Goal: Information Seeking & Learning: Learn about a topic

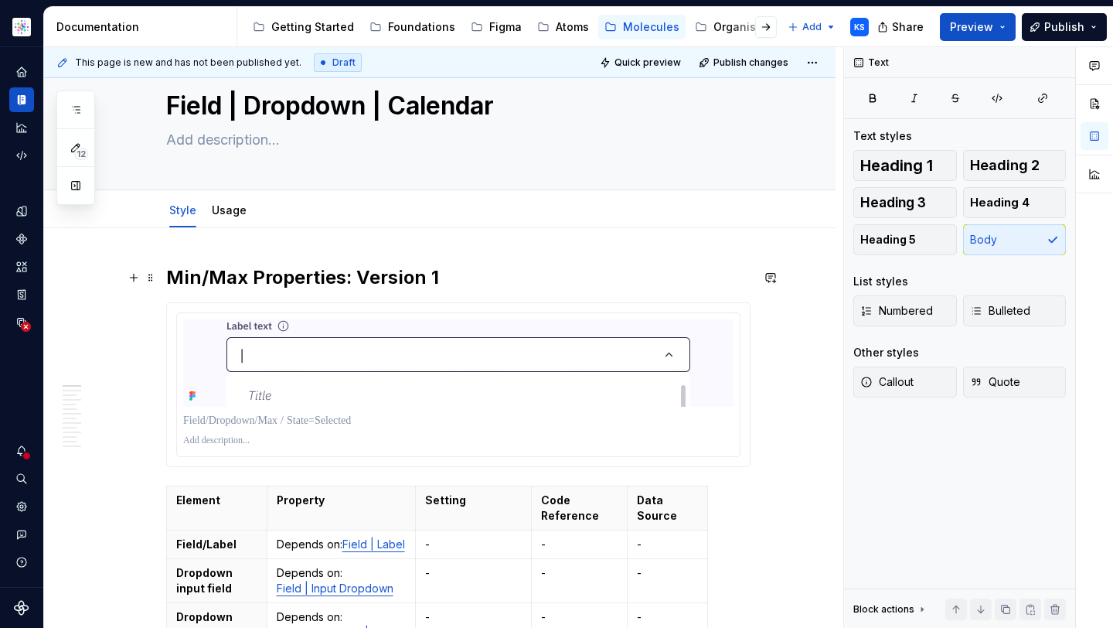
scroll to position [127, 0]
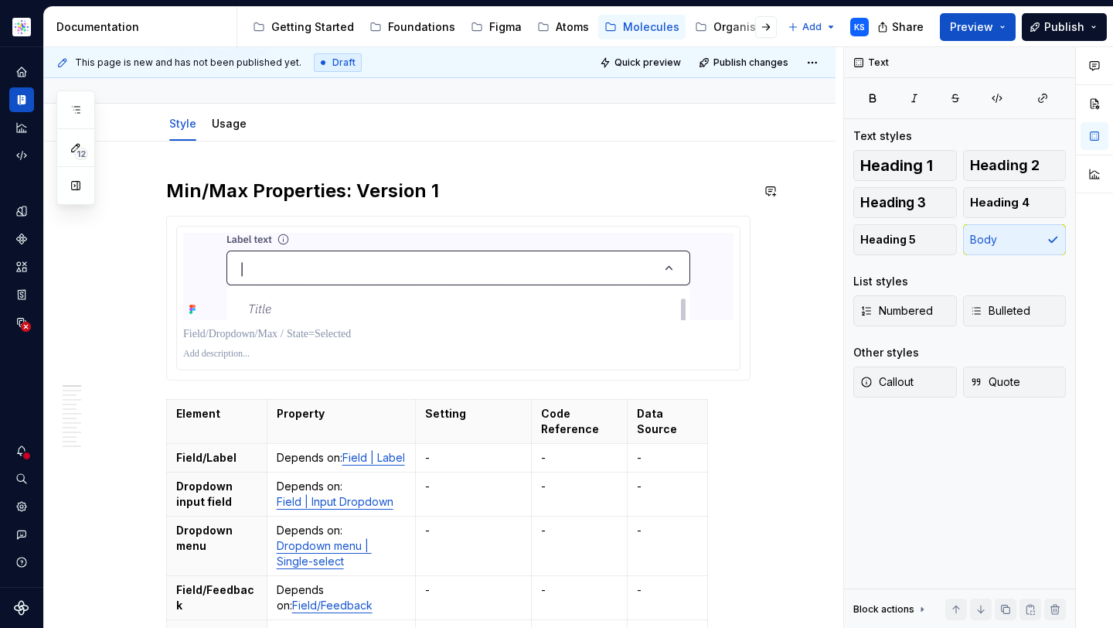
click at [312, 193] on h2 "Min/Max Properties: Version 1" at bounding box center [458, 191] width 584 height 25
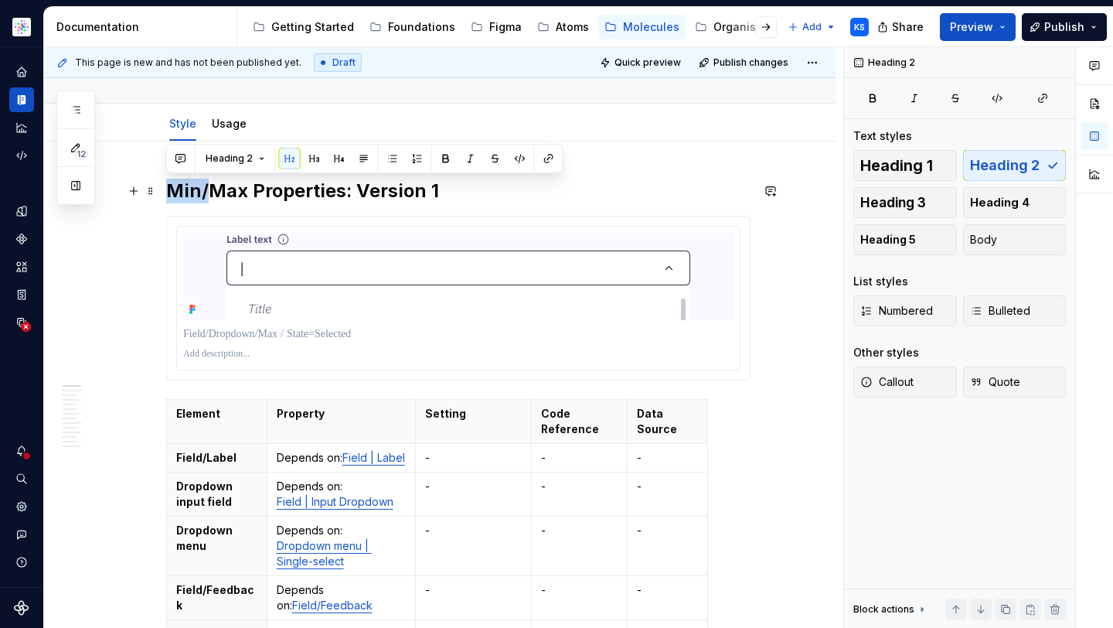
drag, startPoint x: 206, startPoint y: 188, endPoint x: 159, endPoint y: 188, distance: 47.1
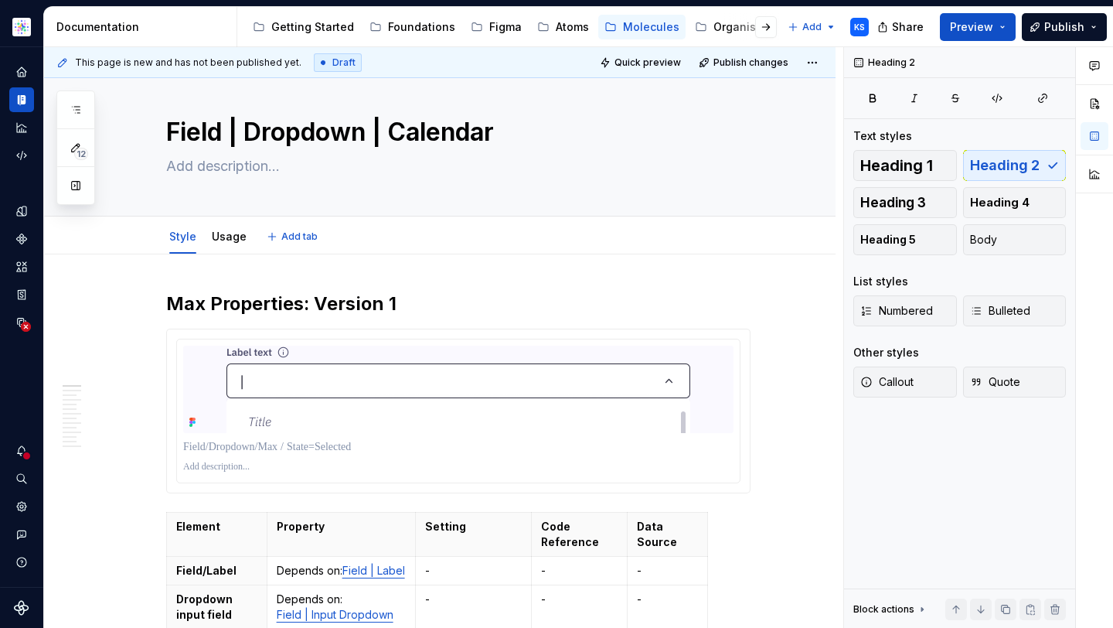
scroll to position [0, 0]
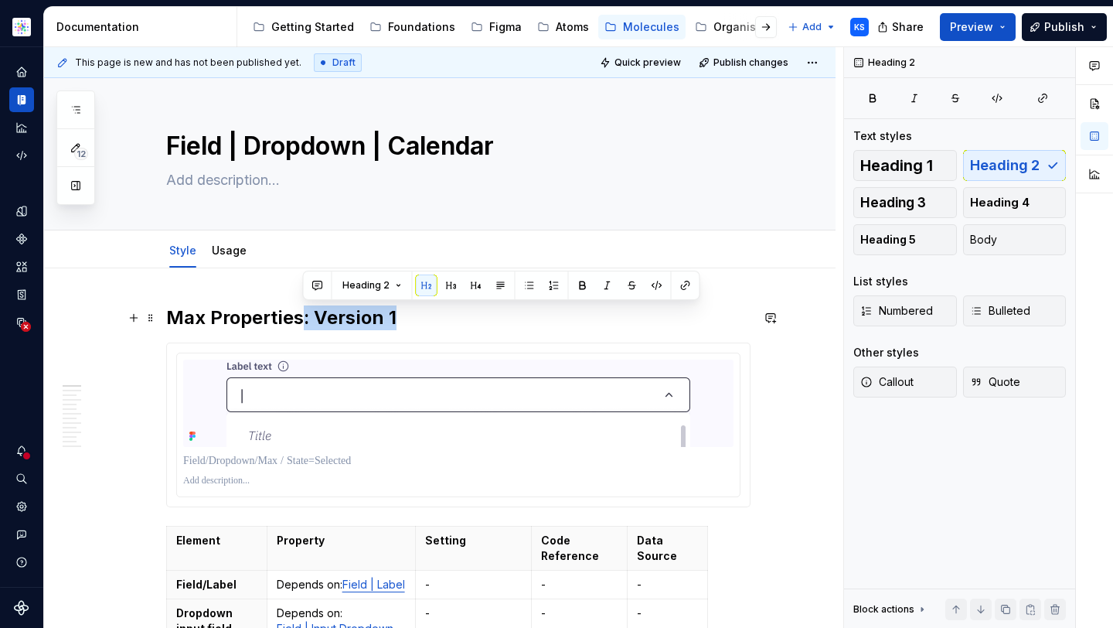
drag, startPoint x: 424, startPoint y: 317, endPoint x: 306, endPoint y: 315, distance: 117.5
click at [304, 315] on h2 "Max Properties: Version 1" at bounding box center [458, 317] width 584 height 25
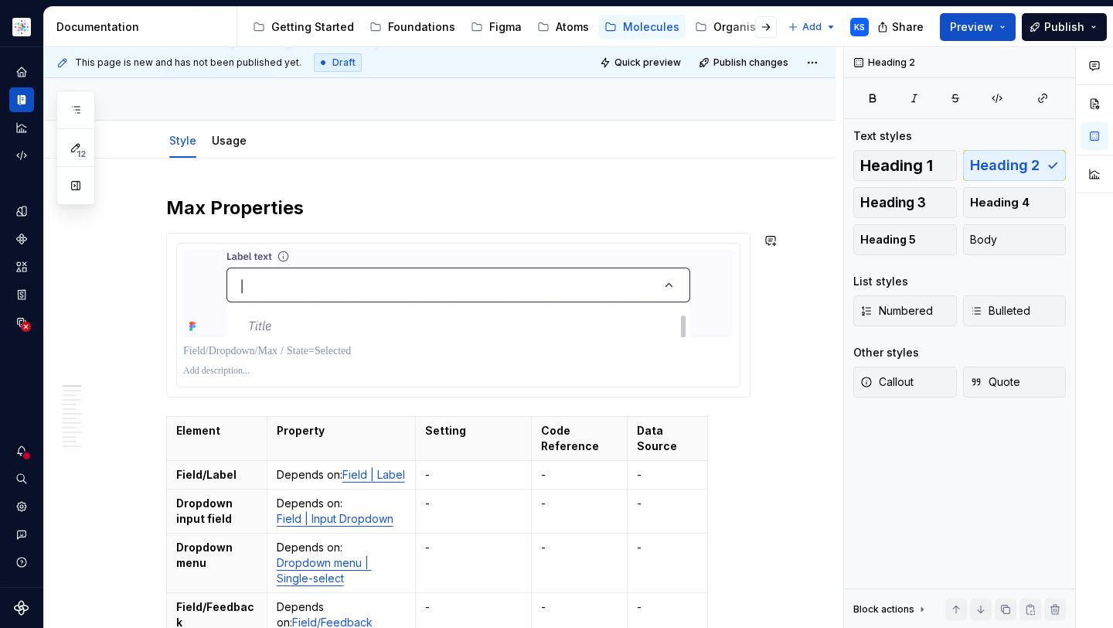
scroll to position [168, 0]
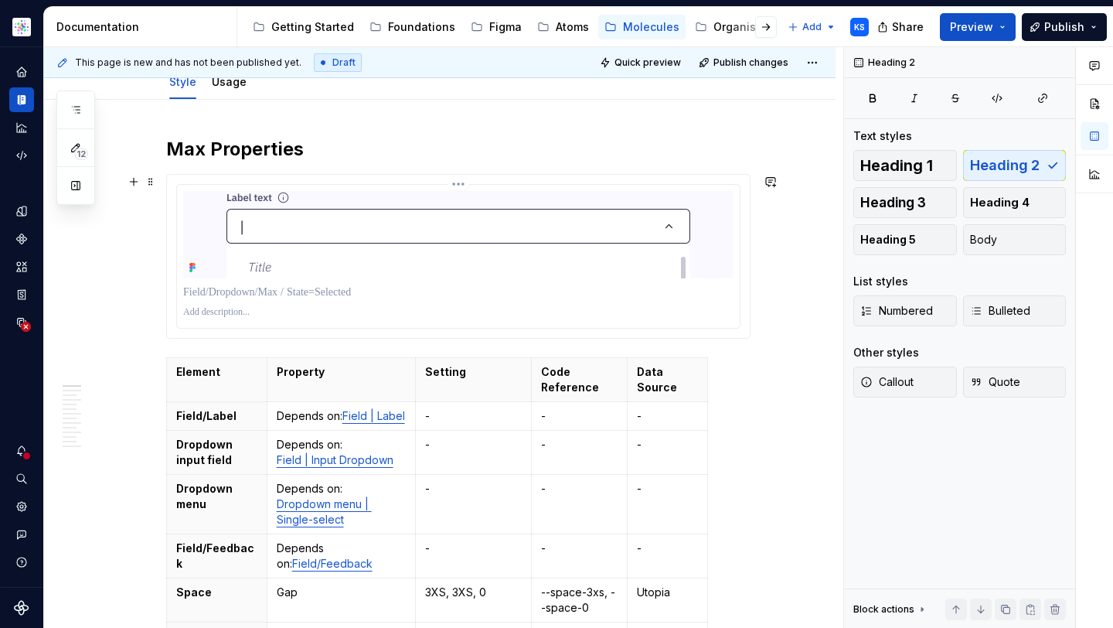
click at [315, 324] on div "To enrich screen reader interactions, please activate Accessibility in Grammarl…" at bounding box center [458, 256] width 563 height 143
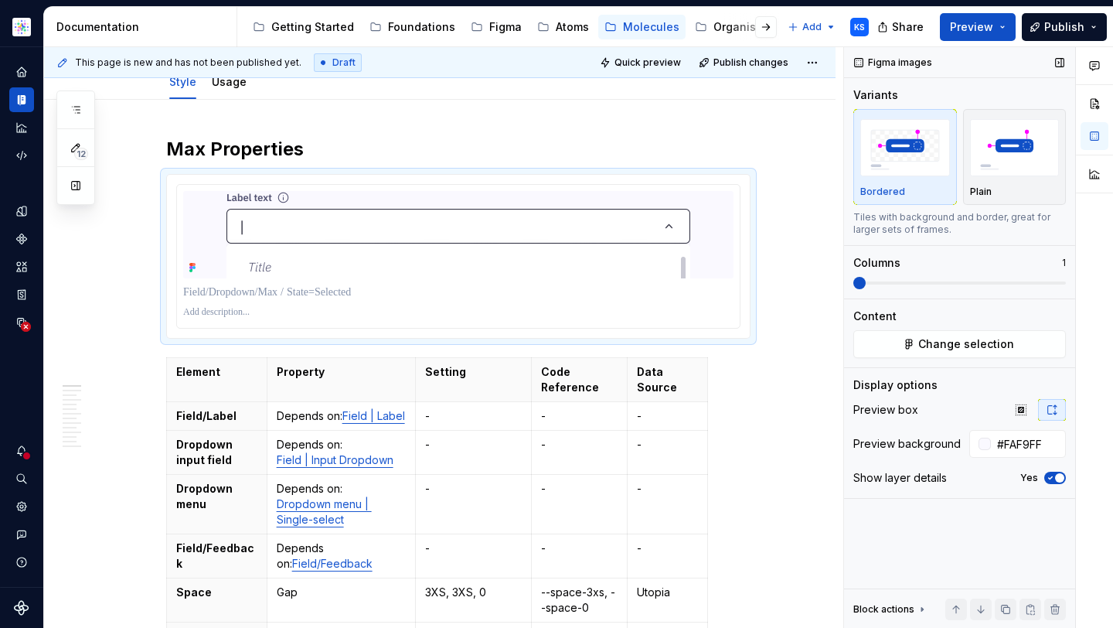
click at [964, 379] on div "Display options" at bounding box center [959, 384] width 213 height 15
click at [967, 354] on button "Change selection" at bounding box center [959, 344] width 213 height 28
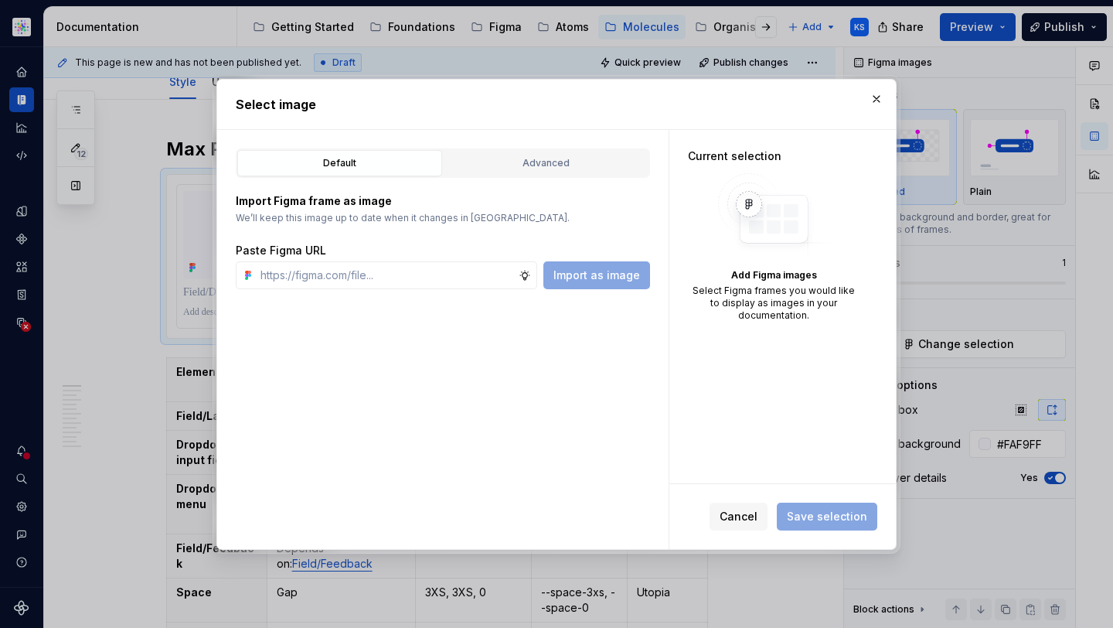
type textarea "*"
type input "https://www.figma.com/design/cB0KIDQbWcRl2BGSwEfTYL/Documentation-Molecule?node…"
click at [602, 269] on span "Import as image" at bounding box center [596, 274] width 87 height 15
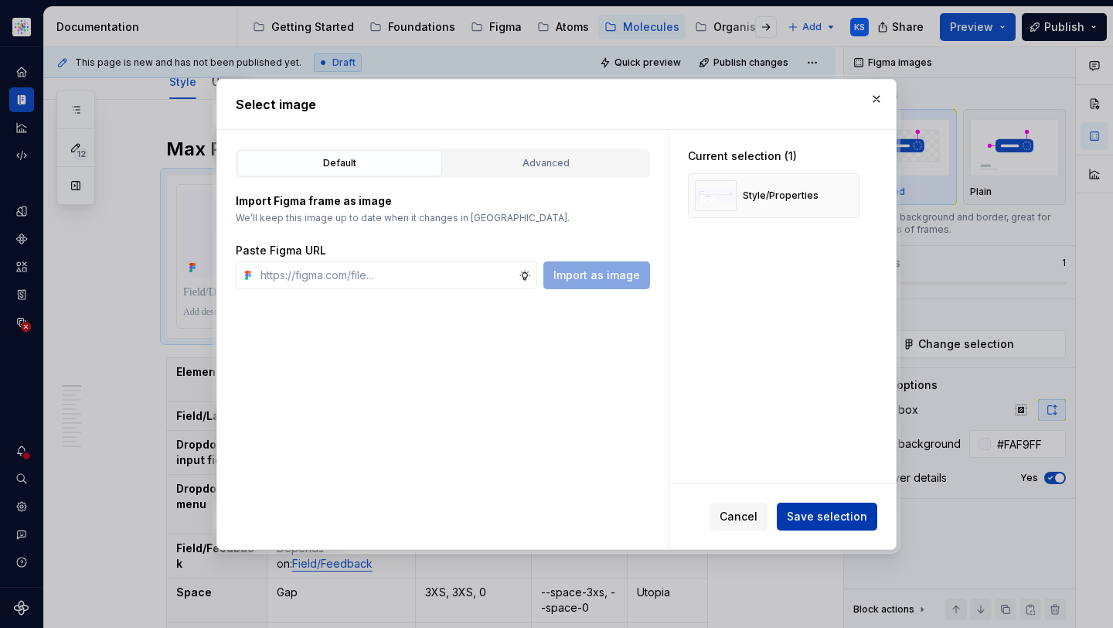
click at [835, 515] on span "Save selection" at bounding box center [827, 516] width 80 height 15
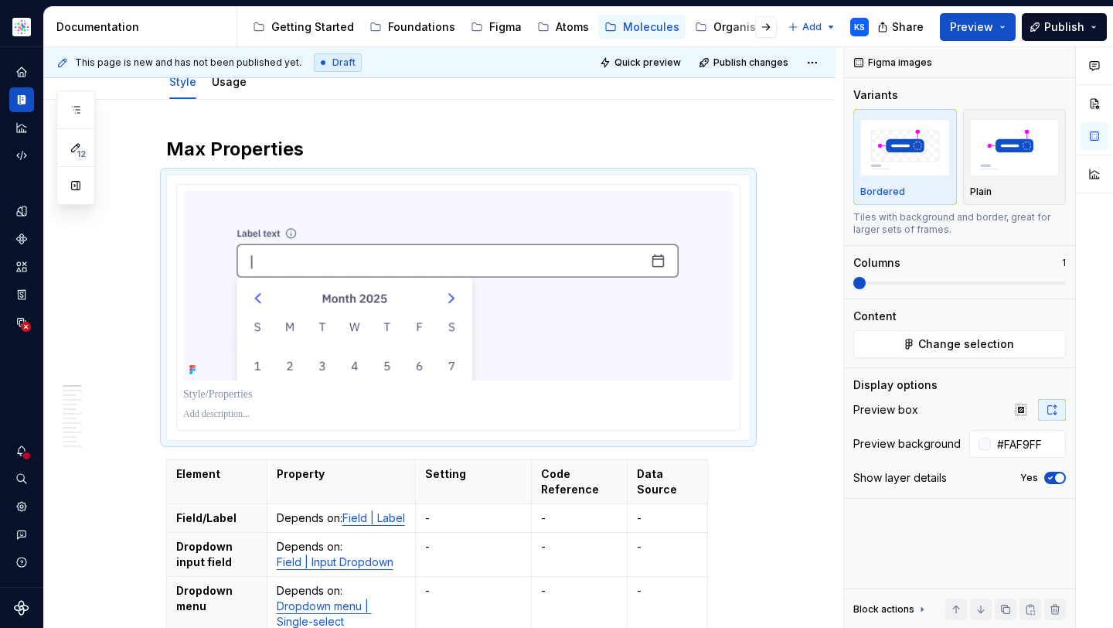
type textarea "*"
click at [271, 401] on p "To enrich screen reader interactions, please activate Accessibility in Grammarl…" at bounding box center [458, 393] width 550 height 15
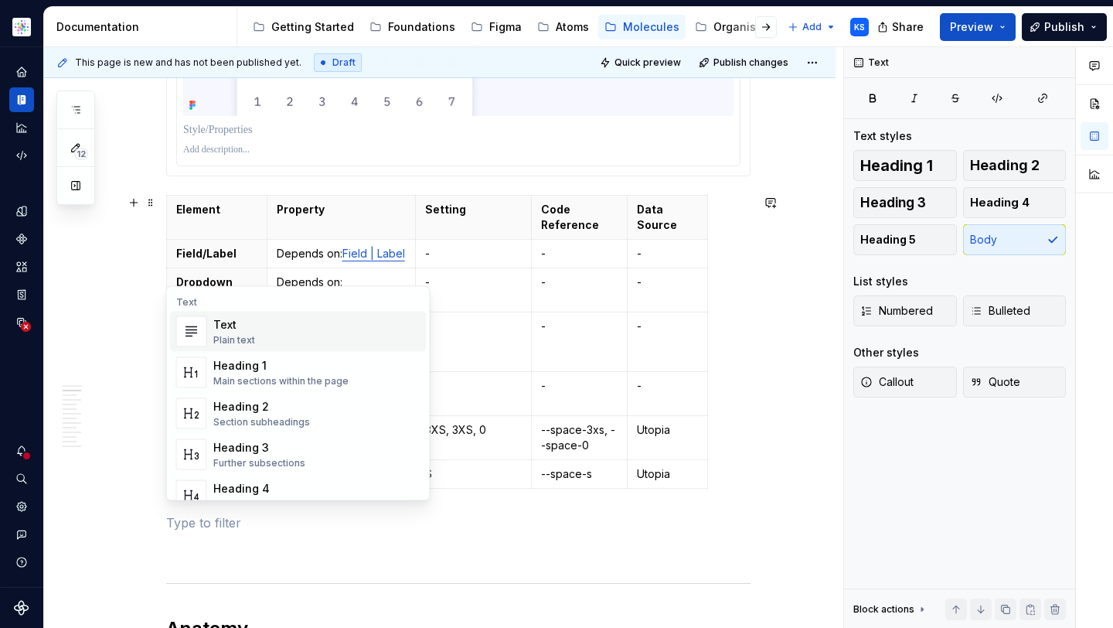
scroll to position [453, 0]
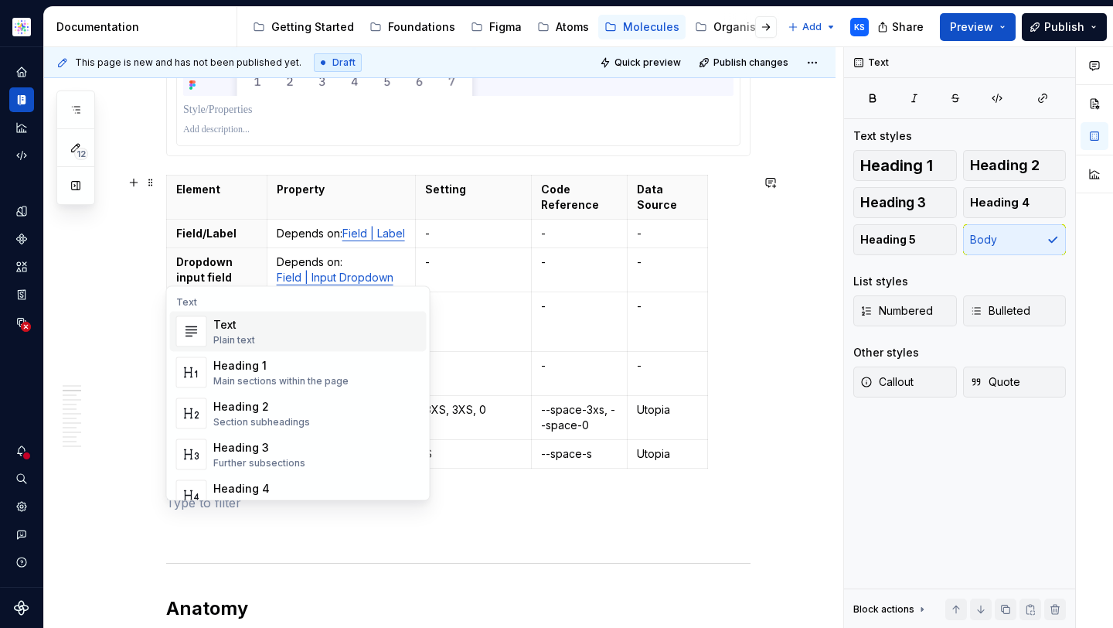
click at [345, 247] on td "Depends on: Field | Label" at bounding box center [341, 233] width 149 height 29
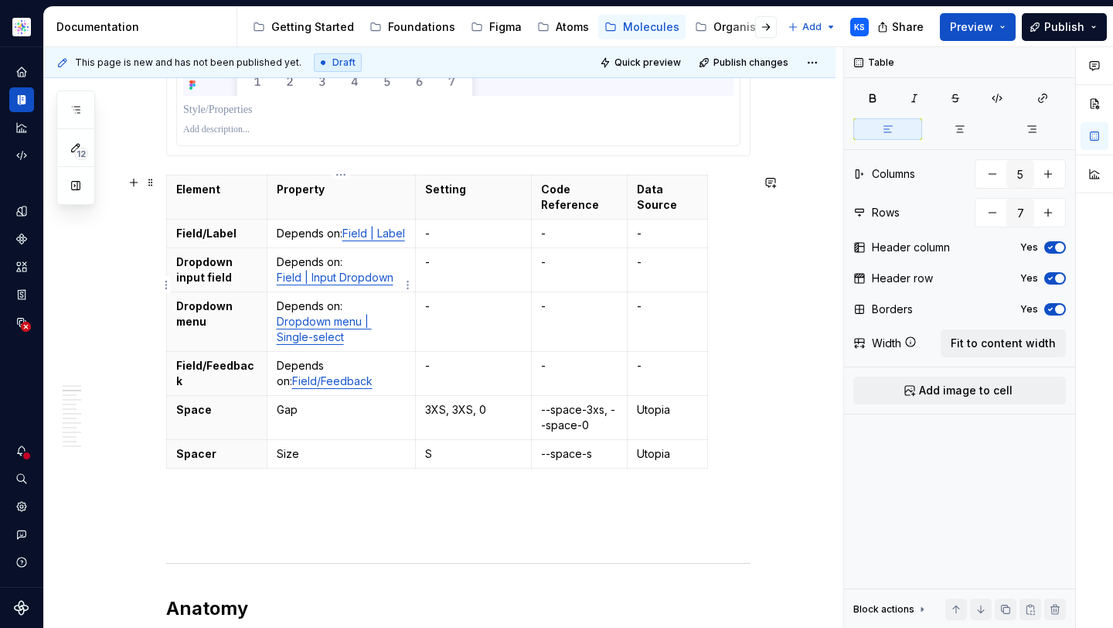
click at [354, 281] on p "Depends on: Field | Input Dropdown" at bounding box center [342, 269] width 130 height 31
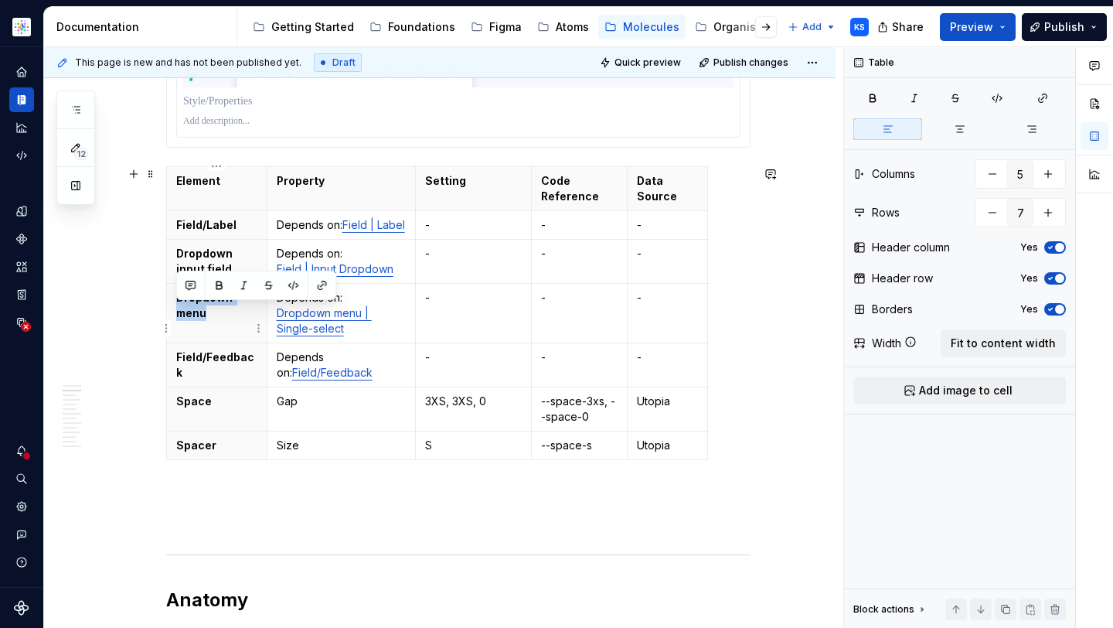
drag, startPoint x: 228, startPoint y: 328, endPoint x: 179, endPoint y: 311, distance: 52.6
click at [179, 311] on p "Dropdown menu" at bounding box center [216, 305] width 81 height 31
type textarea "*"
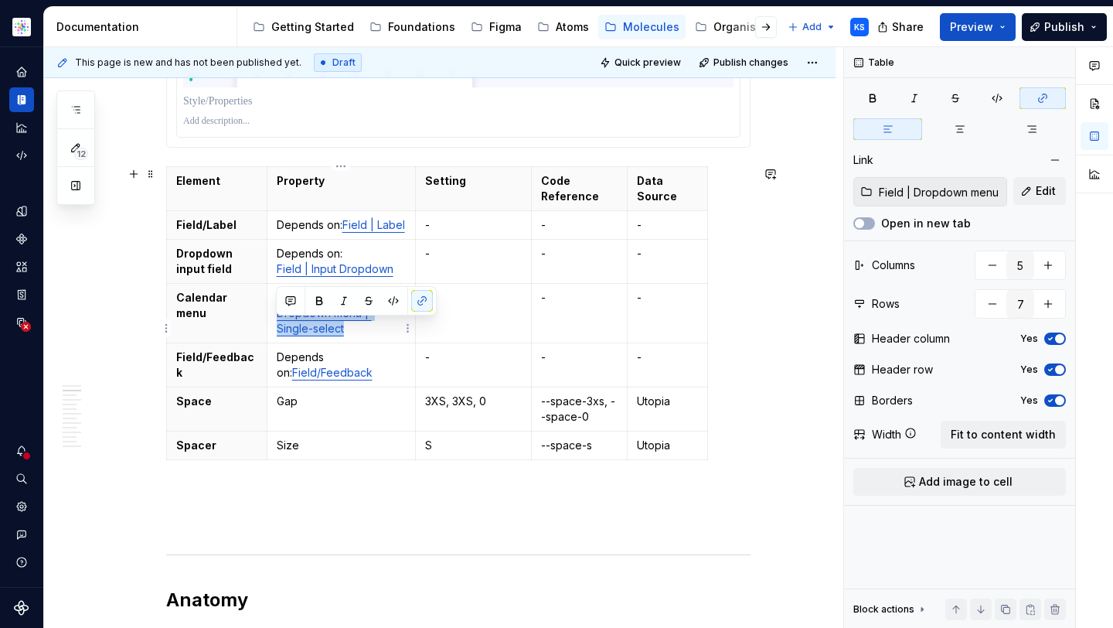
click at [271, 326] on td "Depends on: Dropdown menu | Single-select" at bounding box center [341, 313] width 149 height 60
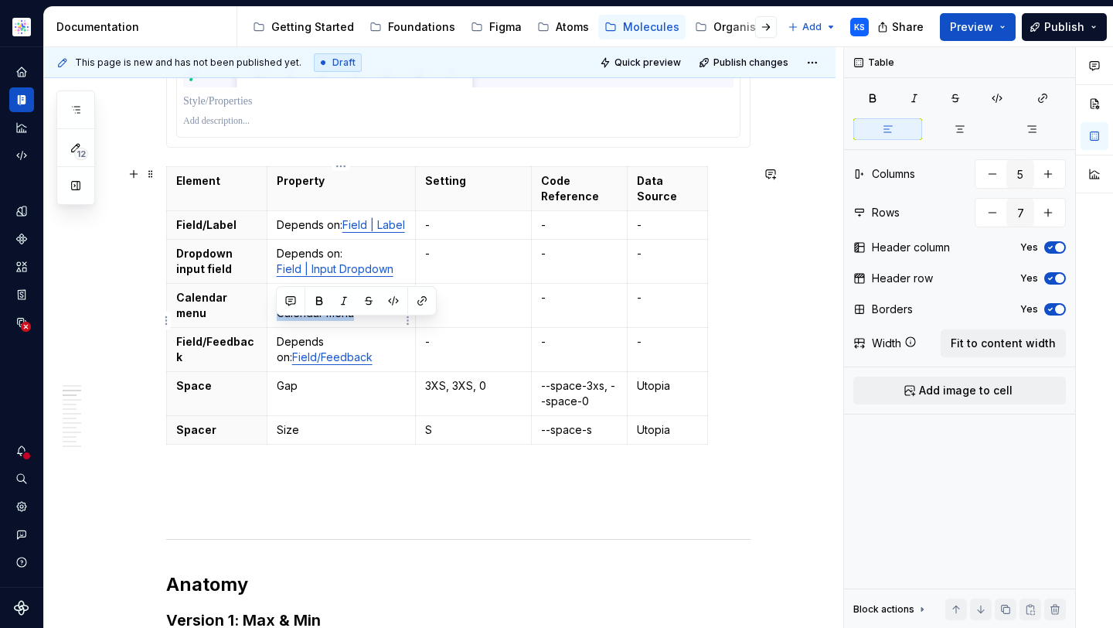
drag, startPoint x: 346, startPoint y: 328, endPoint x: 274, endPoint y: 328, distance: 72.6
click at [274, 327] on td "Depends on: Calendar menu" at bounding box center [341, 305] width 149 height 44
click at [417, 303] on button "button" at bounding box center [422, 301] width 22 height 22
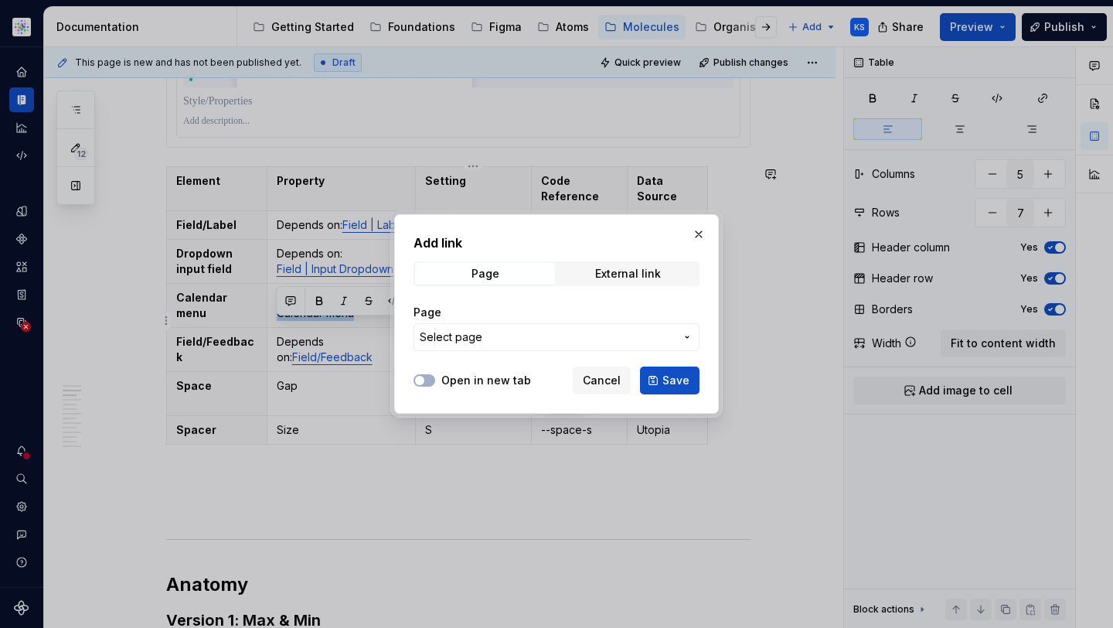
click at [477, 338] on span "Select page" at bounding box center [451, 336] width 63 height 15
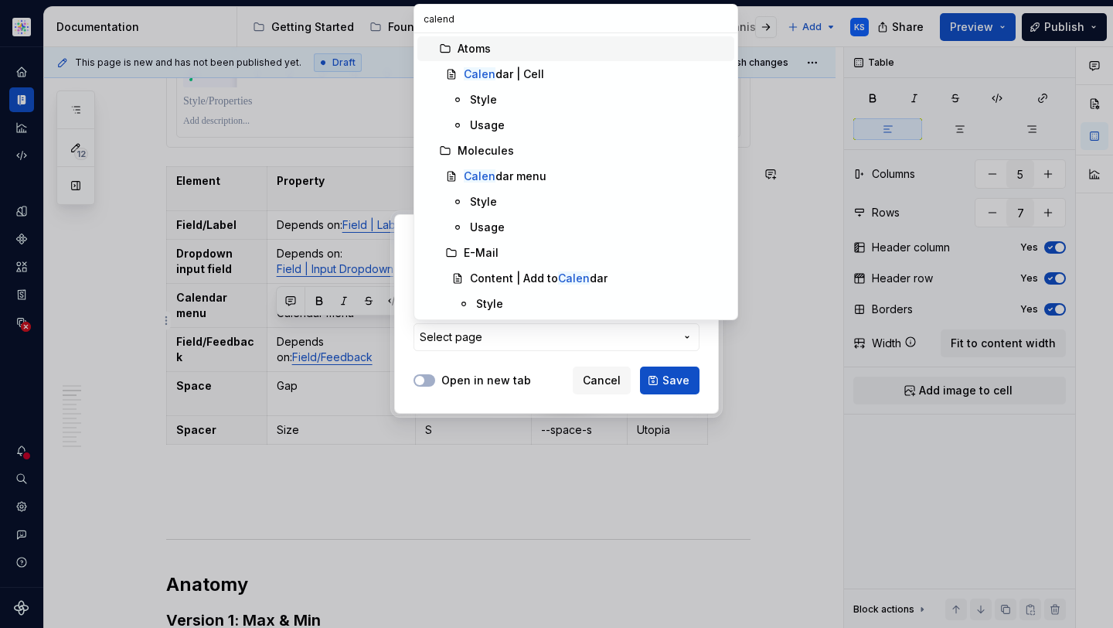
type input "calenda"
click at [529, 179] on div "Calenda r menu" at bounding box center [505, 175] width 83 height 15
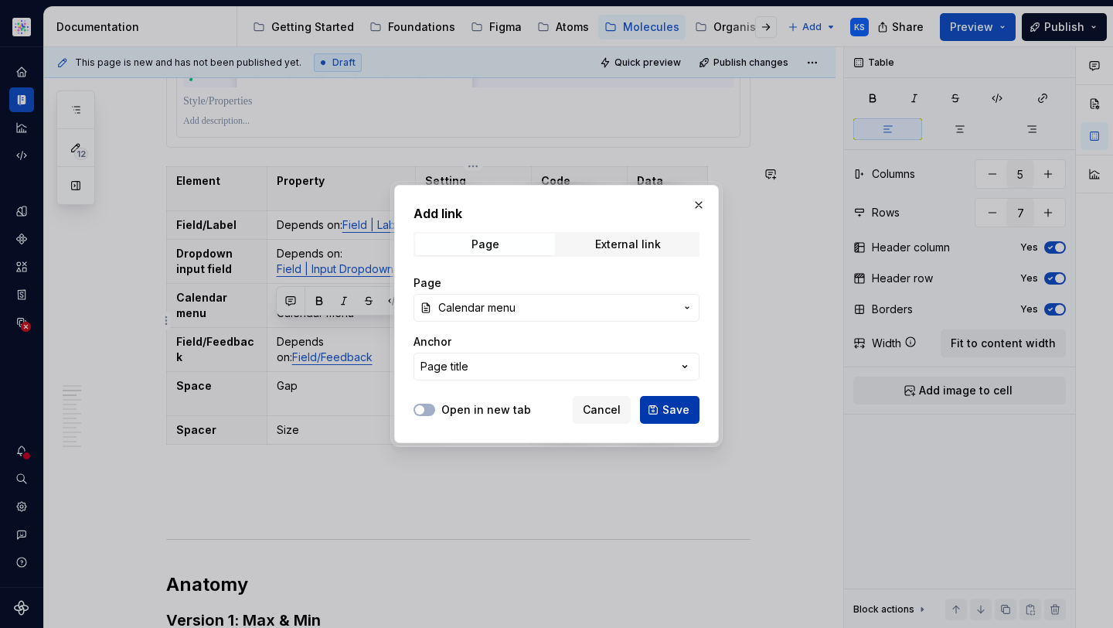
click at [675, 408] on span "Save" at bounding box center [675, 409] width 27 height 15
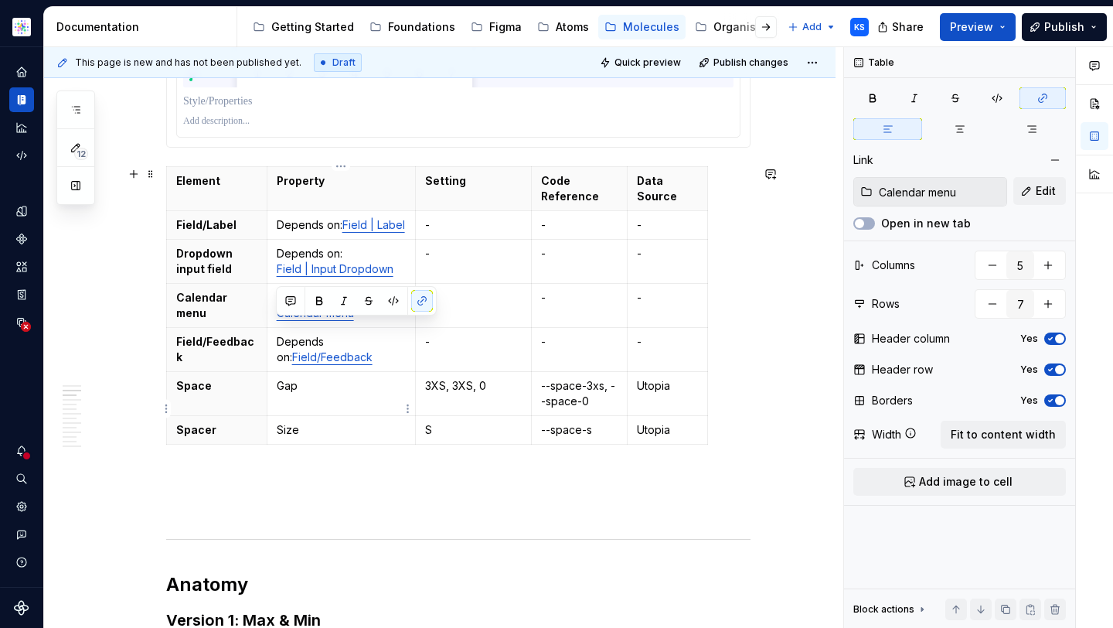
click at [328, 414] on td "Gap" at bounding box center [341, 393] width 149 height 44
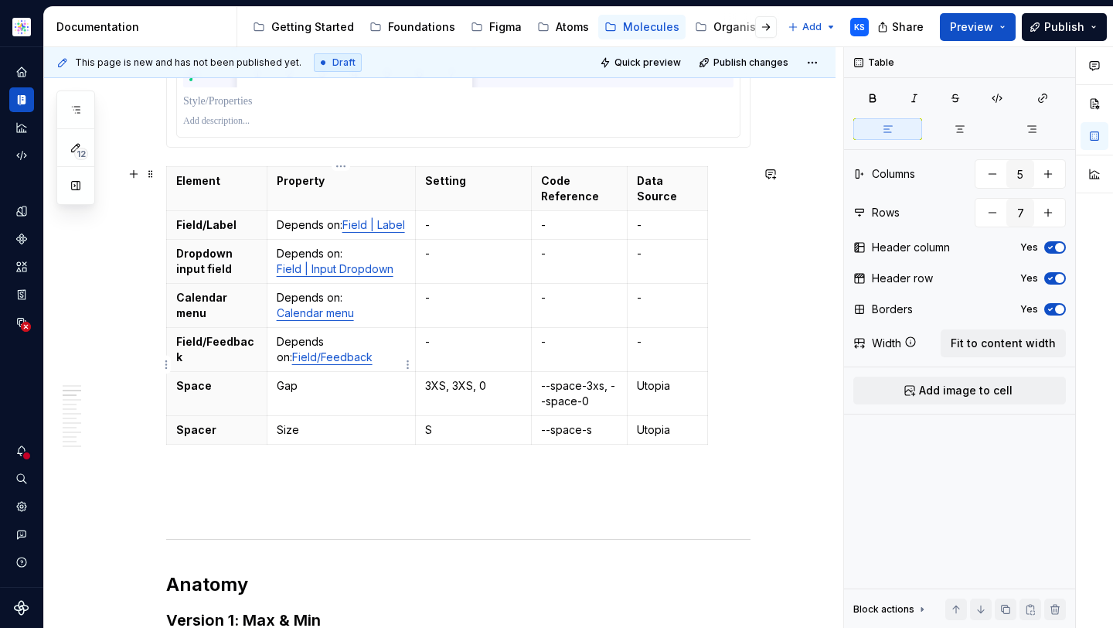
click at [384, 365] on p "Depends on: Field/Feedback" at bounding box center [342, 349] width 130 height 31
click at [320, 415] on td "Gap" at bounding box center [341, 393] width 149 height 44
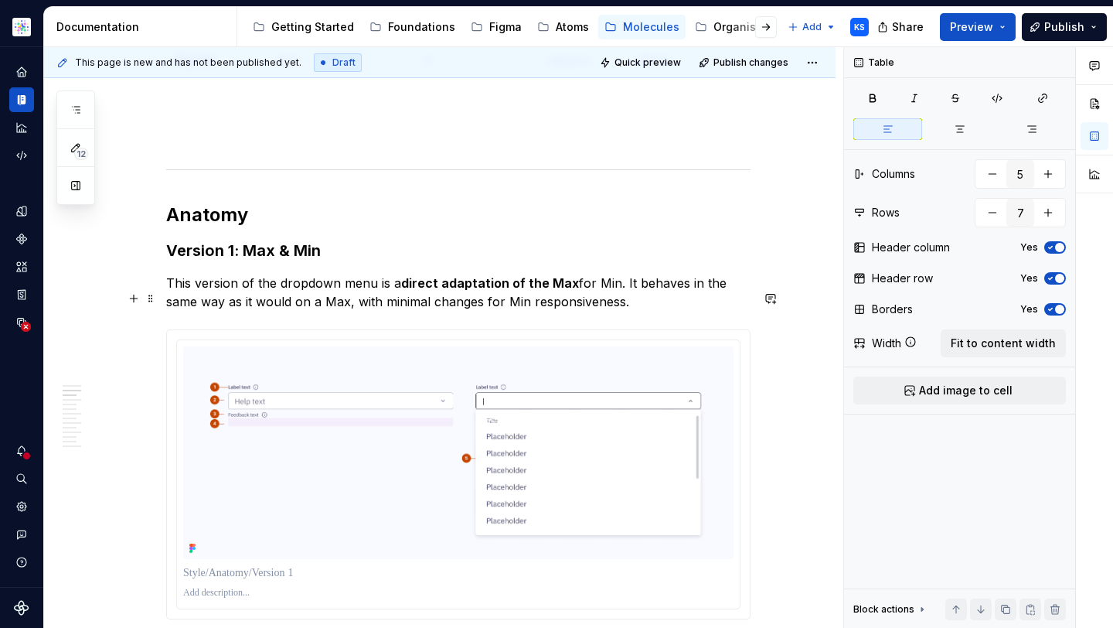
scroll to position [883, 0]
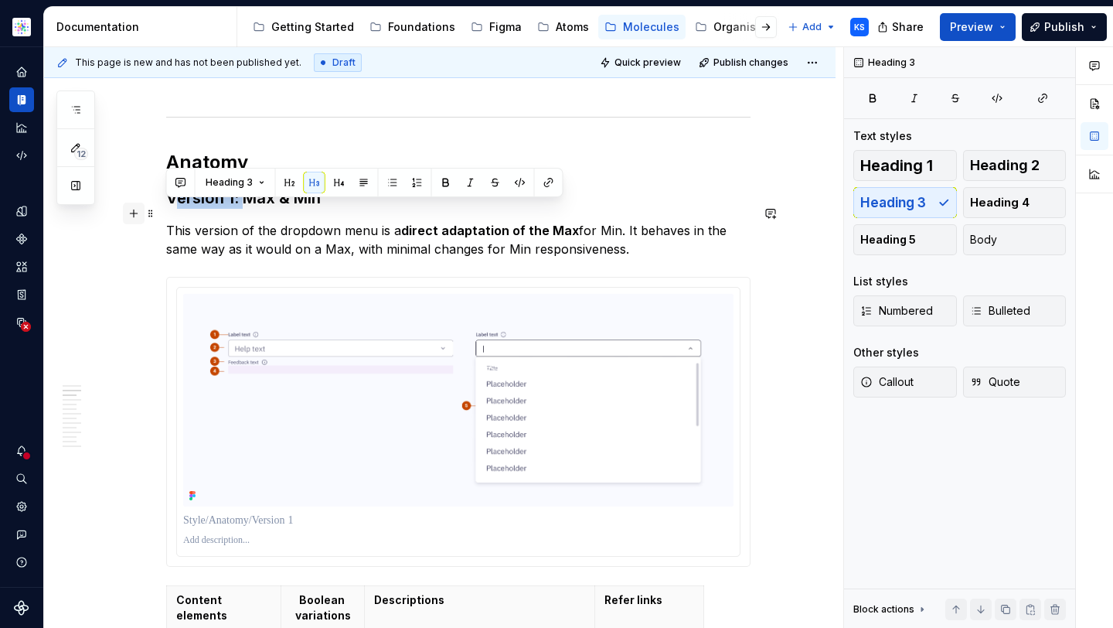
drag, startPoint x: 246, startPoint y: 211, endPoint x: 141, endPoint y: 206, distance: 105.2
drag, startPoint x: 198, startPoint y: 211, endPoint x: 286, endPoint y: 211, distance: 88.1
click at [286, 209] on h3 "Max & Min" at bounding box center [458, 198] width 584 height 22
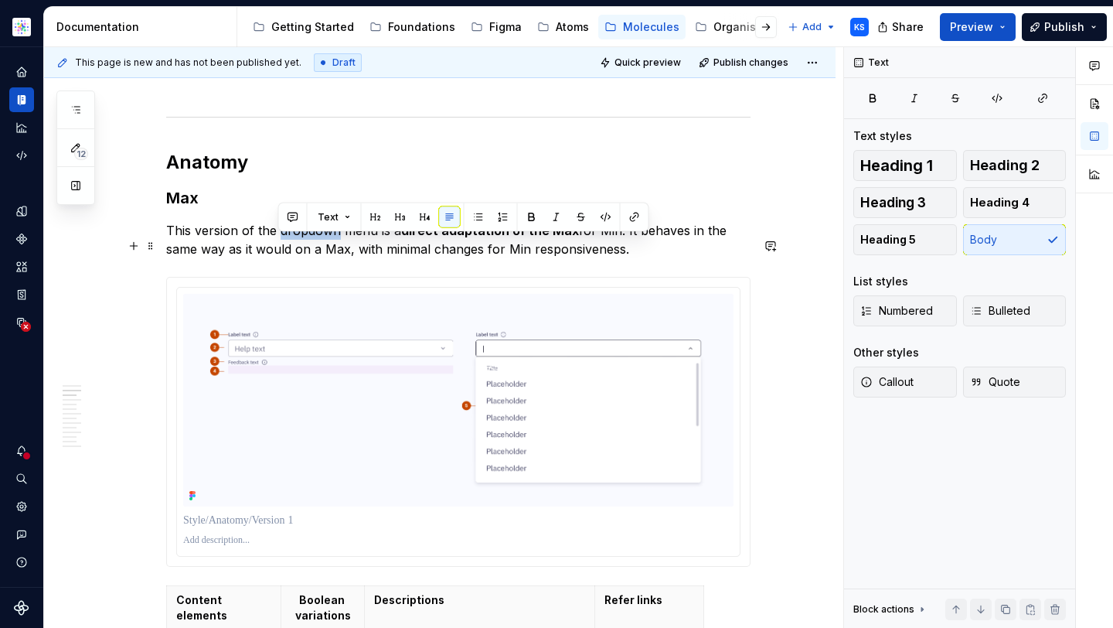
drag, startPoint x: 279, startPoint y: 243, endPoint x: 338, endPoint y: 243, distance: 58.7
click at [338, 243] on p "This version of the dropdown menu is a direct adaptation of the Max for Min. It…" at bounding box center [458, 239] width 584 height 37
drag, startPoint x: 369, startPoint y: 243, endPoint x: 632, endPoint y: 265, distance: 263.7
click at [632, 258] on p "This version of the calendar menu is a direct adaptation of the Max for Min. It…" at bounding box center [458, 239] width 584 height 37
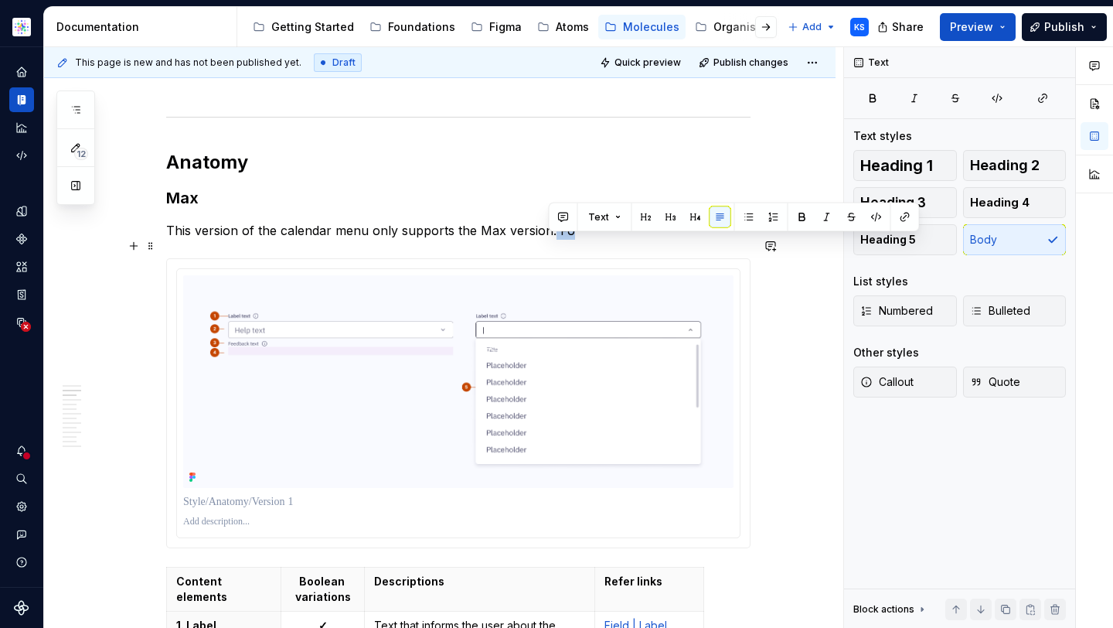
drag, startPoint x: 583, startPoint y: 239, endPoint x: 549, endPoint y: 239, distance: 34.0
click at [549, 239] on p "This version of the calendar menu only supports the Max version. Fo" at bounding box center [458, 230] width 584 height 19
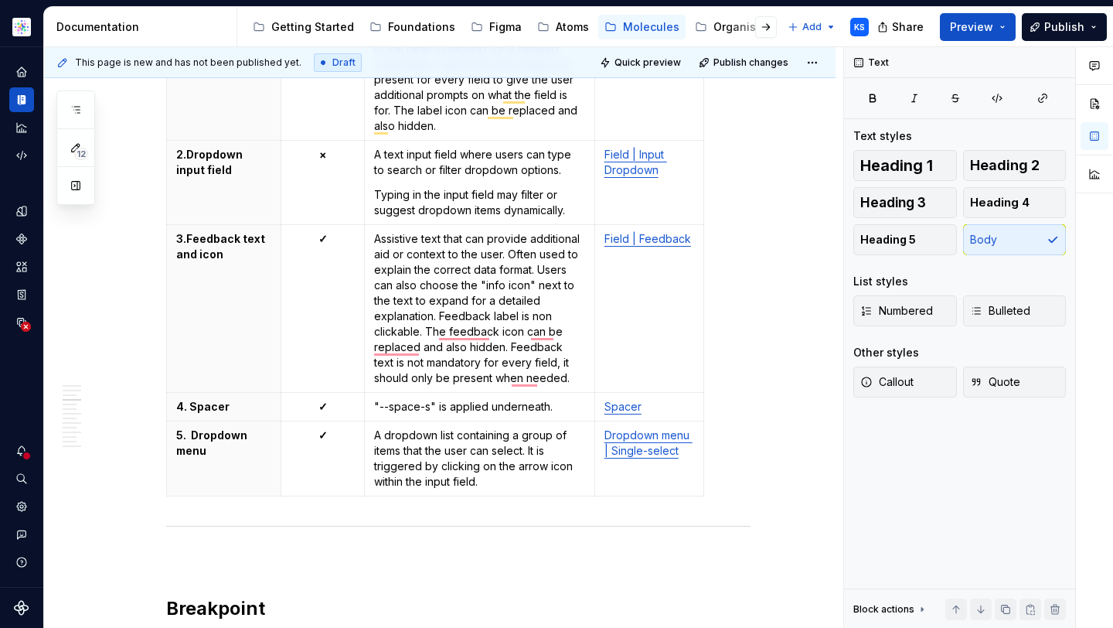
scroll to position [1509, 0]
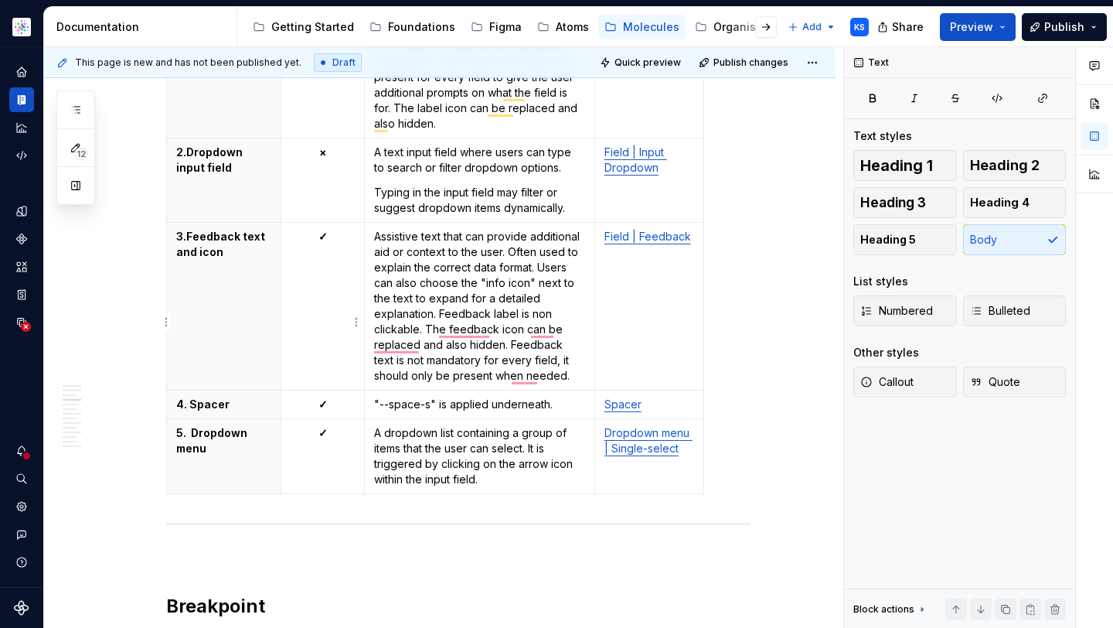
type textarea "*"
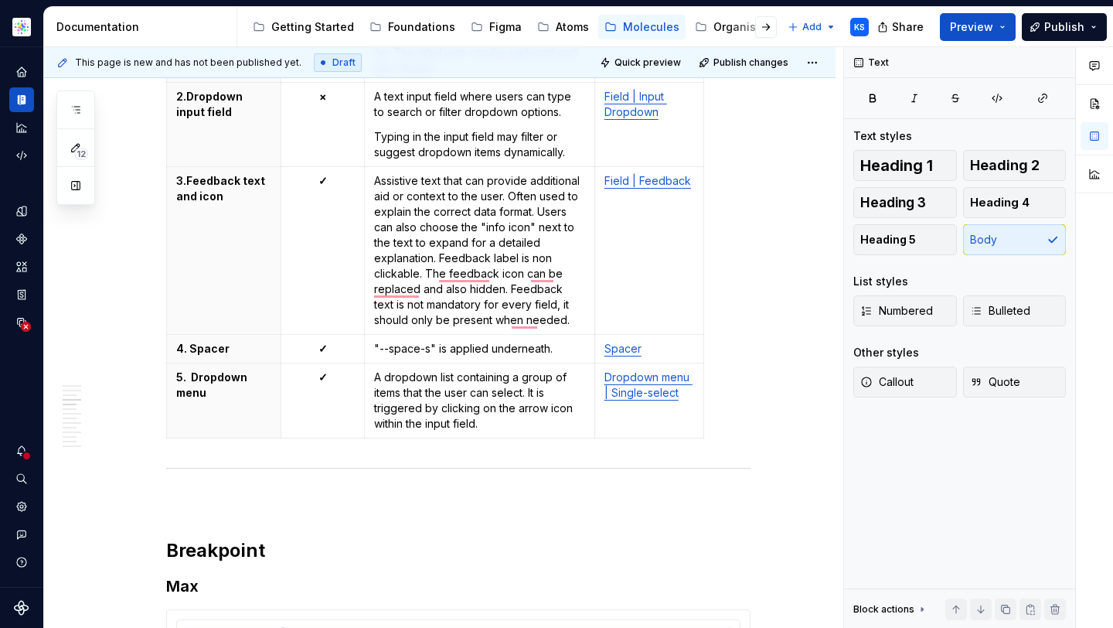
scroll to position [1534, 0]
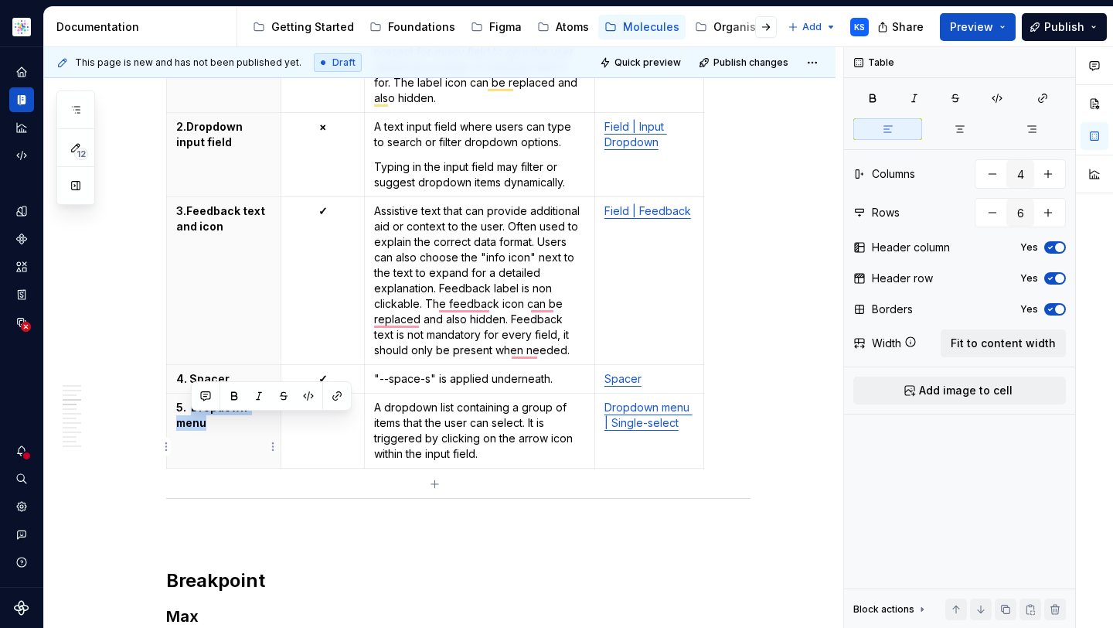
drag, startPoint x: 216, startPoint y: 441, endPoint x: 192, endPoint y: 423, distance: 30.3
click at [192, 423] on p "5. Dropdown menu" at bounding box center [223, 415] width 95 height 31
click at [479, 445] on p "A dropdown list containing a group of items that the user can select. It is tri…" at bounding box center [479, 431] width 211 height 62
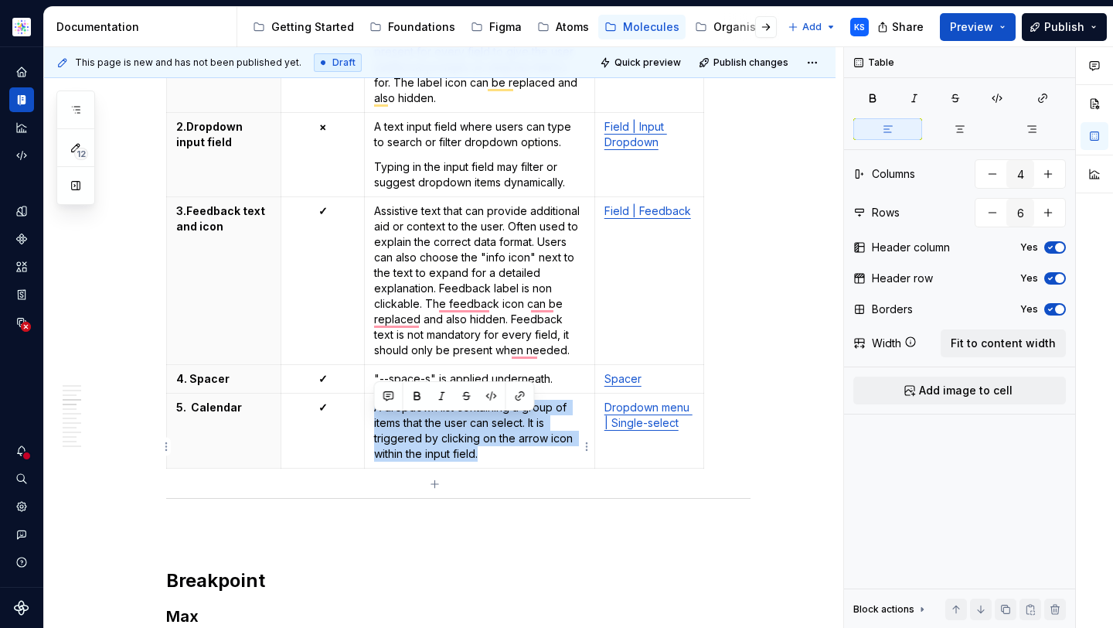
drag, startPoint x: 375, startPoint y: 420, endPoint x: 498, endPoint y: 469, distance: 132.9
click at [498, 461] on p "A dropdown list containing a group of items that the user can select. It is tri…" at bounding box center [479, 431] width 211 height 62
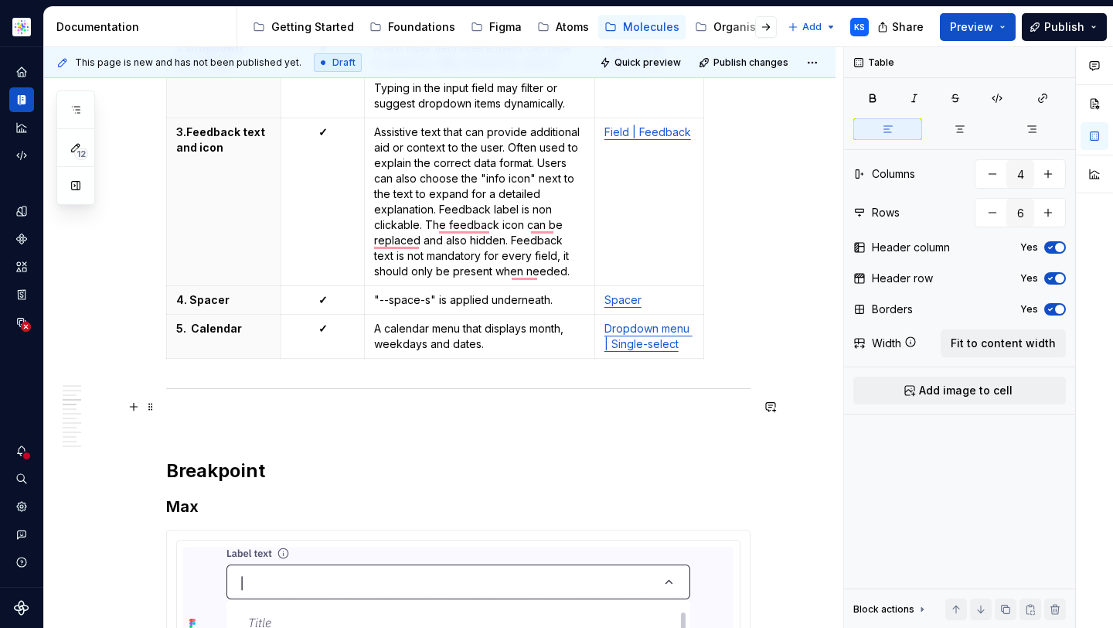
scroll to position [1685, 0]
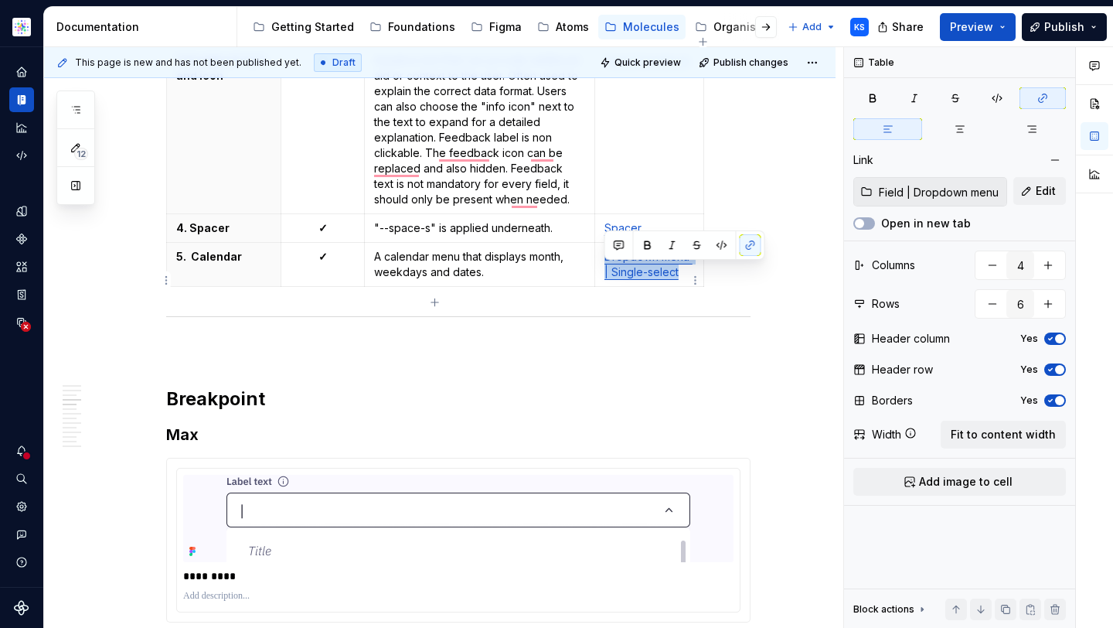
drag, startPoint x: 676, startPoint y: 288, endPoint x: 599, endPoint y: 275, distance: 78.4
click at [599, 275] on td "Dropdown menu | Single-select" at bounding box center [648, 265] width 109 height 44
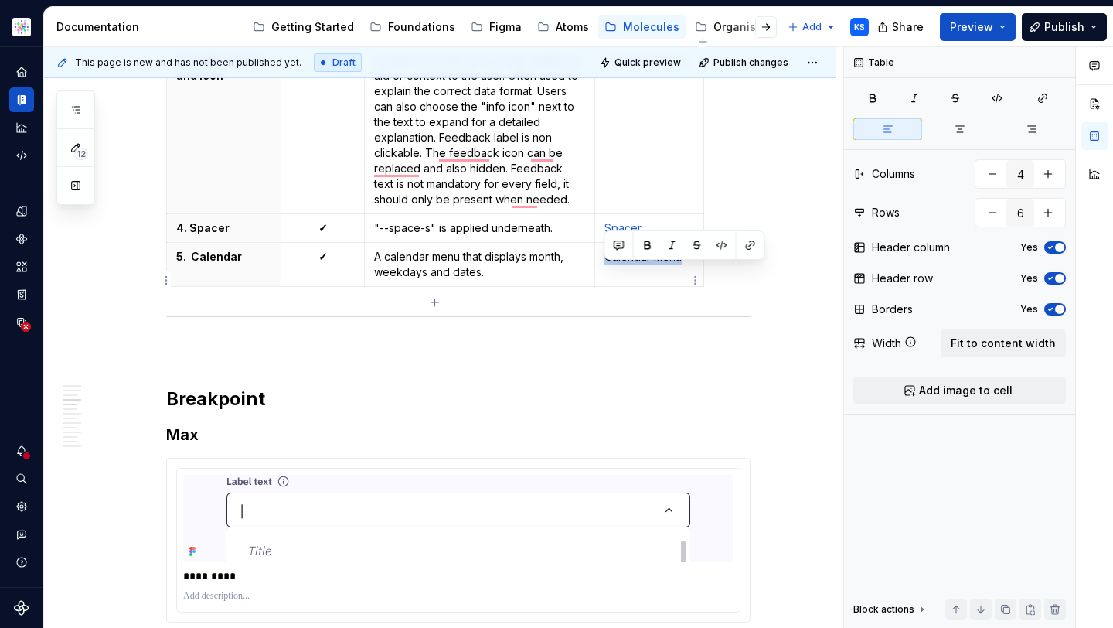
drag, startPoint x: 602, startPoint y: 270, endPoint x: 686, endPoint y: 270, distance: 84.2
click at [686, 270] on td "Calendar menu" at bounding box center [648, 265] width 109 height 44
click at [749, 245] on button "button" at bounding box center [751, 245] width 22 height 22
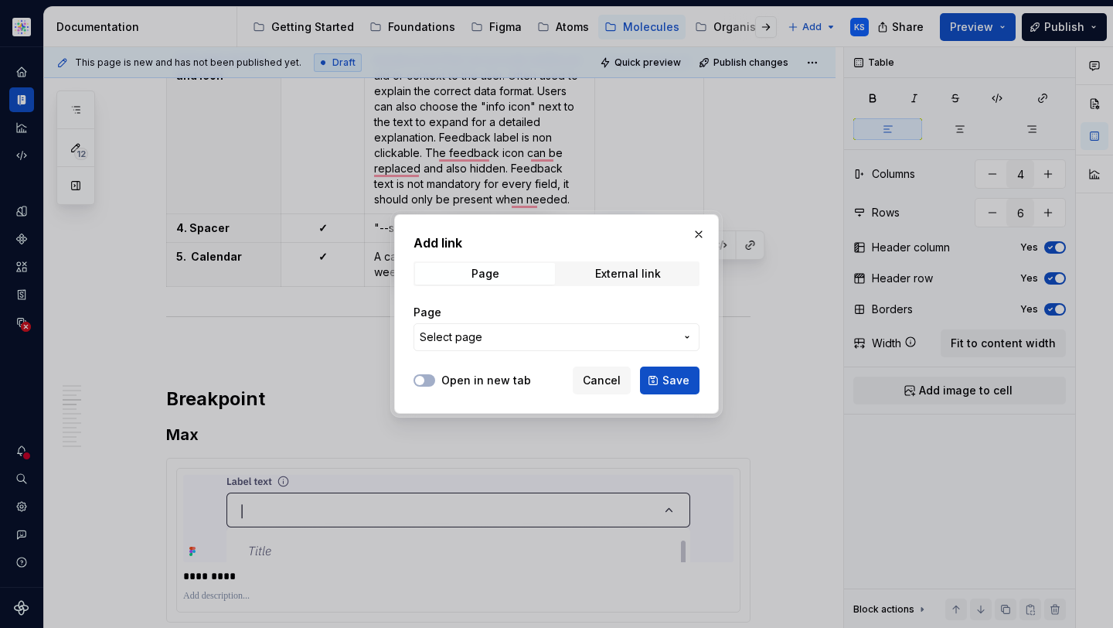
click at [485, 336] on span "Select page" at bounding box center [547, 336] width 255 height 15
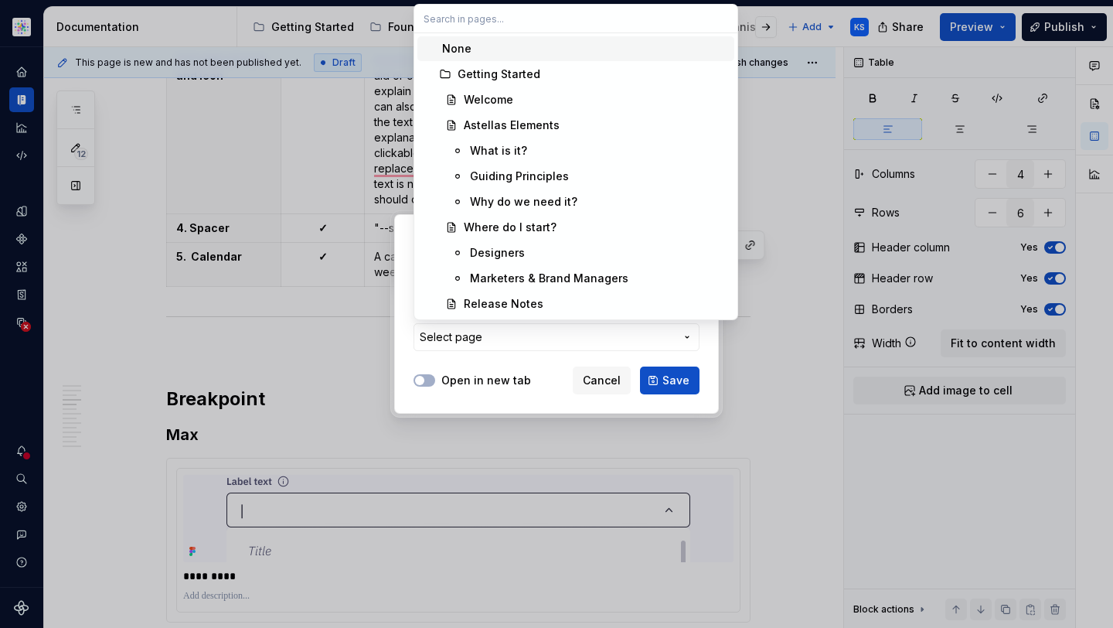
click at [511, 338] on div "Add link Page External link Page Select page Open in new tab Cancel Save" at bounding box center [556, 314] width 1113 height 628
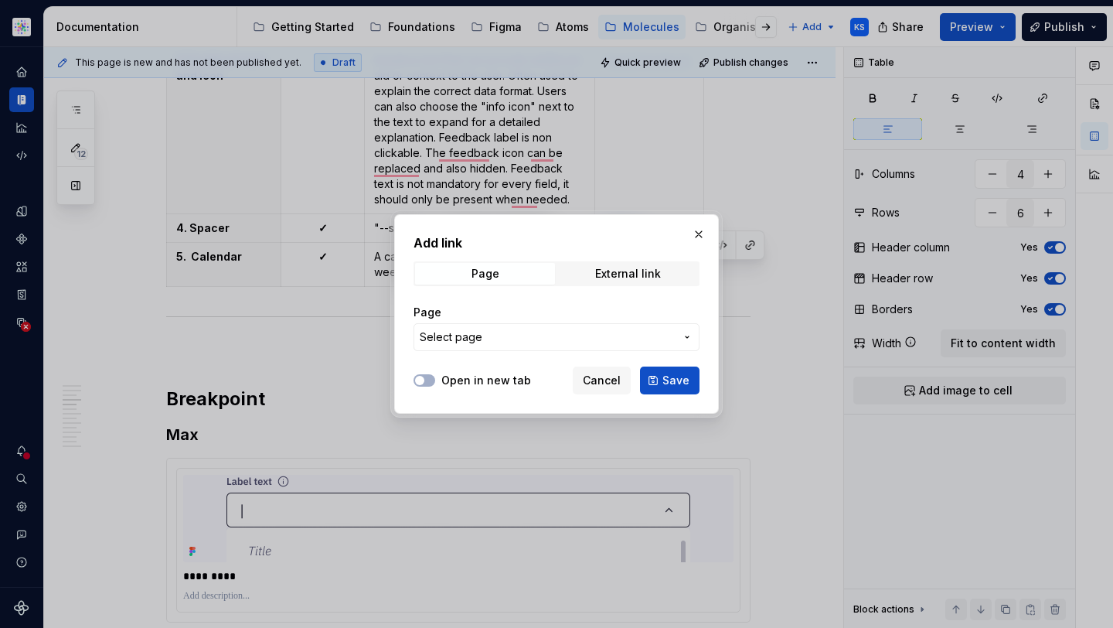
click at [511, 338] on span "Select page" at bounding box center [547, 336] width 255 height 15
click at [515, 334] on div at bounding box center [556, 314] width 1113 height 628
click at [509, 339] on span "Select page" at bounding box center [547, 336] width 255 height 15
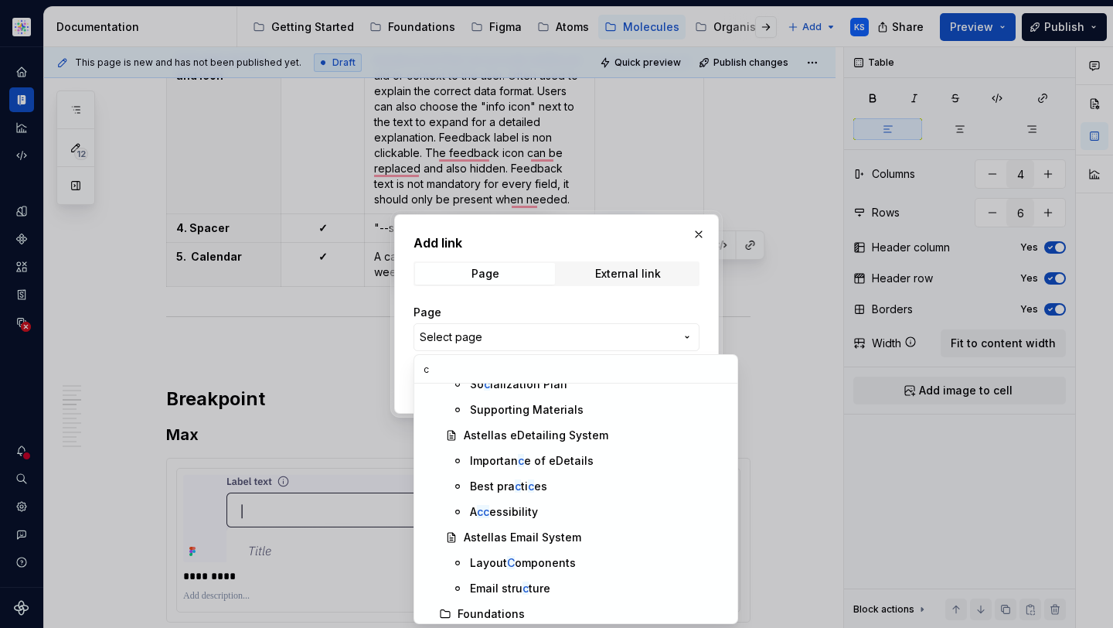
scroll to position [502, 0]
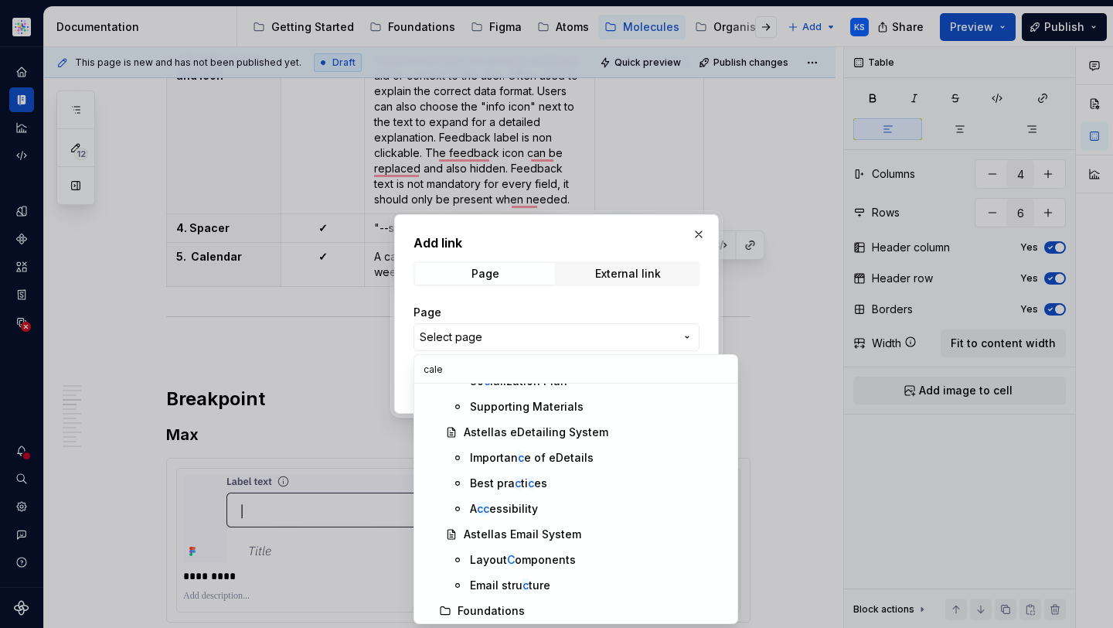
type input "calen"
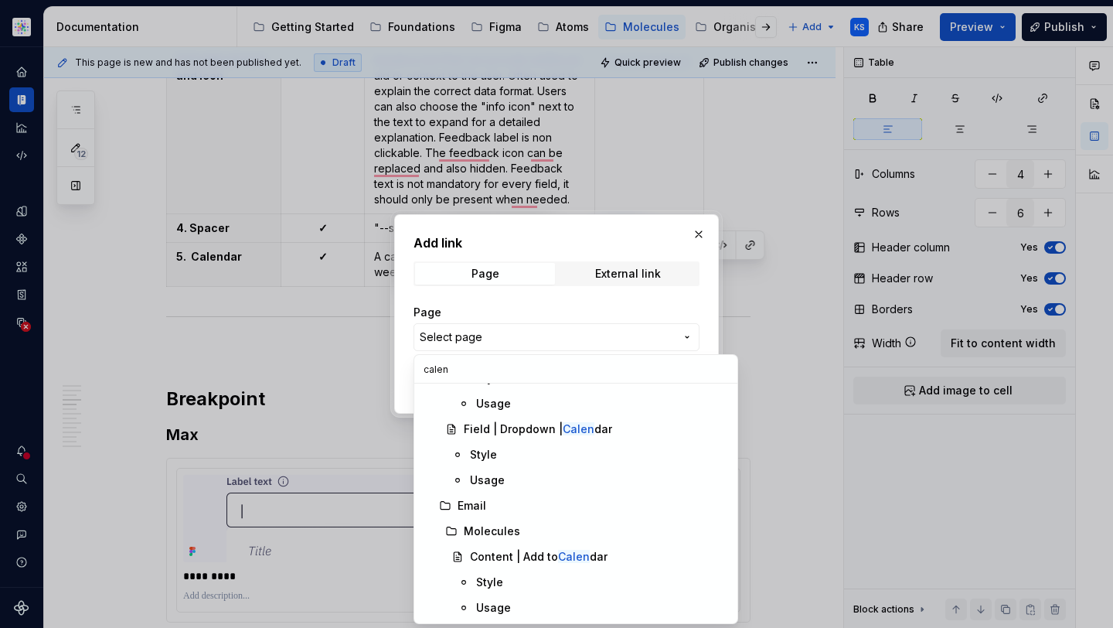
scroll to position [0, 0]
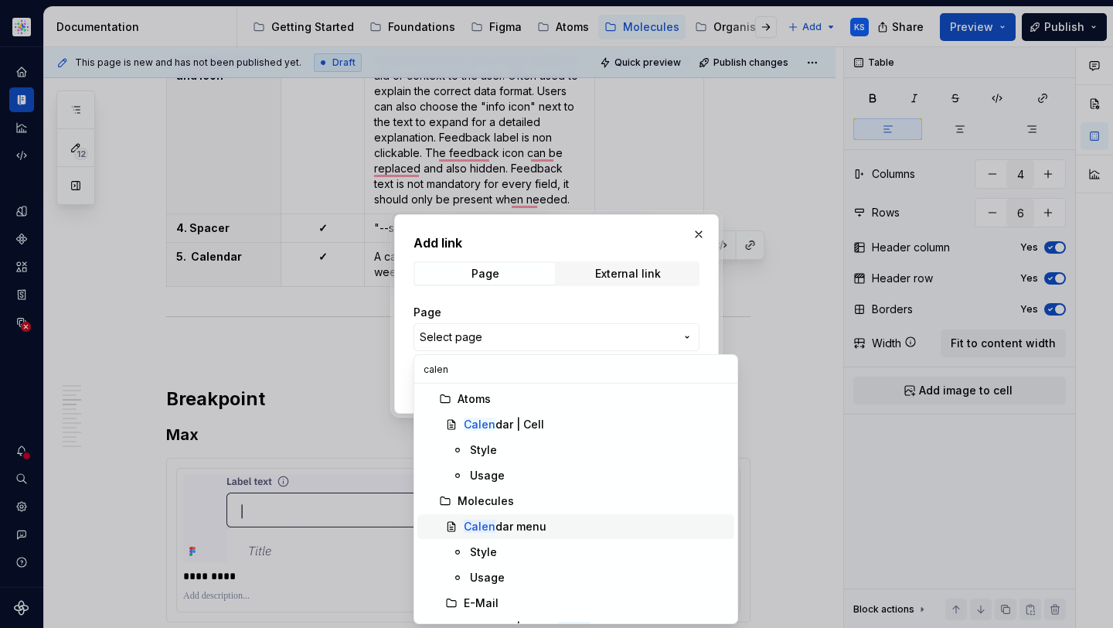
click at [541, 521] on div "Calen dar menu" at bounding box center [505, 526] width 83 height 15
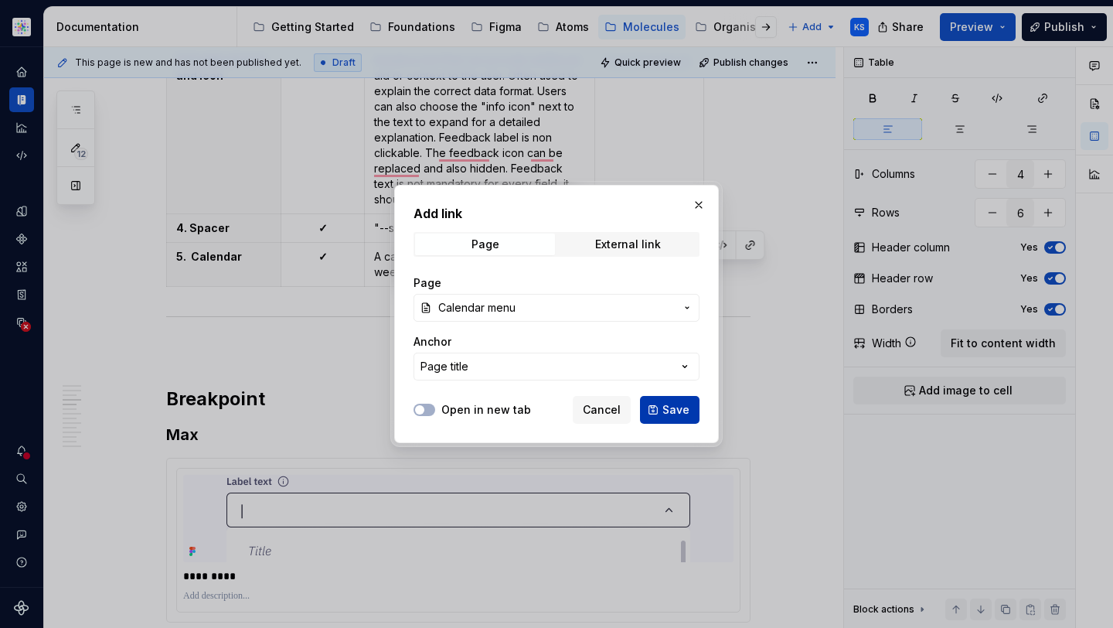
click at [666, 414] on span "Save" at bounding box center [675, 409] width 27 height 15
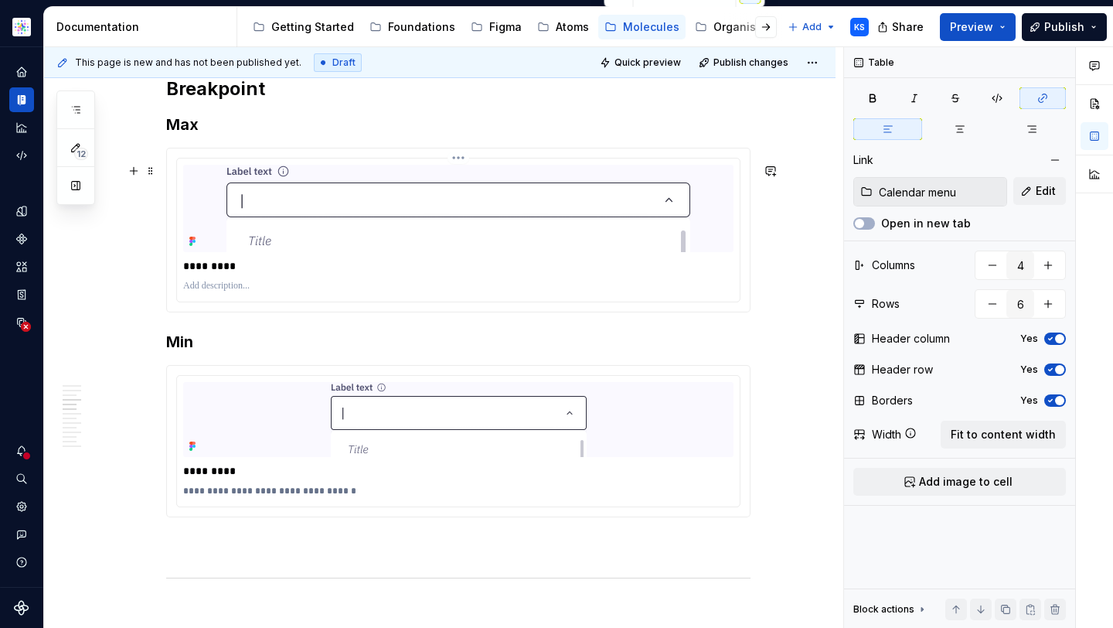
scroll to position [1989, 0]
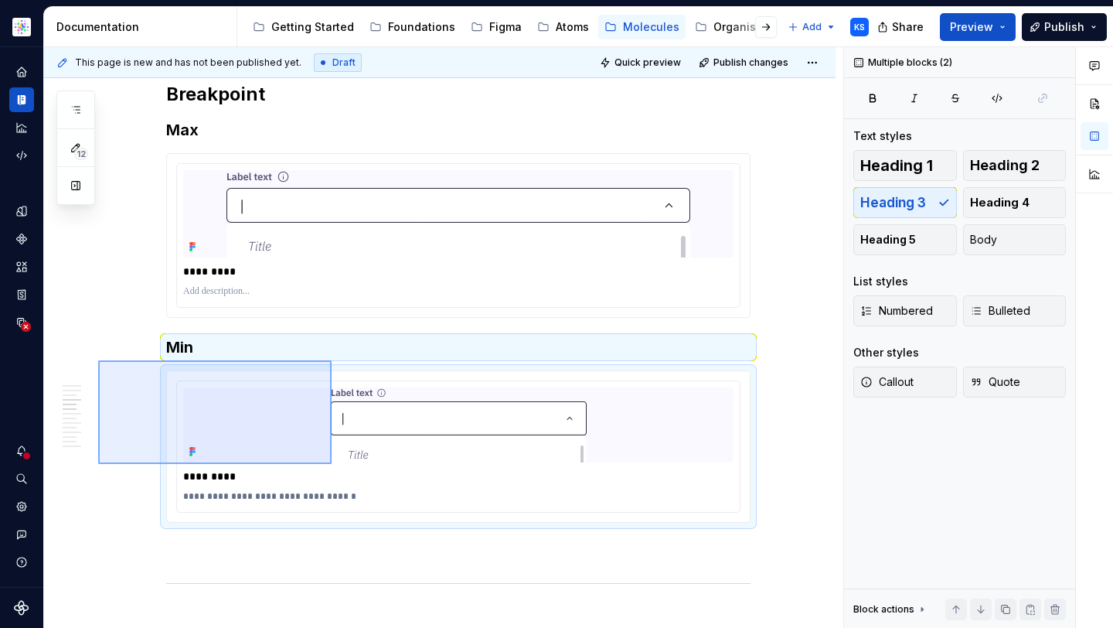
drag, startPoint x: 98, startPoint y: 360, endPoint x: 329, endPoint y: 462, distance: 252.6
click at [332, 464] on div "This page is new and has not been published yet. Draft Quick preview Publish ch…" at bounding box center [443, 337] width 799 height 581
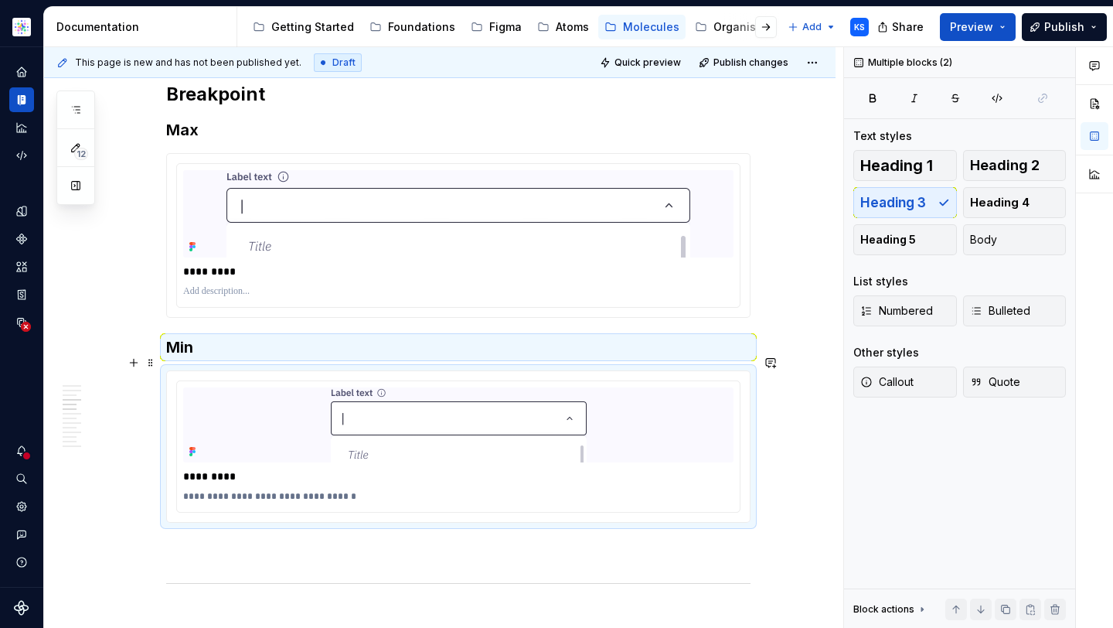
click at [217, 358] on h3 "Min" at bounding box center [458, 347] width 584 height 22
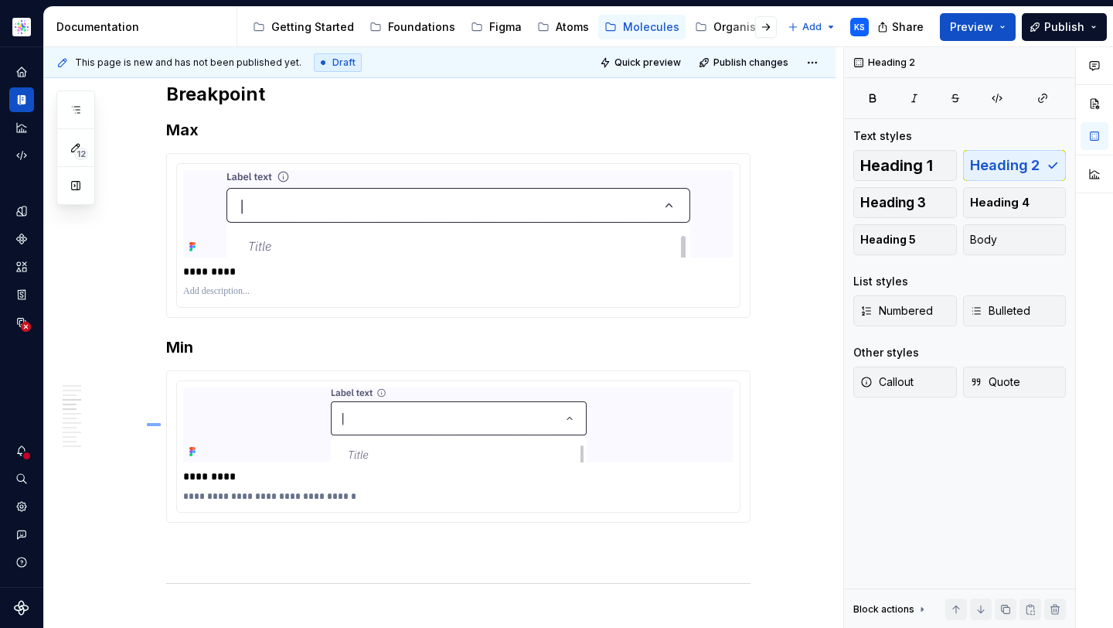
drag, startPoint x: 161, startPoint y: 424, endPoint x: 260, endPoint y: 434, distance: 100.2
click at [260, 434] on div "This page is new and has not been published yet. Draft Quick preview Publish ch…" at bounding box center [443, 337] width 799 height 581
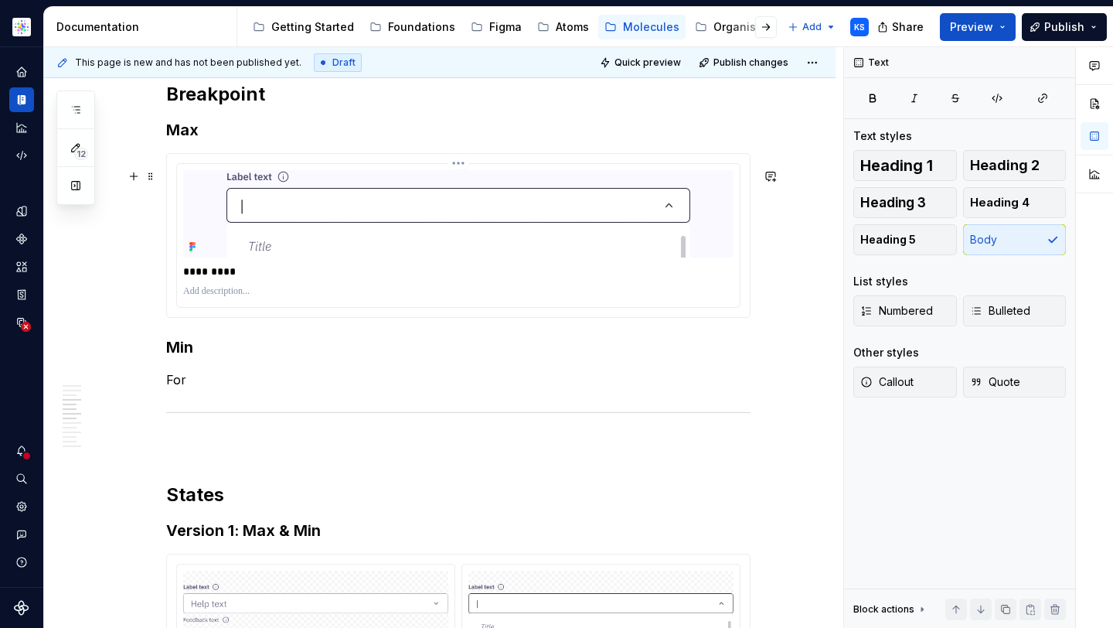
click at [655, 298] on p "To enrich screen reader interactions, please activate Accessibility in Grammarl…" at bounding box center [458, 291] width 550 height 12
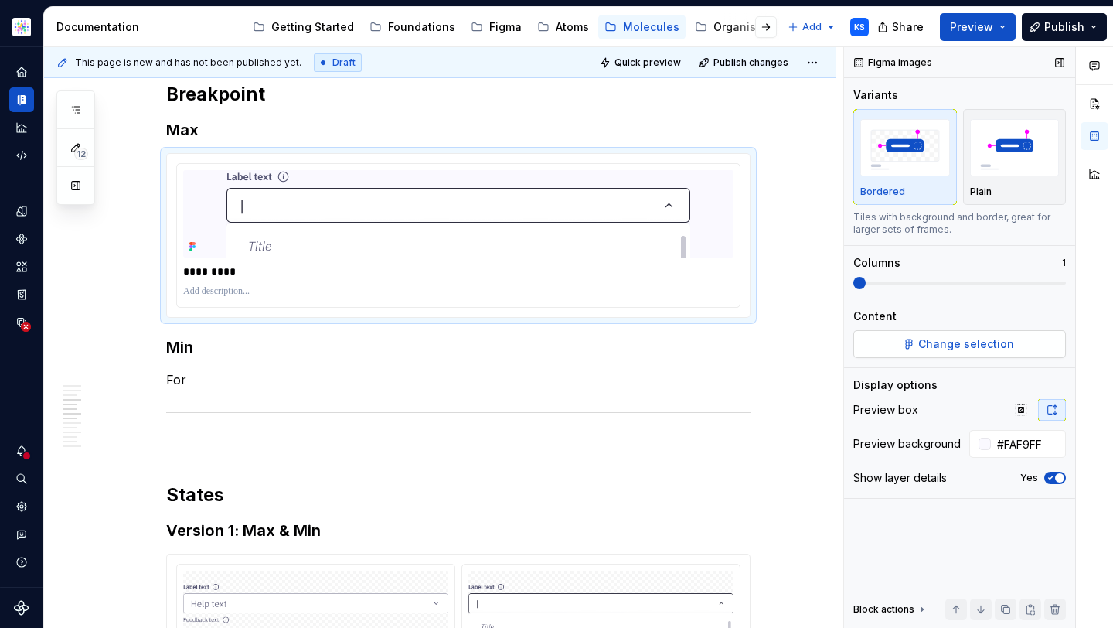
click at [939, 340] on span "Change selection" at bounding box center [966, 343] width 96 height 15
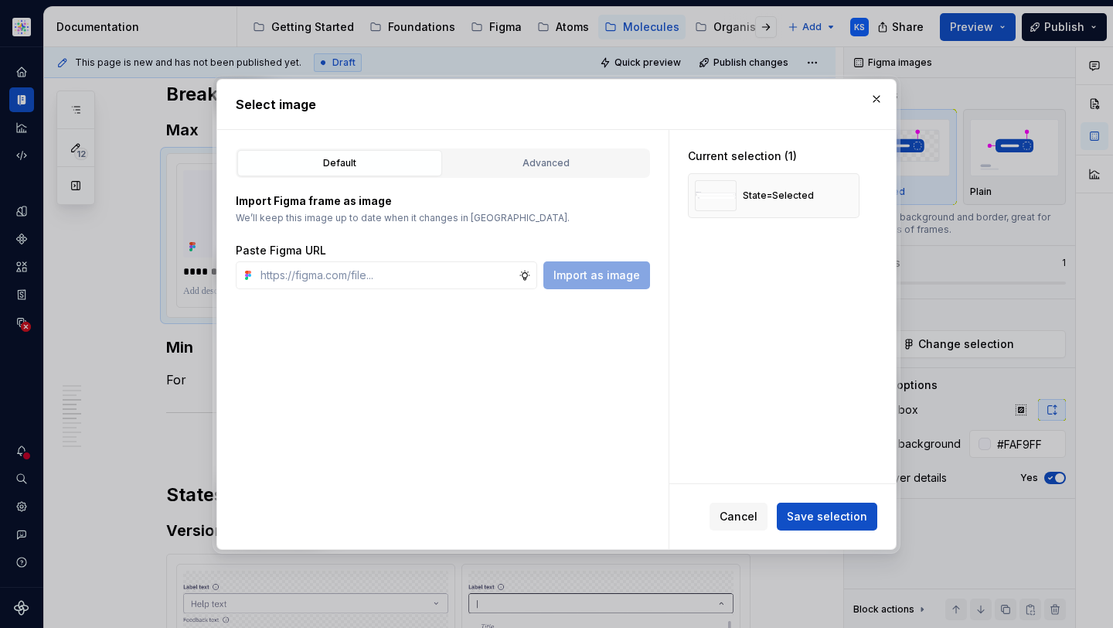
type textarea "*"
click at [838, 195] on button "button" at bounding box center [842, 196] width 22 height 22
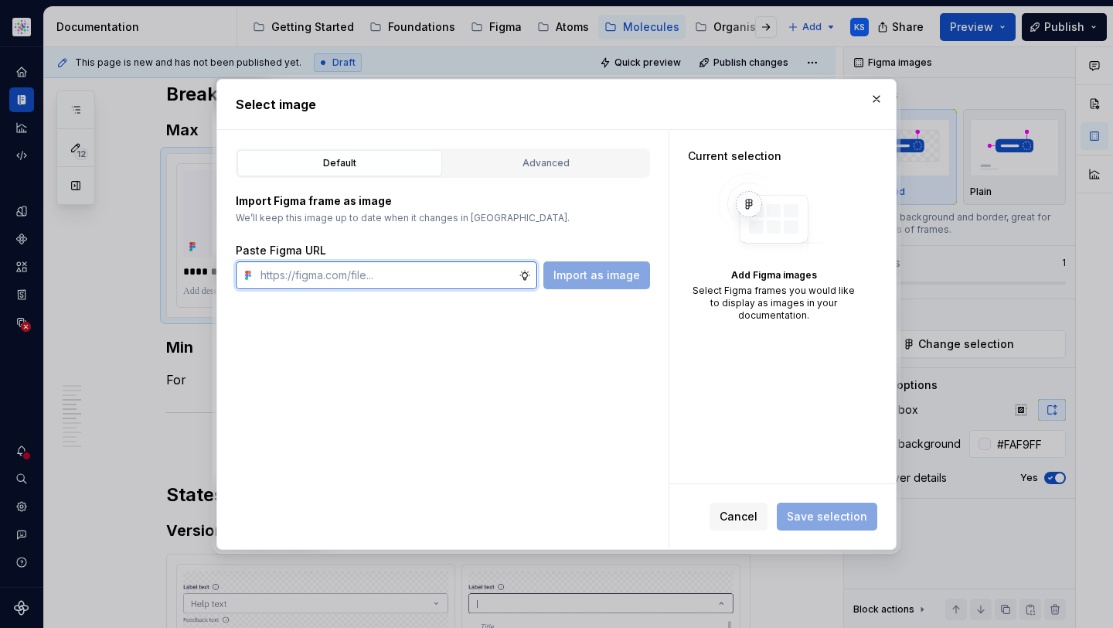
click at [403, 280] on input "text" at bounding box center [386, 275] width 264 height 28
paste input "https://www.figma.com/design/cB0KIDQbWcRl2BGSwEfTYL/Documentation-Molecule?node…"
type input "https://www.figma.com/design/cB0KIDQbWcRl2BGSwEfTYL/Documentation-Molecule?node…"
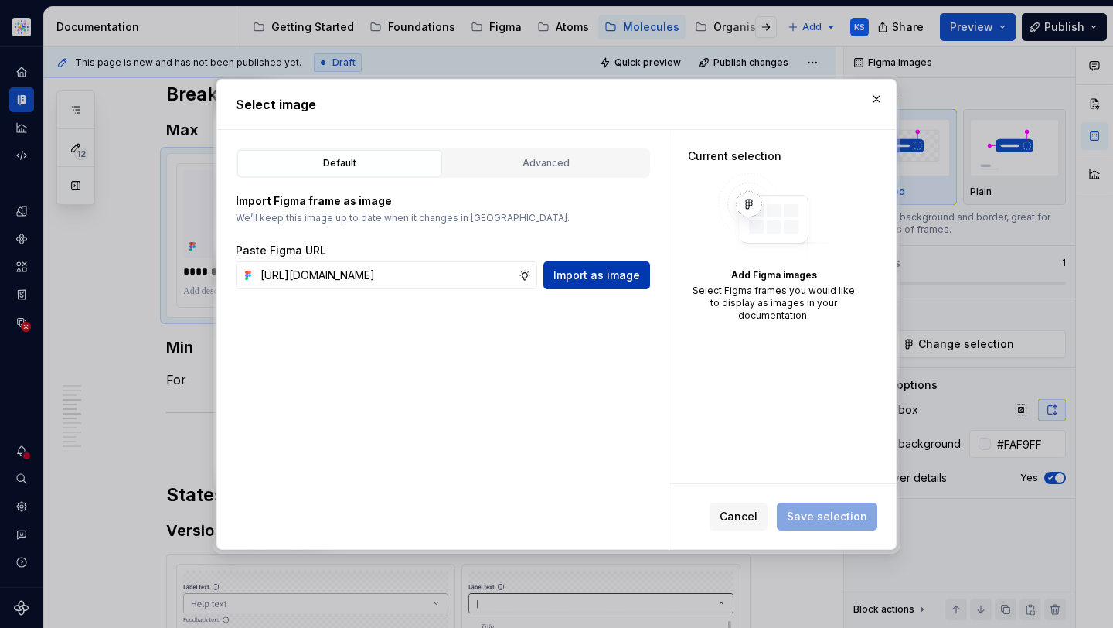
click at [600, 270] on span "Import as image" at bounding box center [596, 274] width 87 height 15
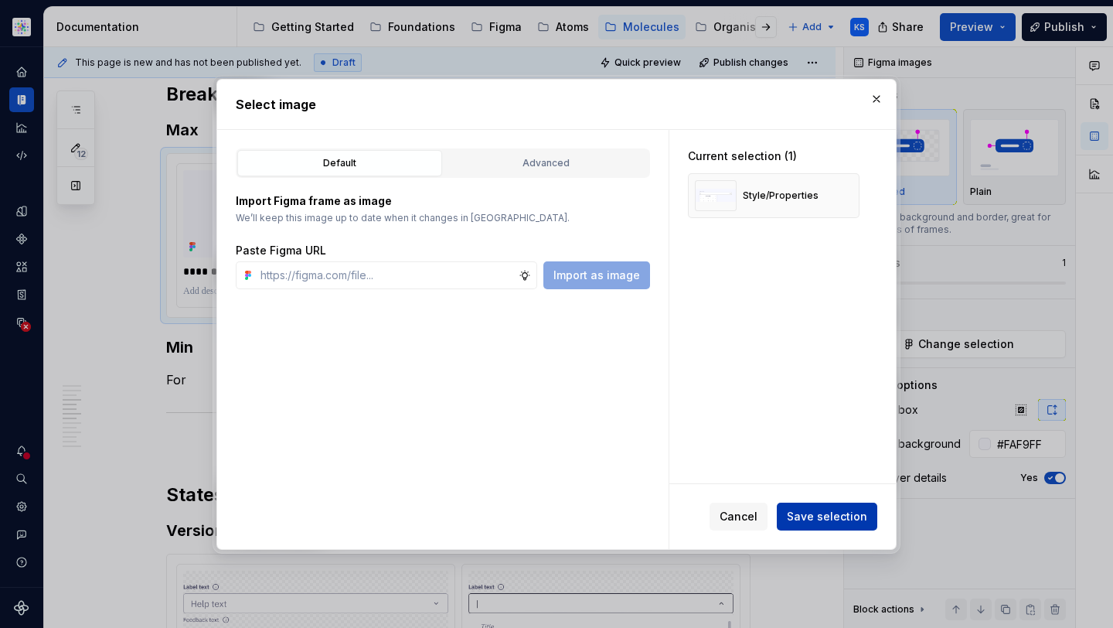
click at [822, 526] on button "Save selection" at bounding box center [827, 516] width 100 height 28
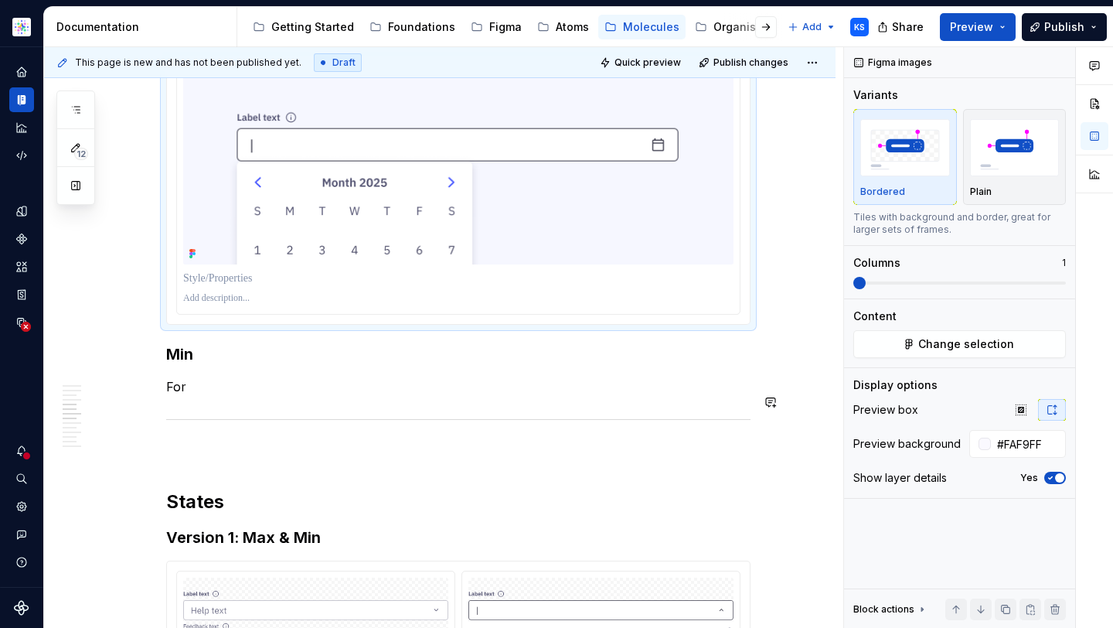
scroll to position [2086, 0]
click at [287, 394] on p "For" at bounding box center [458, 385] width 584 height 19
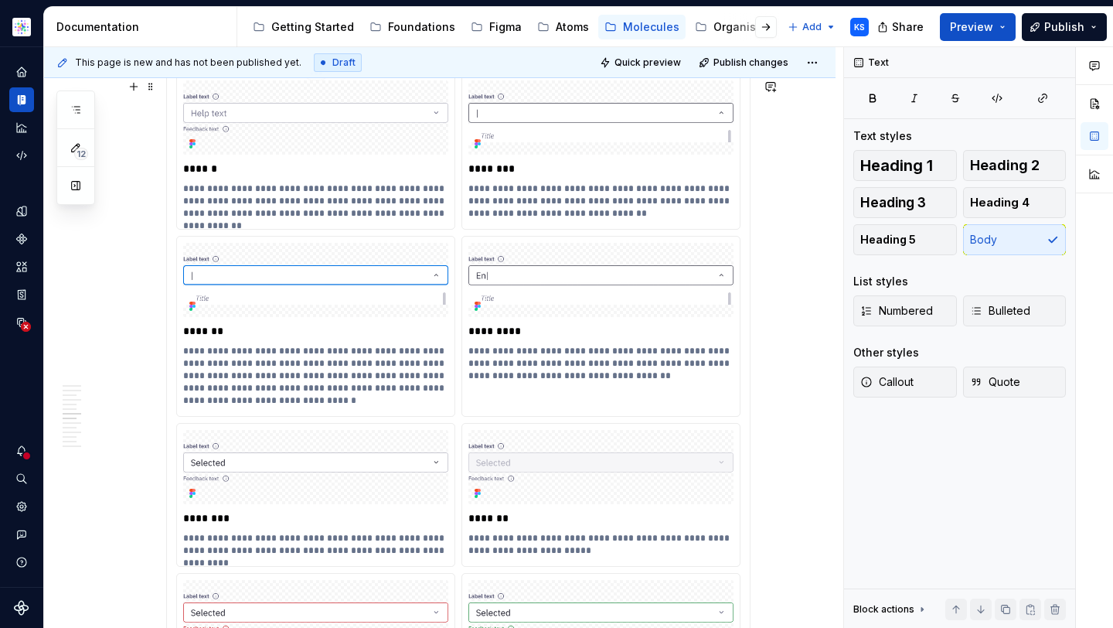
scroll to position [2434, 0]
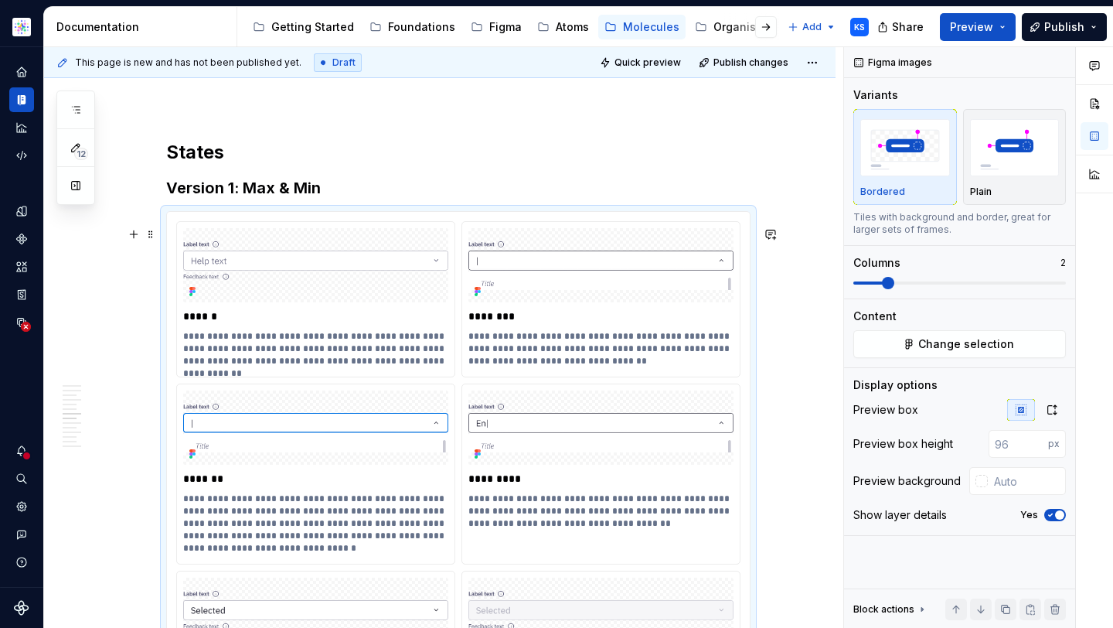
click at [368, 227] on div "**********" at bounding box center [458, 543] width 583 height 662
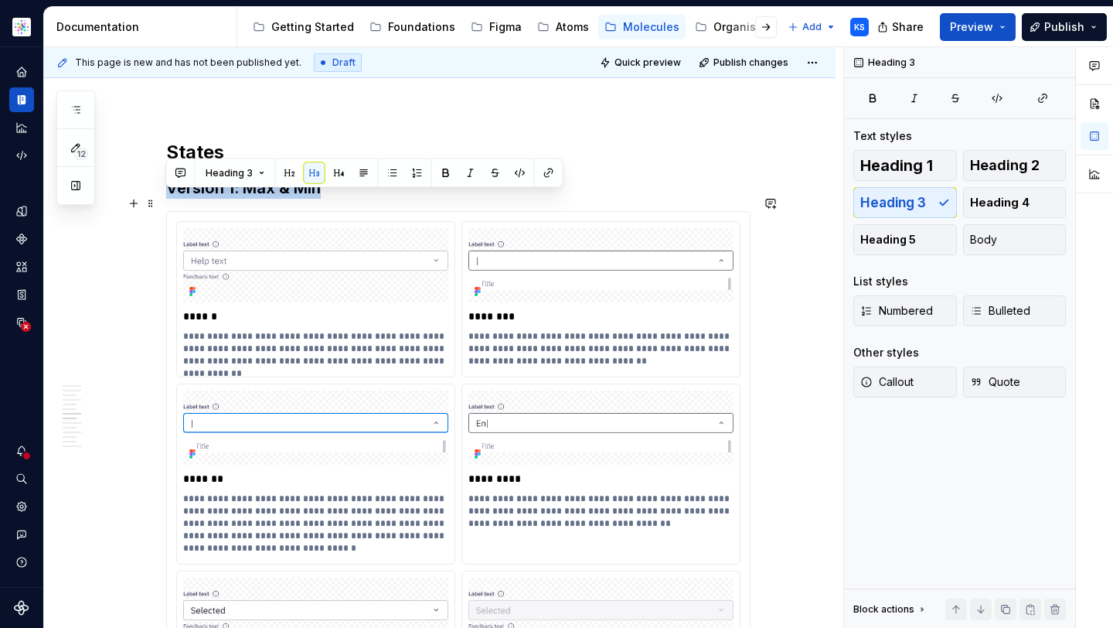
drag, startPoint x: 330, startPoint y: 200, endPoint x: 169, endPoint y: 199, distance: 160.8
click at [169, 199] on h3 "Version 1: Max & Min" at bounding box center [458, 188] width 584 height 22
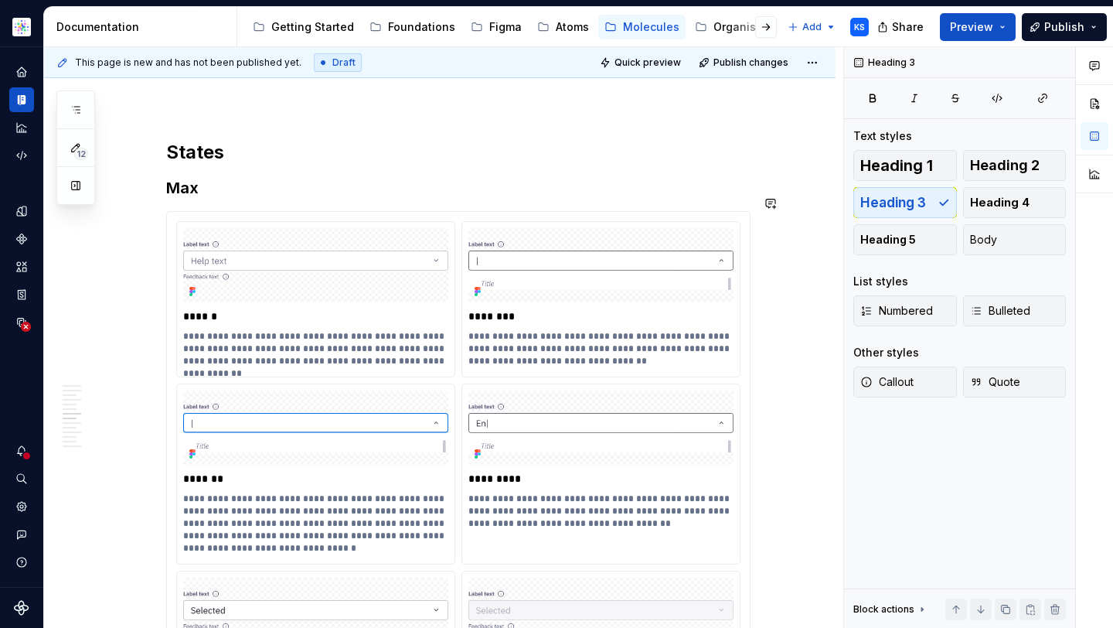
scroll to position [2512, 0]
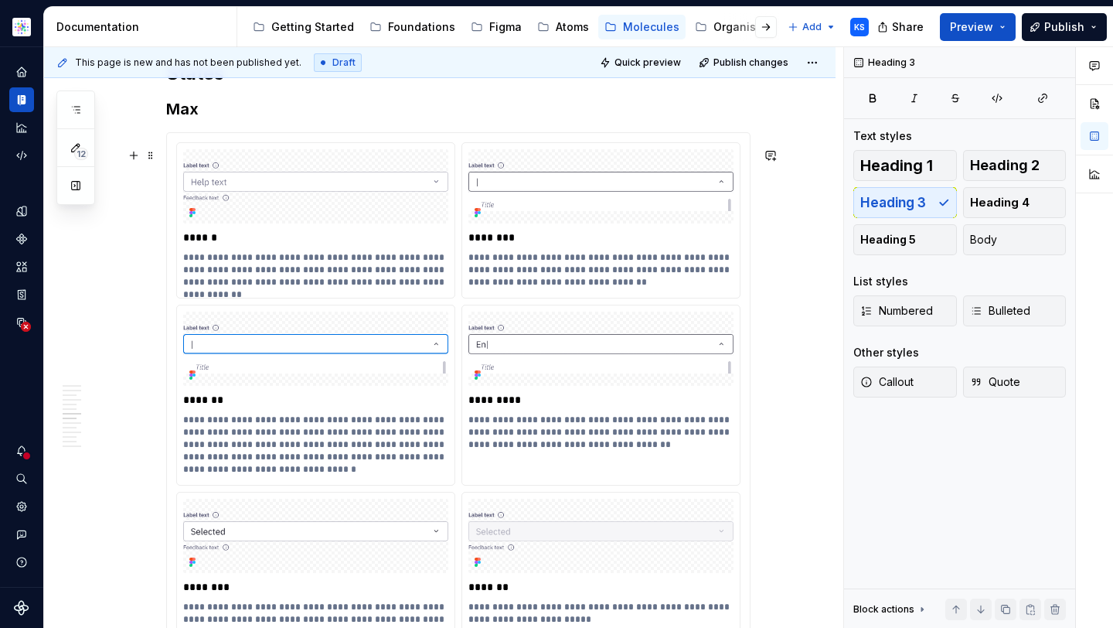
click at [172, 272] on div "**********" at bounding box center [458, 464] width 583 height 662
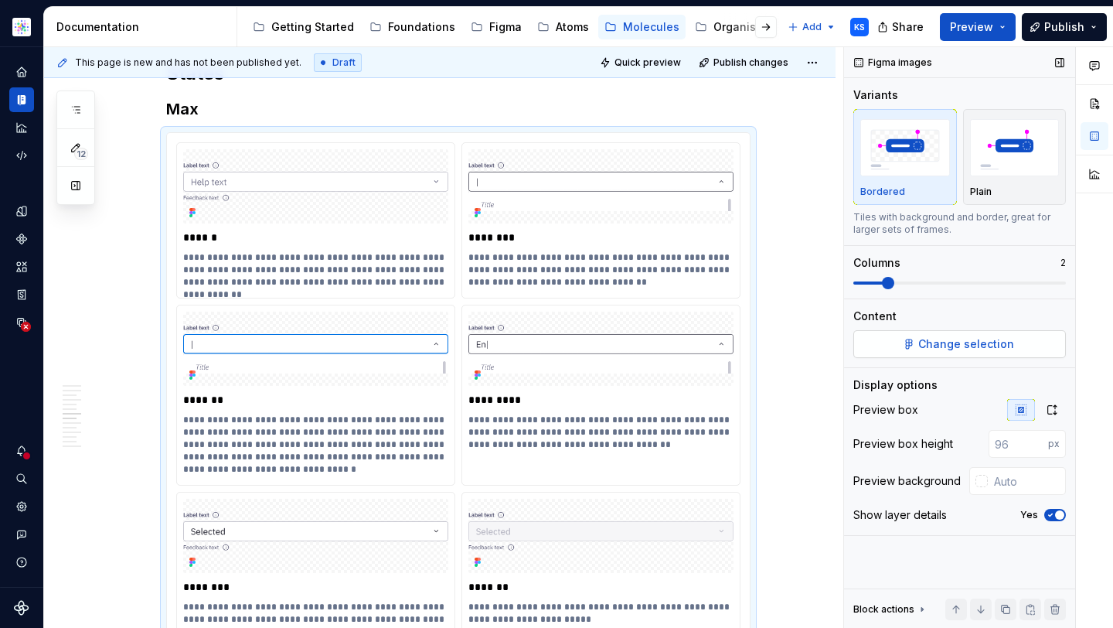
click at [1009, 349] on span "Change selection" at bounding box center [966, 343] width 96 height 15
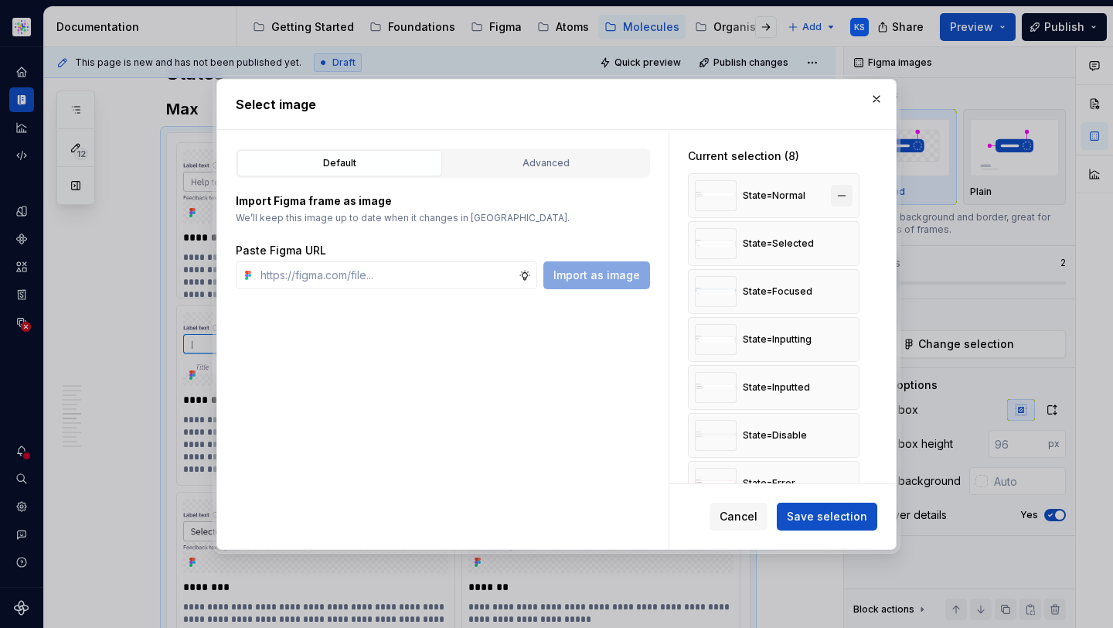
click at [842, 191] on button "button" at bounding box center [842, 196] width 22 height 22
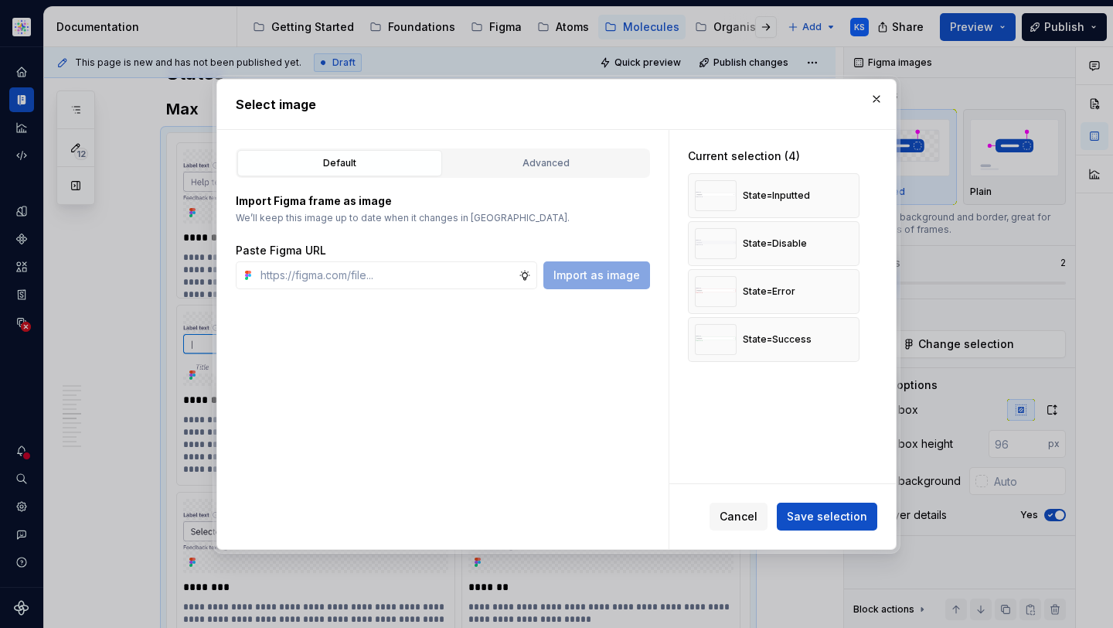
click at [842, 233] on button "button" at bounding box center [842, 244] width 22 height 22
click at [842, 191] on button "button" at bounding box center [842, 196] width 22 height 22
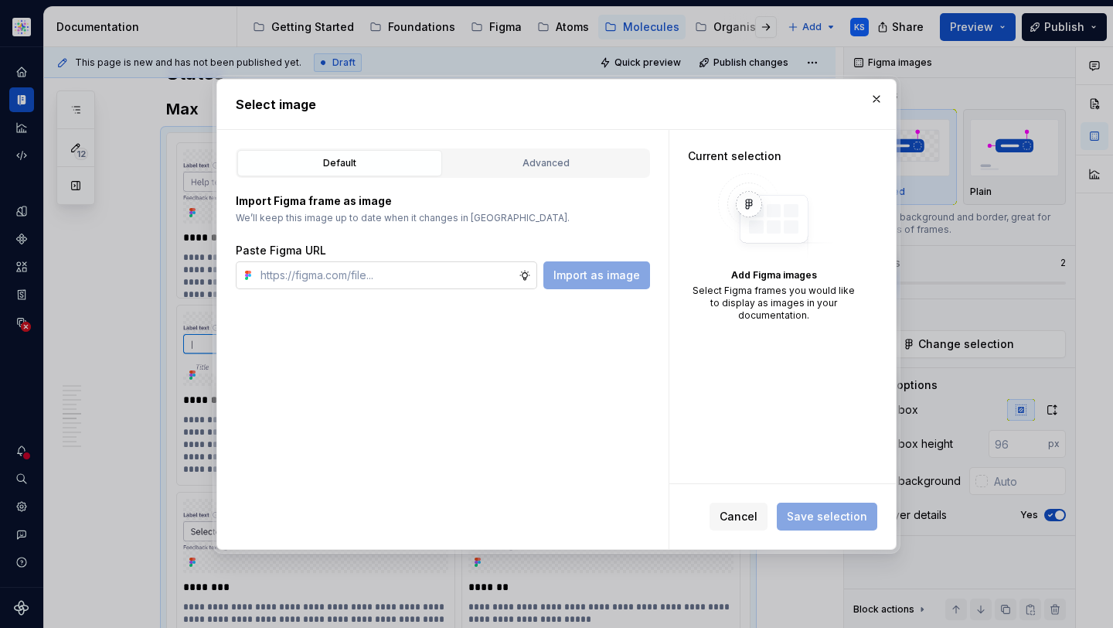
click at [350, 278] on input "text" at bounding box center [386, 275] width 264 height 28
click at [869, 94] on button "button" at bounding box center [877, 99] width 22 height 22
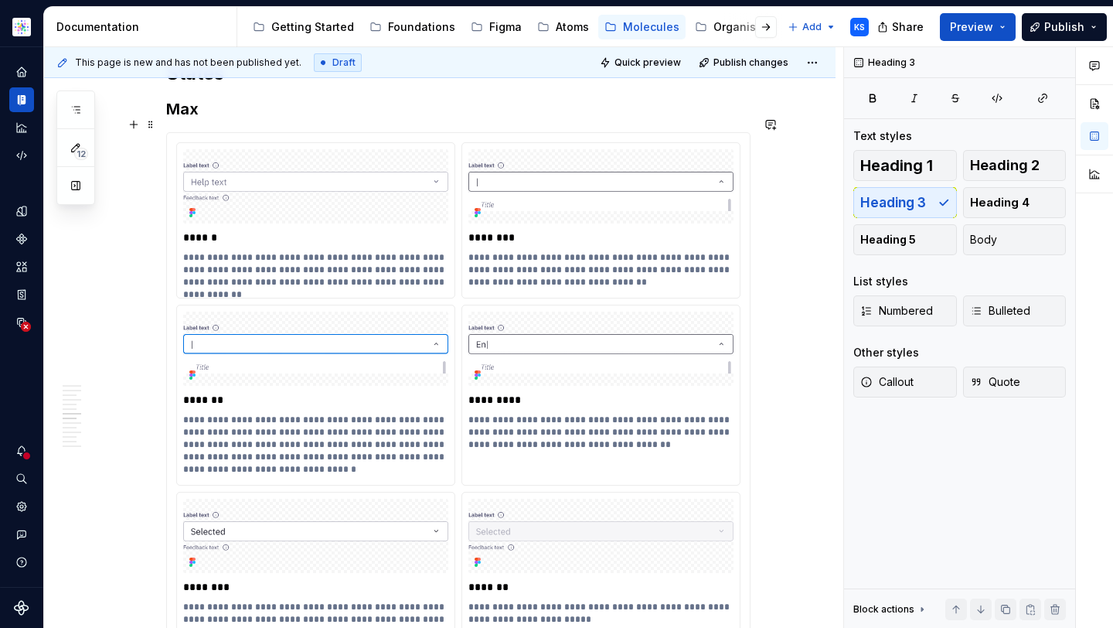
click at [276, 120] on h3 "Max" at bounding box center [458, 109] width 584 height 22
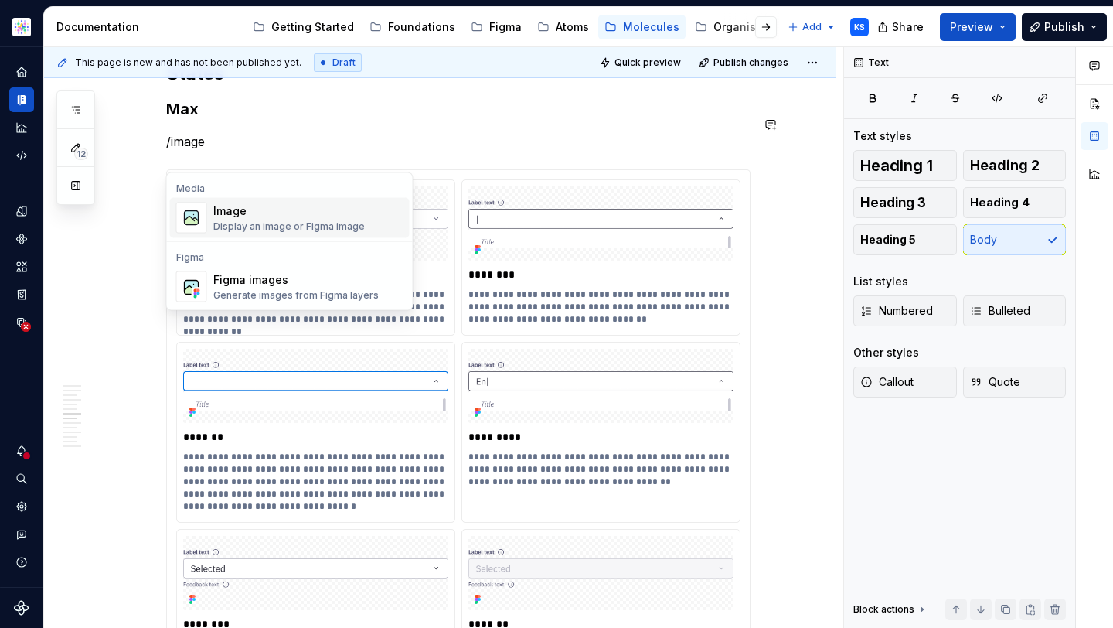
click at [294, 224] on div "Display an image or Figma image" at bounding box center [288, 226] width 151 height 12
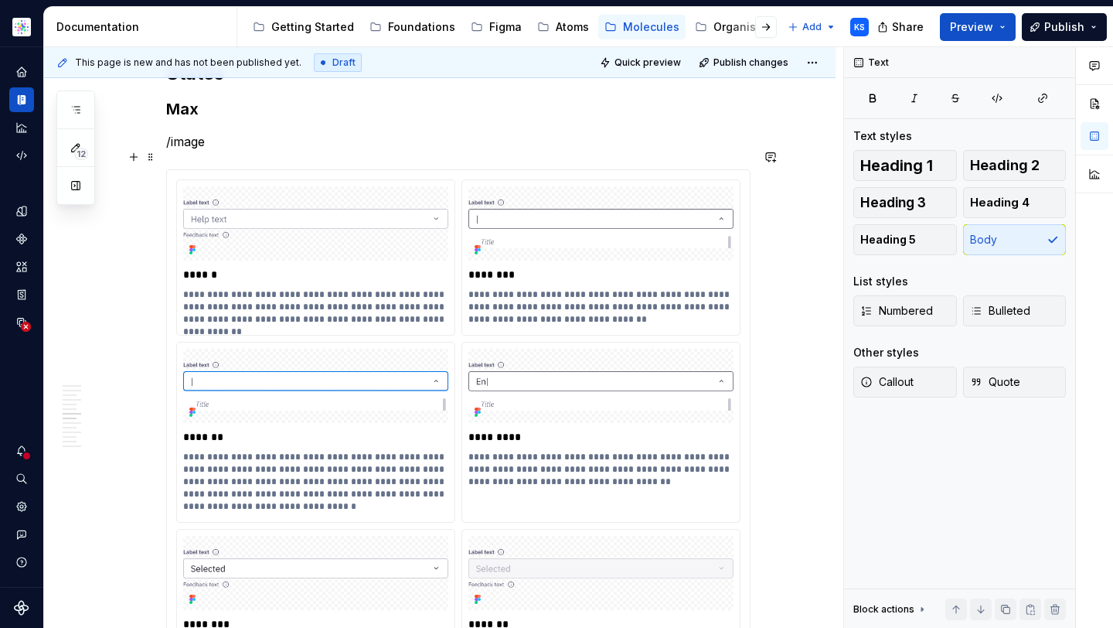
click at [214, 151] on p "/image" at bounding box center [458, 141] width 584 height 19
drag, startPoint x: 246, startPoint y: 159, endPoint x: 168, endPoint y: 159, distance: 77.3
click at [168, 151] on p "/image" at bounding box center [458, 141] width 584 height 19
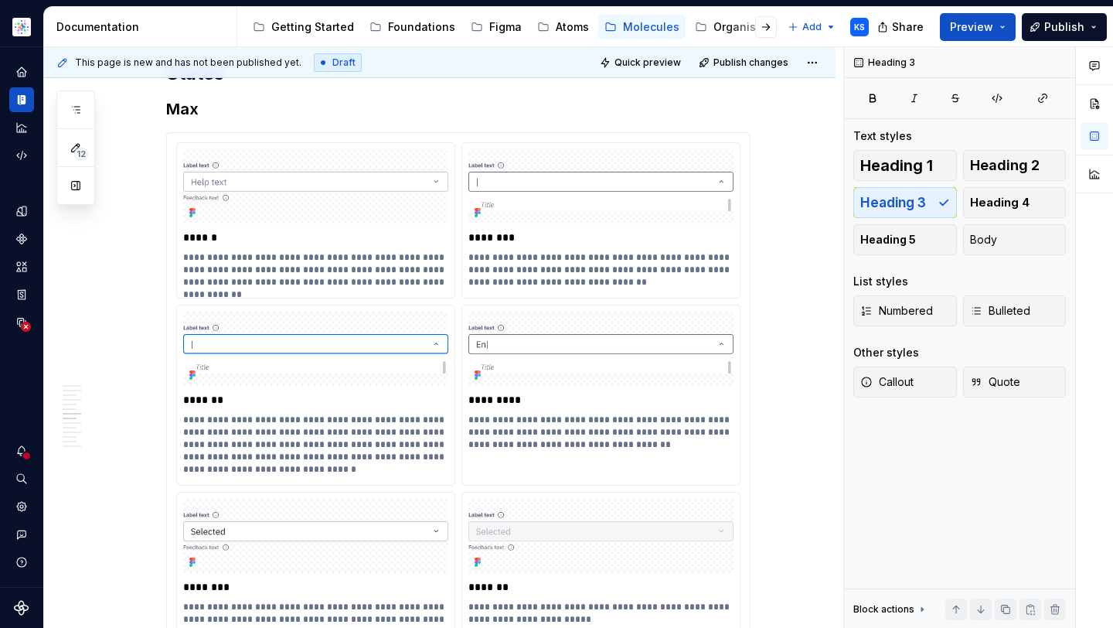
scroll to position [2502, 0]
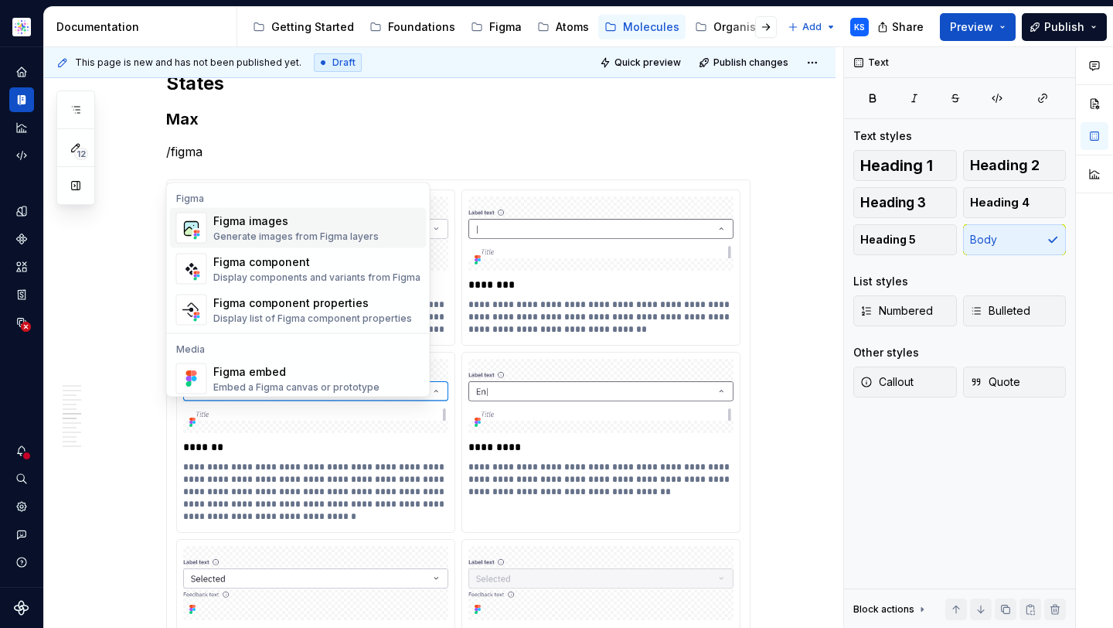
click at [280, 233] on div "Generate images from Figma layers" at bounding box center [295, 236] width 165 height 12
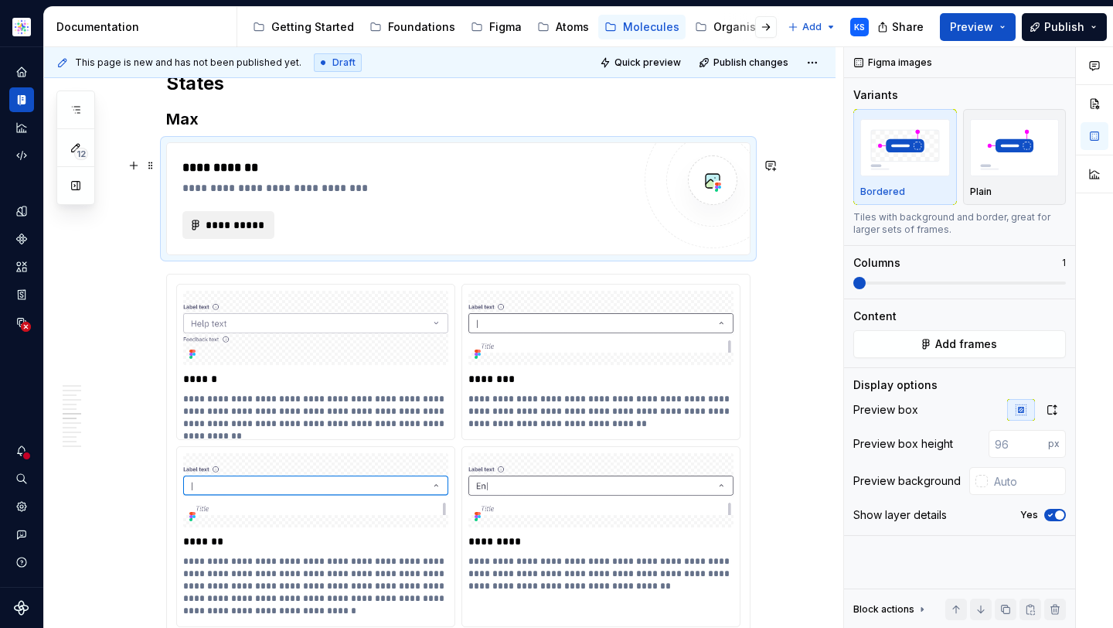
click at [216, 233] on span "**********" at bounding box center [235, 224] width 60 height 15
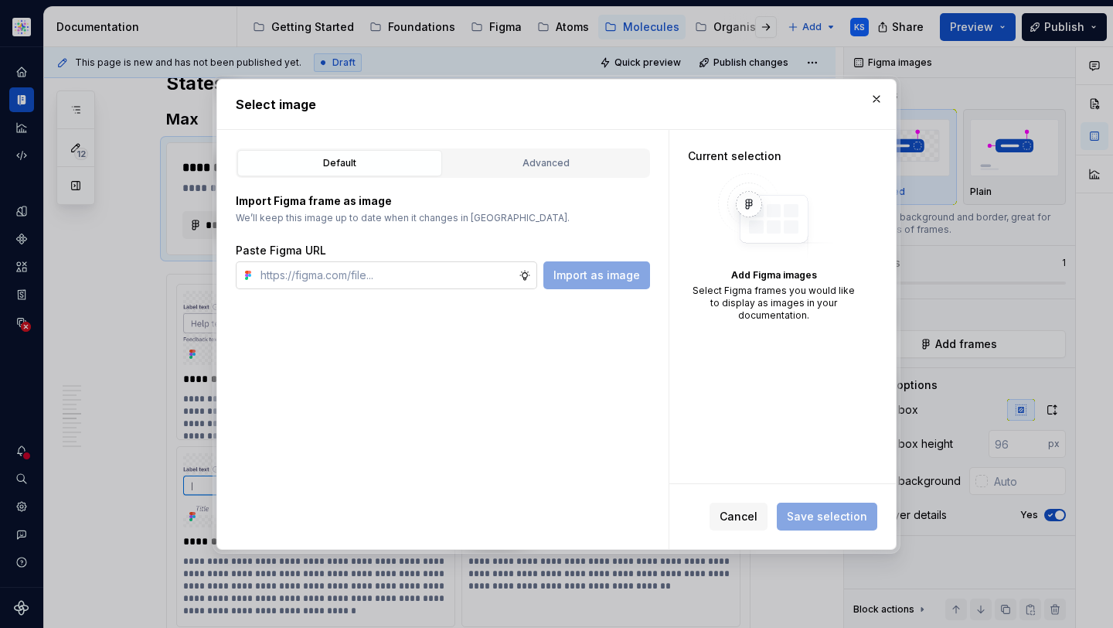
type textarea "*"
type input "https://www.figma.com/design/cB0KIDQbWcRl2BGSwEfTYL/Documentation-Molecule?node…"
click at [625, 269] on span "Import as image" at bounding box center [596, 274] width 87 height 15
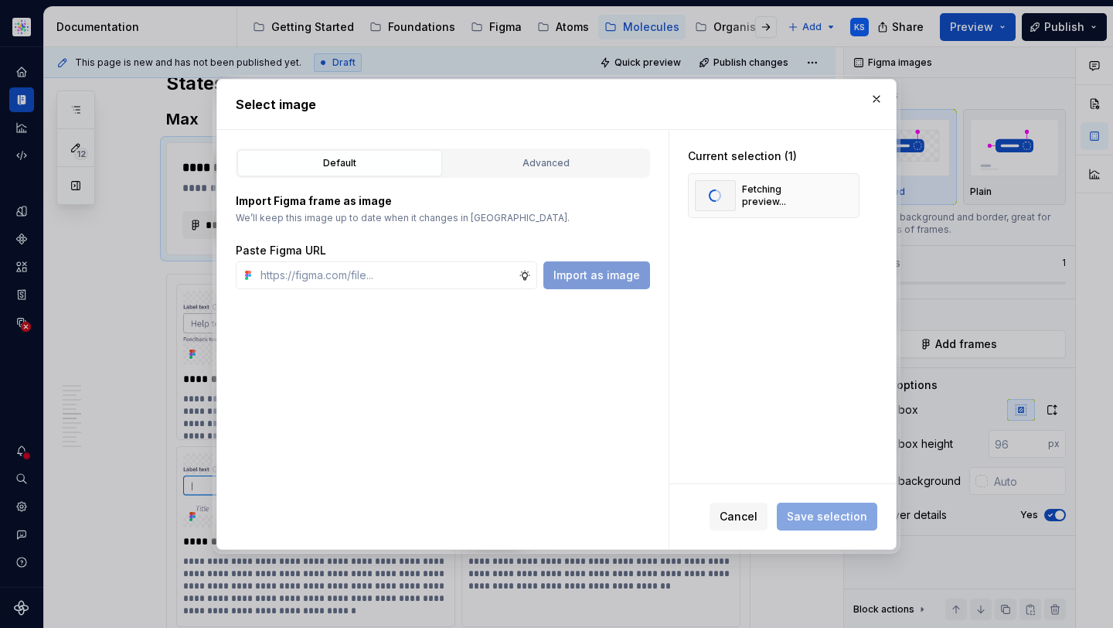
type textarea "*"
click at [458, 277] on input "text" at bounding box center [386, 275] width 264 height 28
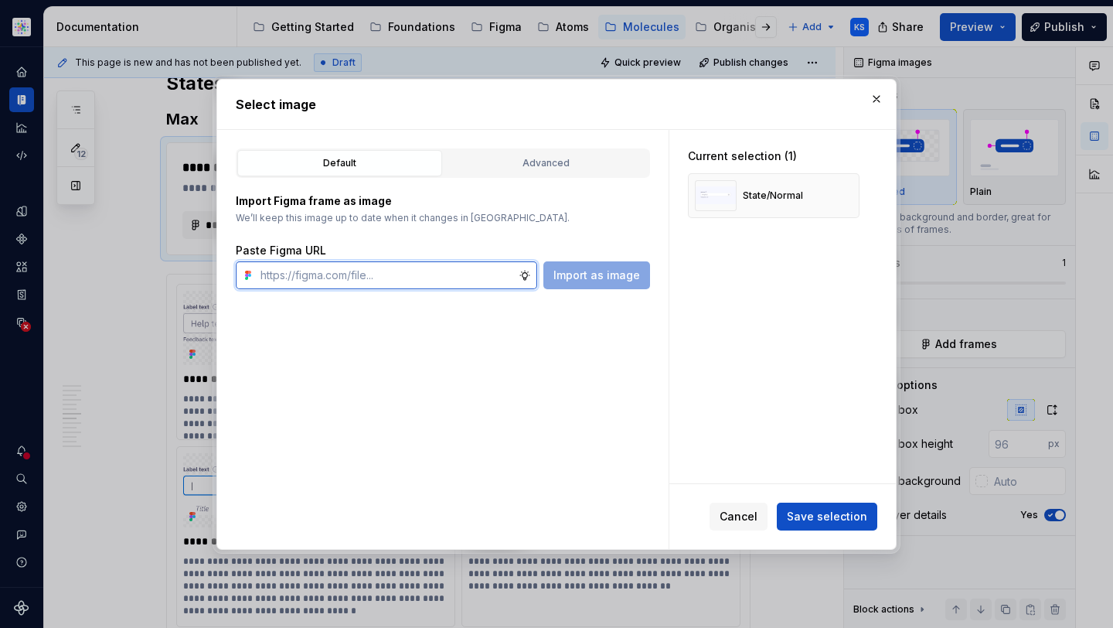
paste input "https://www.figma.com/design/cB0KIDQbWcRl2BGSwEfTYL/Documentation-Molecule?node…"
type input "https://www.figma.com/design/cB0KIDQbWcRl2BGSwEfTYL/Documentation-Molecule?node…"
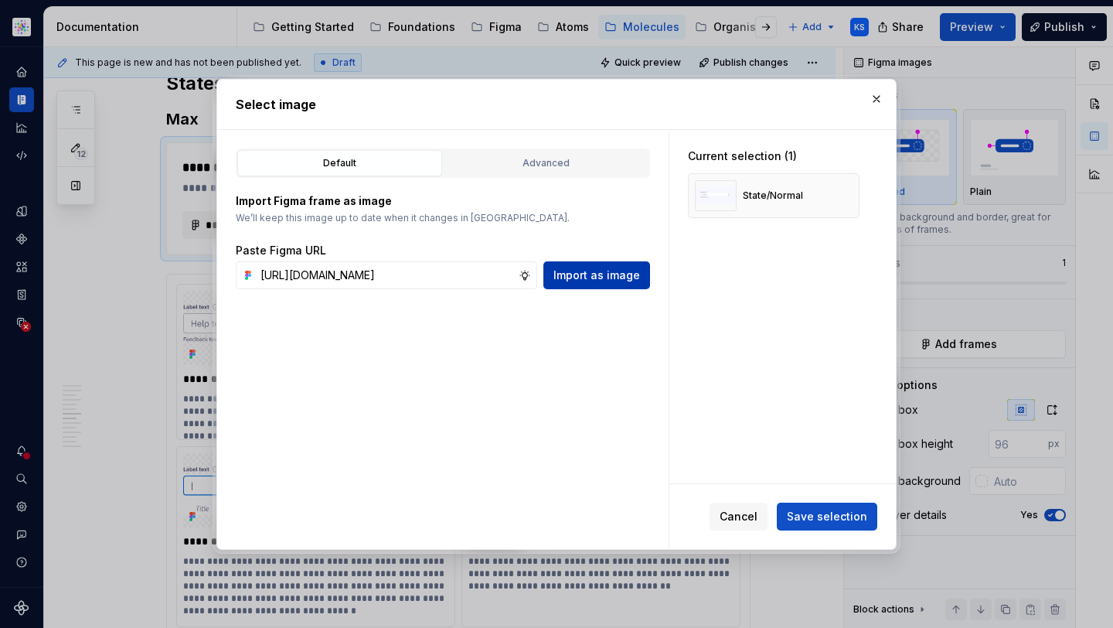
click at [611, 274] on span "Import as image" at bounding box center [596, 274] width 87 height 15
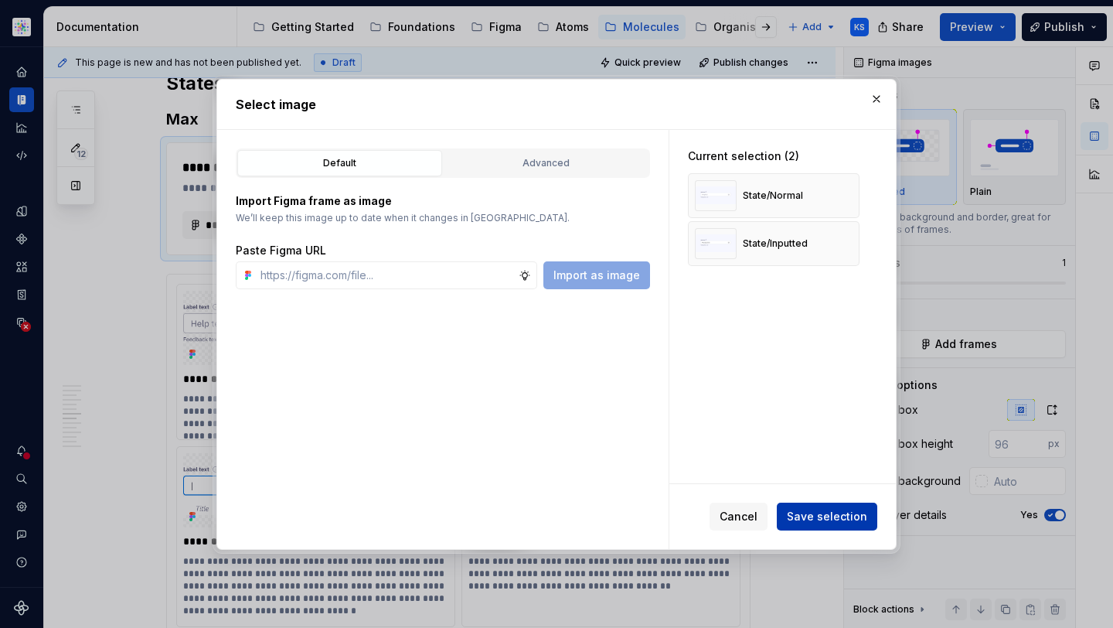
click at [849, 512] on span "Save selection" at bounding box center [827, 516] width 80 height 15
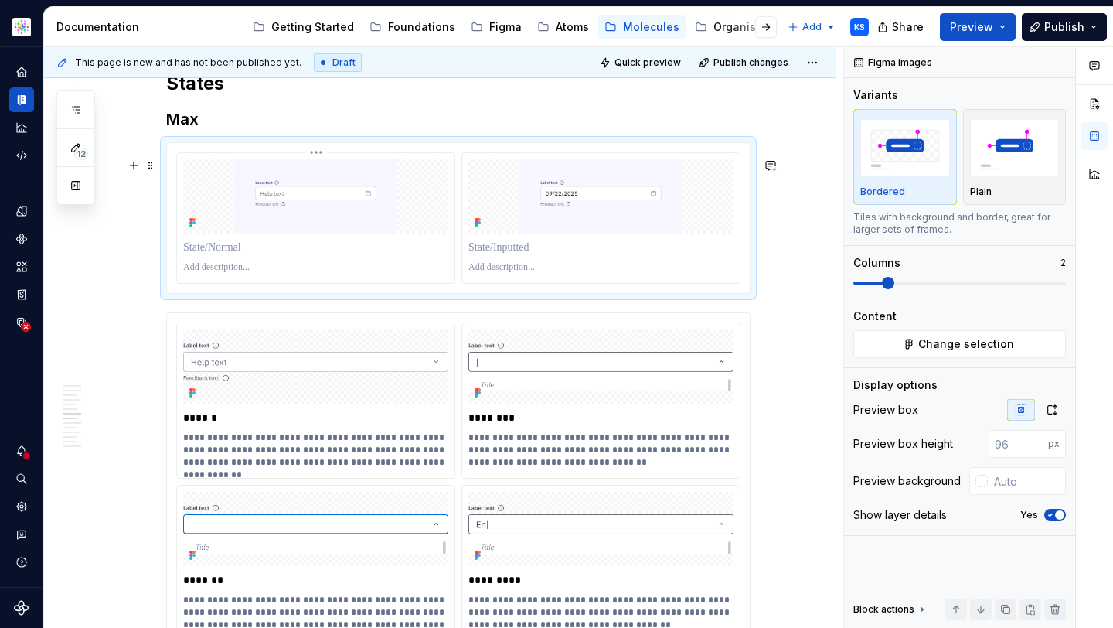
click at [248, 255] on p "To enrich screen reader interactions, please activate Accessibility in Grammarl…" at bounding box center [315, 247] width 265 height 15
click at [522, 255] on p "To enrich screen reader interactions, please activate Accessibility in Grammarl…" at bounding box center [600, 247] width 265 height 15
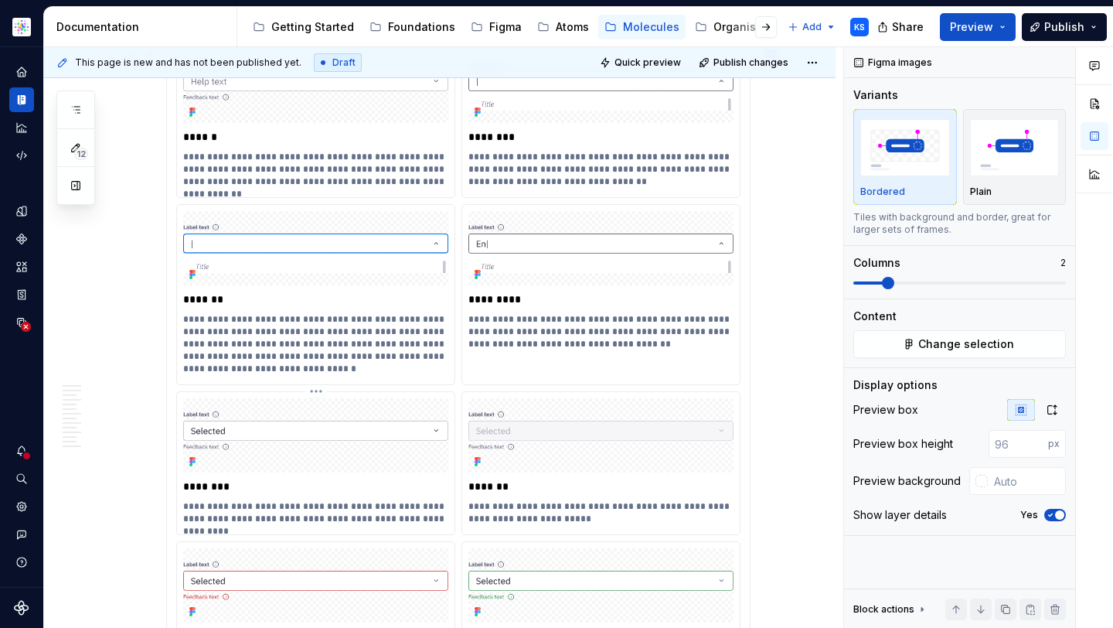
scroll to position [2798, 0]
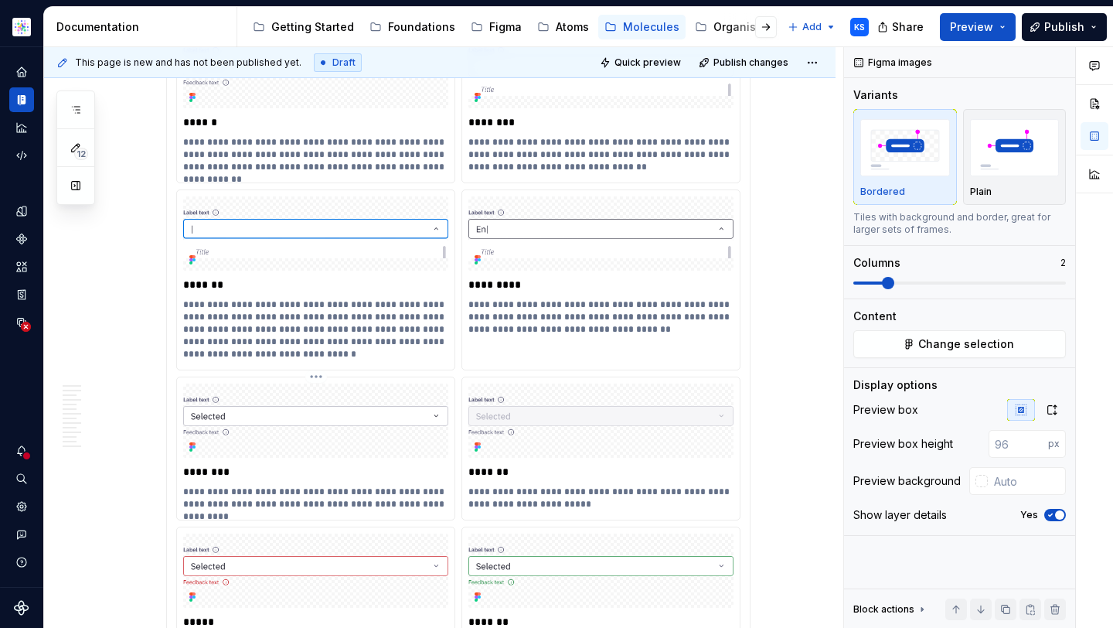
click at [429, 510] on p "**********" at bounding box center [315, 497] width 265 height 25
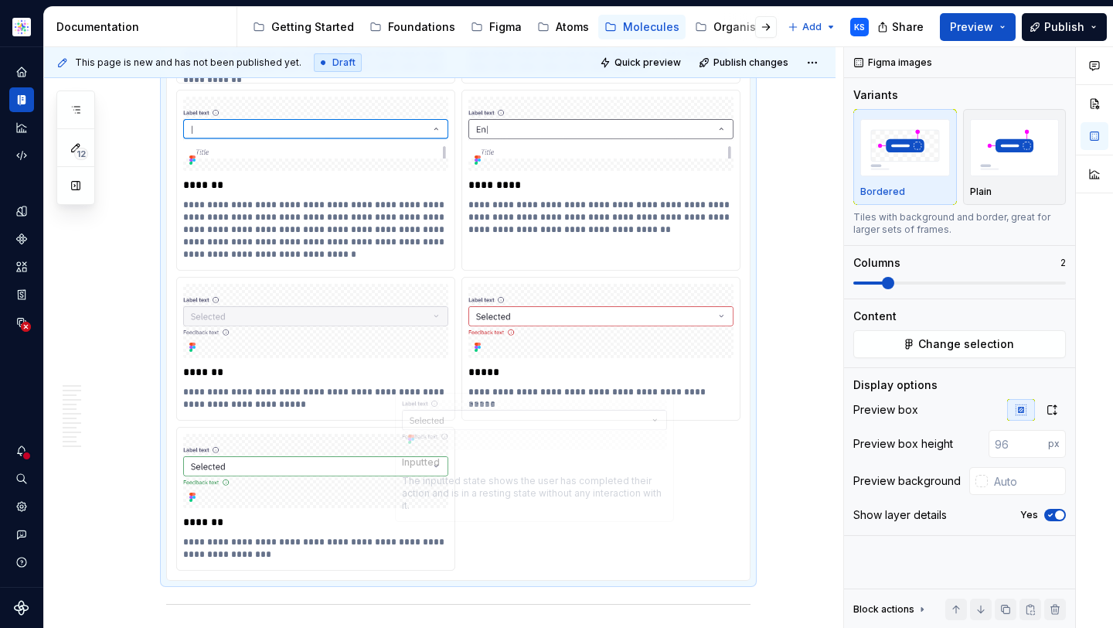
scroll to position [2900, 0]
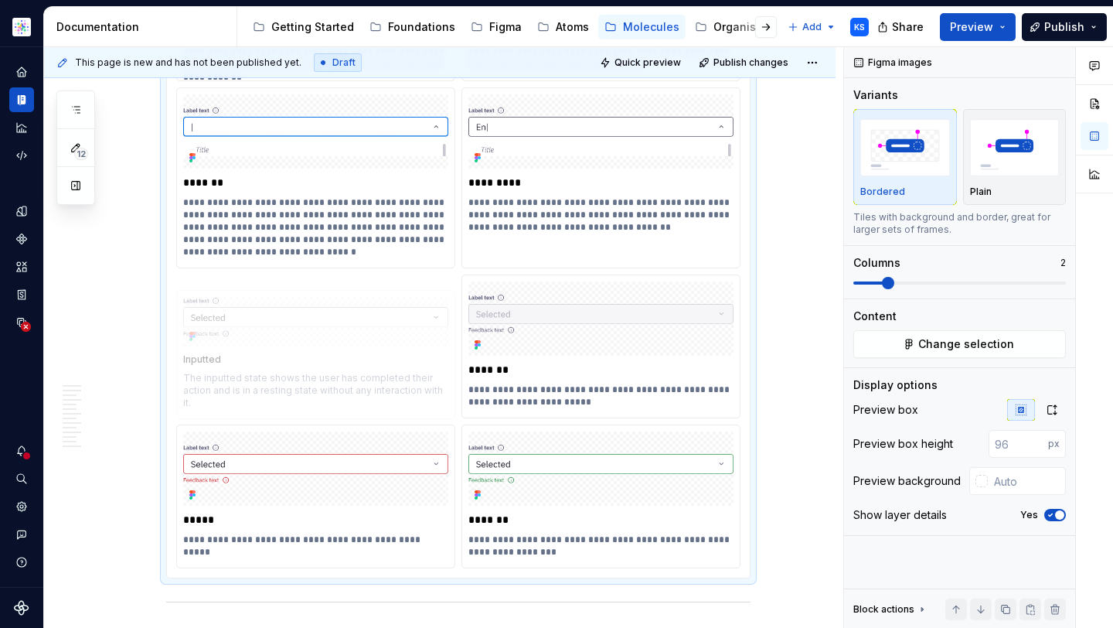
drag, startPoint x: 222, startPoint y: 505, endPoint x: 239, endPoint y: 386, distance: 121.0
click at [239, 385] on body "Astellas Elements KS Dataset Core Documentation Accessibility guide for tree Pa…" at bounding box center [556, 314] width 1113 height 628
click at [240, 408] on p "**********" at bounding box center [315, 395] width 265 height 25
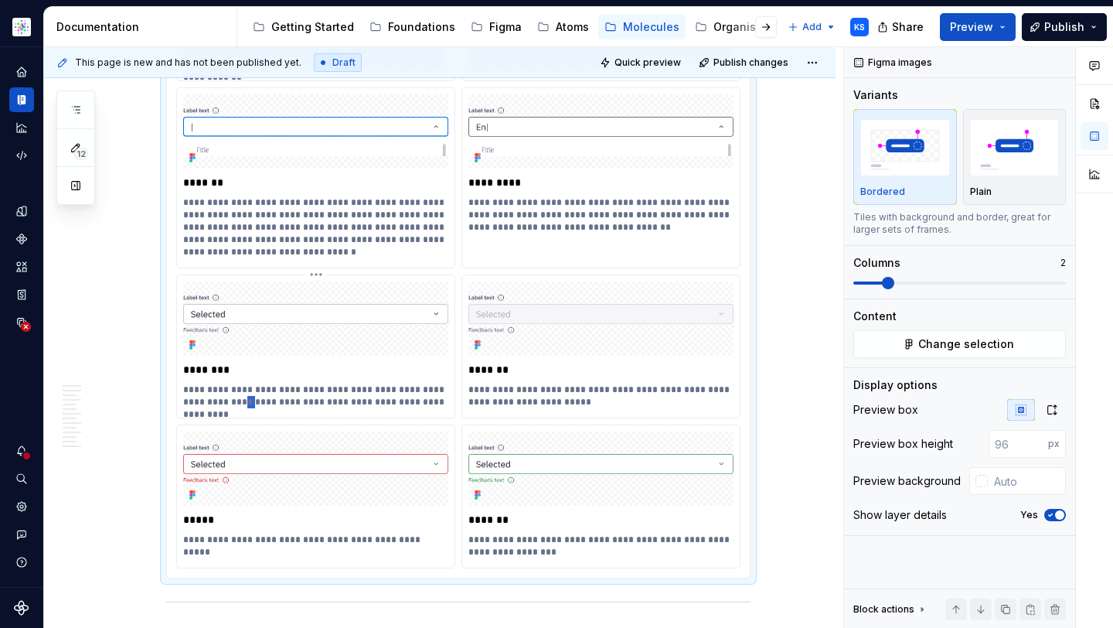
click at [240, 408] on p "**********" at bounding box center [315, 395] width 265 height 25
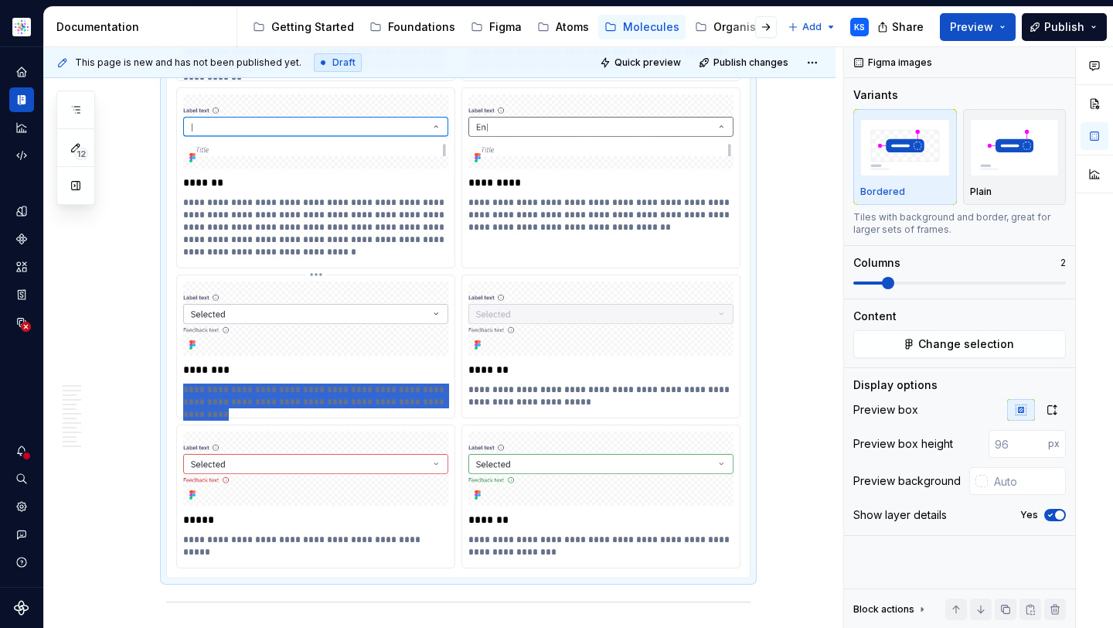
click at [240, 408] on p "**********" at bounding box center [315, 395] width 265 height 25
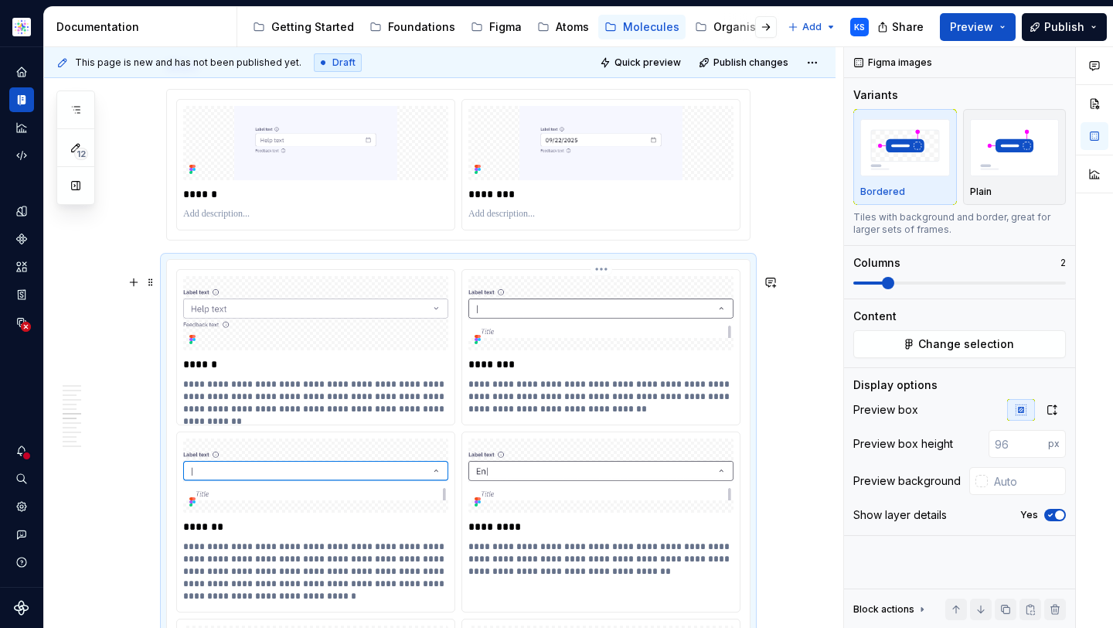
scroll to position [2546, 0]
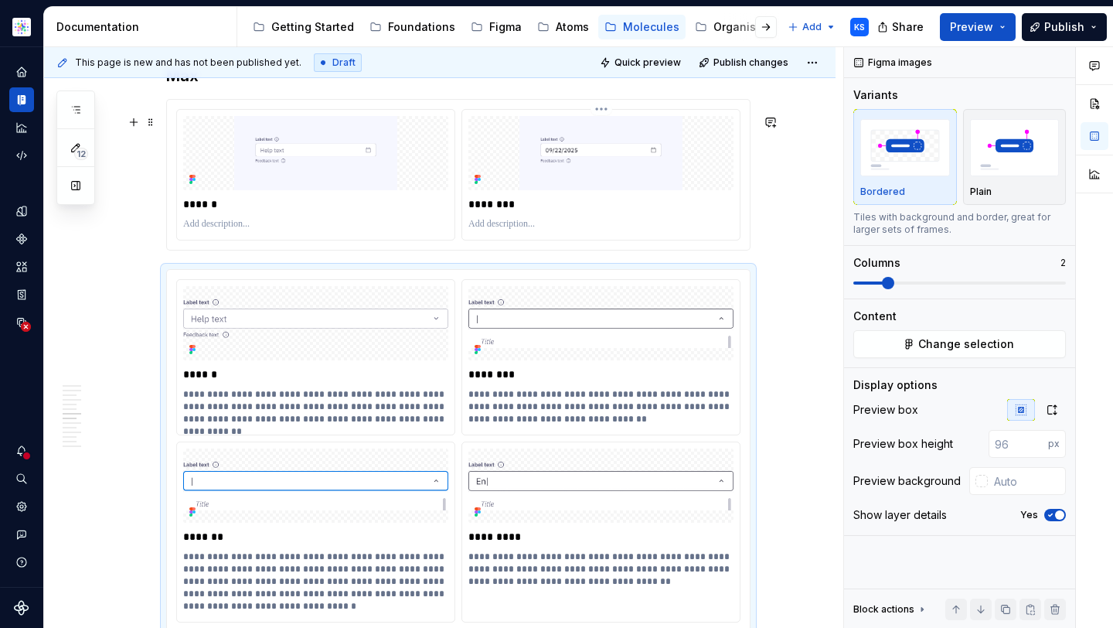
click at [501, 230] on p "To enrich screen reader interactions, please activate Accessibility in Grammarl…" at bounding box center [600, 224] width 265 height 12
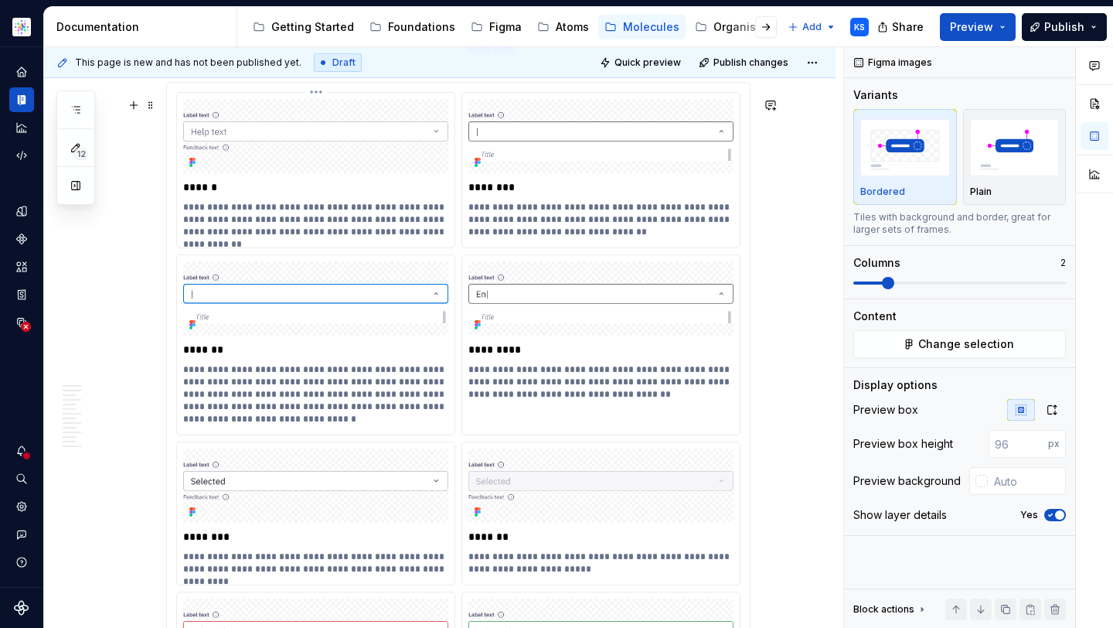
scroll to position [2686, 0]
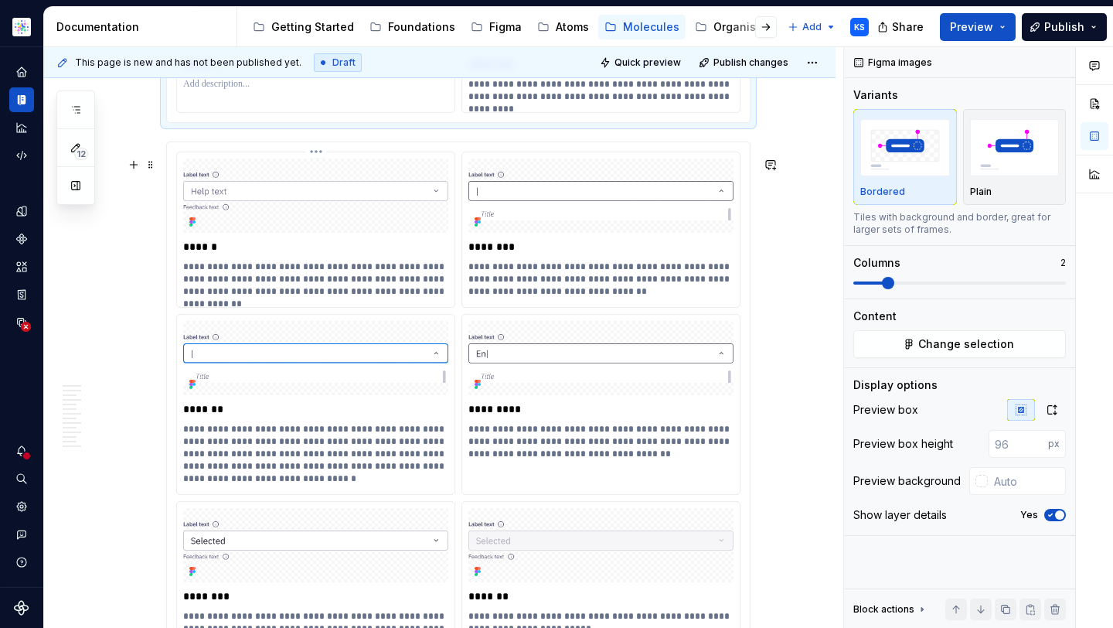
click at [319, 307] on div "**********" at bounding box center [315, 229] width 277 height 155
click at [338, 298] on p "**********" at bounding box center [315, 278] width 265 height 37
click at [339, 298] on p "**********" at bounding box center [315, 278] width 265 height 37
click at [362, 298] on p "**********" at bounding box center [315, 278] width 265 height 37
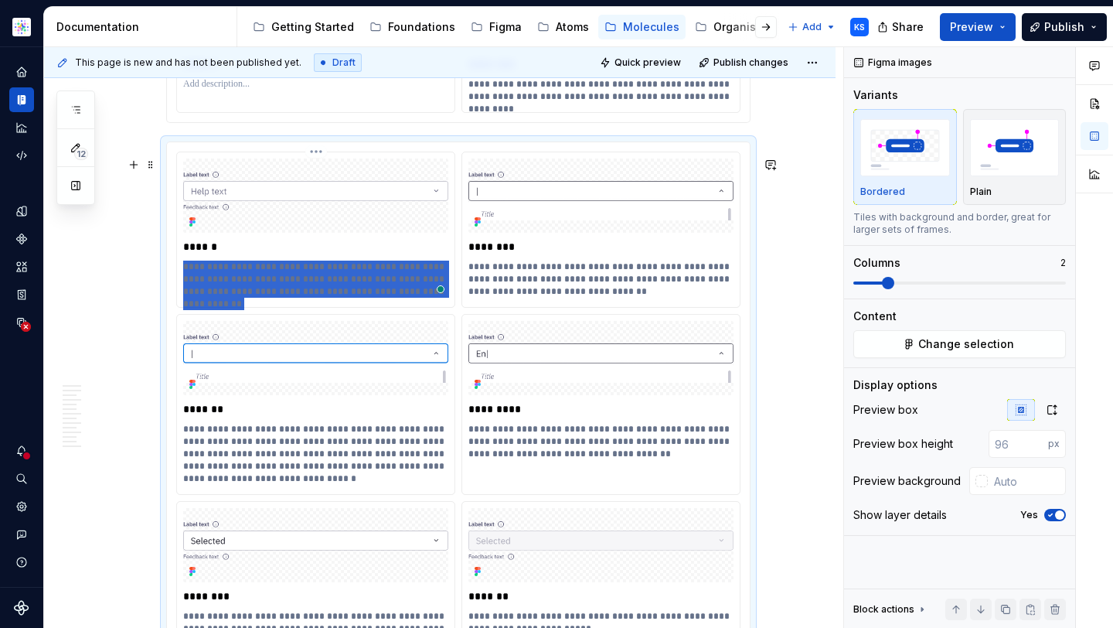
drag, startPoint x: 420, startPoint y: 307, endPoint x: 180, endPoint y: 277, distance: 242.1
click at [180, 277] on div "**********" at bounding box center [315, 229] width 277 height 155
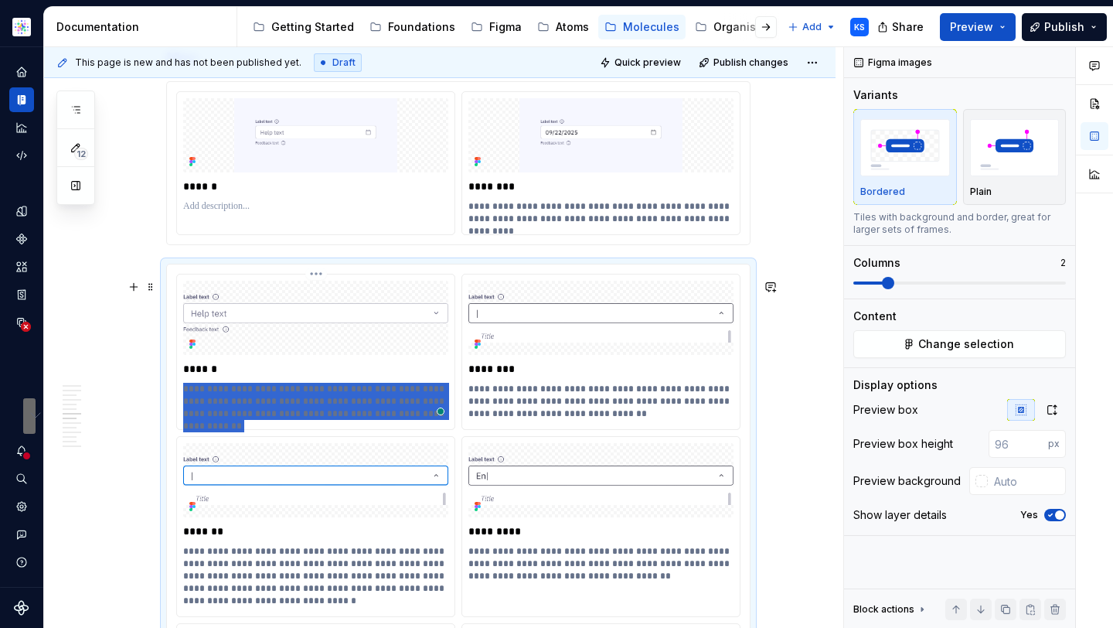
scroll to position [2551, 0]
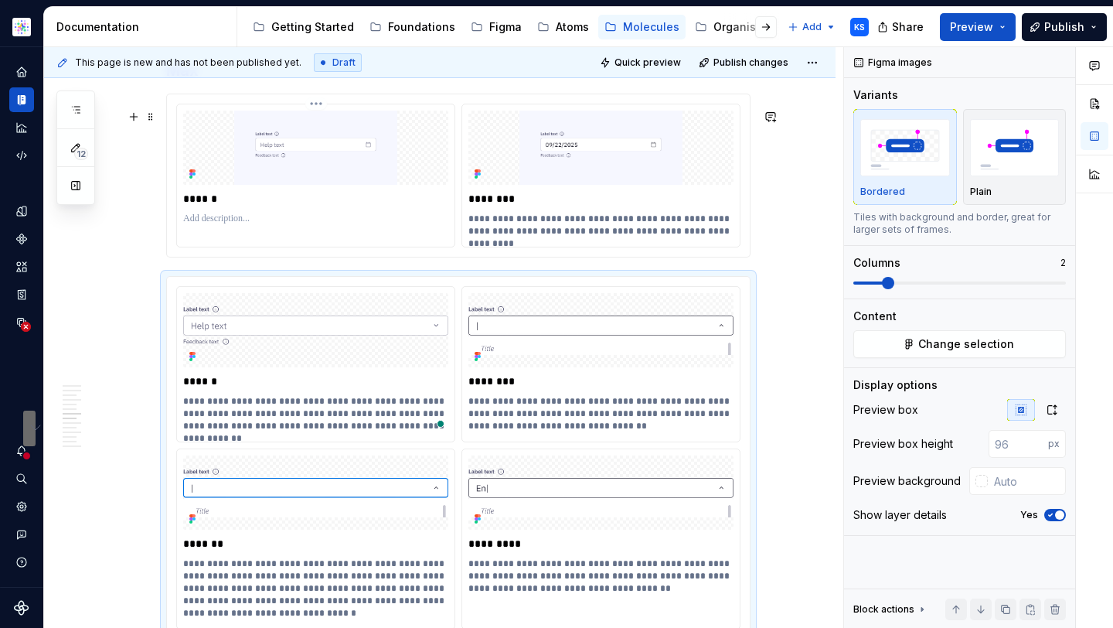
click at [257, 225] on p "To enrich screen reader interactions, please activate Accessibility in Grammarl…" at bounding box center [315, 219] width 265 height 12
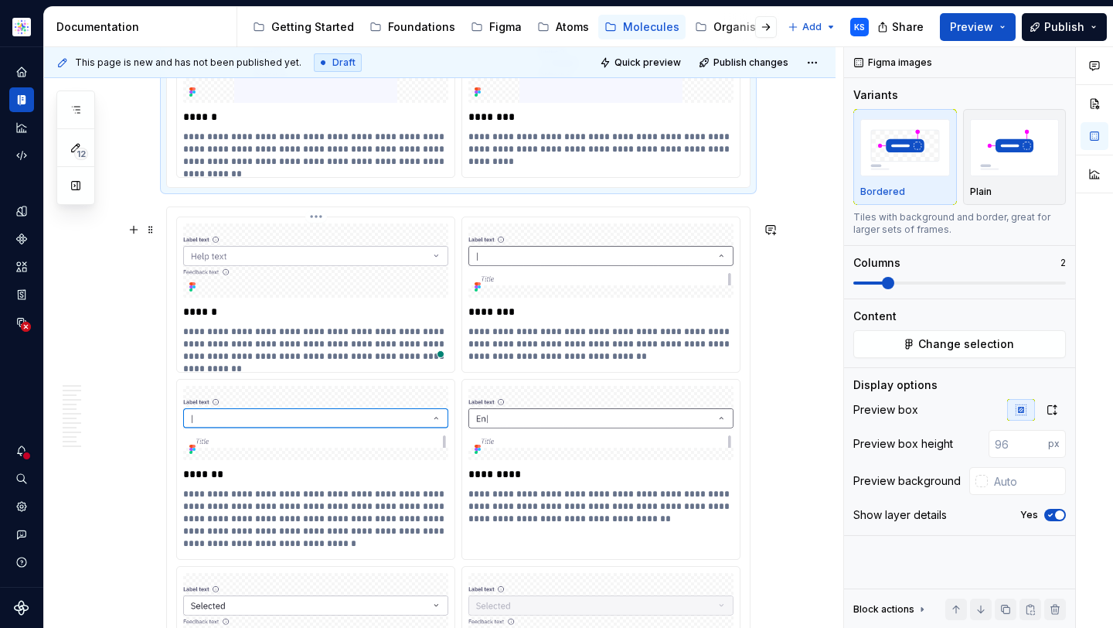
scroll to position [2517, 0]
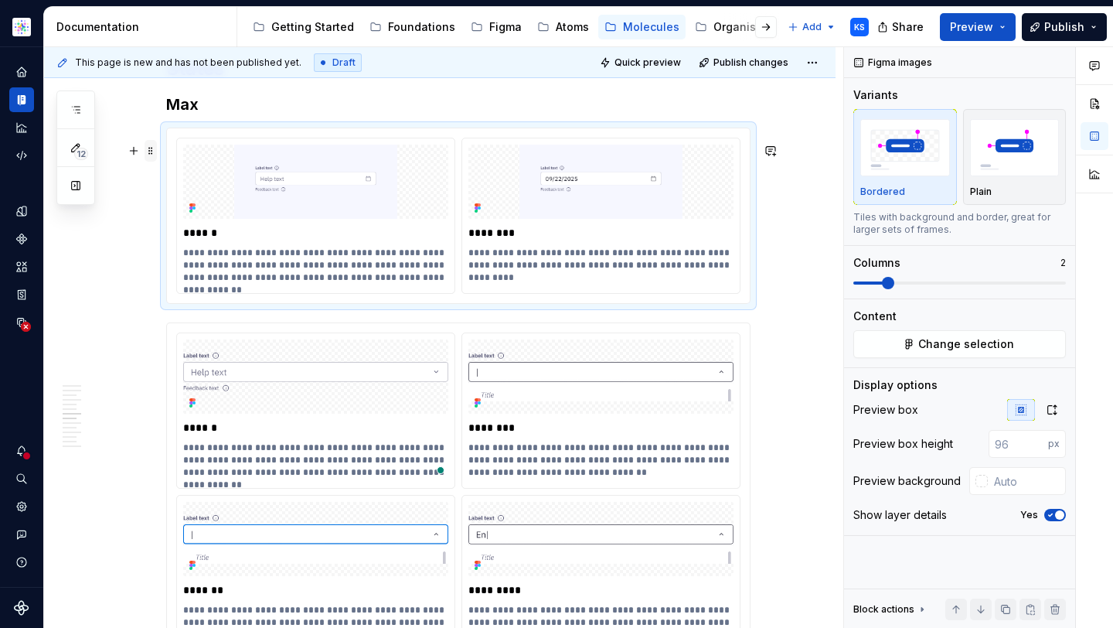
click at [145, 148] on span at bounding box center [151, 151] width 12 height 22
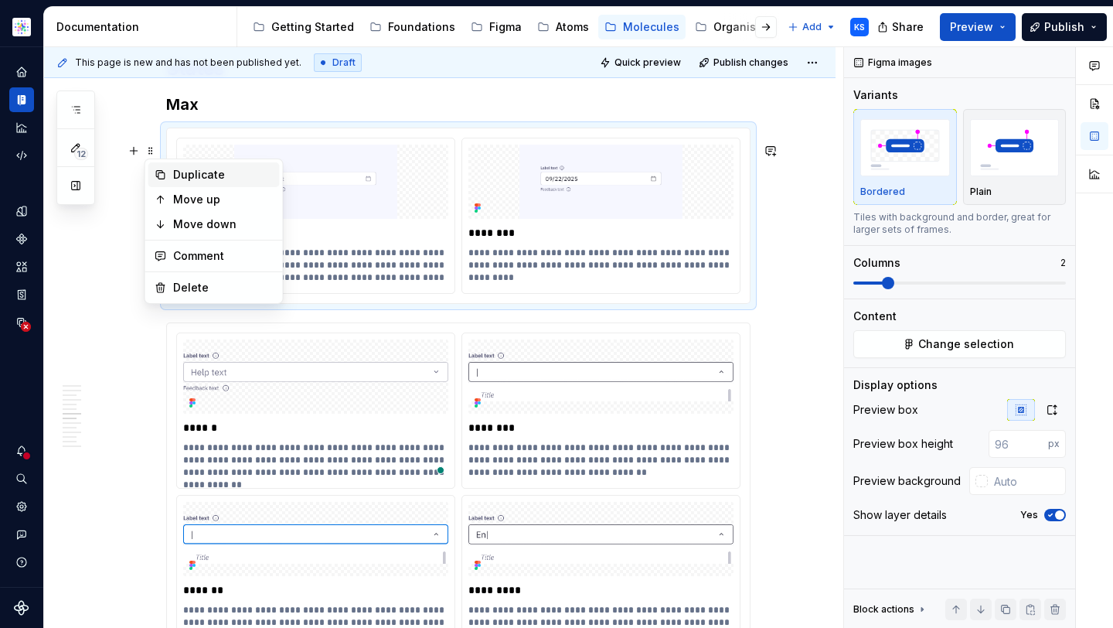
click at [199, 172] on div "Duplicate" at bounding box center [223, 174] width 100 height 15
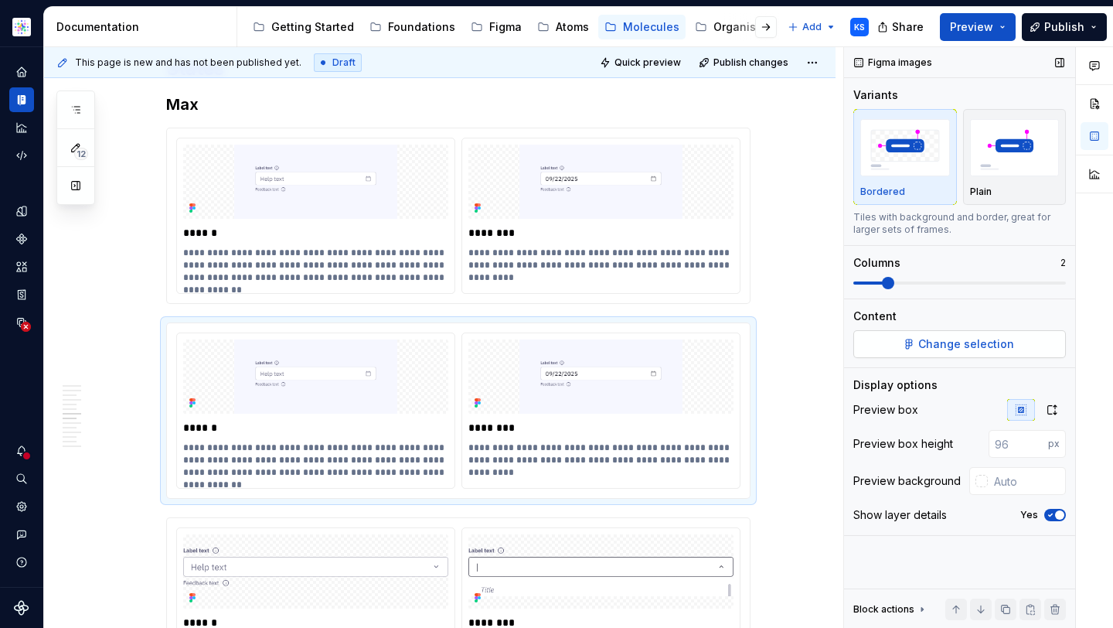
click at [976, 343] on span "Change selection" at bounding box center [966, 343] width 96 height 15
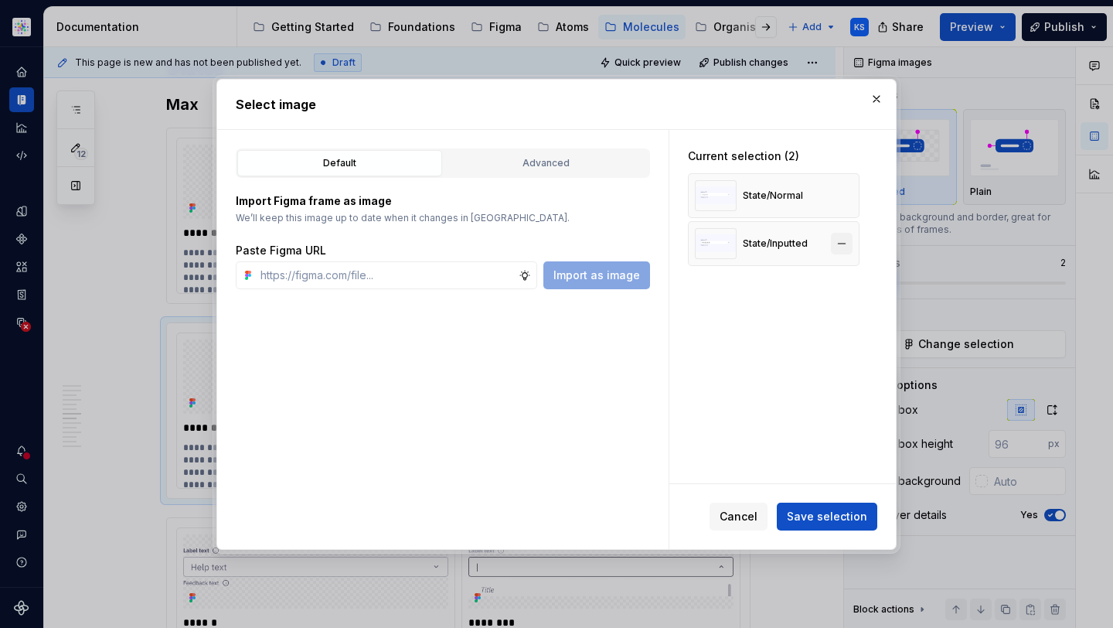
click at [849, 236] on button "button" at bounding box center [842, 244] width 22 height 22
click at [836, 191] on button "button" at bounding box center [842, 196] width 22 height 22
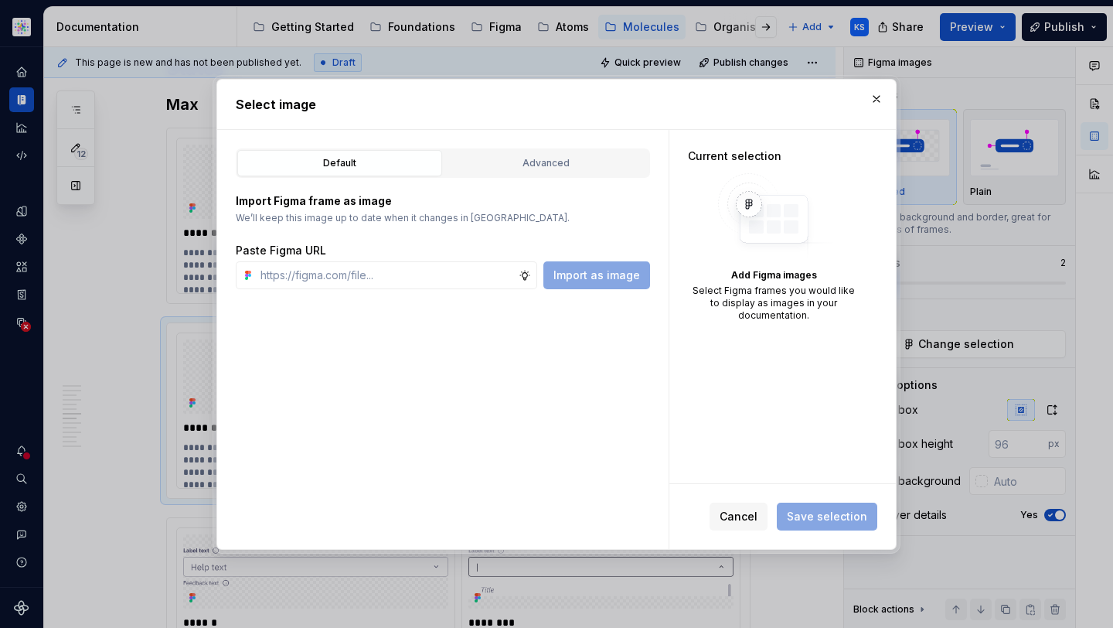
type textarea "*"
click at [347, 267] on input "text" at bounding box center [386, 275] width 264 height 28
paste input "https://www.figma.com/design/cB0KIDQbWcRl2BGSwEfTYL/Documentation-Molecule?node…"
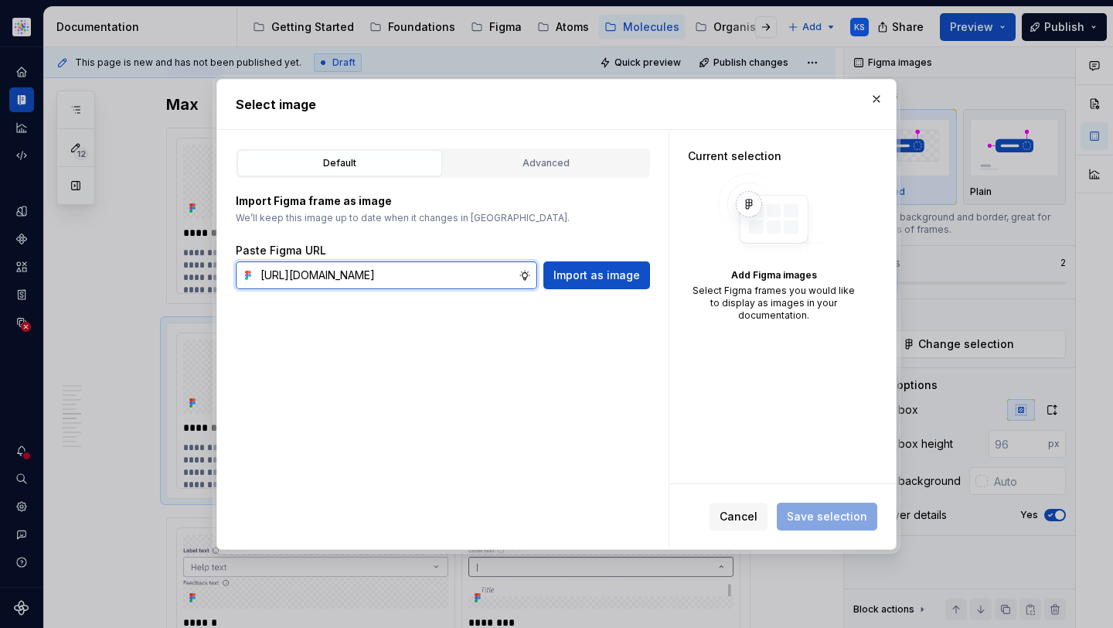
scroll to position [0, 422]
type input "https://www.figma.com/design/cB0KIDQbWcRl2BGSwEfTYL/Documentation-Molecule?node…"
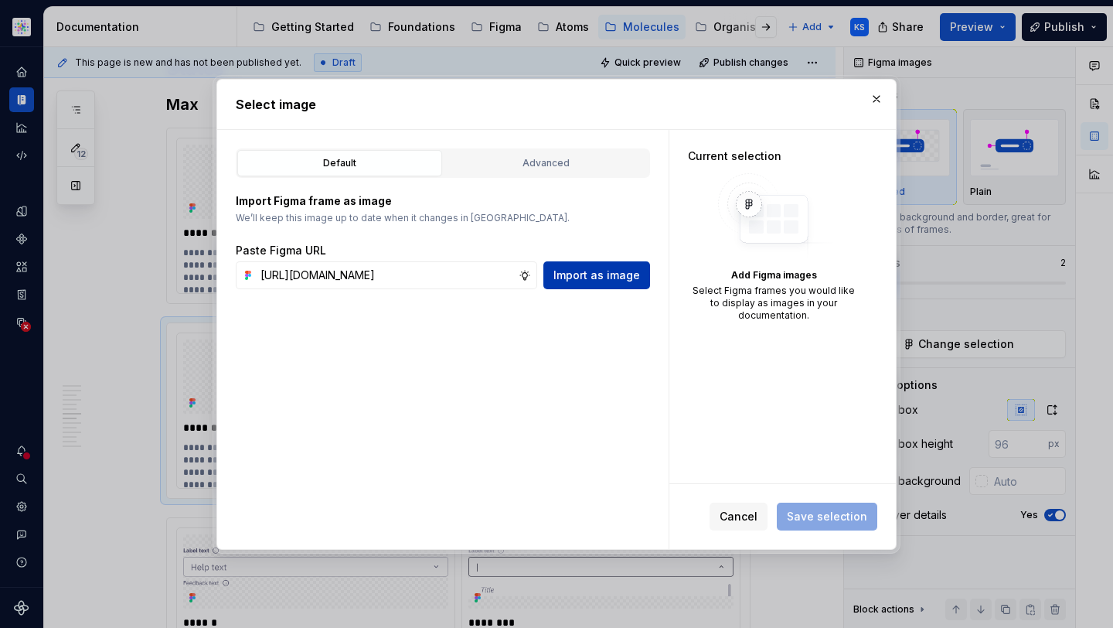
click at [579, 270] on span "Import as image" at bounding box center [596, 274] width 87 height 15
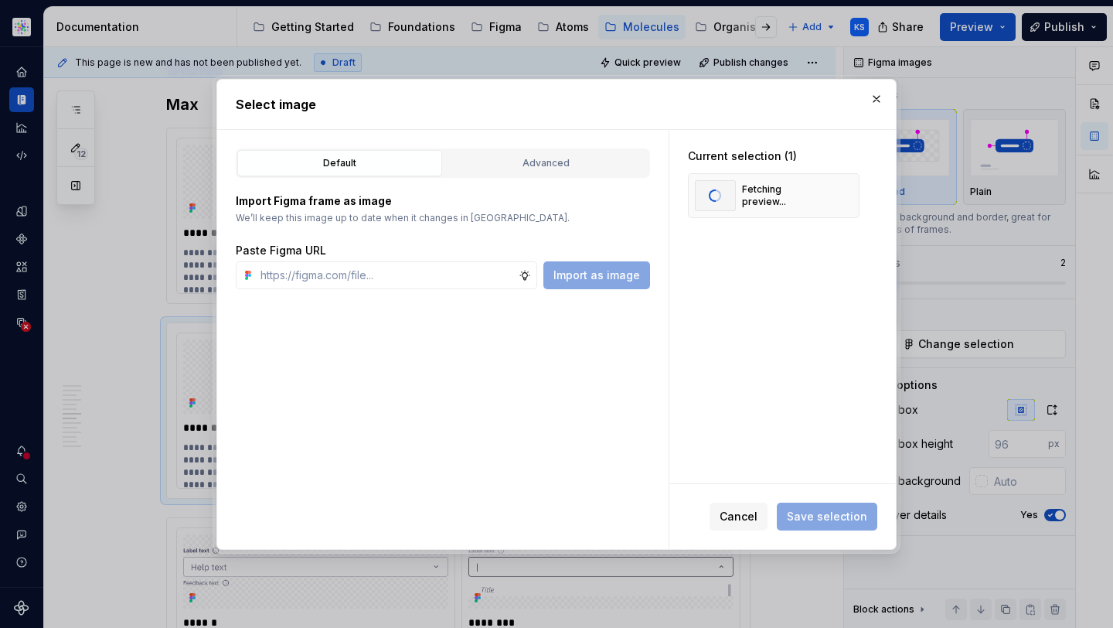
type textarea "*"
click at [388, 271] on input "text" at bounding box center [386, 275] width 264 height 28
paste input "https://www.figma.com/design/cB0KIDQbWcRl2BGSwEfTYL/Documentation-Molecule?node…"
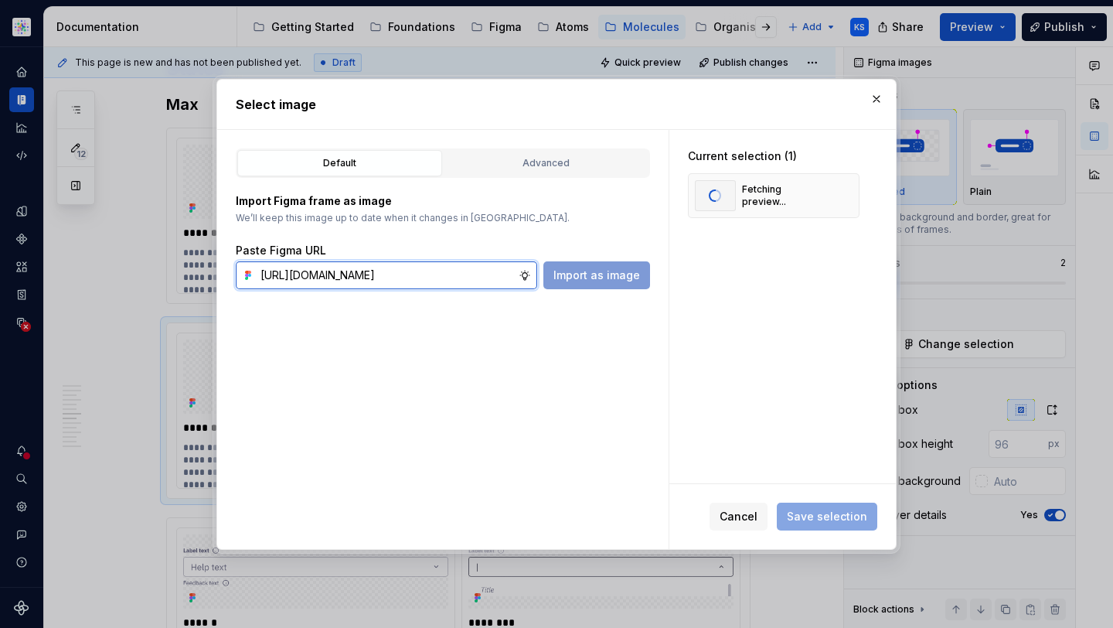
scroll to position [0, 421]
type input "https://www.figma.com/design/cB0KIDQbWcRl2BGSwEfTYL/Documentation-Molecule?node…"
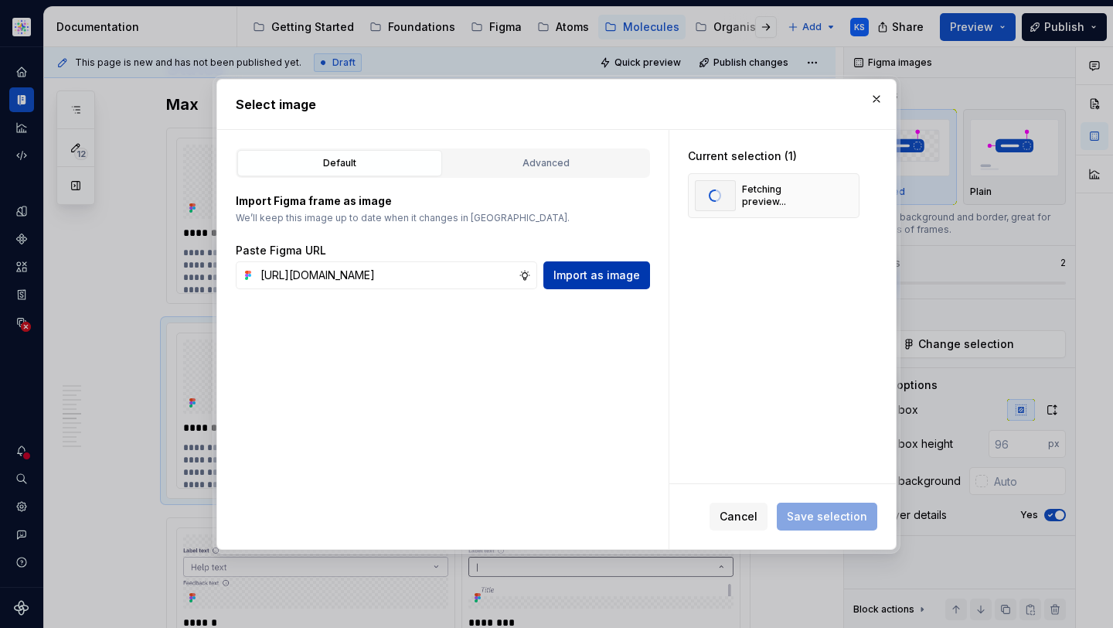
click at [615, 273] on span "Import as image" at bounding box center [596, 274] width 87 height 15
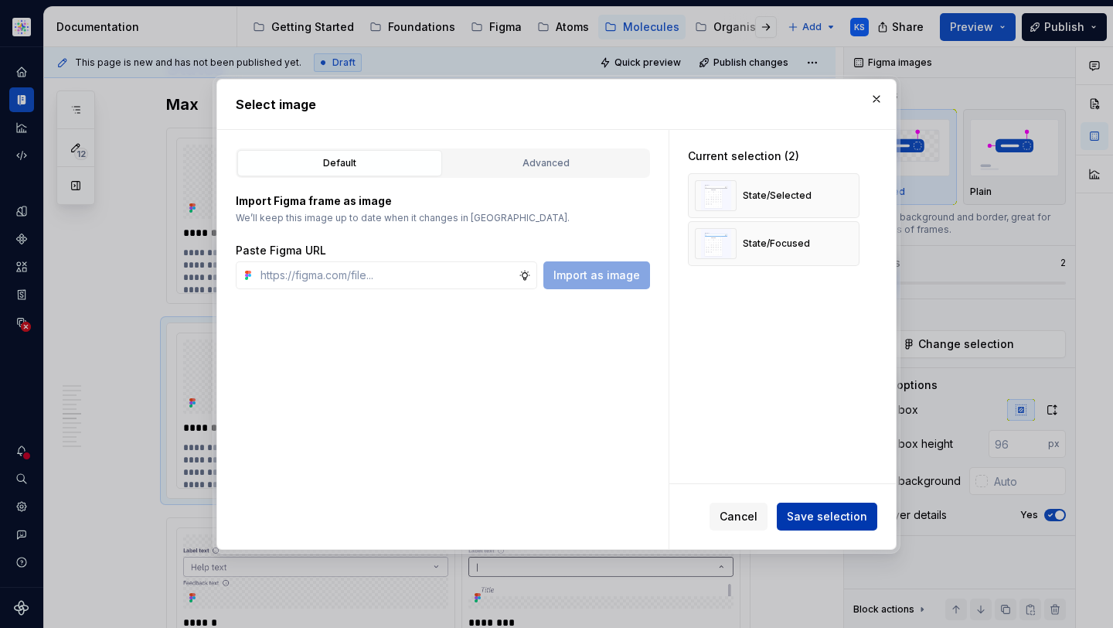
click at [842, 517] on span "Save selection" at bounding box center [827, 516] width 80 height 15
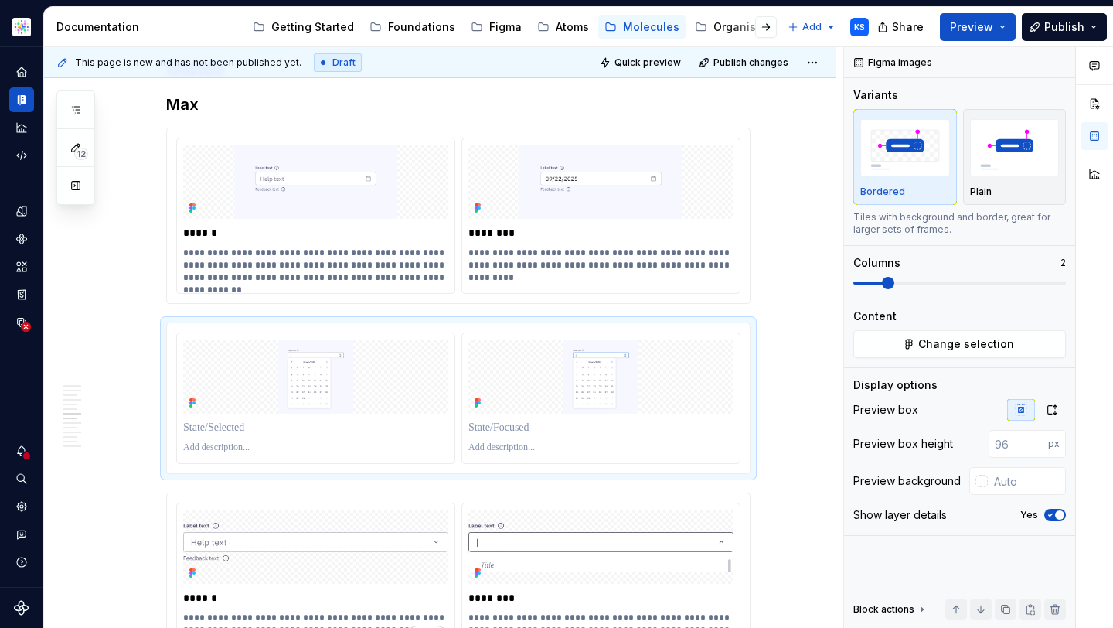
type textarea "*"
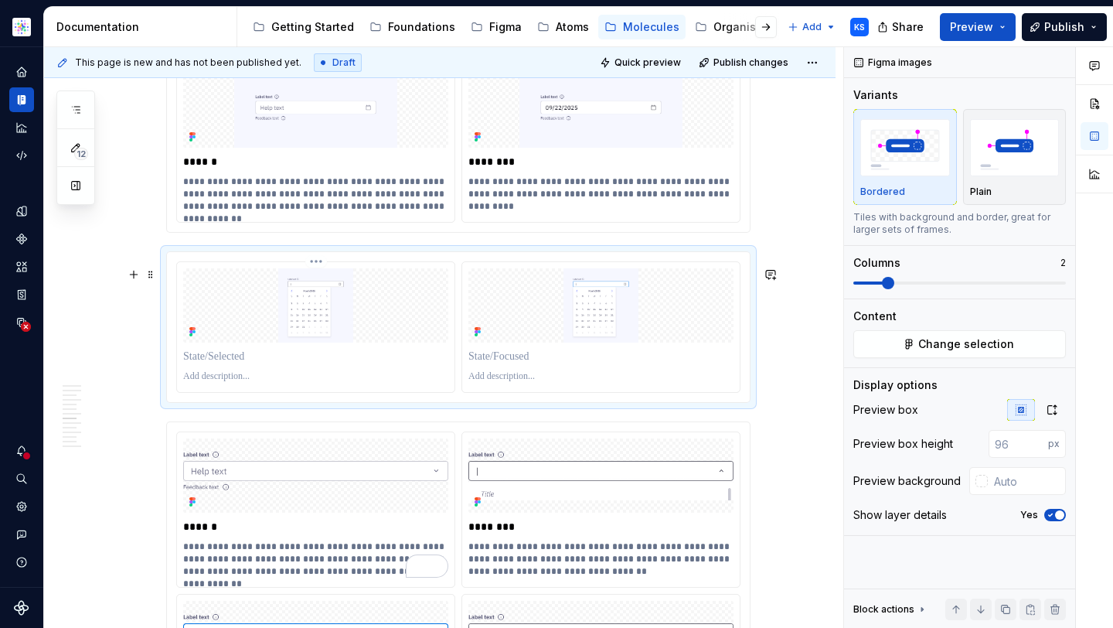
click at [295, 364] on p "To enrich screen reader interactions, please activate Accessibility in Grammarl…" at bounding box center [315, 356] width 265 height 15
click at [298, 383] on p "To enrich screen reader interactions, please activate Accessibility in Grammarl…" at bounding box center [315, 376] width 265 height 12
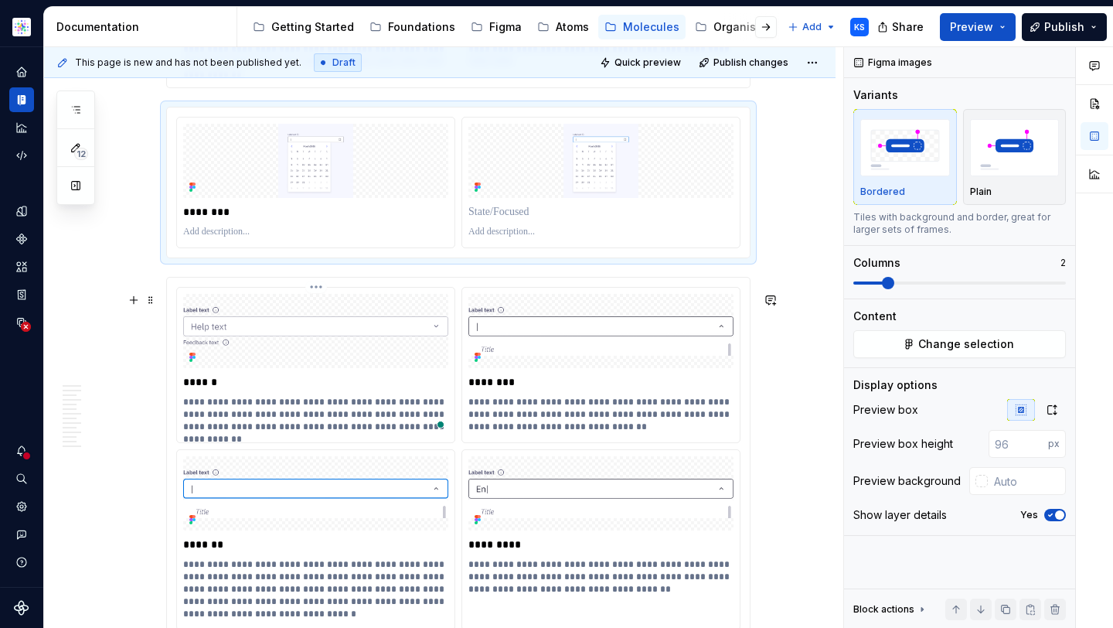
scroll to position [2769, 0]
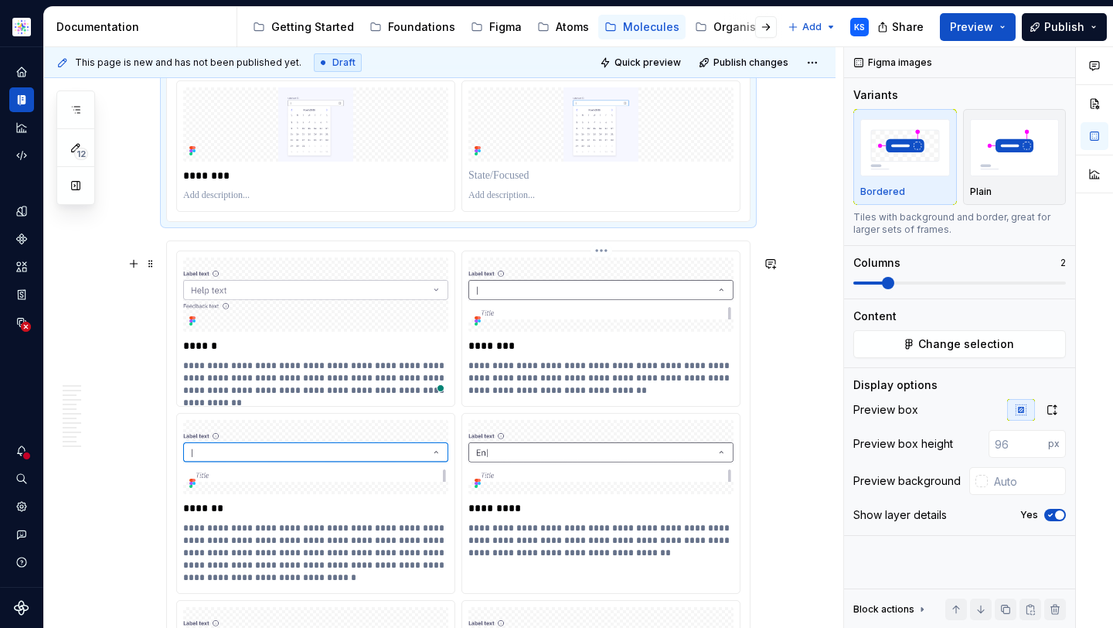
drag, startPoint x: 542, startPoint y: 402, endPoint x: 590, endPoint y: 401, distance: 47.9
click at [542, 396] on p "**********" at bounding box center [600, 377] width 265 height 37
click at [616, 396] on p "**********" at bounding box center [600, 377] width 265 height 37
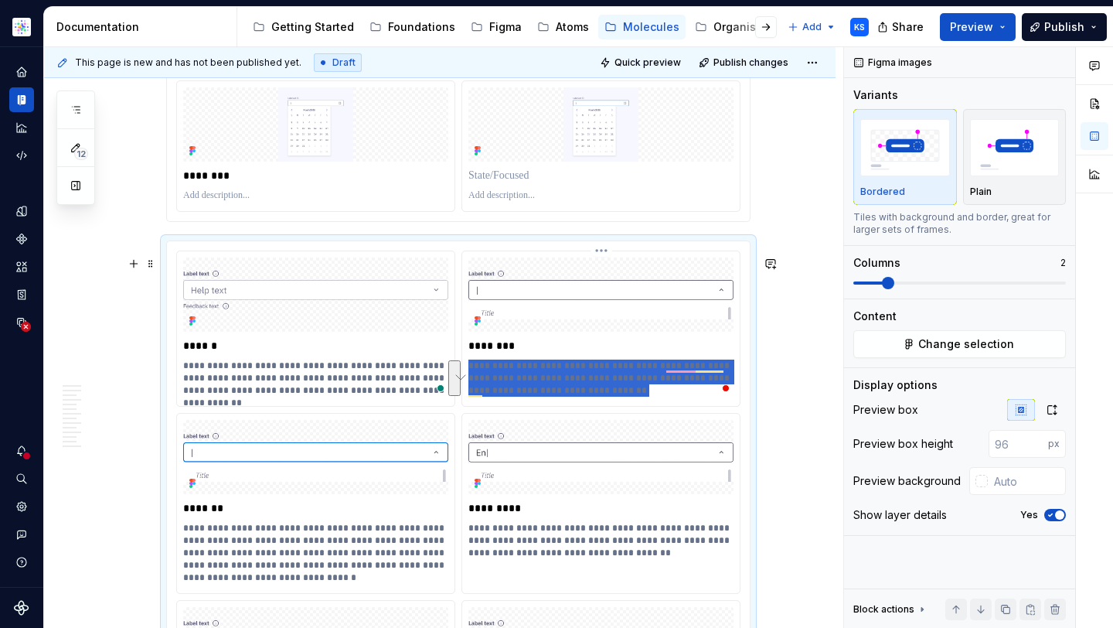
drag, startPoint x: 619, startPoint y: 401, endPoint x: 469, endPoint y: 380, distance: 151.4
click at [469, 380] on p "**********" at bounding box center [600, 377] width 265 height 37
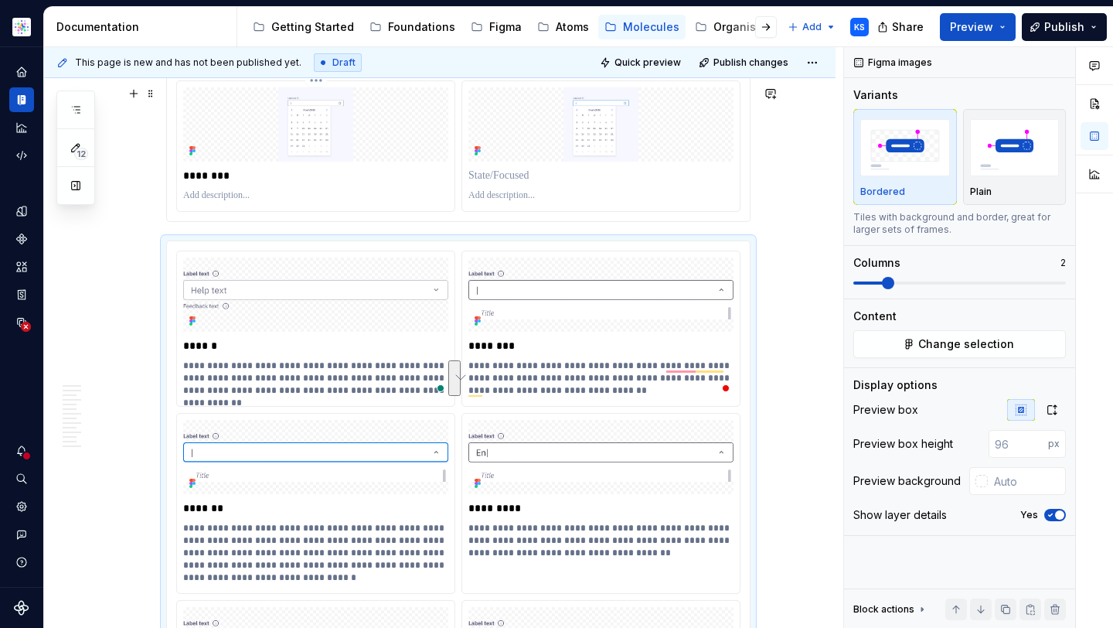
click at [248, 202] on p "To enrich screen reader interactions, please activate Accessibility in Grammarl…" at bounding box center [315, 195] width 265 height 12
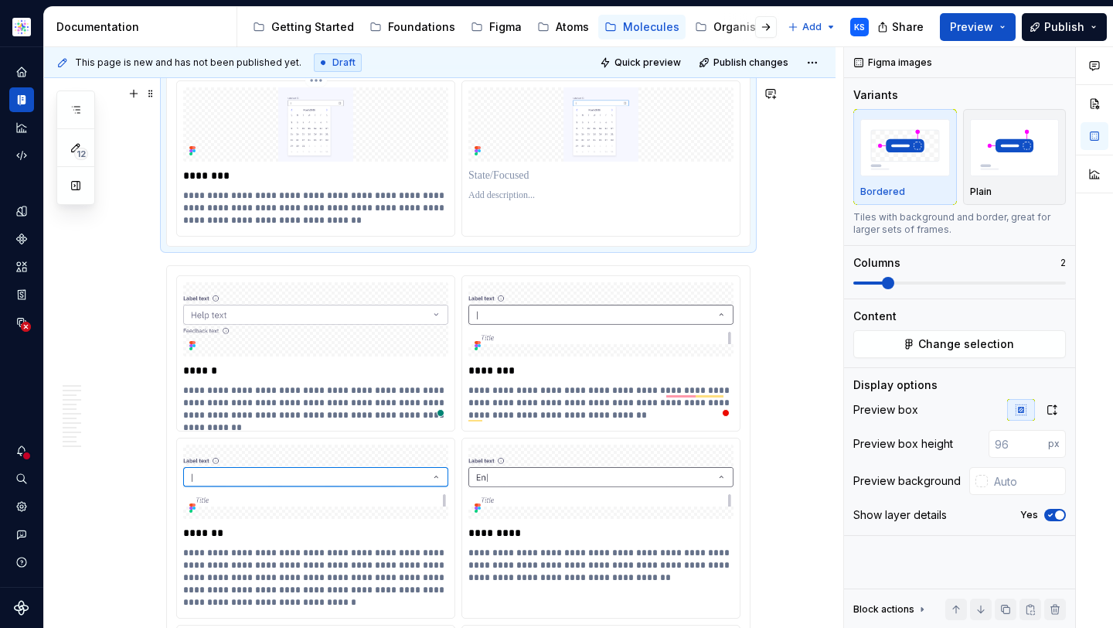
click at [348, 226] on p "**********" at bounding box center [315, 207] width 265 height 37
click at [311, 225] on p "**********" at bounding box center [315, 207] width 265 height 37
drag, startPoint x: 320, startPoint y: 222, endPoint x: 364, endPoint y: 223, distance: 44.1
click at [364, 223] on p "**********" at bounding box center [315, 207] width 265 height 37
drag, startPoint x: 358, startPoint y: 240, endPoint x: 199, endPoint y: 233, distance: 158.6
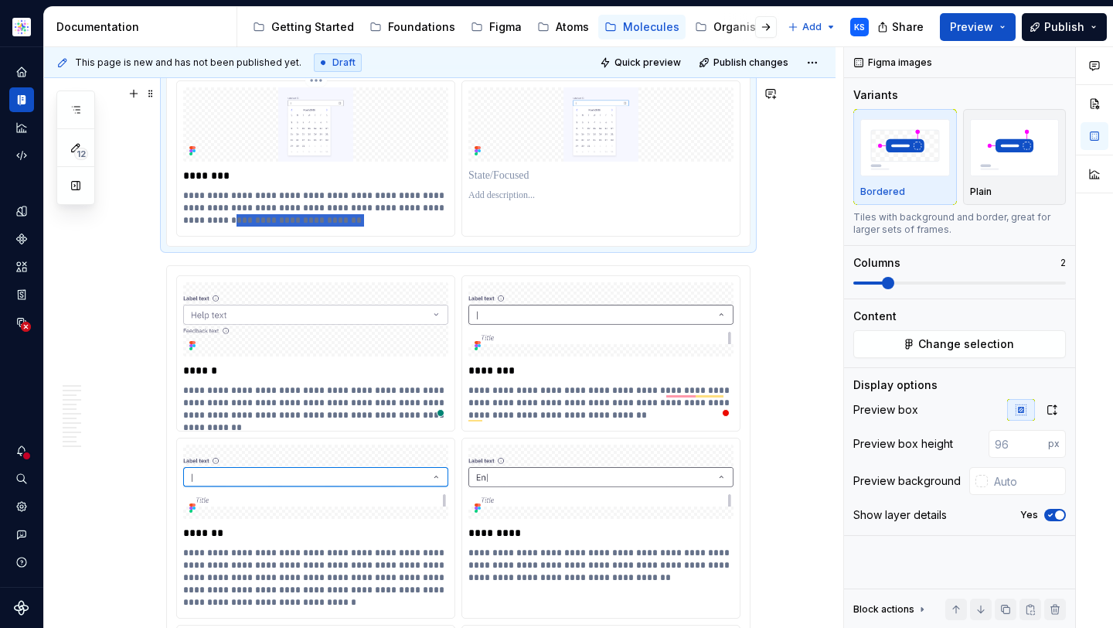
click at [199, 226] on p "**********" at bounding box center [315, 207] width 265 height 37
click at [342, 226] on p "**********" at bounding box center [315, 207] width 265 height 37
click at [543, 183] on p "To enrich screen reader interactions, please activate Accessibility in Grammarl…" at bounding box center [600, 175] width 265 height 15
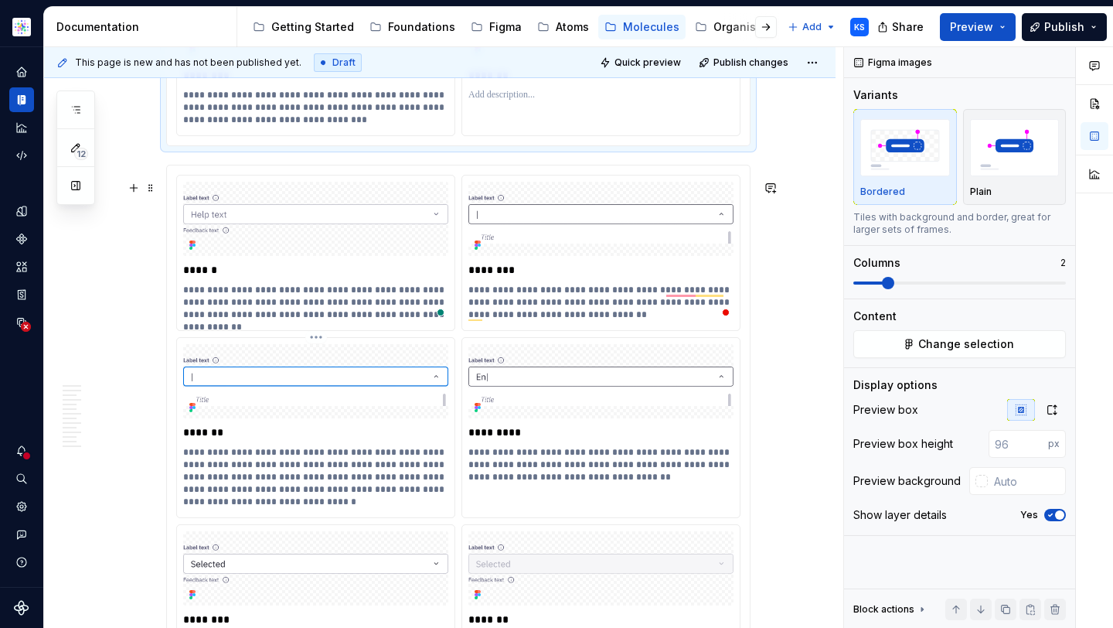
click at [235, 495] on p "**********" at bounding box center [315, 477] width 265 height 62
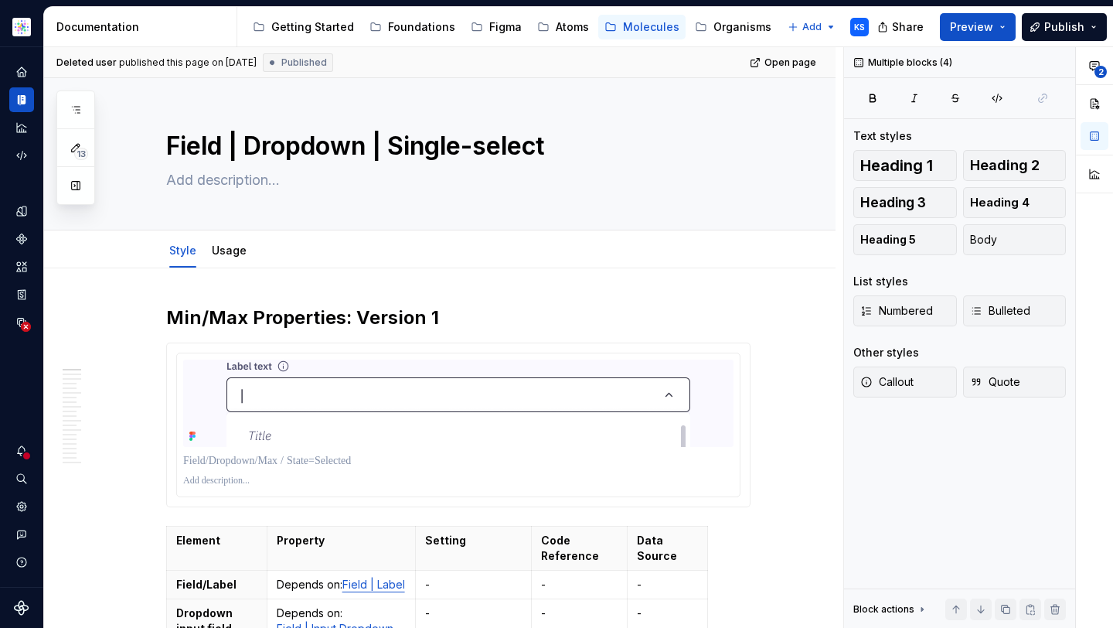
type textarea "*"
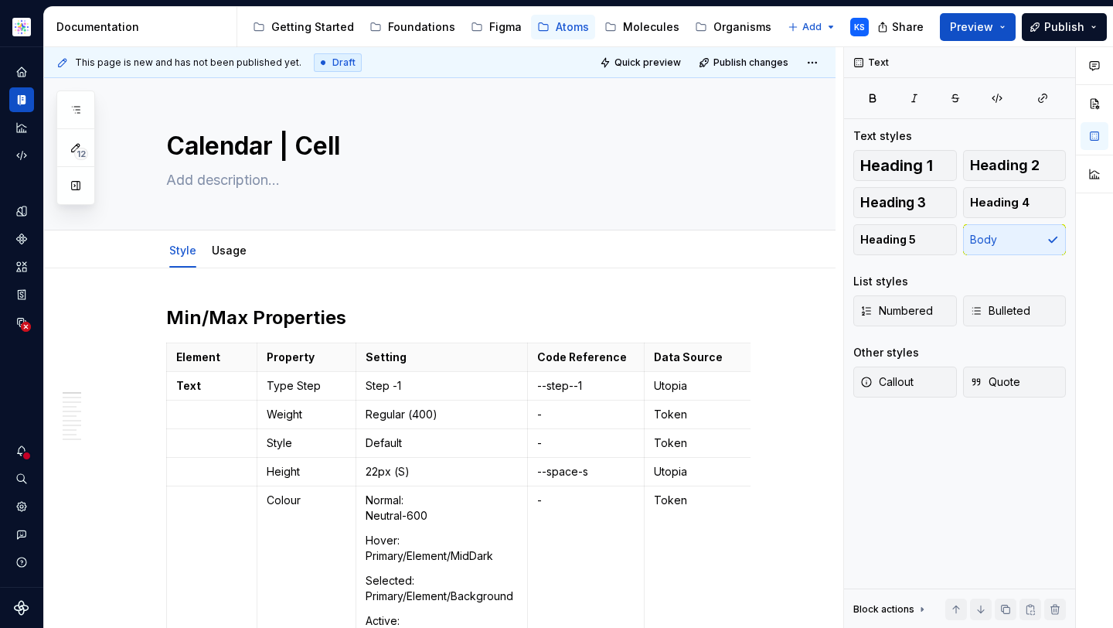
type textarea "*"
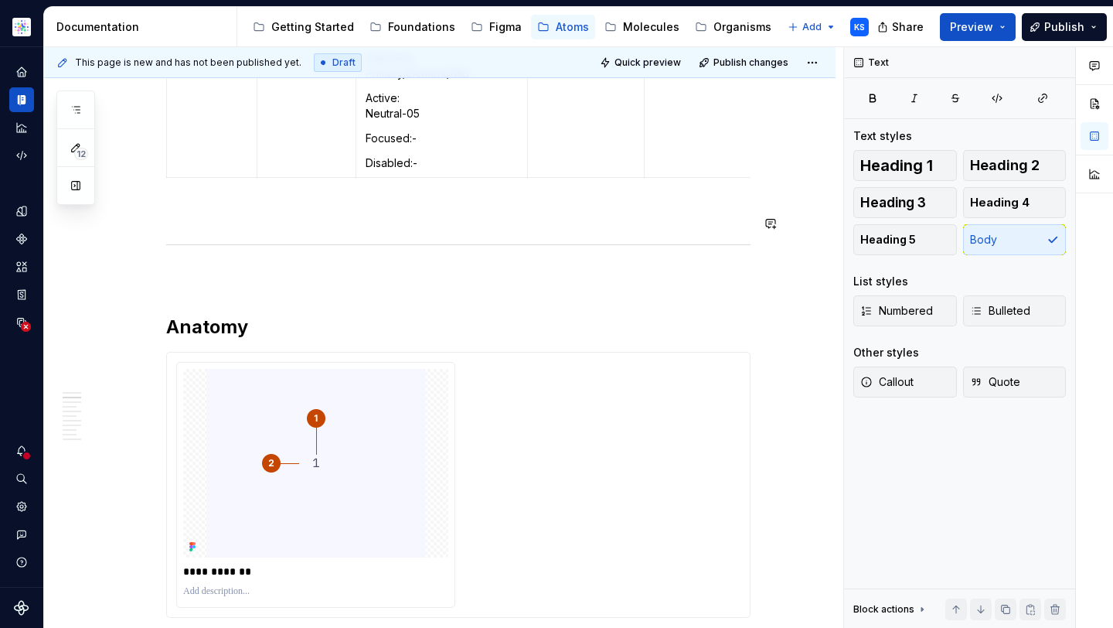
scroll to position [1152, 0]
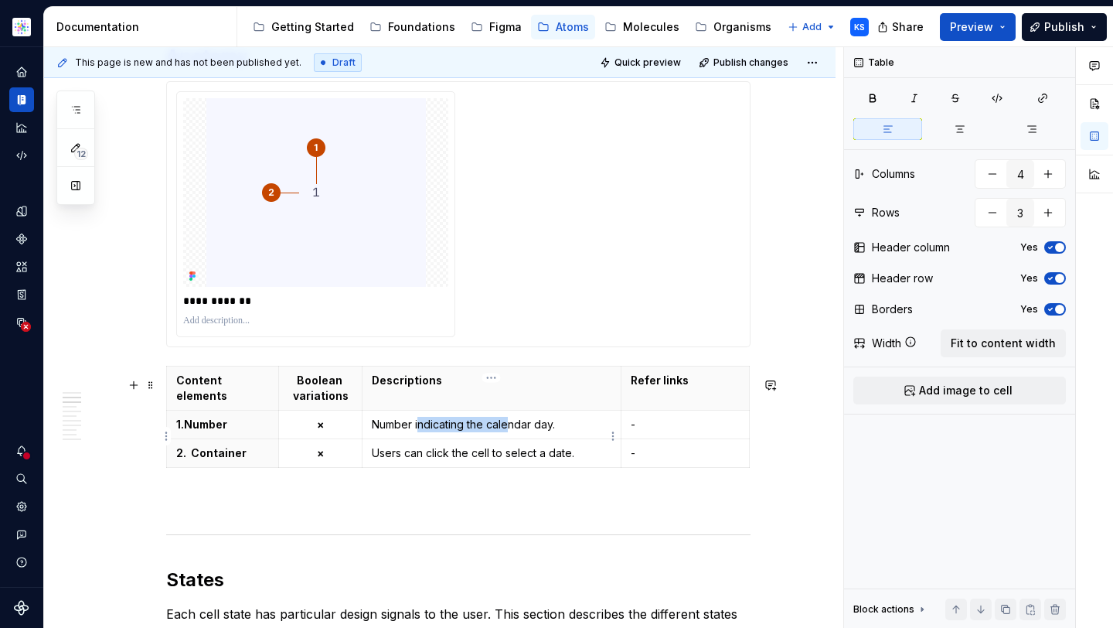
drag, startPoint x: 420, startPoint y: 434, endPoint x: 512, endPoint y: 434, distance: 92.7
click at [513, 432] on p "Number indicating the calendar day." at bounding box center [492, 424] width 240 height 15
click at [512, 432] on p "Number indicating the calendar day." at bounding box center [492, 424] width 240 height 15
click at [555, 432] on p "Number indicating the calendar day." at bounding box center [492, 424] width 240 height 15
click at [575, 432] on p "Number indicating the calendar day." at bounding box center [492, 424] width 240 height 15
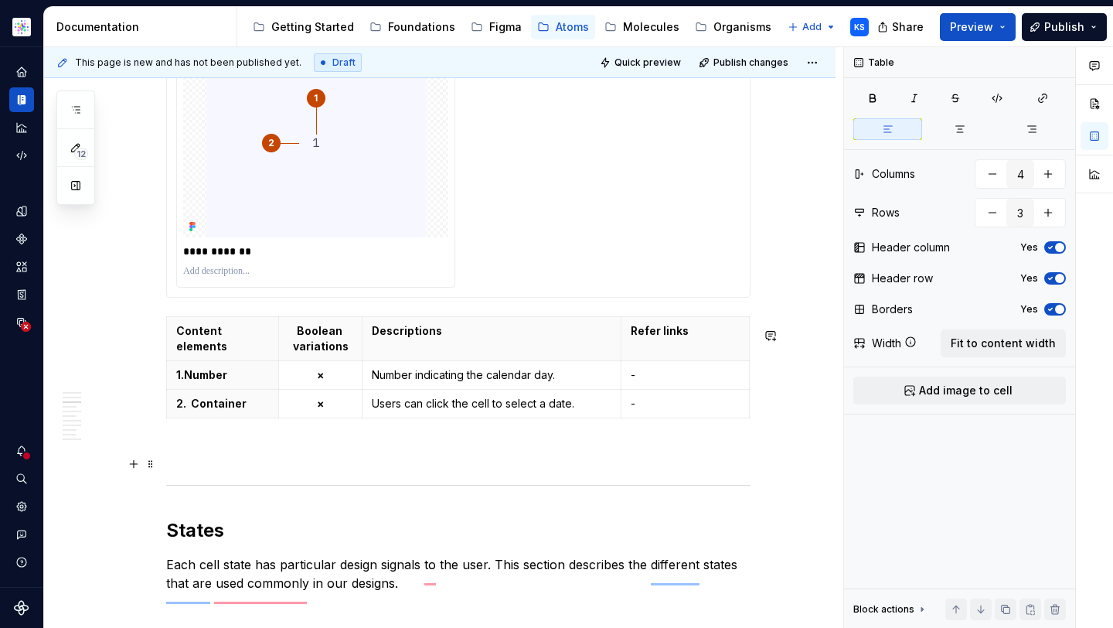
scroll to position [1208, 0]
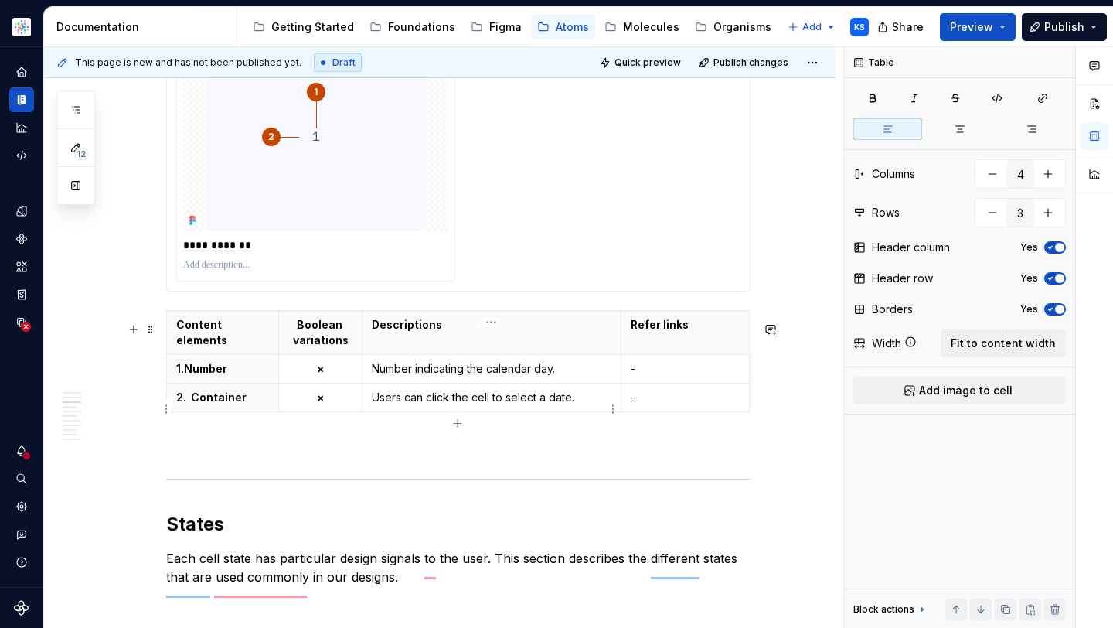
click at [431, 405] on p "Users can click the cell to select a date." at bounding box center [492, 397] width 240 height 15
click at [422, 405] on p "Users can click the cell to select a date." at bounding box center [492, 397] width 240 height 15
click at [483, 405] on p "Users can click the cell to select a date." at bounding box center [492, 397] width 240 height 15
click at [533, 405] on p "Users can click the cell to select a date." at bounding box center [492, 397] width 240 height 15
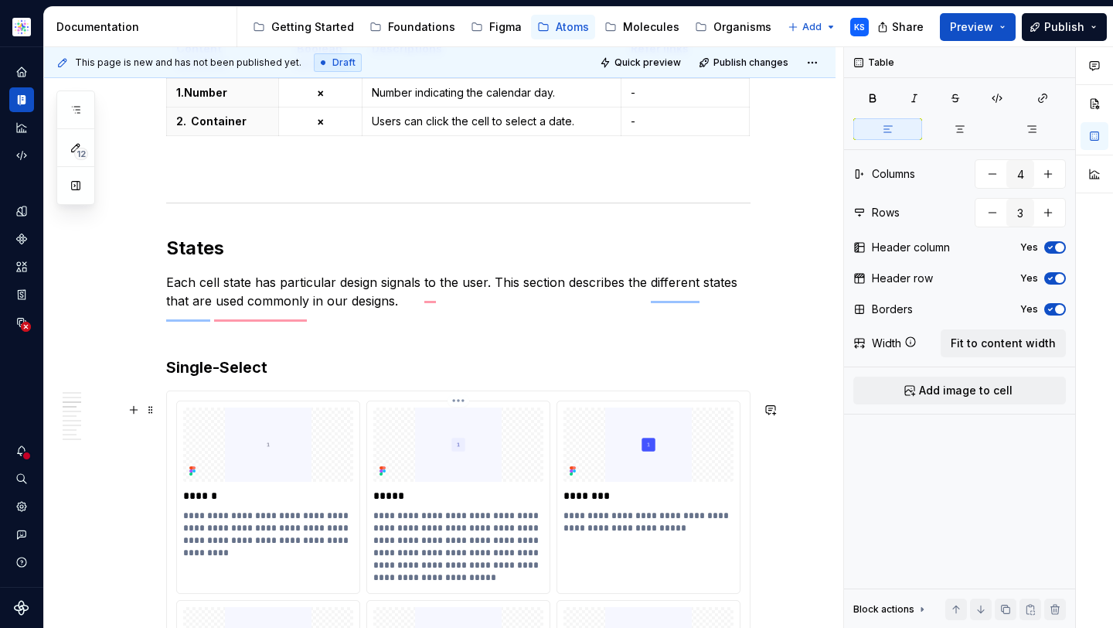
scroll to position [1599, 0]
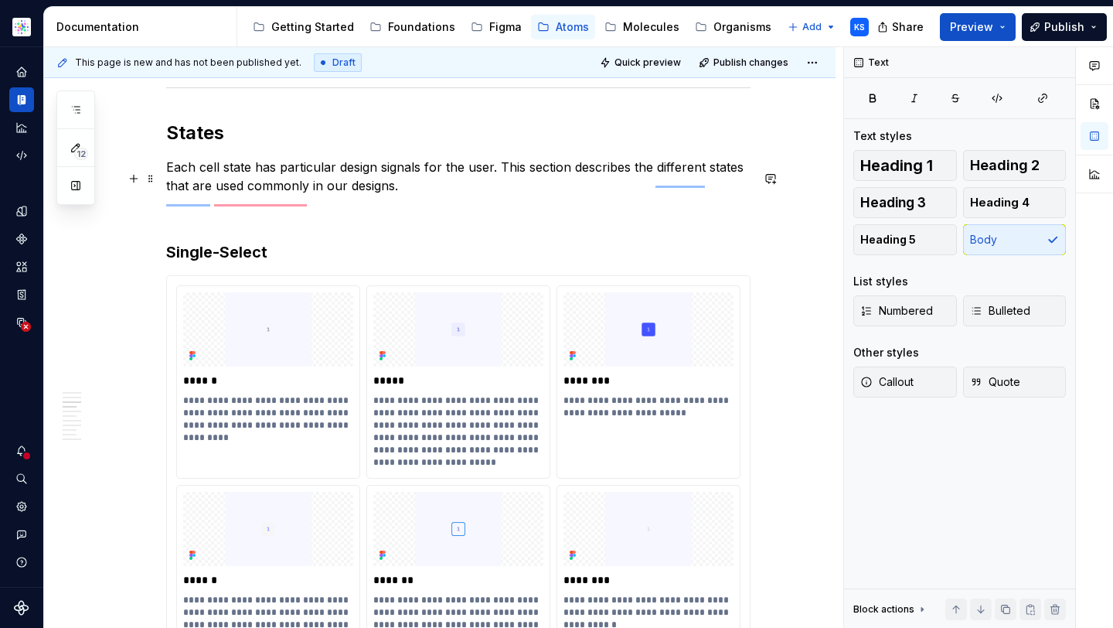
click at [679, 187] on p "Each cell state has particular design signals for the user. This section descri…" at bounding box center [458, 176] width 584 height 37
click at [669, 186] on p "Each cell state has particular design signals for the user. This section descri…" at bounding box center [458, 176] width 584 height 37
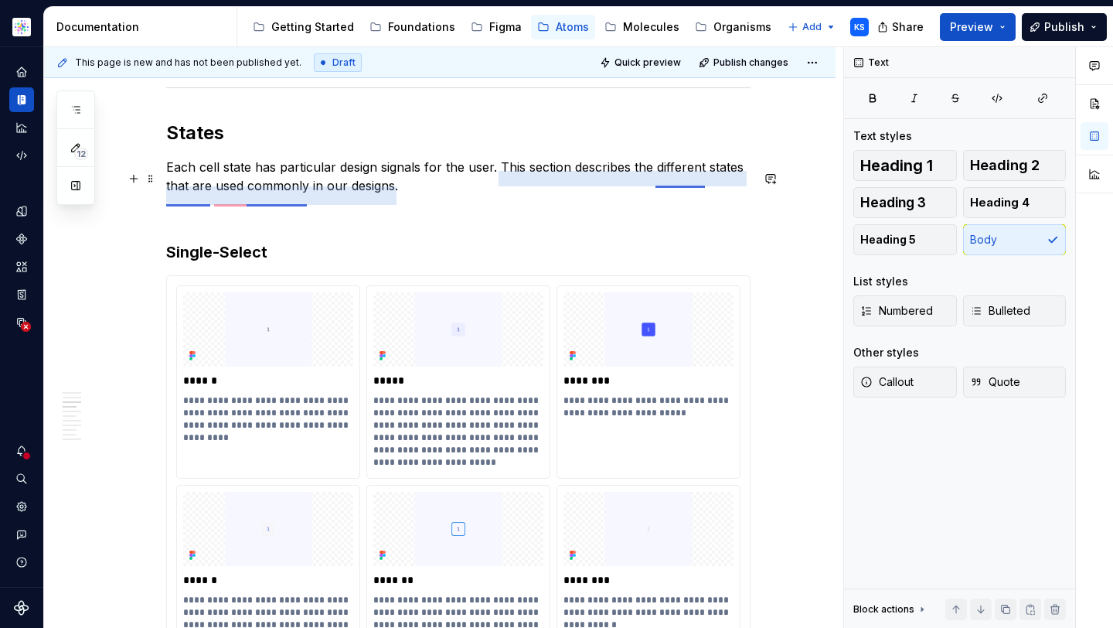
click at [669, 183] on p "Each cell state has particular design signals for the user. This section descri…" at bounding box center [458, 176] width 584 height 37
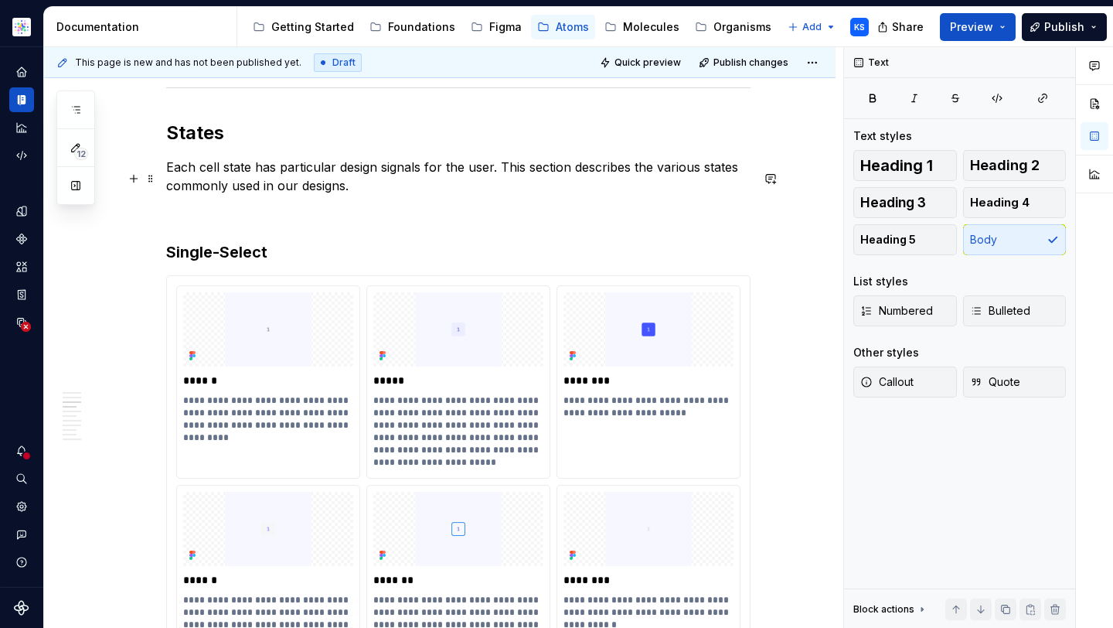
click at [370, 195] on p "Each cell state has particular design signals for the user. This section descri…" at bounding box center [458, 176] width 584 height 37
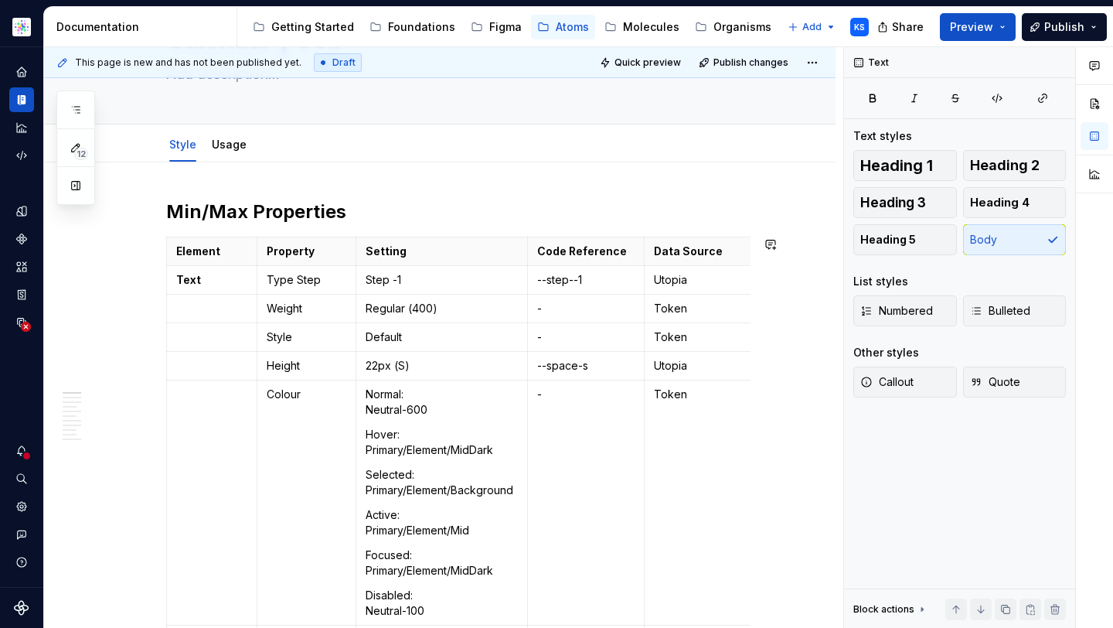
scroll to position [0, 0]
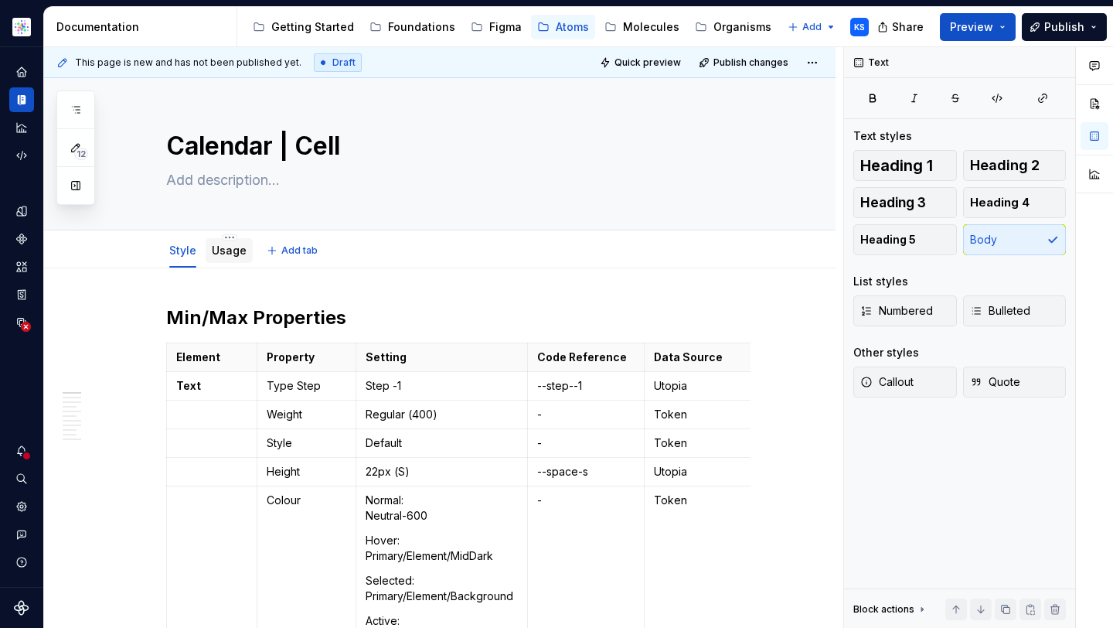
click at [214, 256] on link "Usage" at bounding box center [229, 249] width 35 height 13
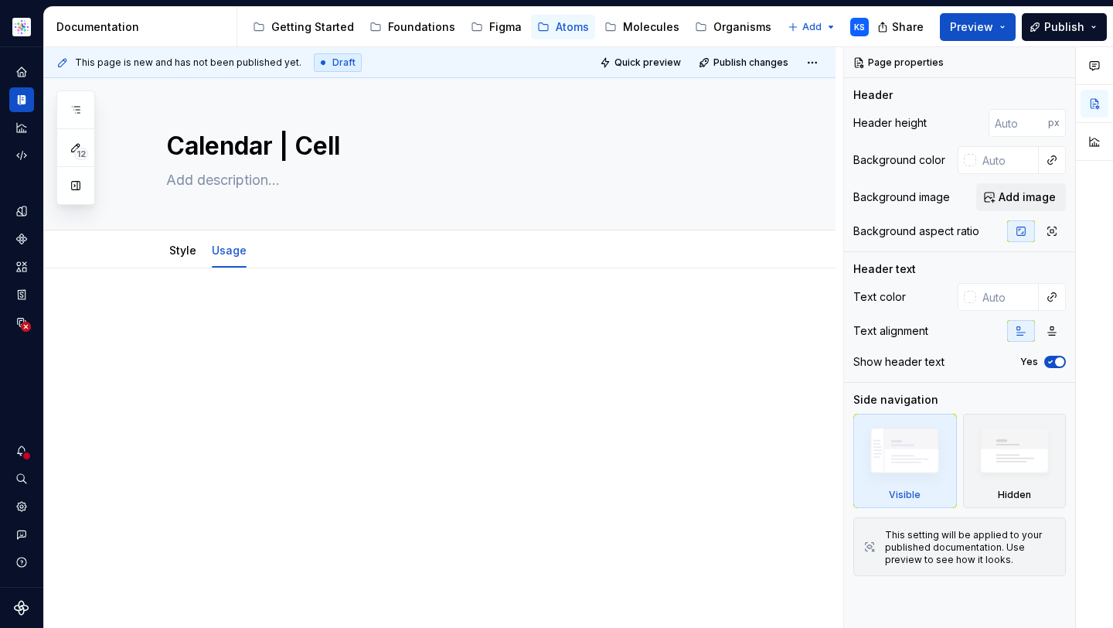
click at [250, 321] on p at bounding box center [458, 314] width 584 height 19
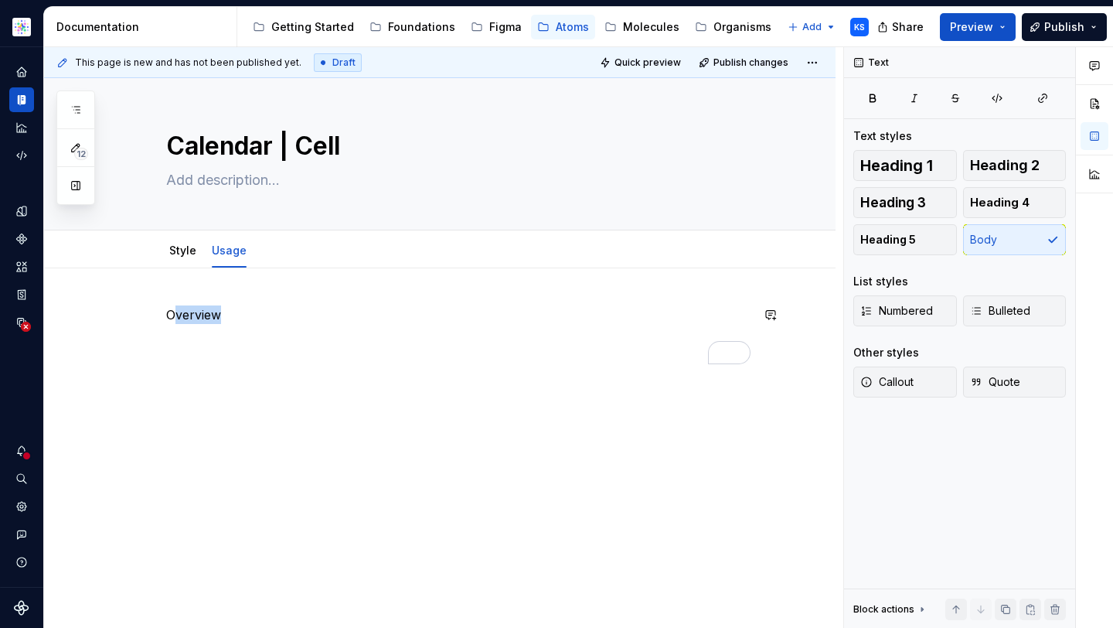
drag, startPoint x: 291, startPoint y: 329, endPoint x: 177, endPoint y: 319, distance: 114.8
click at [177, 319] on div "Overview" at bounding box center [458, 334] width 584 height 59
click at [226, 318] on p "Overview" at bounding box center [458, 314] width 584 height 19
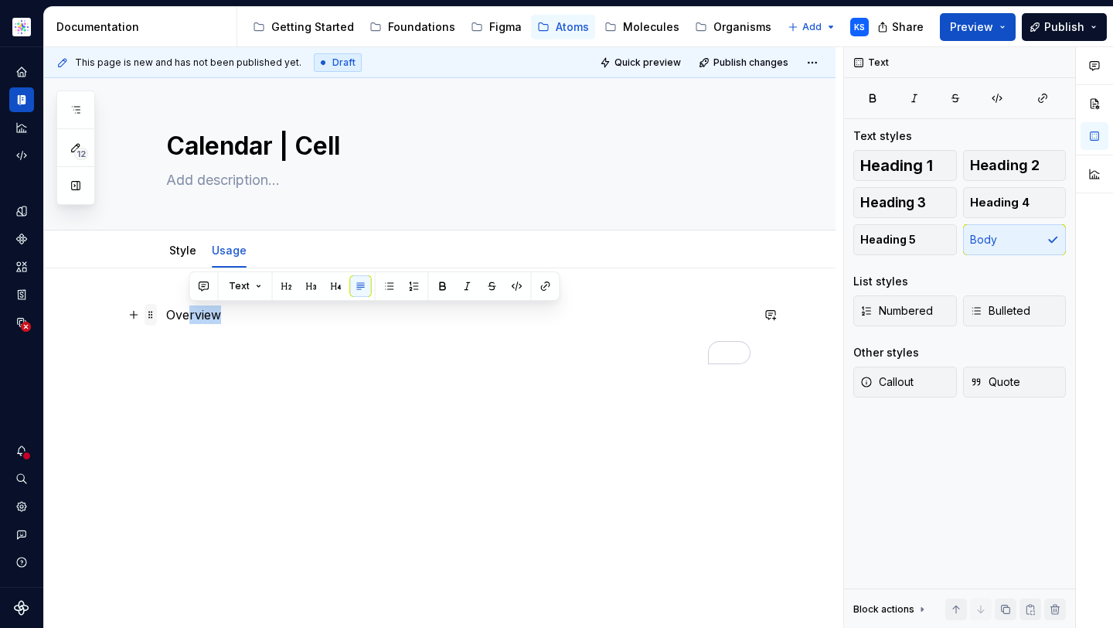
drag, startPoint x: 253, startPoint y: 322, endPoint x: 153, endPoint y: 317, distance: 99.8
click at [166, 317] on div "Overview" at bounding box center [458, 343] width 584 height 77
click at [206, 318] on p "Overview" at bounding box center [458, 314] width 584 height 19
drag, startPoint x: 252, startPoint y: 318, endPoint x: 168, endPoint y: 318, distance: 84.2
click at [168, 318] on p "Overview" at bounding box center [458, 314] width 584 height 19
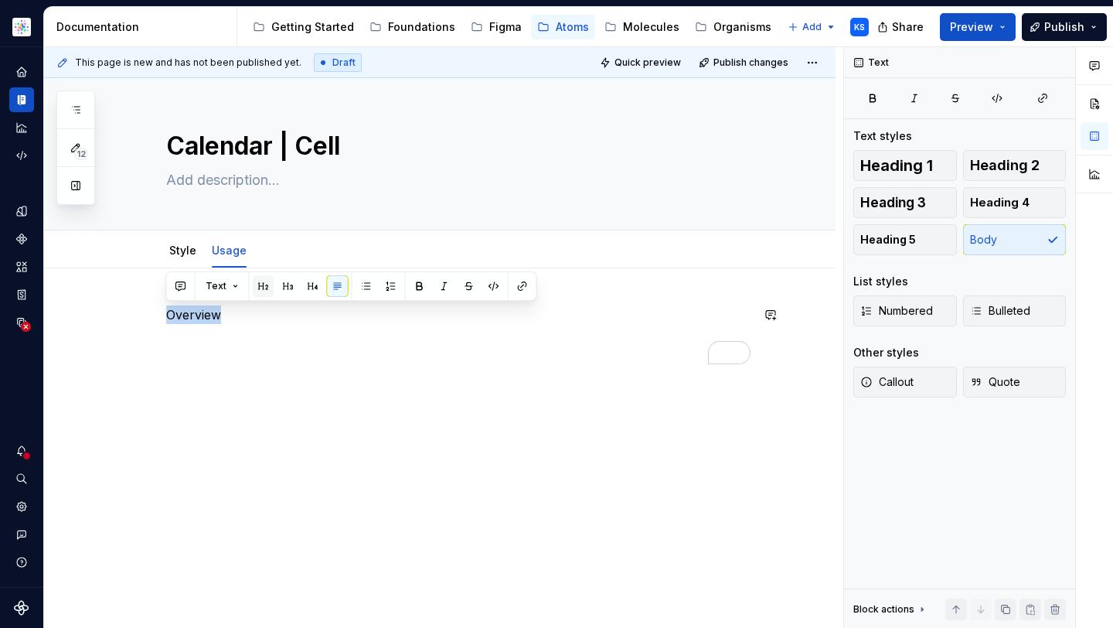
click at [257, 282] on button "button" at bounding box center [264, 286] width 22 height 22
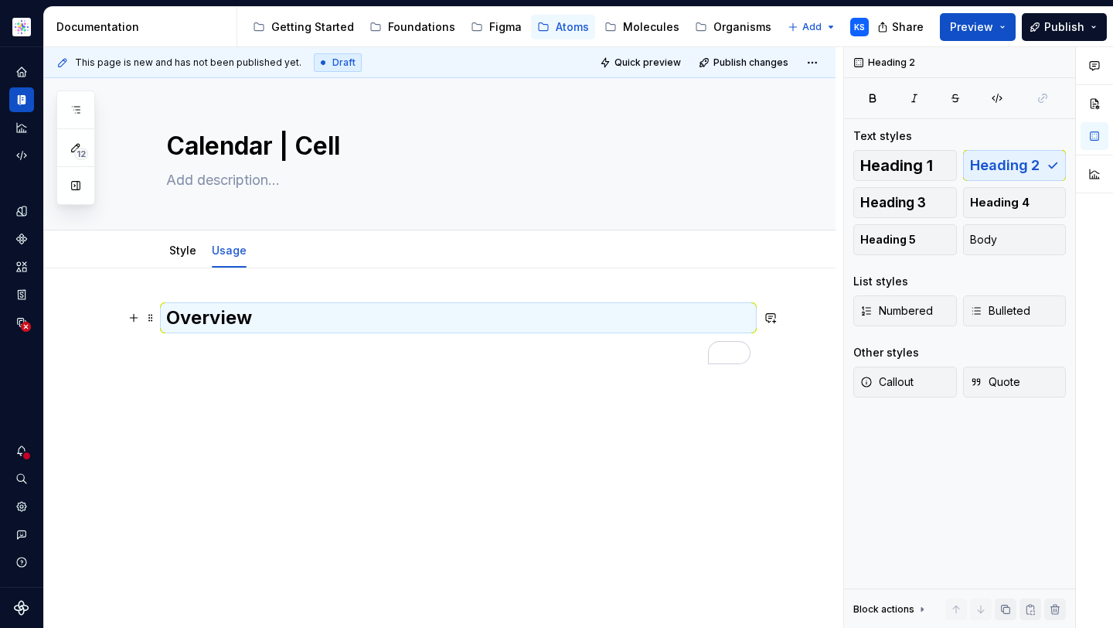
click at [267, 328] on h2 "Overview" at bounding box center [458, 317] width 584 height 25
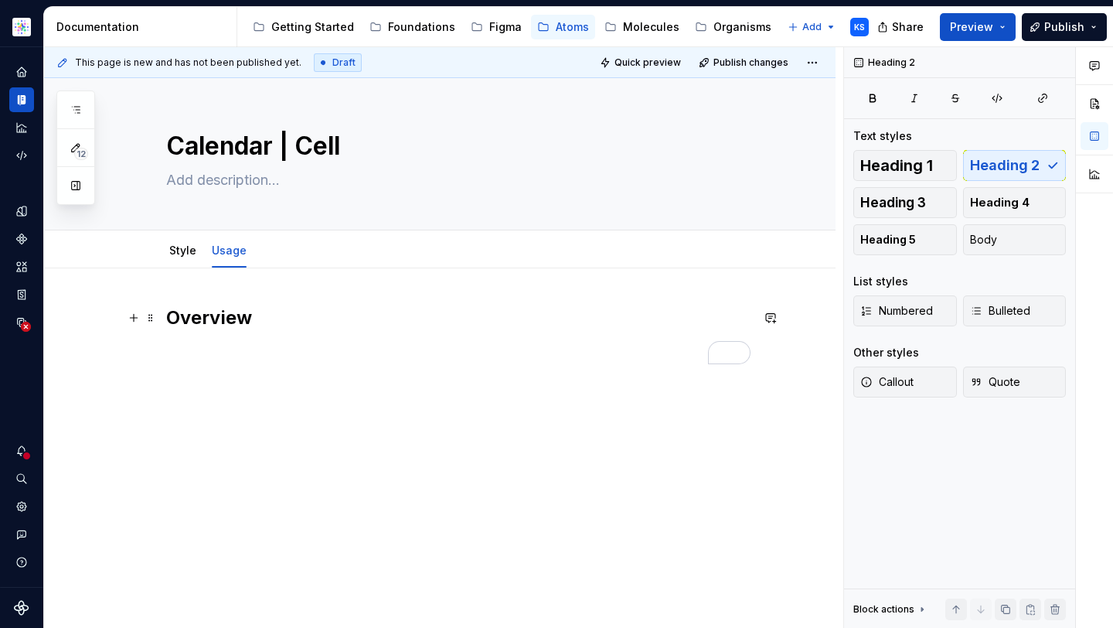
click at [270, 323] on h2 "Overview" at bounding box center [458, 317] width 584 height 25
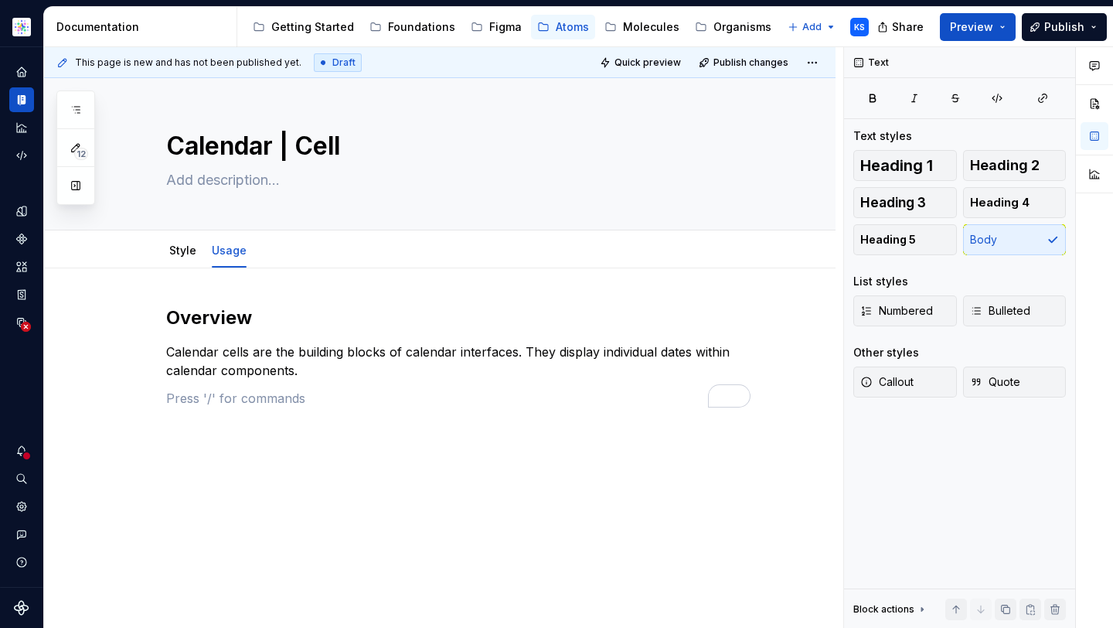
type textarea "*"
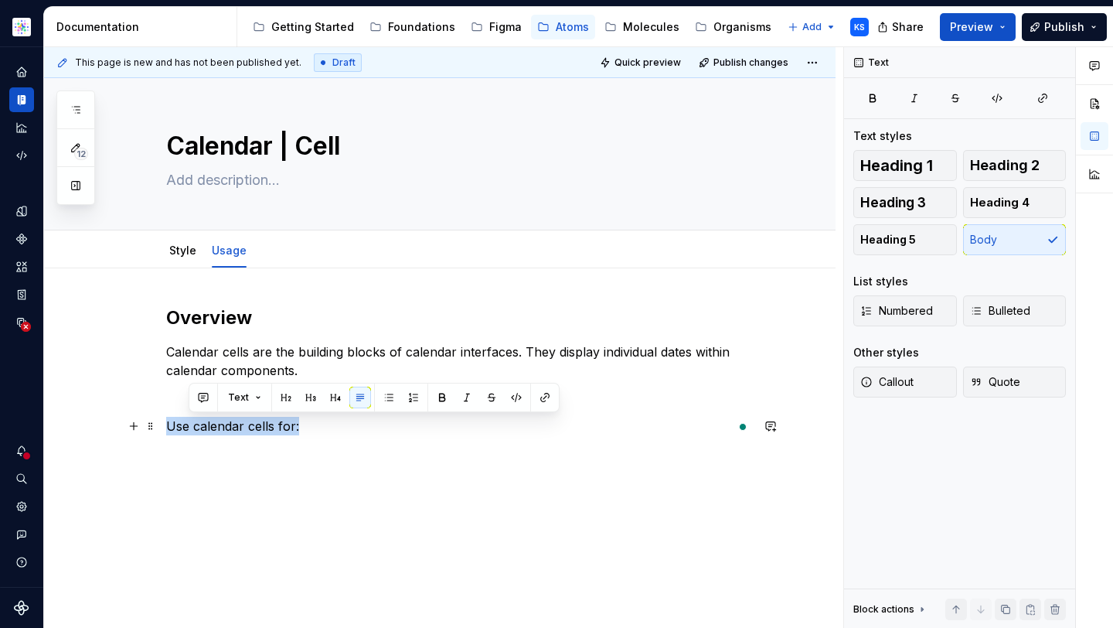
drag, startPoint x: 328, startPoint y: 417, endPoint x: 163, endPoint y: 418, distance: 165.4
click at [163, 418] on div "Overview Calendar cells are the building blocks of calendar interfaces. They di…" at bounding box center [439, 455] width 791 height 374
click at [416, 396] on button "button" at bounding box center [420, 397] width 22 height 22
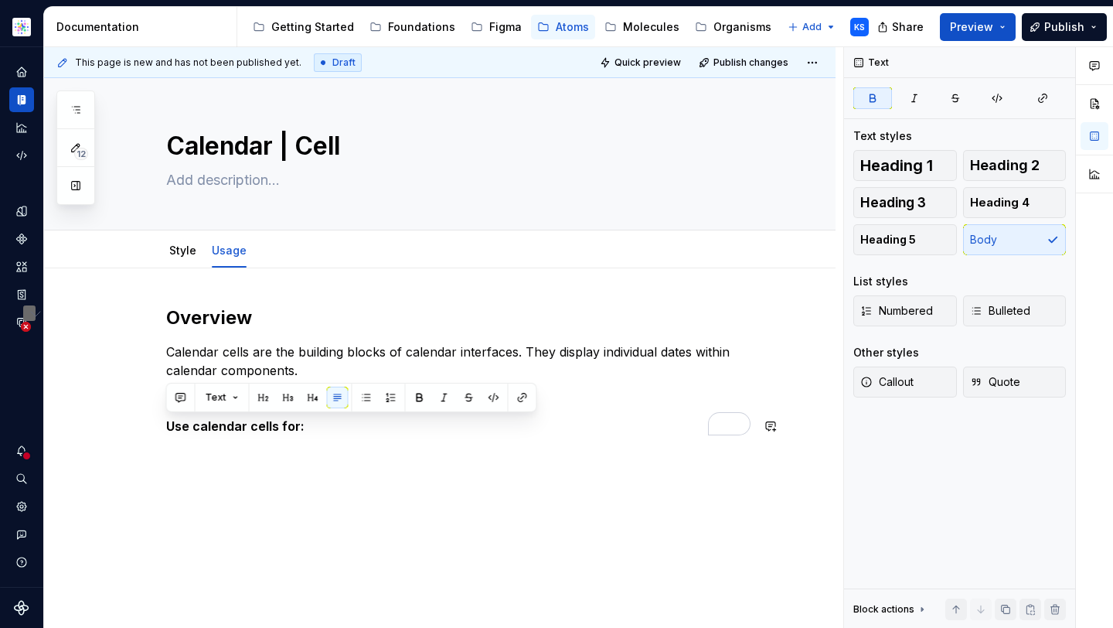
click at [340, 427] on p "Use calendar cells for:" at bounding box center [458, 426] width 584 height 19
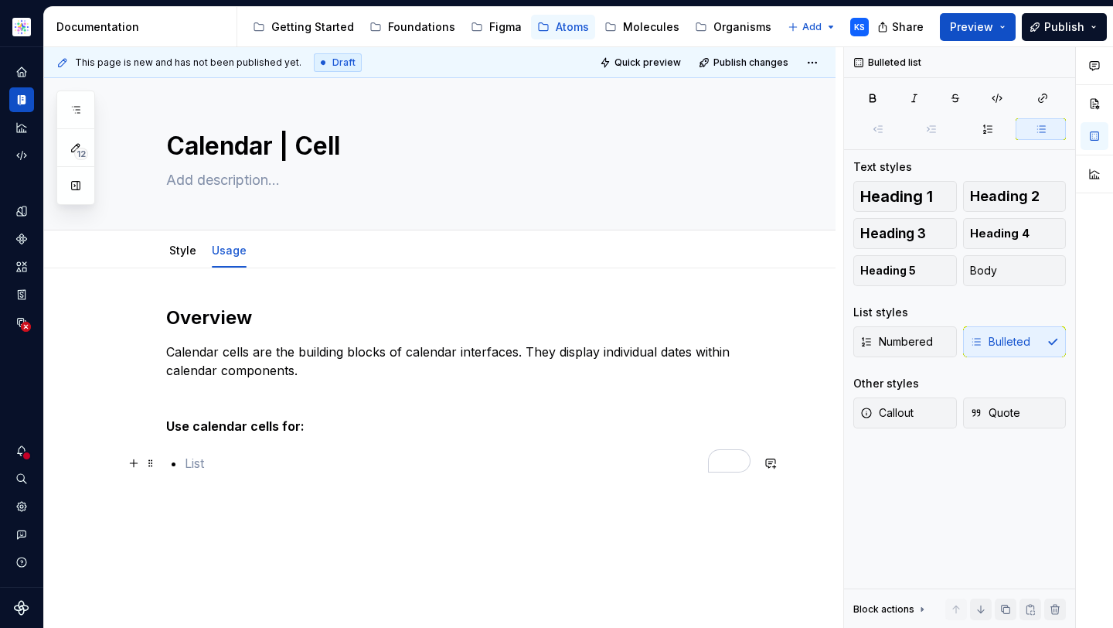
click at [199, 462] on p "To enrich screen reader interactions, please activate Accessibility in Grammarl…" at bounding box center [468, 463] width 566 height 19
click at [235, 461] on p "To enrich screen reader interactions, please activate Accessibility in Grammarl…" at bounding box center [468, 463] width 566 height 19
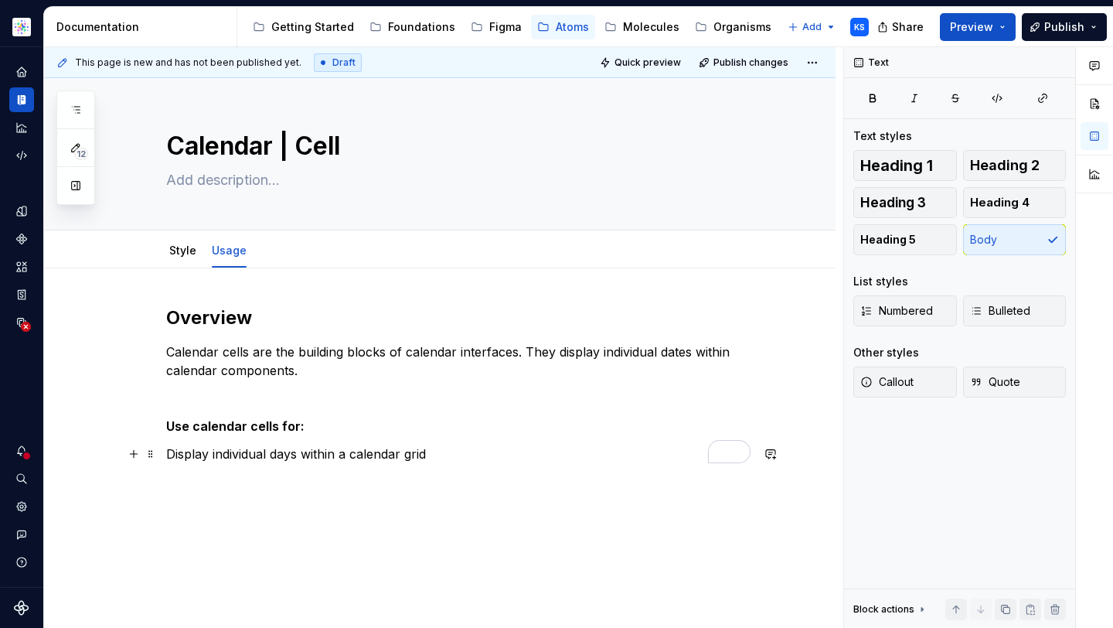
click at [167, 451] on p "Display individual days within a calendar grid" at bounding box center [458, 453] width 584 height 19
click at [445, 450] on p "Display individual days within a calendar grid" at bounding box center [458, 453] width 584 height 19
click at [165, 452] on div "Overview Calendar cells are the building blocks of calendar interfaces. They di…" at bounding box center [439, 483] width 791 height 430
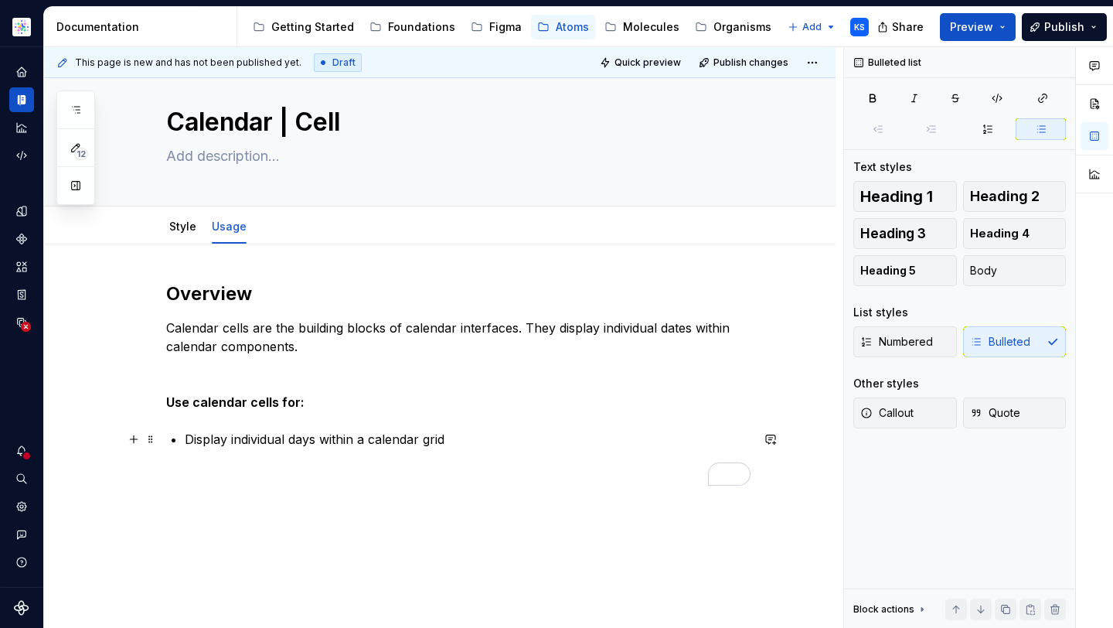
scroll to position [39, 0]
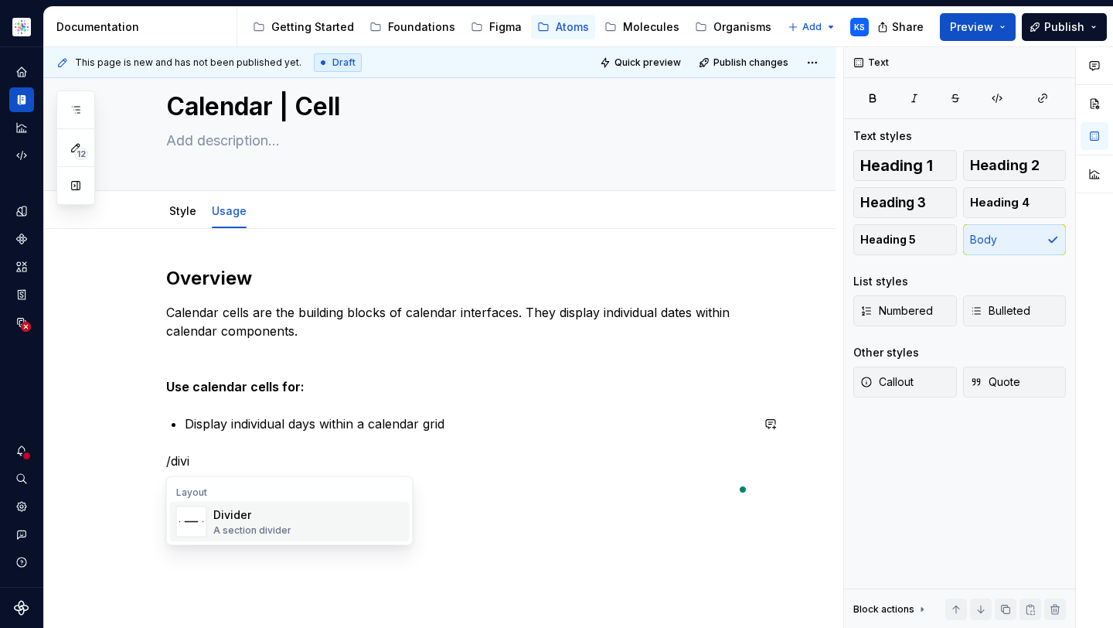
click at [329, 527] on div "Divider A section divider" at bounding box center [308, 521] width 190 height 31
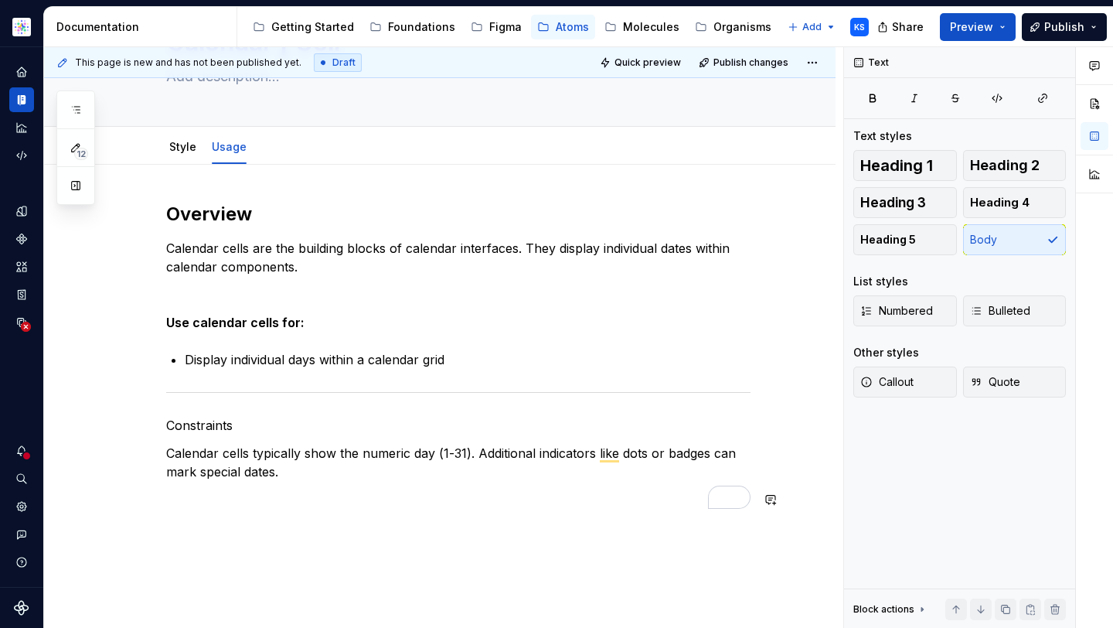
scroll to position [114, 0]
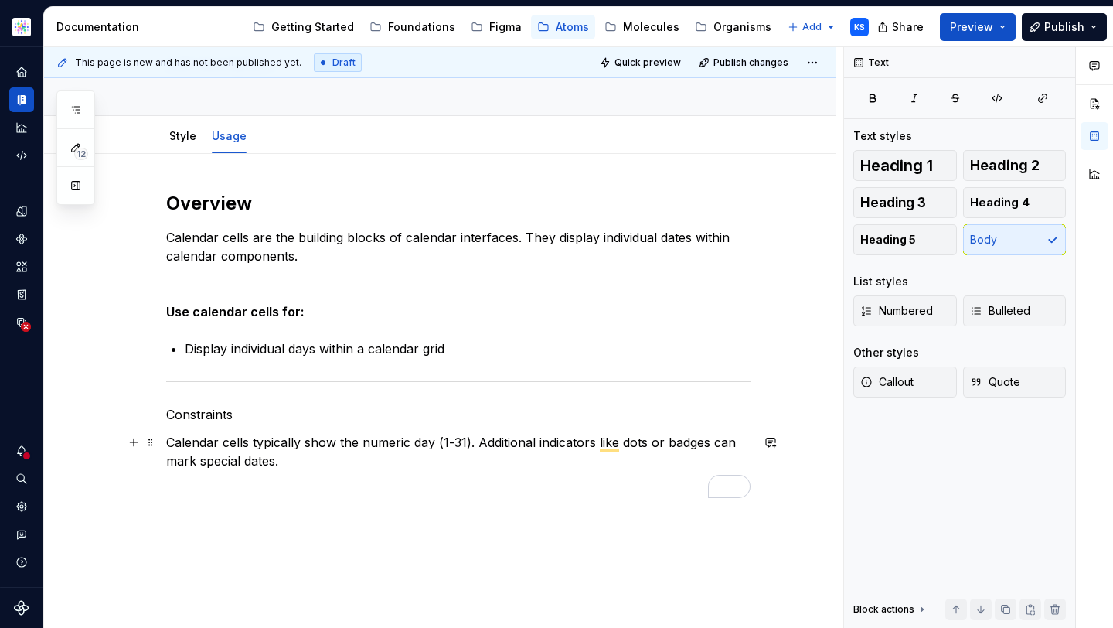
click at [451, 441] on p "Calendar cells typically show the numeric day (1-31). Additional indicators lik…" at bounding box center [458, 451] width 584 height 37
click at [263, 441] on p "Calendar cells typically show the numeric day (1-31). Additional indicators lik…" at bounding box center [458, 451] width 584 height 37
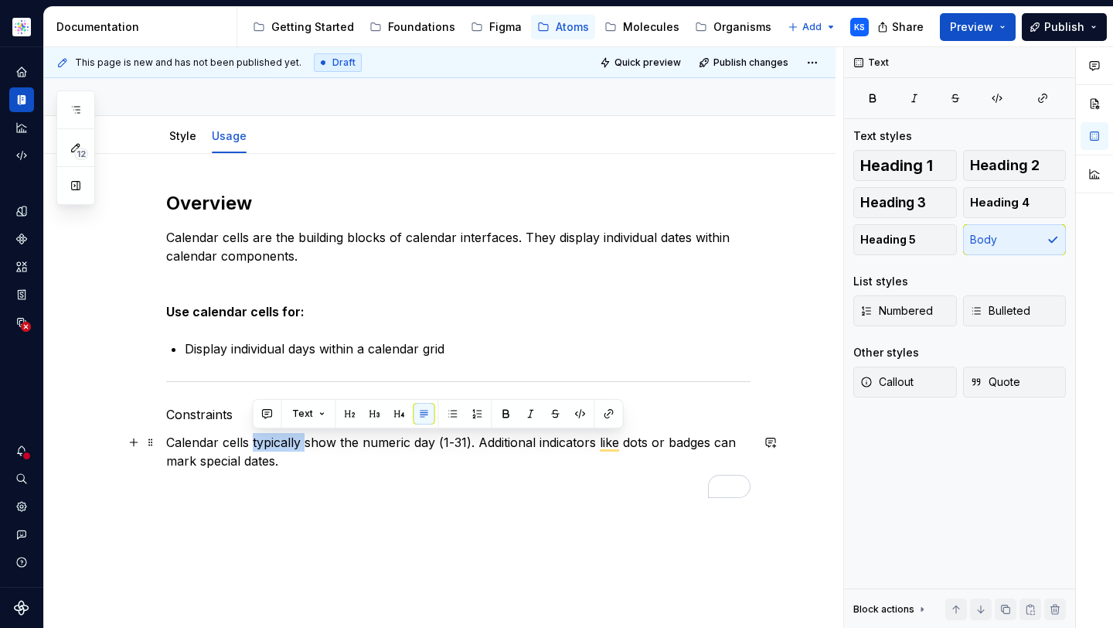
drag, startPoint x: 303, startPoint y: 442, endPoint x: 251, endPoint y: 440, distance: 51.8
click at [251, 441] on p "Calendar cells typically show the numeric day (1-31). Additional indicators lik…" at bounding box center [458, 451] width 584 height 37
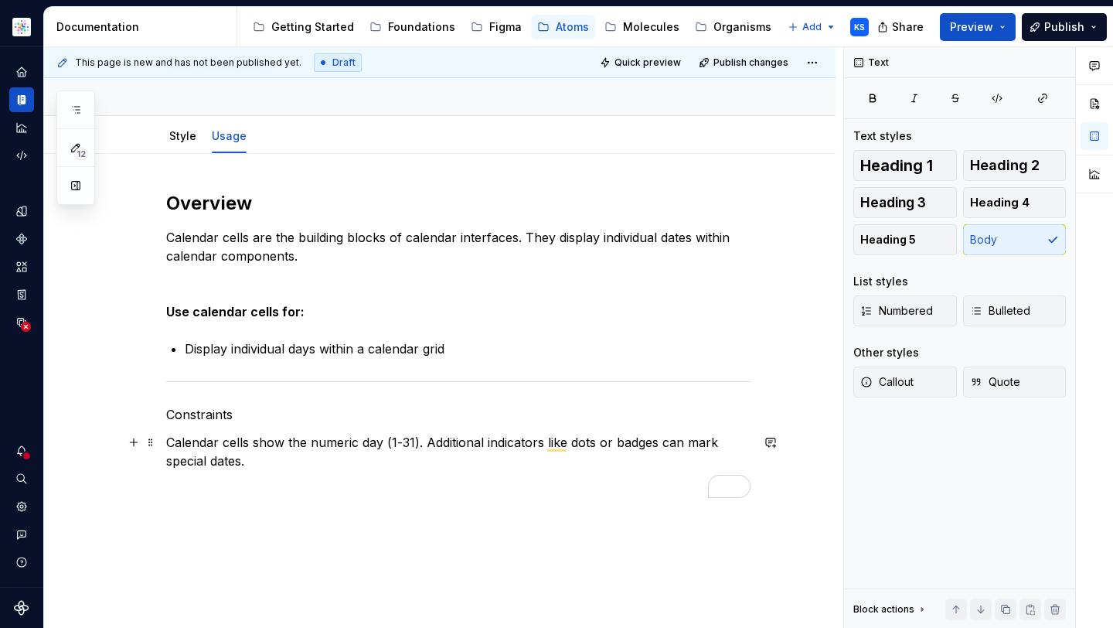
click at [437, 447] on p "Calendar cells show the numeric day (1-31). Additional indicators like dots or …" at bounding box center [458, 451] width 584 height 37
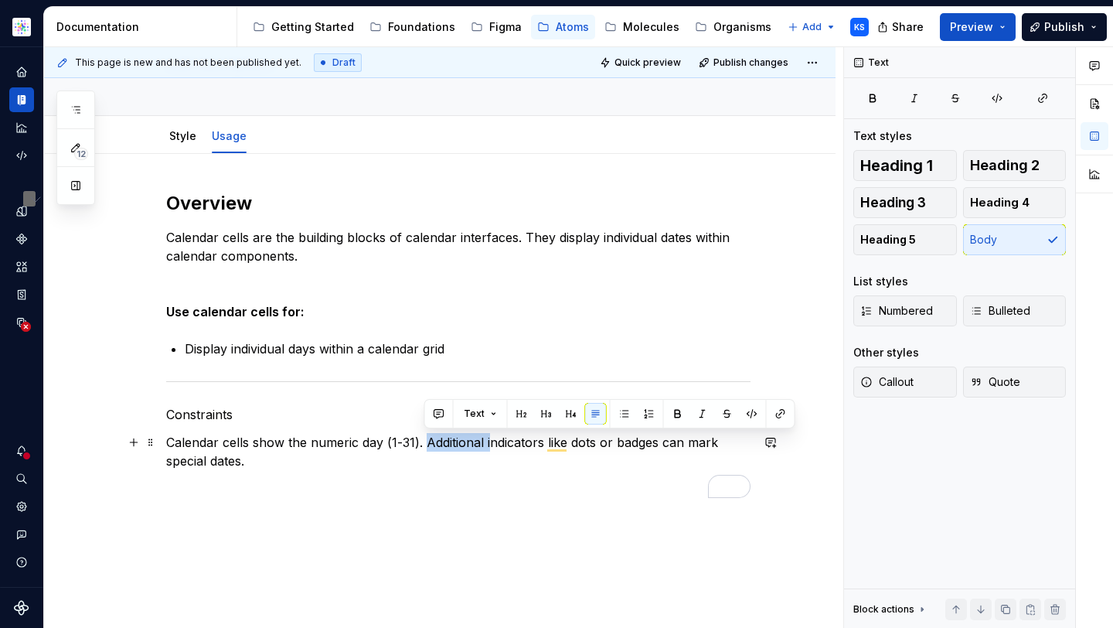
drag, startPoint x: 427, startPoint y: 441, endPoint x: 490, endPoint y: 440, distance: 63.4
click at [490, 440] on p "Calendar cells show the numeric day (1-31). Additional indicators like dots or …" at bounding box center [458, 451] width 584 height 37
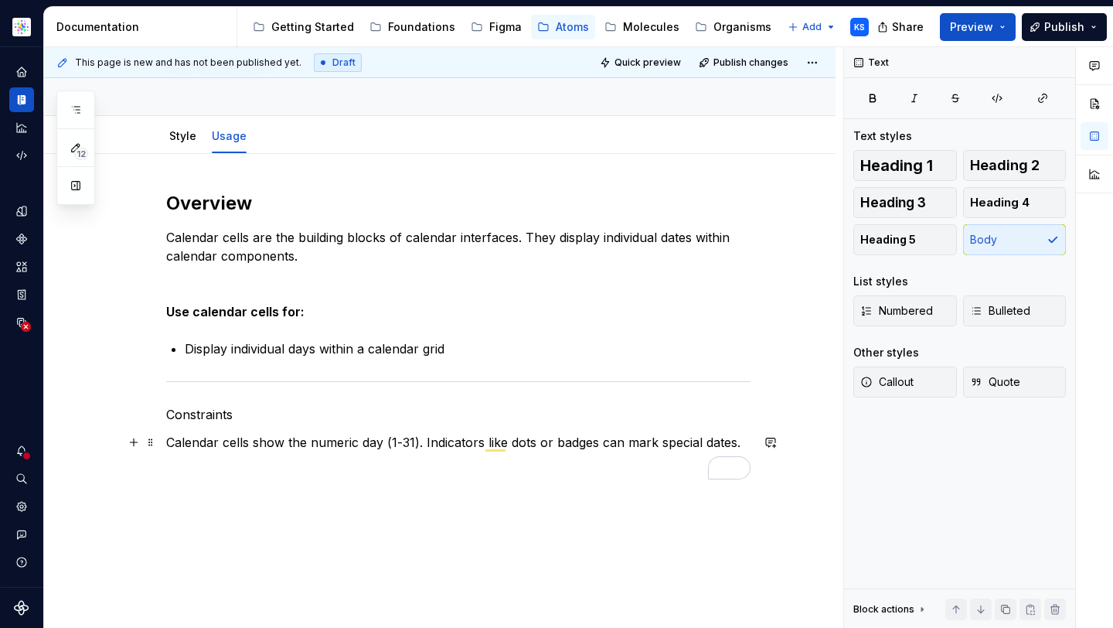
click at [546, 443] on p "Calendar cells show the numeric day (1-31). Indicators like dots or badges can …" at bounding box center [458, 442] width 584 height 19
click at [537, 442] on p "Calendar cells show the numeric day (1-31). Indicators like dots or badges can …" at bounding box center [458, 442] width 584 height 19
click at [537, 441] on p "Calendar cells show the numeric day (1-31). Indicators like dots or badges can …" at bounding box center [458, 442] width 584 height 19
click at [532, 442] on p "Calendar cells show the numeric day (1-31). Indicators like dots or badges can …" at bounding box center [458, 442] width 584 height 19
click at [578, 440] on p "Calendar cells show the numeric day (1-31). Indicators like dots or badges can …" at bounding box center [458, 442] width 584 height 19
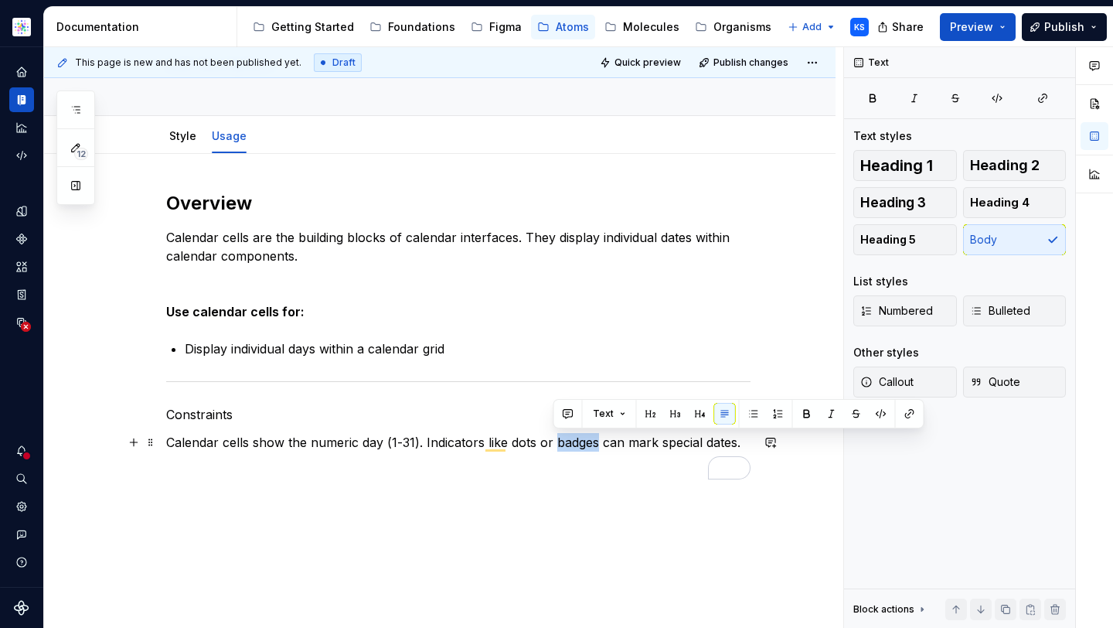
drag, startPoint x: 594, startPoint y: 441, endPoint x: 552, endPoint y: 441, distance: 41.7
click at [552, 441] on p "Calendar cells show the numeric day (1-31). Indicators like dots or badges can …" at bounding box center [458, 442] width 584 height 19
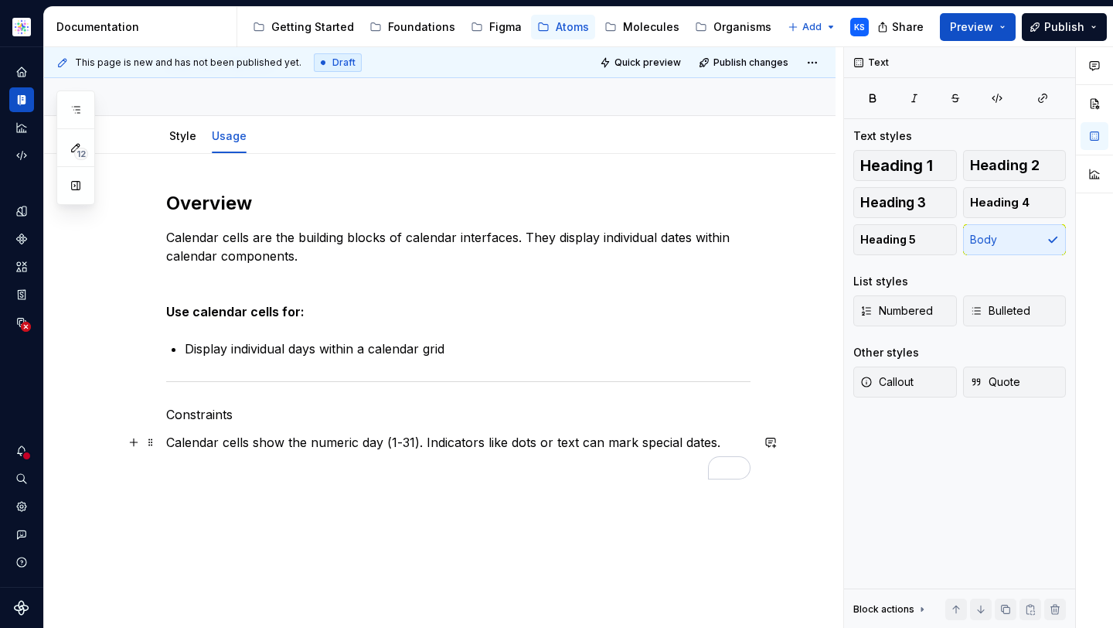
click at [631, 447] on p "Calendar cells show the numeric day (1-31). Indicators like dots or text can ma…" at bounding box center [458, 442] width 584 height 19
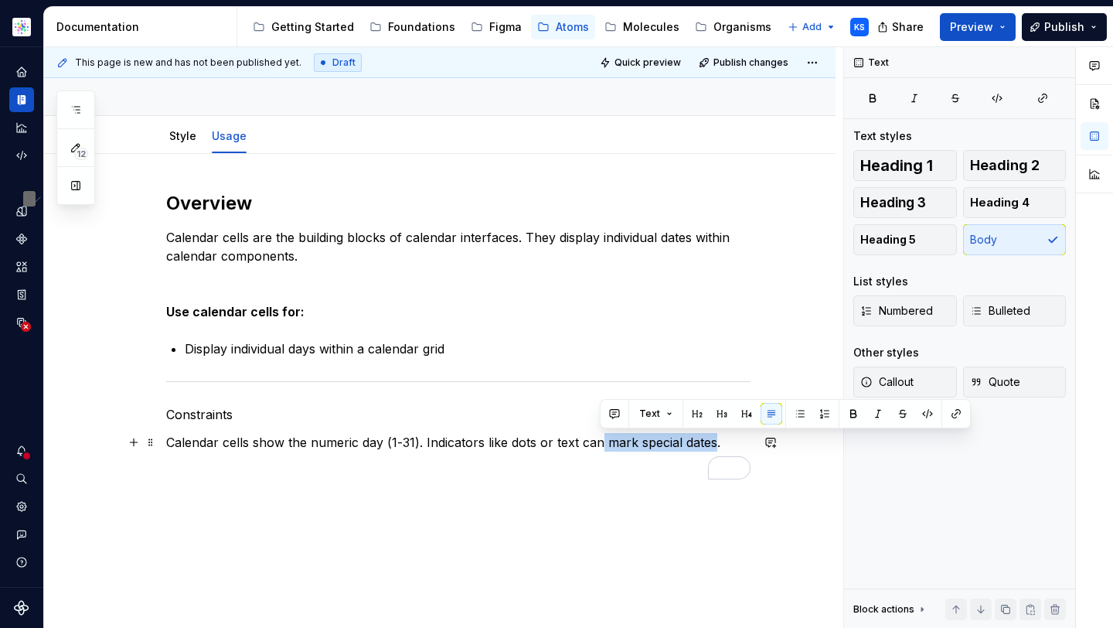
drag, startPoint x: 713, startPoint y: 442, endPoint x: 599, endPoint y: 440, distance: 113.6
click at [599, 440] on p "Calendar cells show the numeric day (1-31). Indicators like dots or text can ma…" at bounding box center [458, 442] width 584 height 19
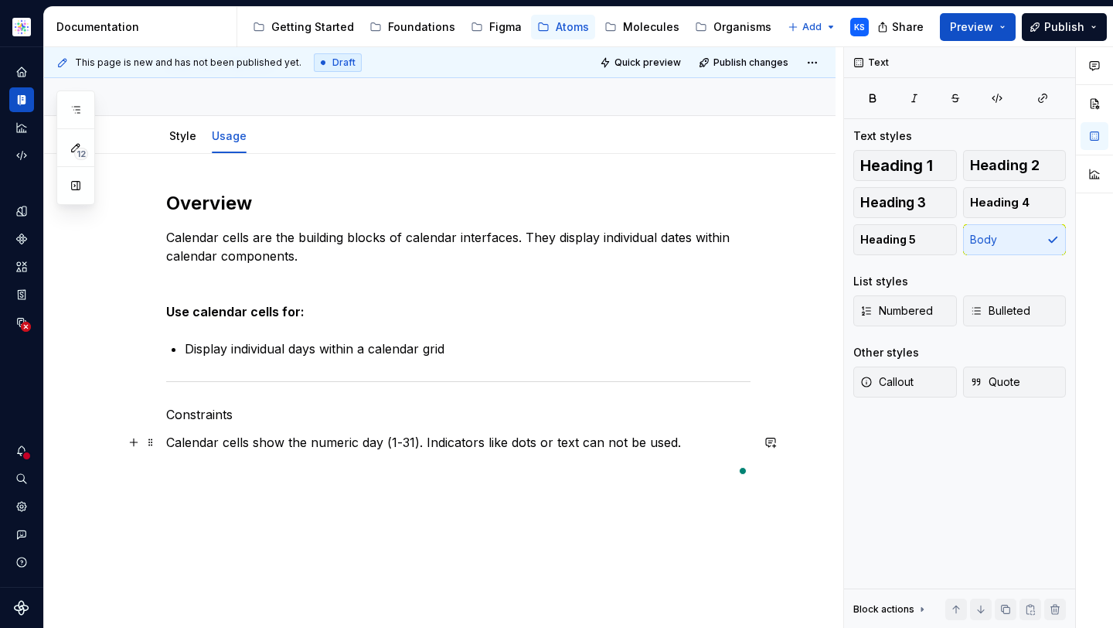
click at [703, 440] on p "Calendar cells show the numeric day (1-31). Indicators like dots or text can no…" at bounding box center [458, 442] width 584 height 19
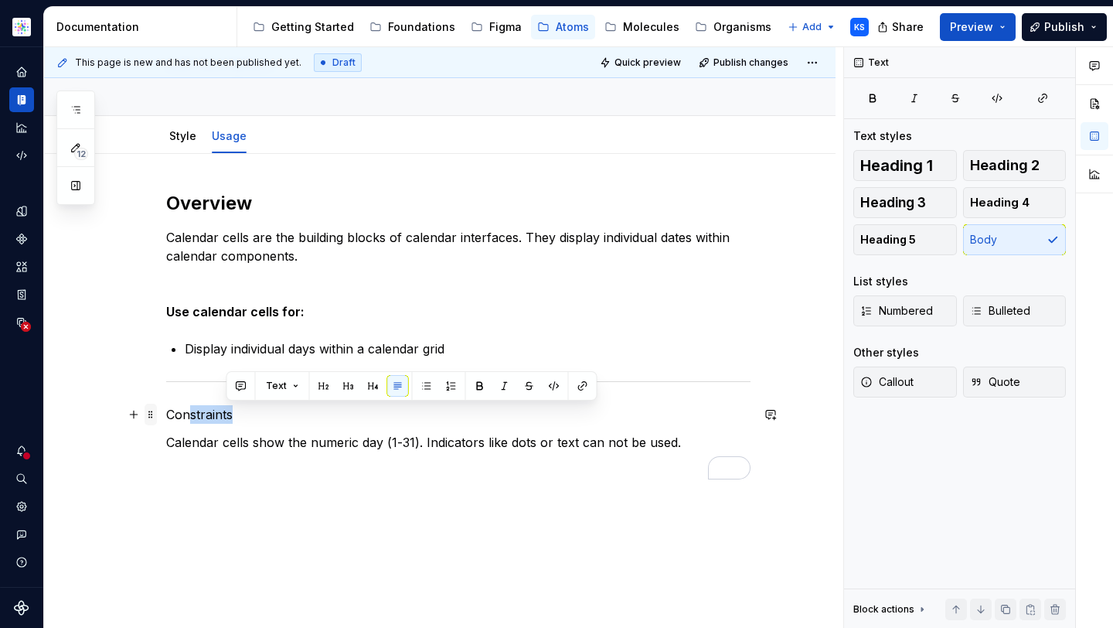
drag, startPoint x: 264, startPoint y: 412, endPoint x: 154, endPoint y: 412, distance: 109.7
click at [166, 412] on div "Overview Calendar cells are the building blocks of calendar interfaces. They di…" at bounding box center [458, 344] width 584 height 307
click at [228, 415] on p "Constraints" at bounding box center [458, 414] width 584 height 19
drag, startPoint x: 244, startPoint y: 415, endPoint x: 167, endPoint y: 414, distance: 77.3
click at [167, 414] on p "Constraints" at bounding box center [458, 414] width 584 height 19
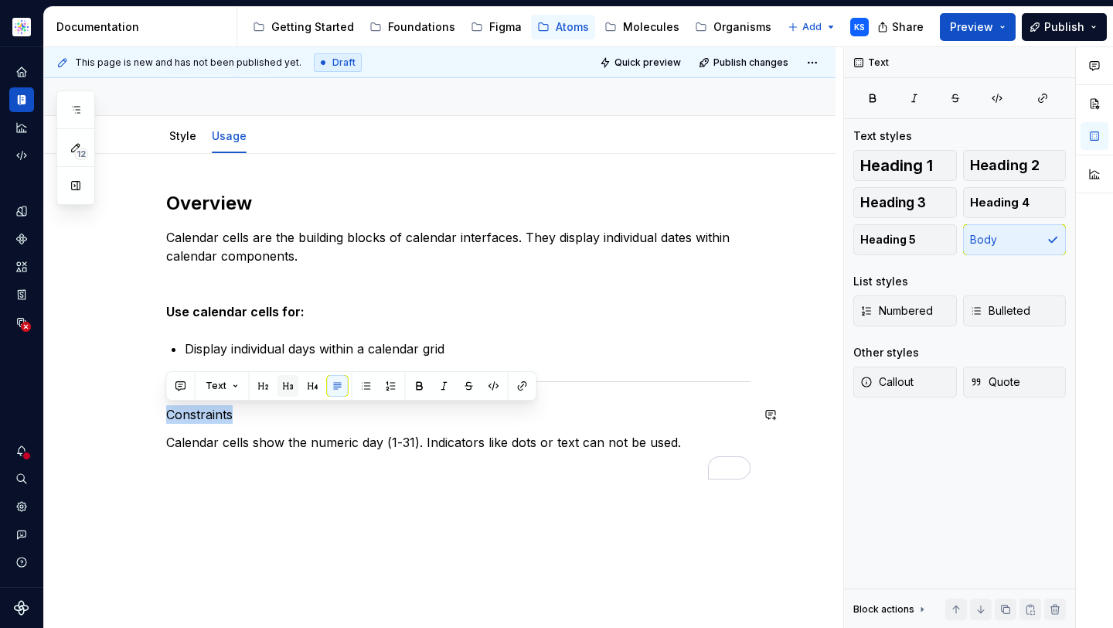
click at [291, 383] on button "button" at bounding box center [288, 386] width 22 height 22
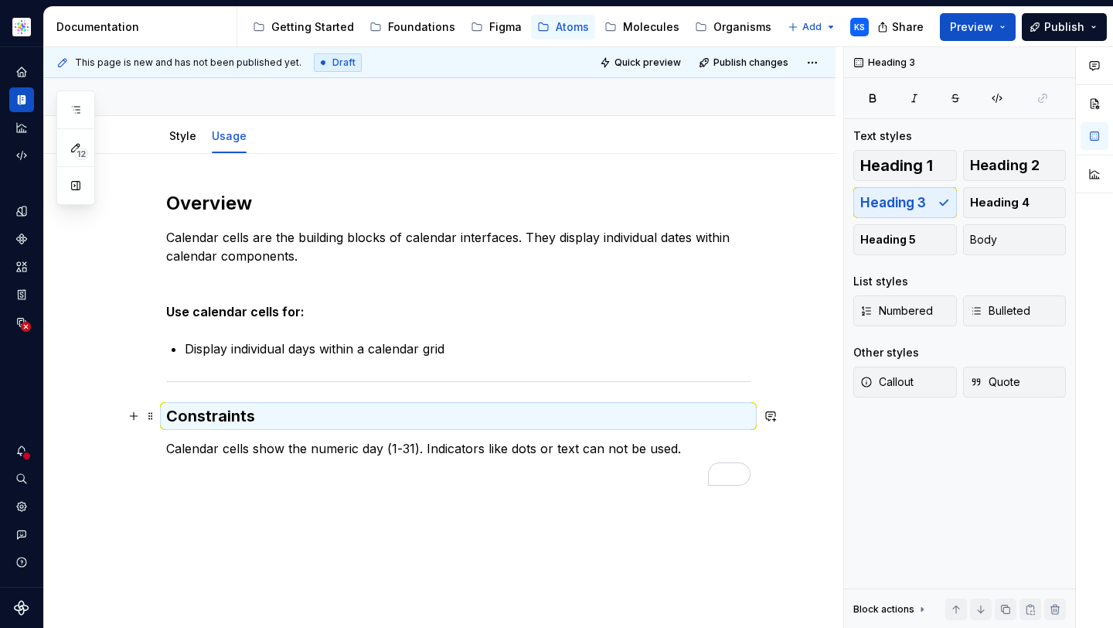
click at [307, 417] on h3 "Constraints" at bounding box center [458, 416] width 584 height 22
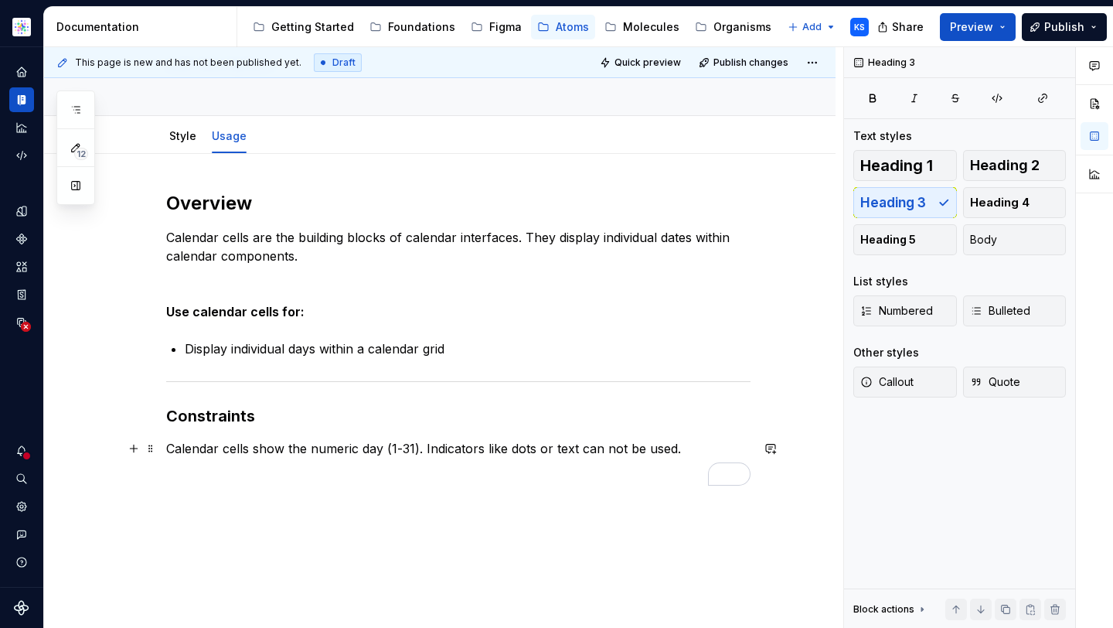
click at [701, 451] on p "Calendar cells show the numeric day (1-31). Indicators like dots or text can no…" at bounding box center [458, 448] width 584 height 19
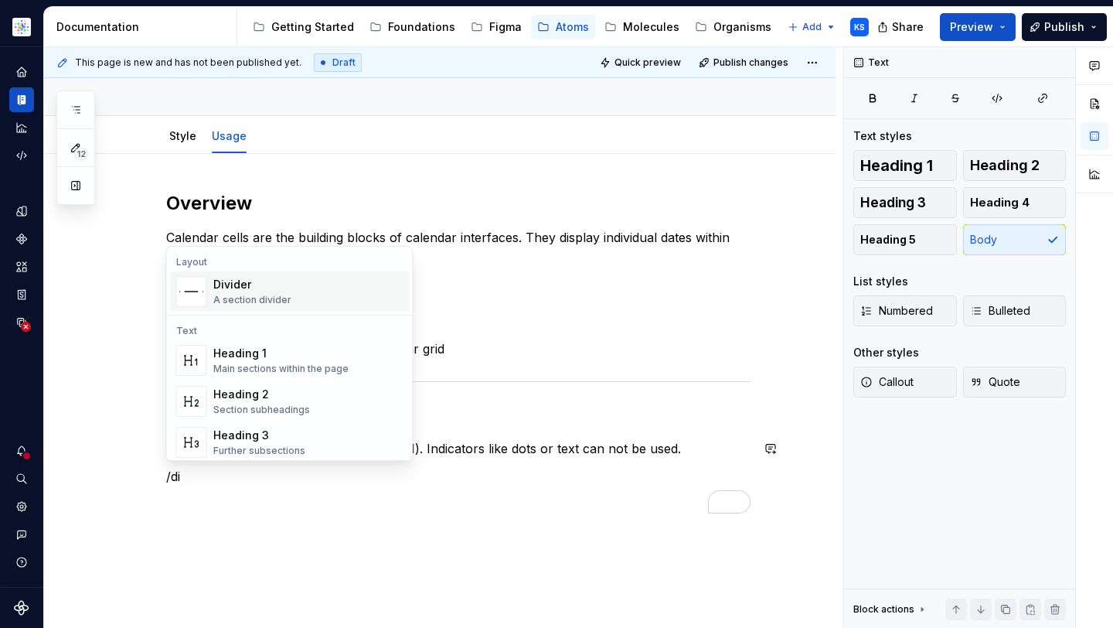
click at [262, 290] on div "Divider" at bounding box center [252, 284] width 78 height 15
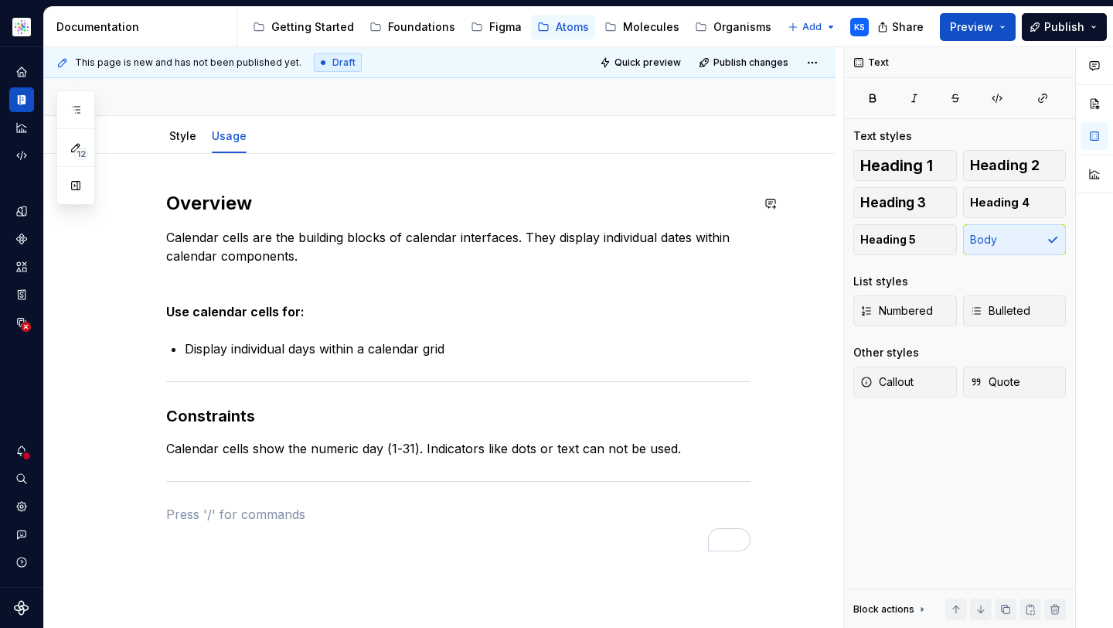
click at [229, 210] on h2 "Overview" at bounding box center [458, 203] width 584 height 25
click at [240, 416] on h3 "Constraints" at bounding box center [458, 416] width 584 height 22
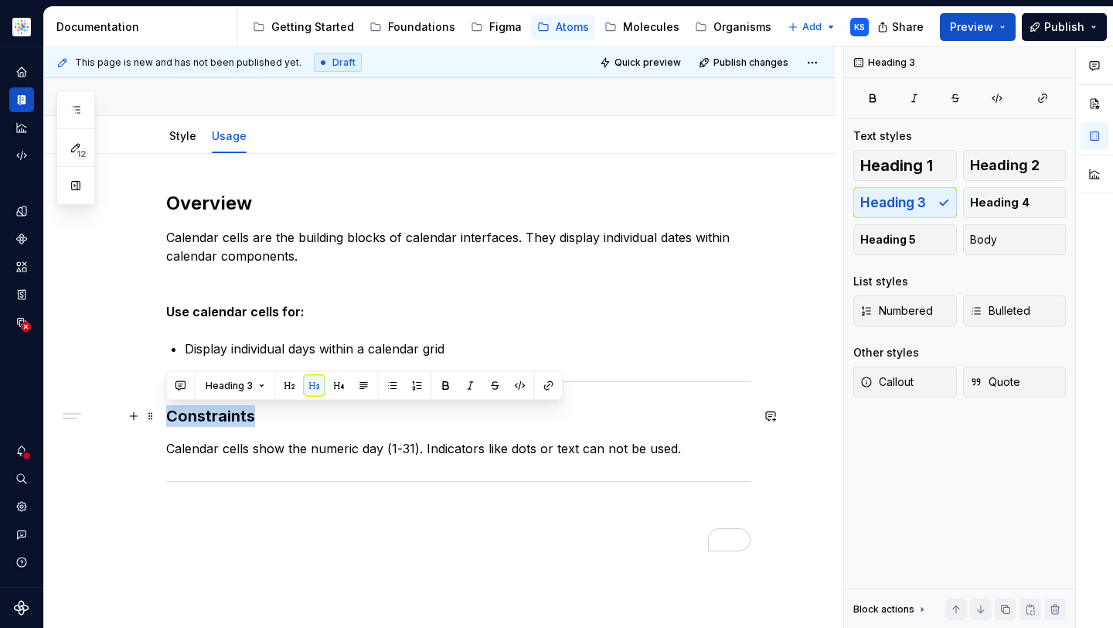
drag, startPoint x: 262, startPoint y: 416, endPoint x: 165, endPoint y: 416, distance: 96.6
click at [166, 416] on h3 "Constraints" at bounding box center [458, 416] width 584 height 22
click at [994, 167] on span "Heading 2" at bounding box center [1005, 165] width 70 height 15
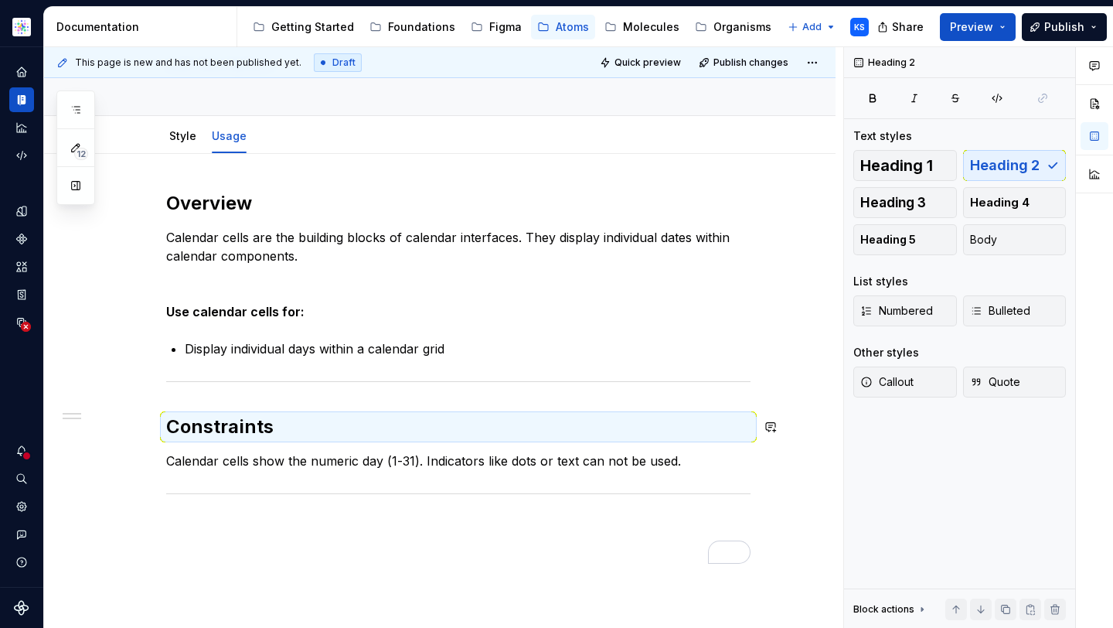
click at [393, 458] on p "Calendar cells show the numeric day (1-31). Indicators like dots or text can no…" at bounding box center [458, 460] width 584 height 19
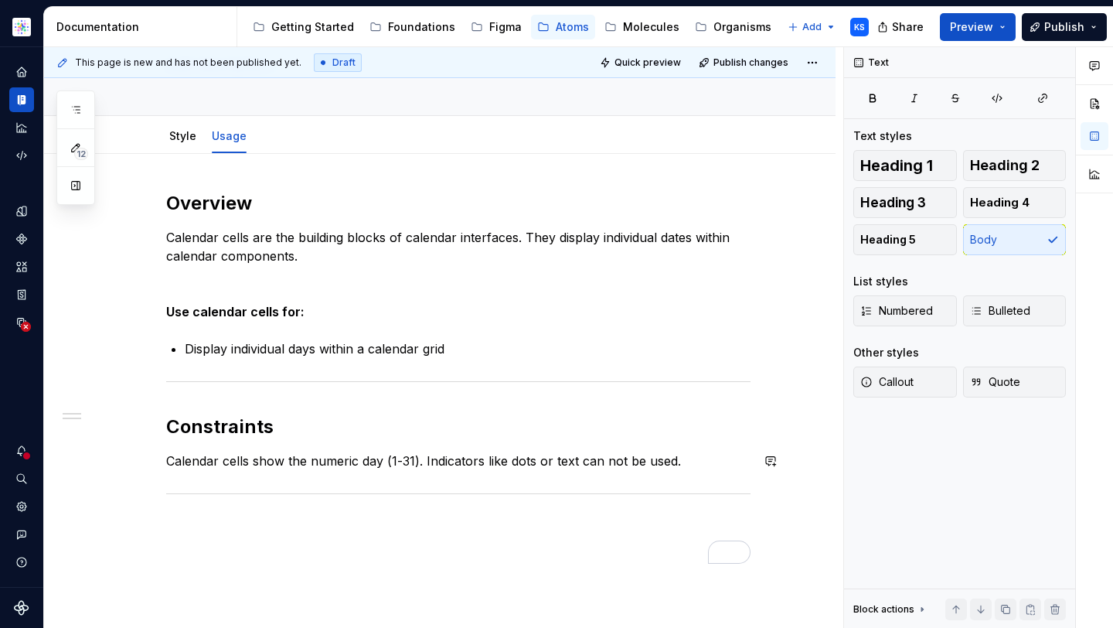
click at [450, 519] on p "To enrich screen reader interactions, please activate Accessibility in Grammarl…" at bounding box center [458, 526] width 584 height 19
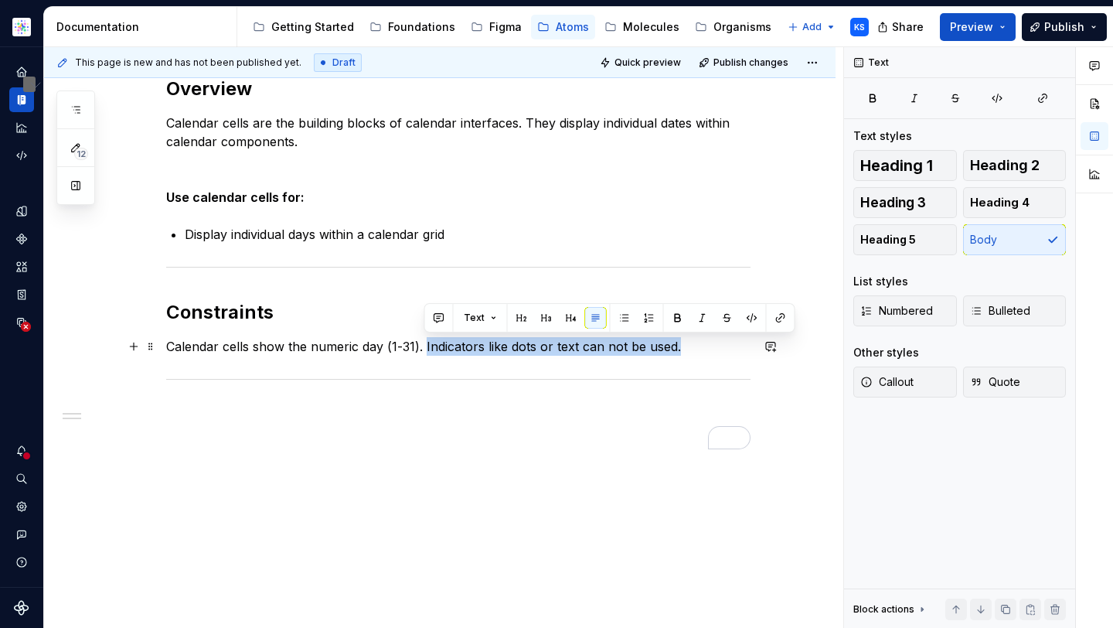
drag, startPoint x: 423, startPoint y: 343, endPoint x: 743, endPoint y: 342, distance: 320.0
click at [743, 342] on p "Calendar cells show the numeric day (1-31). Indicators like dots or text can no…" at bounding box center [458, 346] width 584 height 19
copy p "Indicators like dots or text can not be used."
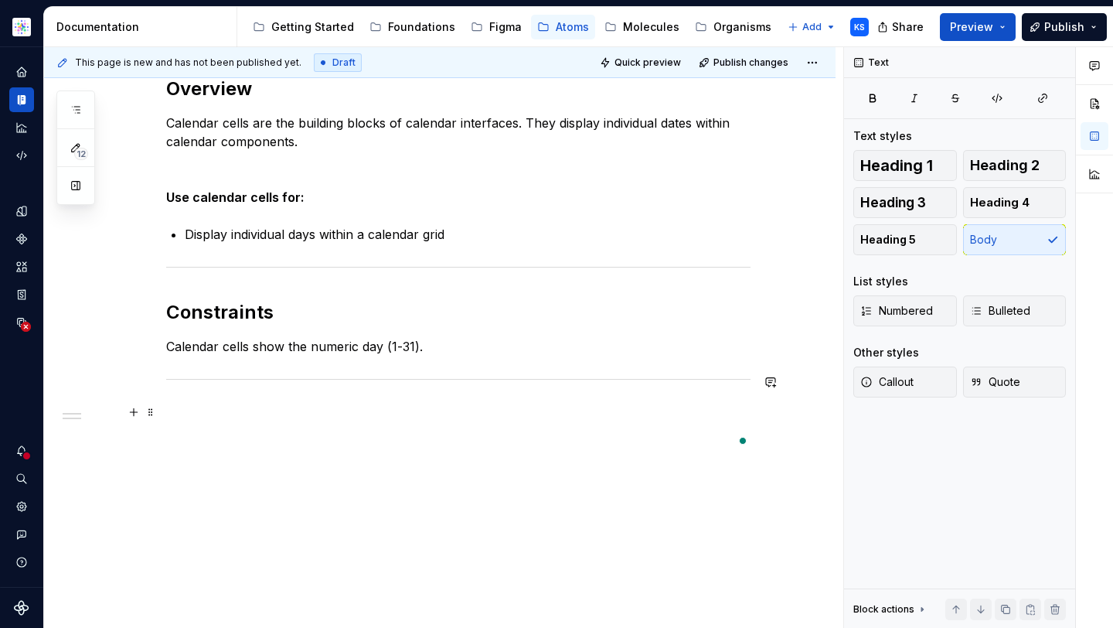
click at [339, 407] on p "To enrich screen reader interactions, please activate Accessibility in Grammarl…" at bounding box center [458, 412] width 584 height 19
click at [258, 413] on p "Do’s and Don’ts" at bounding box center [458, 412] width 584 height 19
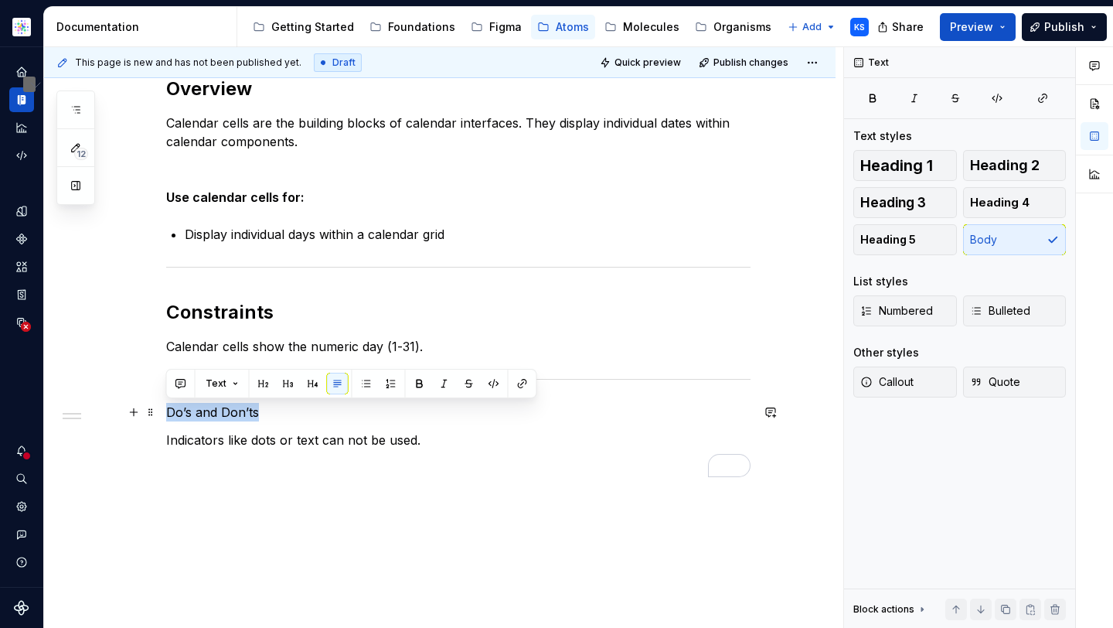
drag, startPoint x: 278, startPoint y: 411, endPoint x: 161, endPoint y: 411, distance: 117.5
click at [161, 411] on div "Overview Calendar cells are the building blocks of calendar interfaces. They di…" at bounding box center [439, 361] width 791 height 645
click at [268, 383] on button "button" at bounding box center [264, 384] width 22 height 22
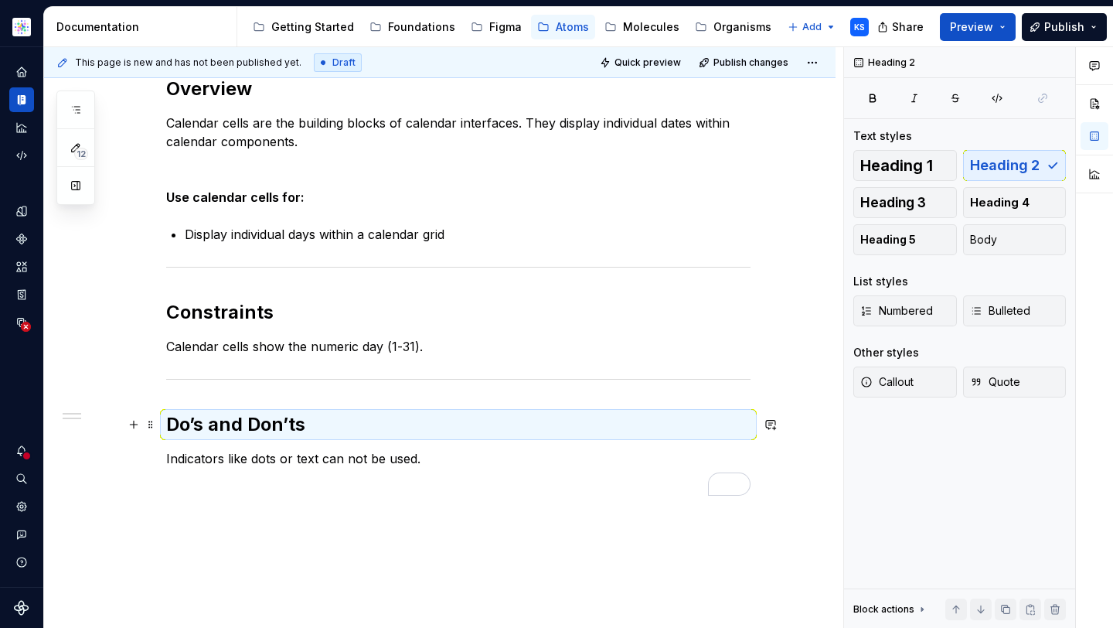
click at [315, 437] on h2 "Do’s and Don’ts" at bounding box center [458, 424] width 584 height 25
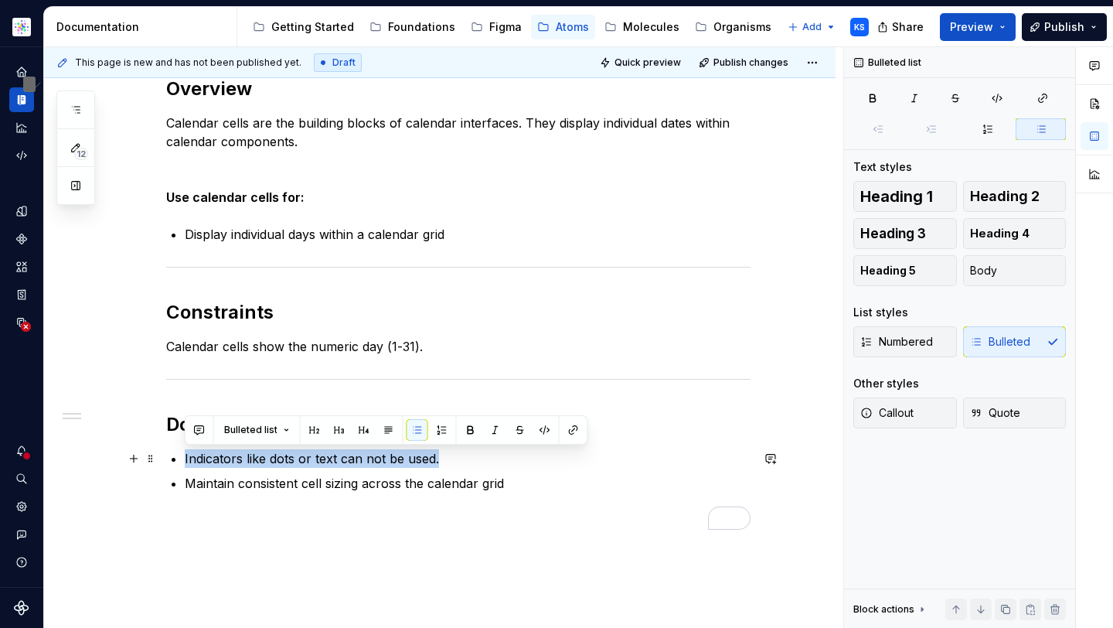
drag, startPoint x: 185, startPoint y: 456, endPoint x: 449, endPoint y: 458, distance: 264.3
click at [449, 459] on p "Indicators like dots or text can not be used." at bounding box center [468, 458] width 566 height 19
click at [189, 458] on p "Indicators like dots or text can not be used." at bounding box center [468, 458] width 566 height 19
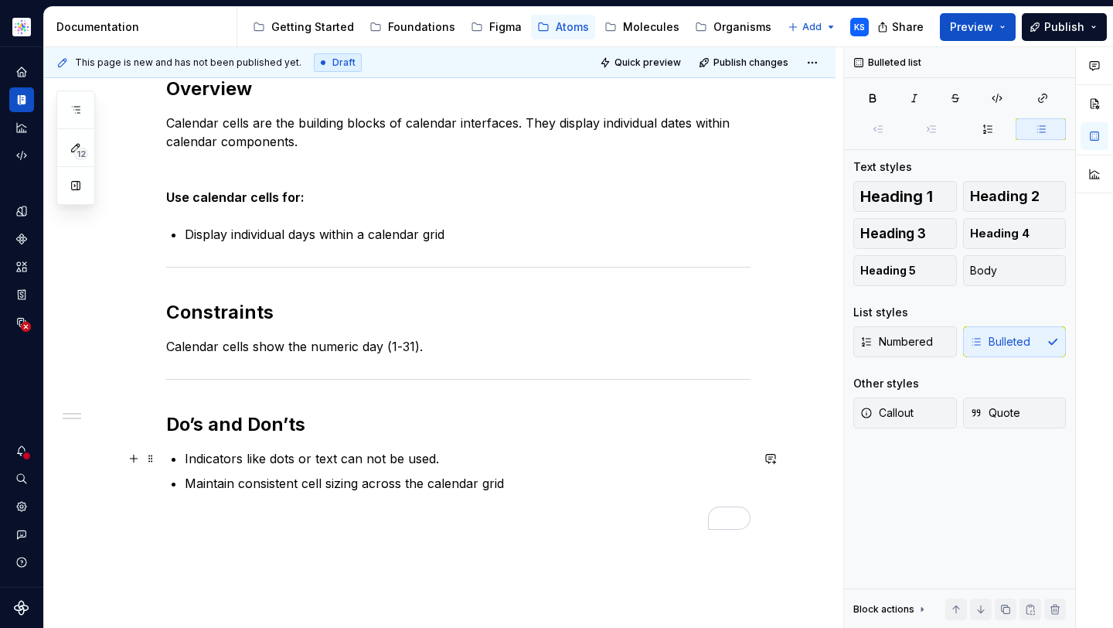
click at [185, 455] on p "Indicators like dots or text can not be used." at bounding box center [468, 458] width 566 height 19
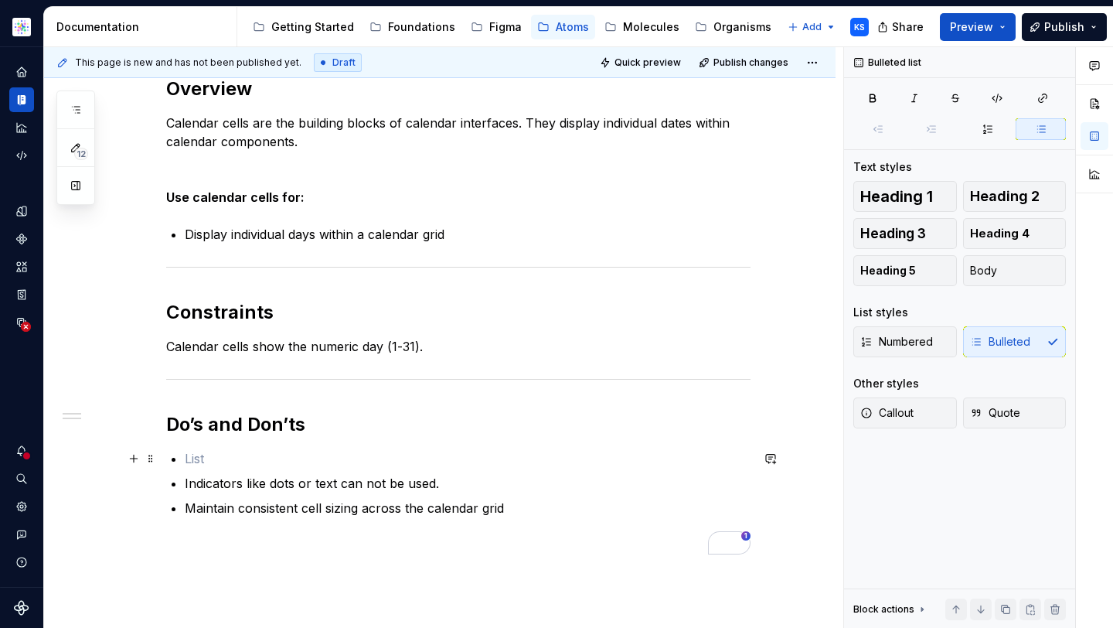
click at [202, 454] on p "To enrich screen reader interactions, please activate Accessibility in Grammarl…" at bounding box center [468, 458] width 566 height 19
click at [339, 466] on p "Maintain consistent cell sizing across the calendar grid" at bounding box center [468, 458] width 566 height 19
click at [313, 460] on p "Maintain consistent cell sizing across the calendar grid" at bounding box center [468, 458] width 566 height 19
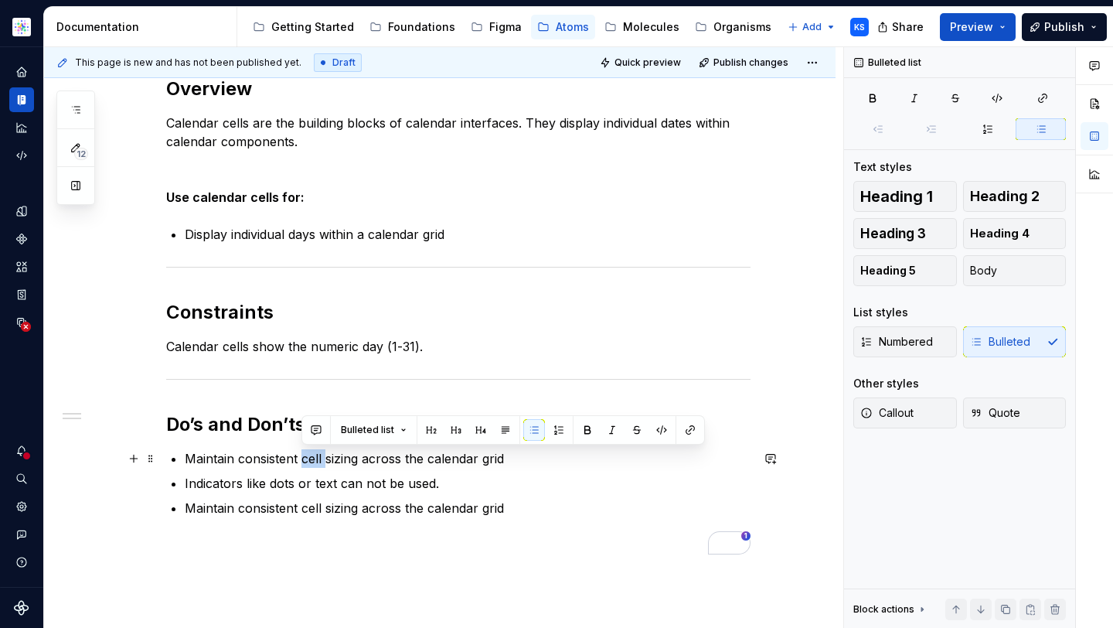
drag, startPoint x: 325, startPoint y: 458, endPoint x: 301, endPoint y: 458, distance: 24.0
click at [301, 458] on p "Maintain consistent cell sizing across the calendar grid" at bounding box center [468, 458] width 566 height 19
click at [325, 458] on p "Maintain consistent cell sizing across the calendar grid" at bounding box center [468, 458] width 566 height 19
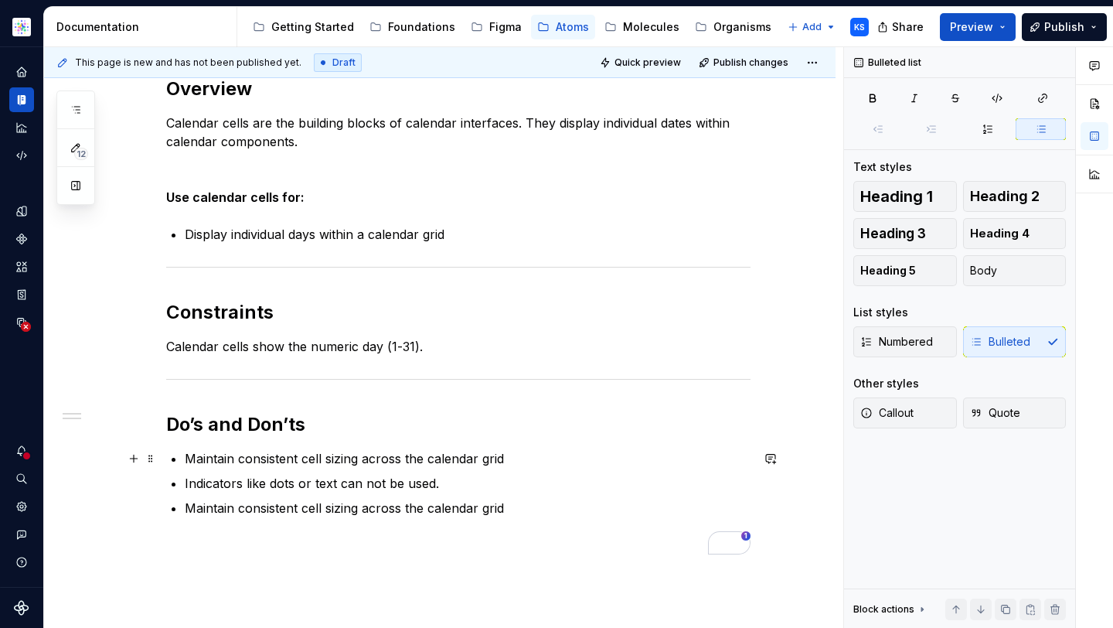
click at [354, 461] on p "Maintain consistent cell sizing across the calendar grid" at bounding box center [468, 458] width 566 height 19
click at [385, 460] on p "Maintain consistent cell sizing across the calendar grid" at bounding box center [468, 458] width 566 height 19
click at [554, 460] on p "Maintain consistent cell sizing across the calendar grid" at bounding box center [468, 458] width 566 height 19
click at [344, 454] on p "Maintain consistent cell sizing across the calendar grid" at bounding box center [468, 458] width 566 height 19
click at [277, 458] on p "Maintain consistent cell sizing across the calendar grid" at bounding box center [468, 458] width 566 height 19
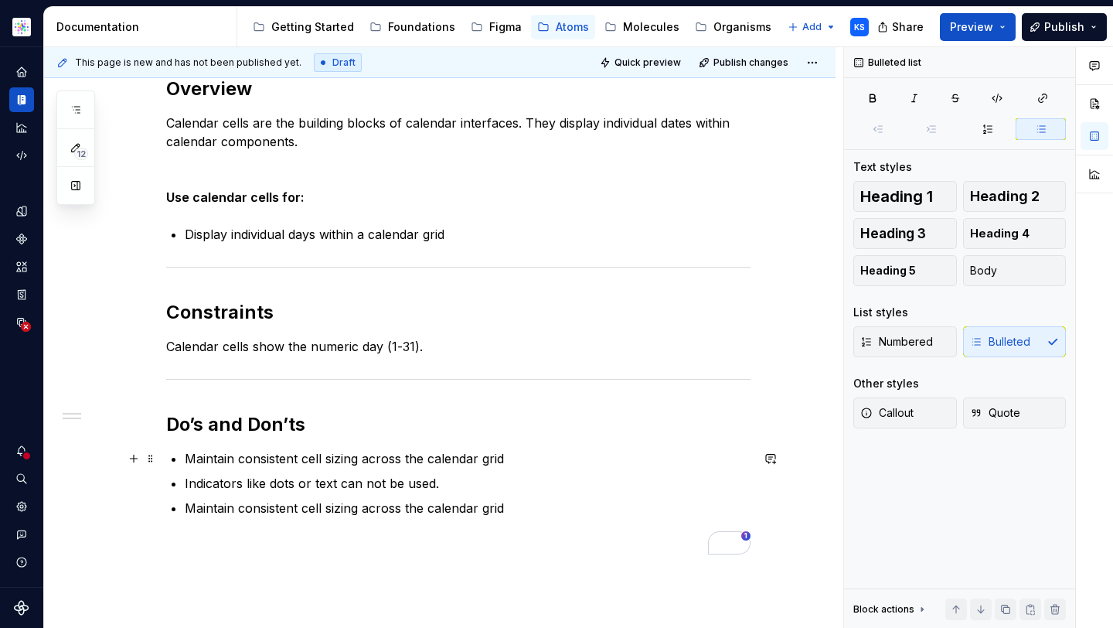
click at [319, 458] on p "Maintain consistent cell sizing across the calendar grid" at bounding box center [468, 458] width 566 height 19
click at [324, 459] on p "Maintain consistent cell sizing across the calendar grid" at bounding box center [468, 458] width 566 height 19
click at [373, 461] on p "Maintain consistent cell sizing across the calendar grid" at bounding box center [468, 458] width 566 height 19
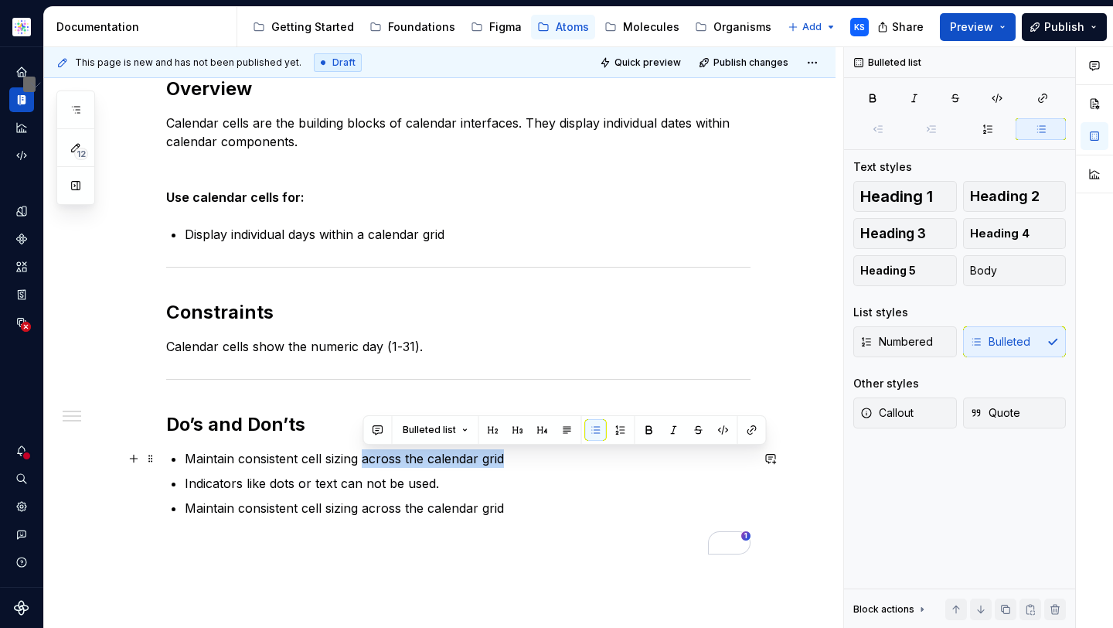
drag, startPoint x: 366, startPoint y: 458, endPoint x: 530, endPoint y: 459, distance: 164.6
click at [531, 460] on p "Maintain consistent cell sizing across the calendar grid" at bounding box center [468, 458] width 566 height 19
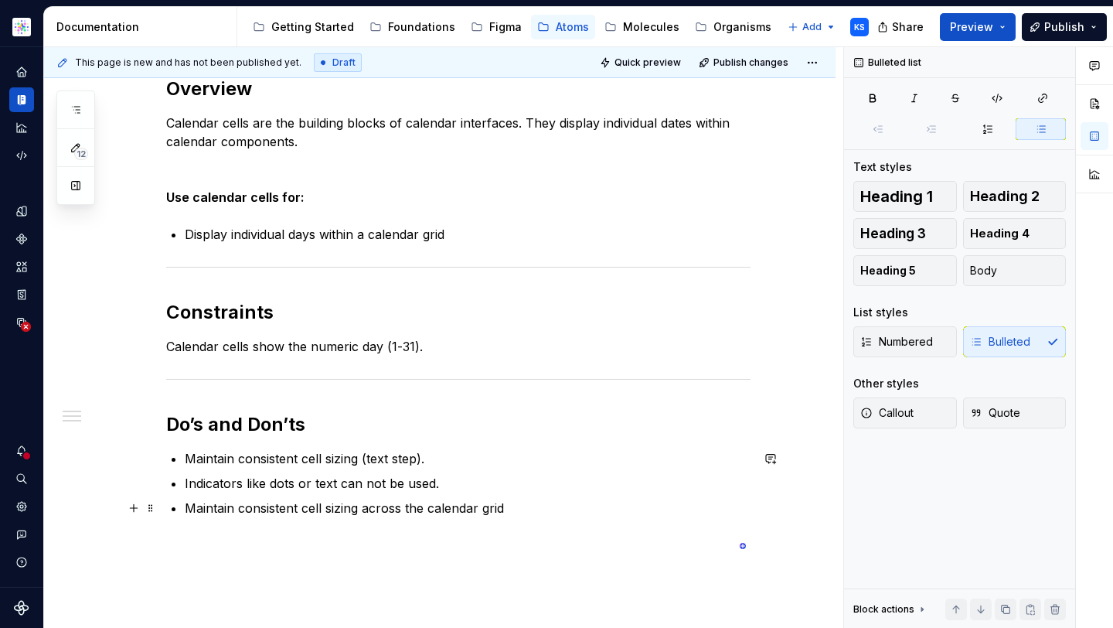
click at [399, 505] on p "Maintain consistent cell sizing across the calendar grid" at bounding box center [468, 507] width 566 height 19
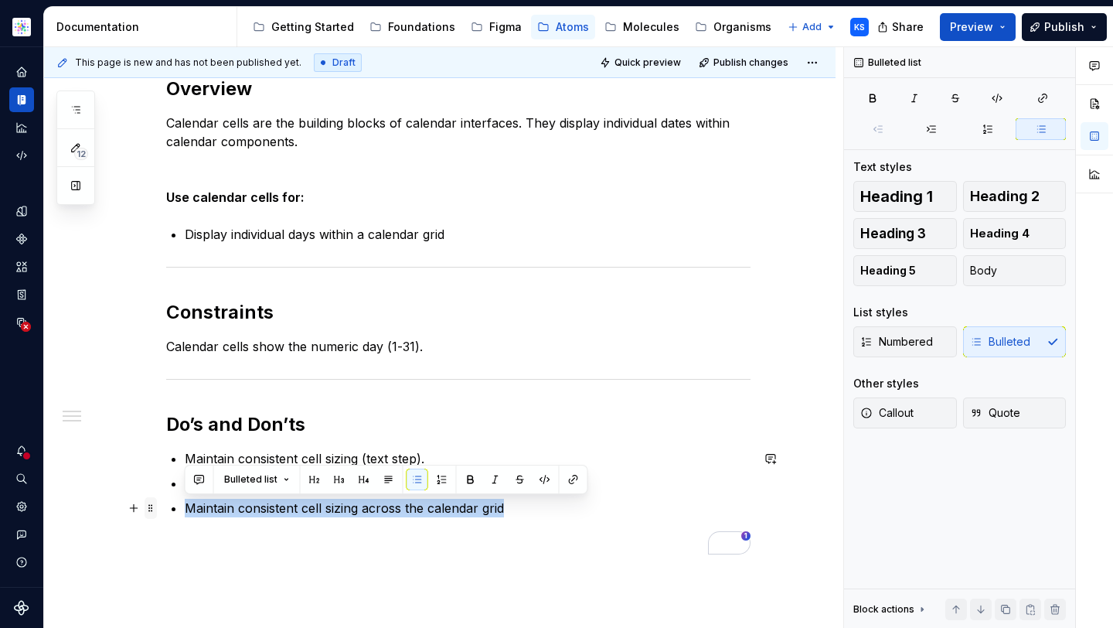
drag, startPoint x: 515, startPoint y: 505, endPoint x: 149, endPoint y: 507, distance: 366.3
click at [166, 507] on div "Overview Calendar cells are the building blocks of calendar interfaces. They di…" at bounding box center [458, 325] width 584 height 496
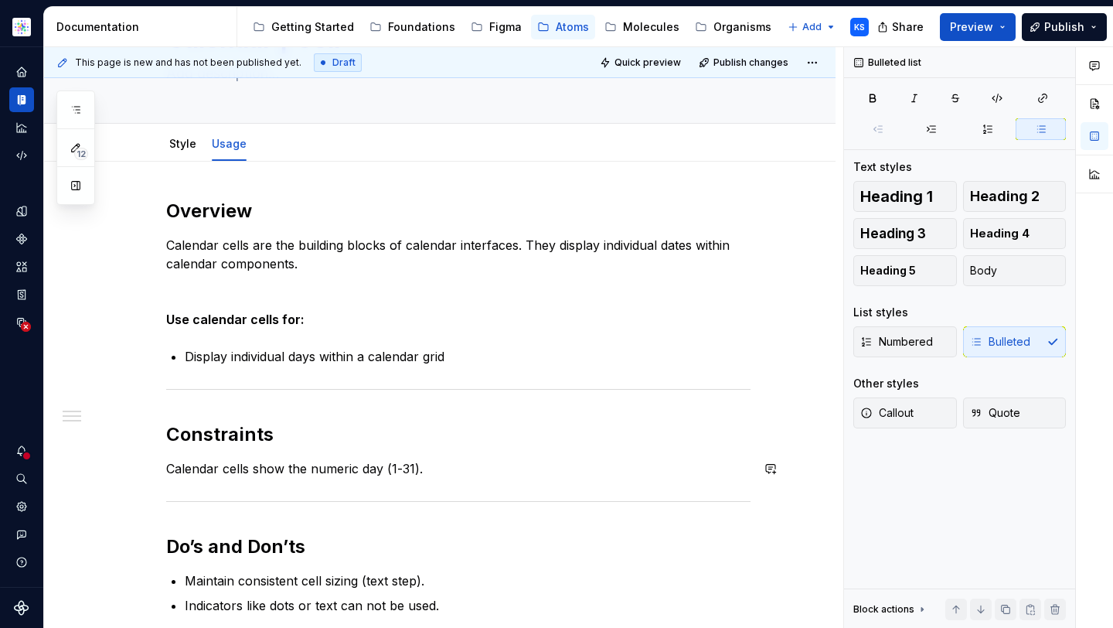
scroll to position [0, 0]
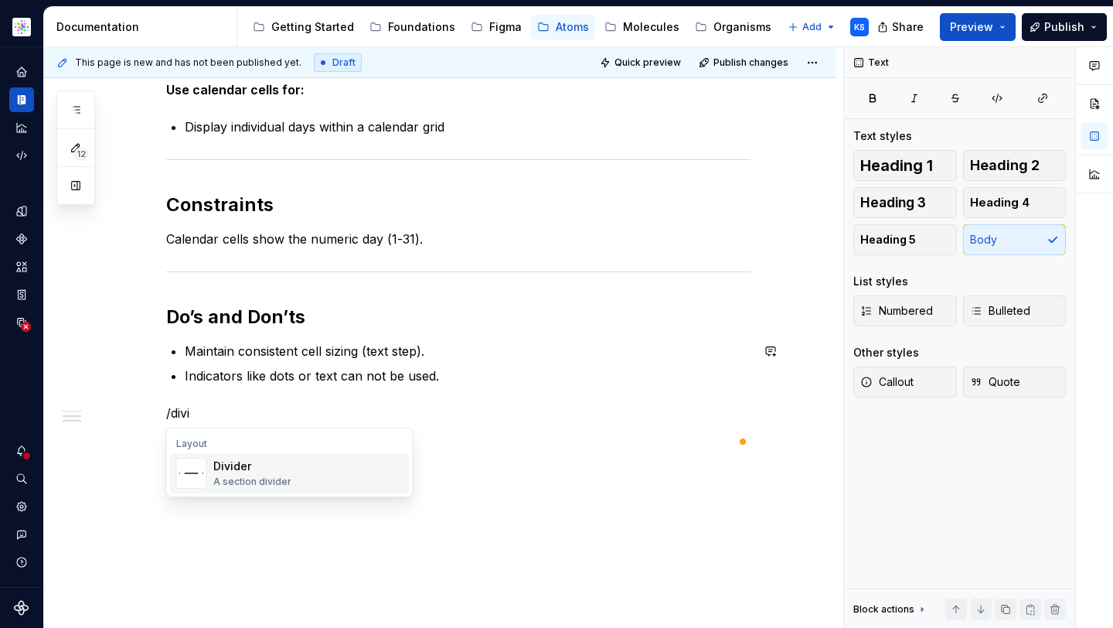
click at [328, 469] on div "Divider A section divider" at bounding box center [308, 473] width 190 height 31
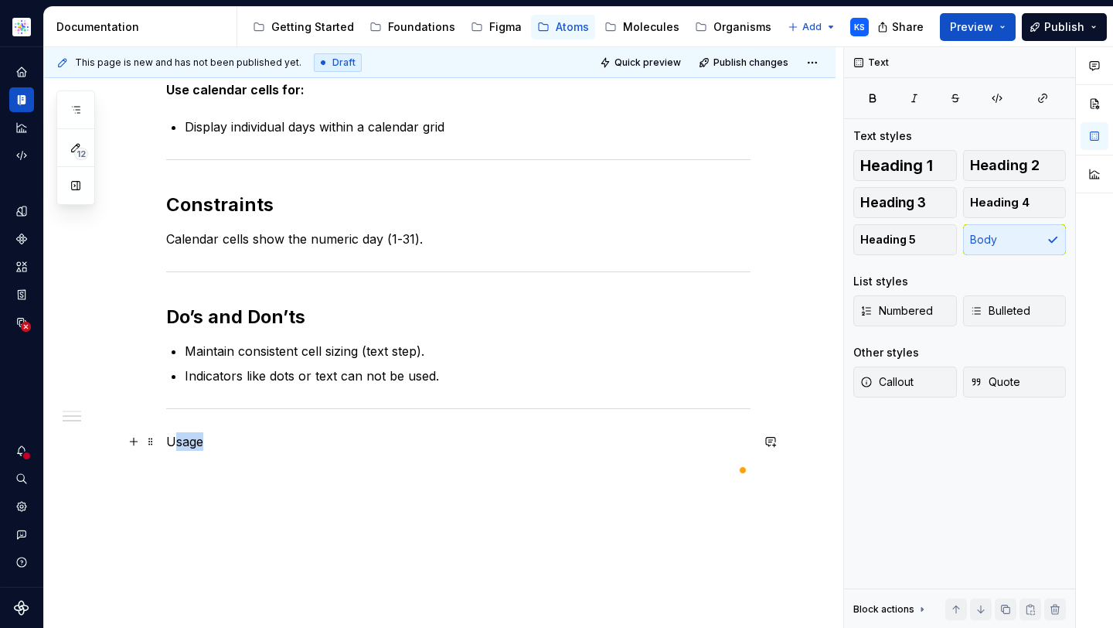
drag, startPoint x: 225, startPoint y: 449, endPoint x: 169, endPoint y: 447, distance: 55.7
click at [169, 447] on p "Usage" at bounding box center [458, 441] width 584 height 19
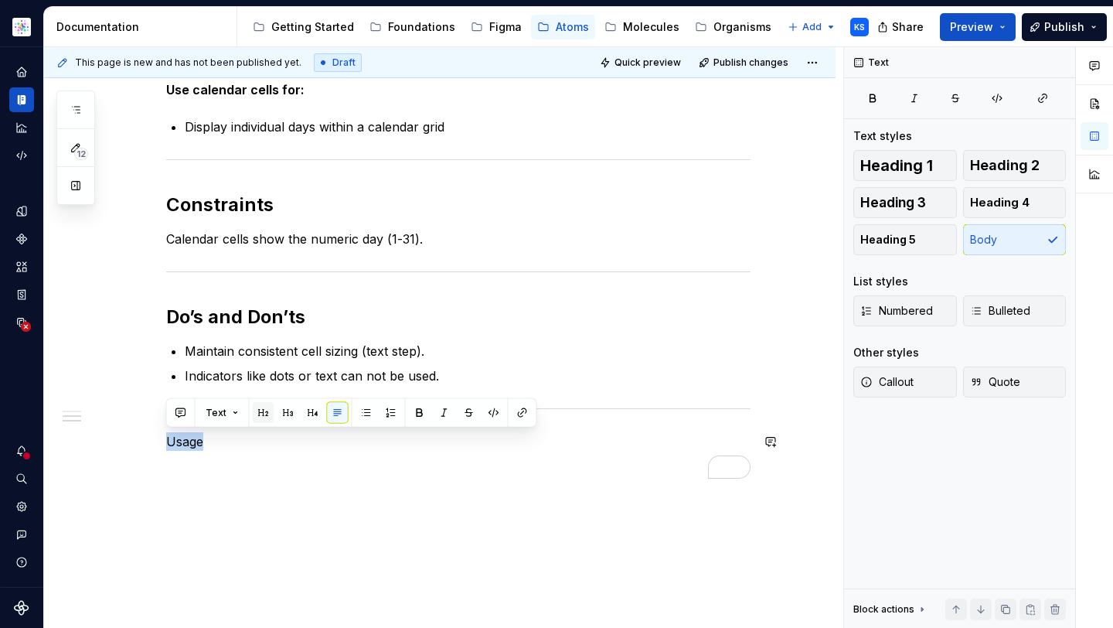
click at [258, 413] on button "button" at bounding box center [264, 413] width 22 height 22
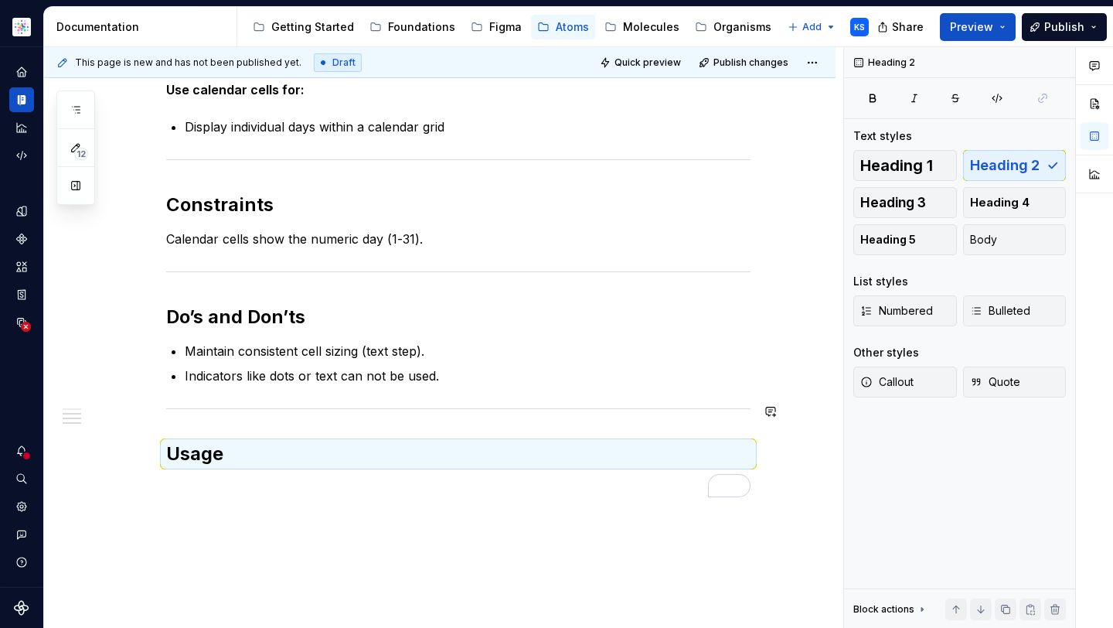
click at [411, 435] on div "Overview Calendar cells are the building blocks of calendar interfaces. They di…" at bounding box center [458, 233] width 584 height 528
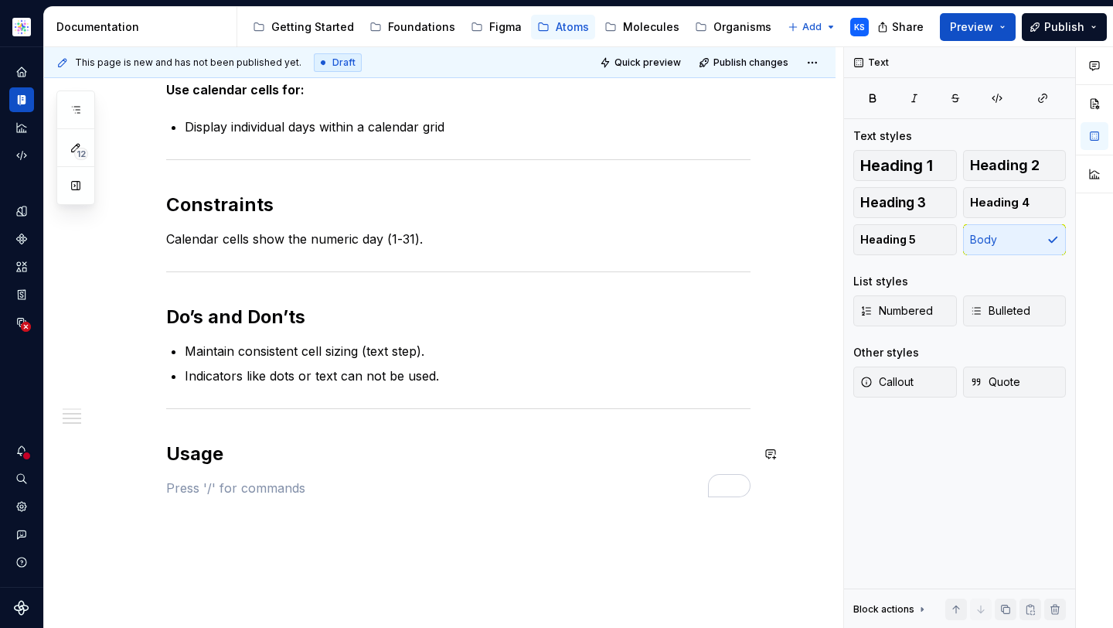
click at [383, 468] on div "Overview Calendar cells are the building blocks of calendar interfaces. They di…" at bounding box center [458, 233] width 584 height 528
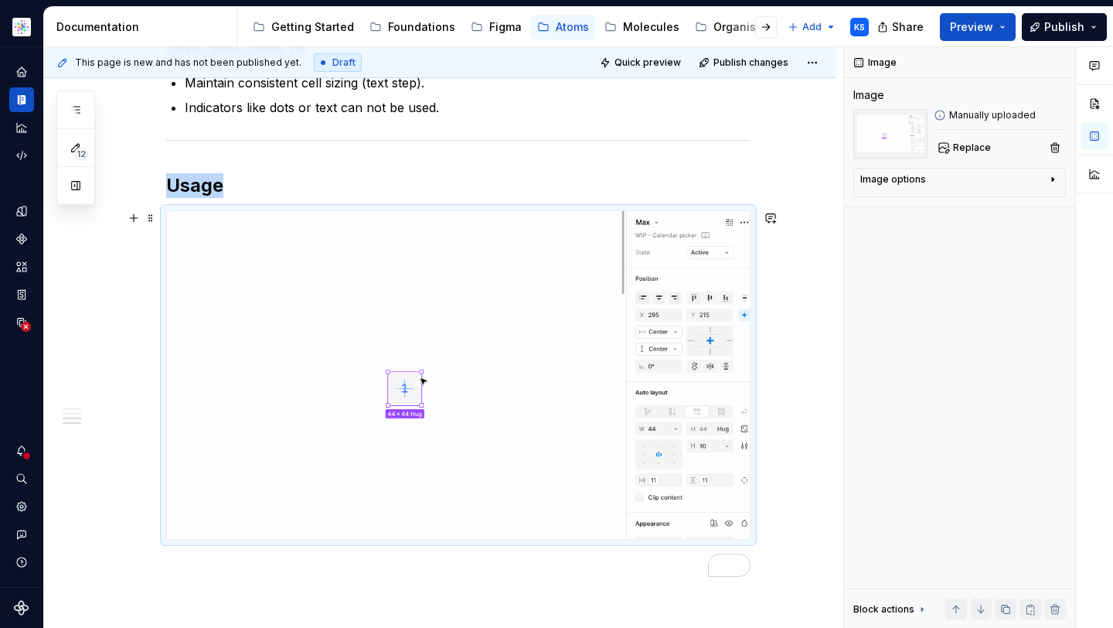
scroll to position [612, 0]
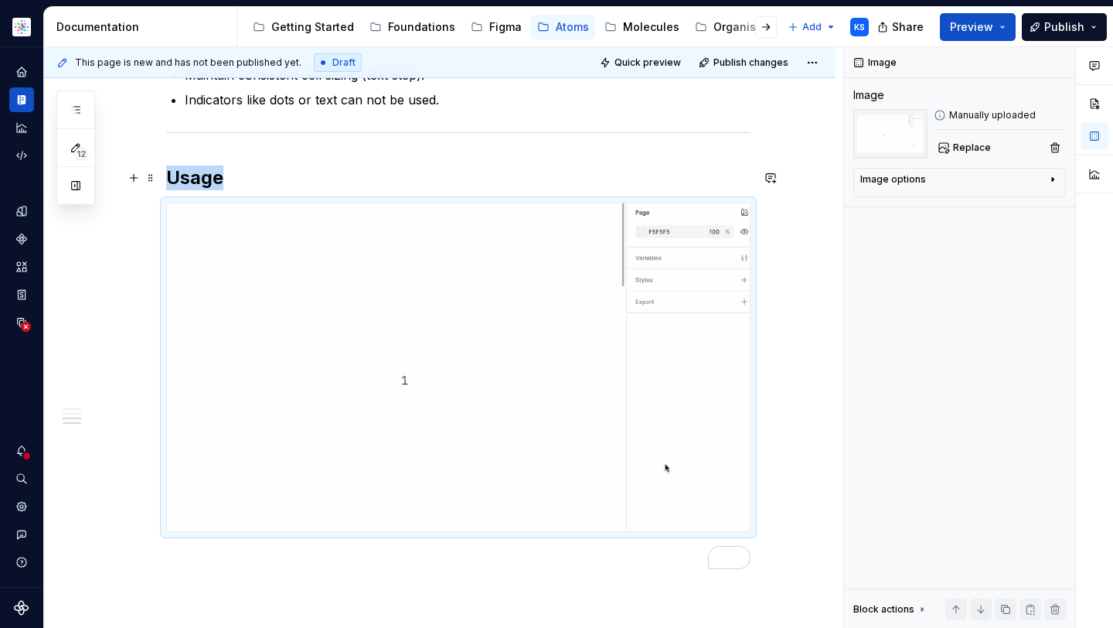
click at [276, 178] on h2 "Usage" at bounding box center [458, 177] width 584 height 25
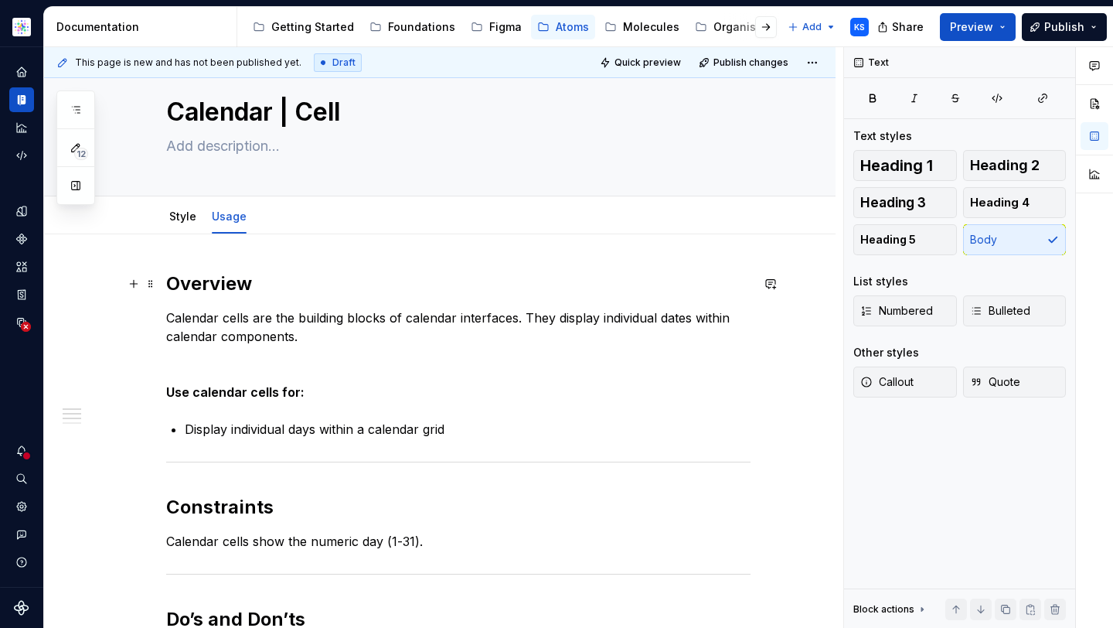
scroll to position [0, 0]
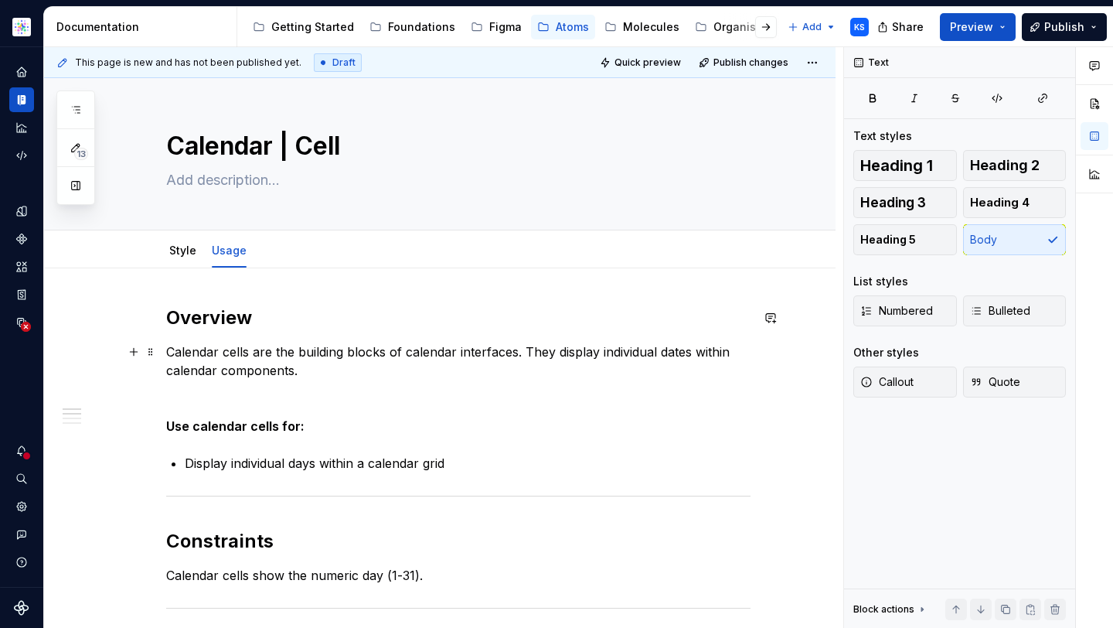
click at [290, 357] on p "Calendar cells are the building blocks of calendar interfaces. They display ind…" at bounding box center [458, 360] width 584 height 37
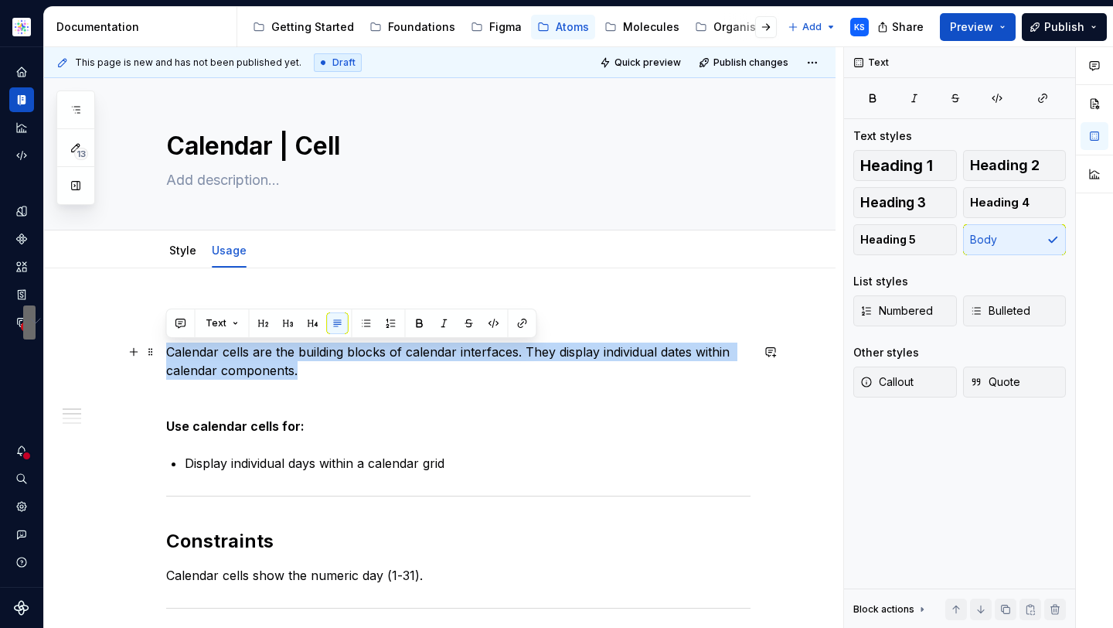
drag, startPoint x: 305, startPoint y: 369, endPoint x: 160, endPoint y: 344, distance: 147.5
copy p "Calendar cells are the building blocks of calendar interfaces. They display ind…"
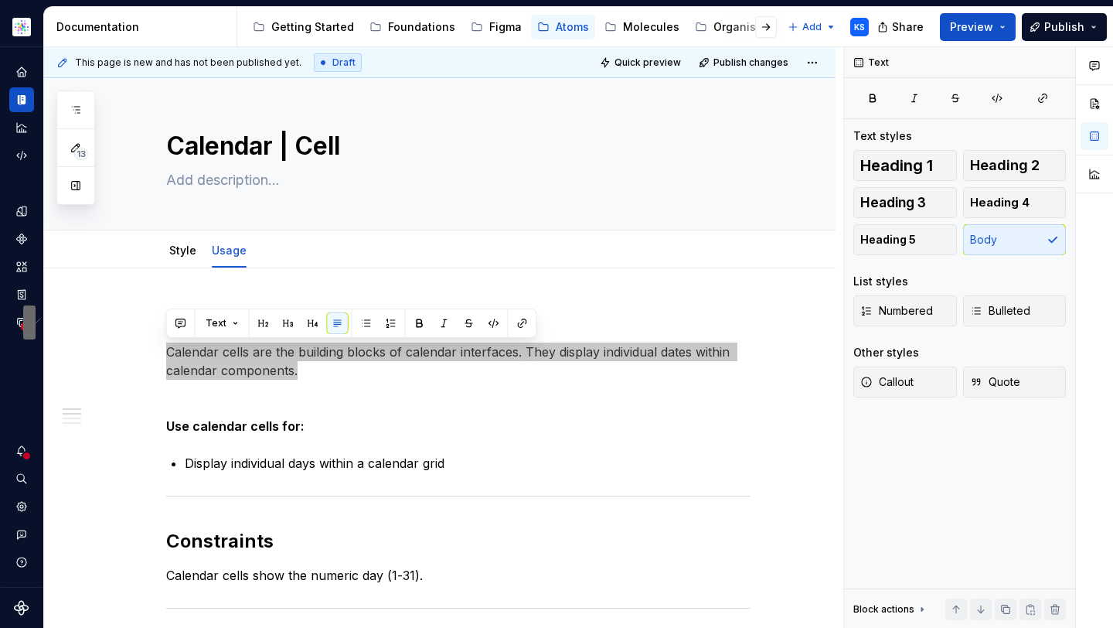
type textarea "*"
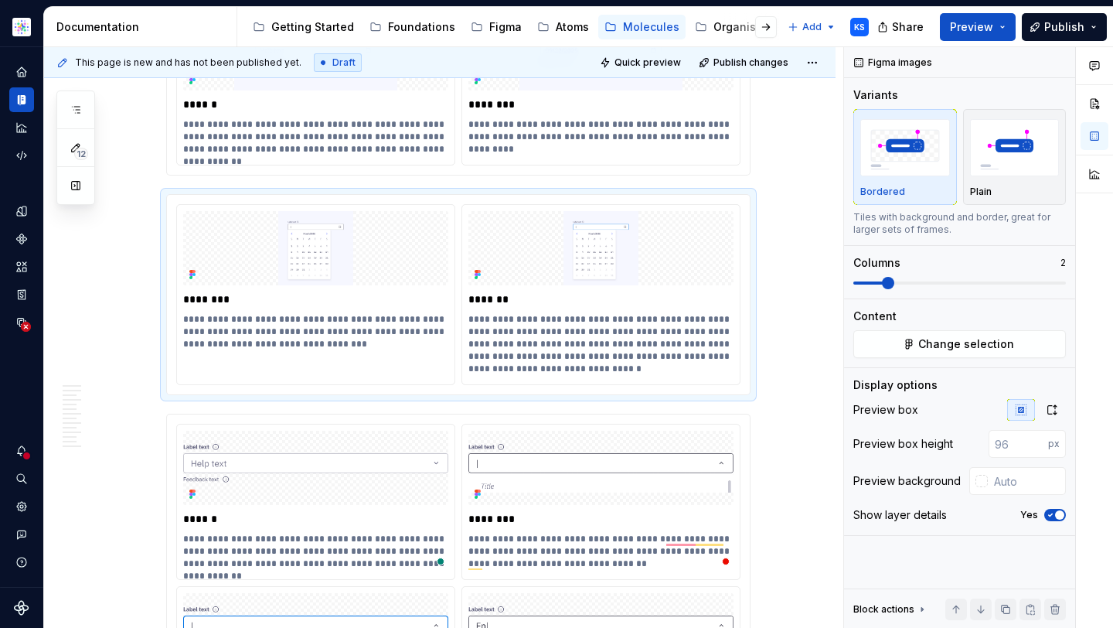
scroll to position [2553, 0]
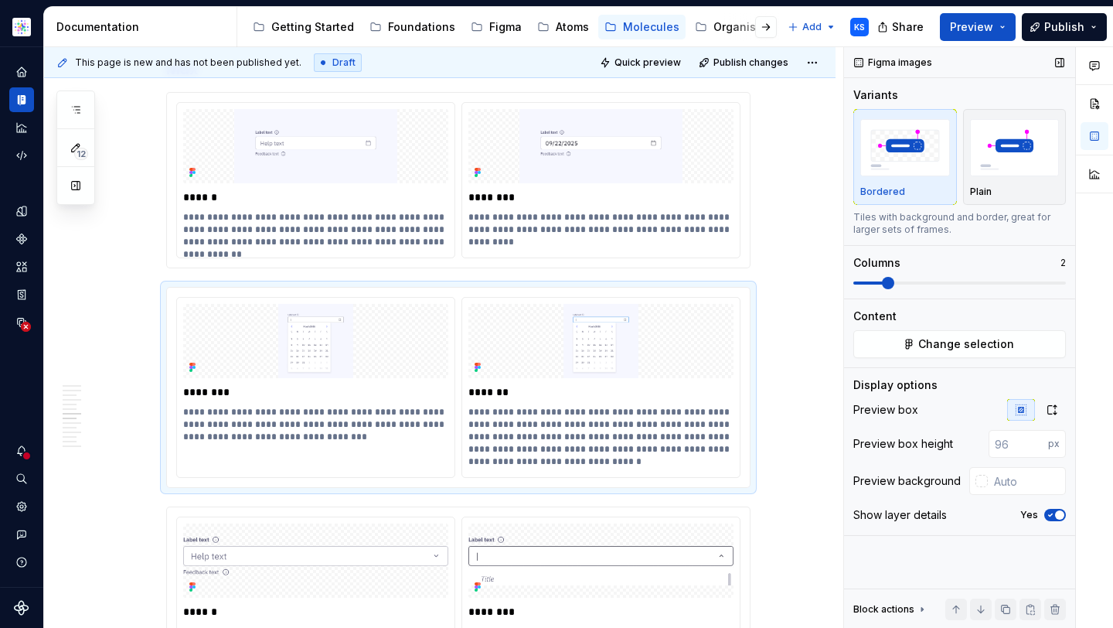
click at [882, 281] on span at bounding box center [888, 283] width 12 height 12
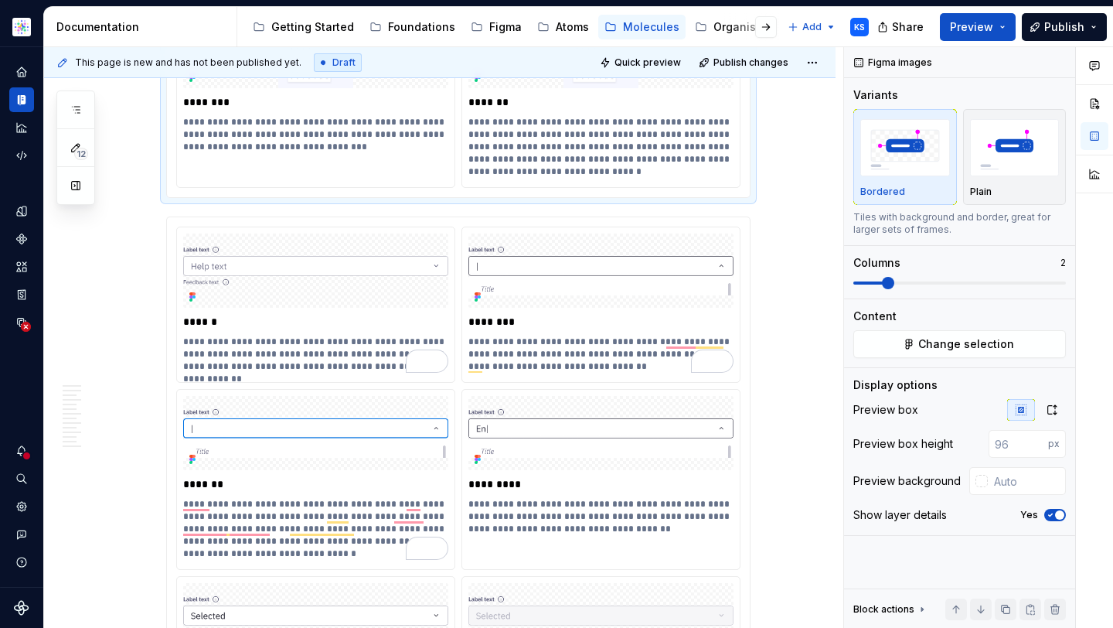
scroll to position [2728, 0]
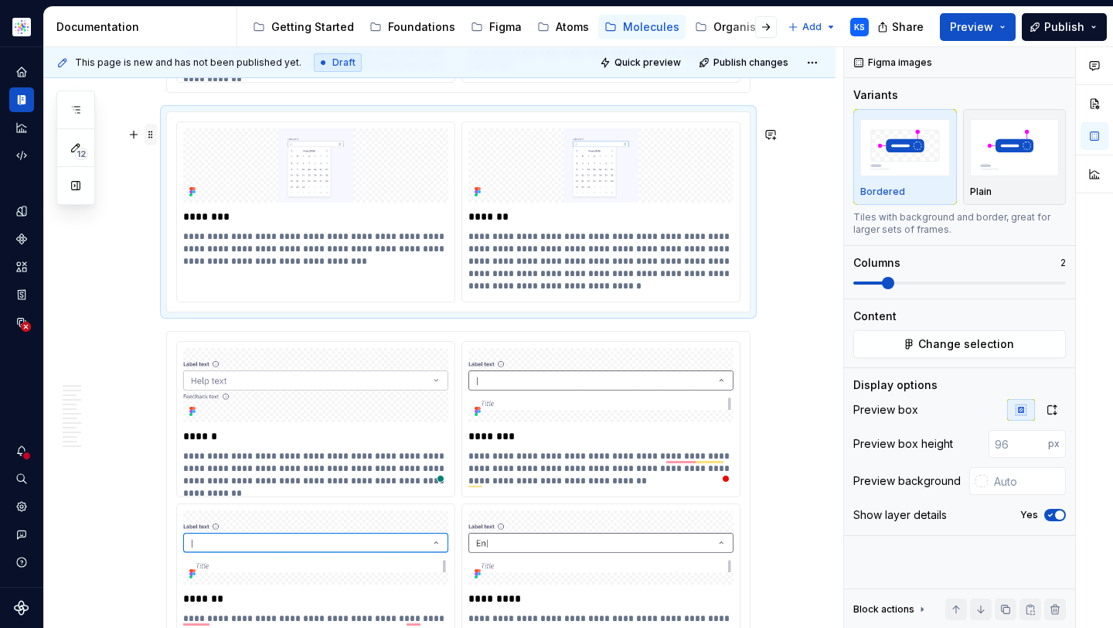
click at [151, 138] on span at bounding box center [151, 135] width 12 height 22
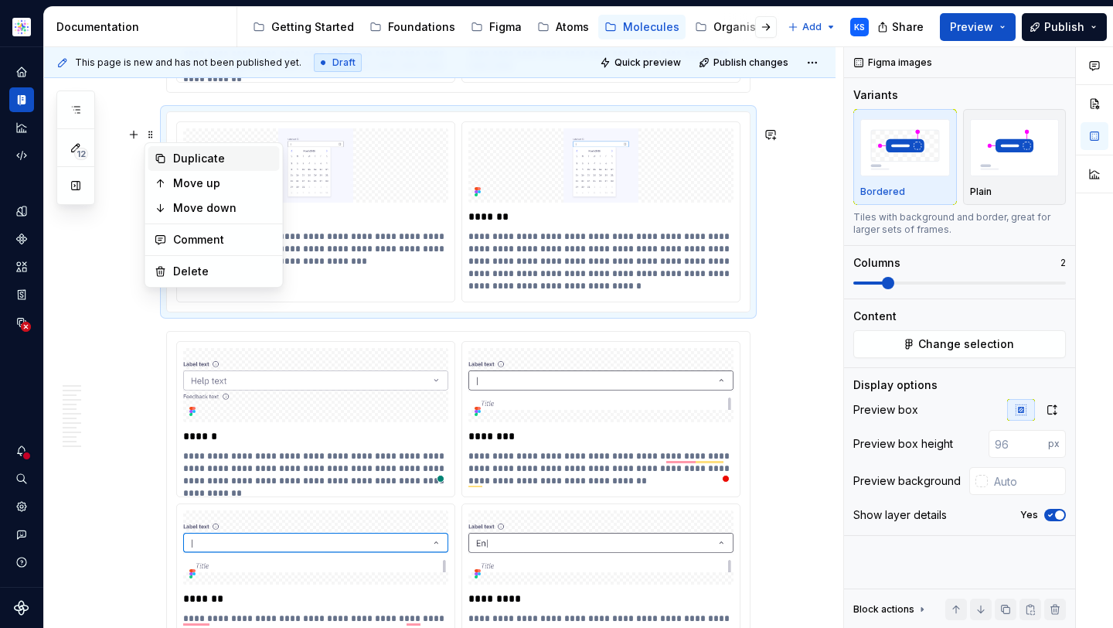
click at [206, 158] on div "Duplicate" at bounding box center [223, 158] width 100 height 15
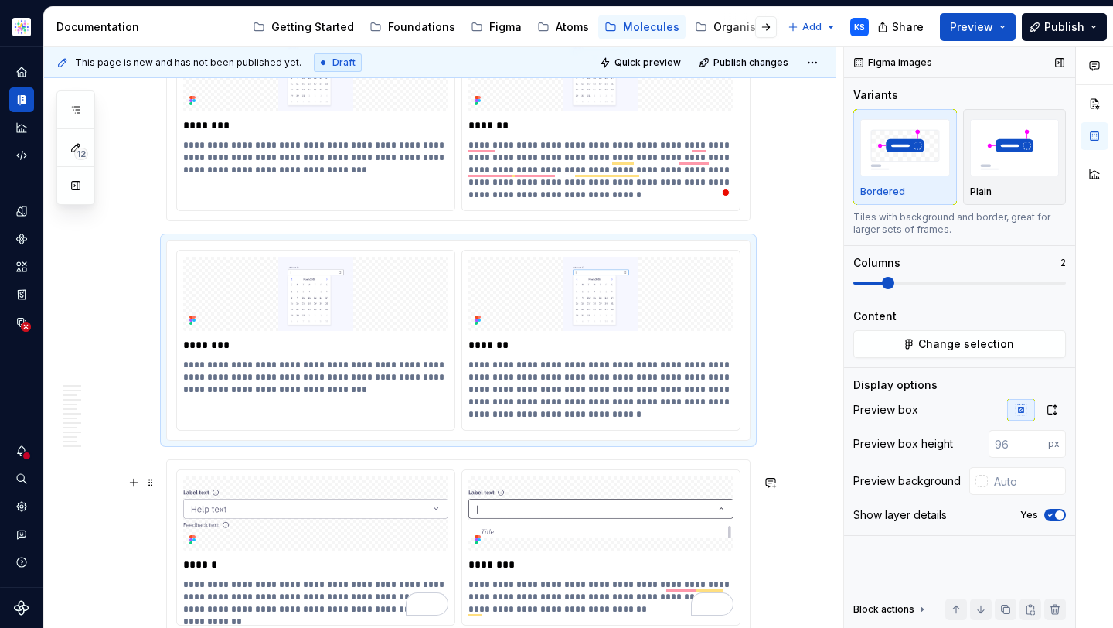
scroll to position [0, 0]
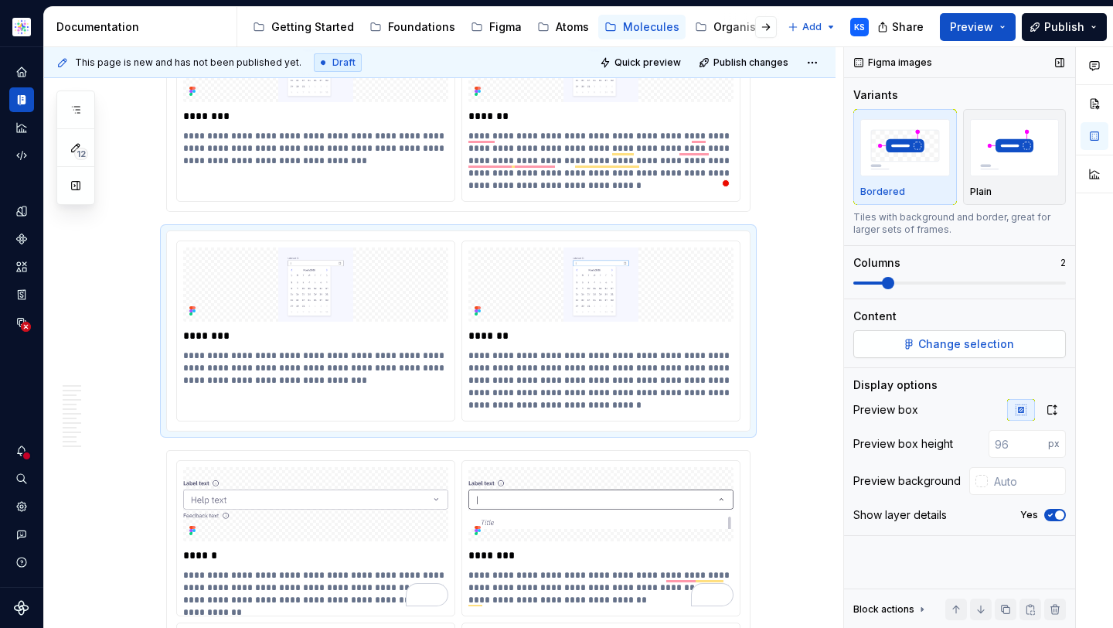
click at [940, 347] on span "Change selection" at bounding box center [966, 343] width 96 height 15
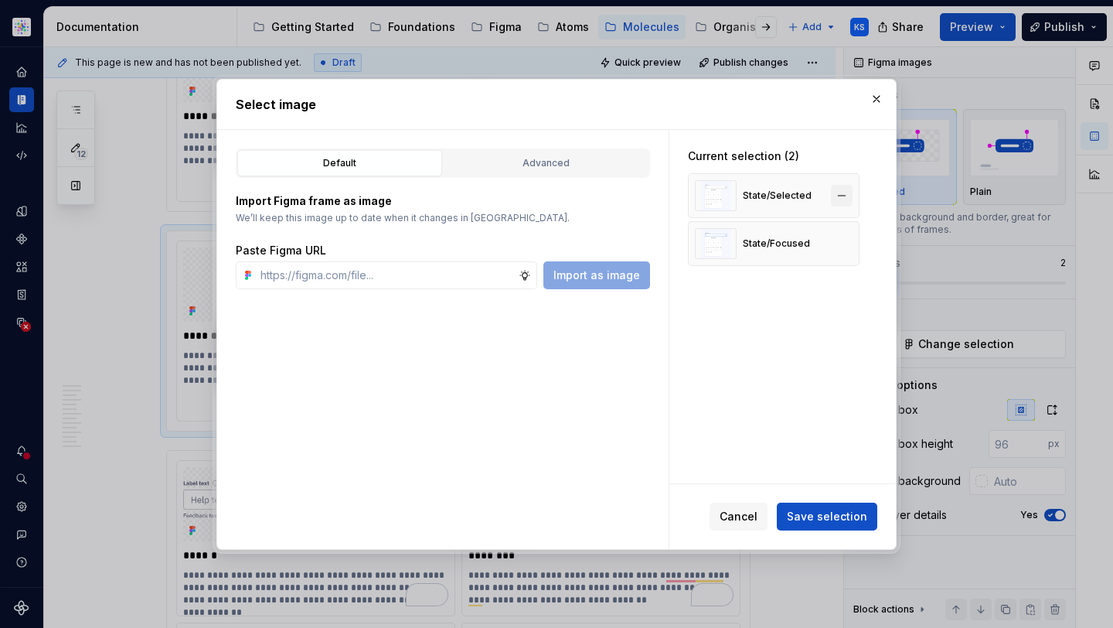
click at [847, 198] on button "button" at bounding box center [842, 196] width 22 height 22
click at [843, 216] on div "State/Focused" at bounding box center [774, 195] width 172 height 45
click at [841, 200] on button "button" at bounding box center [842, 196] width 22 height 22
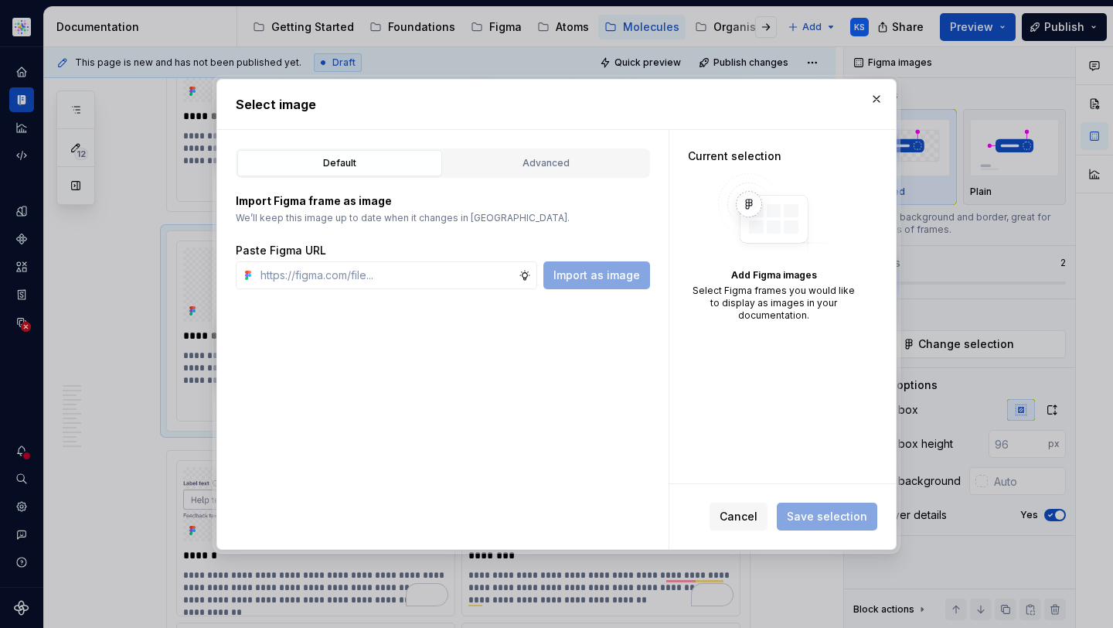
type textarea "*"
click at [341, 277] on input "text" at bounding box center [386, 275] width 264 height 28
paste input "https://www.figma.com/design/cB0KIDQbWcRl2BGSwEfTYL/Documentation-Molecule?node…"
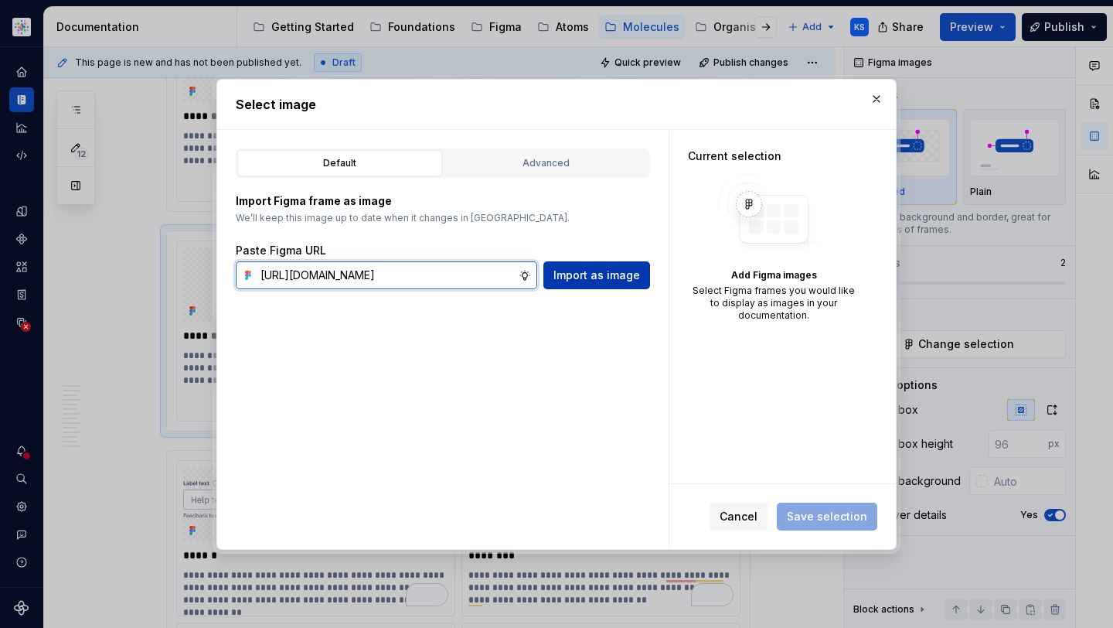
type input "https://www.figma.com/design/cB0KIDQbWcRl2BGSwEfTYL/Documentation-Molecule?node…"
click at [623, 270] on span "Import as image" at bounding box center [596, 274] width 87 height 15
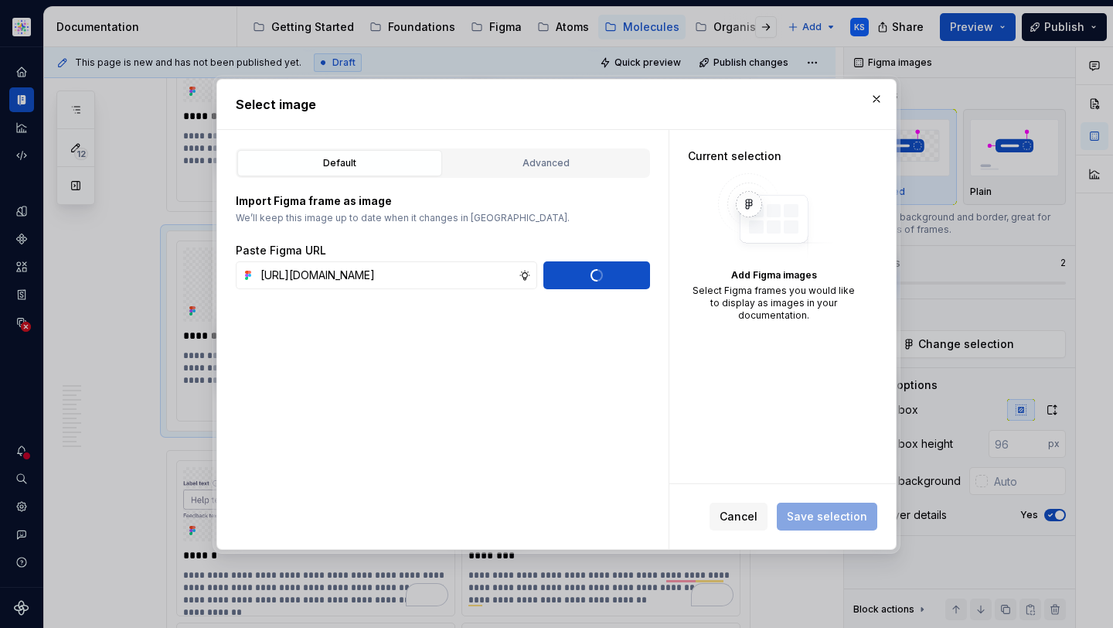
type textarea "*"
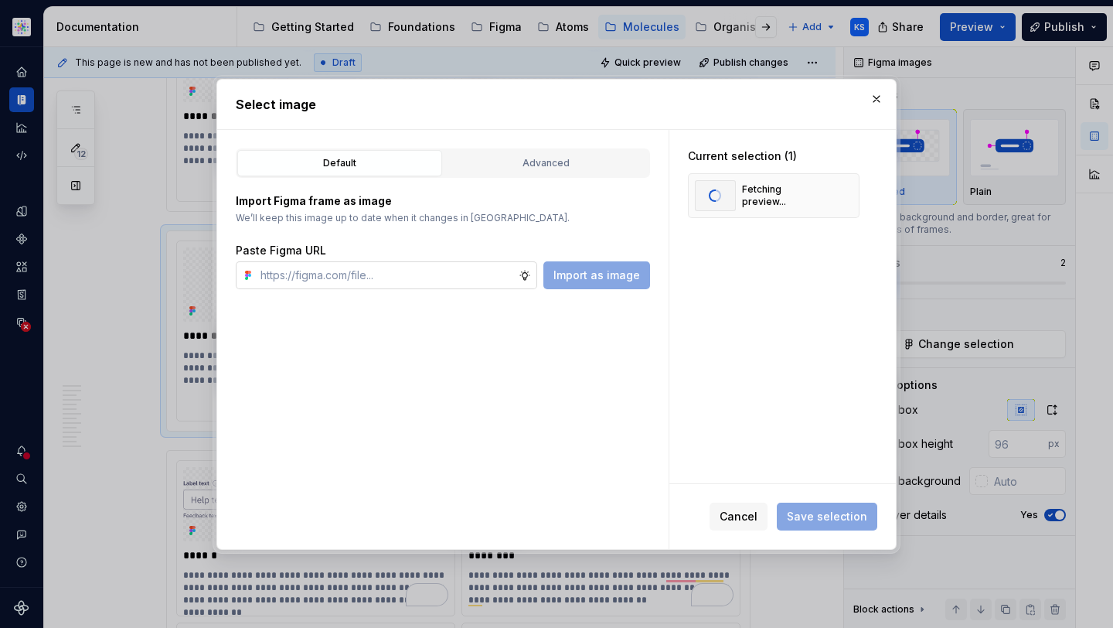
click at [455, 280] on input "text" at bounding box center [386, 275] width 264 height 28
paste input "https://www.figma.com/design/cB0KIDQbWcRl2BGSwEfTYL/Documentation-Molecule?node…"
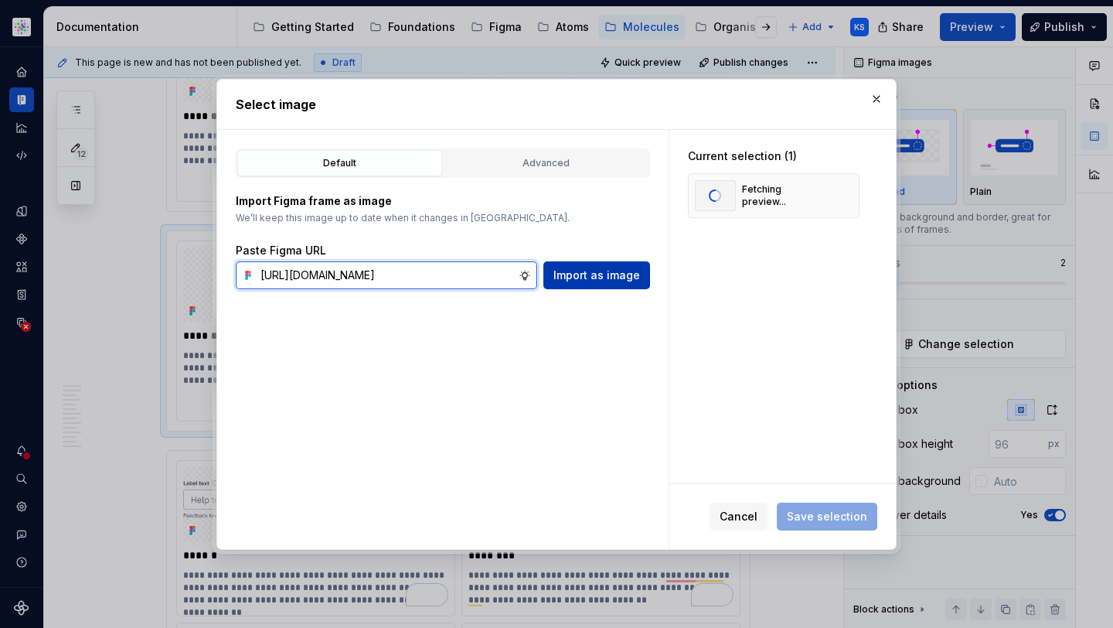
type input "https://www.figma.com/design/cB0KIDQbWcRl2BGSwEfTYL/Documentation-Molecule?node…"
click at [623, 261] on button "Import as image" at bounding box center [596, 275] width 107 height 28
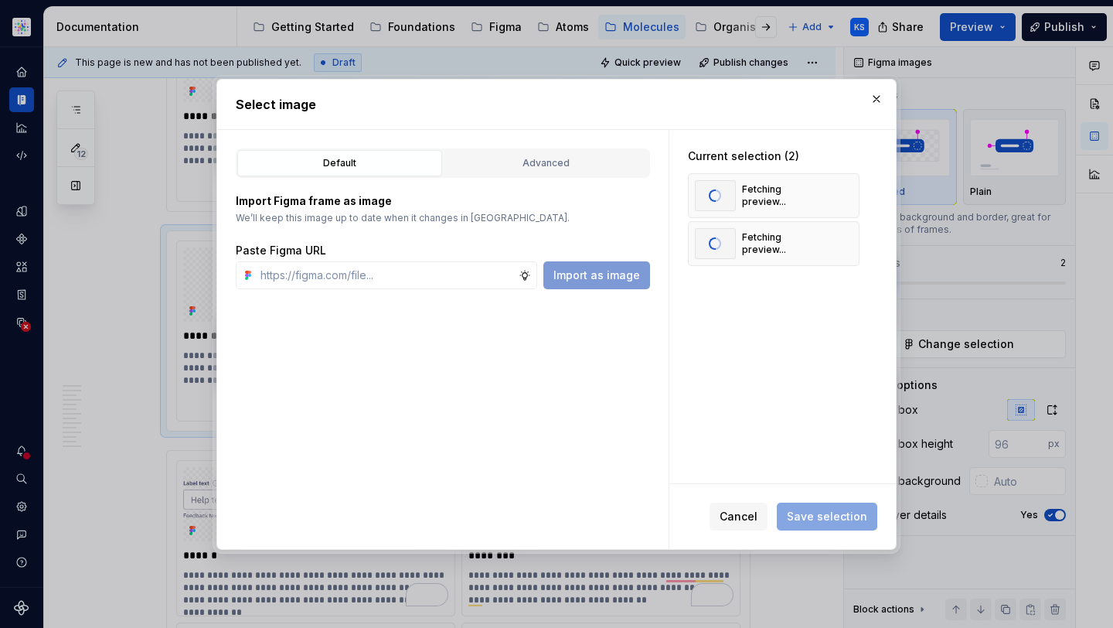
type textarea "*"
click at [372, 270] on input "text" at bounding box center [386, 275] width 264 height 28
paste input "https://www.figma.com/design/cB0KIDQbWcRl2BGSwEfTYL/Documentation-Molecule?node…"
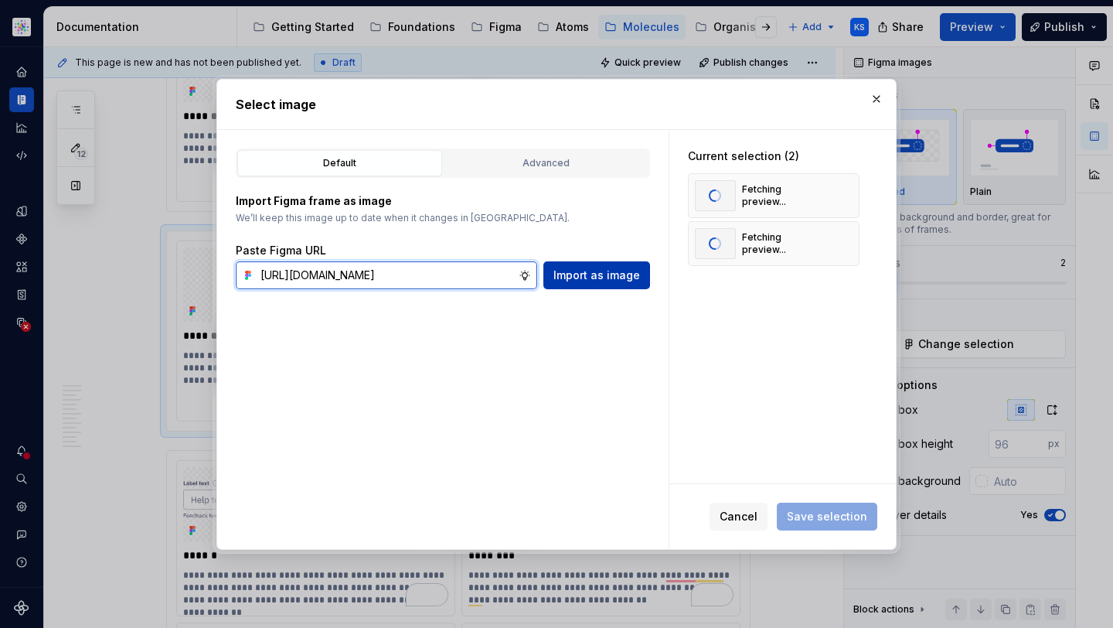
type input "https://www.figma.com/design/cB0KIDQbWcRl2BGSwEfTYL/Documentation-Molecule?node…"
click at [594, 273] on span "Import as image" at bounding box center [596, 274] width 87 height 15
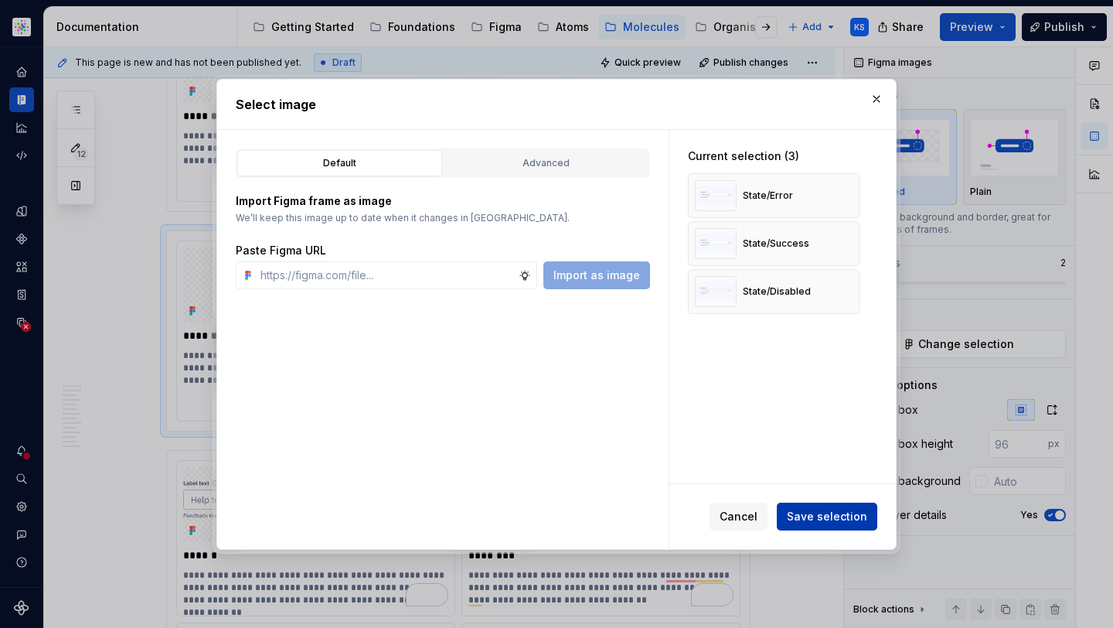
click at [828, 509] on span "Save selection" at bounding box center [827, 516] width 80 height 15
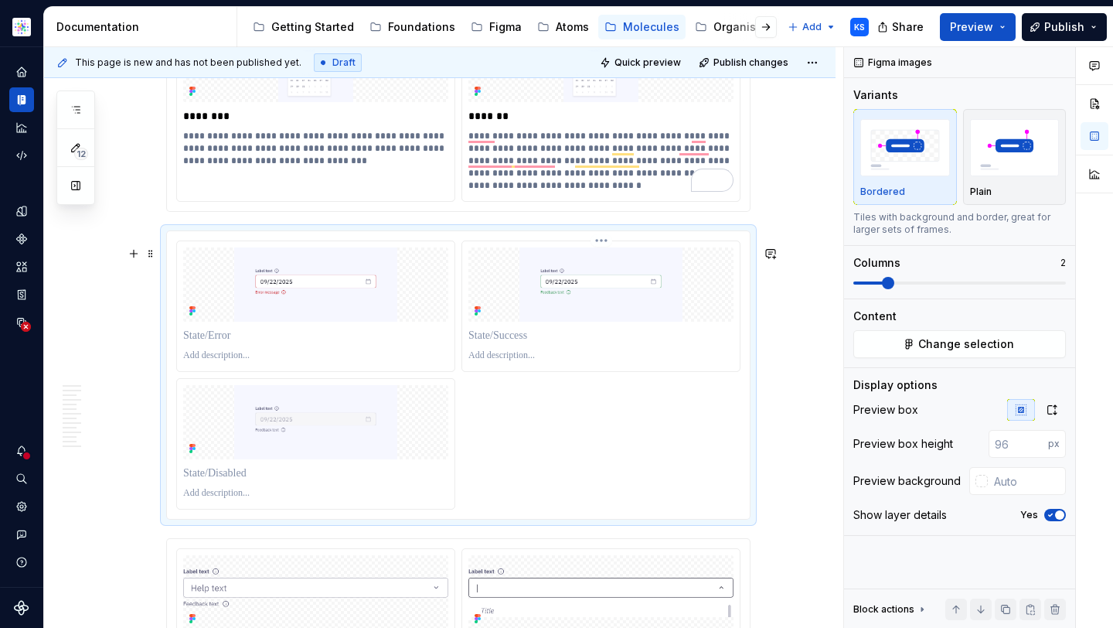
scroll to position [2877, 0]
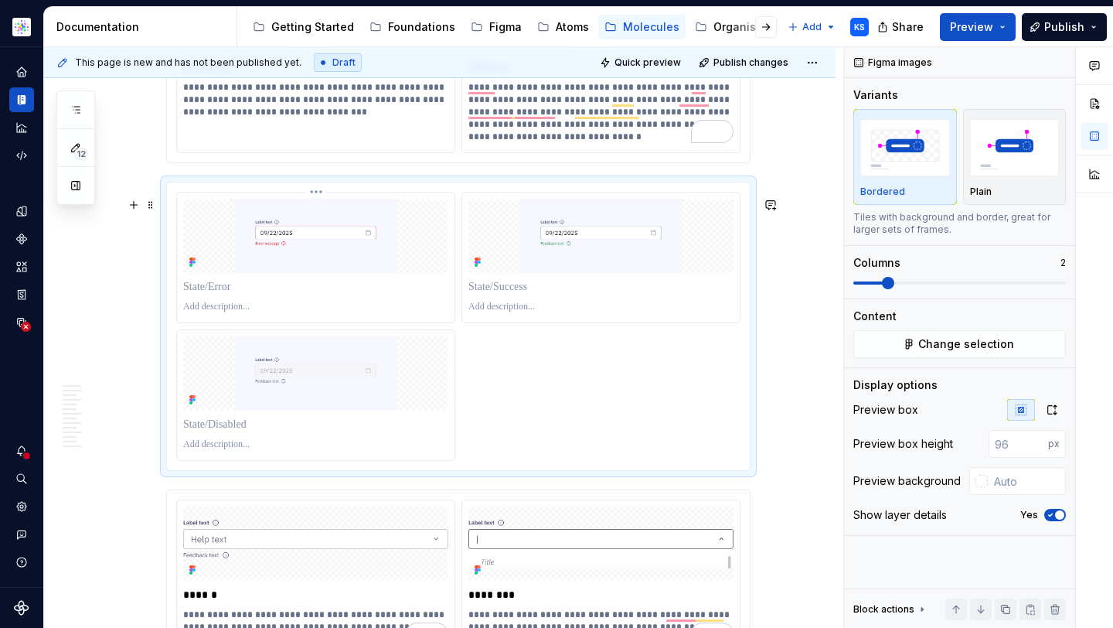
click at [221, 294] on p "To enrich screen reader interactions, please activate Accessibility in Grammarl…" at bounding box center [315, 286] width 265 height 15
click at [520, 294] on p "To enrich screen reader interactions, please activate Accessibility in Grammarl…" at bounding box center [600, 286] width 265 height 15
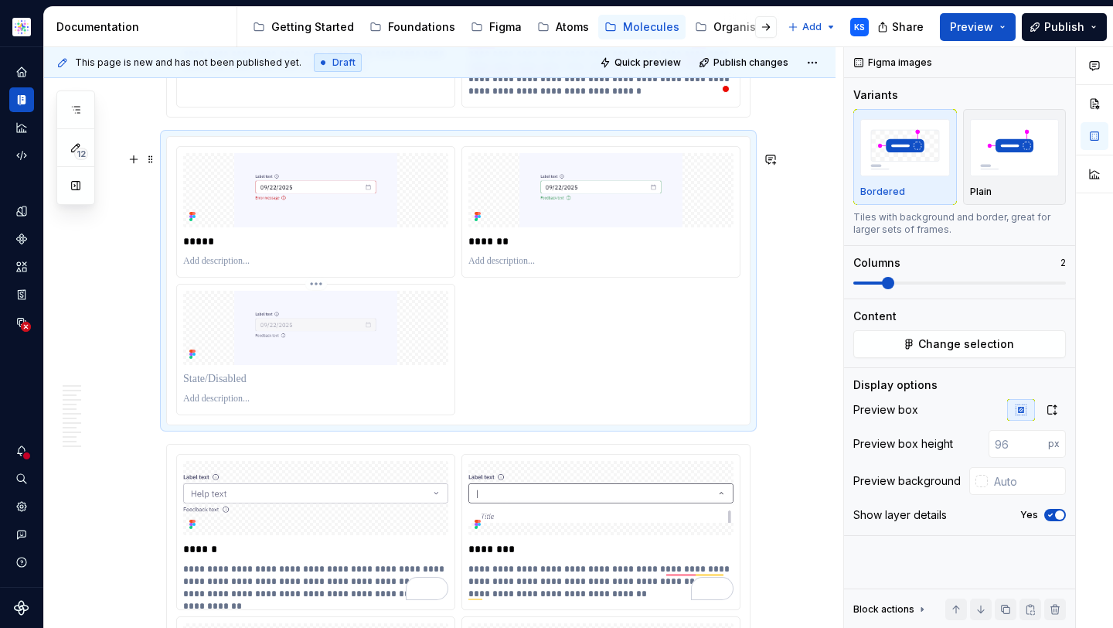
click at [265, 386] on p "To enrich screen reader interactions, please activate Accessibility in Grammarl…" at bounding box center [315, 378] width 265 height 15
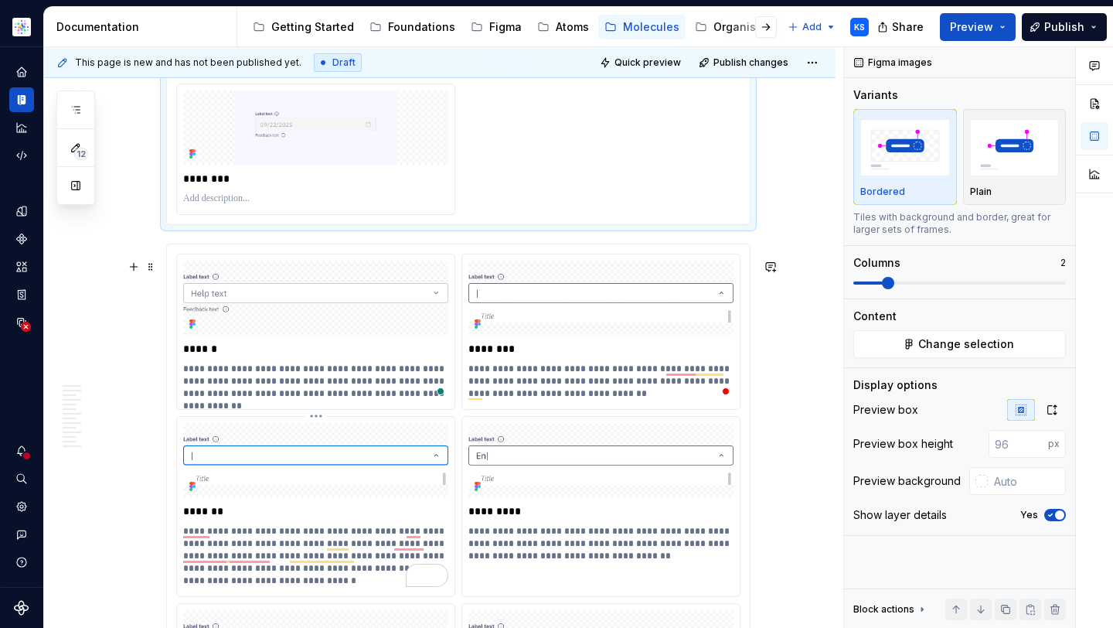
scroll to position [3402, 0]
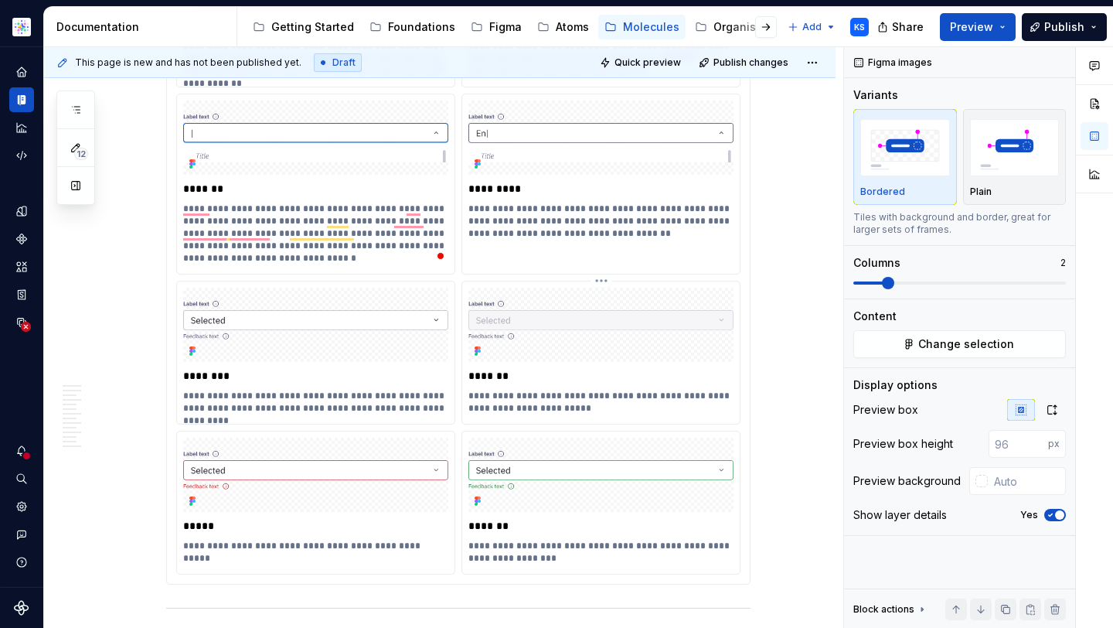
click at [515, 414] on p "**********" at bounding box center [600, 402] width 265 height 25
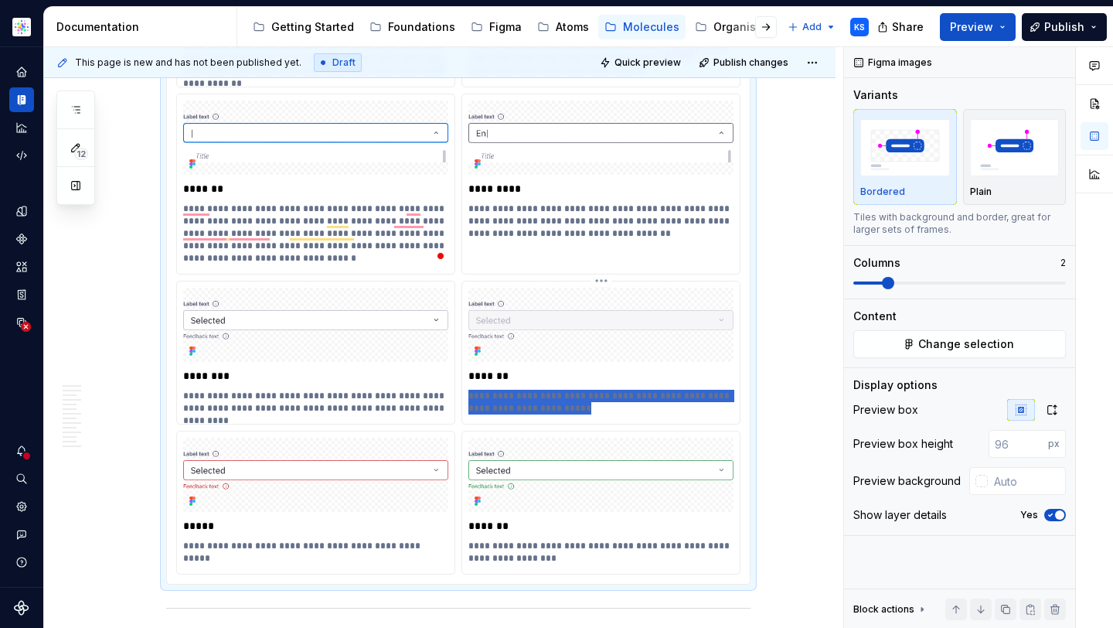
drag, startPoint x: 552, startPoint y: 420, endPoint x: 461, endPoint y: 406, distance: 92.4
click at [461, 406] on div "**********" at bounding box center [600, 353] width 279 height 144
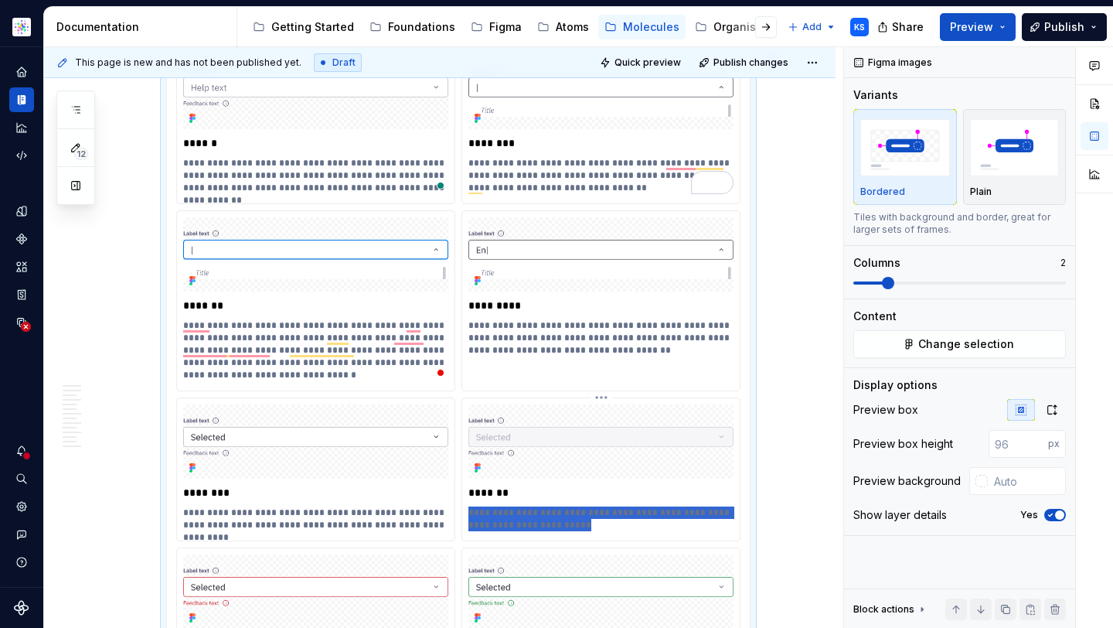
scroll to position [3116, 0]
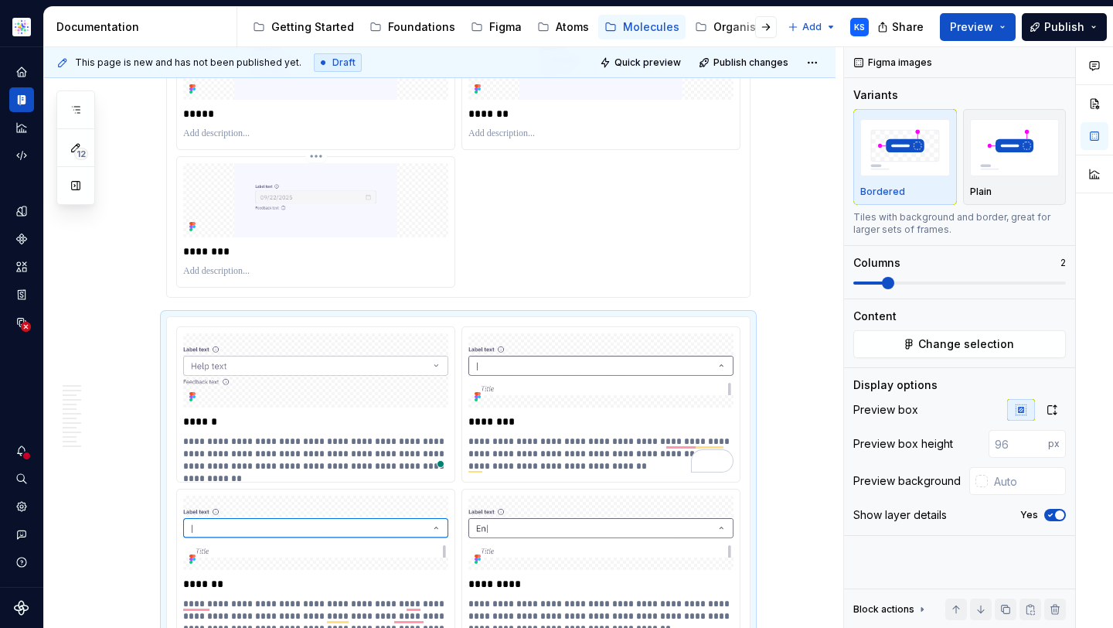
click at [224, 277] on p "To enrich screen reader interactions, please activate Accessibility in Grammarl…" at bounding box center [315, 271] width 265 height 12
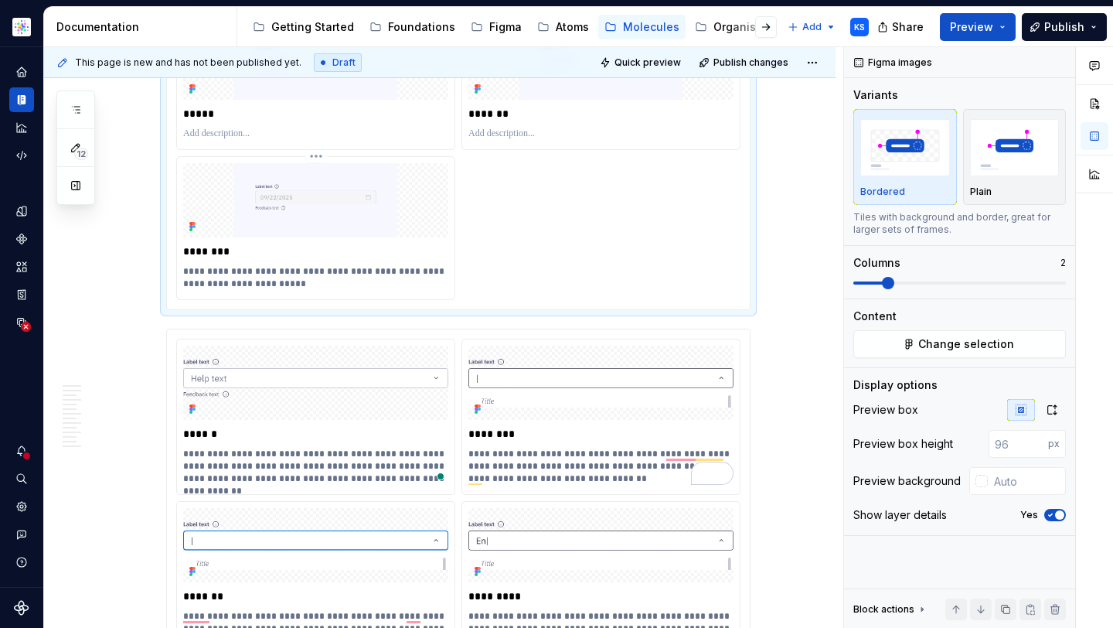
type textarea "*"
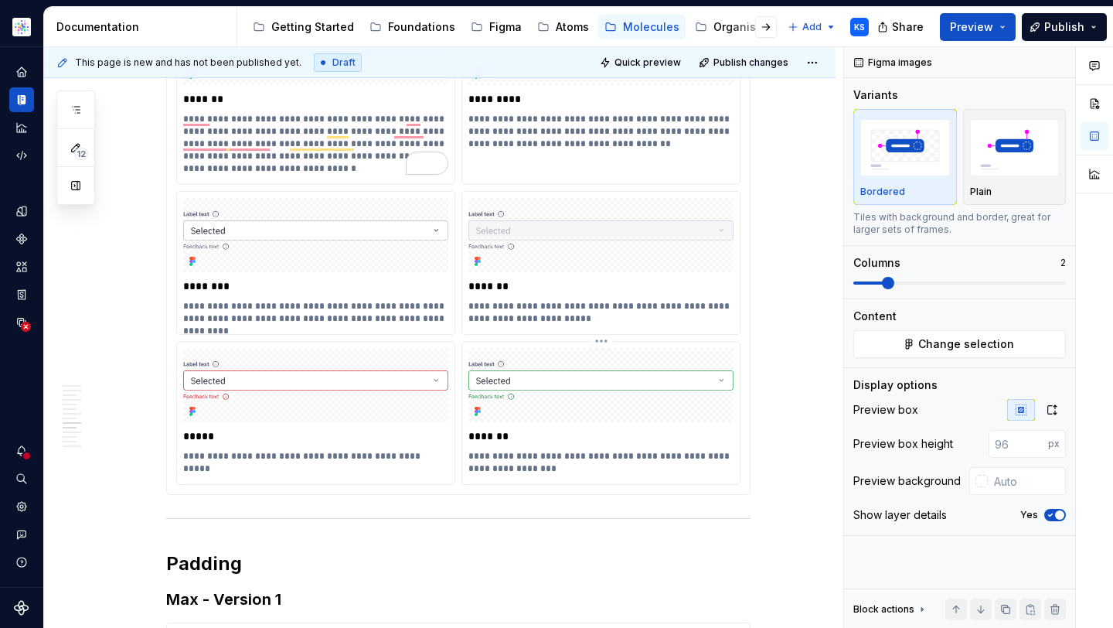
click at [522, 475] on p "**********" at bounding box center [600, 462] width 265 height 25
click at [585, 475] on p "**********" at bounding box center [600, 462] width 265 height 25
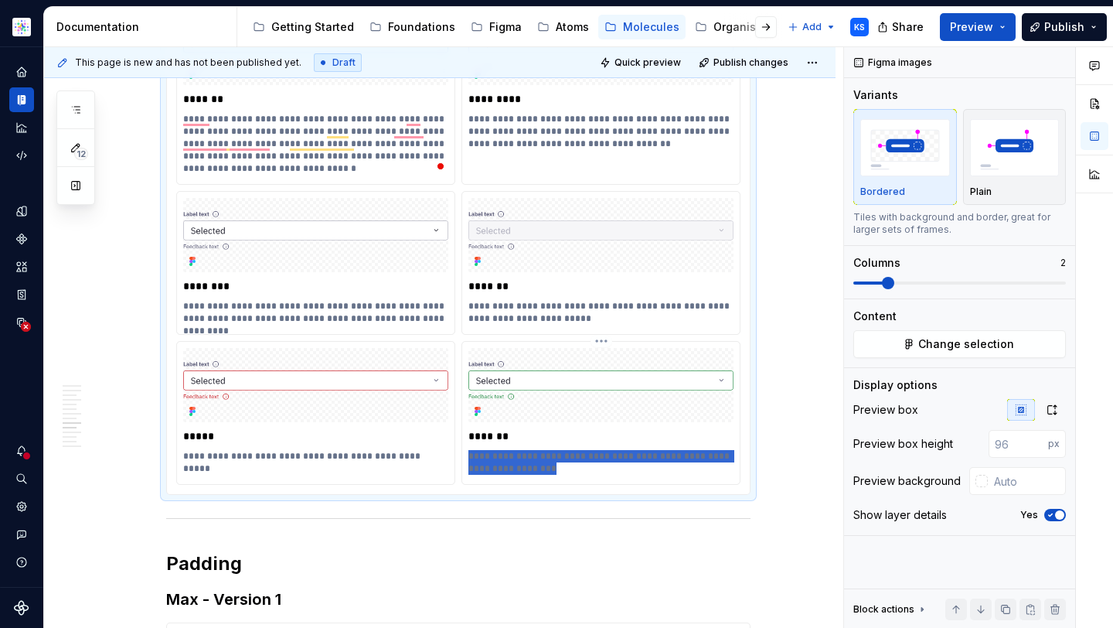
drag, startPoint x: 611, startPoint y: 478, endPoint x: 468, endPoint y: 463, distance: 144.5
click at [468, 463] on div "**********" at bounding box center [600, 462] width 265 height 31
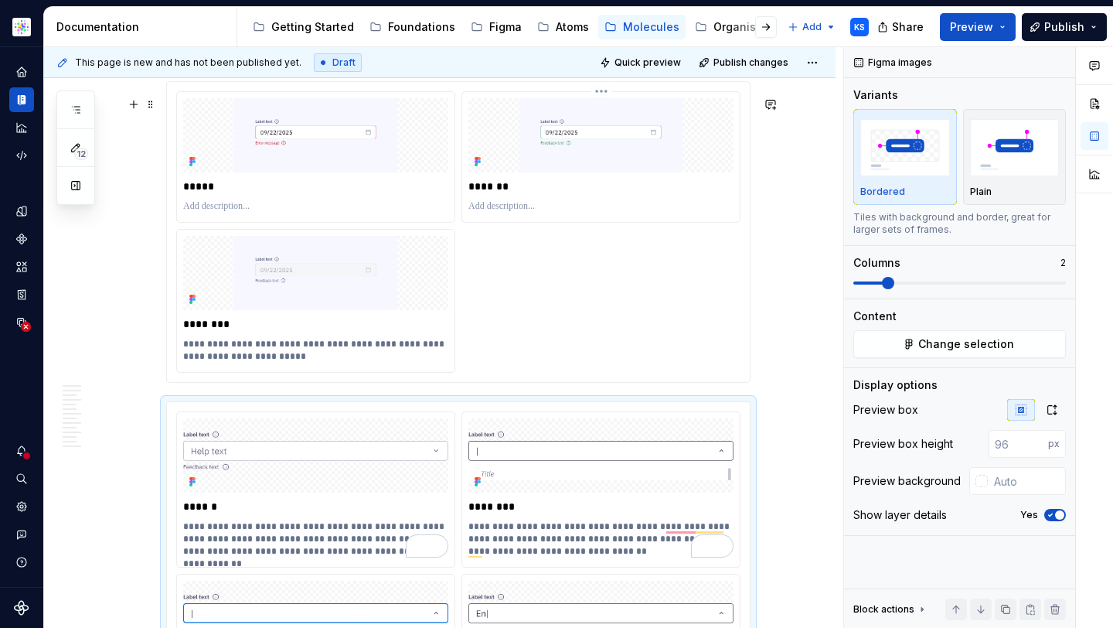
click at [525, 213] on p "To enrich screen reader interactions, please activate Accessibility in Grammarl…" at bounding box center [600, 206] width 265 height 12
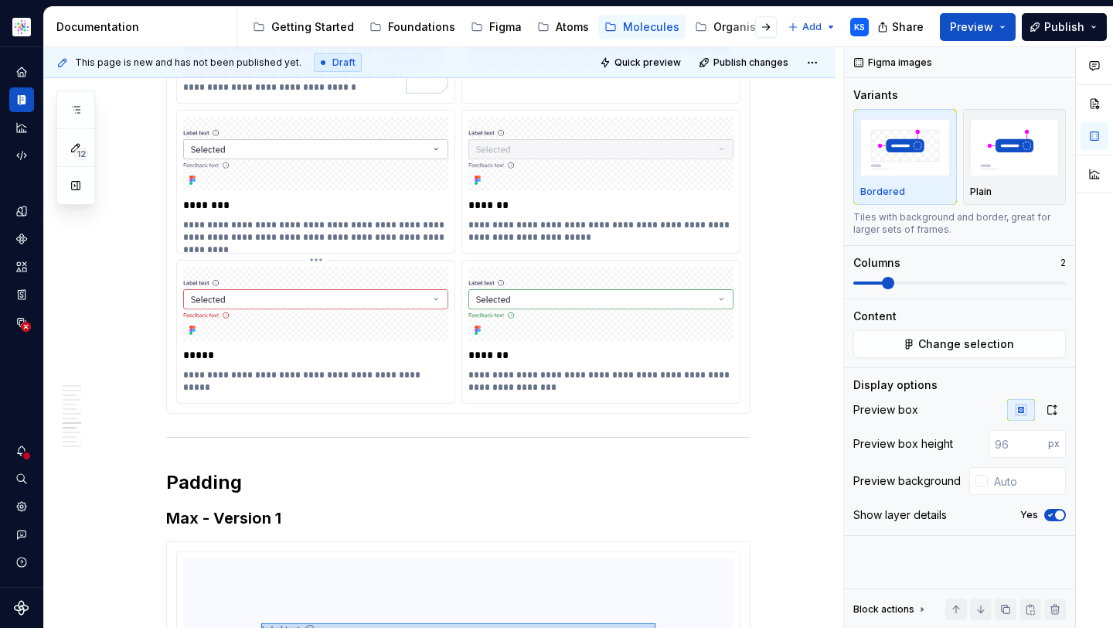
click at [263, 381] on p "**********" at bounding box center [315, 375] width 265 height 12
drag, startPoint x: 424, startPoint y: 386, endPoint x: 179, endPoint y: 386, distance: 245.8
click at [179, 386] on div "**********" at bounding box center [315, 325] width 277 height 130
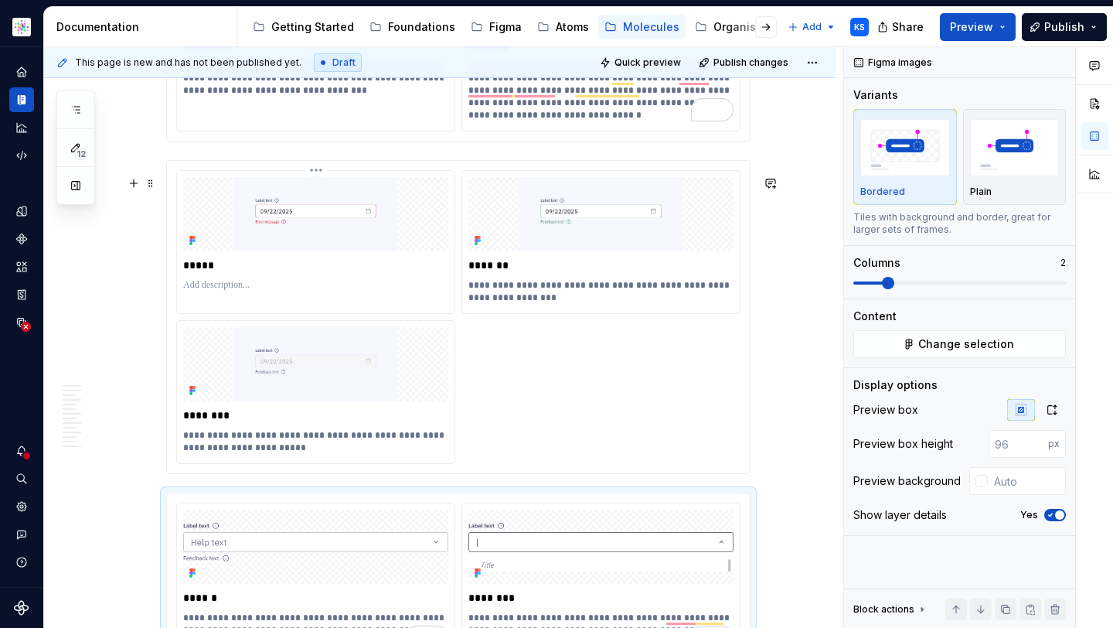
click at [268, 293] on div "To enrich screen reader interactions, please activate Accessibility in Grammarl…" at bounding box center [315, 285] width 265 height 19
click at [227, 291] on p "To enrich screen reader interactions, please activate Accessibility in Grammarl…" at bounding box center [315, 285] width 265 height 12
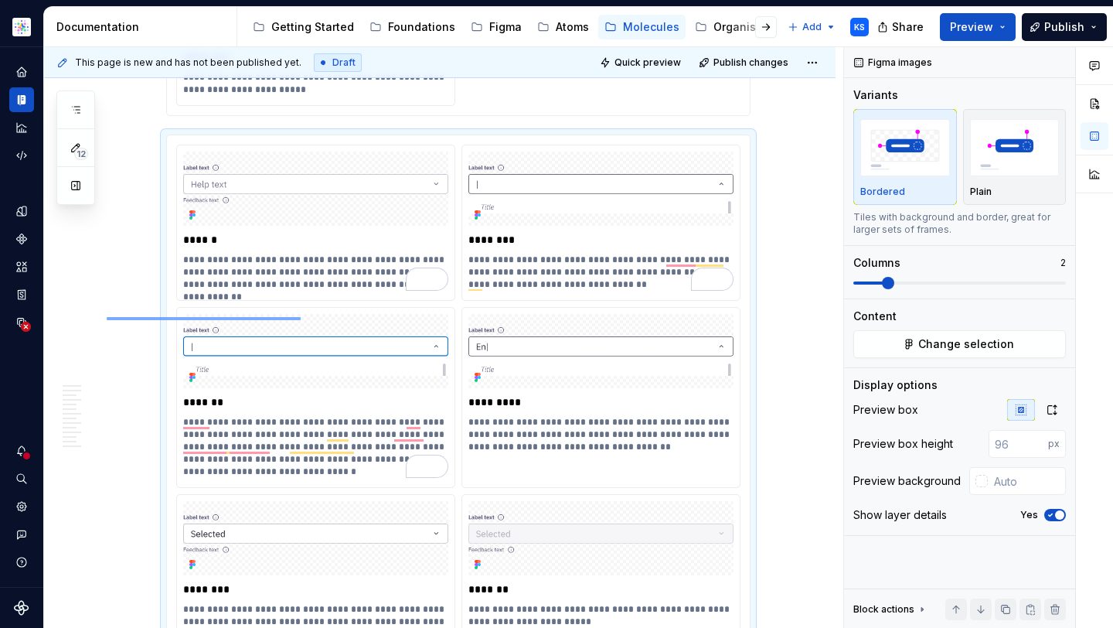
drag, startPoint x: 107, startPoint y: 317, endPoint x: 320, endPoint y: 318, distance: 213.3
click at [320, 318] on div "This page is new and has not been published yet. Draft Quick preview Publish ch…" at bounding box center [443, 337] width 799 height 581
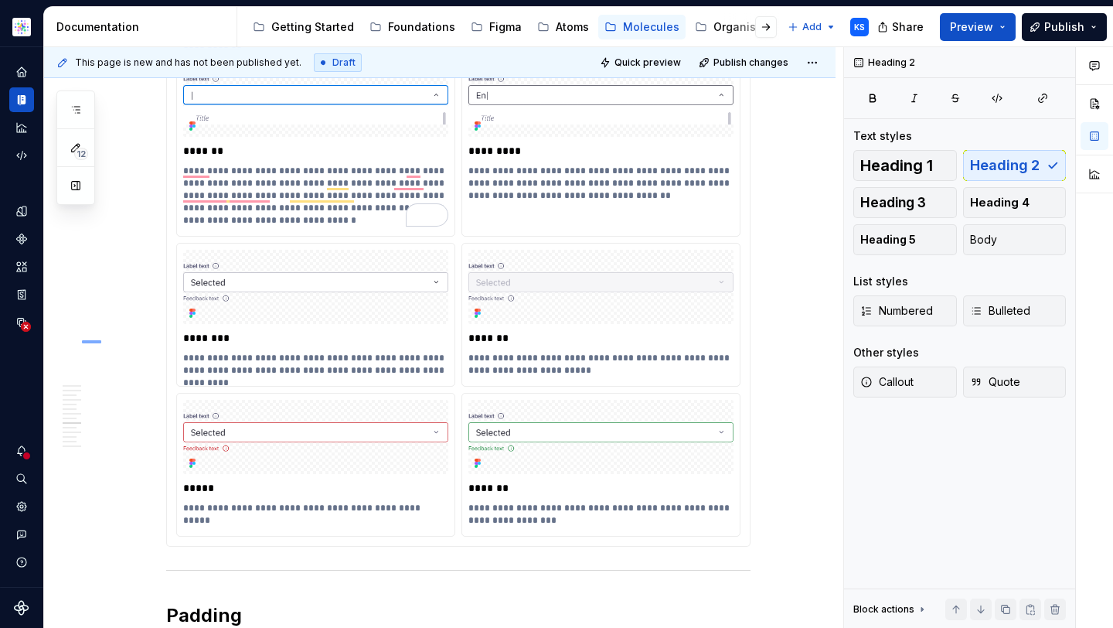
drag, startPoint x: 101, startPoint y: 340, endPoint x: 253, endPoint y: 340, distance: 151.5
click at [253, 340] on div "This page is new and has not been published yet. Draft Quick preview Publish ch…" at bounding box center [443, 337] width 799 height 581
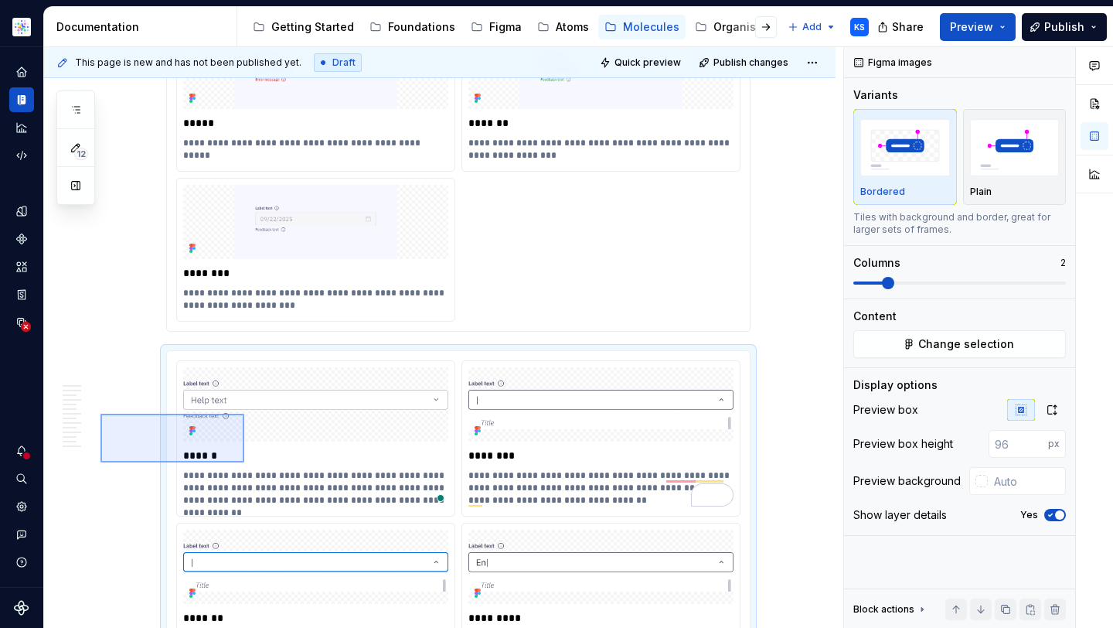
drag, startPoint x: 100, startPoint y: 413, endPoint x: 244, endPoint y: 462, distance: 151.8
click at [244, 462] on div "This page is new and has not been published yet. Draft Quick preview Publish ch…" at bounding box center [443, 337] width 799 height 581
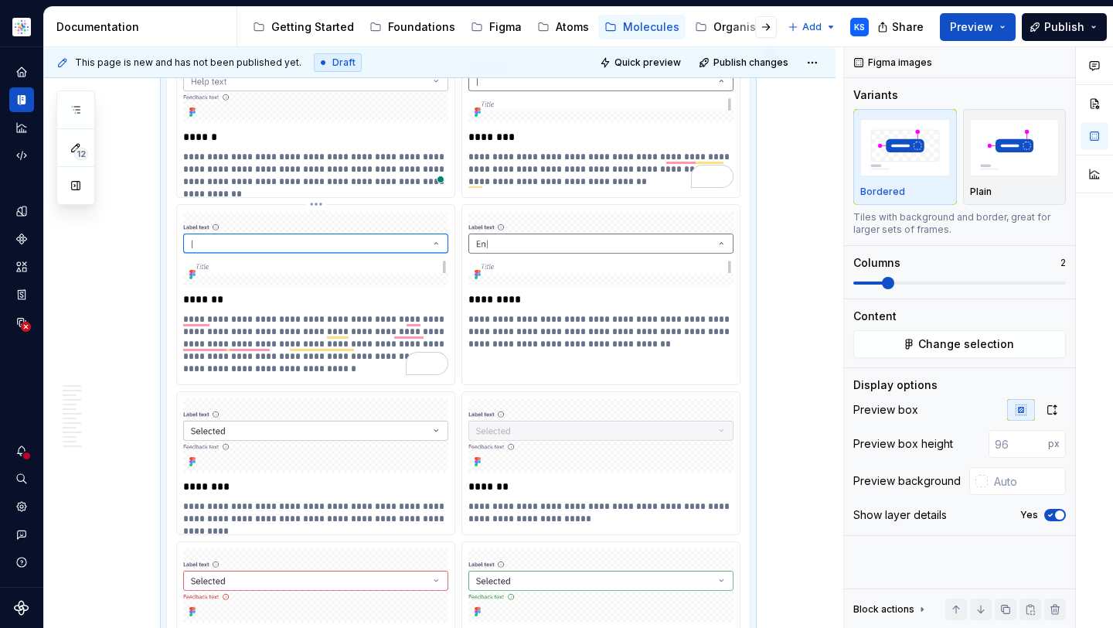
type textarea "*"
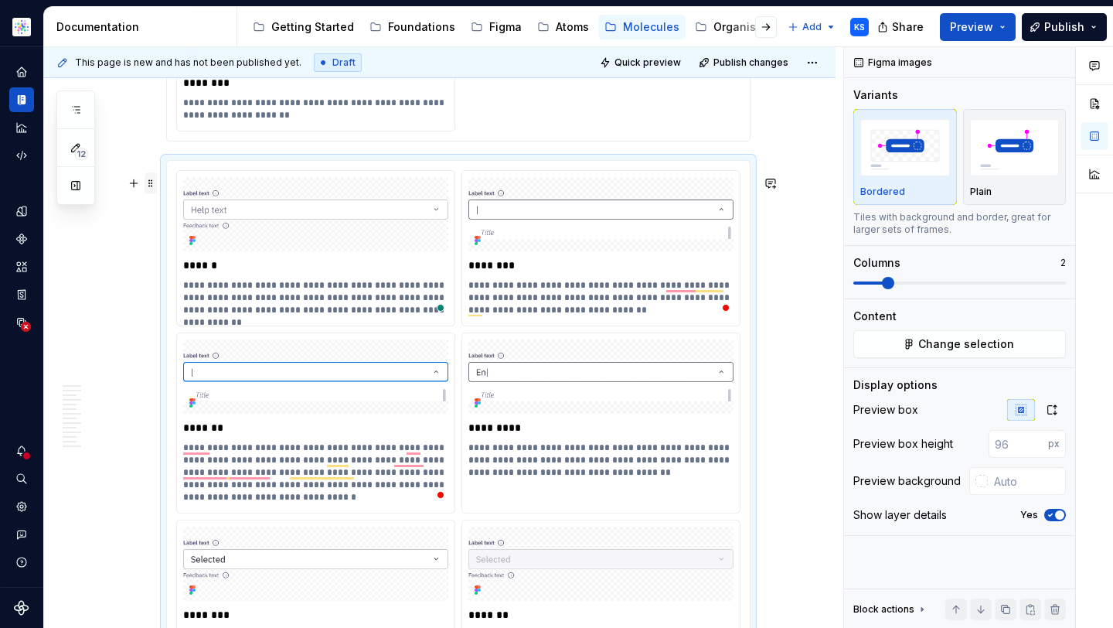
click at [145, 179] on span at bounding box center [151, 183] width 12 height 22
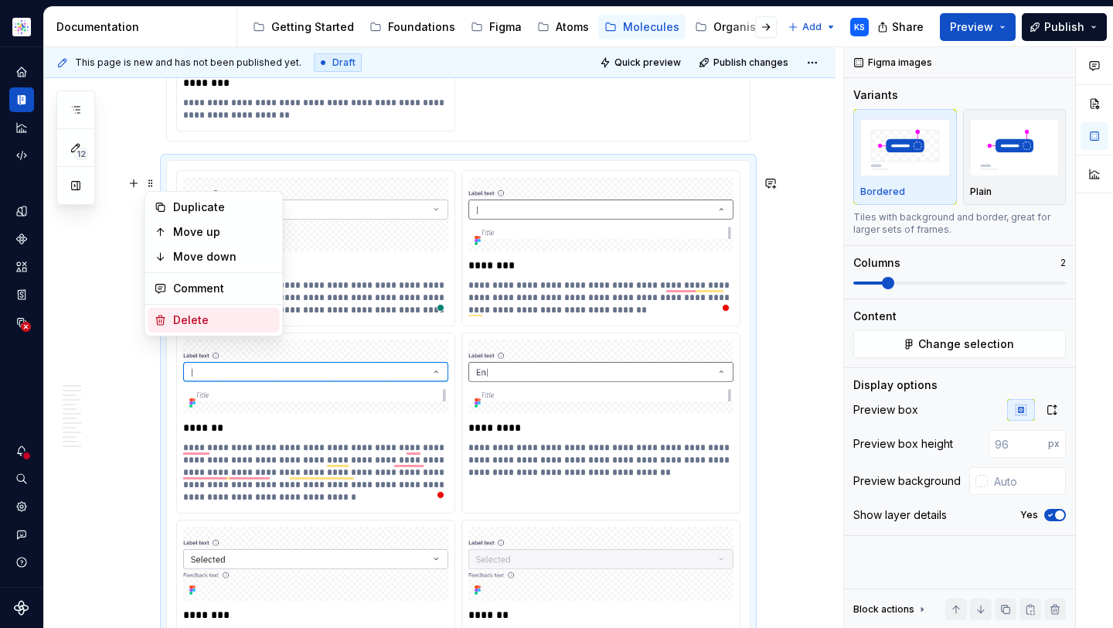
click at [196, 318] on div "Delete" at bounding box center [223, 319] width 100 height 15
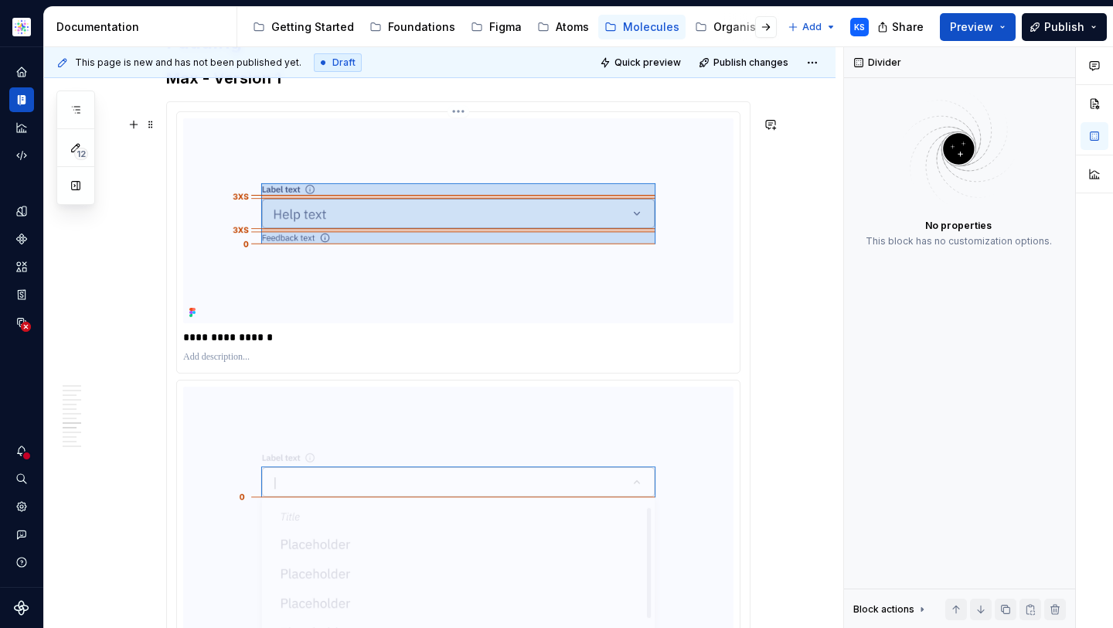
click at [461, 320] on img "To enrich screen reader interactions, please activate Accessibility in Grammarl…" at bounding box center [458, 220] width 550 height 205
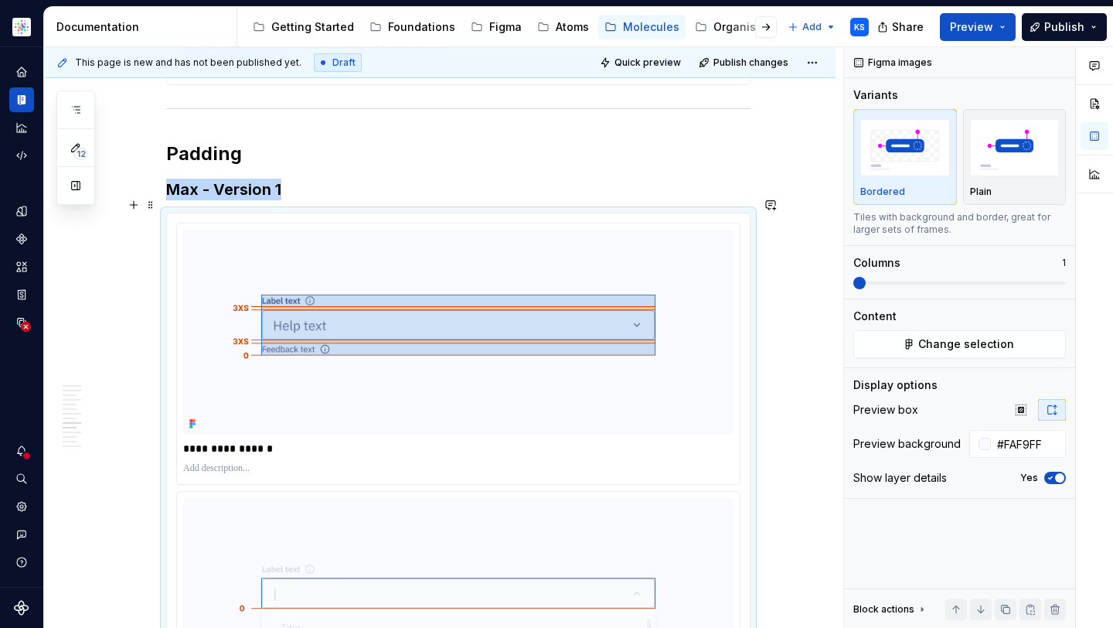
click at [307, 200] on h3 "Max - Version 1" at bounding box center [458, 190] width 584 height 22
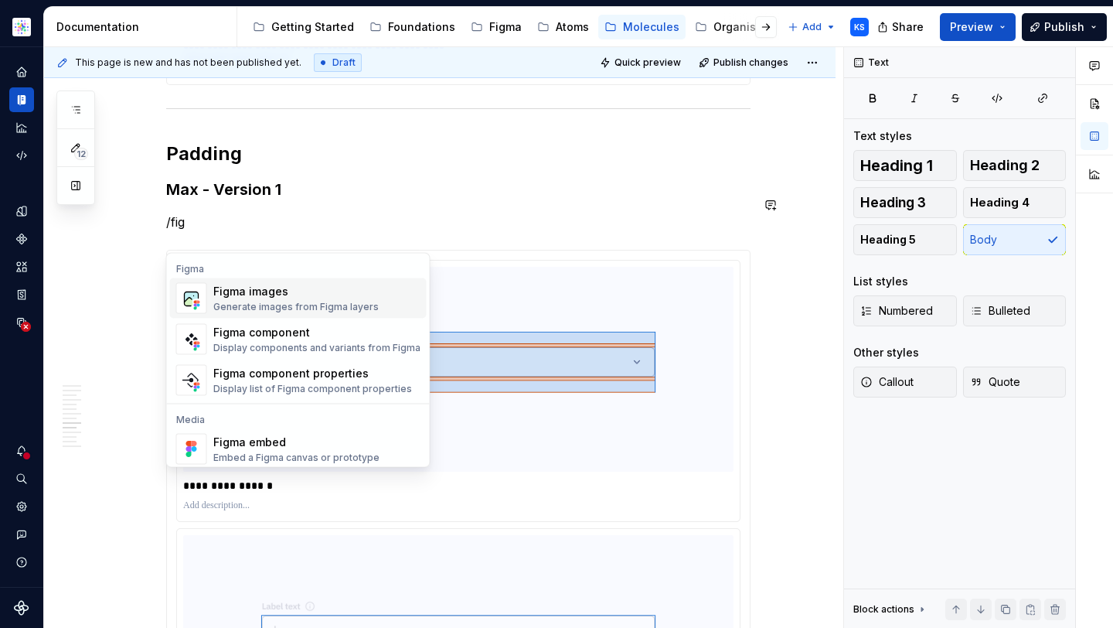
click at [308, 284] on div "Figma images" at bounding box center [295, 291] width 165 height 15
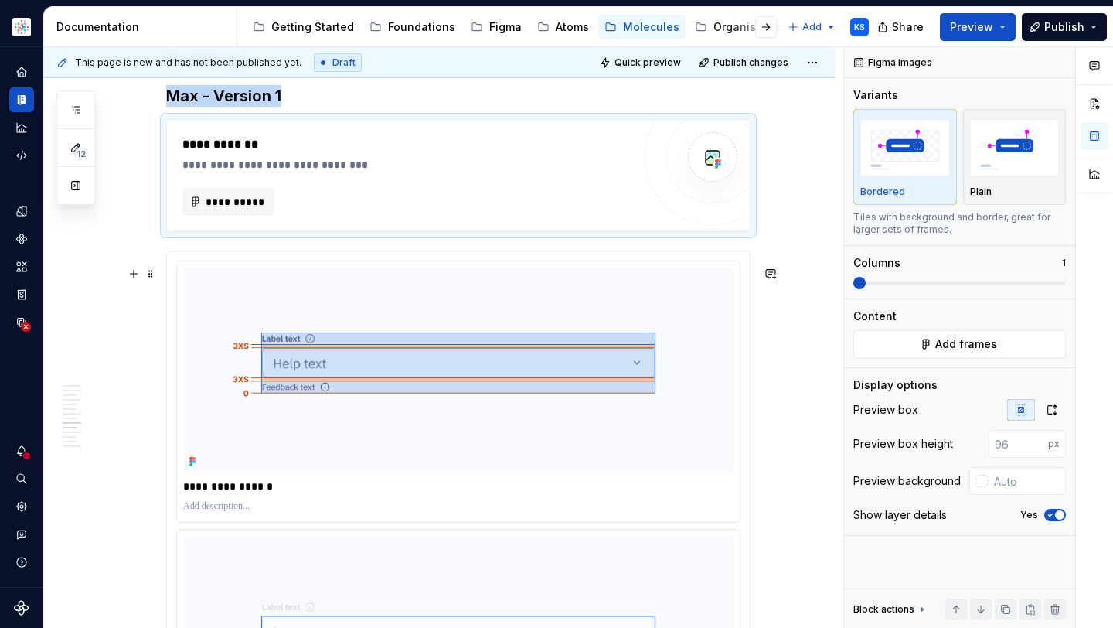
scroll to position [3383, 0]
click at [239, 208] on span "**********" at bounding box center [235, 199] width 60 height 15
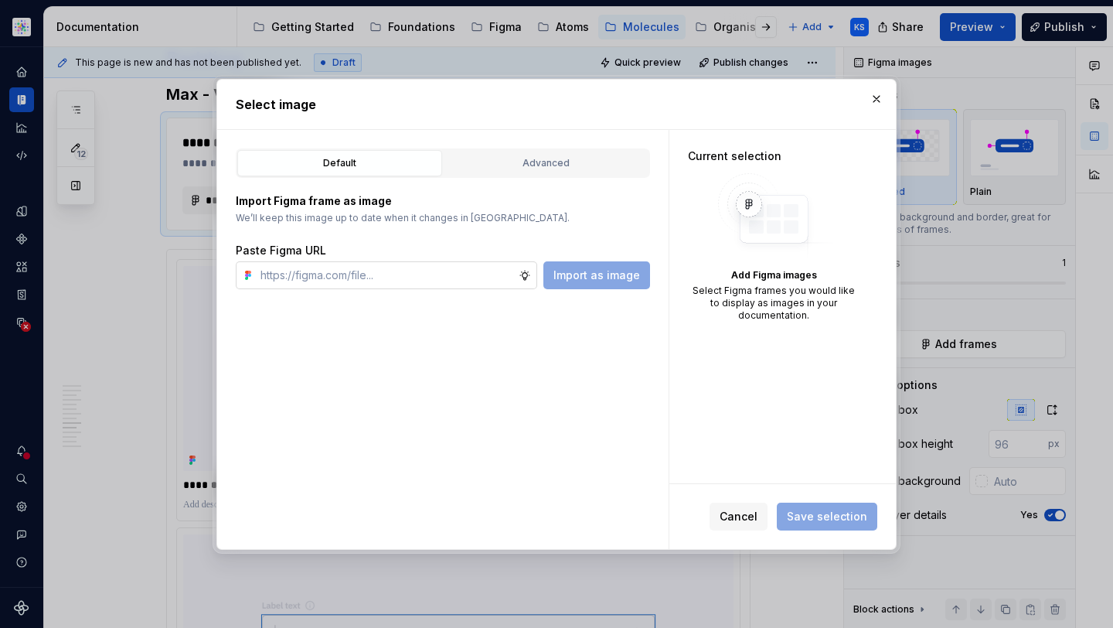
type textarea "*"
click at [323, 282] on input "text" at bounding box center [386, 275] width 264 height 28
paste input "https://www.figma.com/design/cB0KIDQbWcRl2BGSwEfTYL/Documentation-Molecule?node…"
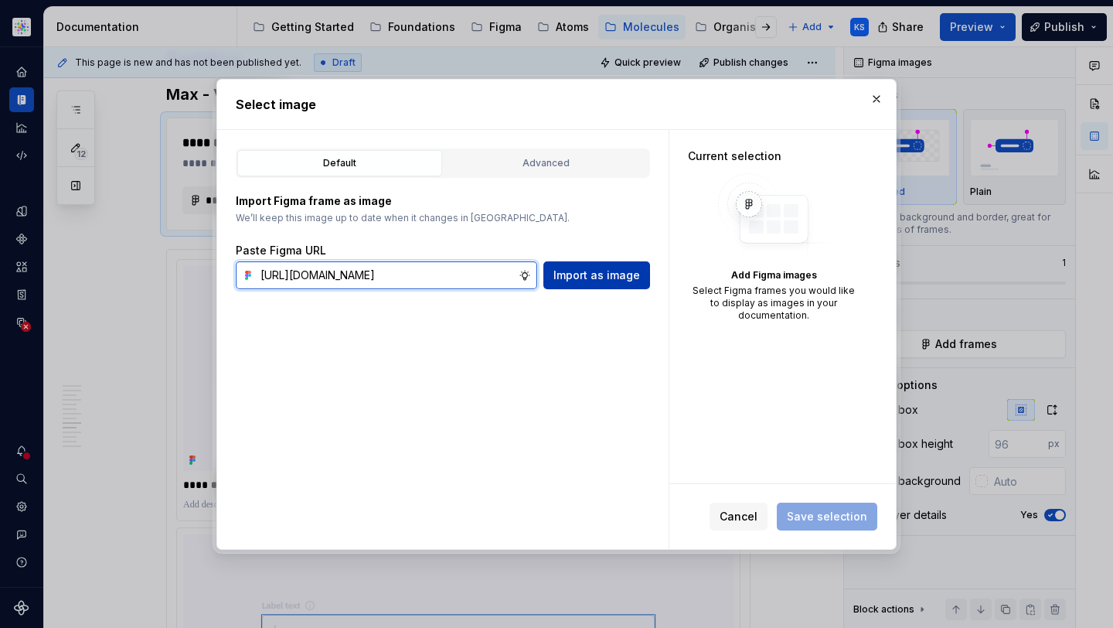
scroll to position [0, 423]
type input "https://www.figma.com/design/cB0KIDQbWcRl2BGSwEfTYL/Documentation-Molecule?node…"
click at [575, 270] on span "Import as image" at bounding box center [596, 274] width 87 height 15
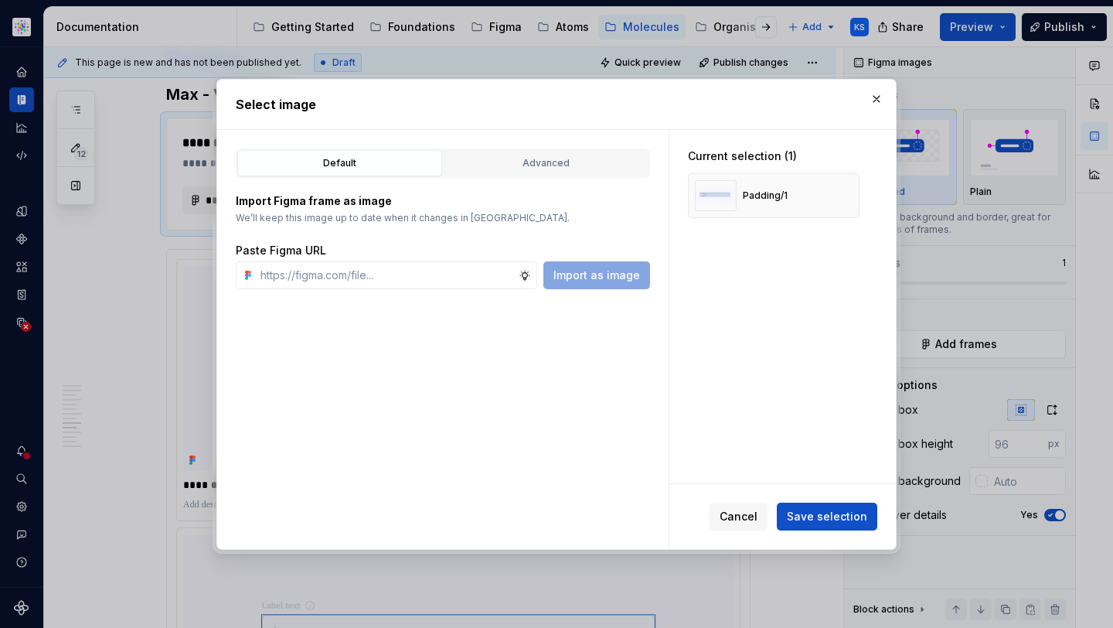
click at [819, 515] on span "Save selection" at bounding box center [827, 516] width 80 height 15
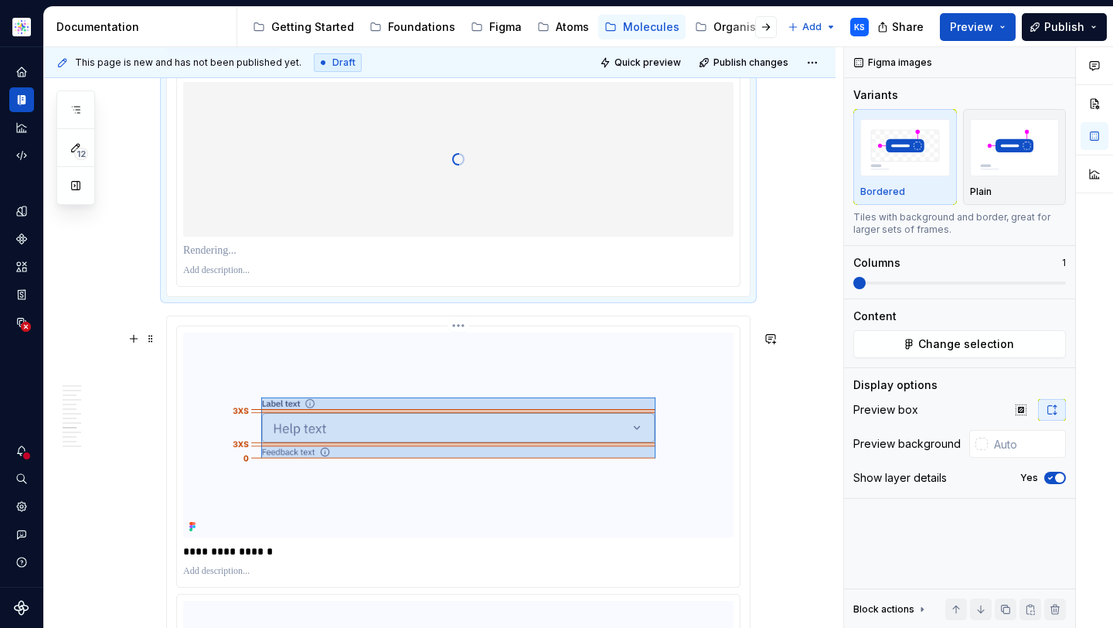
scroll to position [3396, 0]
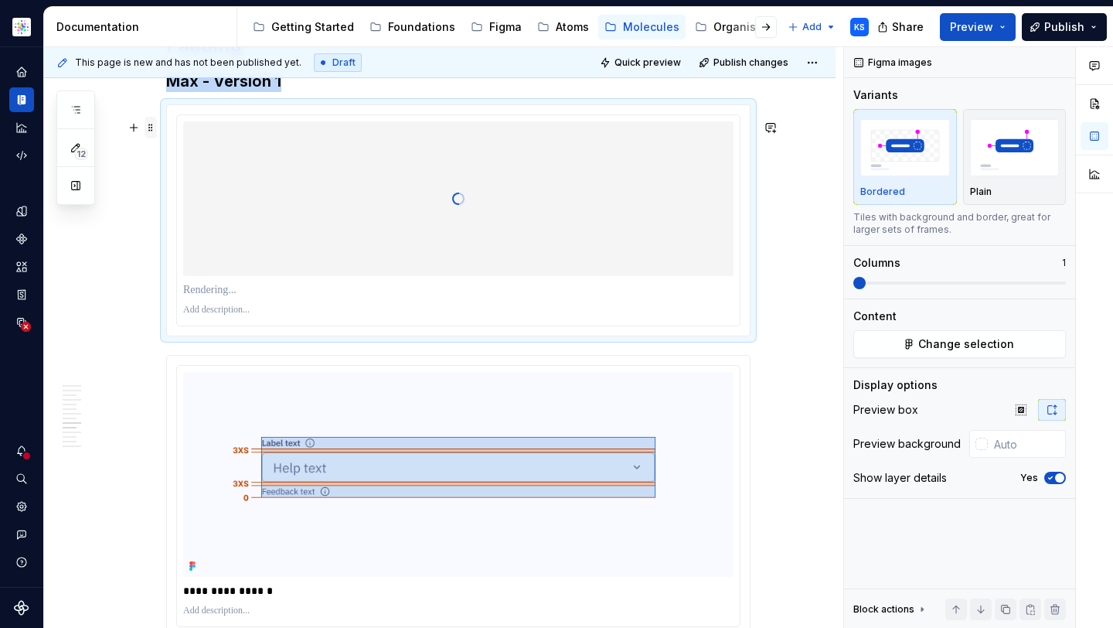
click at [153, 131] on span at bounding box center [151, 128] width 12 height 22
click at [127, 123] on button "button" at bounding box center [134, 128] width 22 height 22
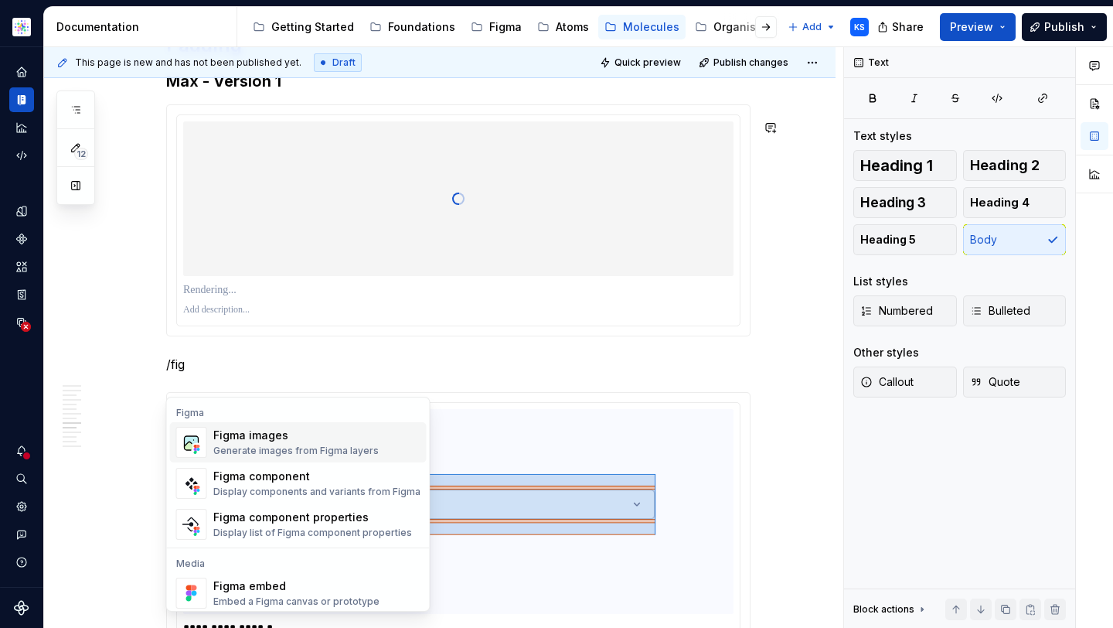
click at [275, 441] on div "Figma images" at bounding box center [295, 434] width 165 height 15
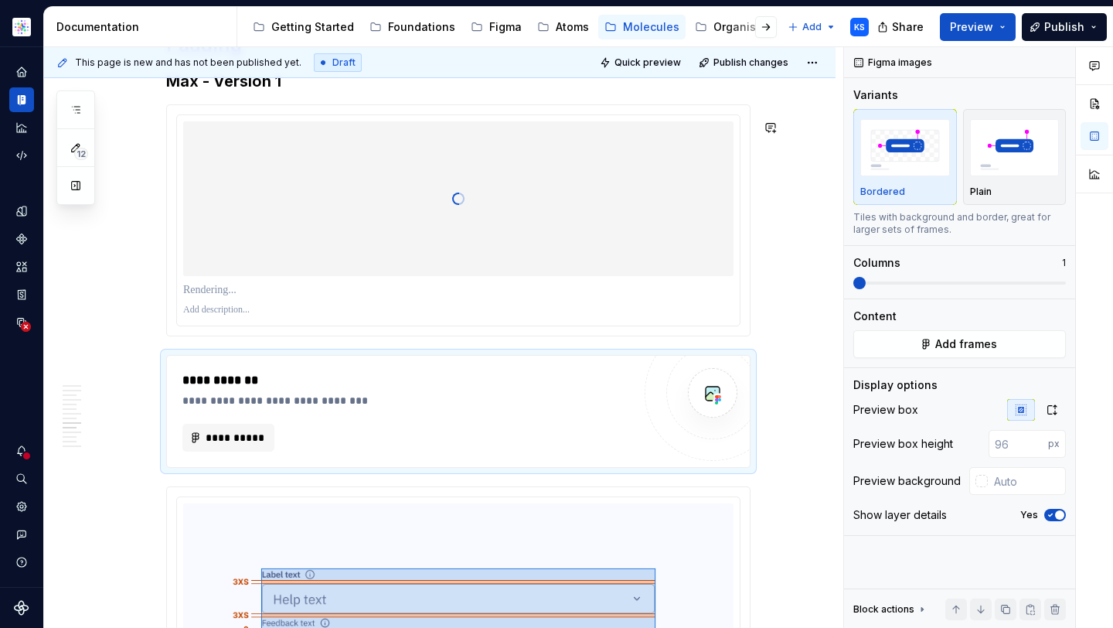
type textarea "*"
click at [230, 445] on span "**********" at bounding box center [235, 437] width 60 height 15
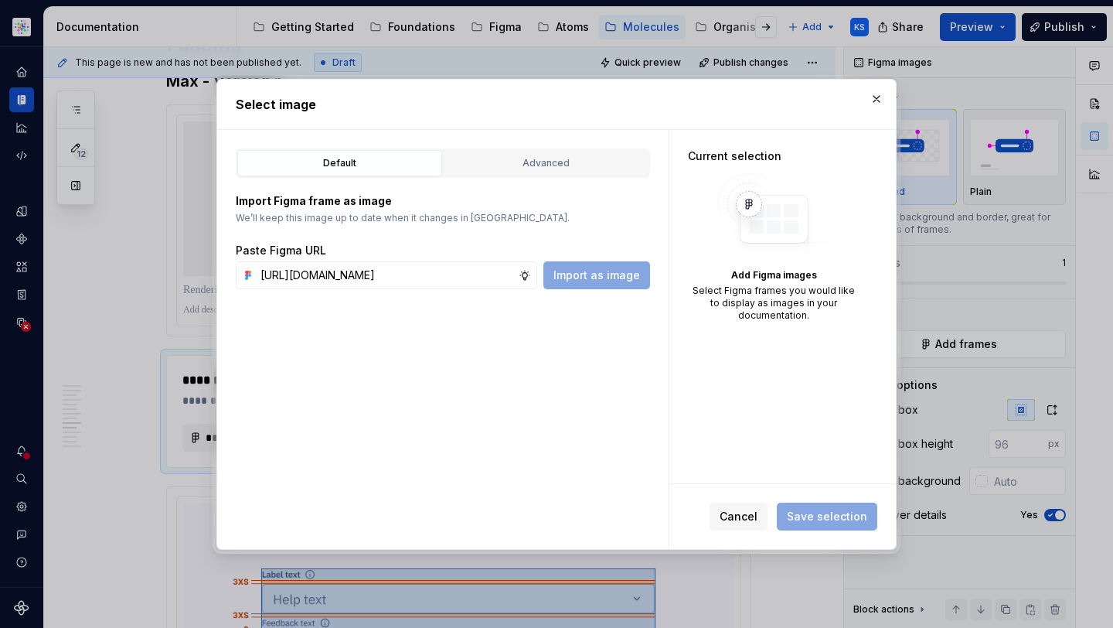
scroll to position [0, 422]
type input "https://www.figma.com/design/cB0KIDQbWcRl2BGSwEfTYL/Documentation-Molecule?node…"
click at [617, 274] on span "Import as image" at bounding box center [596, 274] width 87 height 15
type textarea "*"
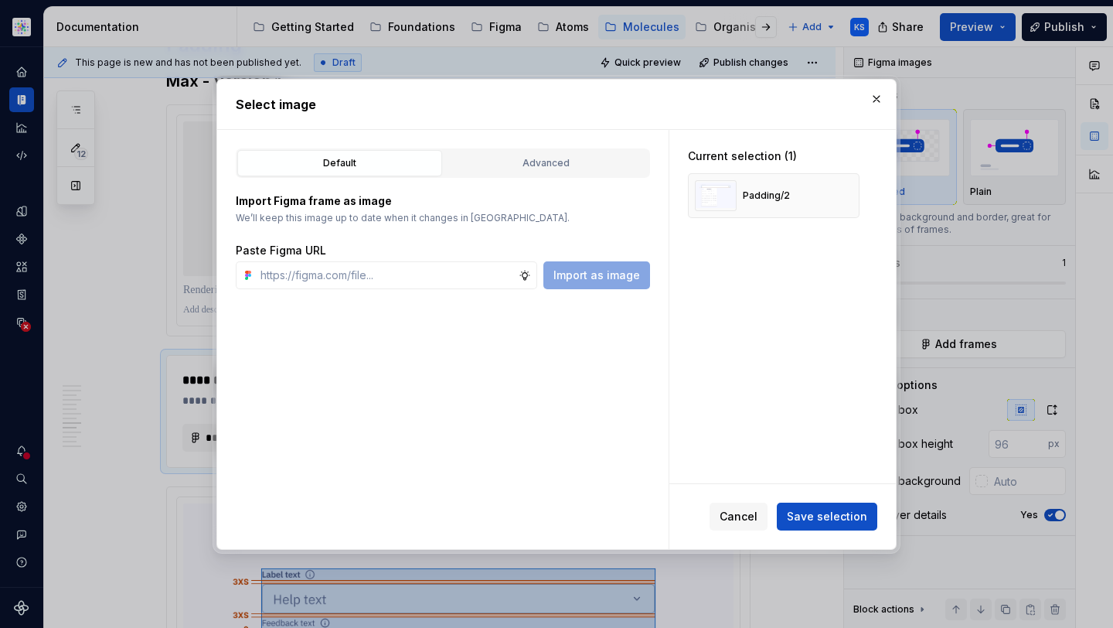
type textarea "*"
click at [443, 269] on input "text" at bounding box center [386, 275] width 264 height 28
paste input "https://www.figma.com/design/cB0KIDQbWcRl2BGSwEfTYL/Documentation-Molecule?node…"
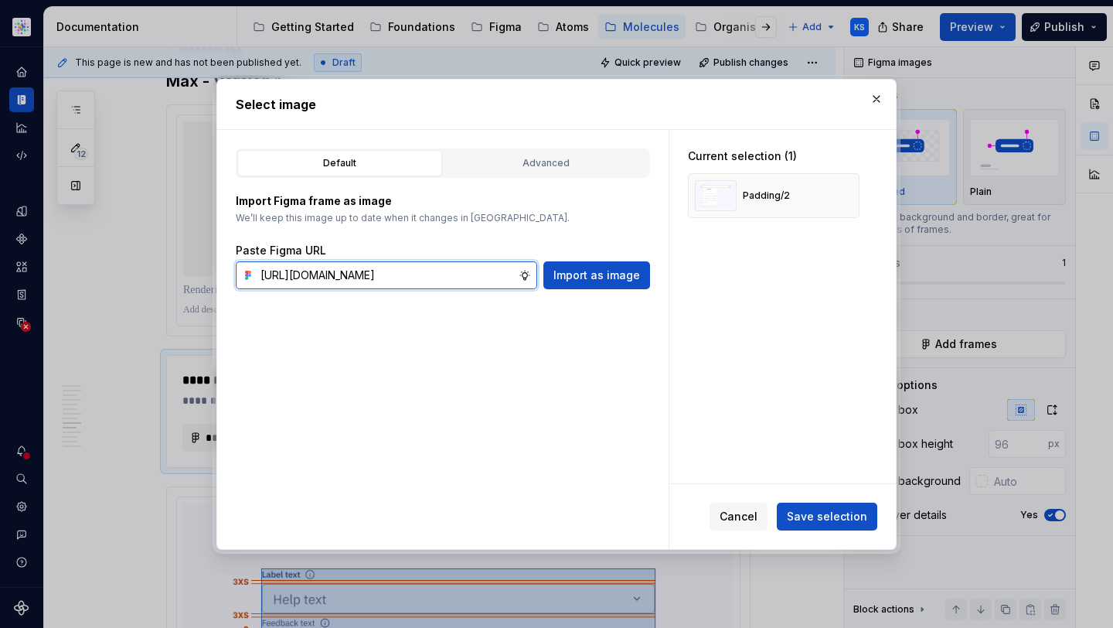
scroll to position [0, 422]
drag, startPoint x: 264, startPoint y: 277, endPoint x: 569, endPoint y: 281, distance: 305.3
click at [569, 281] on div "https://www.figma.com/design/cB0KIDQbWcRl2BGSwEfTYL/Documentation-Molecule?node…" at bounding box center [443, 275] width 414 height 28
type input "h"
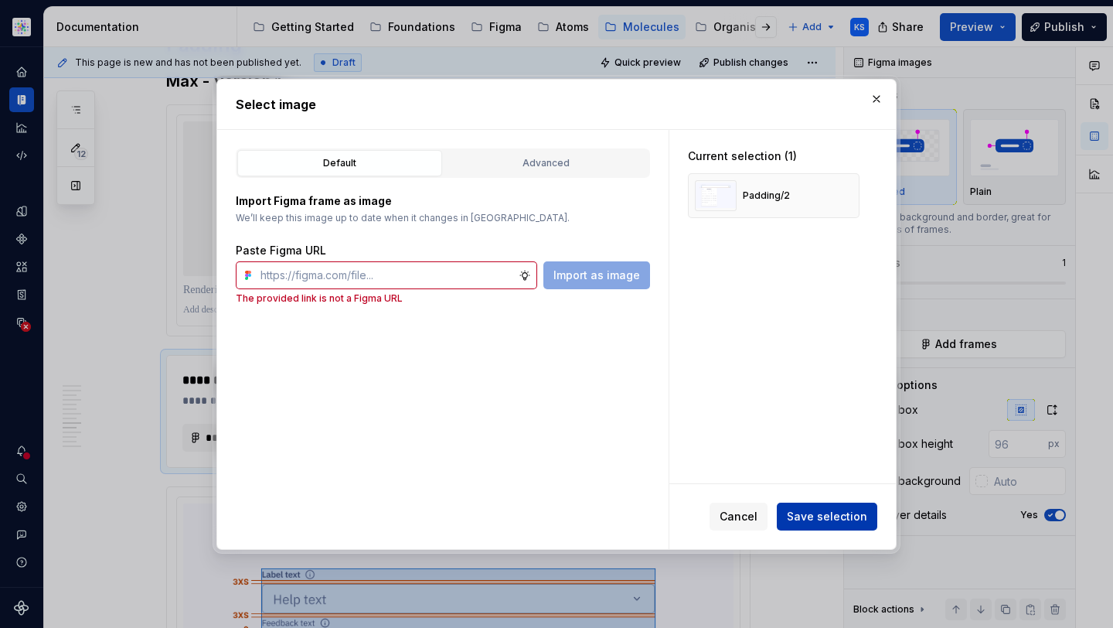
click at [839, 512] on span "Save selection" at bounding box center [827, 516] width 80 height 15
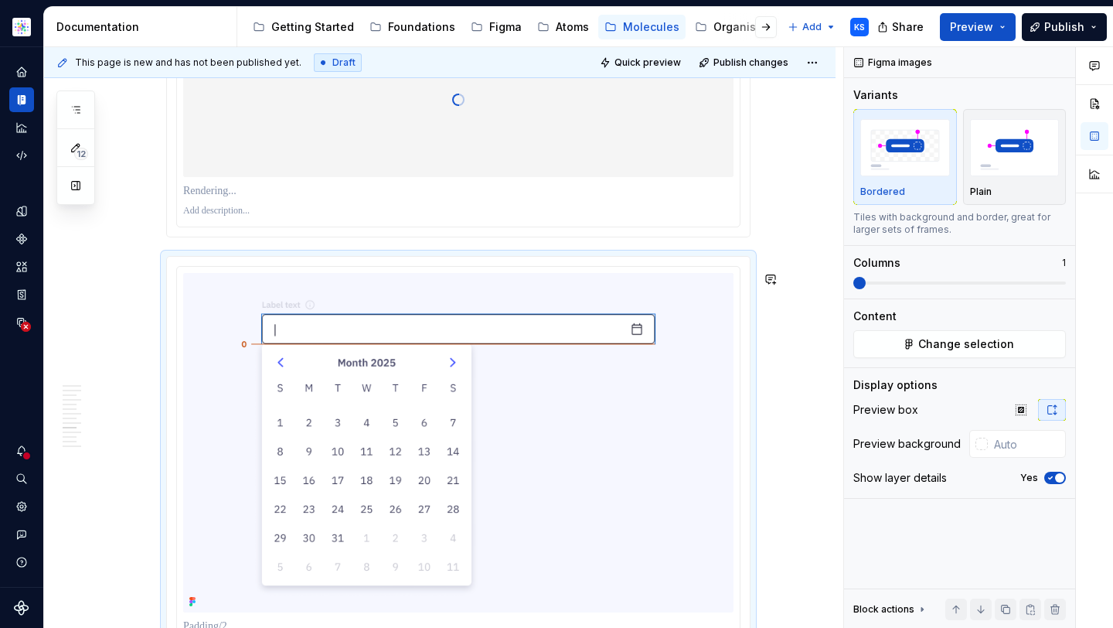
scroll to position [3405, 0]
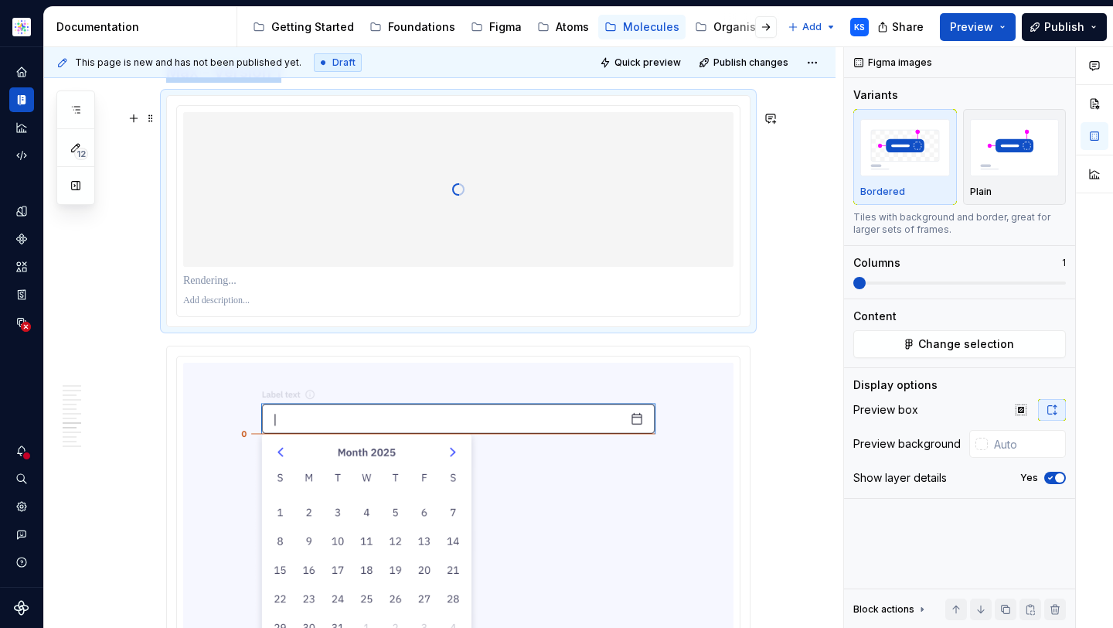
click at [241, 316] on div "To enrich screen reader interactions, please activate Accessibility in Grammarl…" at bounding box center [458, 211] width 563 height 210
click at [941, 346] on span "Change selection" at bounding box center [966, 343] width 96 height 15
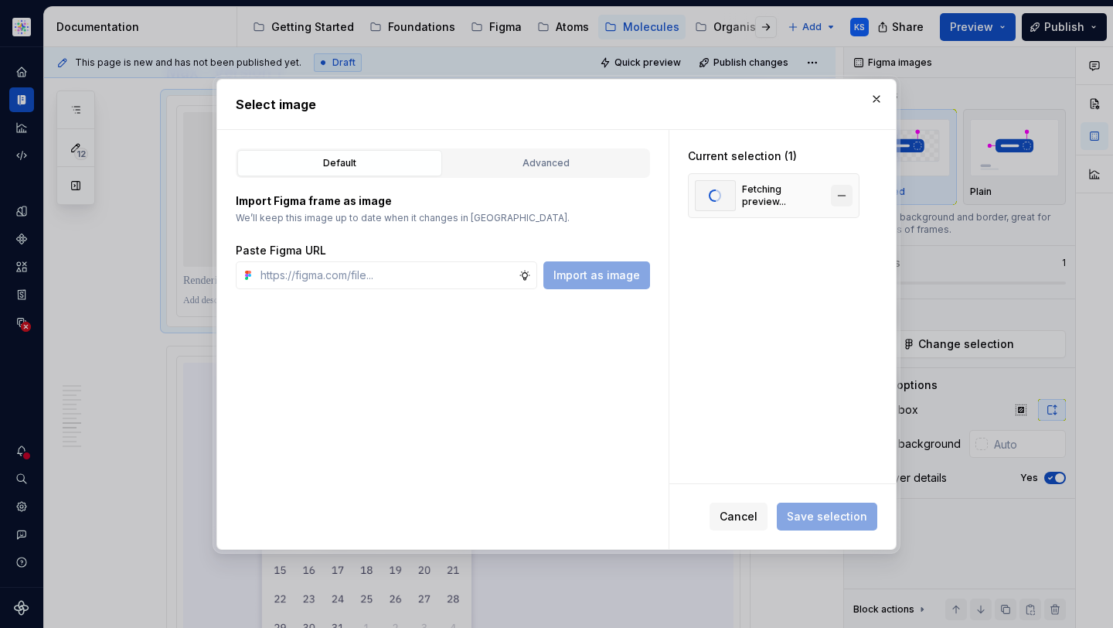
click at [835, 192] on button "button" at bounding box center [842, 196] width 22 height 22
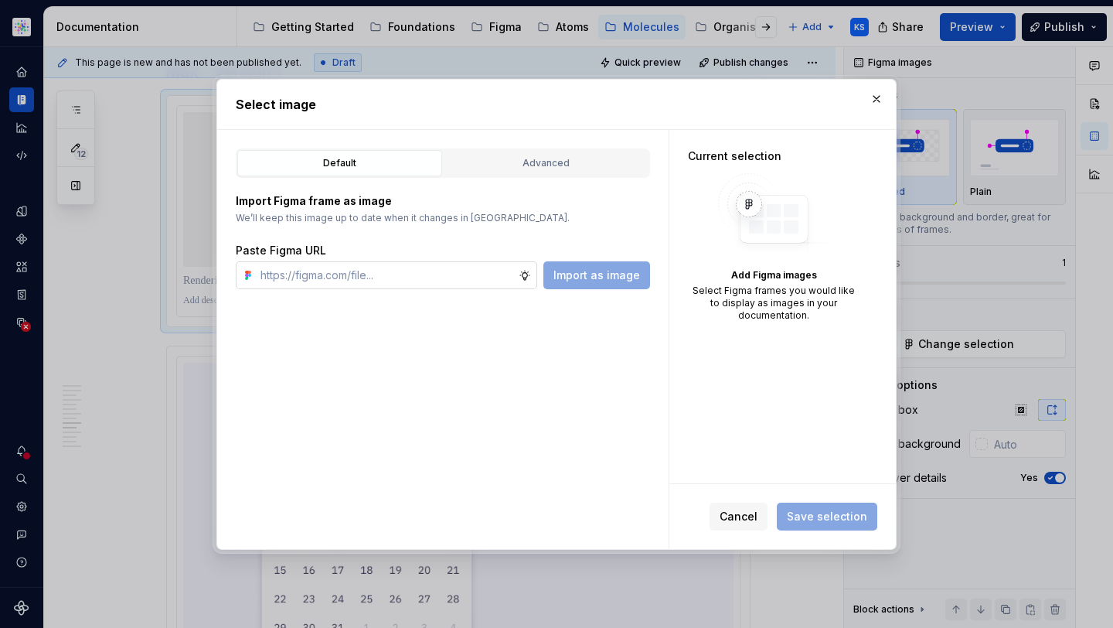
type textarea "*"
click at [321, 278] on input "text" at bounding box center [386, 275] width 264 height 28
paste input "https://www.figma.com/design/cB0KIDQbWcRl2BGSwEfTYL/Documentation-Molecule?node…"
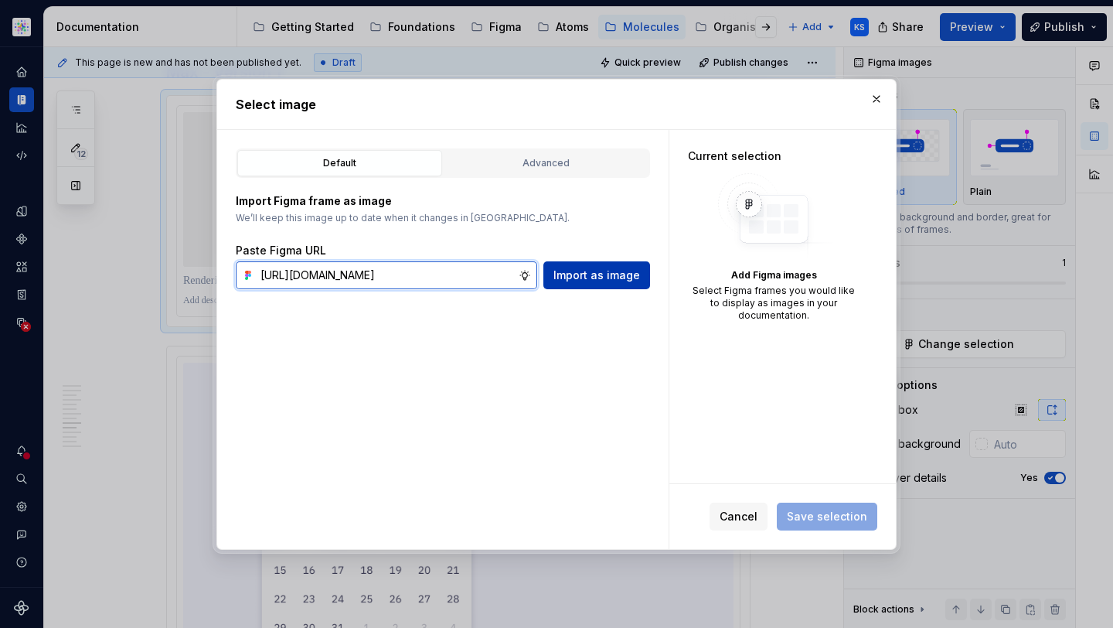
type input "https://www.figma.com/design/cB0KIDQbWcRl2BGSwEfTYL/Documentation-Molecule?node…"
click at [582, 262] on button "Import as image" at bounding box center [596, 275] width 107 height 28
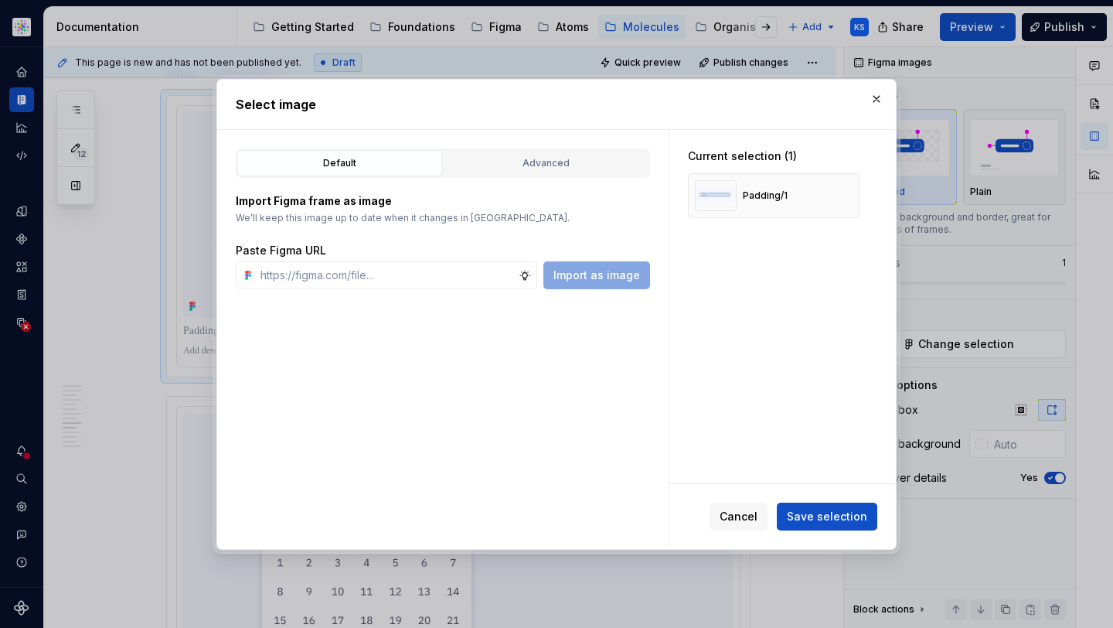
click at [828, 507] on button "Save selection" at bounding box center [827, 516] width 100 height 28
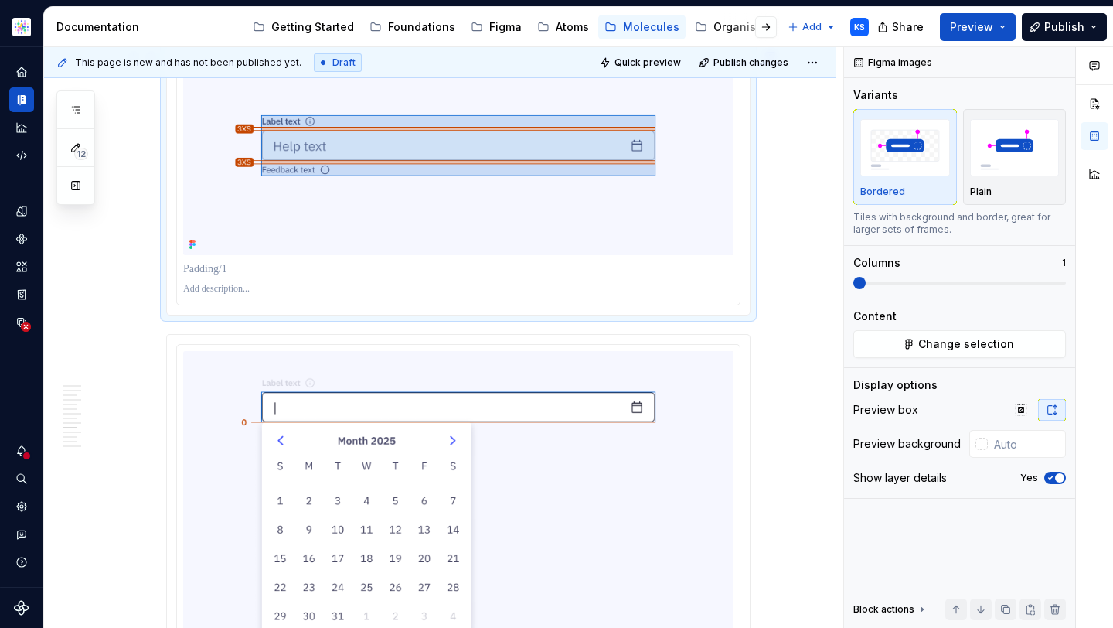
scroll to position [3407, 0]
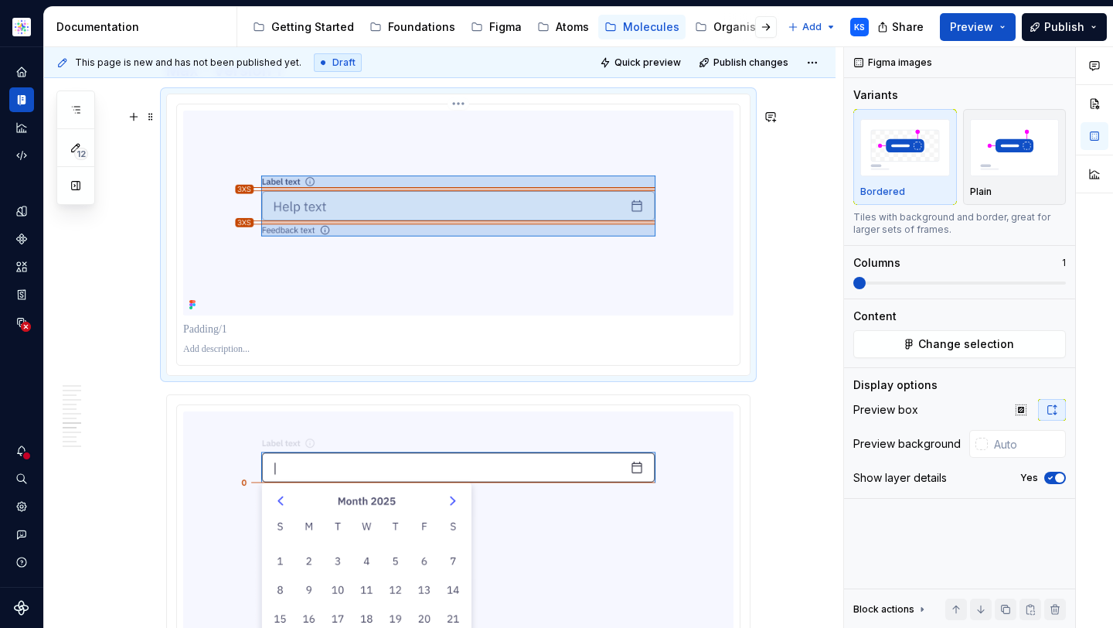
click at [213, 337] on p "To enrich screen reader interactions, please activate Accessibility in Grammarl…" at bounding box center [458, 328] width 550 height 15
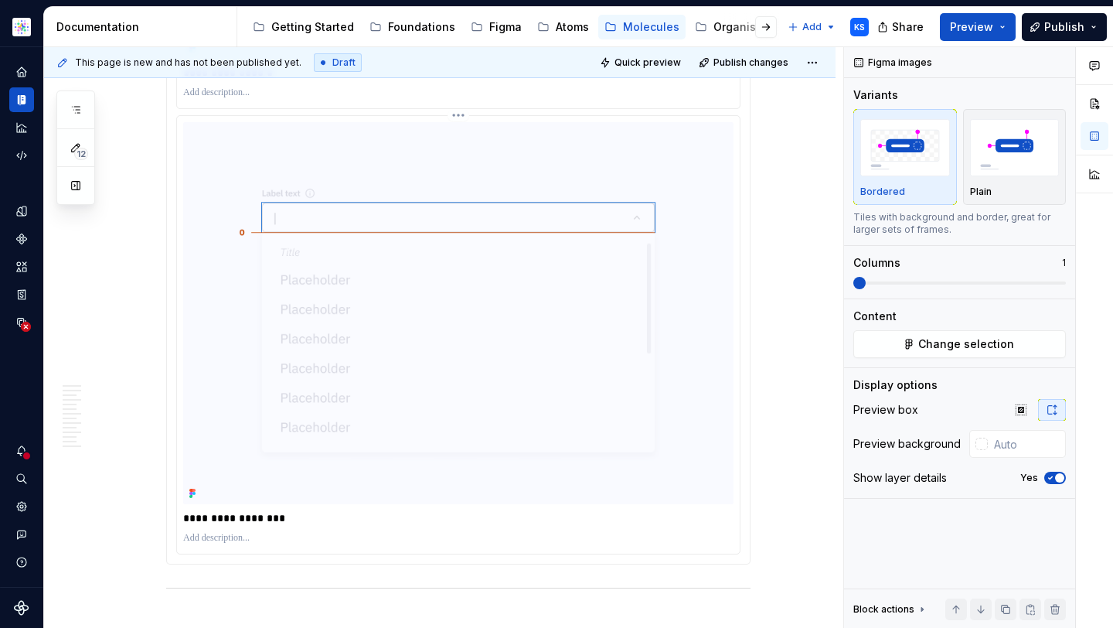
scroll to position [4513, 0]
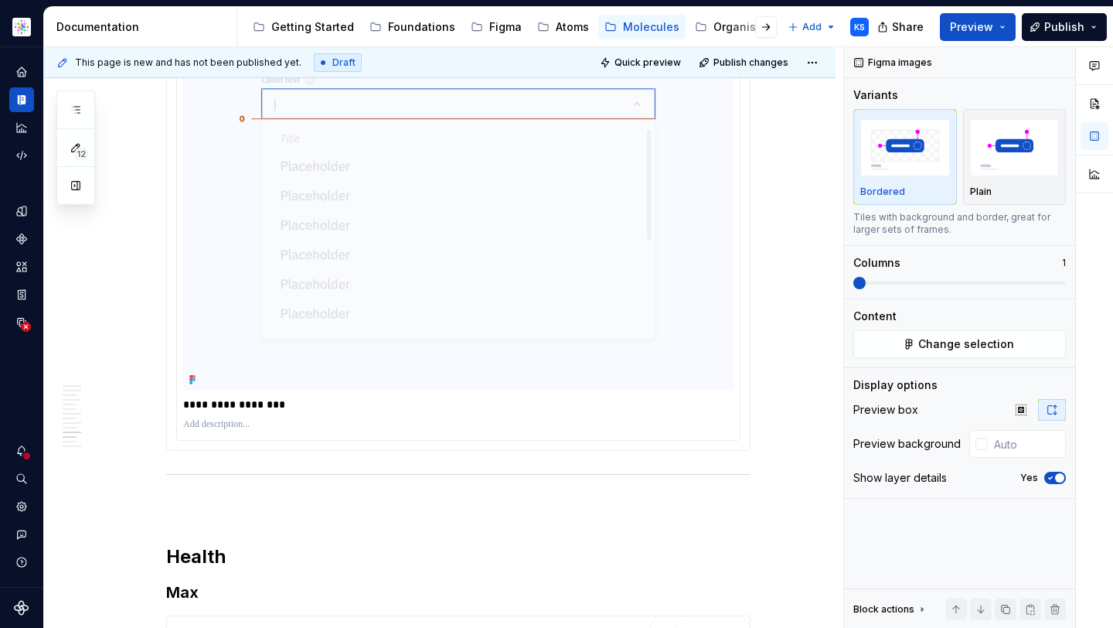
click at [262, 412] on p "**********" at bounding box center [458, 403] width 550 height 15
type input "#FAF9FF"
drag, startPoint x: 335, startPoint y: 420, endPoint x: 182, endPoint y: 415, distance: 153.9
click at [182, 415] on div "**********" at bounding box center [458, 220] width 563 height 437
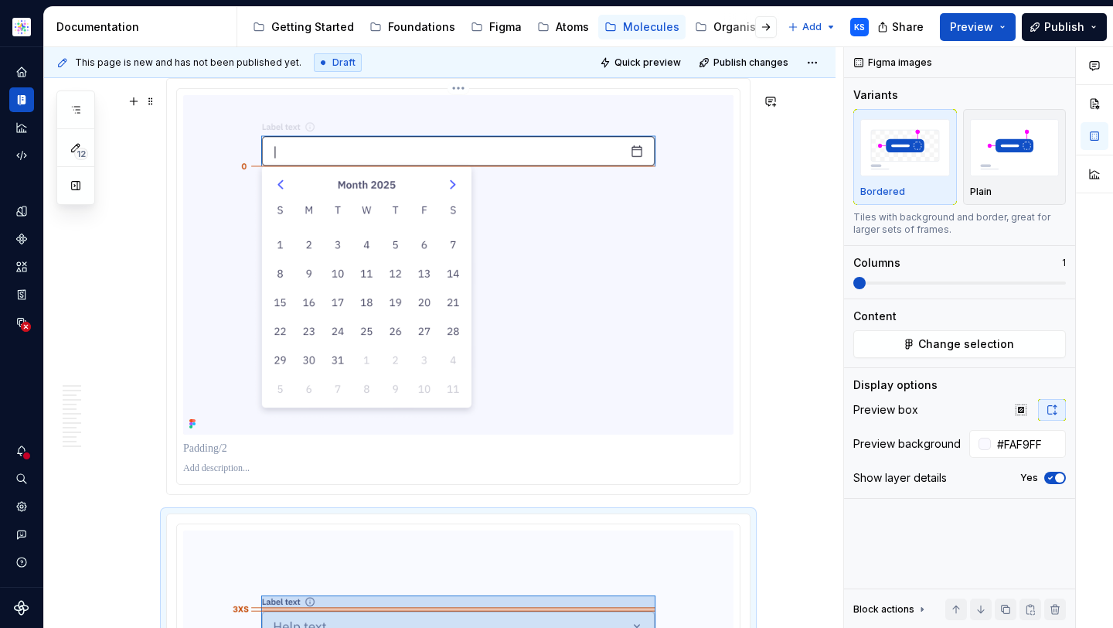
scroll to position [3728, 0]
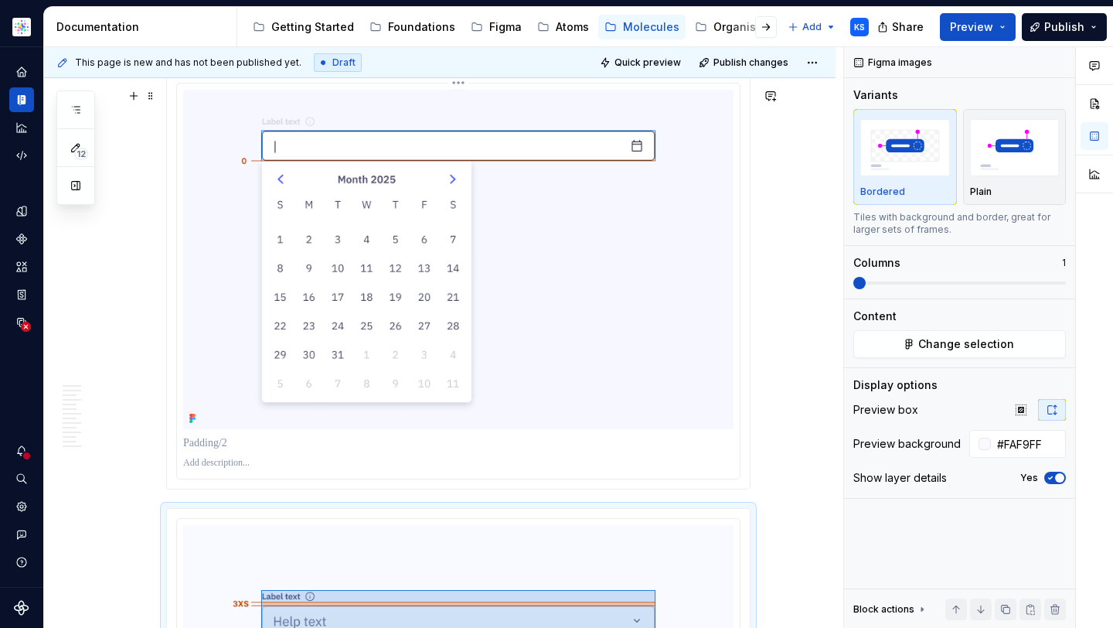
click at [226, 451] on p "To enrich screen reader interactions, please activate Accessibility in Grammarl…" at bounding box center [458, 442] width 550 height 15
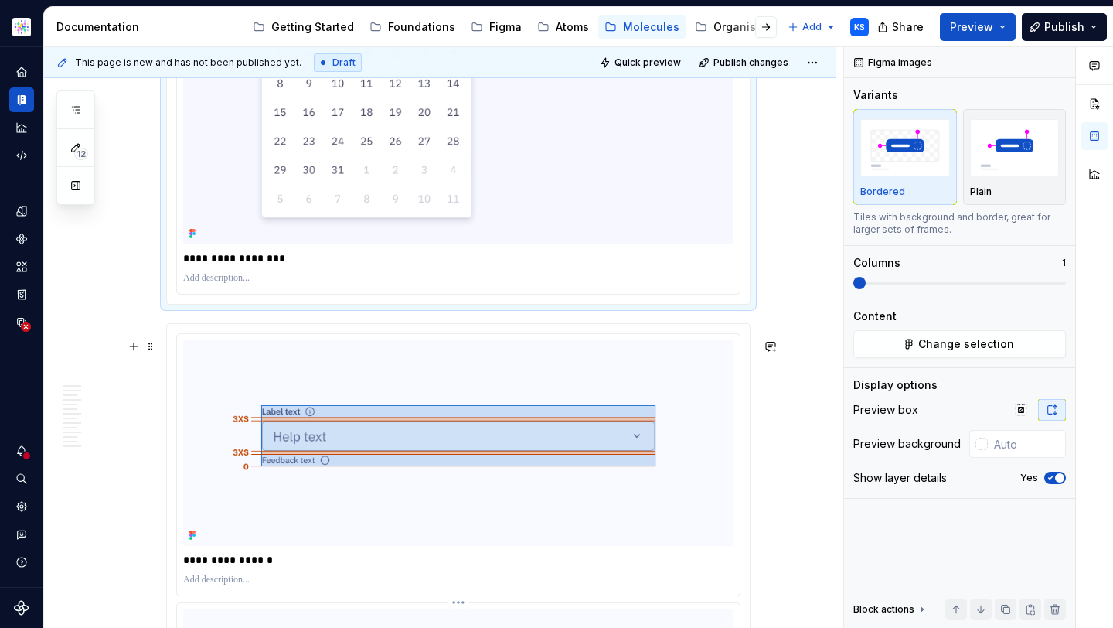
scroll to position [4178, 0]
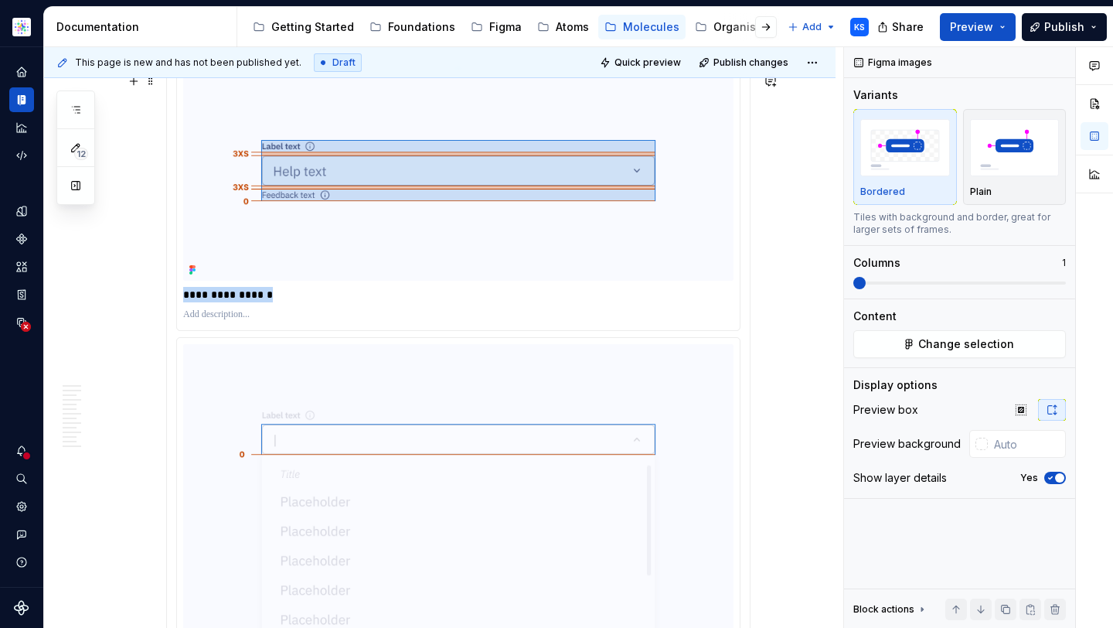
drag, startPoint x: 267, startPoint y: 311, endPoint x: 183, endPoint y: 311, distance: 83.5
click at [183, 302] on p "**********" at bounding box center [458, 294] width 550 height 15
type input "#FAF9FF"
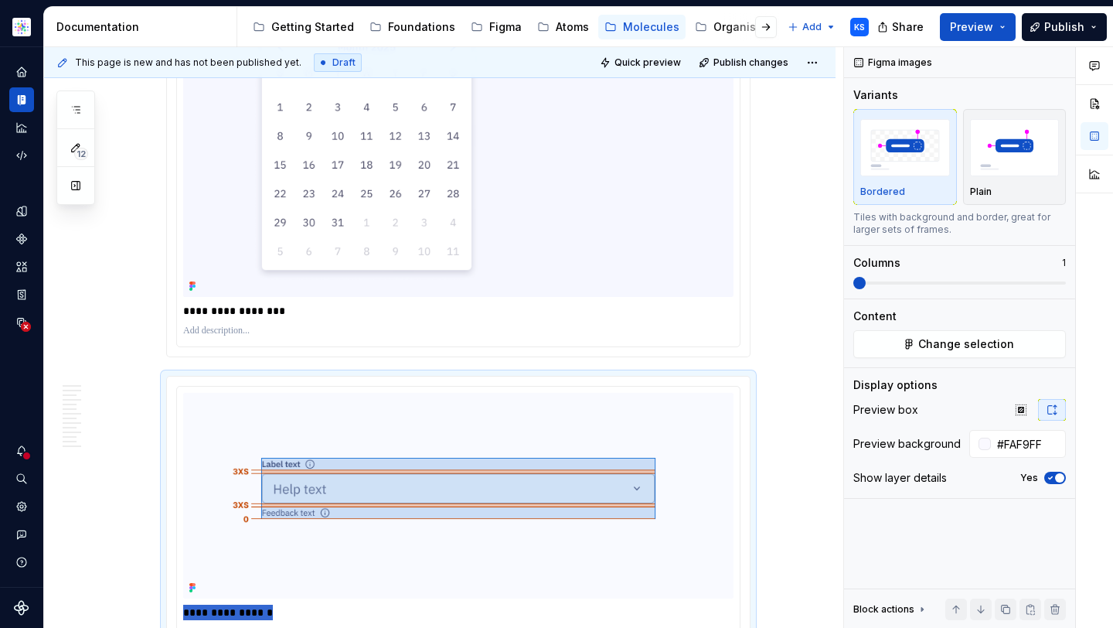
scroll to position [3594, 0]
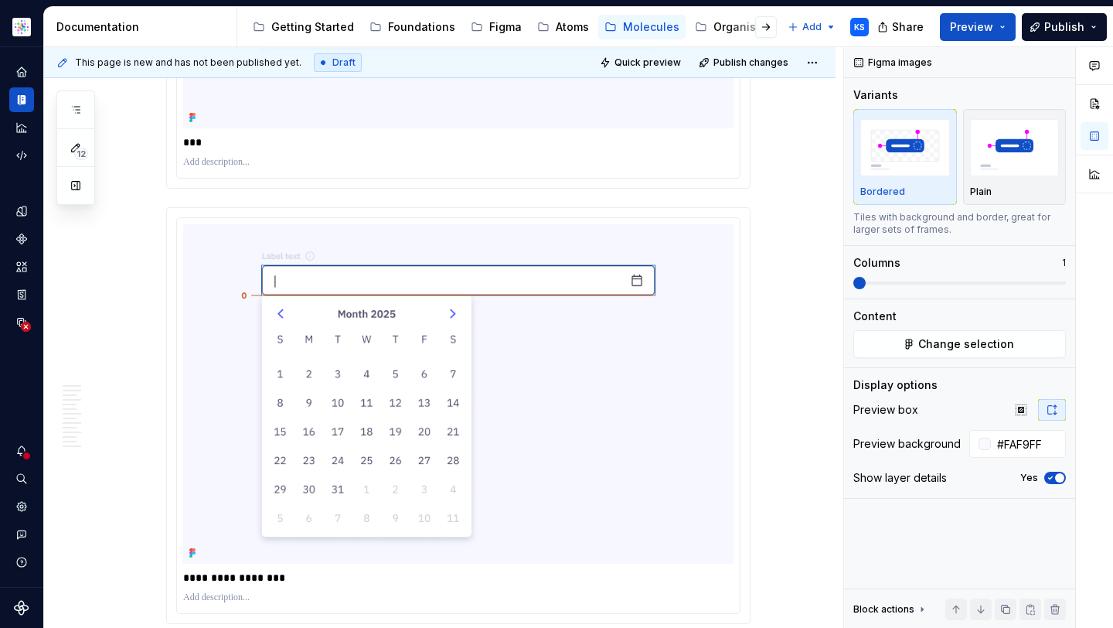
click at [248, 150] on p "***" at bounding box center [458, 141] width 550 height 15
drag, startPoint x: 257, startPoint y: 156, endPoint x: 148, endPoint y: 156, distance: 109.7
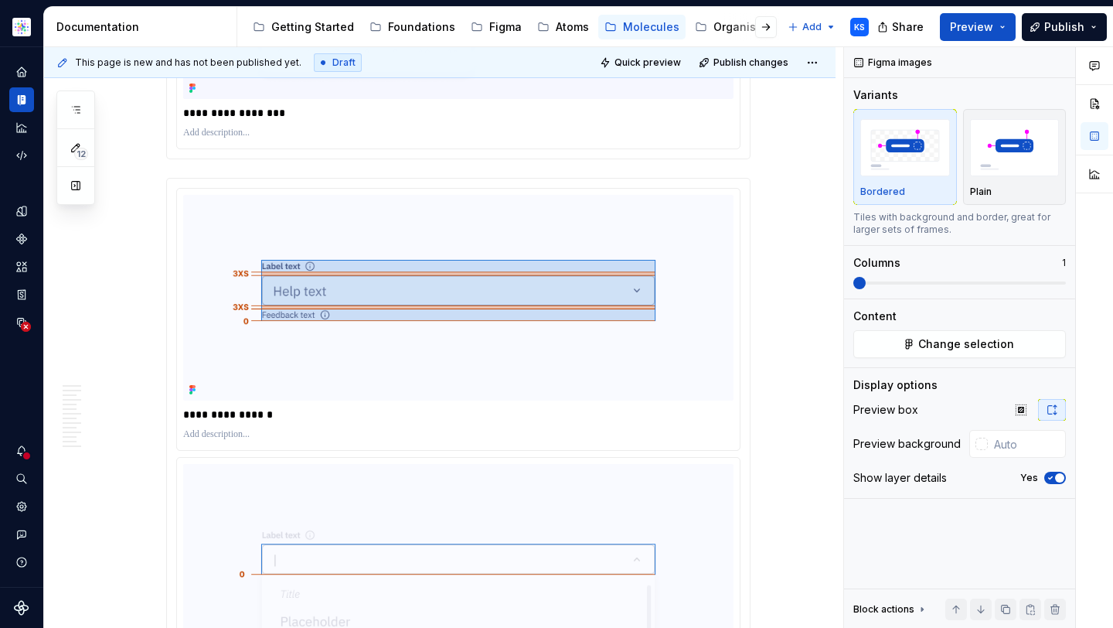
scroll to position [4112, 0]
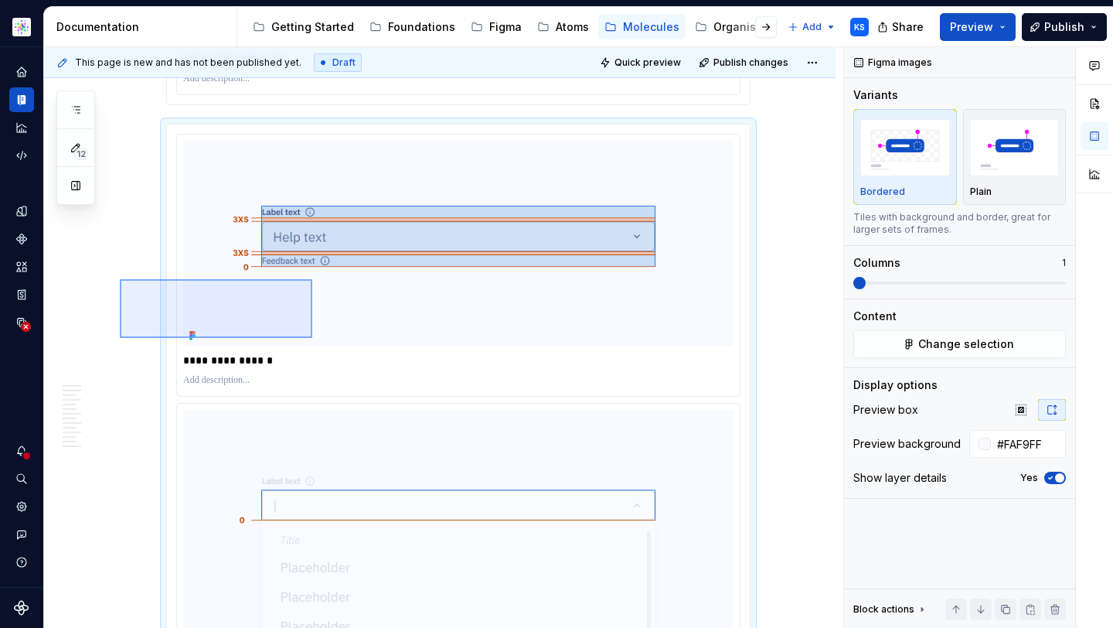
drag, startPoint x: 120, startPoint y: 279, endPoint x: 311, endPoint y: 334, distance: 199.4
click at [312, 338] on div "This page is new and has not been published yet. Draft Quick preview Publish ch…" at bounding box center [443, 337] width 799 height 581
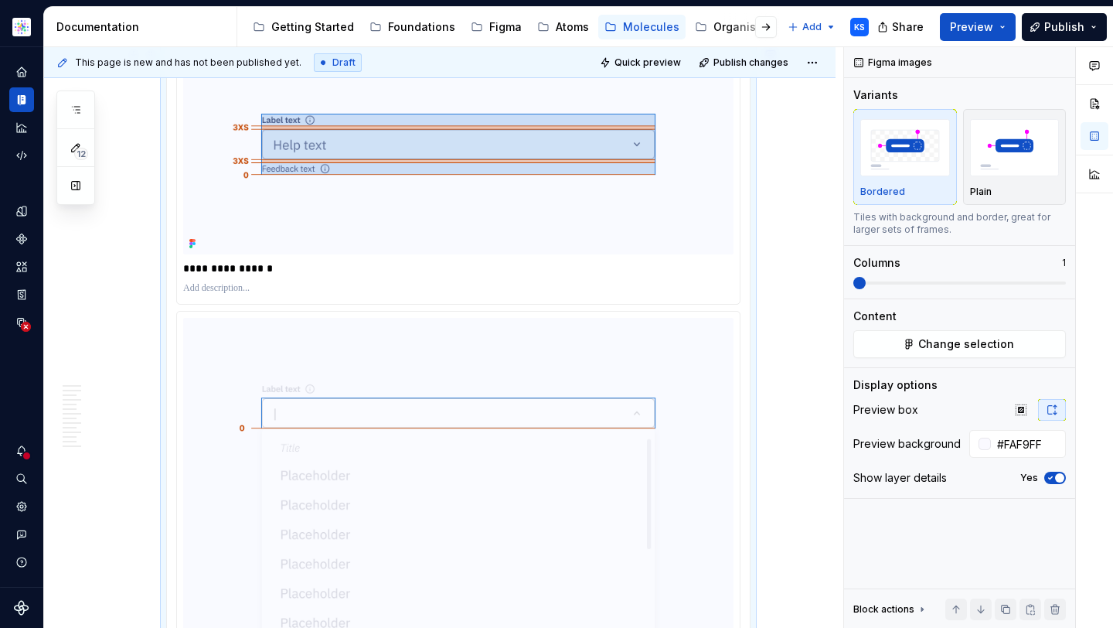
scroll to position [3978, 0]
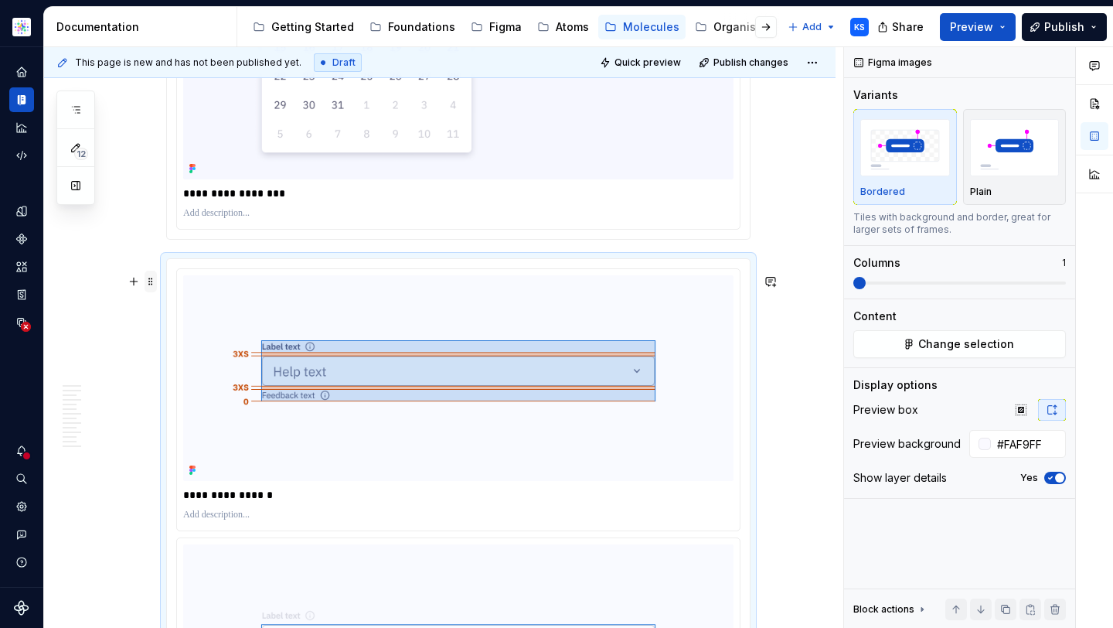
click at [148, 279] on span at bounding box center [151, 281] width 12 height 22
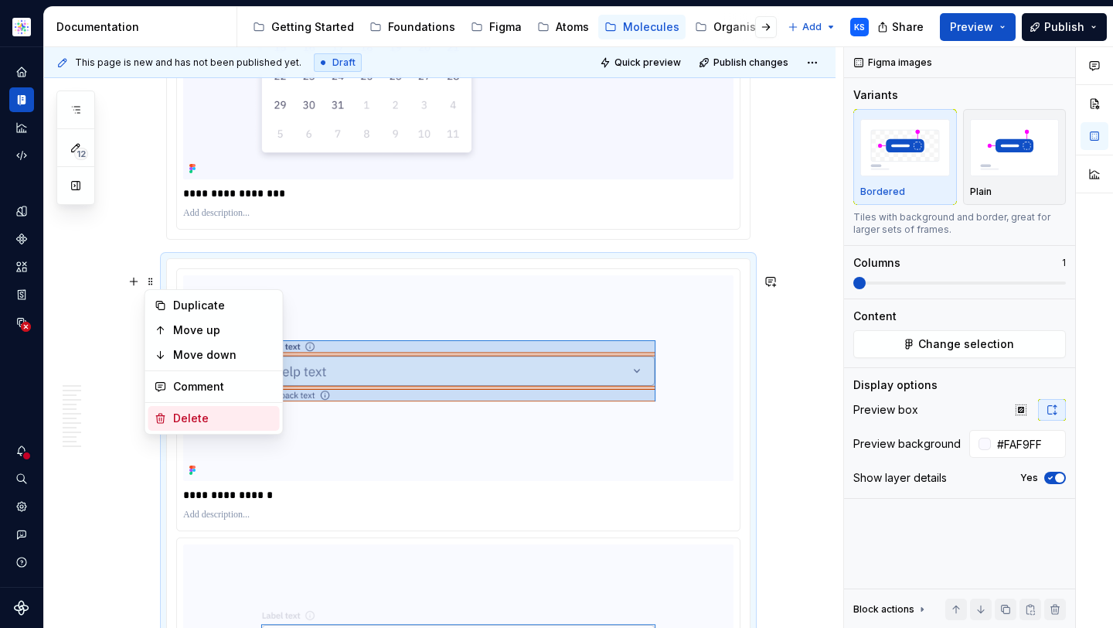
click at [190, 417] on div "Delete" at bounding box center [223, 417] width 100 height 15
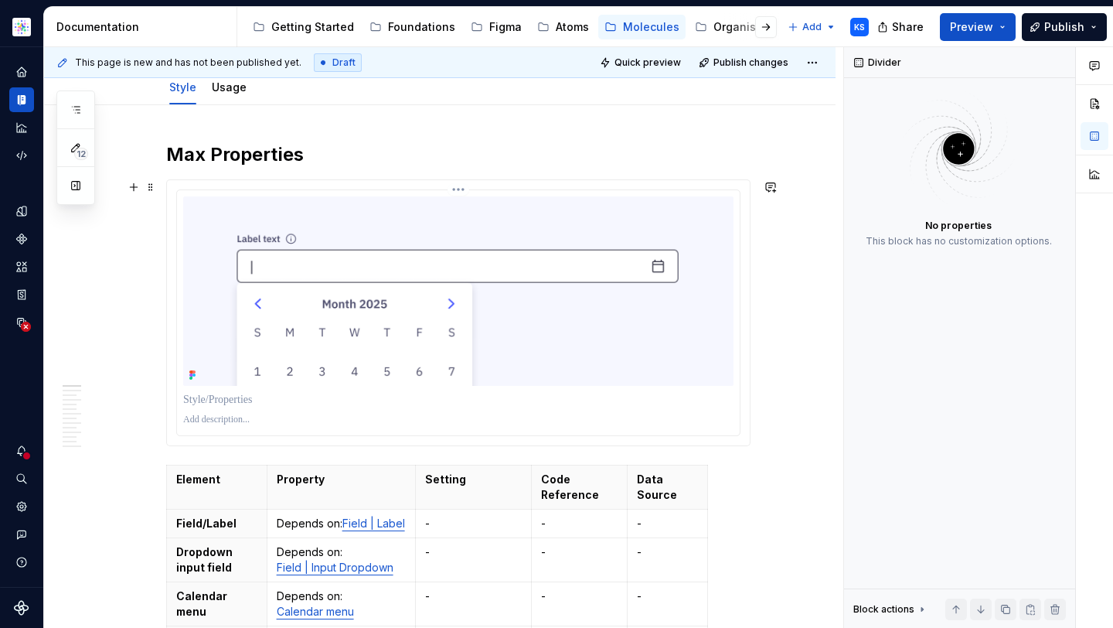
scroll to position [0, 0]
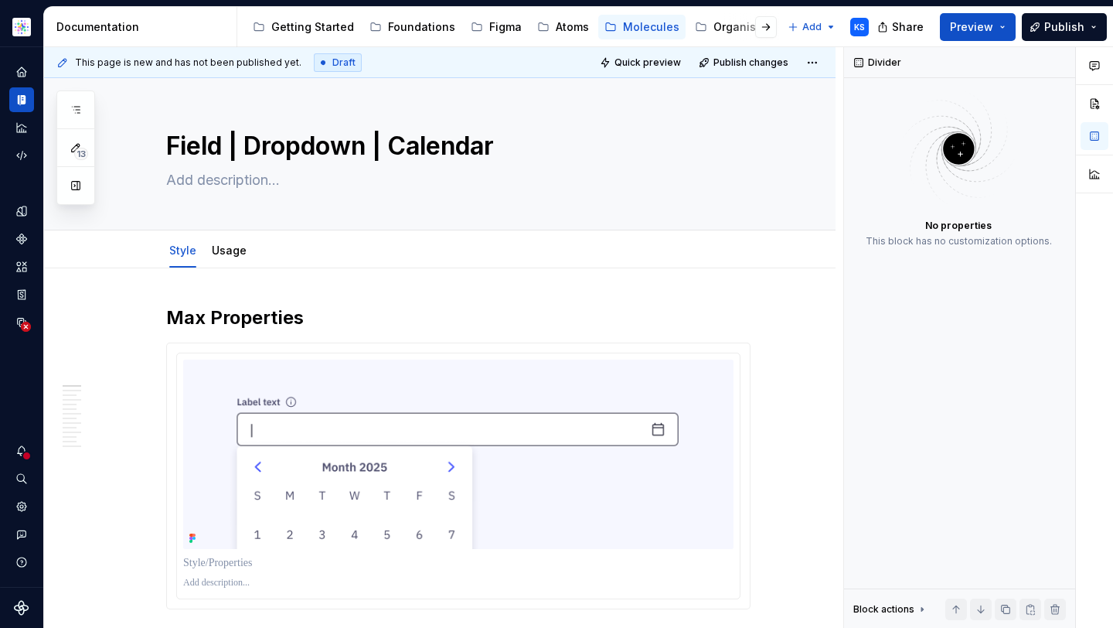
type textarea "*"
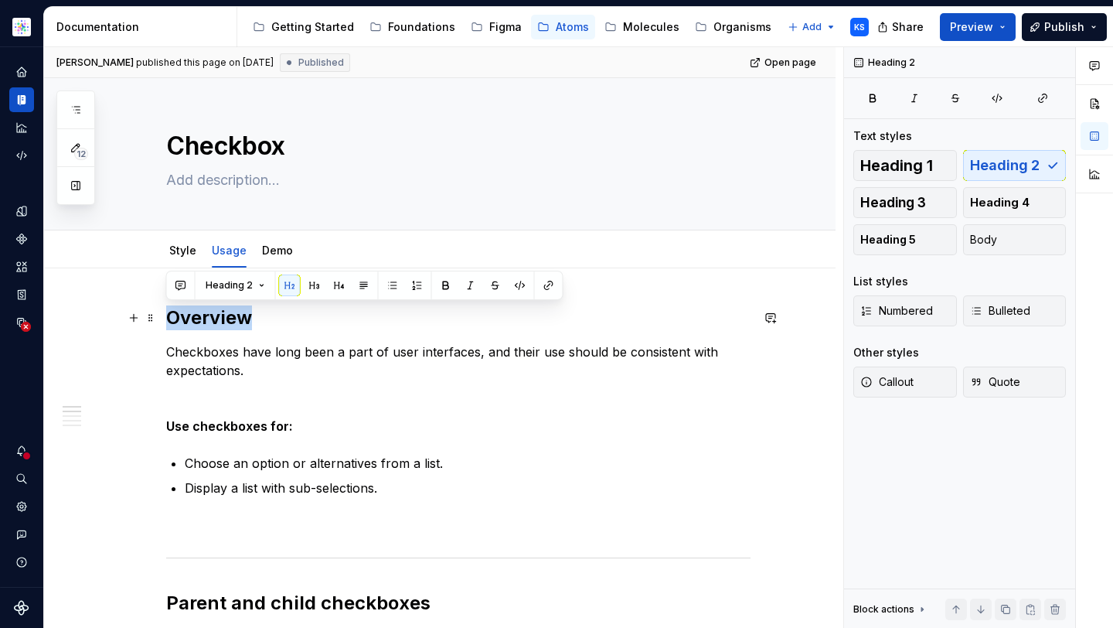
drag, startPoint x: 171, startPoint y: 316, endPoint x: 257, endPoint y: 317, distance: 86.6
click at [257, 317] on h2 "Overview" at bounding box center [458, 317] width 584 height 25
copy h2 "Overview"
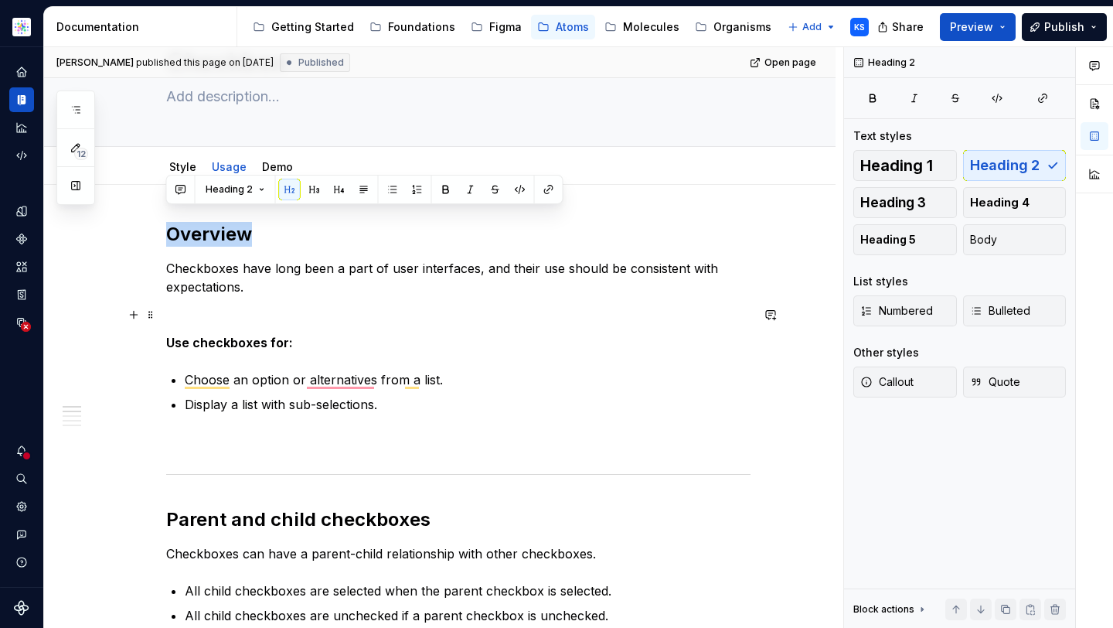
scroll to position [109, 0]
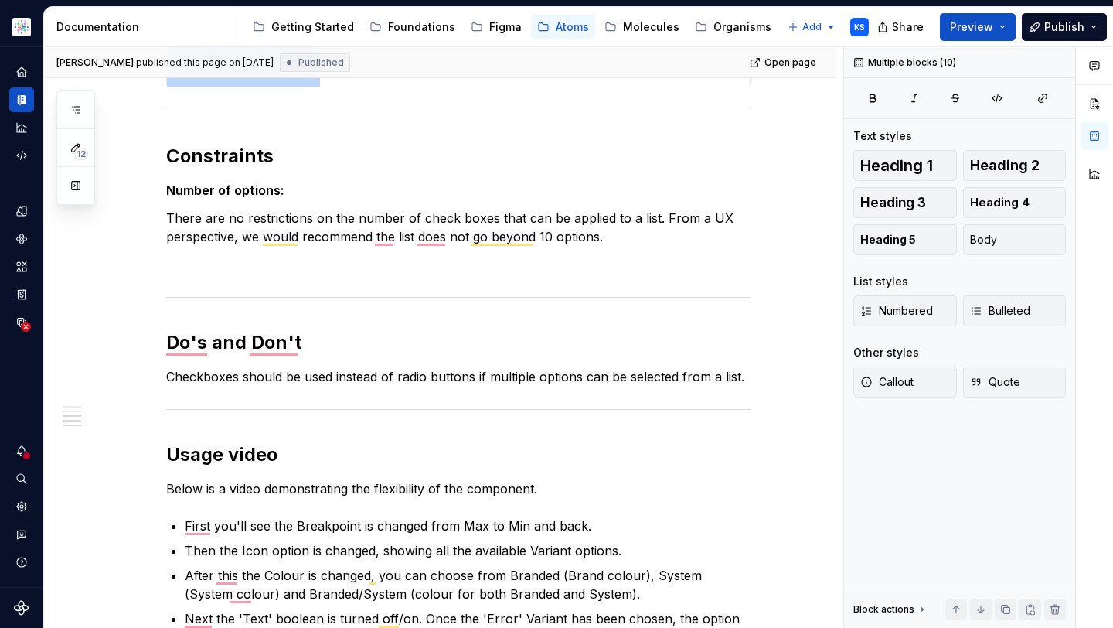
scroll to position [0, 0]
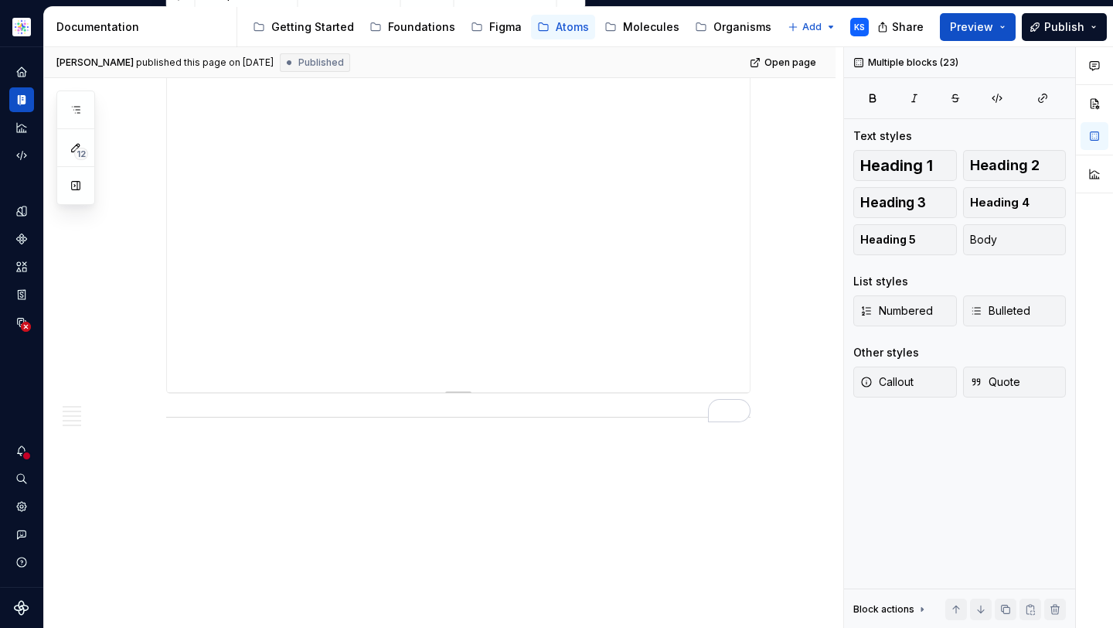
drag, startPoint x: 165, startPoint y: 203, endPoint x: 560, endPoint y: 185, distance: 395.3
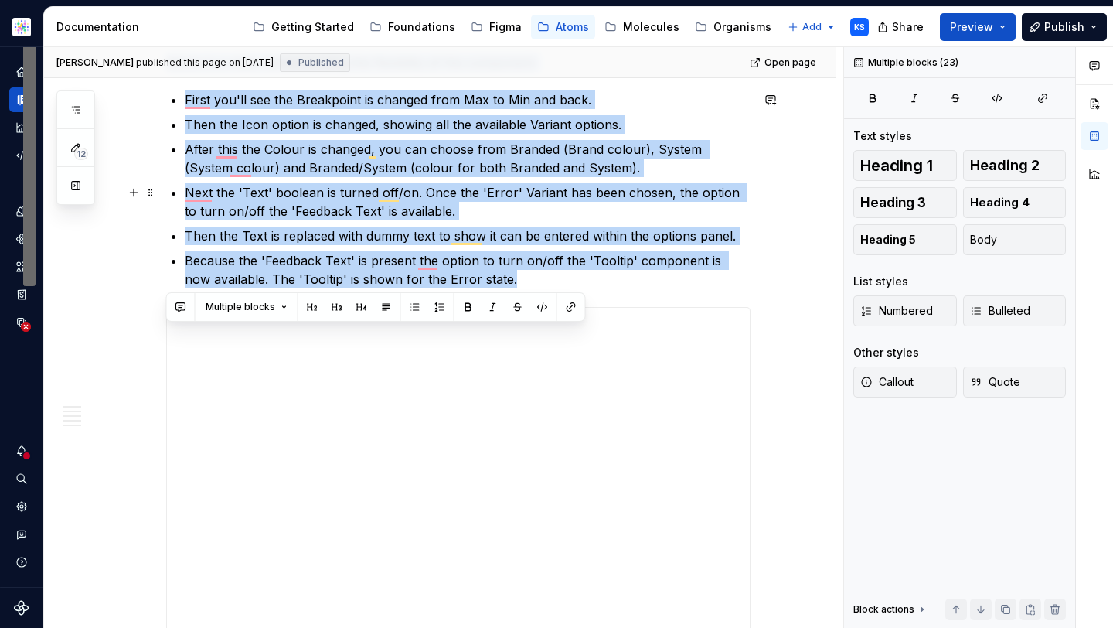
copy div "Overview Checkboxes have long been a part of user interfaces, and their use sho…"
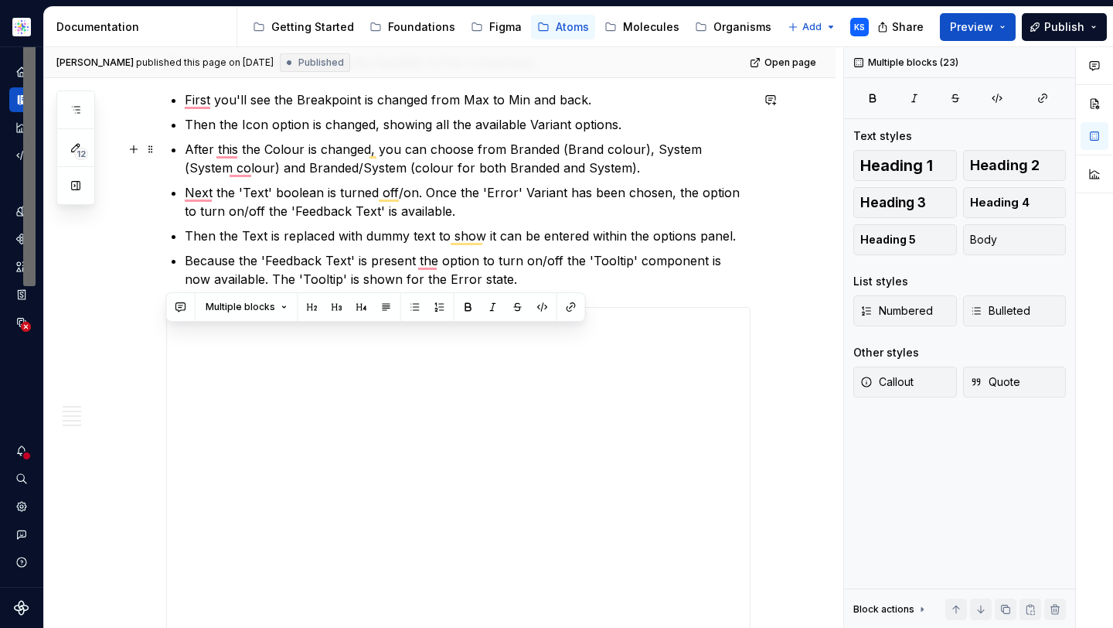
click at [434, 179] on ul "First you'll see the Breakpoint is changed from Max to Min and back. Then the I…" at bounding box center [468, 189] width 566 height 198
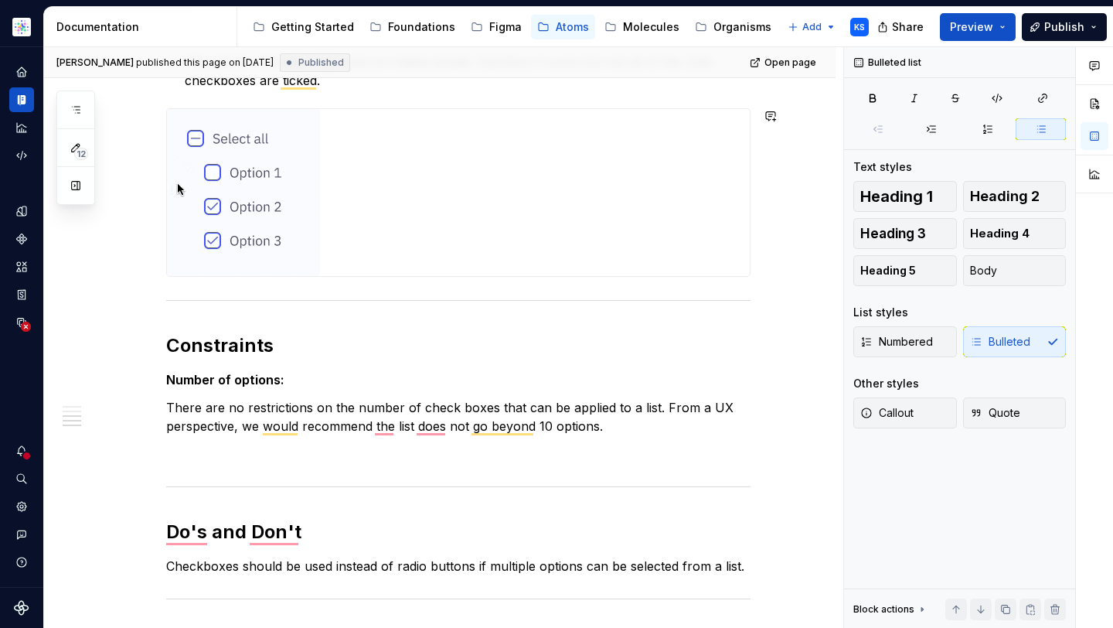
scroll to position [700, 0]
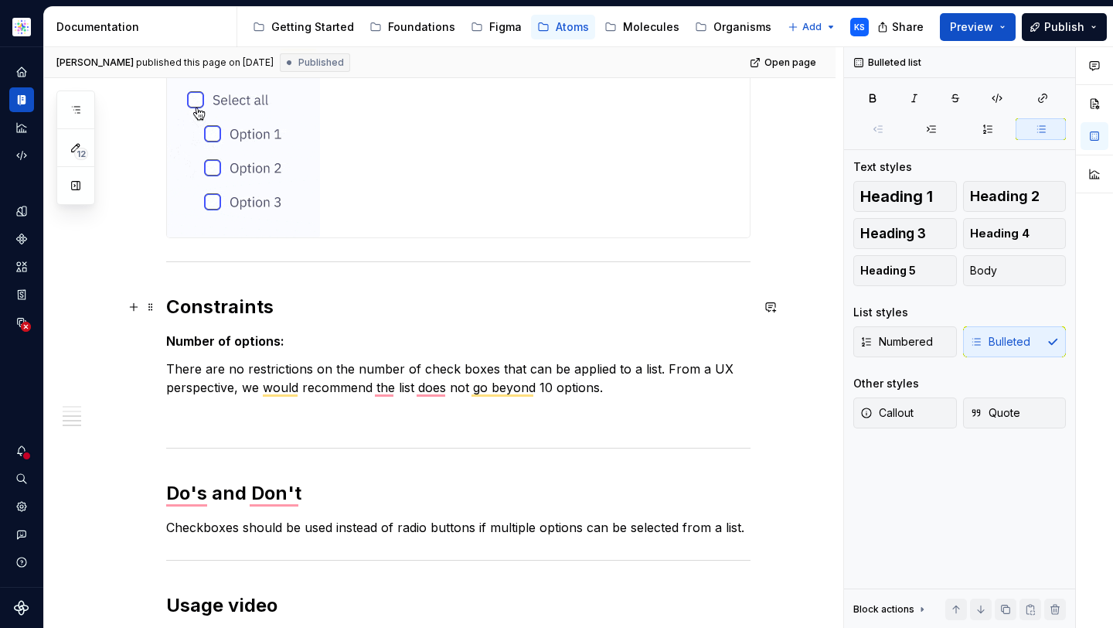
click at [247, 314] on h2 "Constraints" at bounding box center [458, 306] width 584 height 25
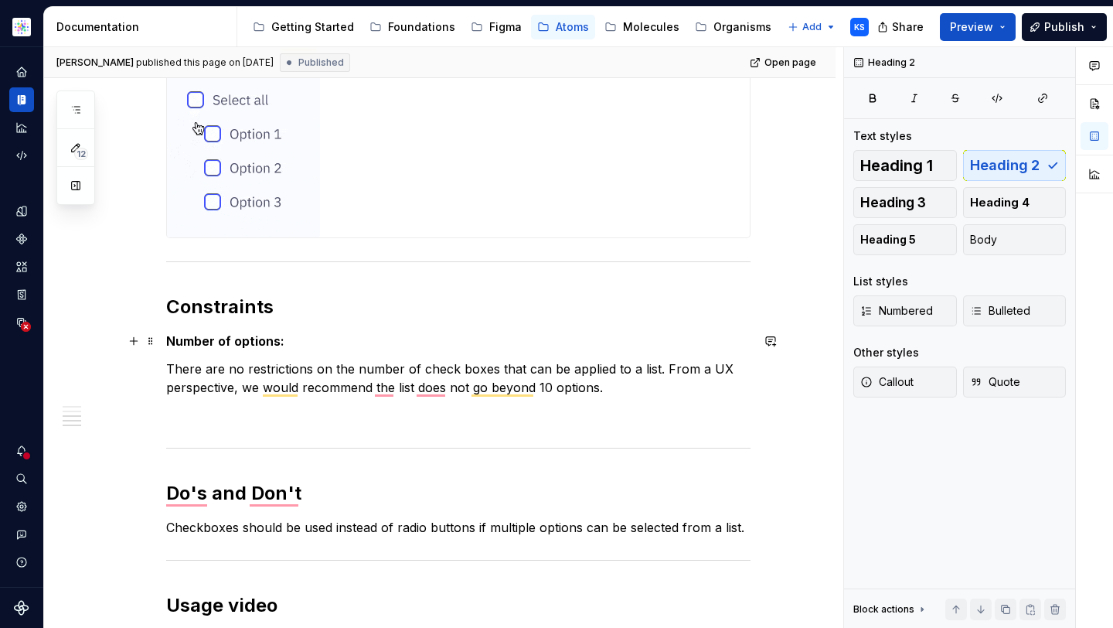
scroll to position [954, 0]
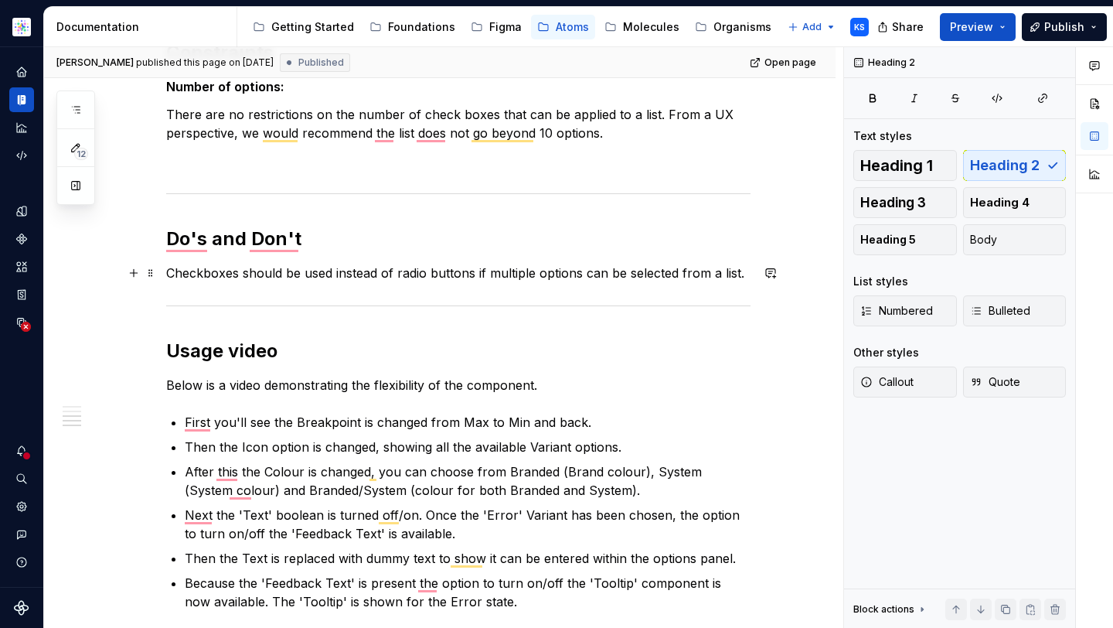
click at [350, 267] on p "Checkboxes should be used instead of radio buttons if multiple options can be s…" at bounding box center [458, 273] width 584 height 19
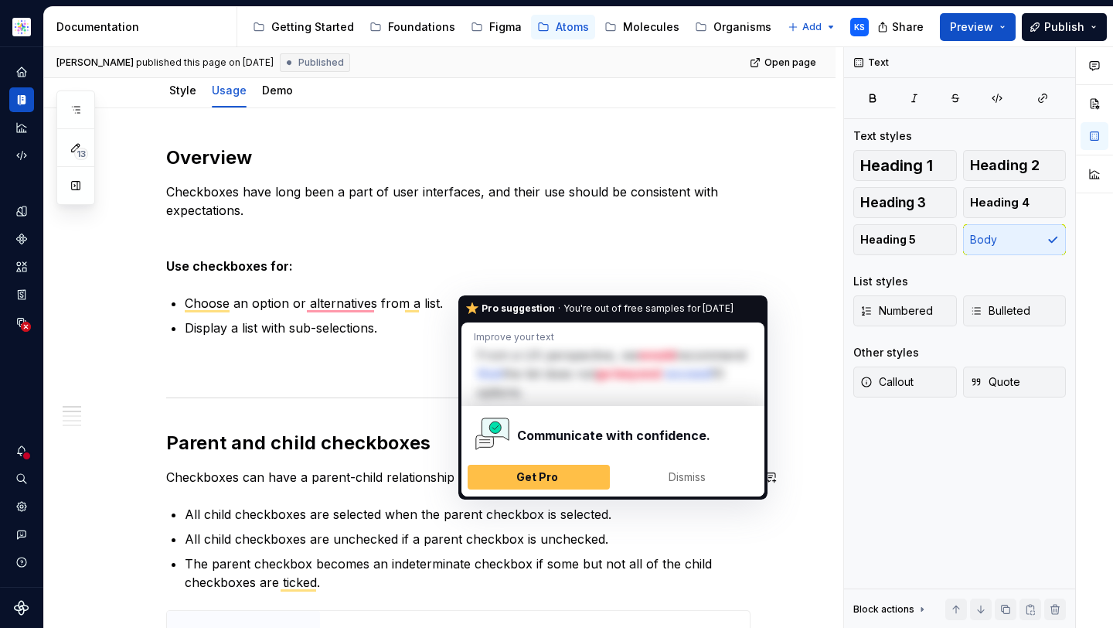
scroll to position [0, 0]
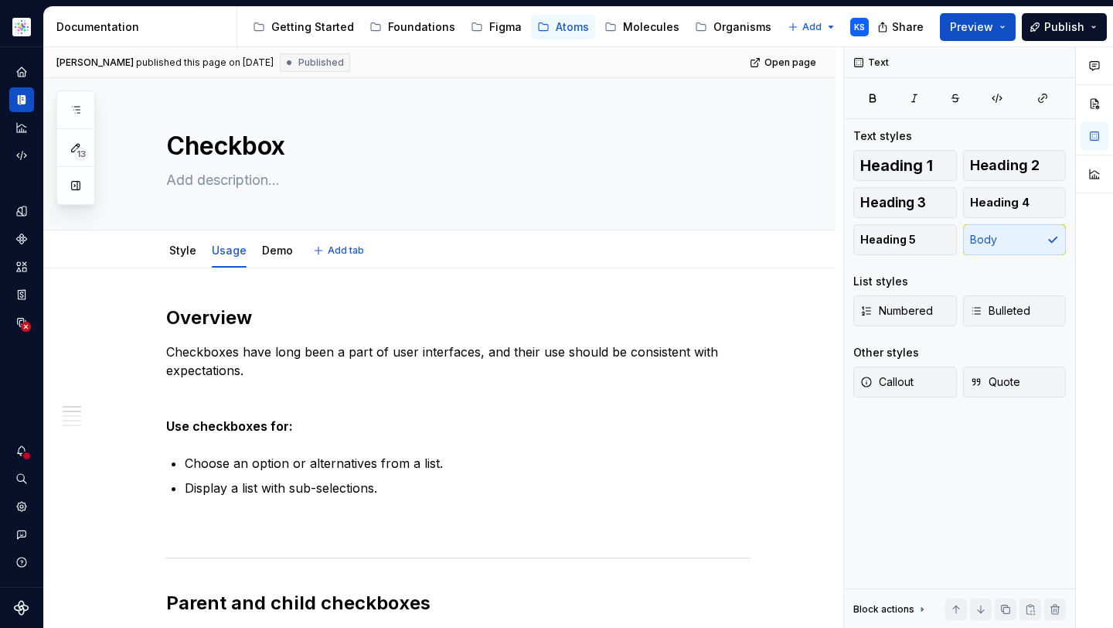
type textarea "*"
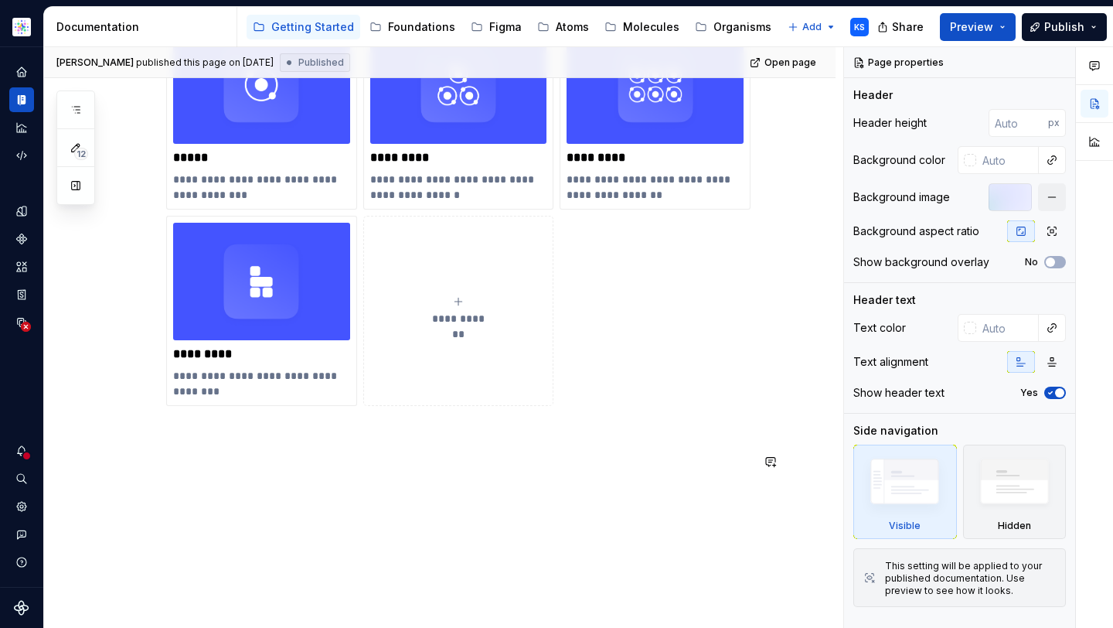
scroll to position [847, 0]
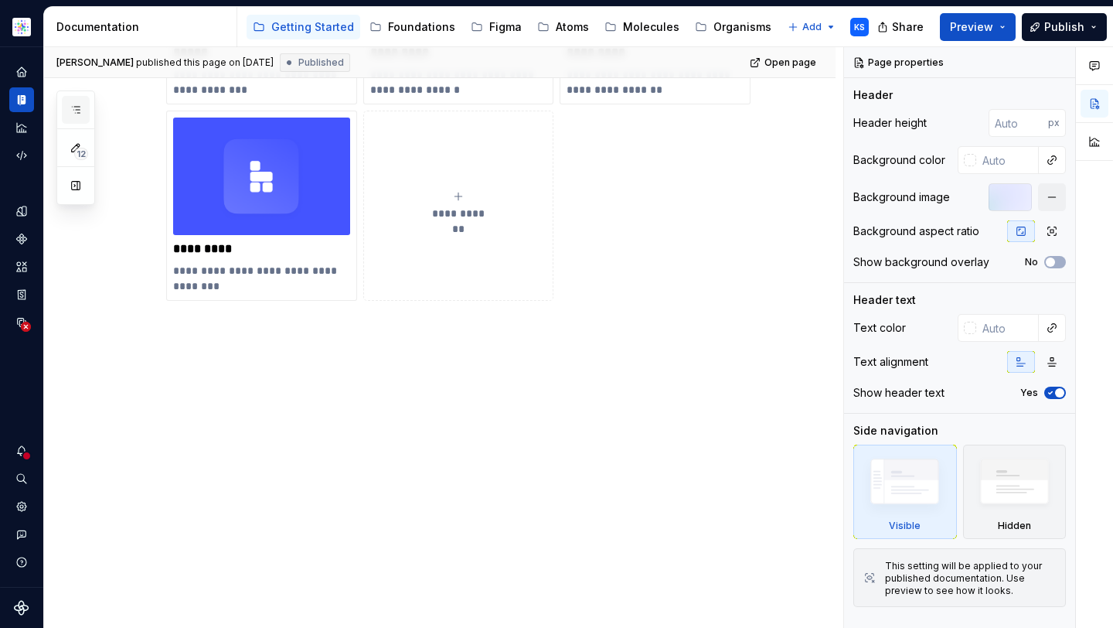
click at [72, 102] on button "button" at bounding box center [76, 110] width 28 height 28
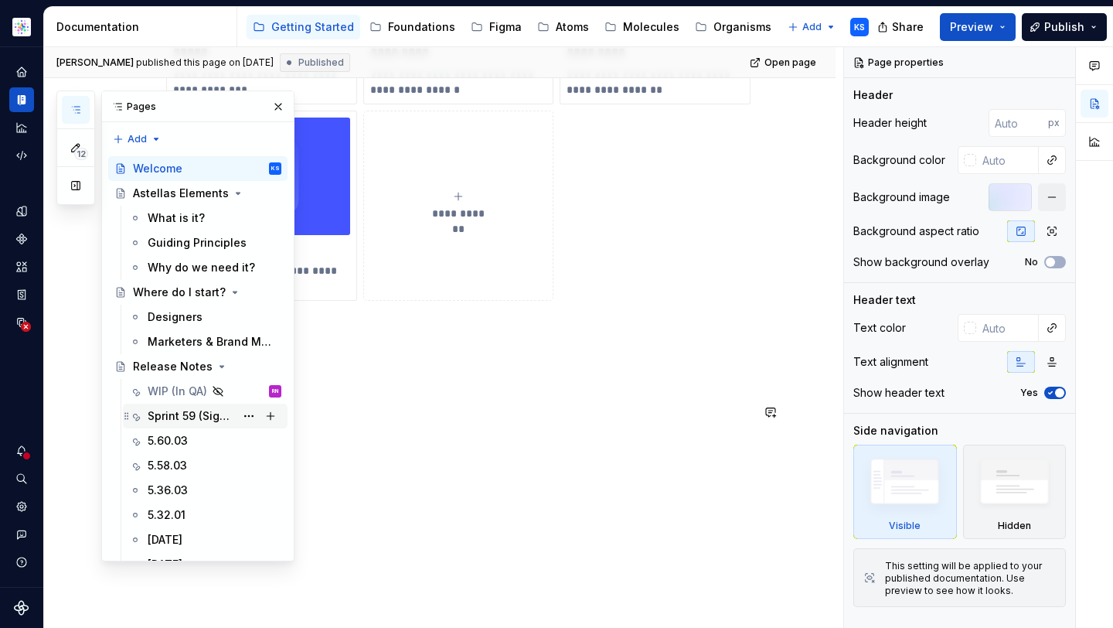
click at [216, 422] on div "Sprint 59 (Signed off)" at bounding box center [191, 415] width 87 height 15
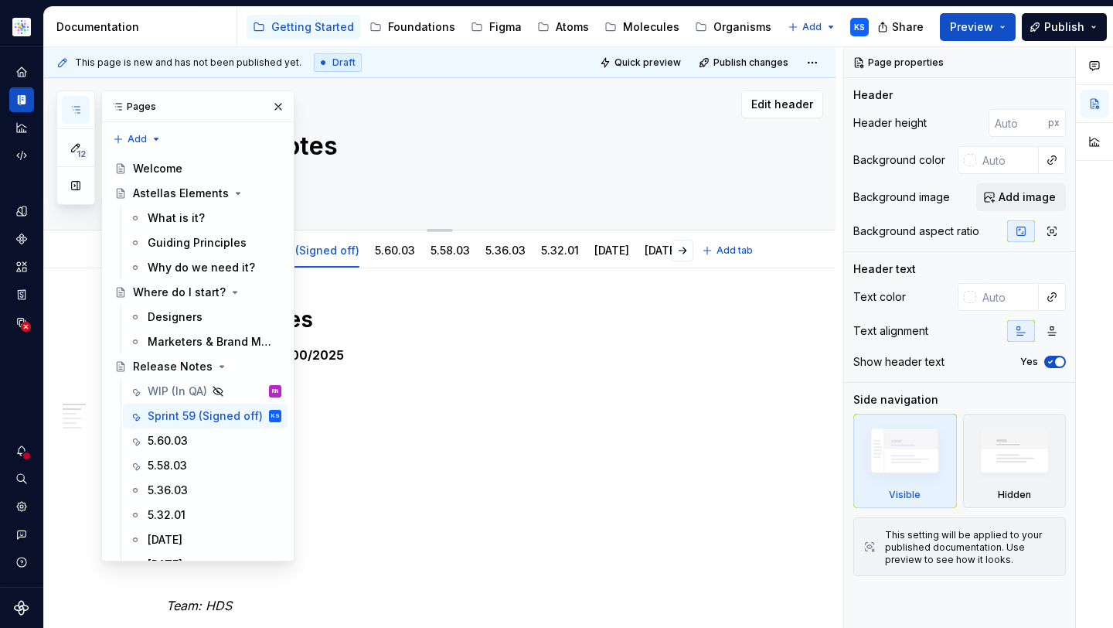
click at [487, 199] on div "Release Notes" at bounding box center [458, 153] width 584 height 151
click at [267, 106] on button "button" at bounding box center [278, 107] width 22 height 22
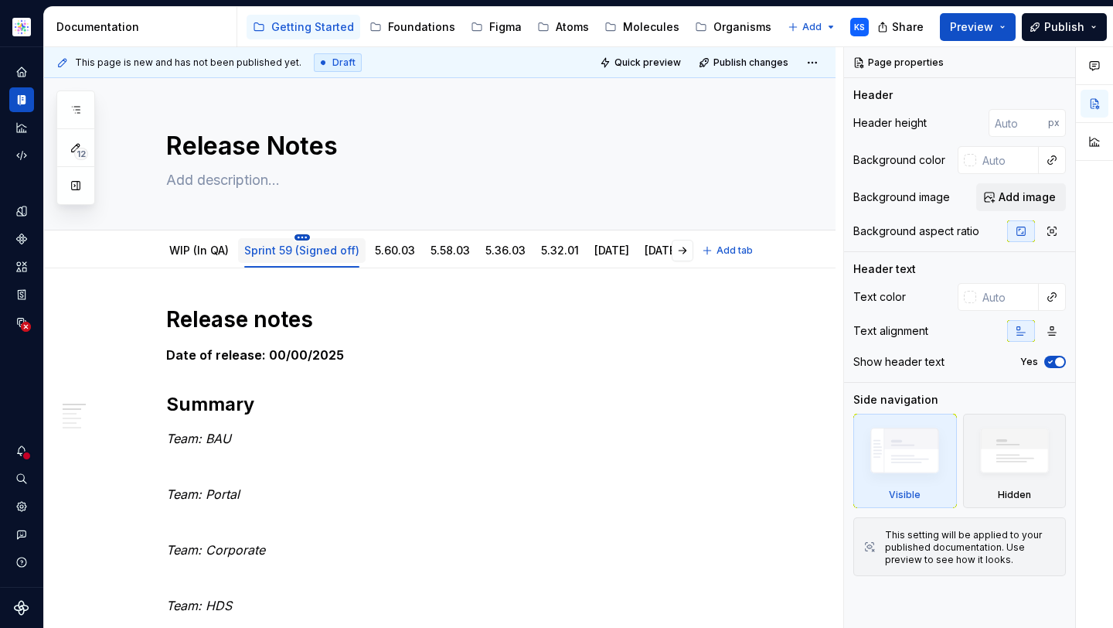
click at [299, 236] on html "Astellas Elements KS Dataset Core Documentation Accessibility guide for tree Pa…" at bounding box center [556, 314] width 1113 height 628
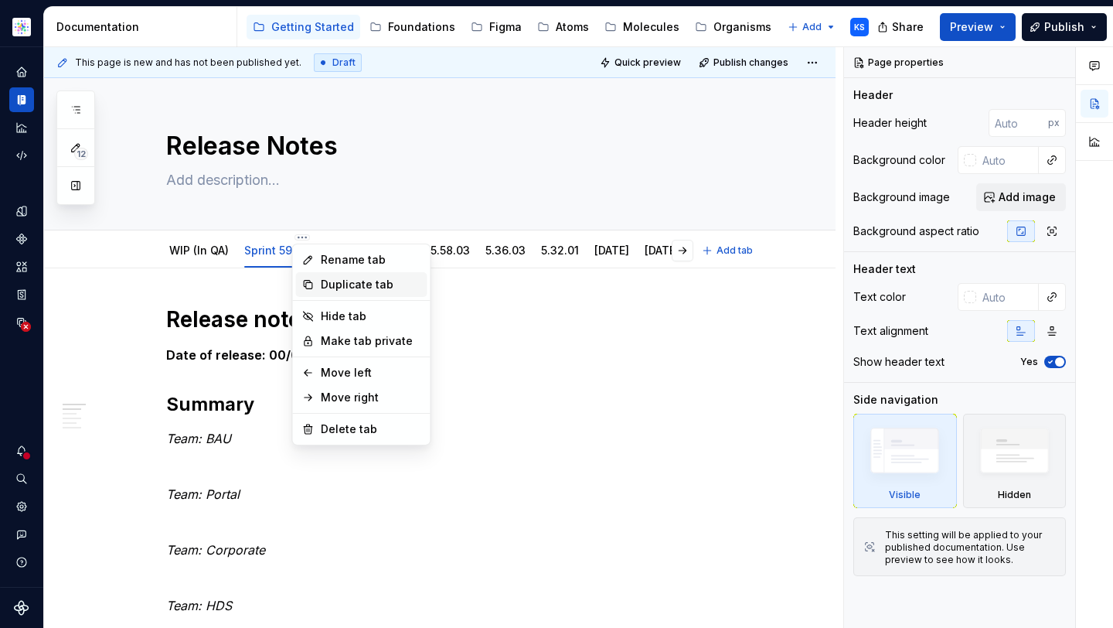
click at [345, 285] on div "Duplicate tab" at bounding box center [371, 284] width 100 height 15
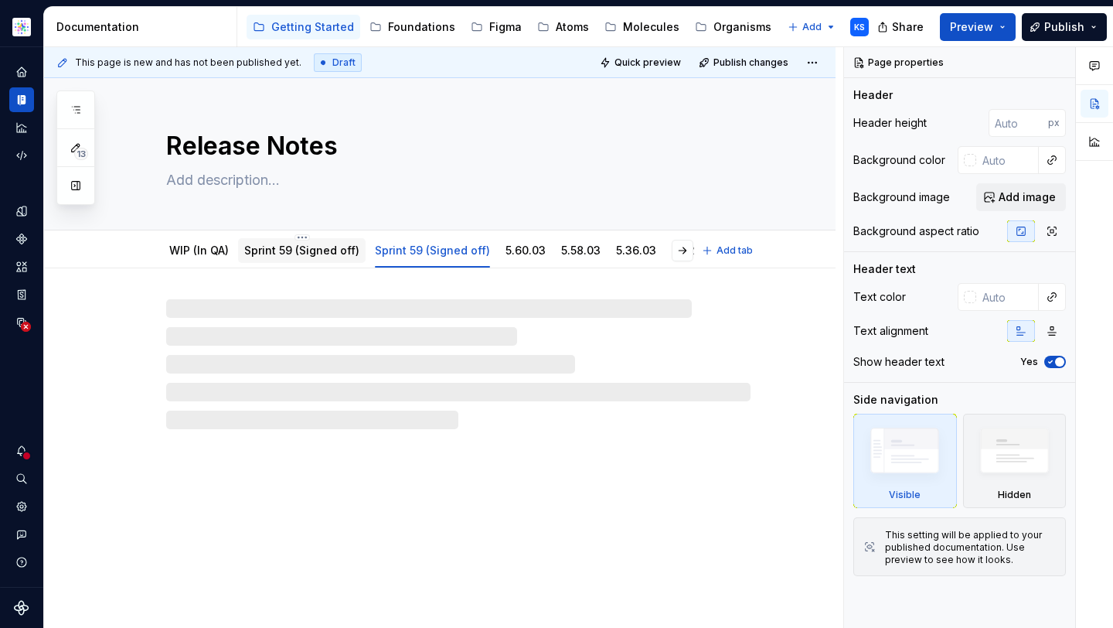
click at [317, 251] on link "Sprint 59 (Signed off)" at bounding box center [301, 249] width 115 height 13
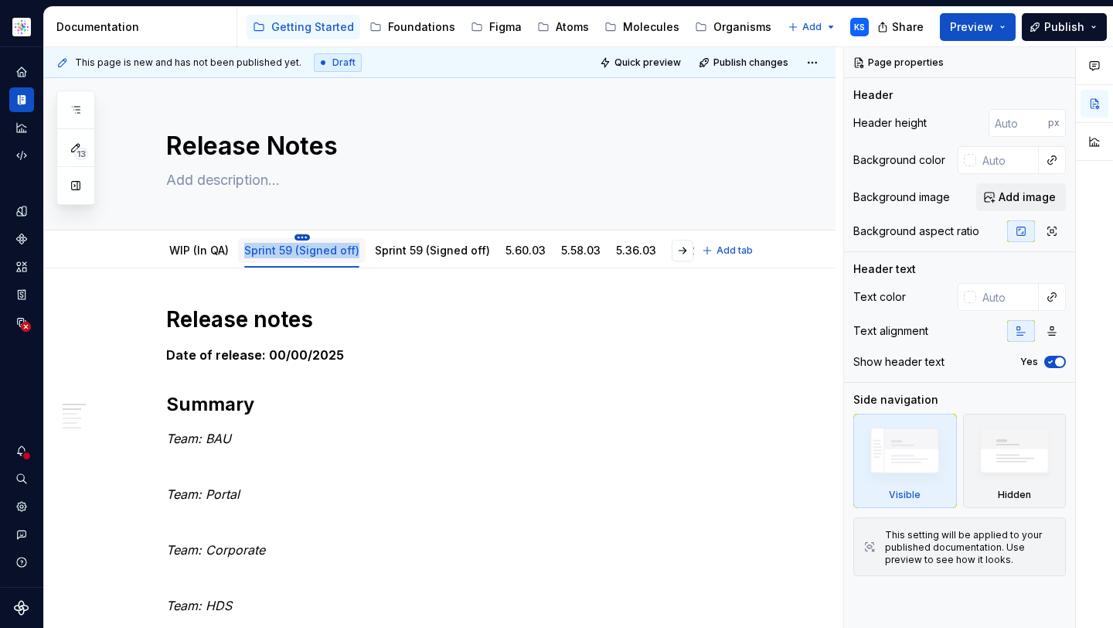
click at [301, 234] on html "Astellas Elements KS Dataset Core Documentation Accessibility guide for tree Pa…" at bounding box center [556, 314] width 1113 height 628
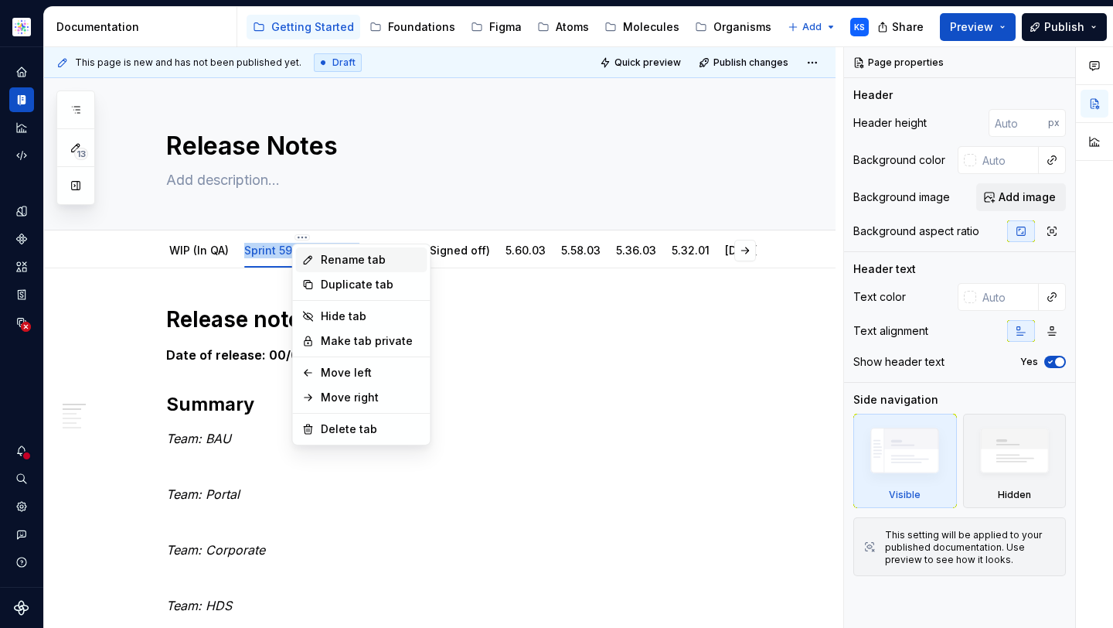
type textarea "*"
click at [342, 257] on div "Rename tab" at bounding box center [371, 259] width 100 height 15
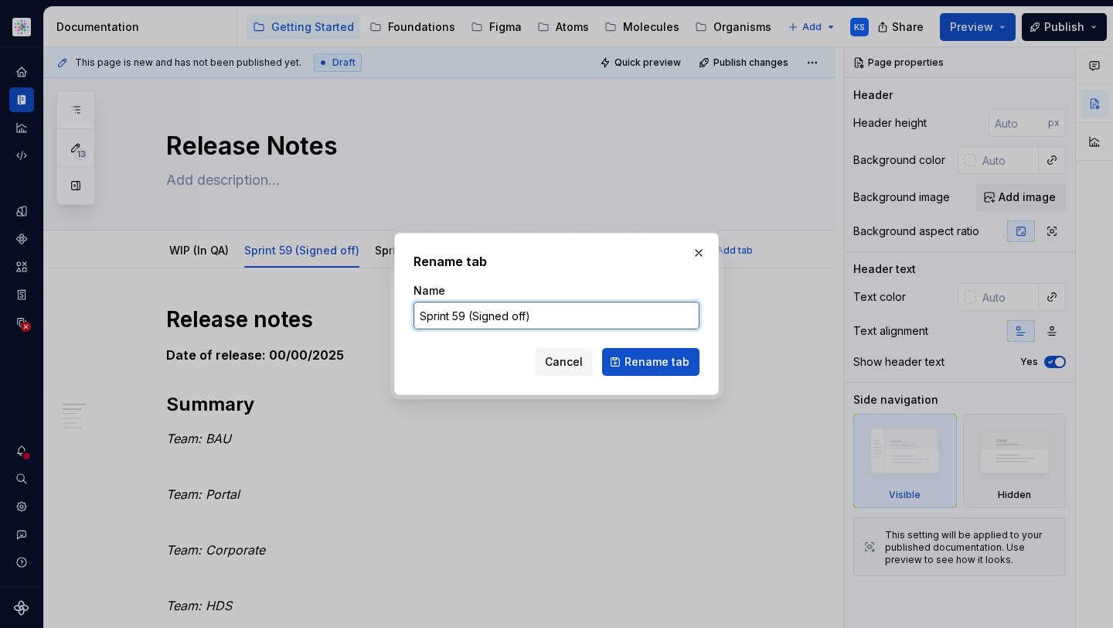
click at [477, 310] on input "Sprint 59 (Signed off)" at bounding box center [556, 315] width 286 height 28
click at [537, 310] on input "Sprint 59 (Signed off)" at bounding box center [556, 315] width 286 height 28
drag, startPoint x: 564, startPoint y: 314, endPoint x: 453, endPoint y: 311, distance: 111.3
click at [453, 311] on input "Sprint 59 (Signed off)" at bounding box center [556, 315] width 286 height 28
type input "Sprint 60"
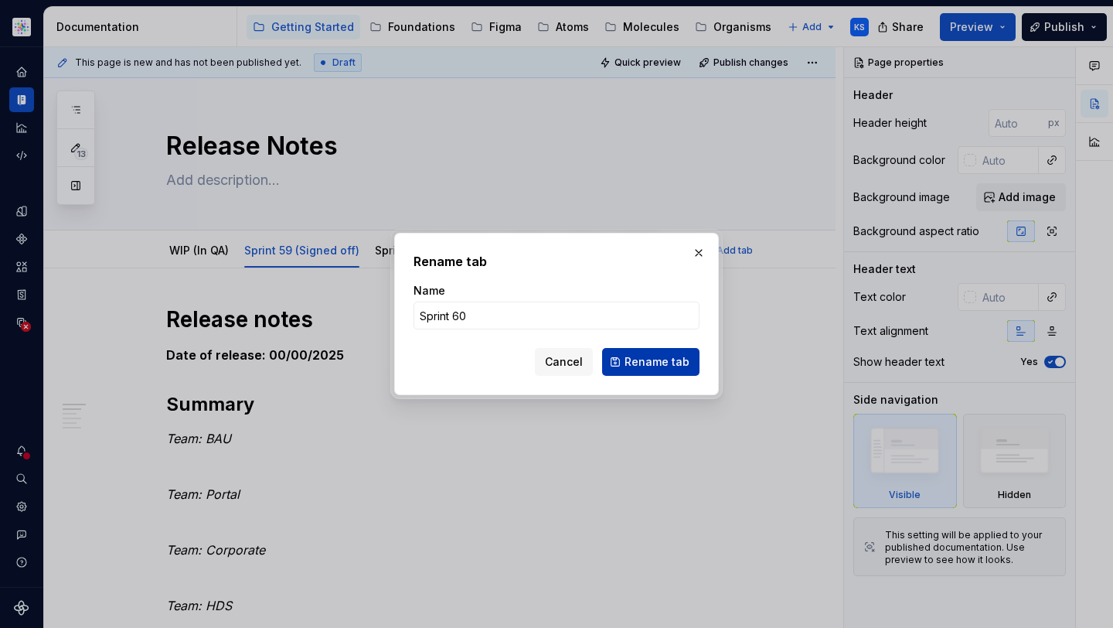
click at [672, 361] on span "Rename tab" at bounding box center [656, 361] width 65 height 15
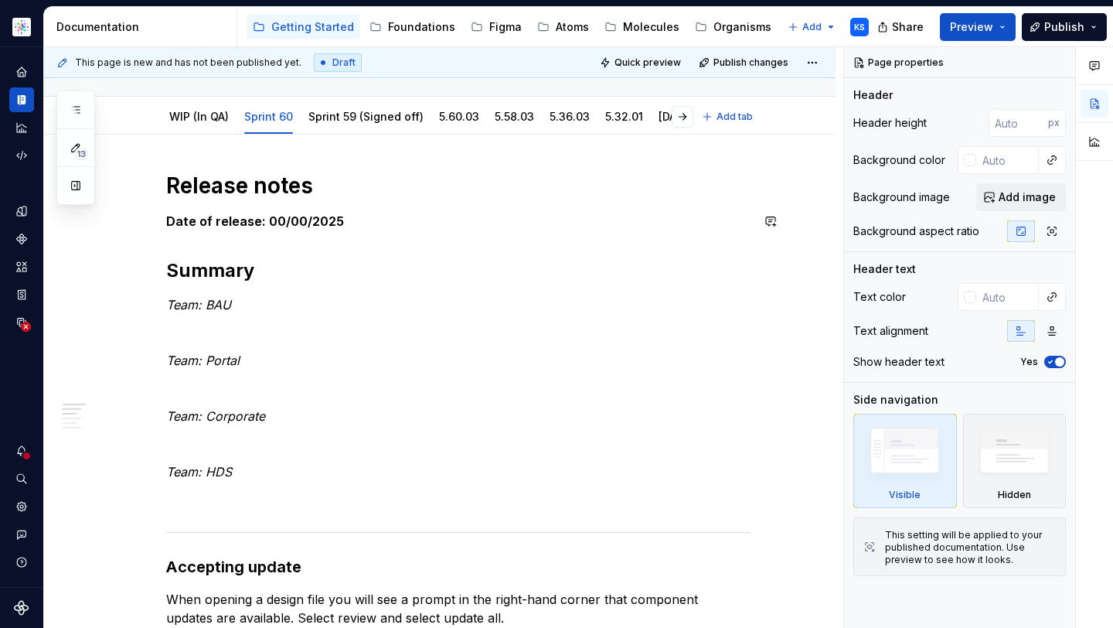
scroll to position [144, 0]
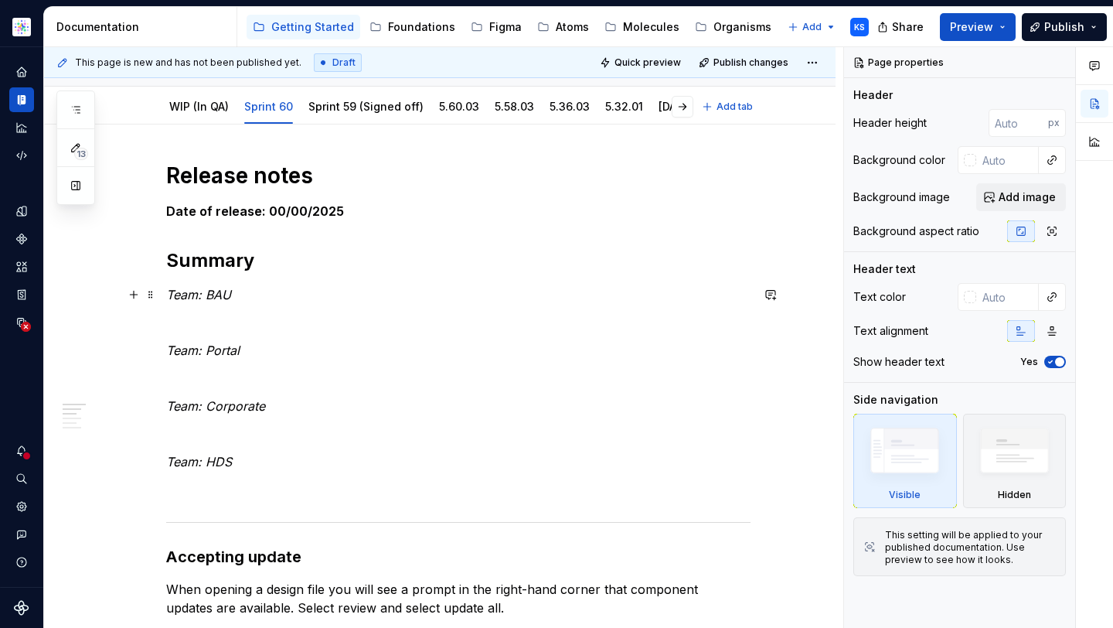
click at [236, 285] on p "Team: BAU" at bounding box center [458, 294] width 584 height 19
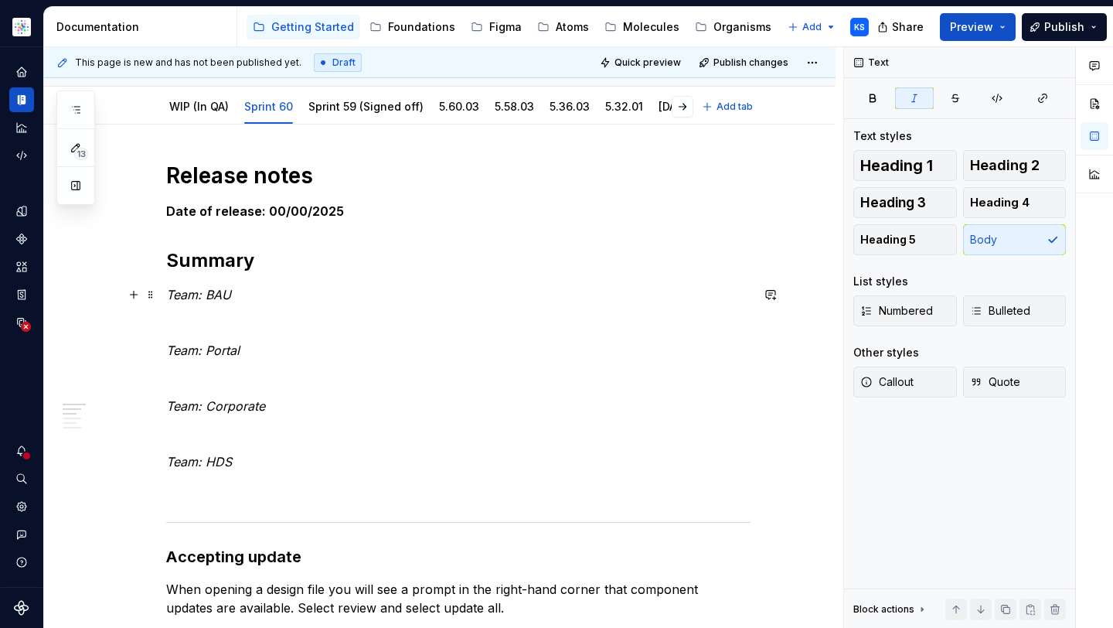
click at [255, 287] on p "Team: BAU" at bounding box center [458, 294] width 584 height 19
type textarea "*"
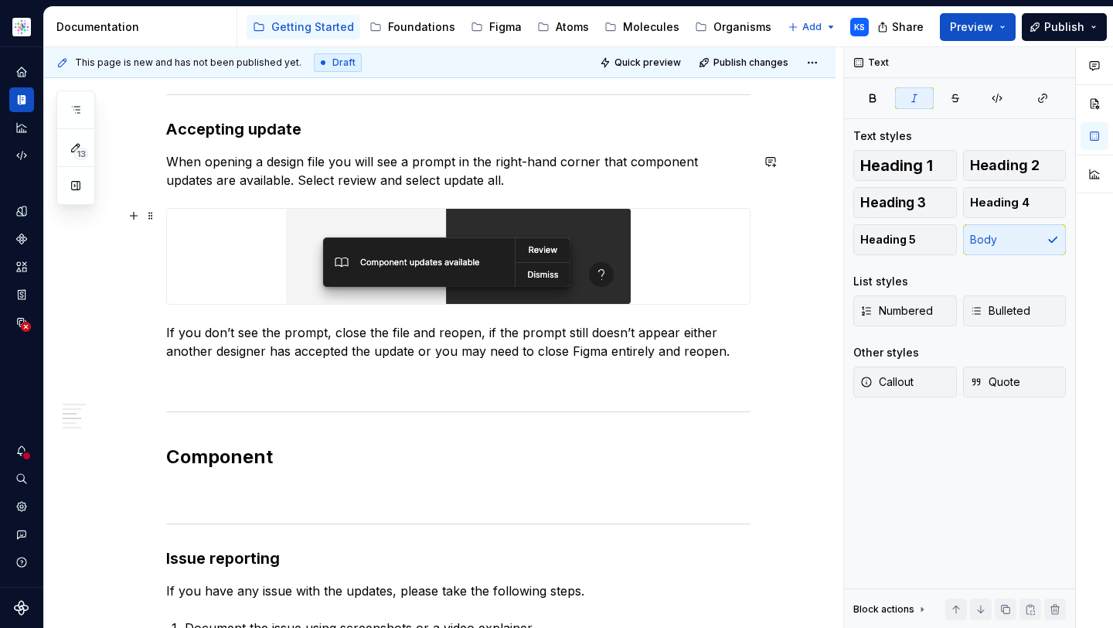
scroll to position [767, 0]
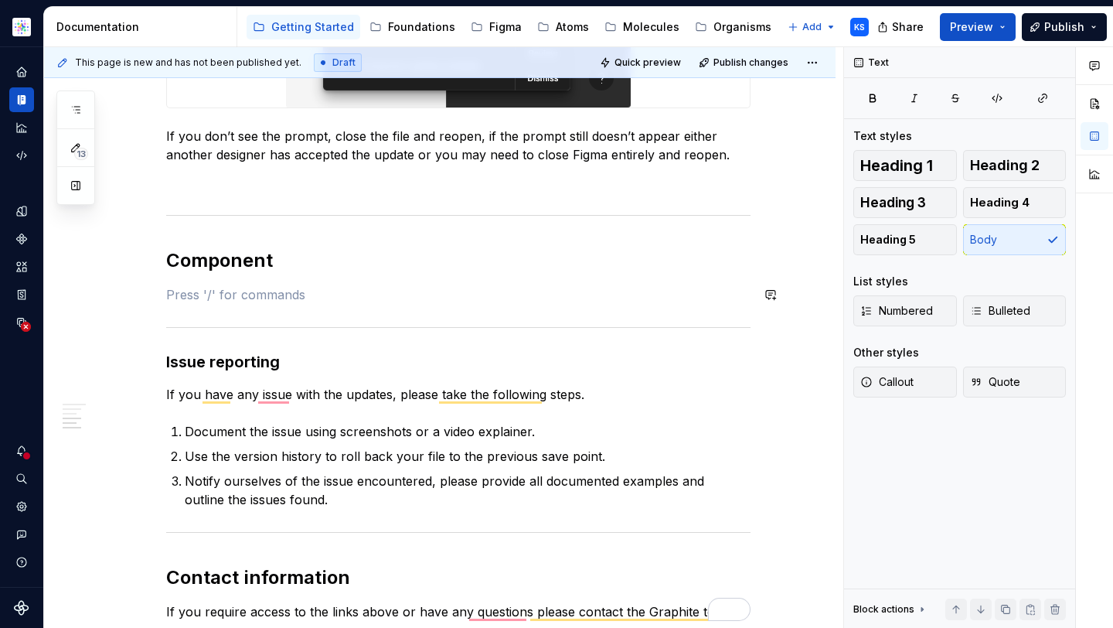
click at [285, 275] on div "Release notes Date of release: 00/00/2025 Summary Team: BAU Team: Portal Team: …" at bounding box center [458, 79] width 584 height 1083
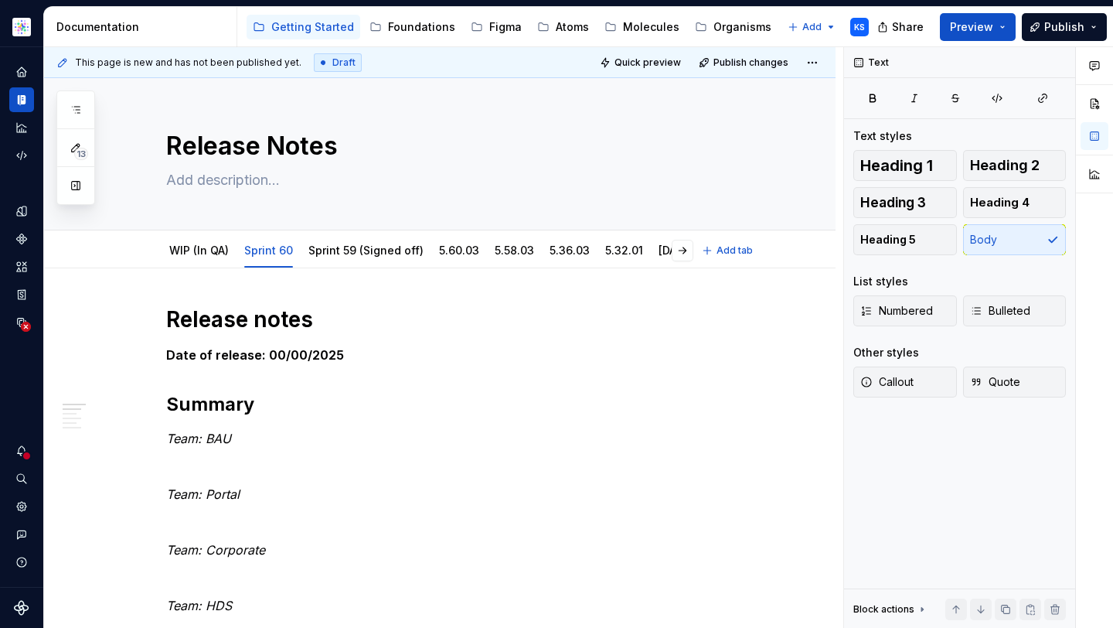
scroll to position [0, 0]
click at [441, 256] on link "5.60.03" at bounding box center [459, 249] width 40 height 13
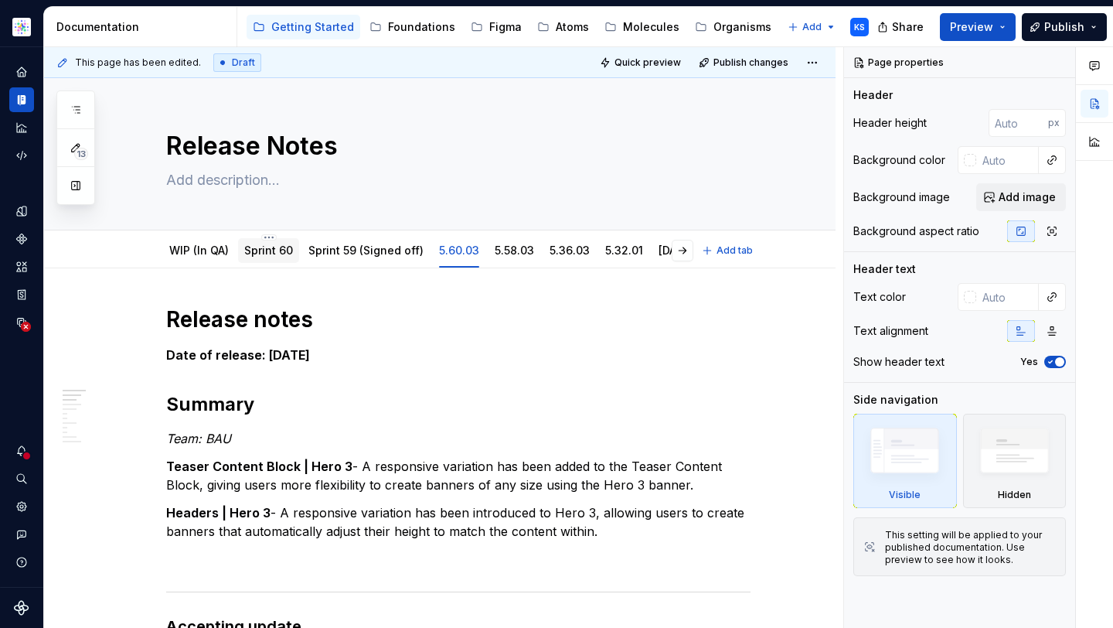
click at [269, 258] on div "Sprint 60" at bounding box center [268, 250] width 49 height 19
click at [273, 250] on link "Sprint 60" at bounding box center [268, 249] width 49 height 13
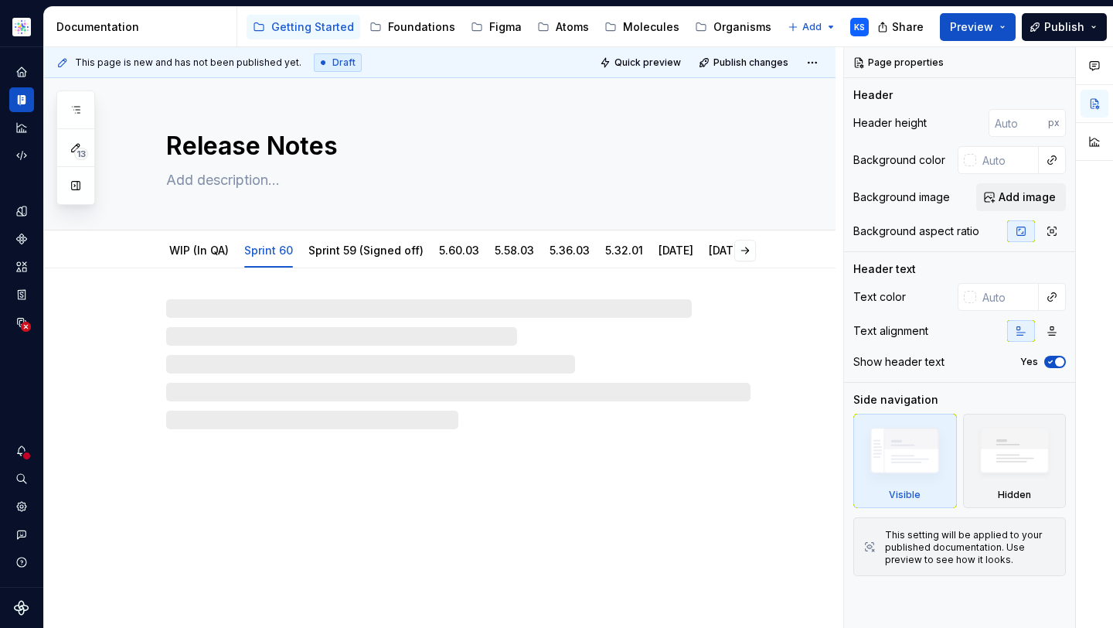
type textarea "*"
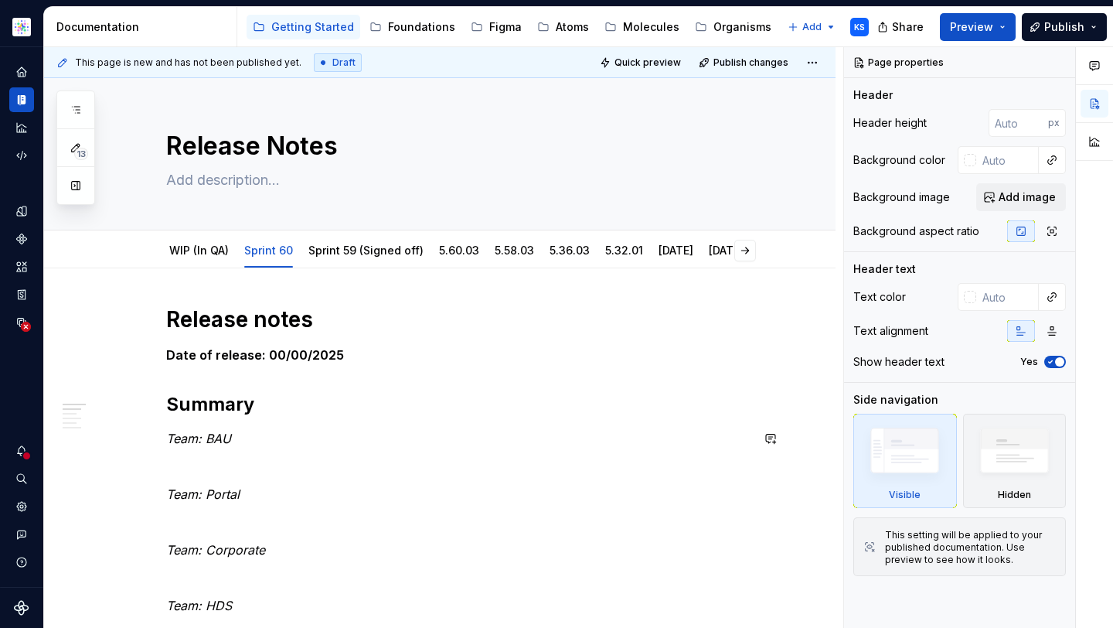
click at [282, 442] on p "Team: BAU" at bounding box center [458, 438] width 584 height 19
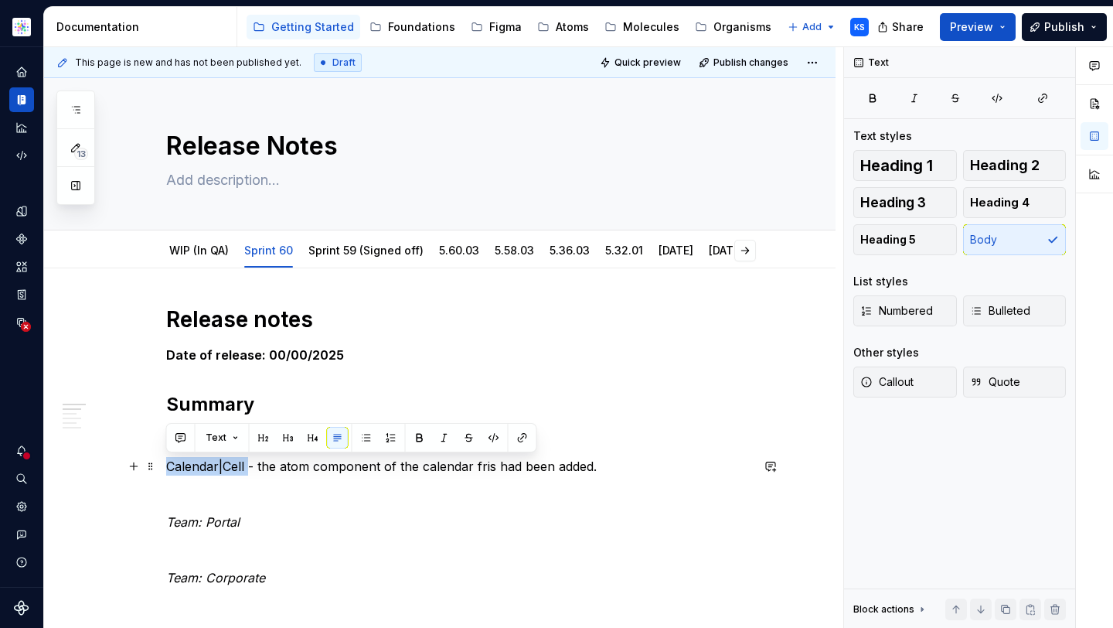
drag, startPoint x: 248, startPoint y: 466, endPoint x: 165, endPoint y: 465, distance: 83.5
click at [420, 440] on button "button" at bounding box center [420, 438] width 22 height 22
click at [601, 465] on p "Calendar|Cell - the atom component of the calendar fris had been added." at bounding box center [458, 466] width 584 height 19
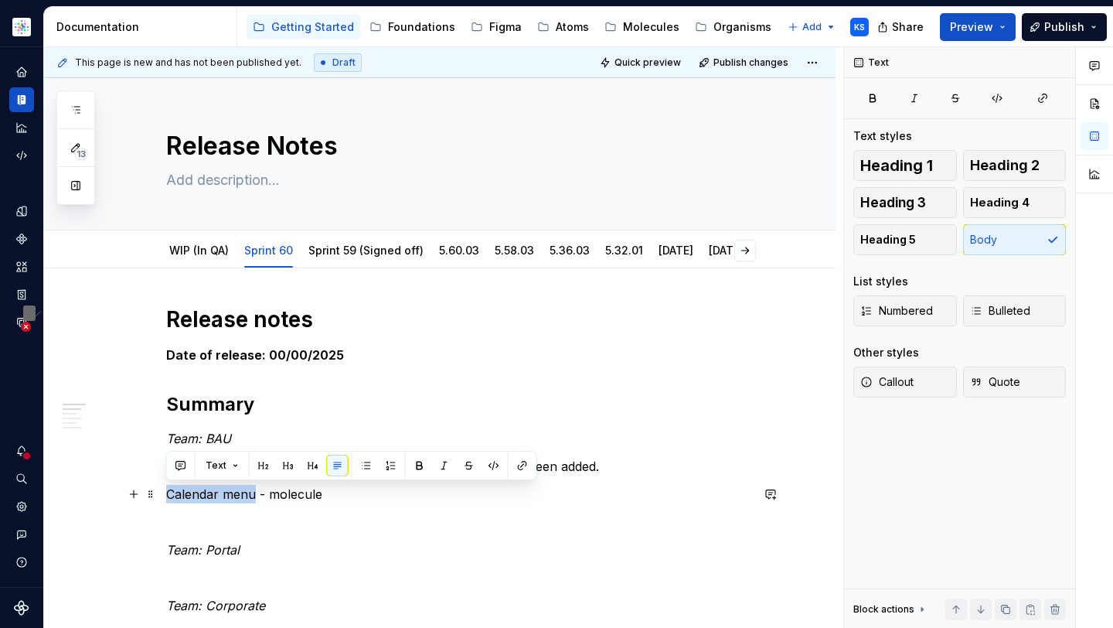
drag, startPoint x: 255, startPoint y: 494, endPoint x: 162, endPoint y: 496, distance: 92.8
click at [414, 468] on button "button" at bounding box center [420, 465] width 22 height 22
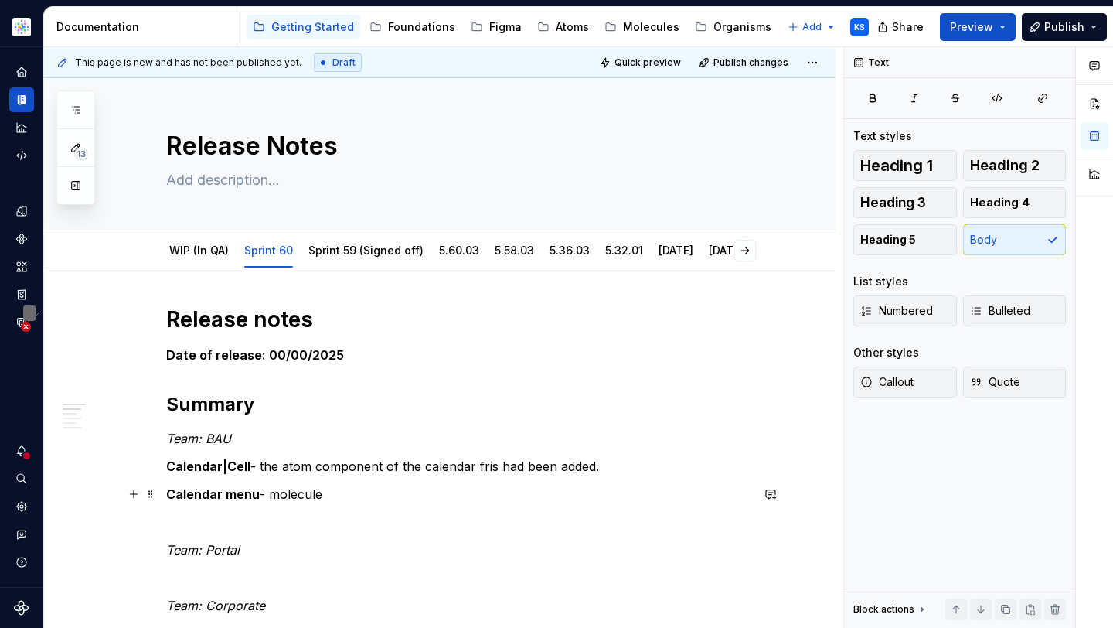
click at [343, 488] on p "Calendar menu - molecule" at bounding box center [458, 494] width 584 height 19
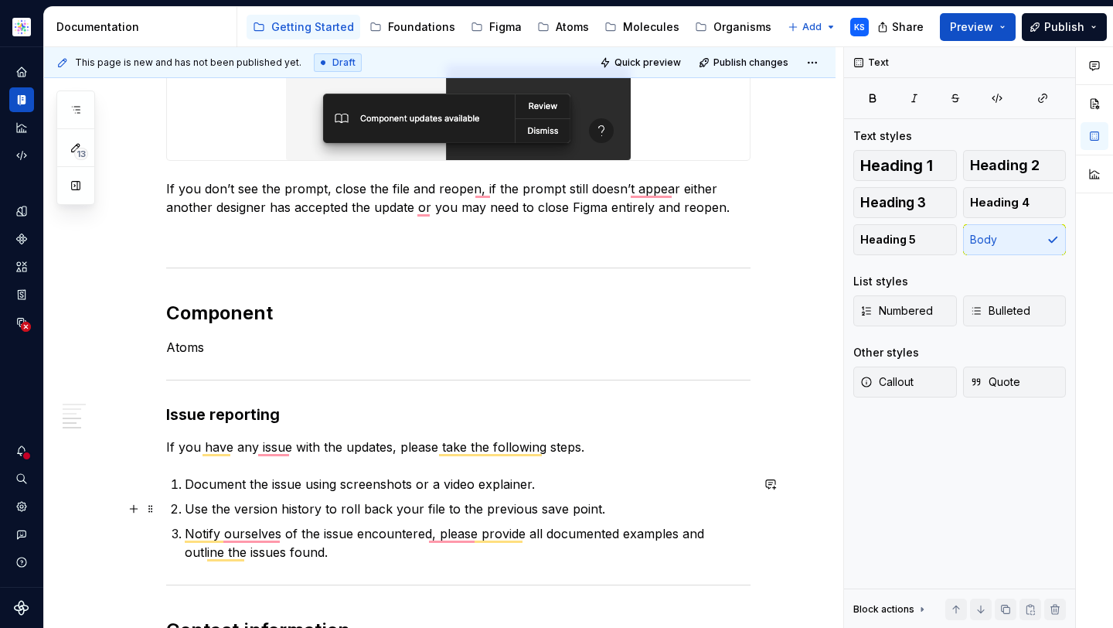
scroll to position [805, 0]
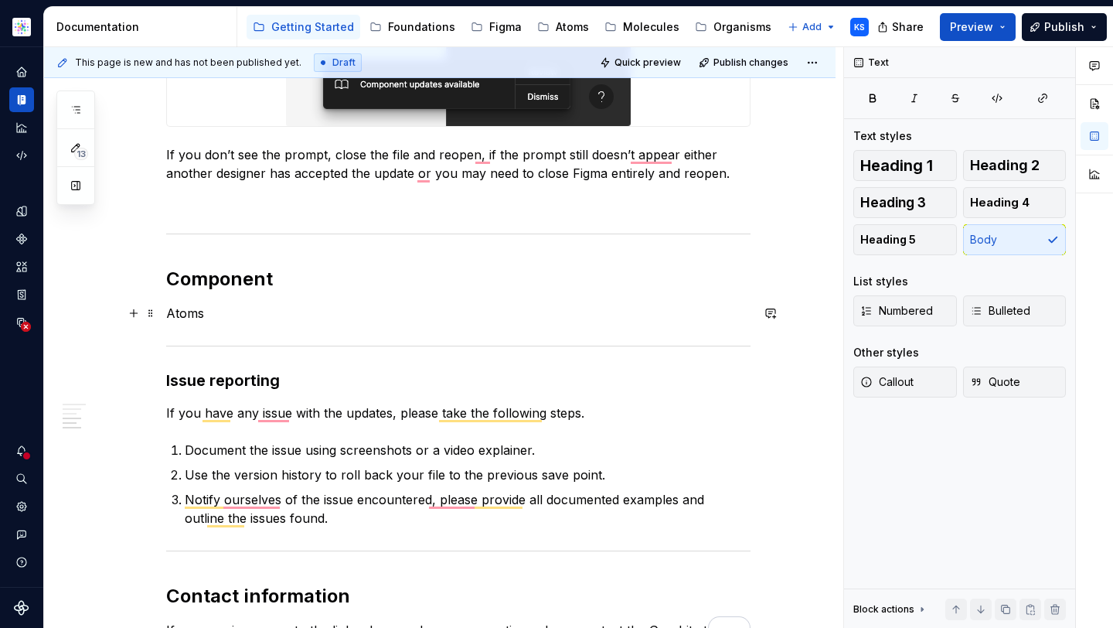
click at [217, 315] on p "Atoms" at bounding box center [458, 313] width 584 height 19
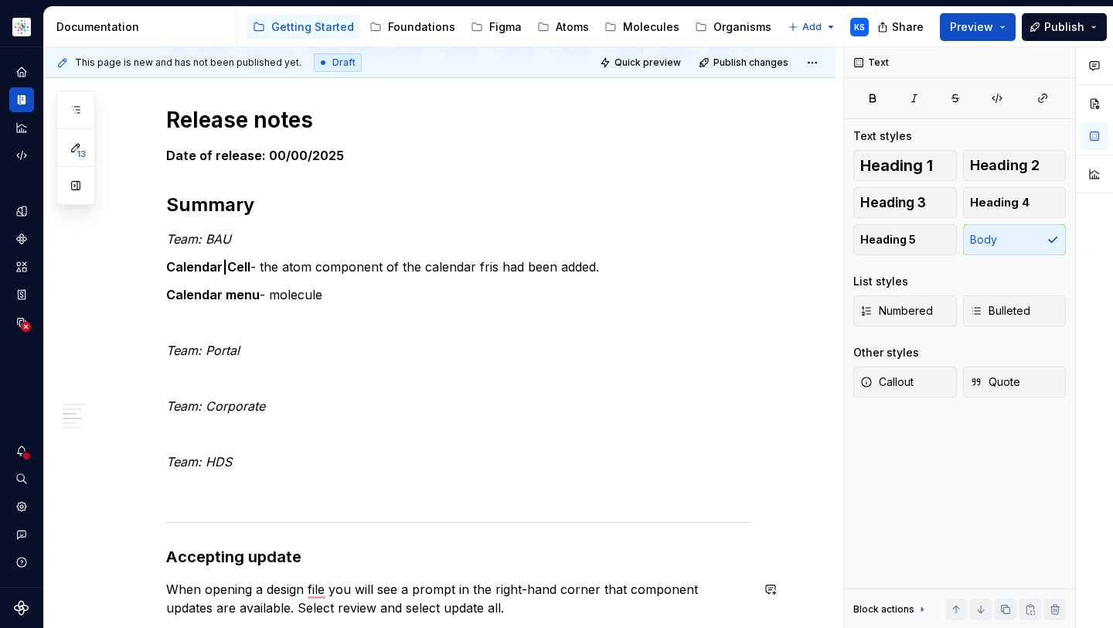
scroll to position [0, 0]
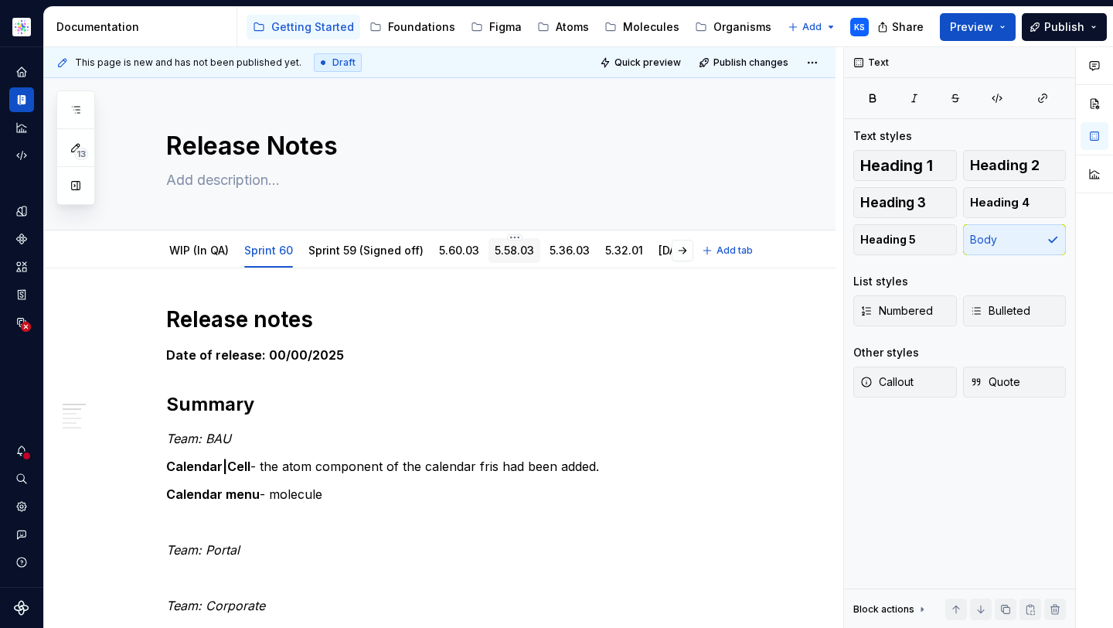
click at [500, 253] on link "5.58.03" at bounding box center [514, 249] width 39 height 13
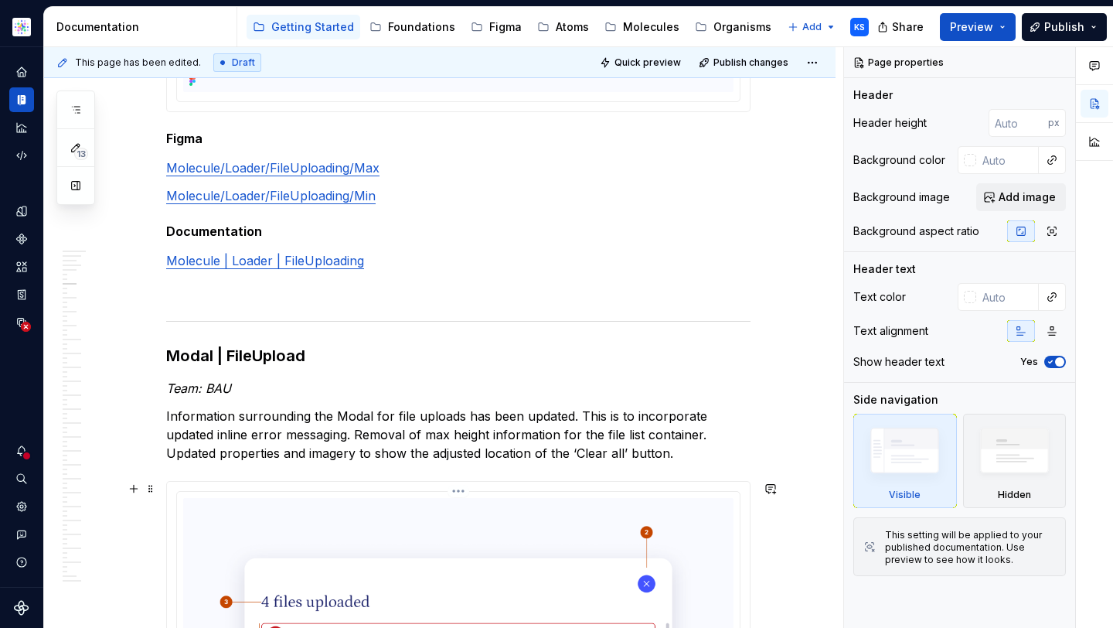
scroll to position [2324, 0]
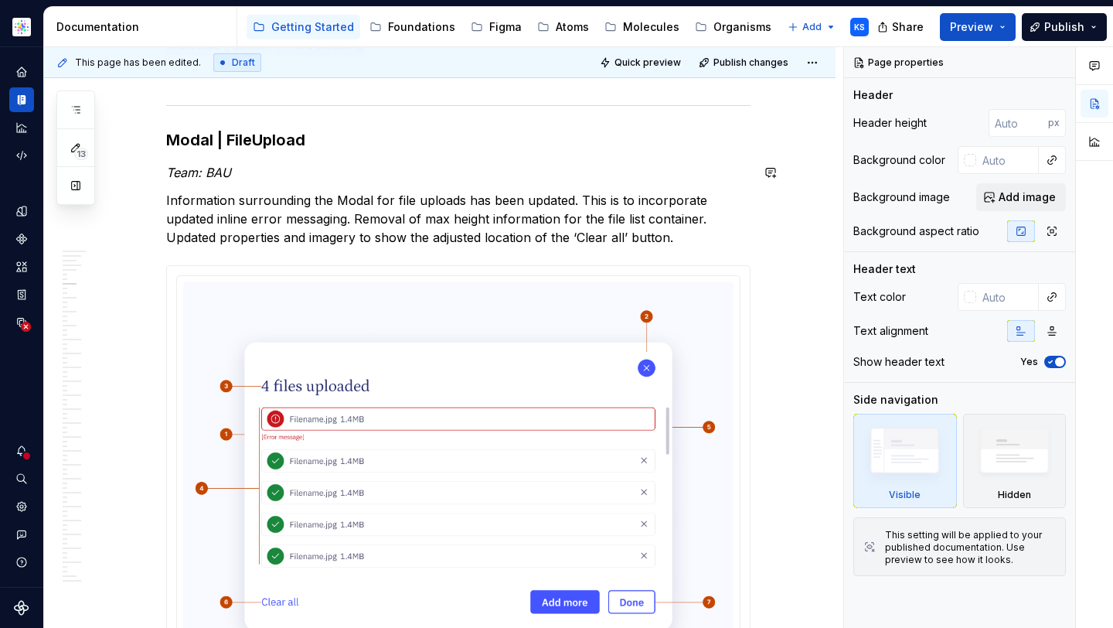
click at [290, 145] on strong "Modal | FileUpload" at bounding box center [235, 140] width 139 height 19
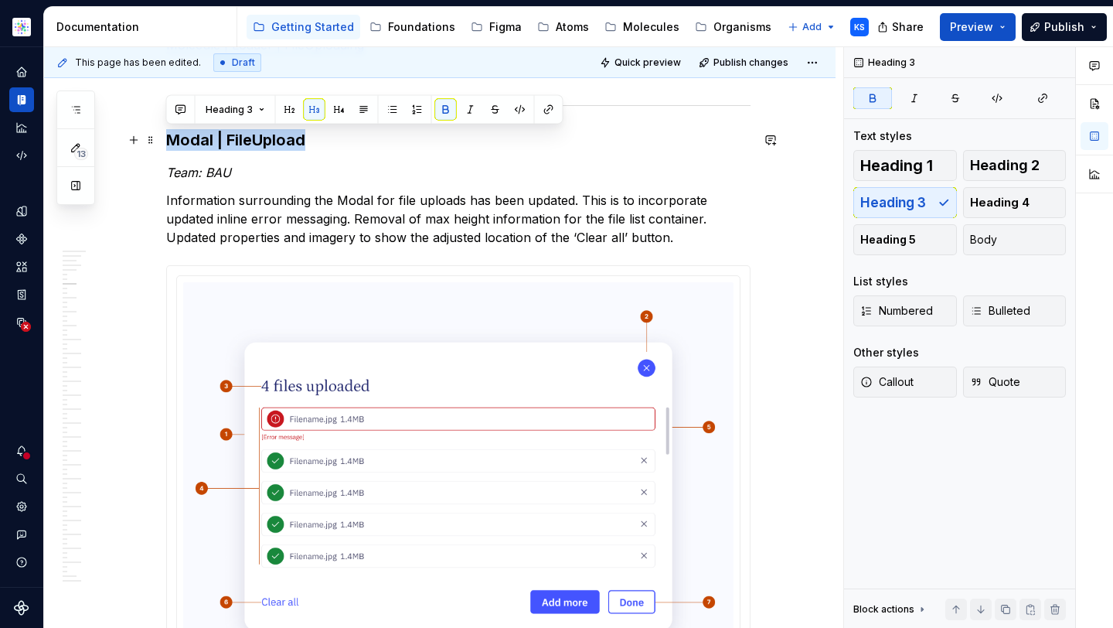
drag, startPoint x: 320, startPoint y: 133, endPoint x: 171, endPoint y: 137, distance: 149.2
click at [171, 137] on h3 "Modal | FileUpload" at bounding box center [458, 140] width 584 height 22
click at [206, 141] on strong "Modal | FileUpload" at bounding box center [235, 140] width 139 height 19
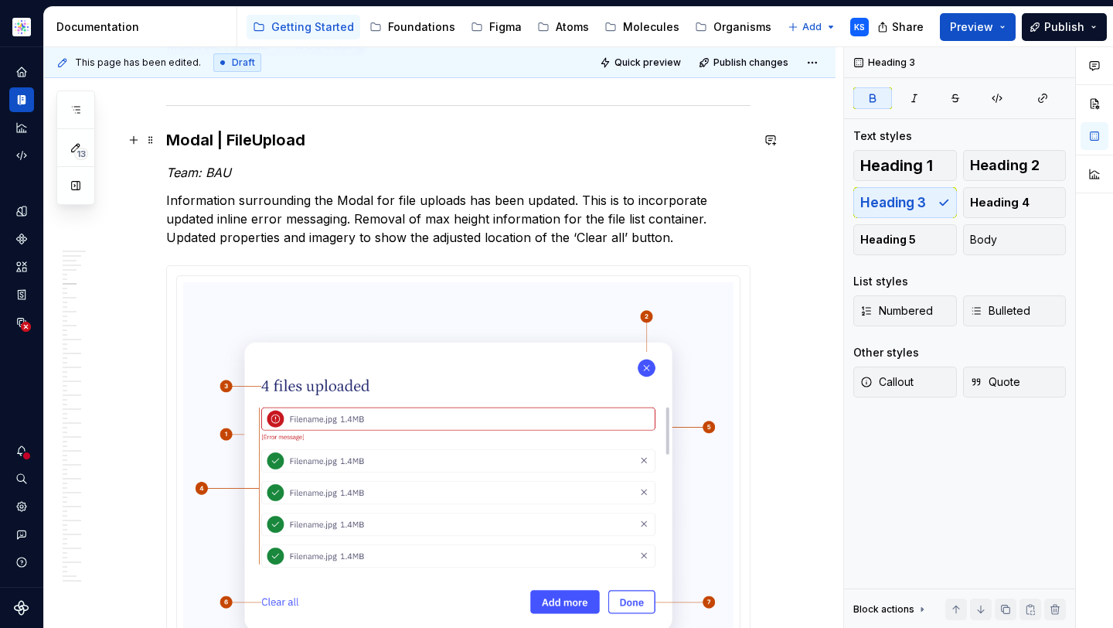
click at [286, 141] on strong "Modal | FileUpload" at bounding box center [235, 140] width 139 height 19
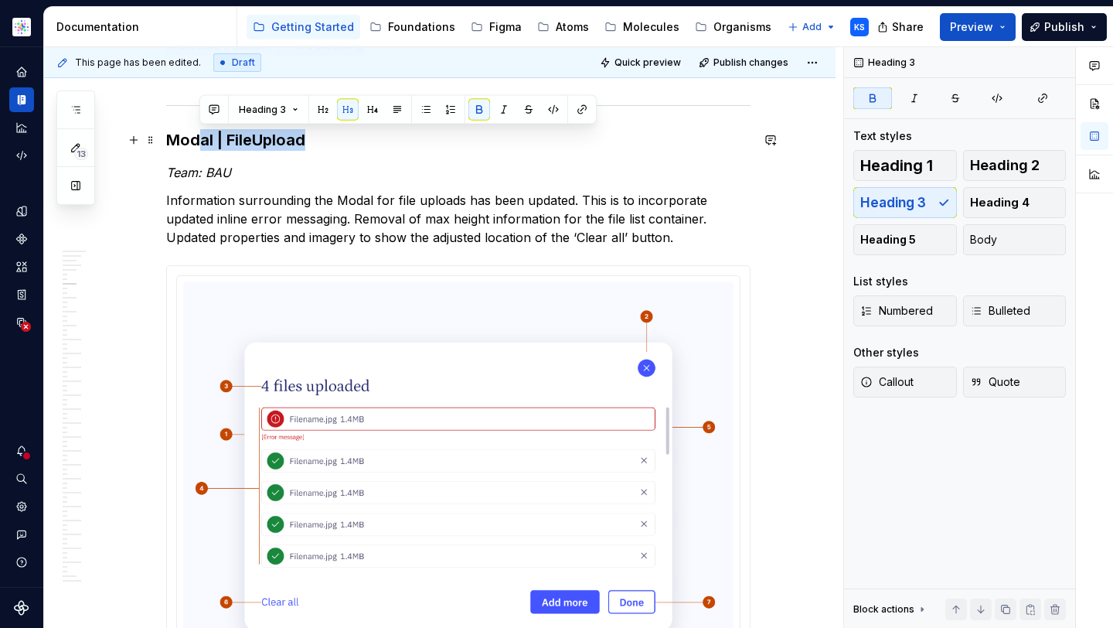
drag, startPoint x: 325, startPoint y: 141, endPoint x: 198, endPoint y: 140, distance: 126.7
click at [198, 141] on h3 "Modal | FileUpload" at bounding box center [458, 140] width 584 height 22
click at [203, 174] on em "Team: BAU" at bounding box center [198, 172] width 65 height 15
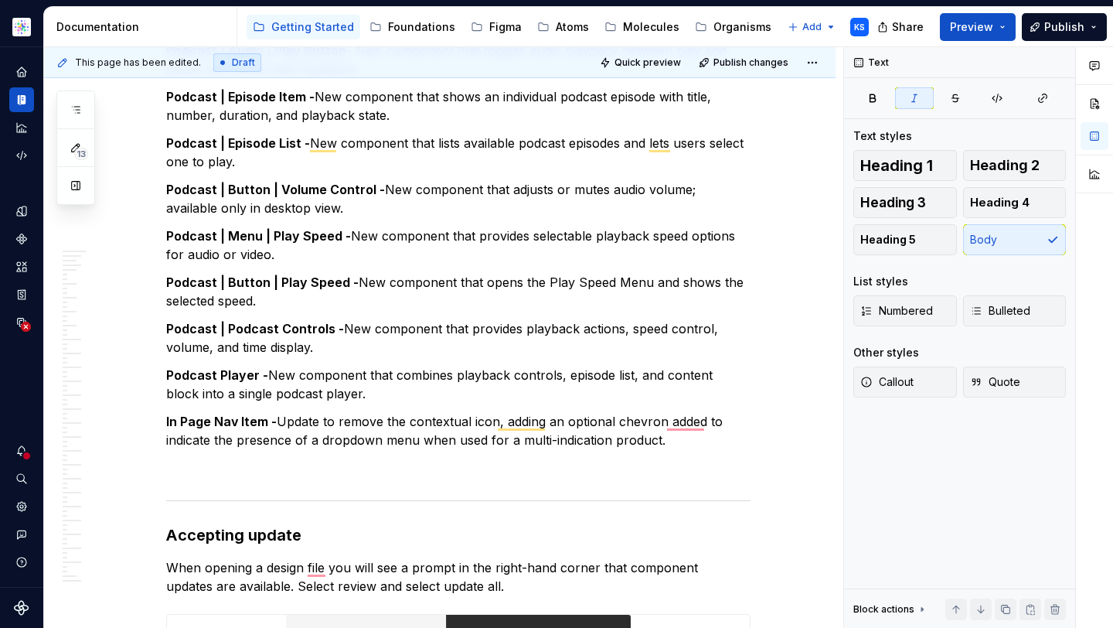
scroll to position [0, 0]
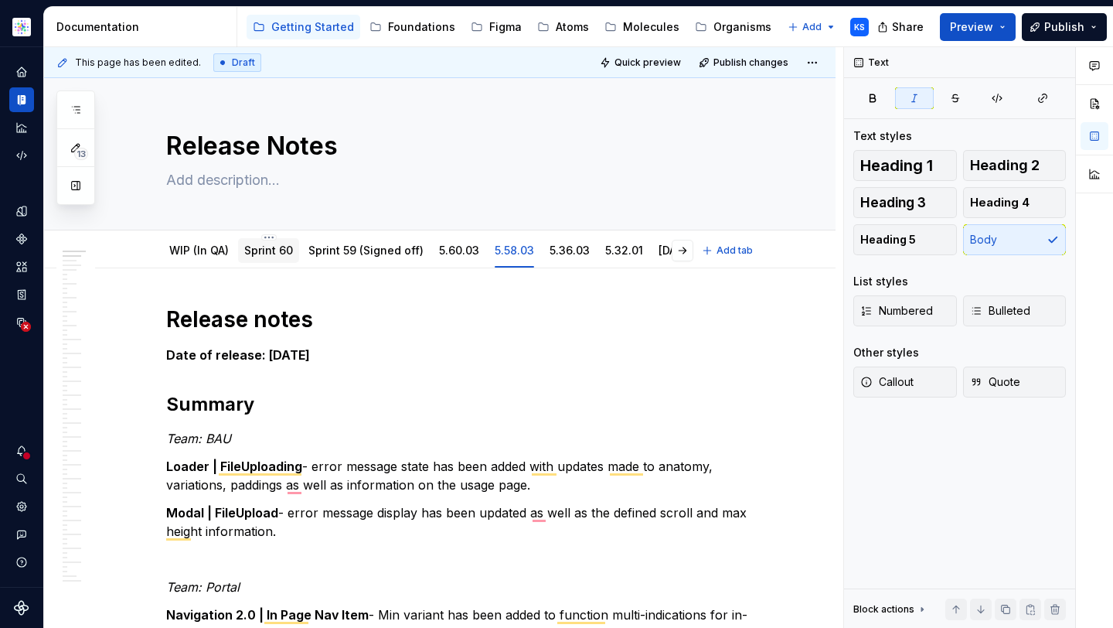
click at [270, 257] on div "Sprint 60" at bounding box center [268, 250] width 49 height 15
click at [273, 247] on link "Sprint 60" at bounding box center [268, 249] width 49 height 13
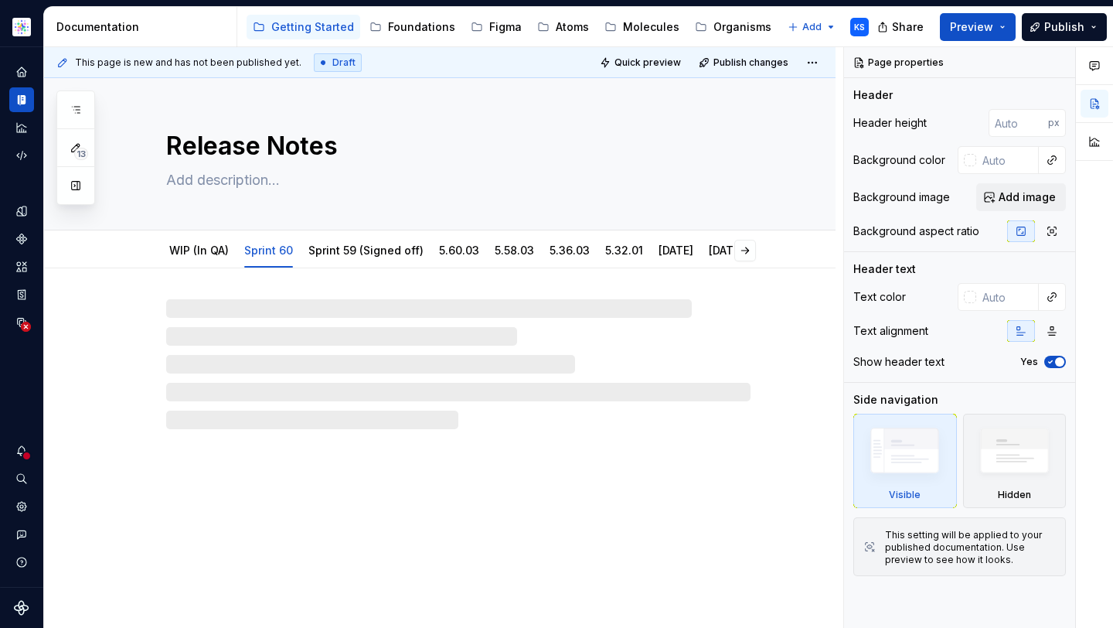
type textarea "*"
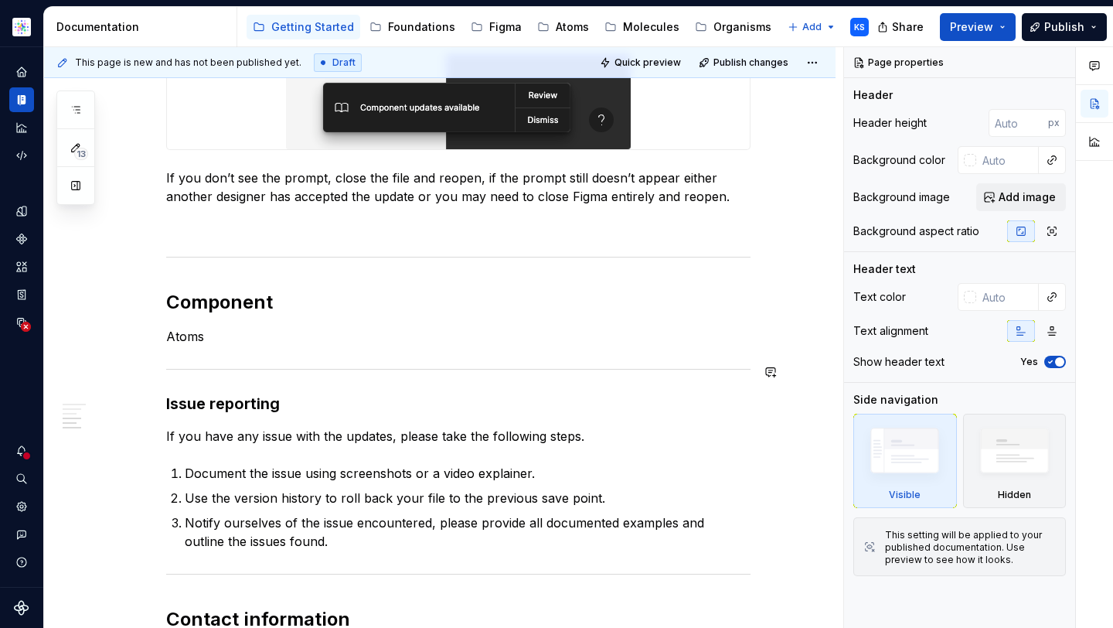
click at [271, 347] on div "Release notes Date of release: 00/00/2025 Summary Team: BAU Calendar|Cell - the…" at bounding box center [458, 93] width 584 height 1138
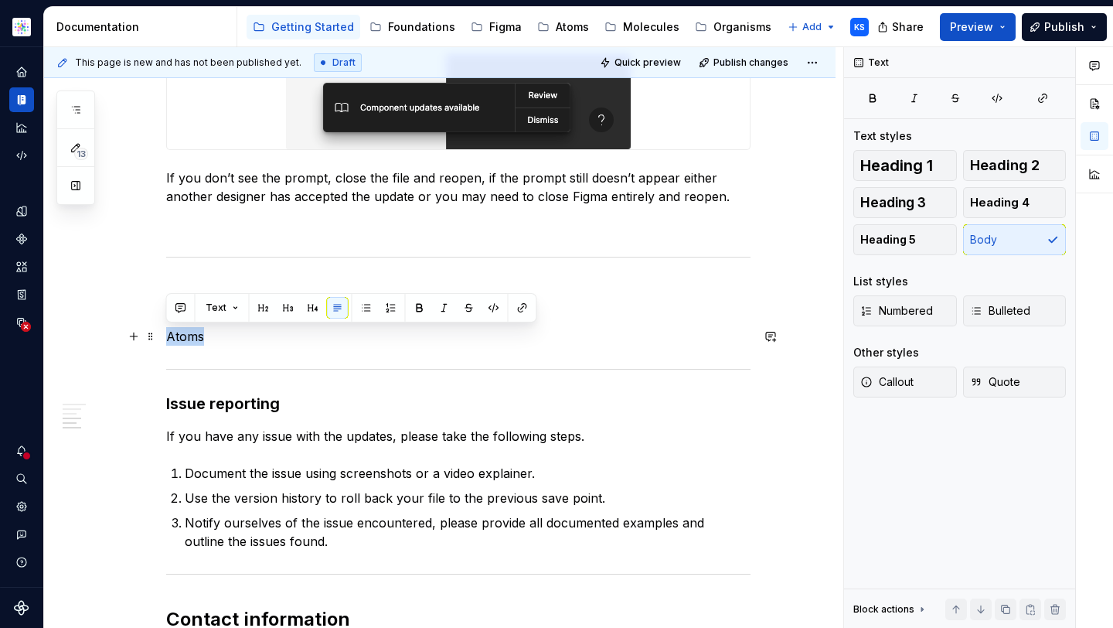
drag, startPoint x: 272, startPoint y: 339, endPoint x: 165, endPoint y: 339, distance: 107.4
click at [164, 339] on div "Release notes Date of release: 00/00/2025 Summary Team: BAU Calendar|Cell - the…" at bounding box center [439, 178] width 791 height 1383
drag, startPoint x: 264, startPoint y: 336, endPoint x: 159, endPoint y: 336, distance: 105.1
click at [159, 336] on html "Astellas Elements KS Dataset Core Documentation Accessibility guide for tree Pa…" at bounding box center [556, 314] width 1113 height 628
click at [927, 209] on button "Heading 3" at bounding box center [905, 202] width 104 height 31
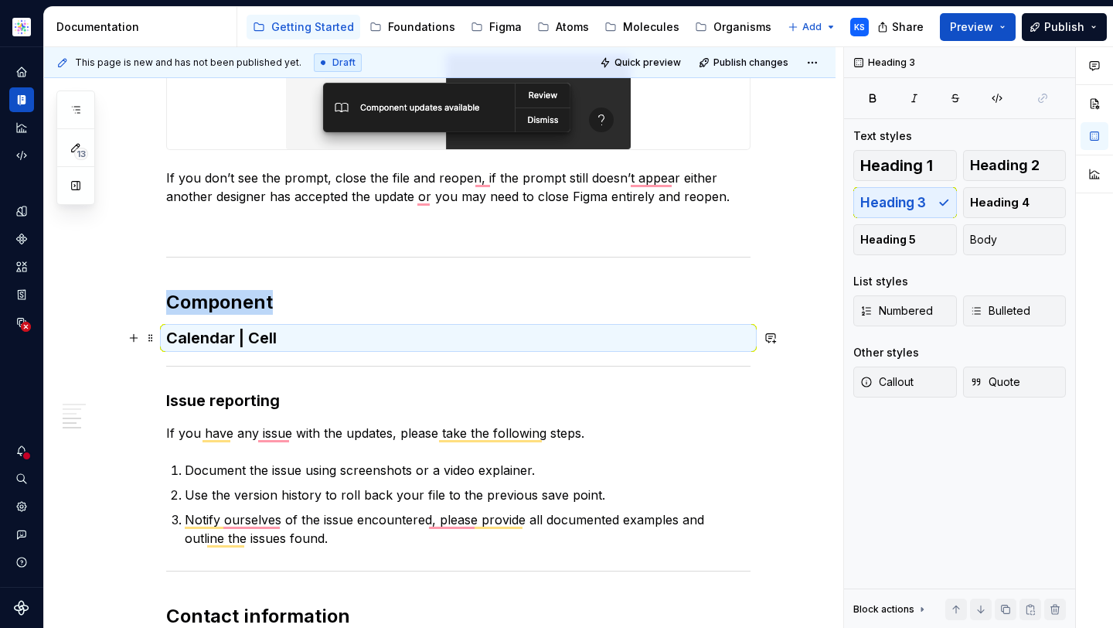
click at [301, 341] on h3 "Calendar | Cell" at bounding box center [458, 338] width 584 height 22
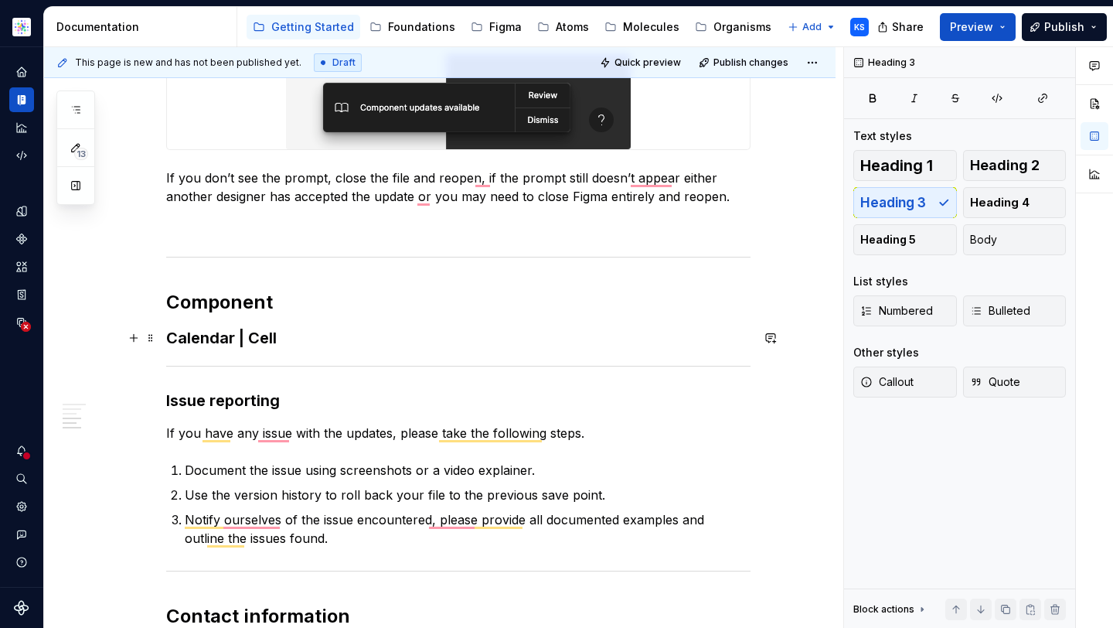
click at [282, 339] on h3 "Calendar | Cell" at bounding box center [458, 338] width 584 height 22
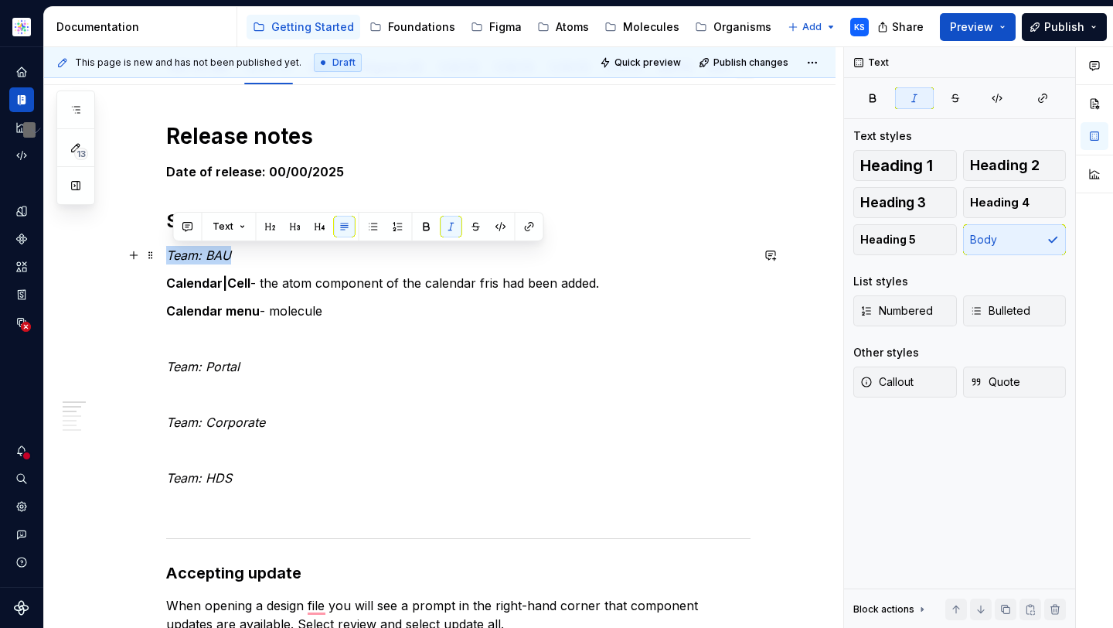
drag, startPoint x: 234, startPoint y: 255, endPoint x: 166, endPoint y: 255, distance: 68.0
click at [166, 255] on p "Team: BAU" at bounding box center [458, 255] width 584 height 19
copy em "Team: BAU"
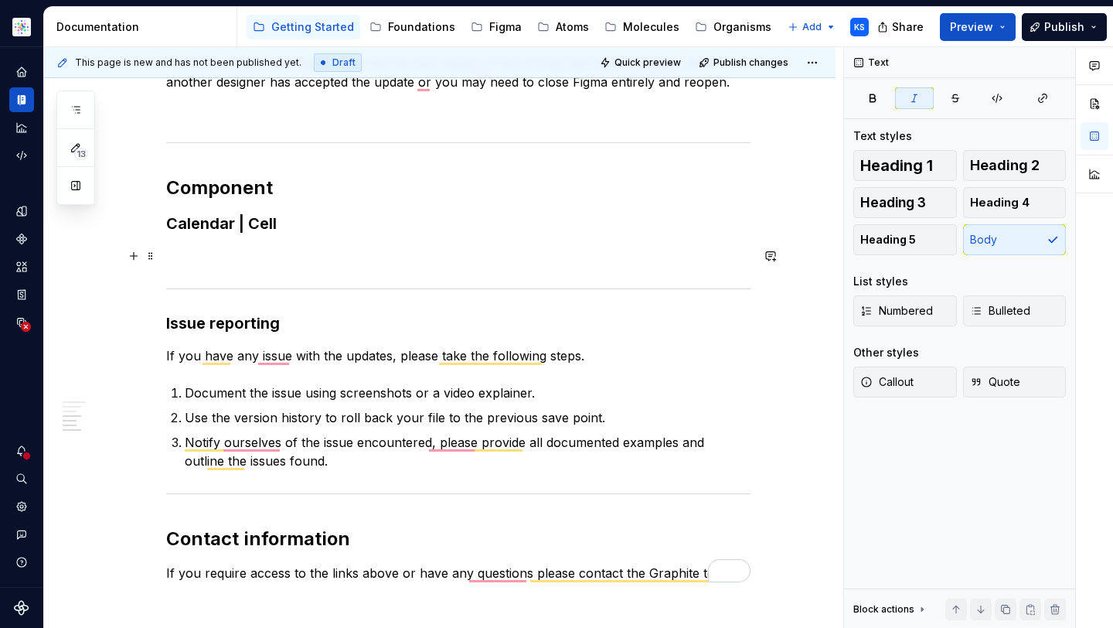
click at [193, 251] on p "To enrich screen reader interactions, please activate Accessibility in Grammarl…" at bounding box center [458, 256] width 584 height 19
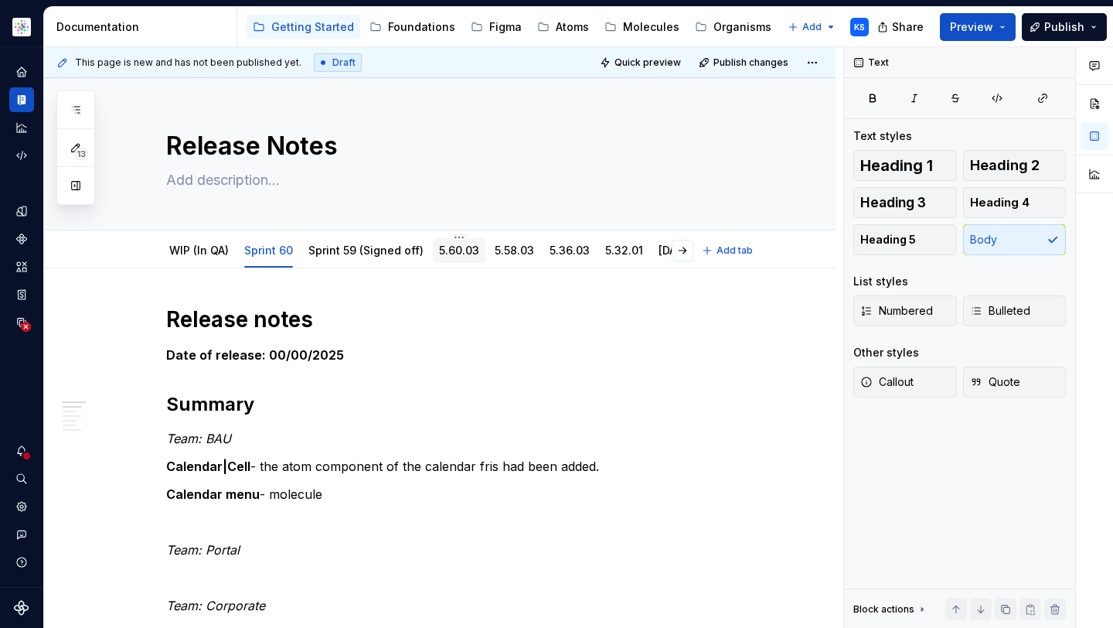
click at [458, 250] on link "5.60.03" at bounding box center [459, 249] width 40 height 13
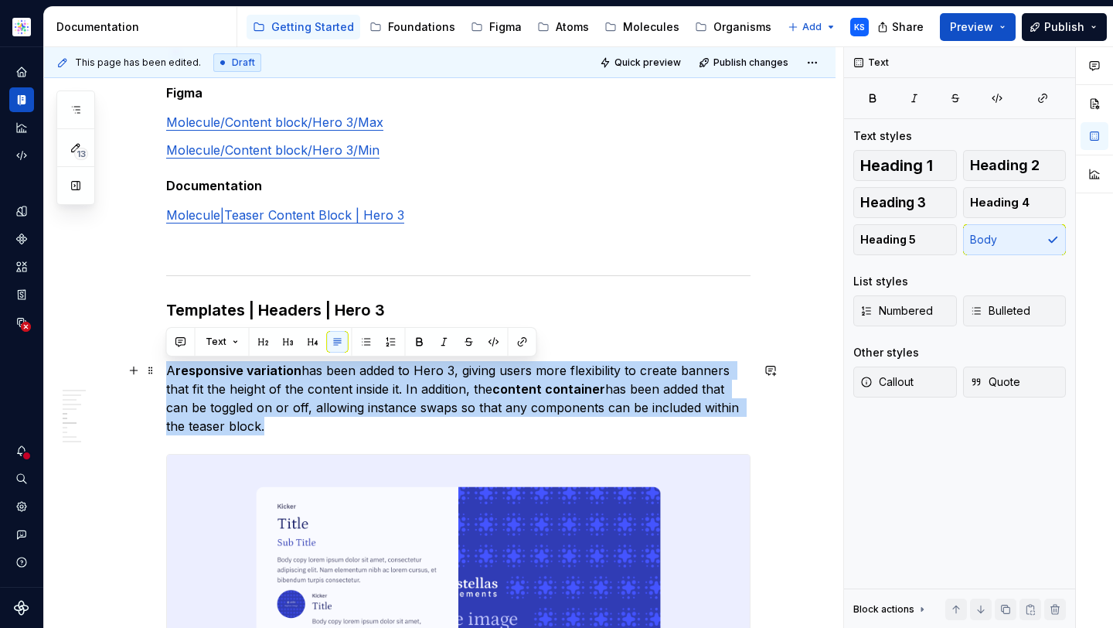
drag, startPoint x: 168, startPoint y: 373, endPoint x: 308, endPoint y: 430, distance: 150.8
click at [308, 430] on p "A responsive variation has been added to Hero 3, giving users more flexibility …" at bounding box center [458, 398] width 584 height 74
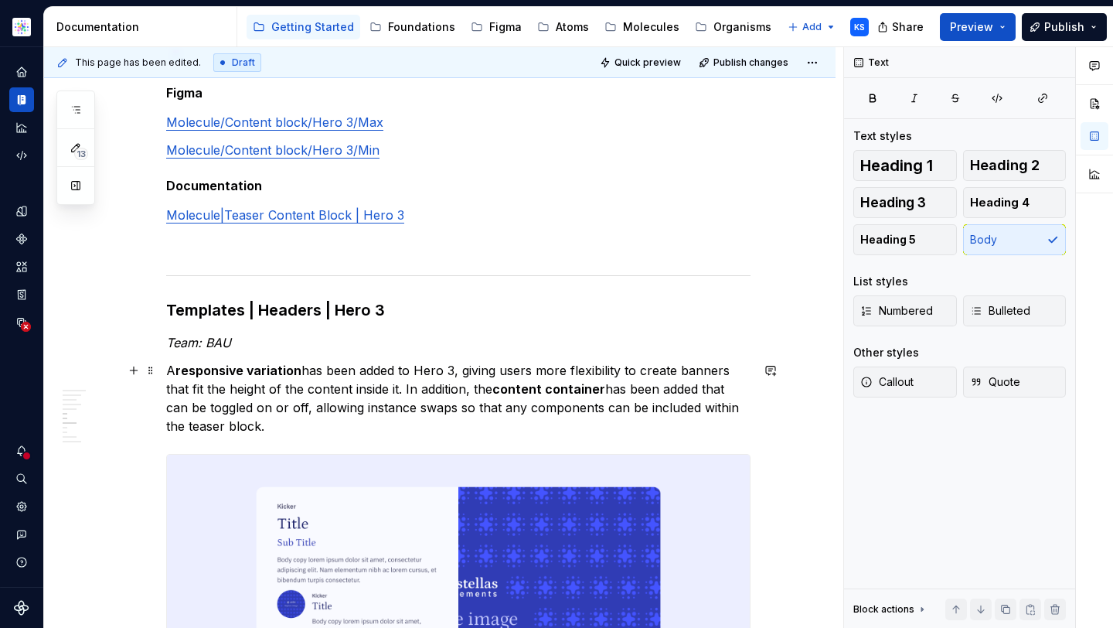
click at [239, 424] on p "A responsive variation has been added to Hero 3, giving users more flexibility …" at bounding box center [458, 398] width 584 height 74
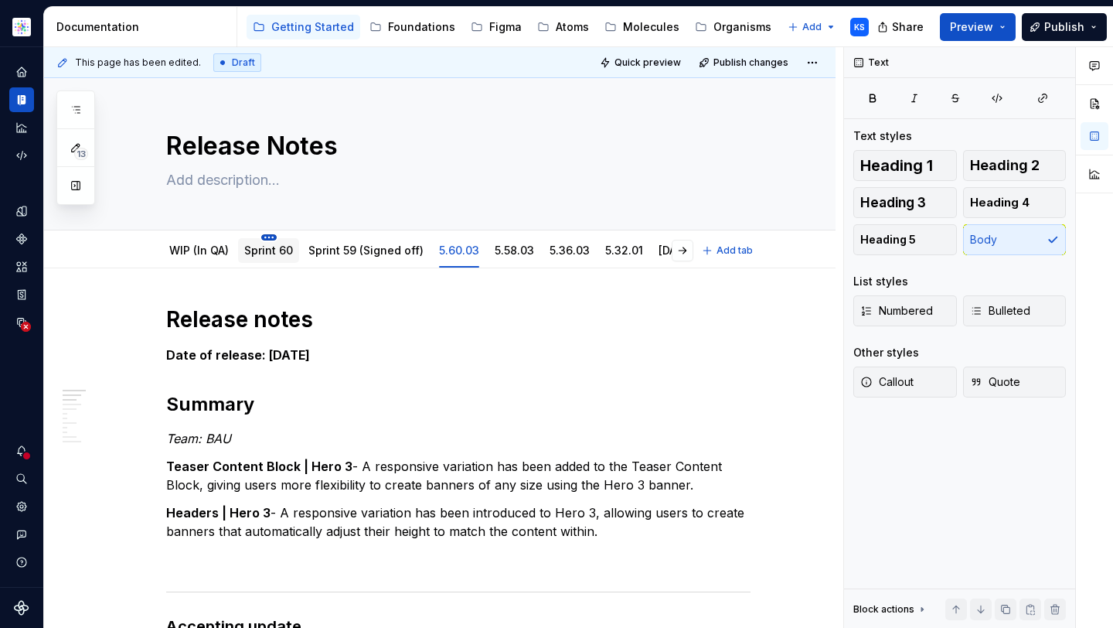
click at [267, 238] on html "Astellas Elements KS Dataset Core Documentation Accessibility guide for tree Pa…" at bounding box center [556, 314] width 1113 height 628
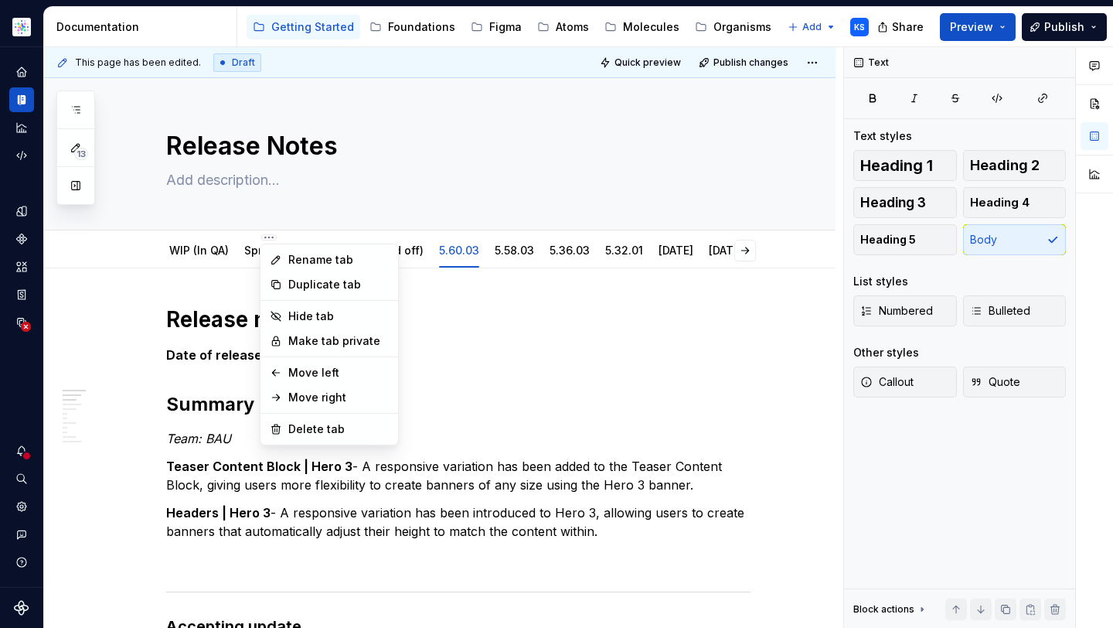
click at [247, 247] on html "Astellas Elements KS Dataset Core Documentation Accessibility guide for tree Pa…" at bounding box center [556, 314] width 1113 height 628
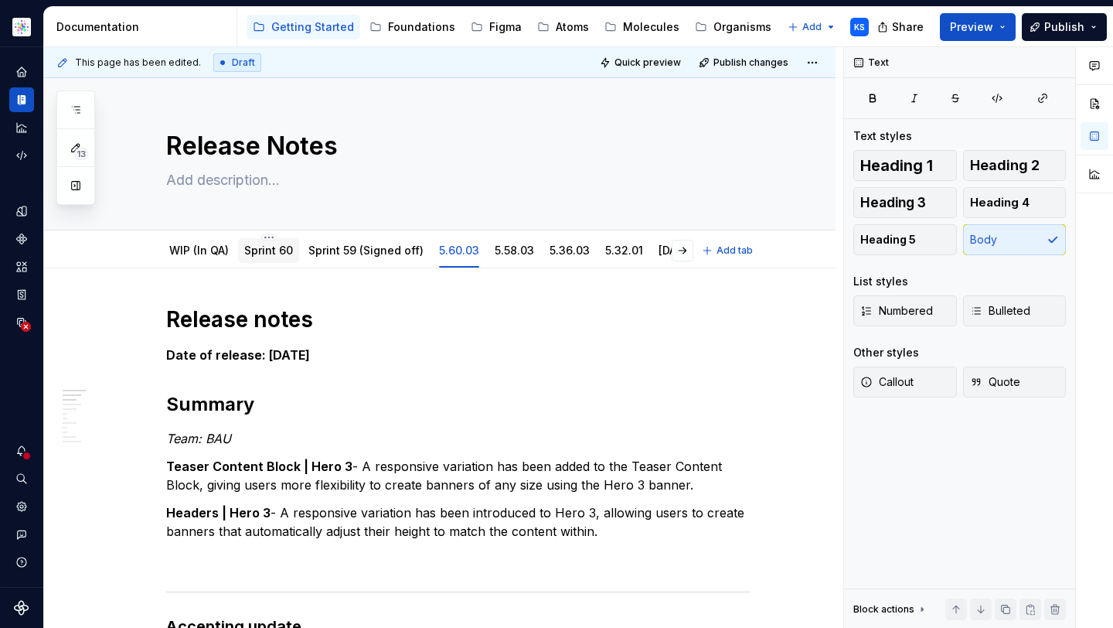
click at [268, 247] on link "Sprint 60" at bounding box center [268, 249] width 49 height 13
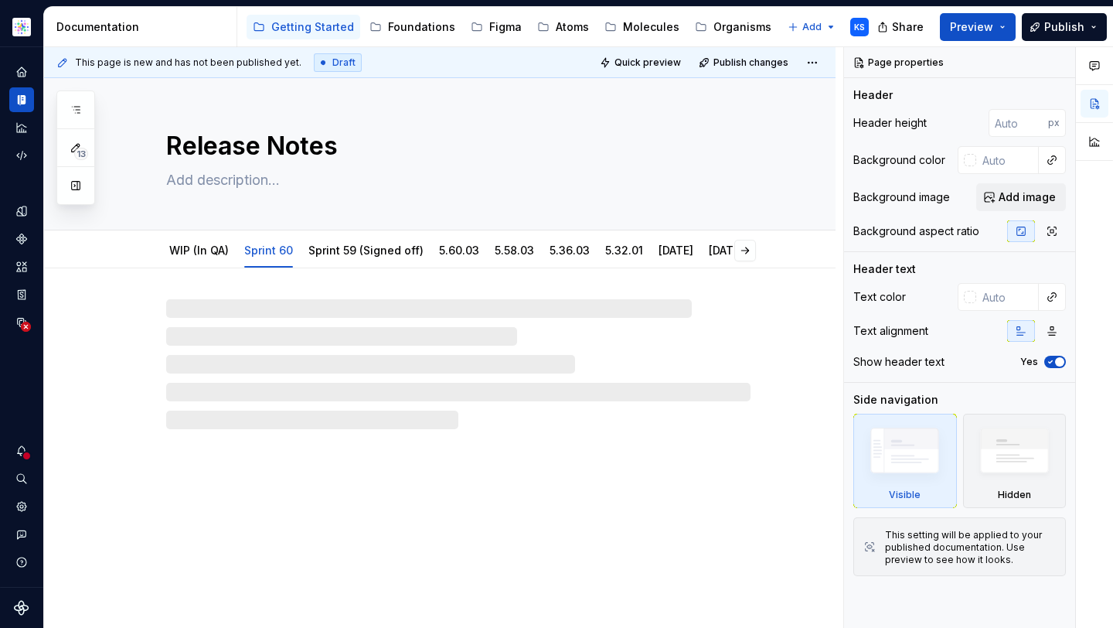
type textarea "*"
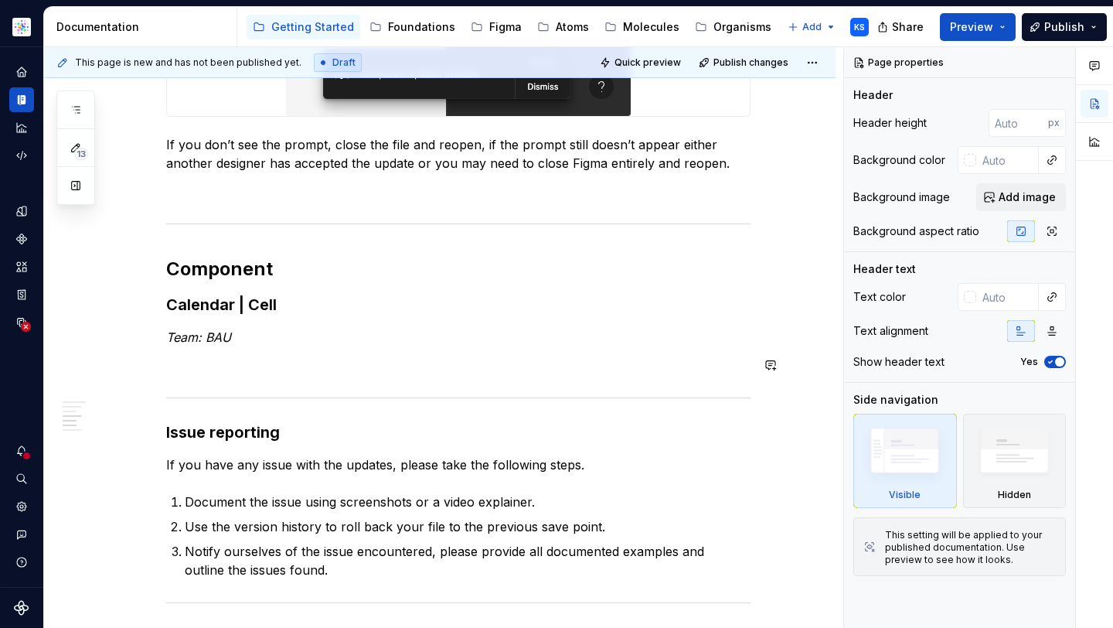
click at [235, 374] on div "Release notes Date of release: 00/00/2025 Summary Team: BAU Calendar|Cell - the…" at bounding box center [458, 91] width 584 height 1200
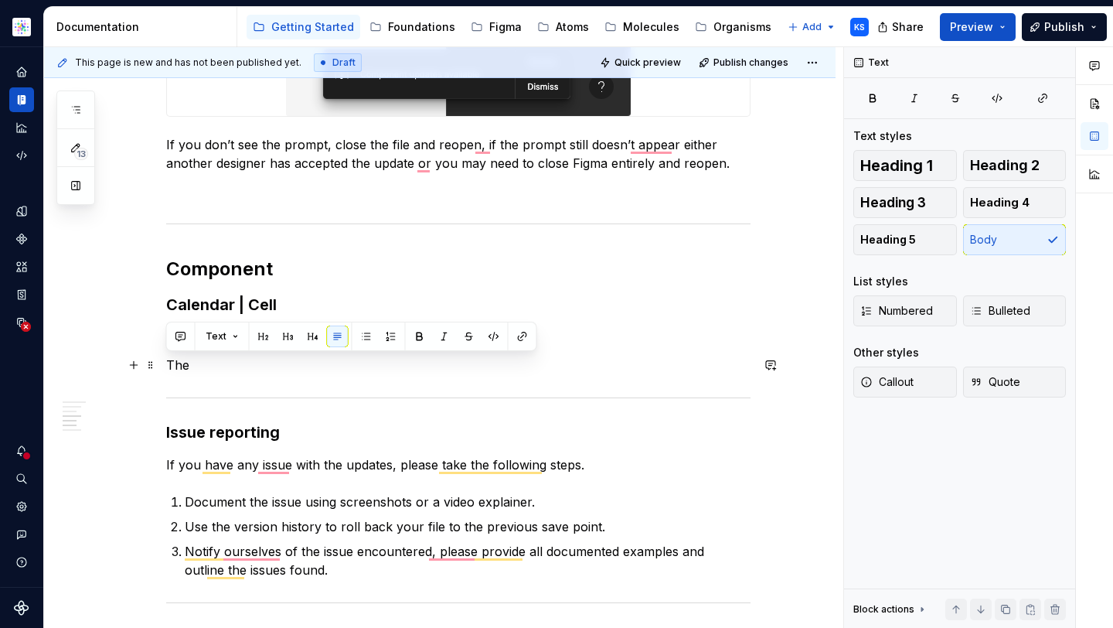
drag, startPoint x: 213, startPoint y: 369, endPoint x: 166, endPoint y: 367, distance: 47.2
click at [166, 367] on p "The" at bounding box center [458, 365] width 584 height 19
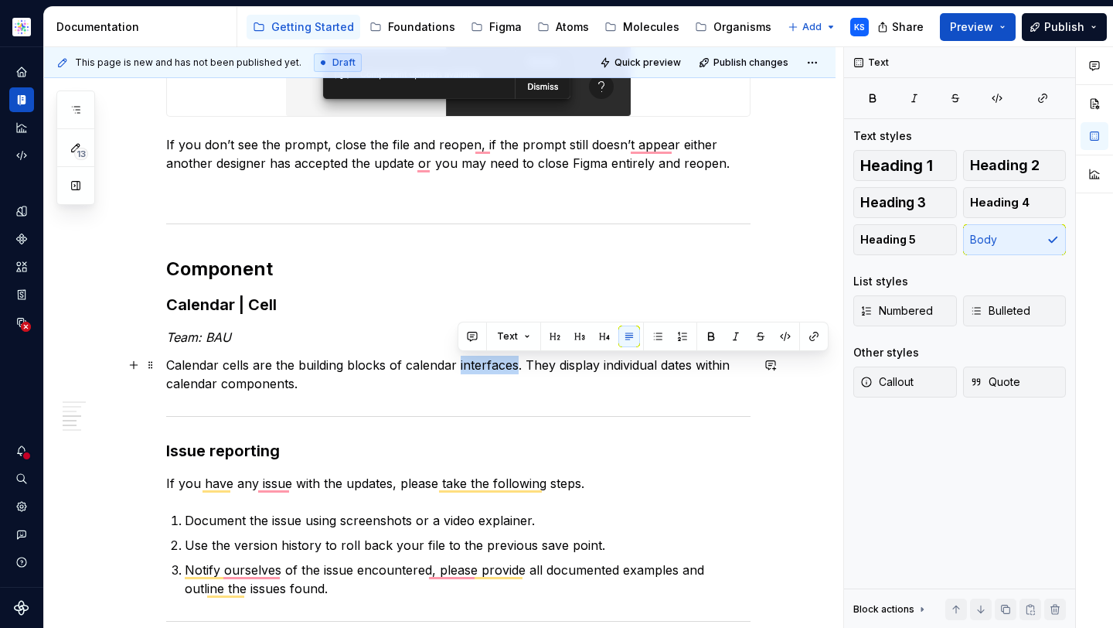
drag, startPoint x: 514, startPoint y: 368, endPoint x: 458, endPoint y: 365, distance: 56.5
click at [458, 366] on p "Calendar cells are the building blocks of calendar interfaces. They display ind…" at bounding box center [458, 374] width 584 height 37
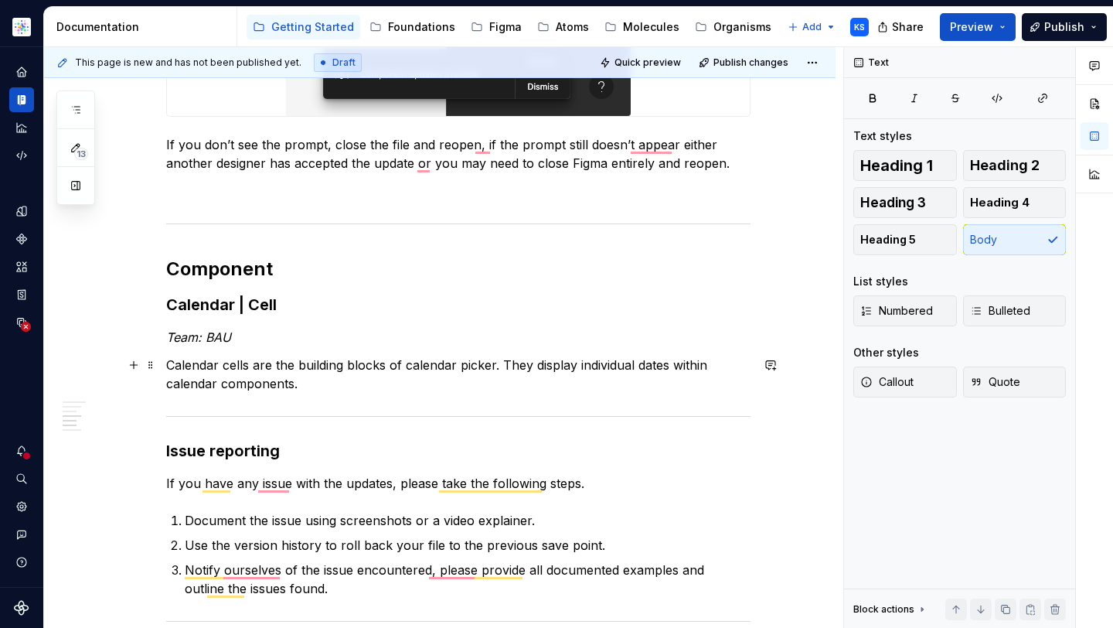
click at [475, 383] on p "Calendar cells are the building blocks of calendar picker. They display individ…" at bounding box center [458, 374] width 584 height 37
click at [473, 361] on p "Calendar cells are the building blocks of calendar picker. They display individ…" at bounding box center [458, 374] width 584 height 37
click at [301, 373] on p "Calendar cells are the building blocks of the calendar picker. They display ind…" at bounding box center [458, 374] width 584 height 37
click at [322, 390] on p "Calendar cells are the building blocks of the calendar picker. They display ind…" at bounding box center [458, 374] width 584 height 37
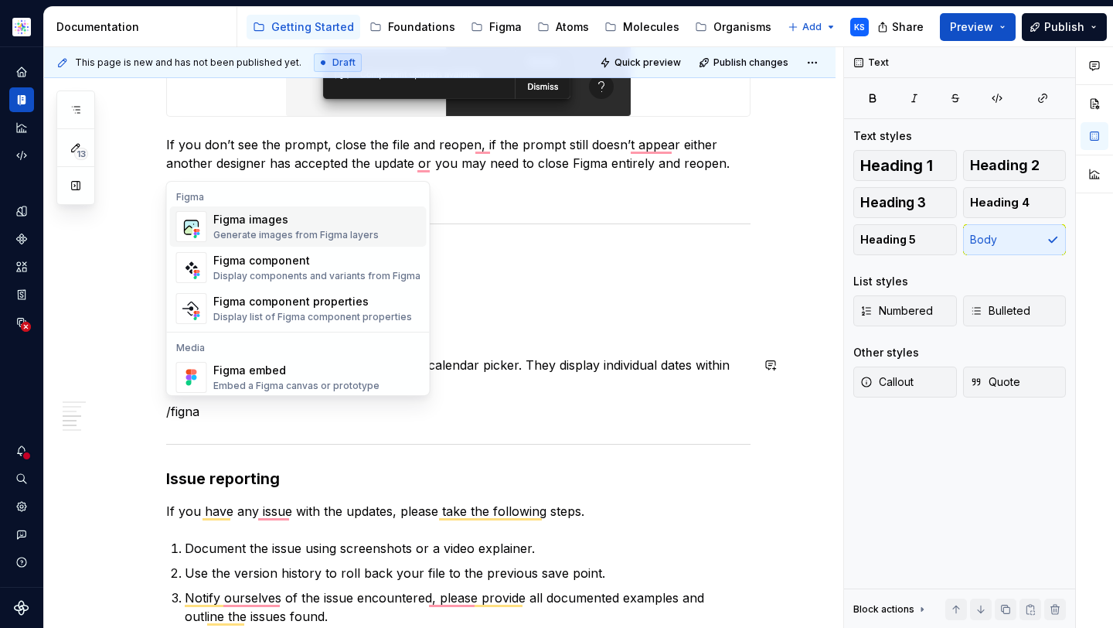
click at [298, 217] on div "Figma images" at bounding box center [295, 219] width 165 height 15
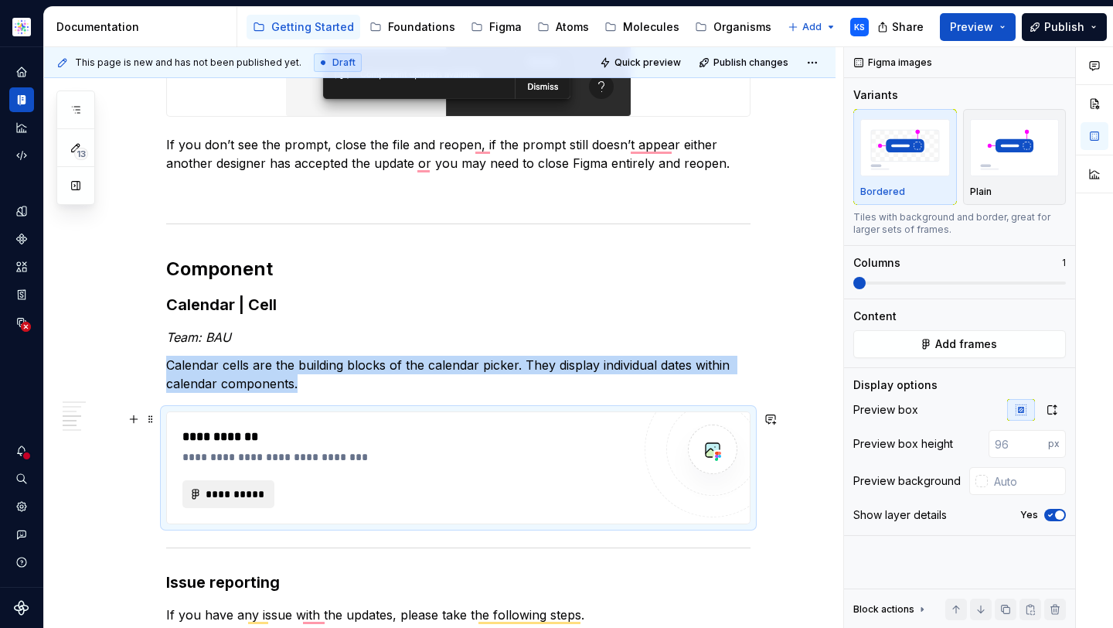
click at [223, 489] on span "**********" at bounding box center [235, 493] width 60 height 15
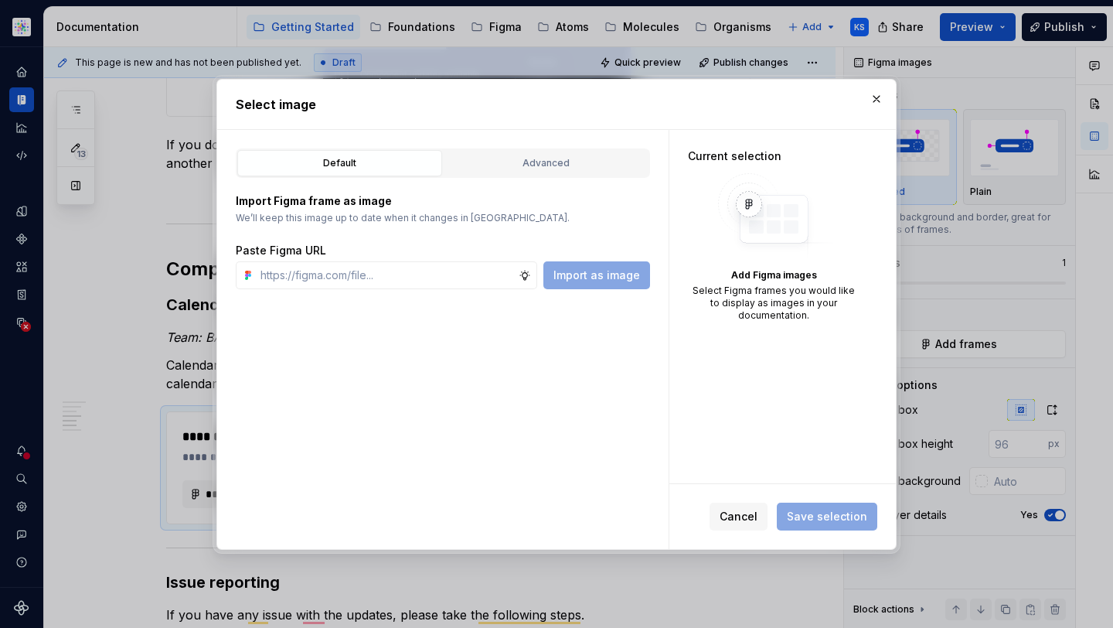
type textarea "*"
type input "https://www.figma.com/design/Tq0DmuCTrdyYfI3jk9MGtU/Documentation-Atom?node-id=…"
click at [607, 277] on span "Import as image" at bounding box center [596, 274] width 87 height 15
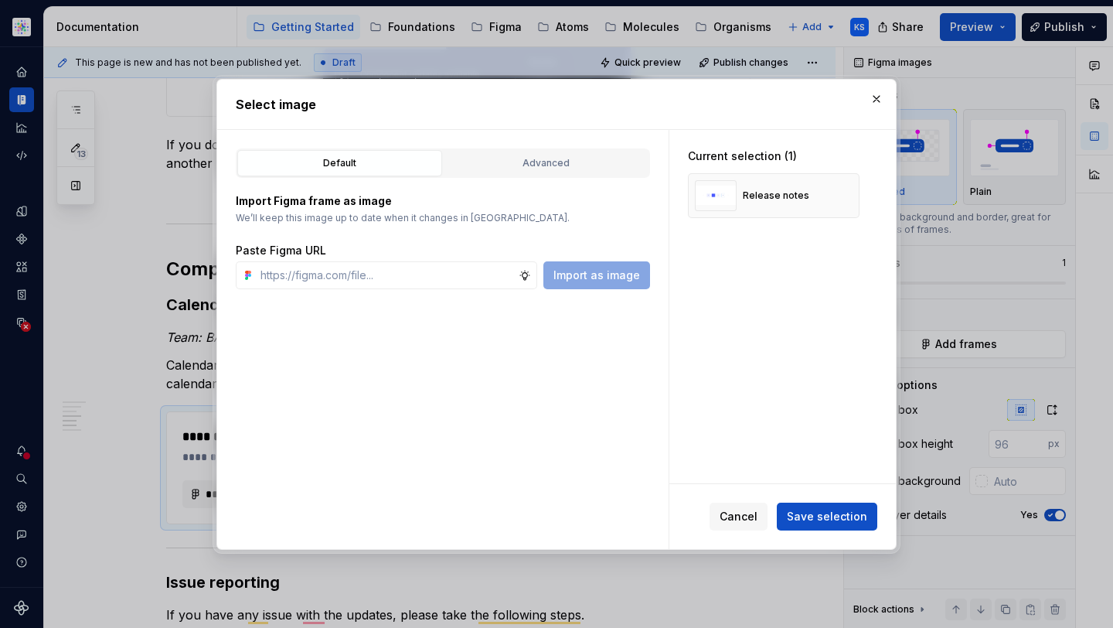
type textarea "*"
click at [788, 506] on button "Save selection" at bounding box center [827, 516] width 100 height 28
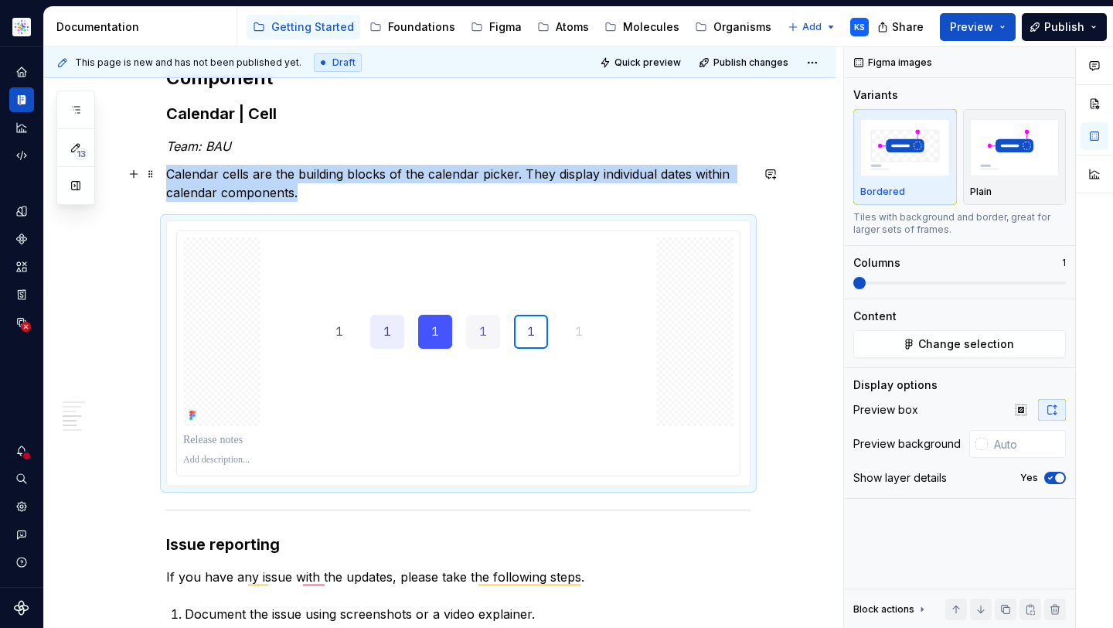
scroll to position [944, 0]
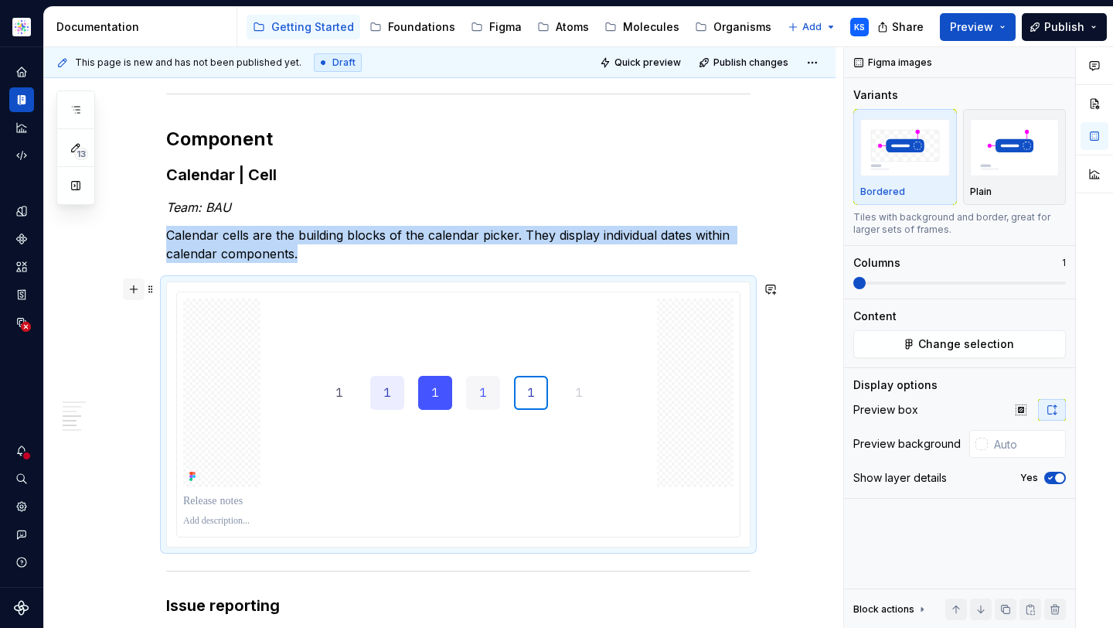
click at [132, 289] on button "button" at bounding box center [134, 289] width 22 height 22
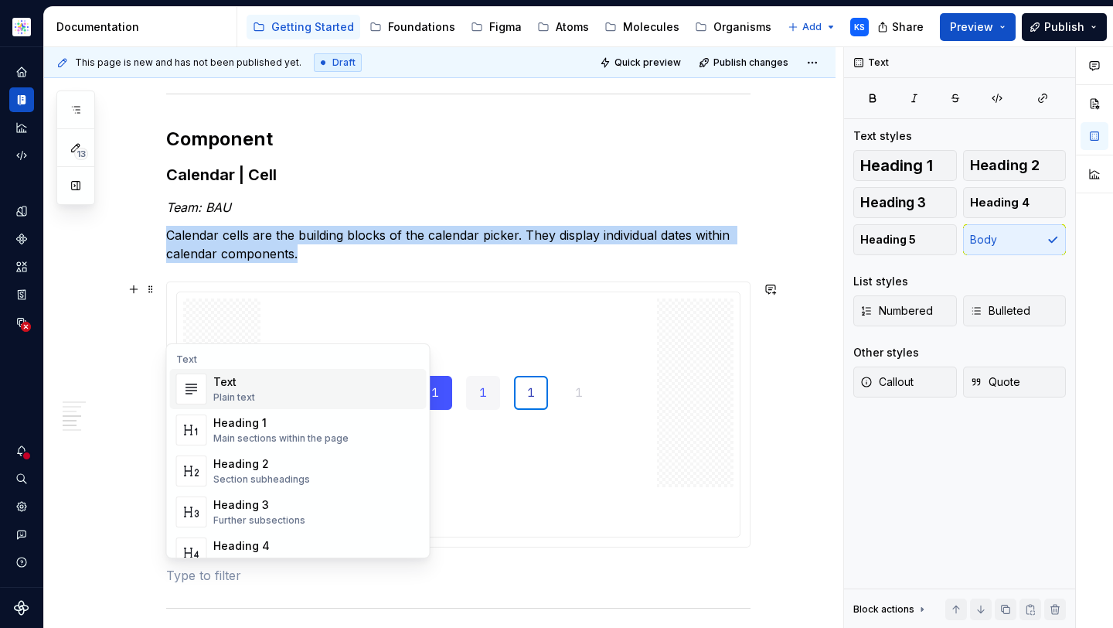
scroll to position [1, 0]
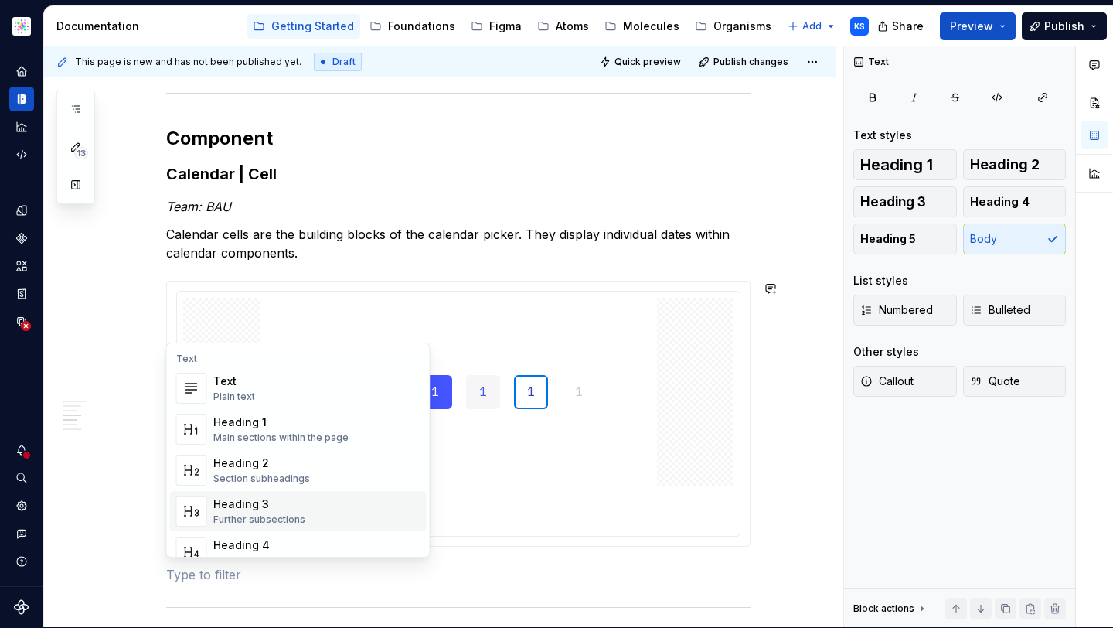
click at [223, 576] on p "To enrich screen reader interactions, please activate Accessibility in Grammarl…" at bounding box center [458, 574] width 584 height 19
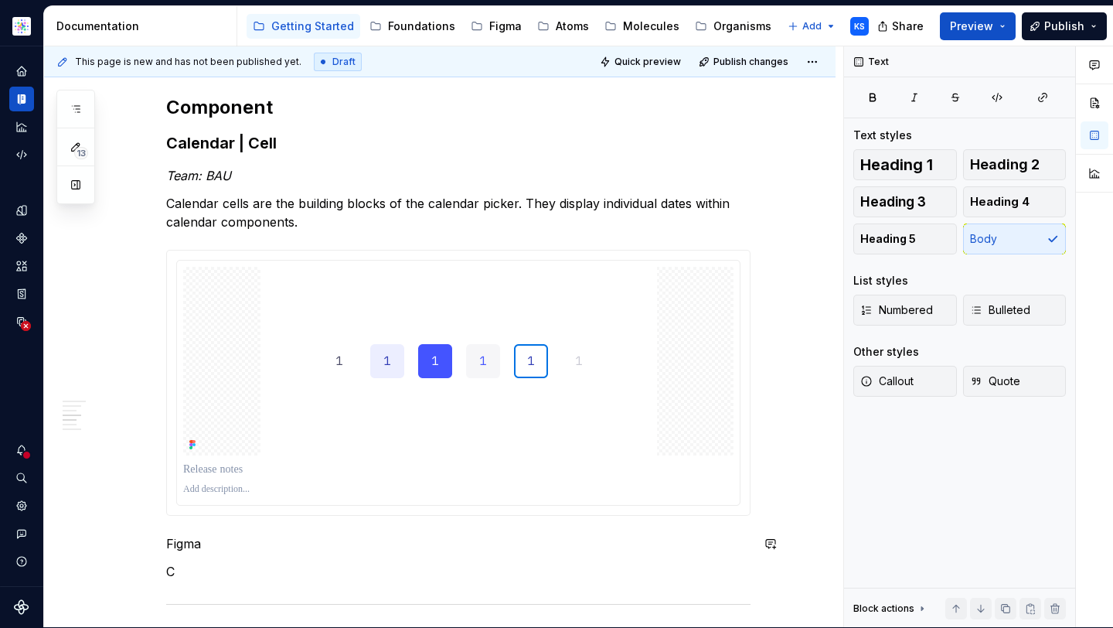
scroll to position [1003, 0]
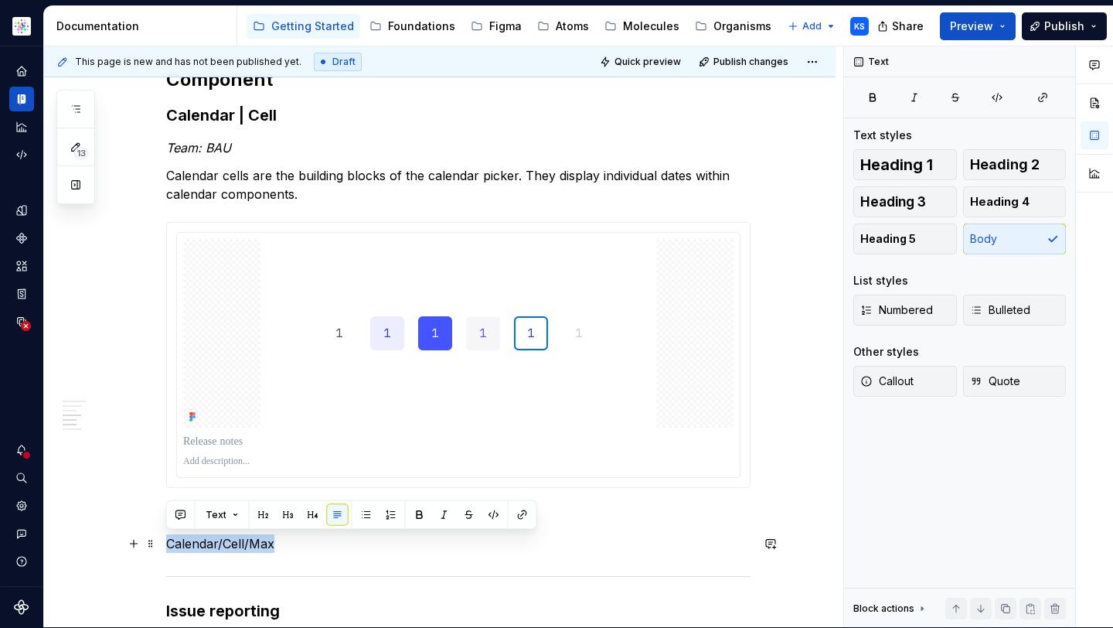
drag, startPoint x: 278, startPoint y: 546, endPoint x: 168, endPoint y: 540, distance: 110.7
click at [168, 540] on p "Calendar/Cell/Max" at bounding box center [458, 543] width 584 height 19
copy p "Calendar/Cell/Max"
click at [313, 549] on p "Calendar/Cell/Max" at bounding box center [458, 543] width 584 height 19
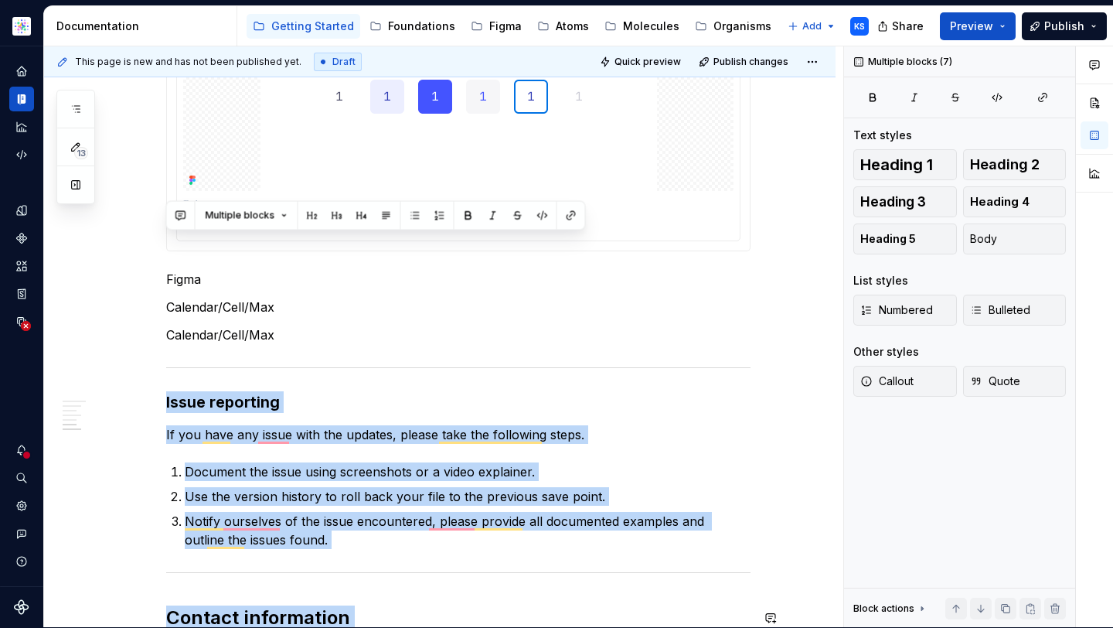
scroll to position [1403, 0]
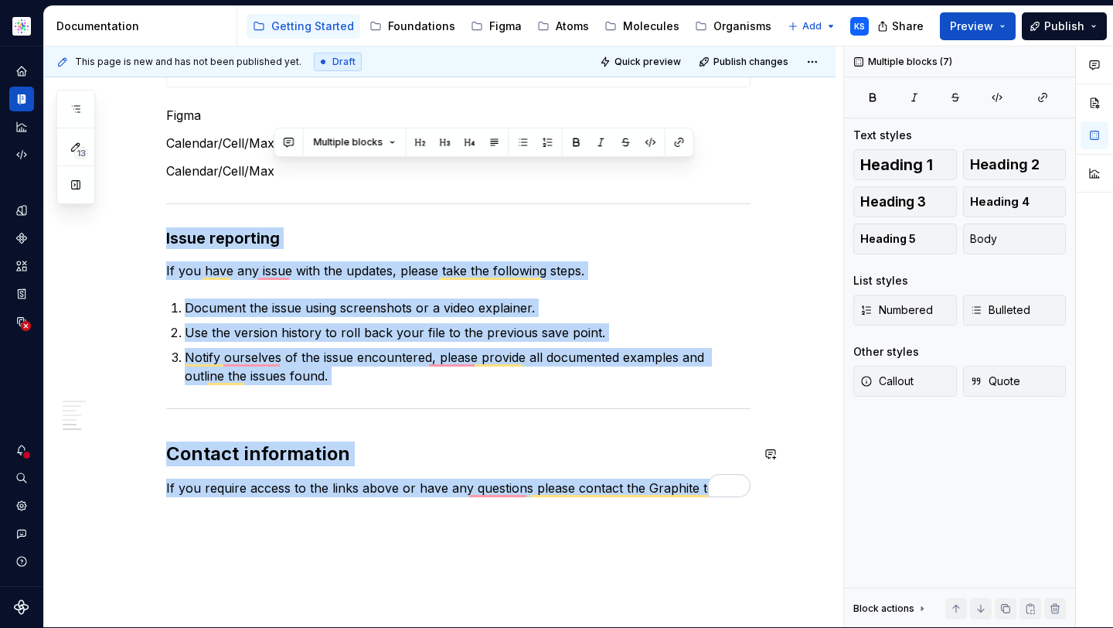
drag, startPoint x: 292, startPoint y: 567, endPoint x: 309, endPoint y: 393, distance: 175.5
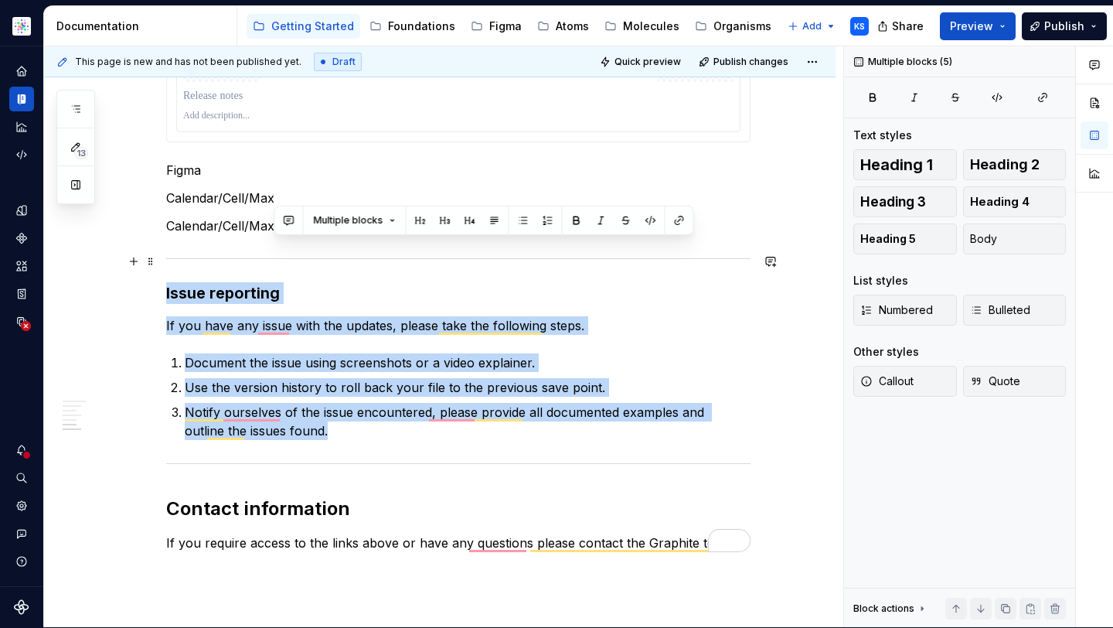
scroll to position [1325, 0]
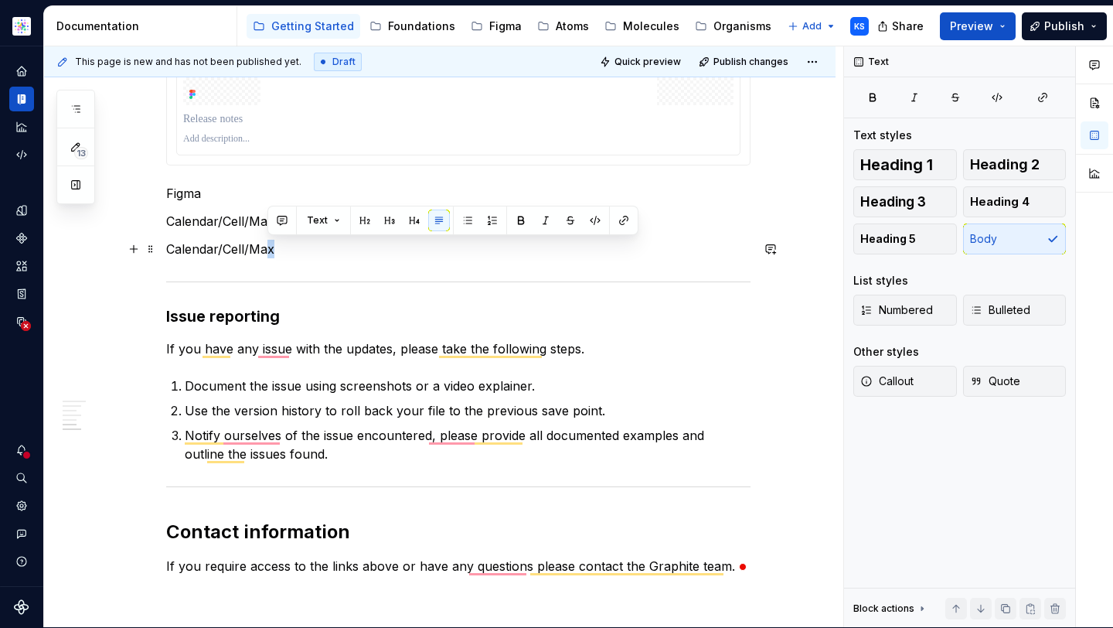
click at [277, 253] on p "Calendar/Cell/Max" at bounding box center [458, 249] width 584 height 19
click at [282, 251] on p "Calendar/Cell/Max" at bounding box center [458, 249] width 584 height 19
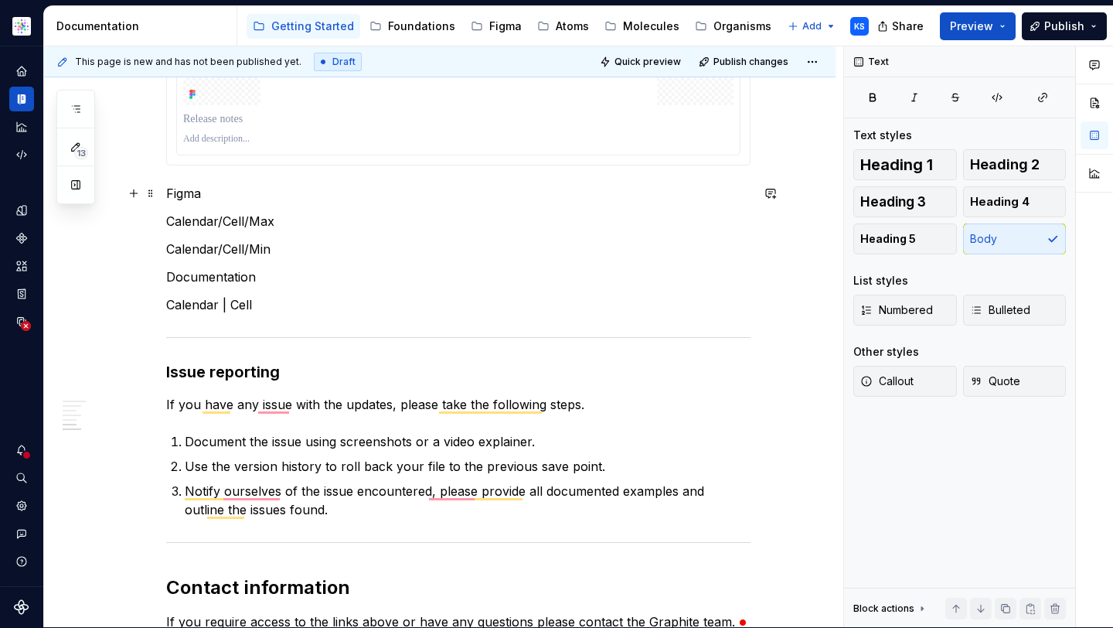
click at [207, 196] on p "Figma" at bounding box center [458, 193] width 584 height 19
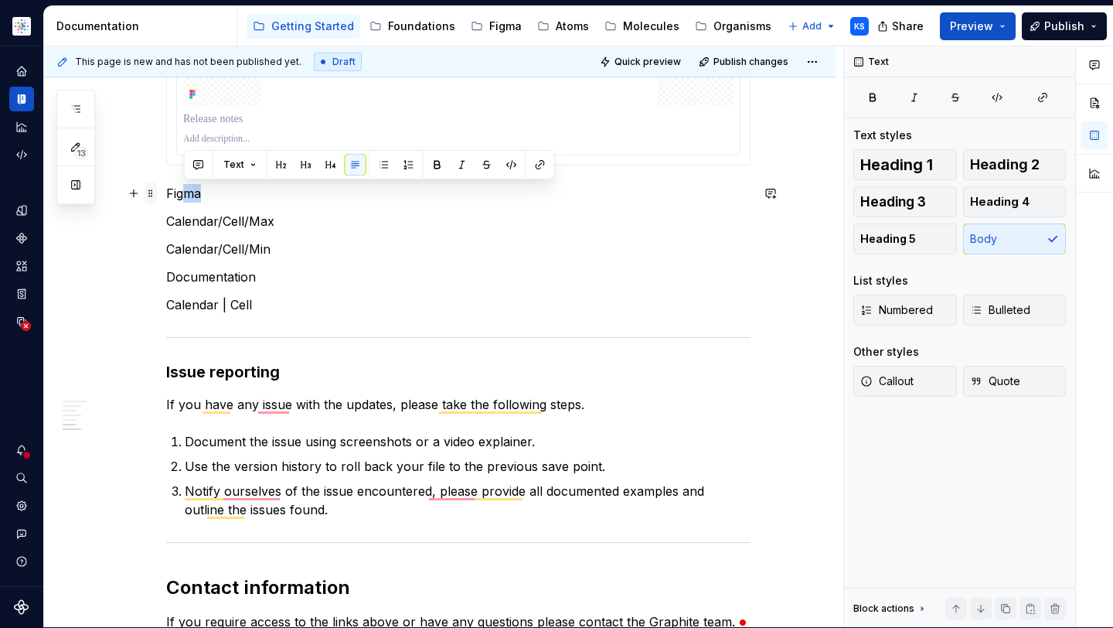
drag, startPoint x: 222, startPoint y: 195, endPoint x: 153, endPoint y: 194, distance: 68.8
click at [176, 196] on p "Figma" at bounding box center [458, 193] width 584 height 19
drag, startPoint x: 212, startPoint y: 199, endPoint x: 167, endPoint y: 196, distance: 44.9
click at [167, 196] on p "Figma" at bounding box center [458, 193] width 584 height 19
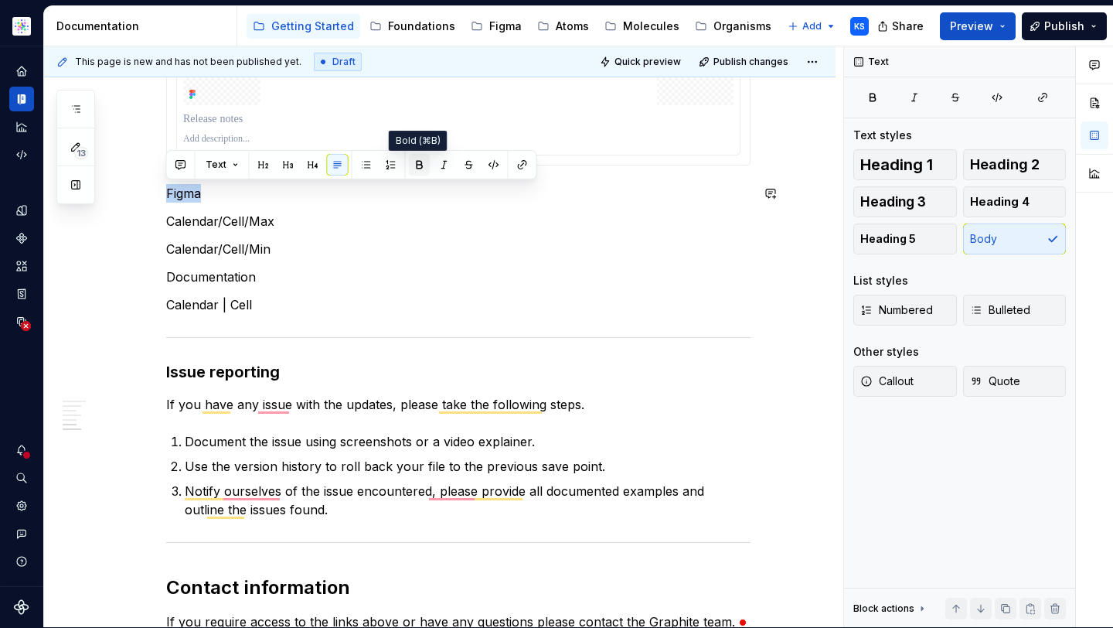
click at [414, 165] on button "button" at bounding box center [420, 165] width 22 height 22
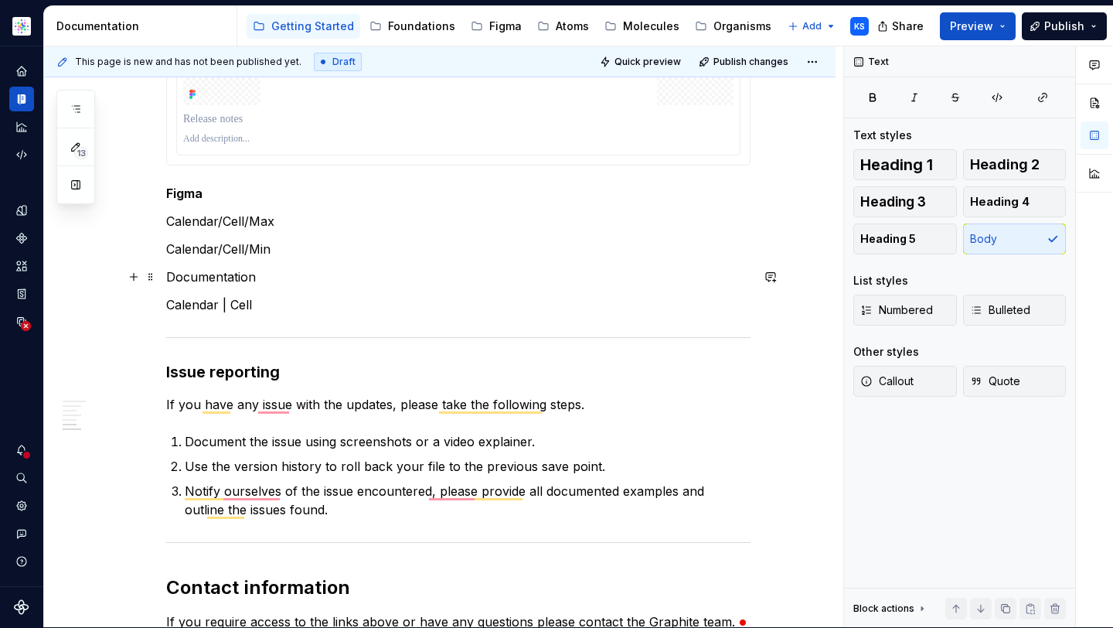
click at [234, 270] on p "Documentation" at bounding box center [458, 276] width 584 height 19
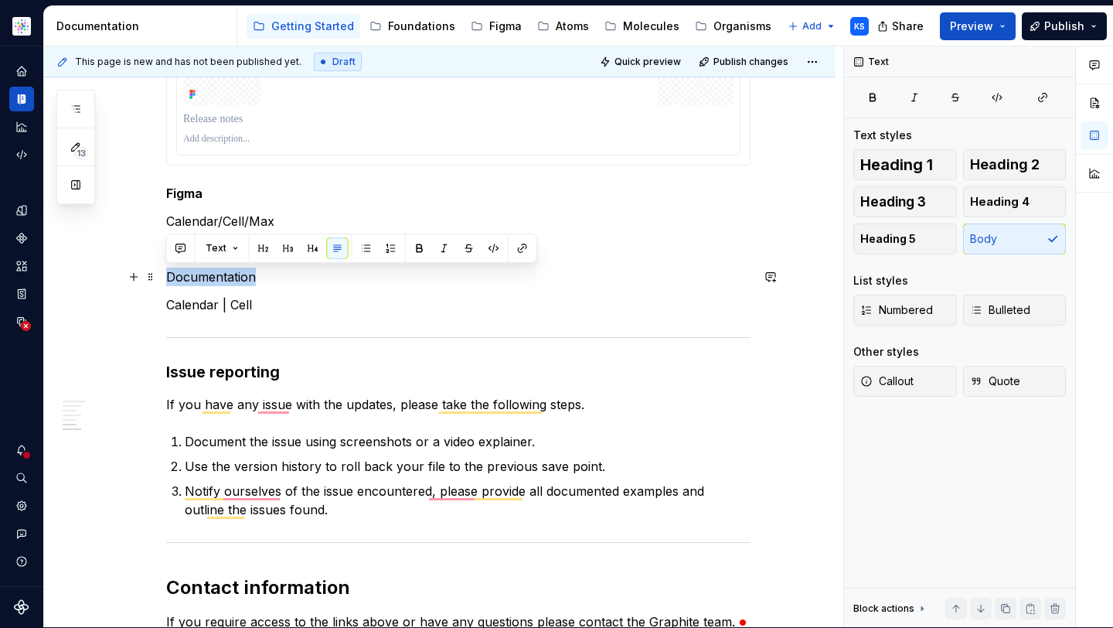
drag, startPoint x: 265, startPoint y: 273, endPoint x: 157, endPoint y: 273, distance: 108.2
click at [417, 250] on button "button" at bounding box center [420, 248] width 22 height 22
click at [270, 296] on p "Calendar | Cell" at bounding box center [458, 304] width 584 height 19
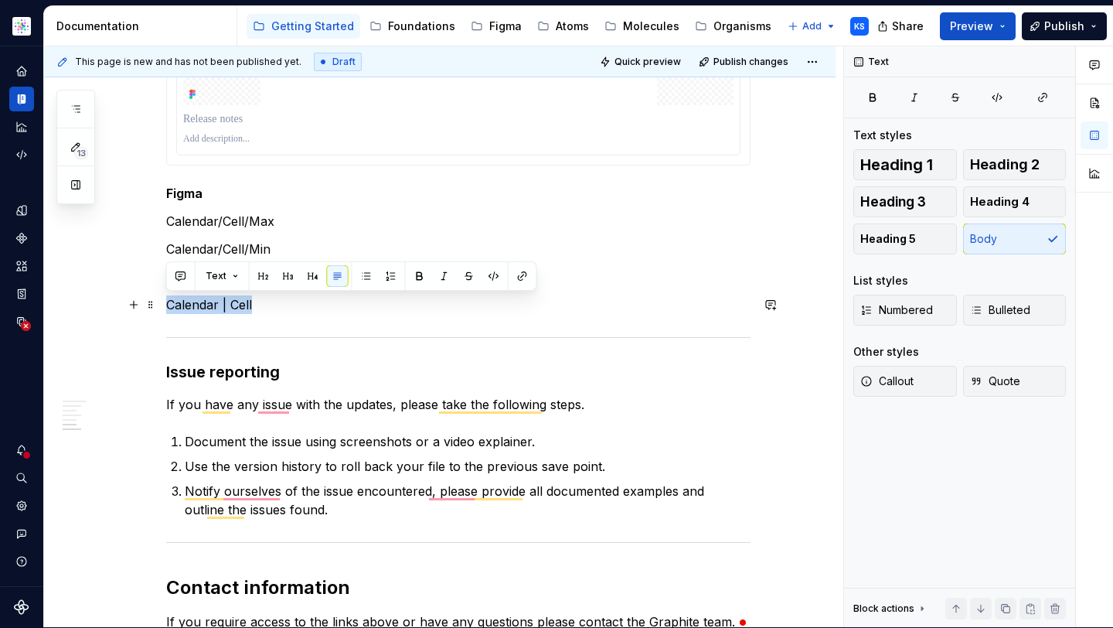
drag, startPoint x: 278, startPoint y: 300, endPoint x: 163, endPoint y: 300, distance: 115.2
click at [519, 277] on button "button" at bounding box center [523, 276] width 22 height 22
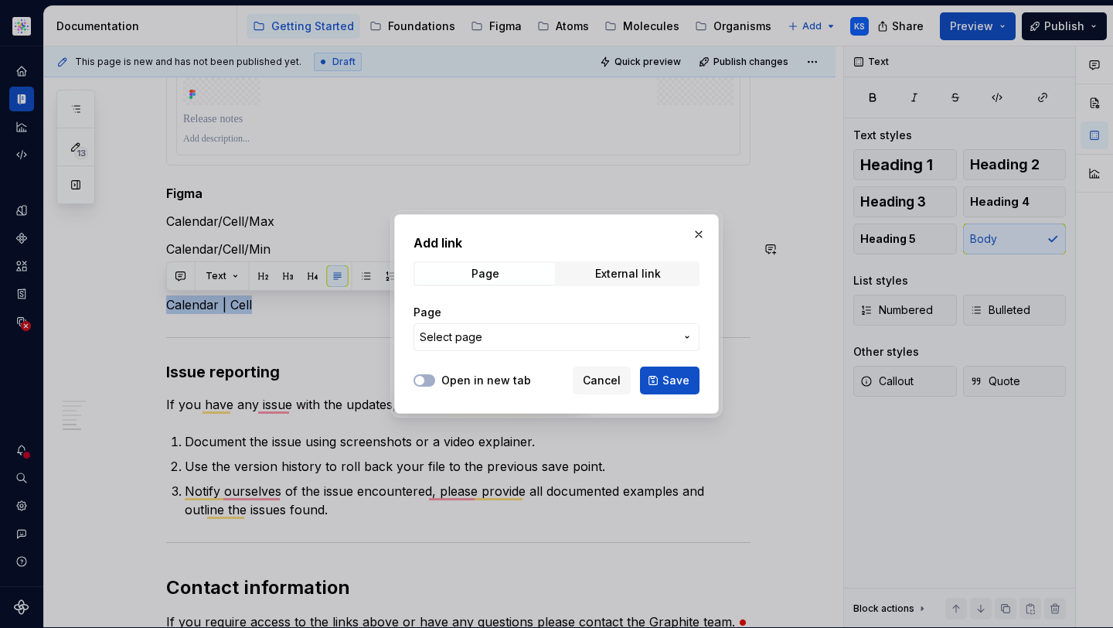
click at [487, 334] on span "Select page" at bounding box center [547, 336] width 255 height 15
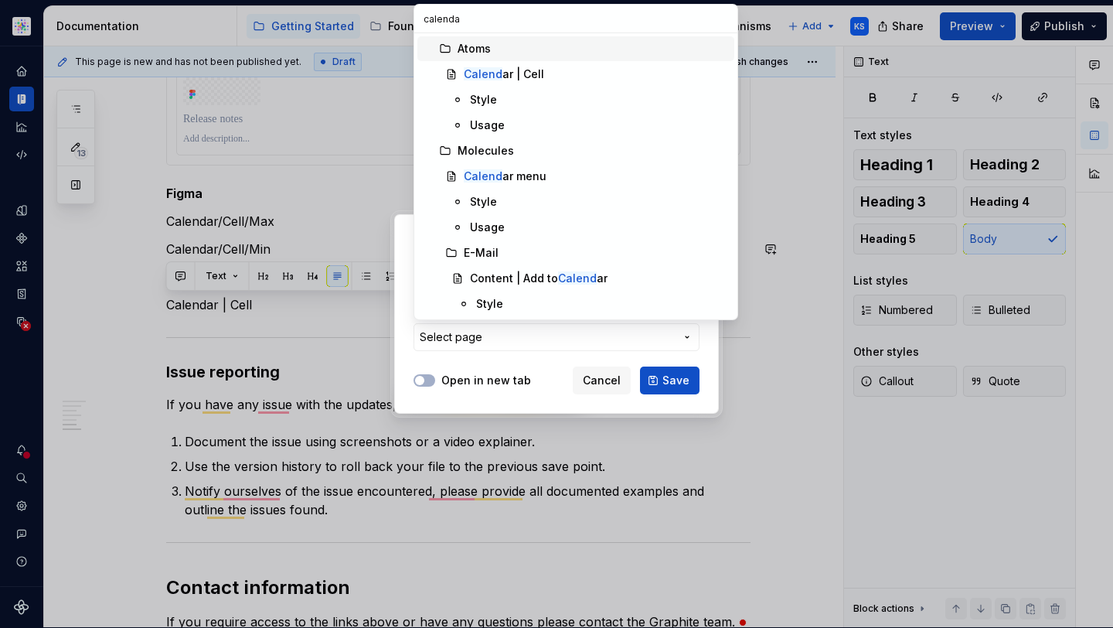
type input "calendar"
click at [529, 105] on div "Style" at bounding box center [599, 99] width 258 height 15
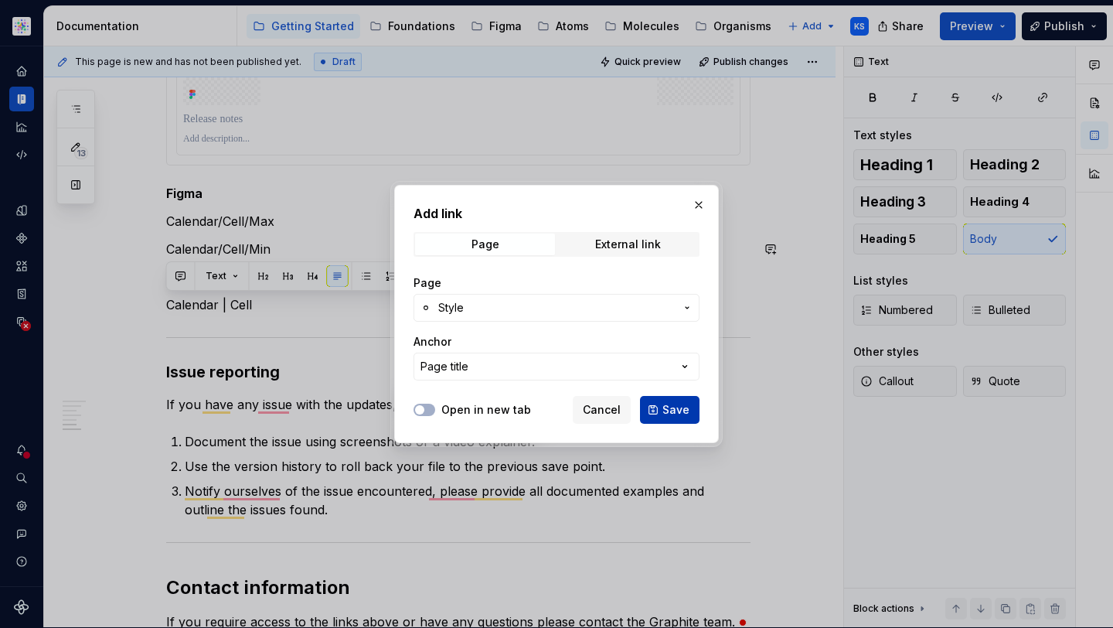
click at [668, 417] on span "Save" at bounding box center [675, 409] width 27 height 15
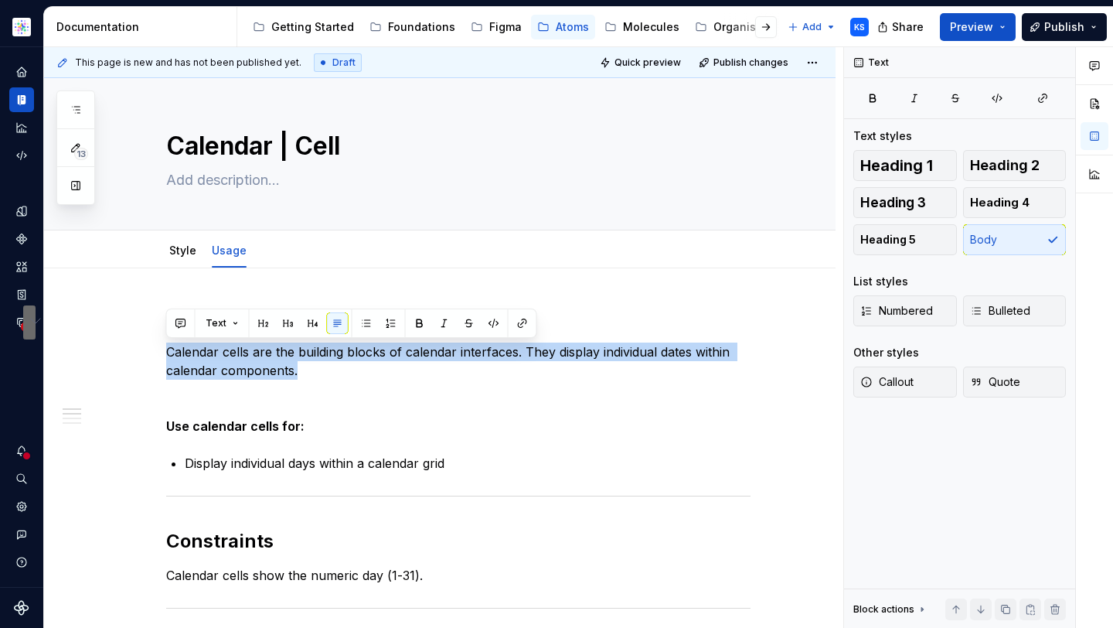
type textarea "*"
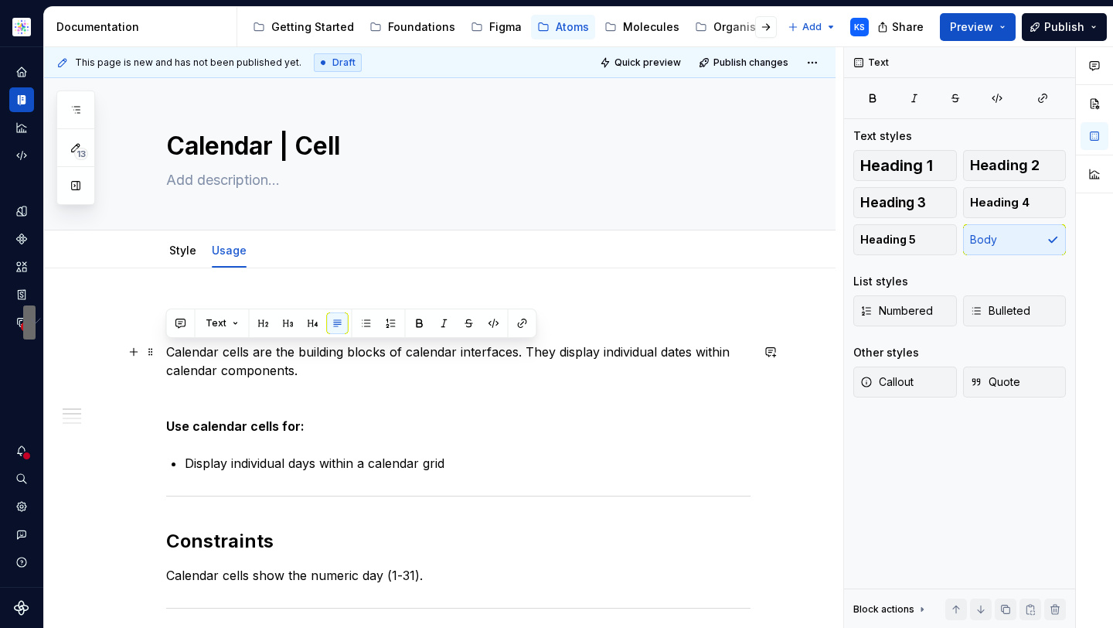
click at [462, 352] on p "Calendar cells are the building blocks of calendar interfaces. They display ind…" at bounding box center [458, 360] width 584 height 37
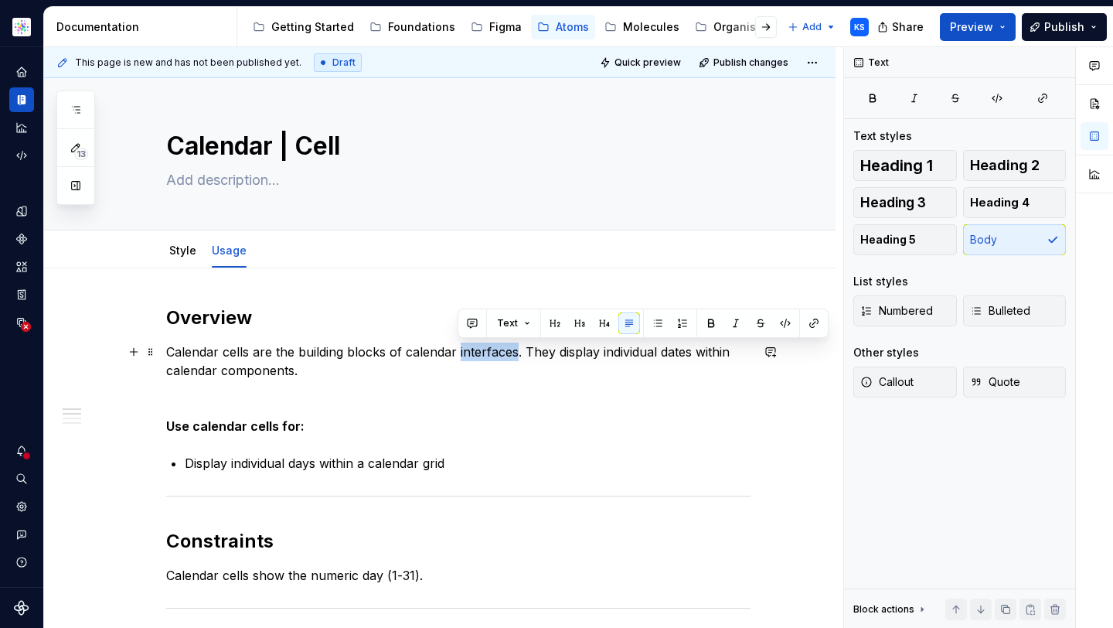
drag, startPoint x: 515, startPoint y: 354, endPoint x: 457, endPoint y: 354, distance: 58.7
click at [457, 354] on p "Calendar cells are the building blocks of calendar interfaces. They display ind…" at bounding box center [458, 360] width 584 height 37
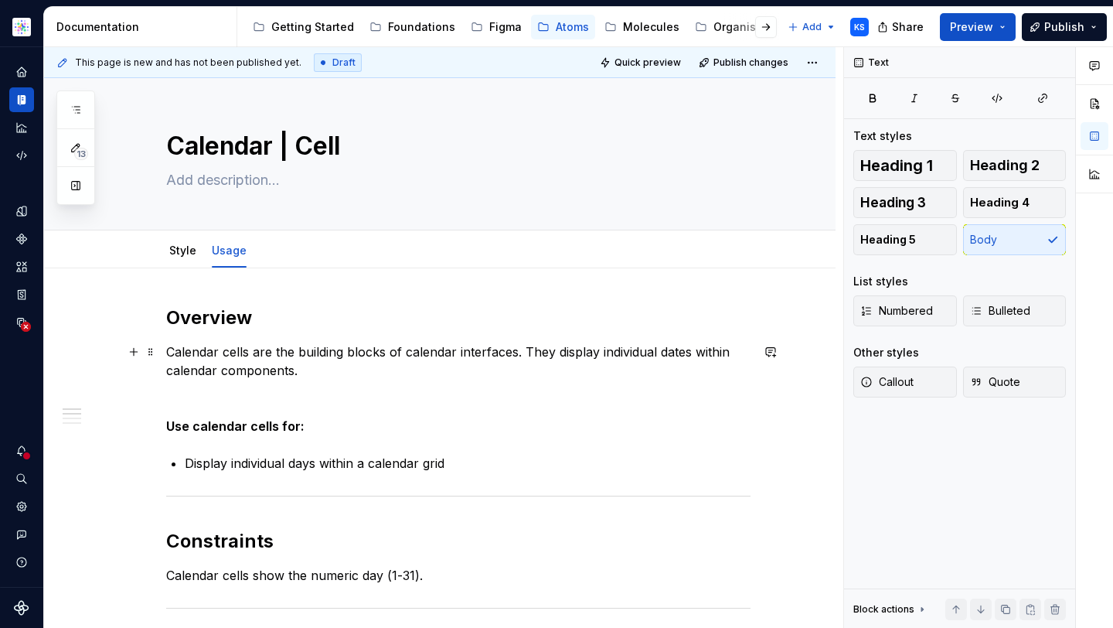
click at [406, 352] on p "Calendar cells are the building blocks of calendar interfaces. They display ind…" at bounding box center [458, 360] width 584 height 37
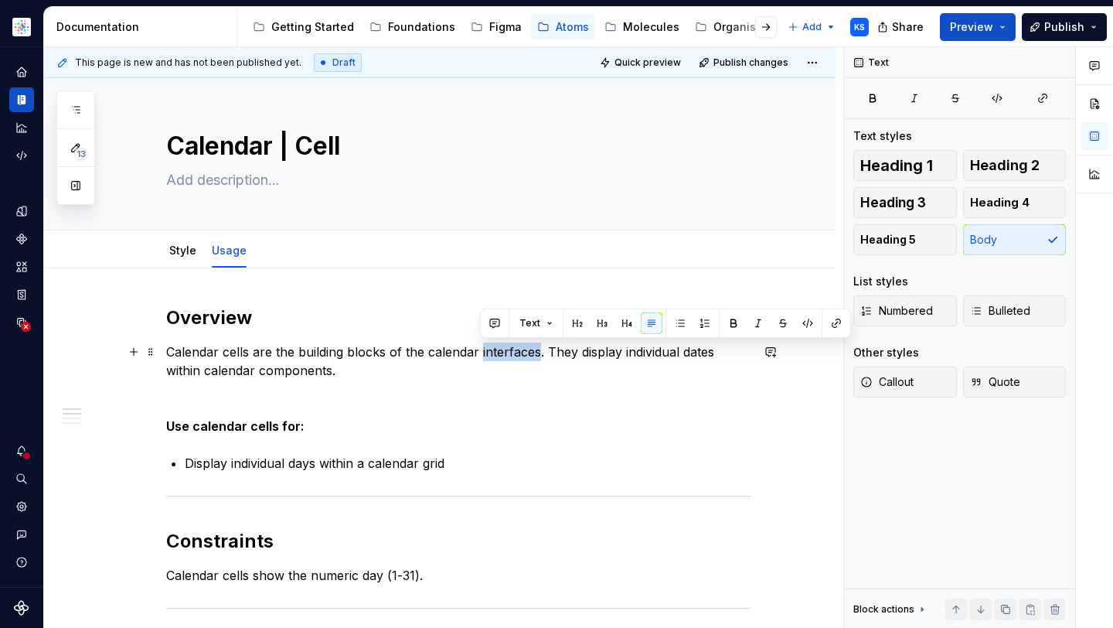
drag, startPoint x: 537, startPoint y: 352, endPoint x: 479, endPoint y: 352, distance: 58.0
click at [479, 352] on p "Calendar cells are the building blocks of the calendar interfaces. They display…" at bounding box center [458, 360] width 584 height 37
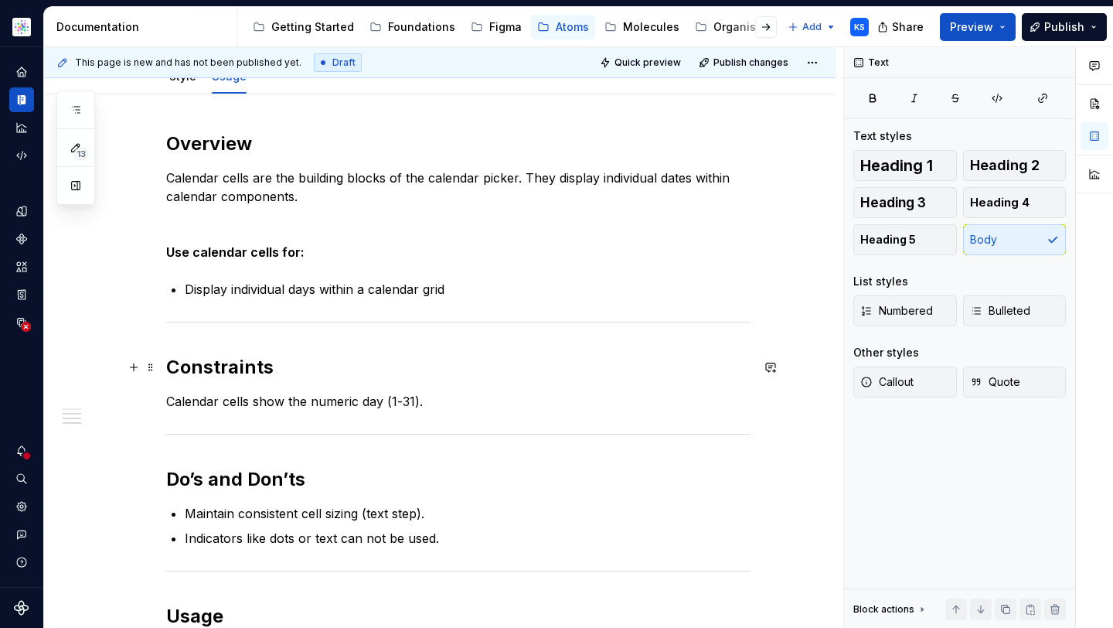
scroll to position [477, 0]
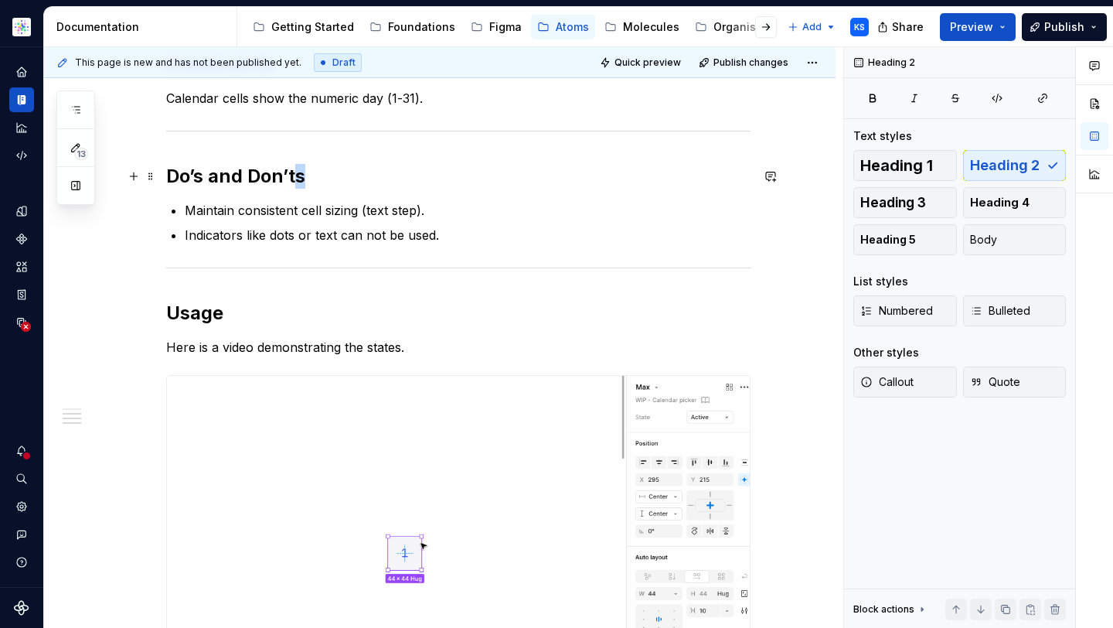
drag, startPoint x: 298, startPoint y: 176, endPoint x: 308, endPoint y: 176, distance: 10.0
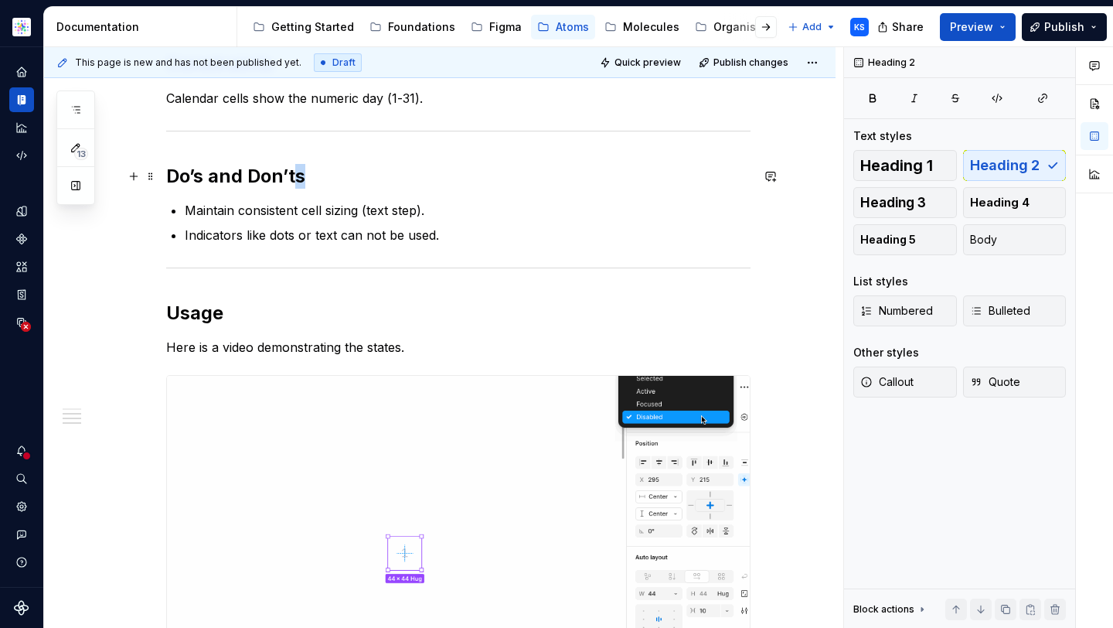
click at [308, 176] on h2 "Do’s and Don’ts" at bounding box center [458, 176] width 584 height 25
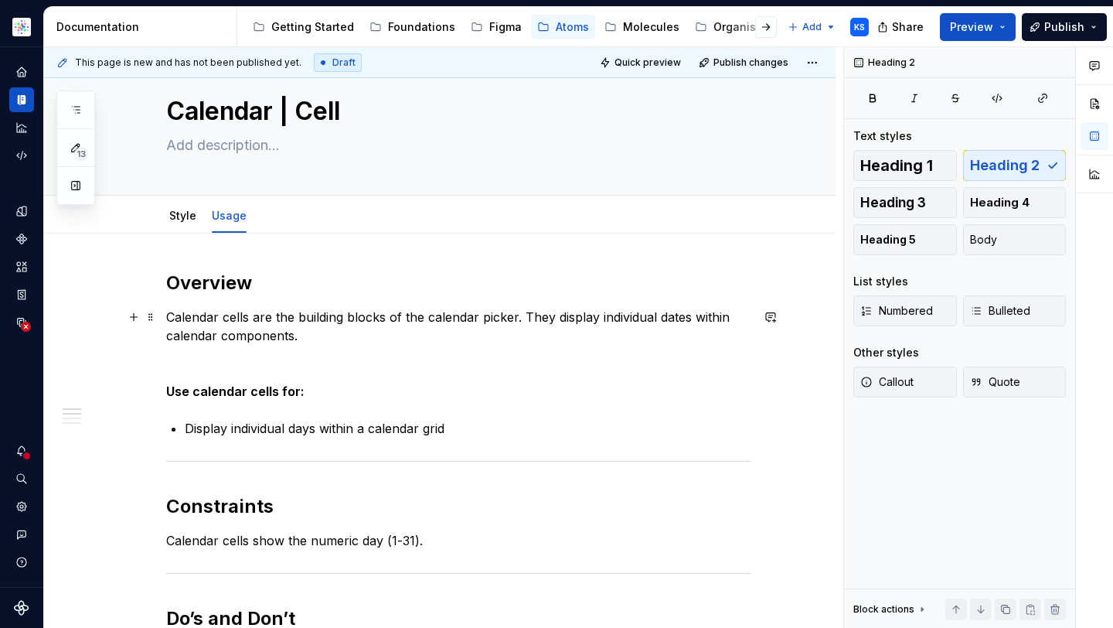
scroll to position [0, 0]
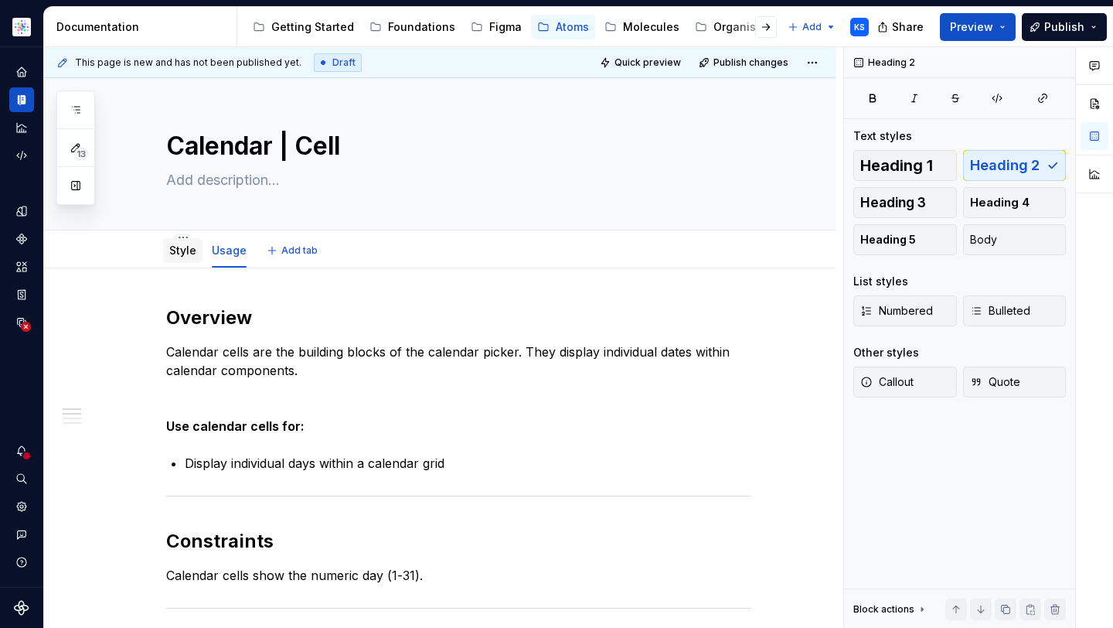
click at [175, 252] on link "Style" at bounding box center [182, 249] width 27 height 13
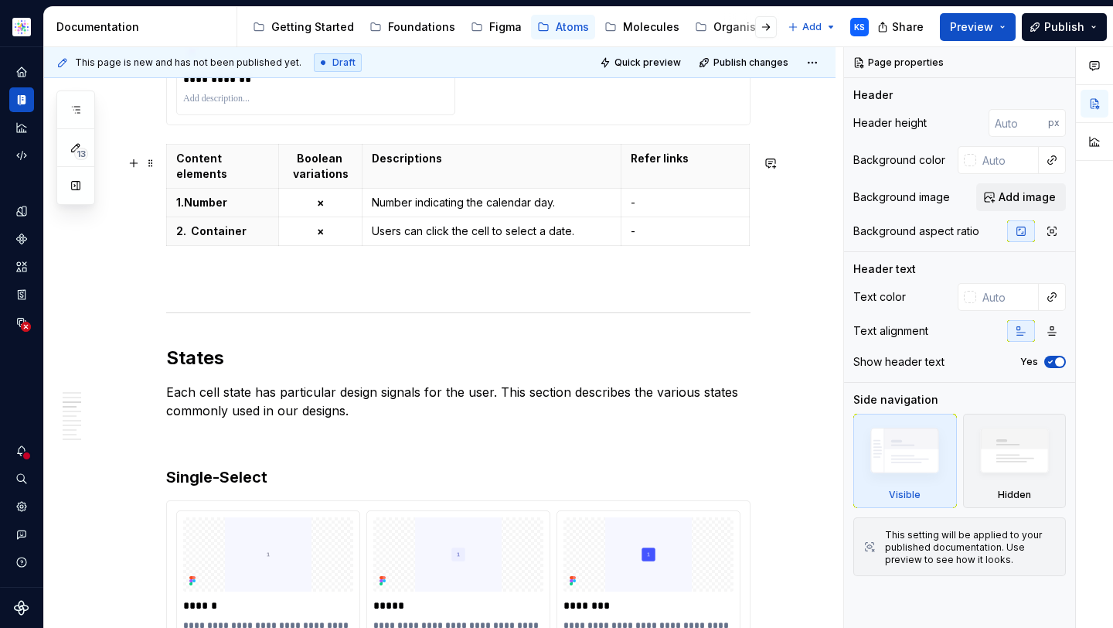
scroll to position [1368, 0]
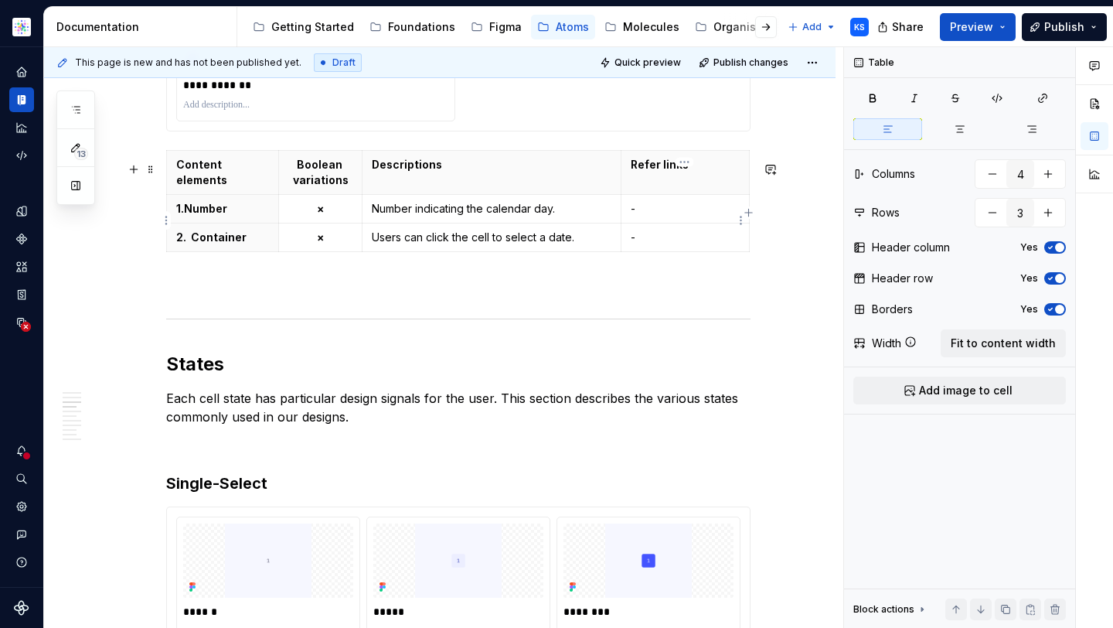
click at [634, 216] on p "-" at bounding box center [685, 208] width 109 height 15
drag, startPoint x: 645, startPoint y: 221, endPoint x: 619, endPoint y: 221, distance: 26.3
click at [619, 221] on tr "1. Number × Number indicating the calendar day. -" at bounding box center [458, 209] width 583 height 29
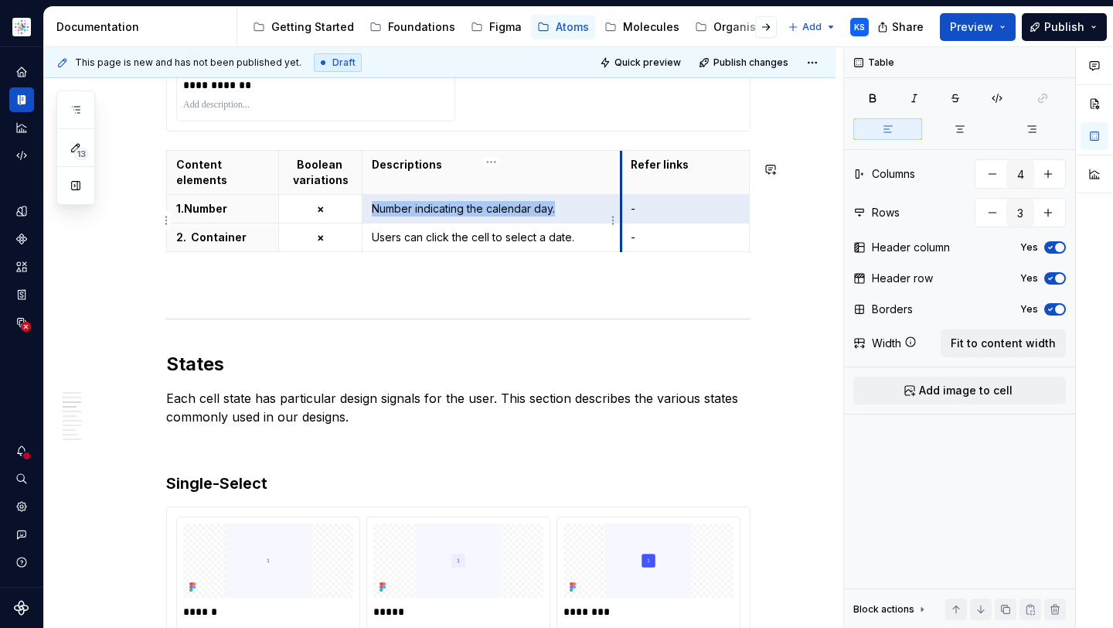
type textarea "*"
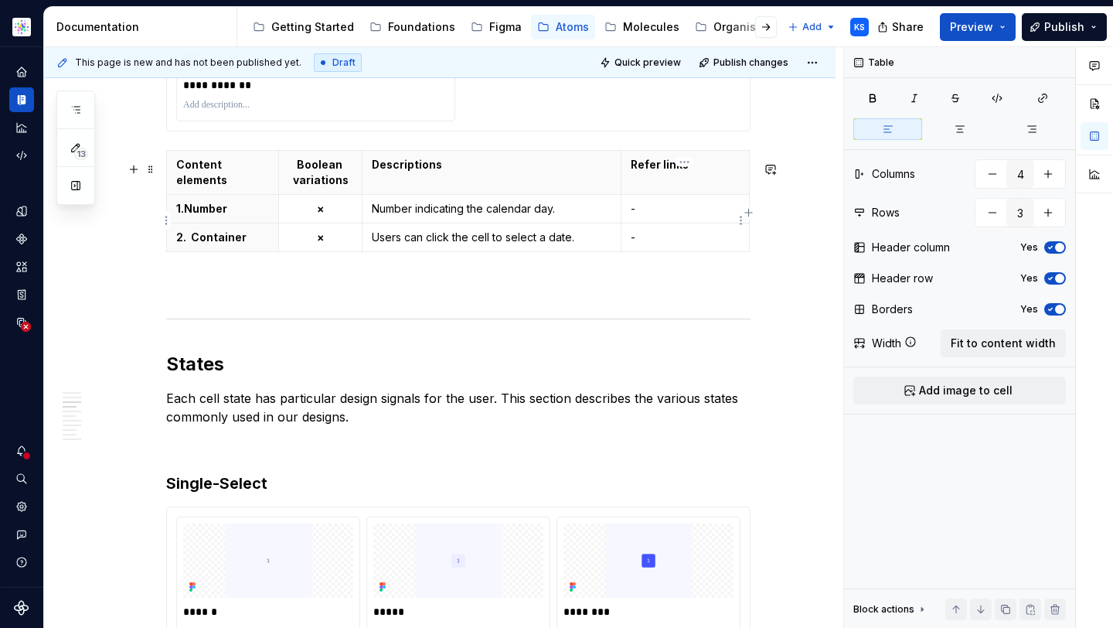
click at [652, 209] on td "-" at bounding box center [685, 209] width 128 height 29
click at [670, 216] on p "-" at bounding box center [685, 208] width 109 height 15
drag, startPoint x: 695, startPoint y: 219, endPoint x: 639, endPoint y: 219, distance: 55.6
click at [639, 216] on p "Text styles" at bounding box center [685, 208] width 109 height 15
click at [678, 216] on p "Text styles" at bounding box center [685, 208] width 109 height 15
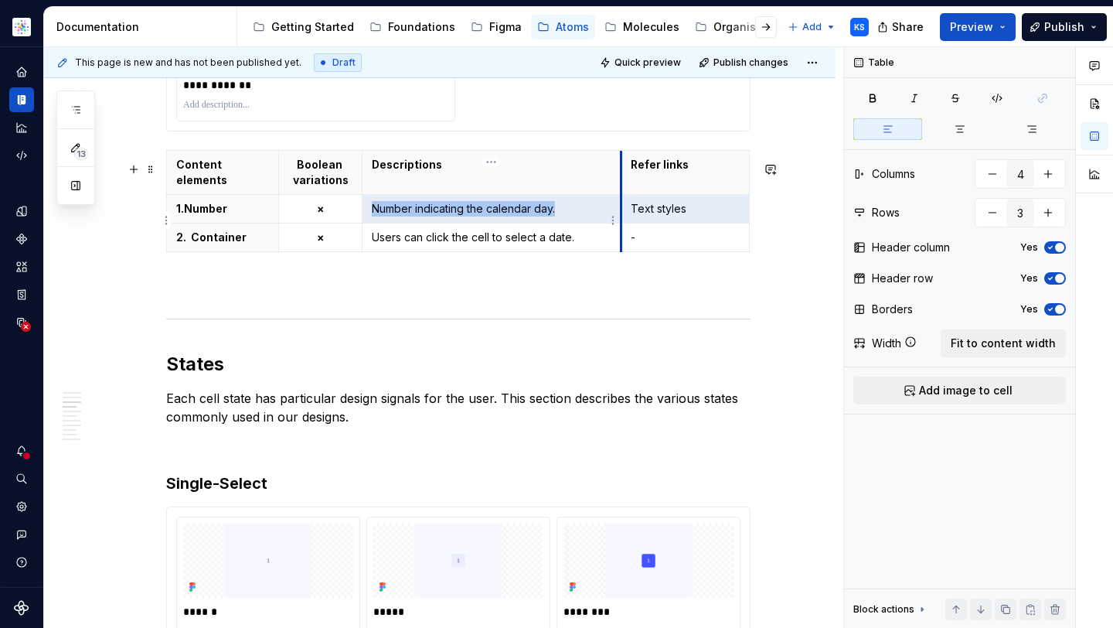
drag, startPoint x: 693, startPoint y: 223, endPoint x: 620, endPoint y: 223, distance: 73.4
click at [620, 223] on tr "1. Number × Number indicating the calendar day. Text styles" at bounding box center [458, 209] width 583 height 29
click at [653, 223] on td "Text styles" at bounding box center [685, 209] width 128 height 29
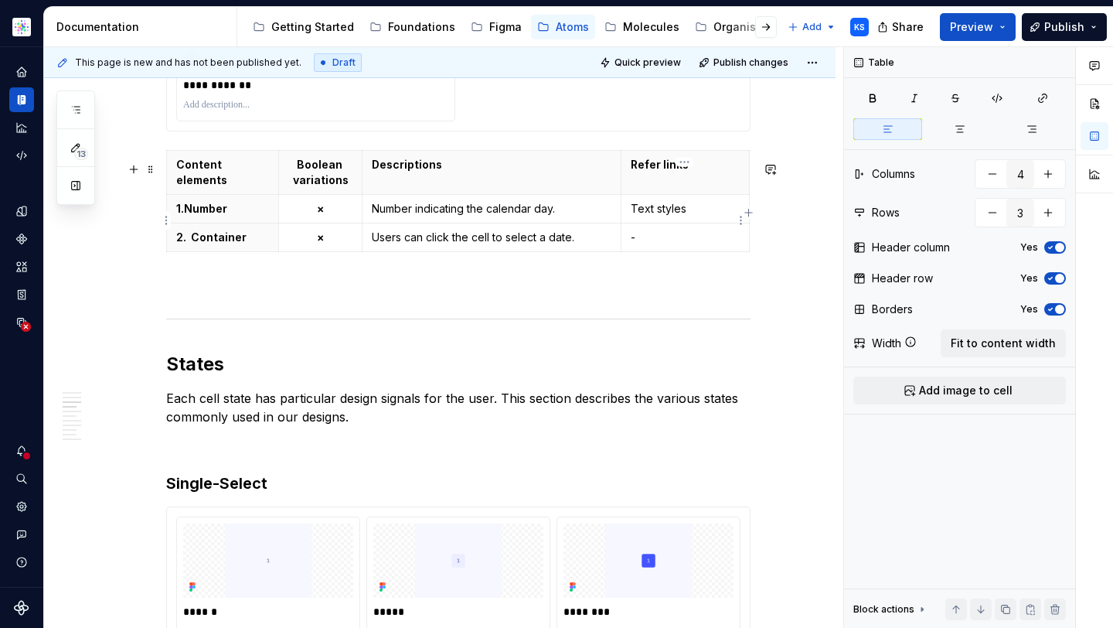
click at [688, 223] on td "Text styles" at bounding box center [685, 209] width 128 height 29
drag, startPoint x: 691, startPoint y: 217, endPoint x: 627, endPoint y: 219, distance: 64.2
click at [627, 219] on td "Text styles" at bounding box center [685, 209] width 128 height 29
click at [775, 189] on button "button" at bounding box center [777, 193] width 22 height 22
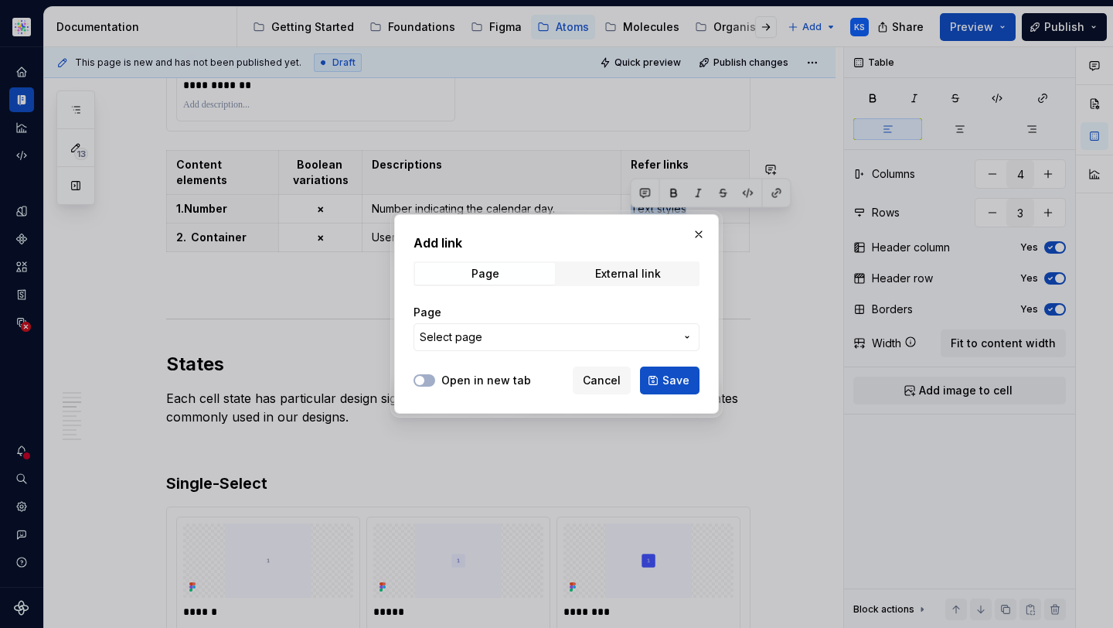
click at [526, 341] on span "Select page" at bounding box center [547, 336] width 255 height 15
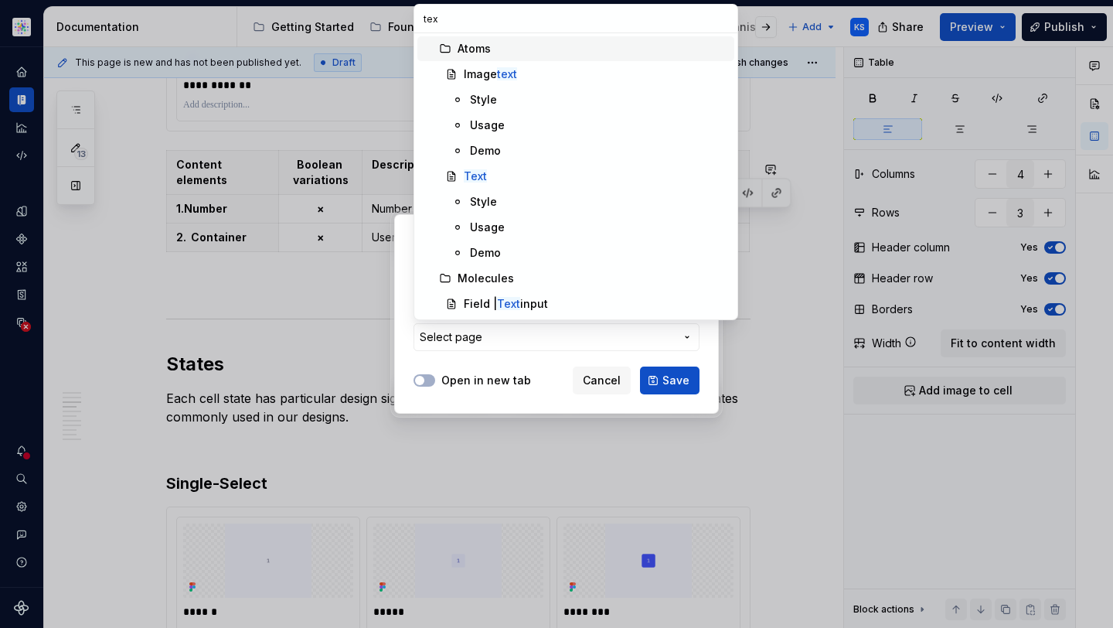
type input "text"
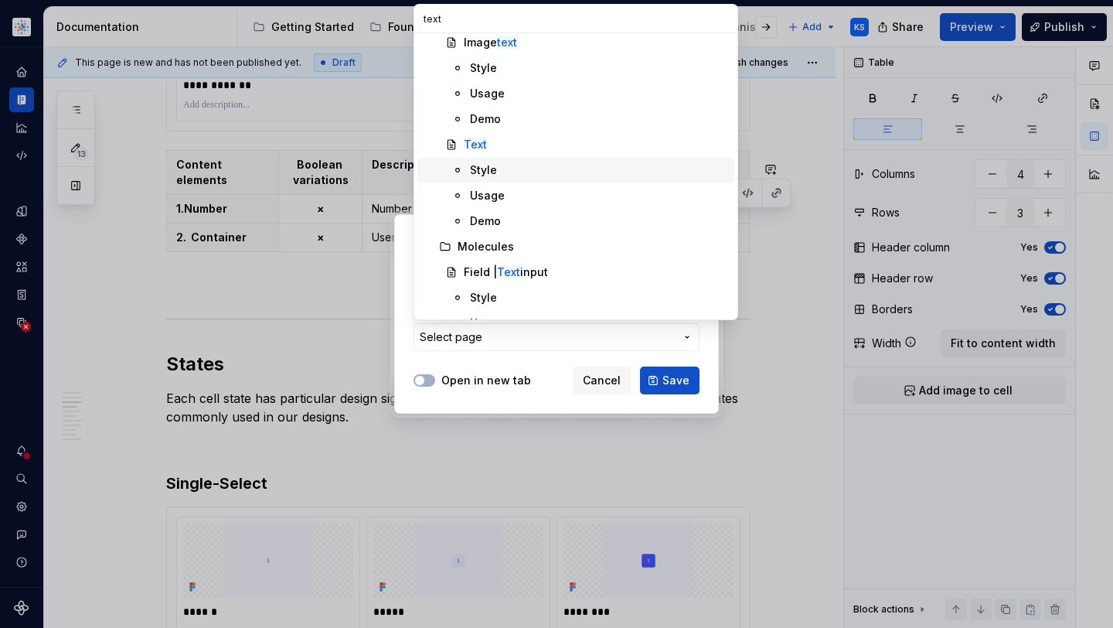
scroll to position [0, 0]
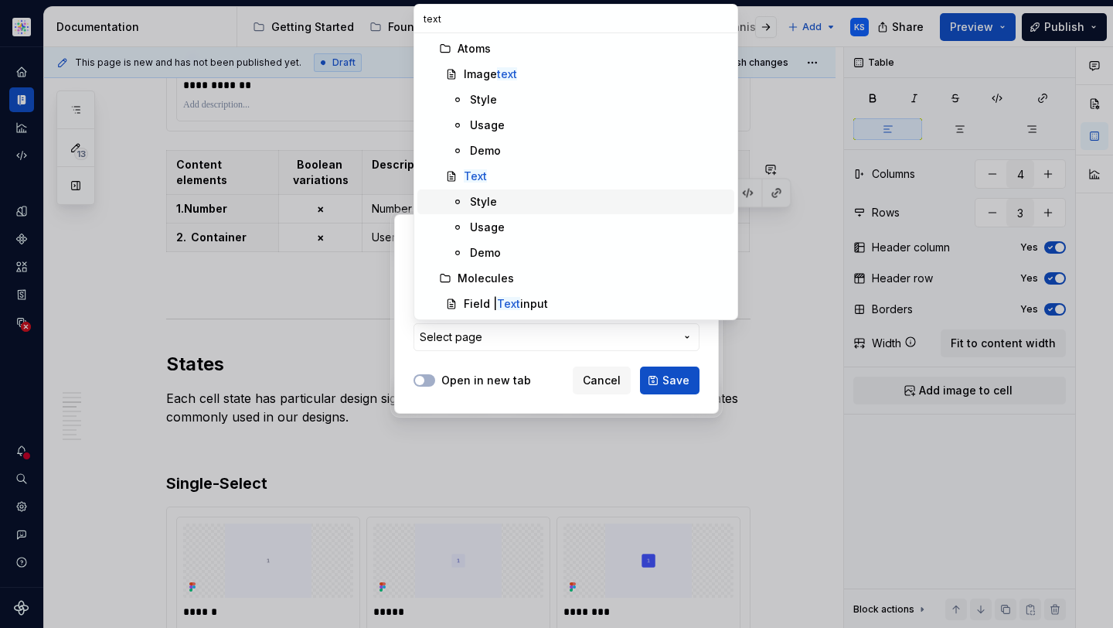
click at [505, 196] on div "Style" at bounding box center [599, 201] width 258 height 15
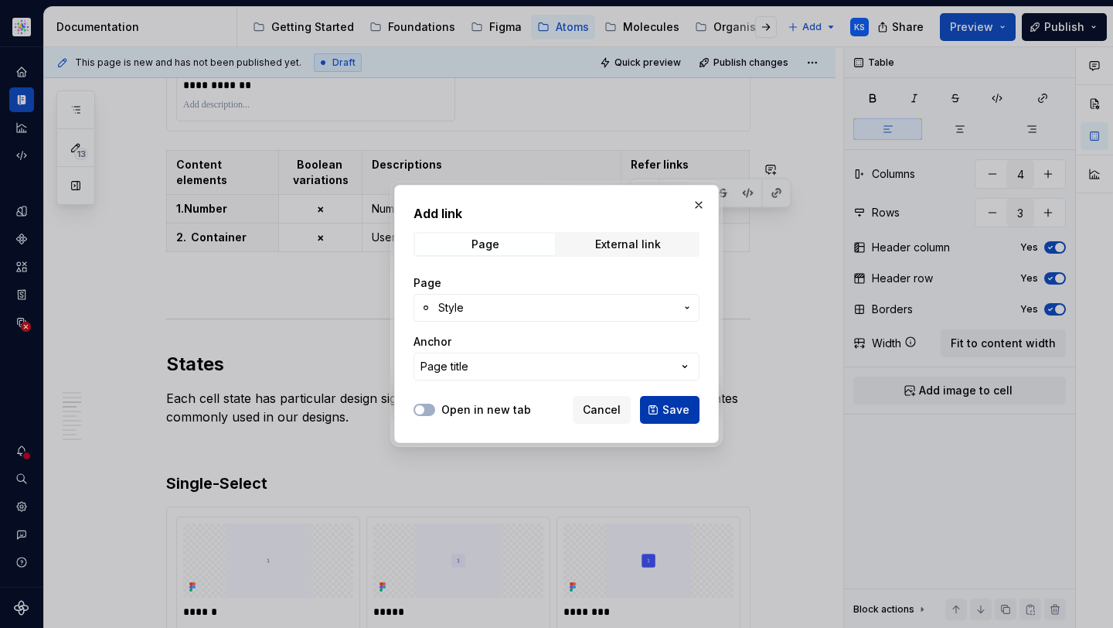
click at [679, 410] on span "Save" at bounding box center [675, 409] width 27 height 15
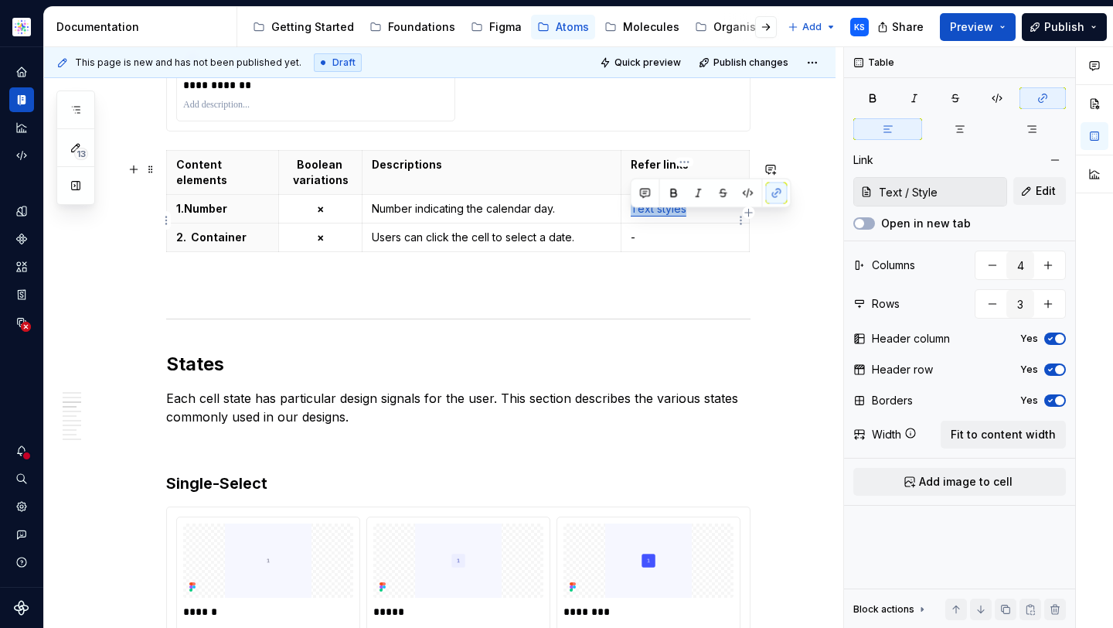
click at [707, 216] on p "Text styles" at bounding box center [685, 208] width 109 height 15
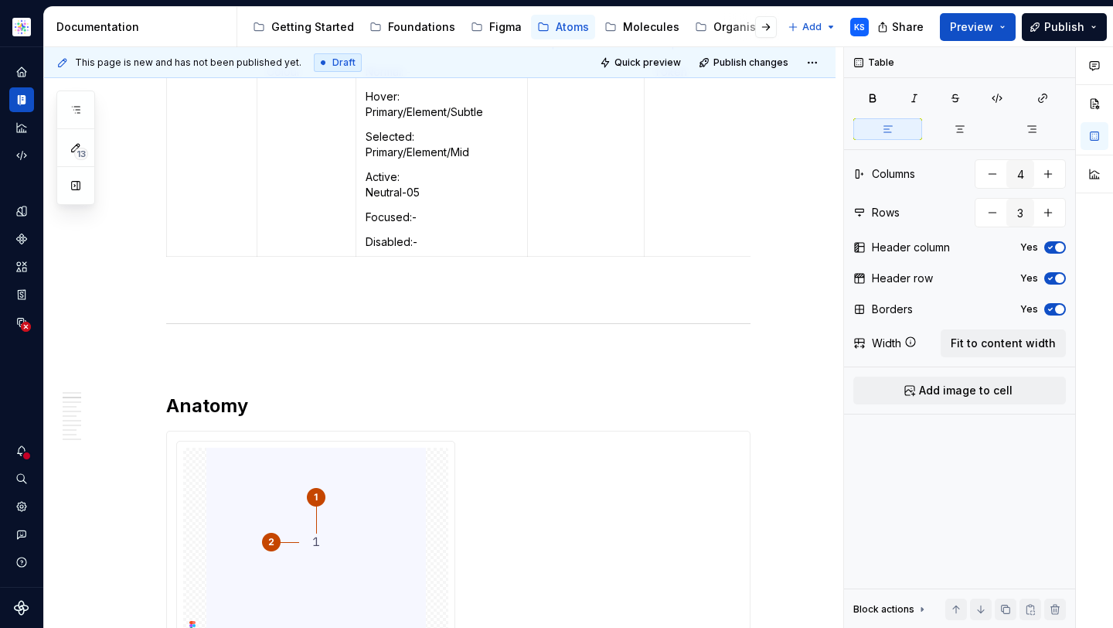
scroll to position [763, 0]
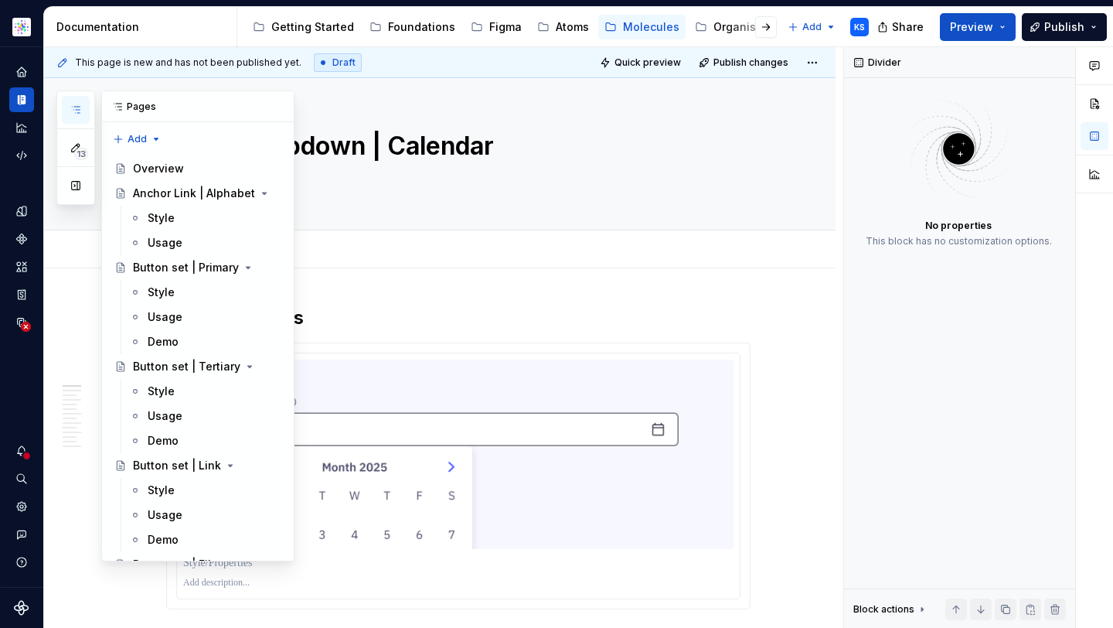
click at [82, 111] on button "button" at bounding box center [76, 110] width 28 height 28
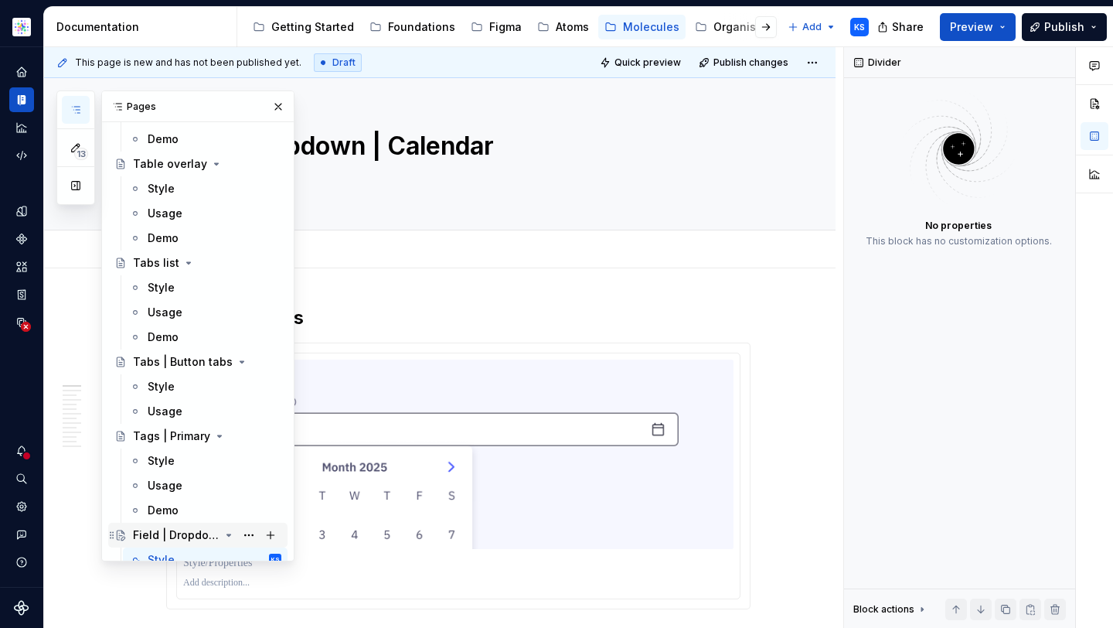
scroll to position [7846, 0]
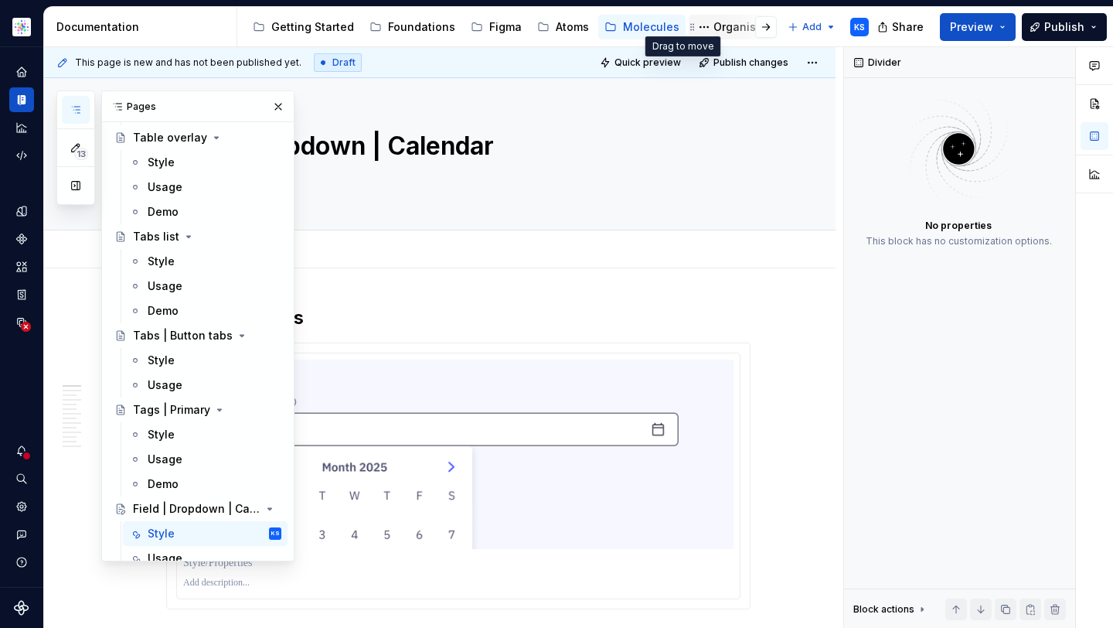
drag, startPoint x: 109, startPoint y: 512, endPoint x: 684, endPoint y: 32, distance: 749.5
type textarea "*"
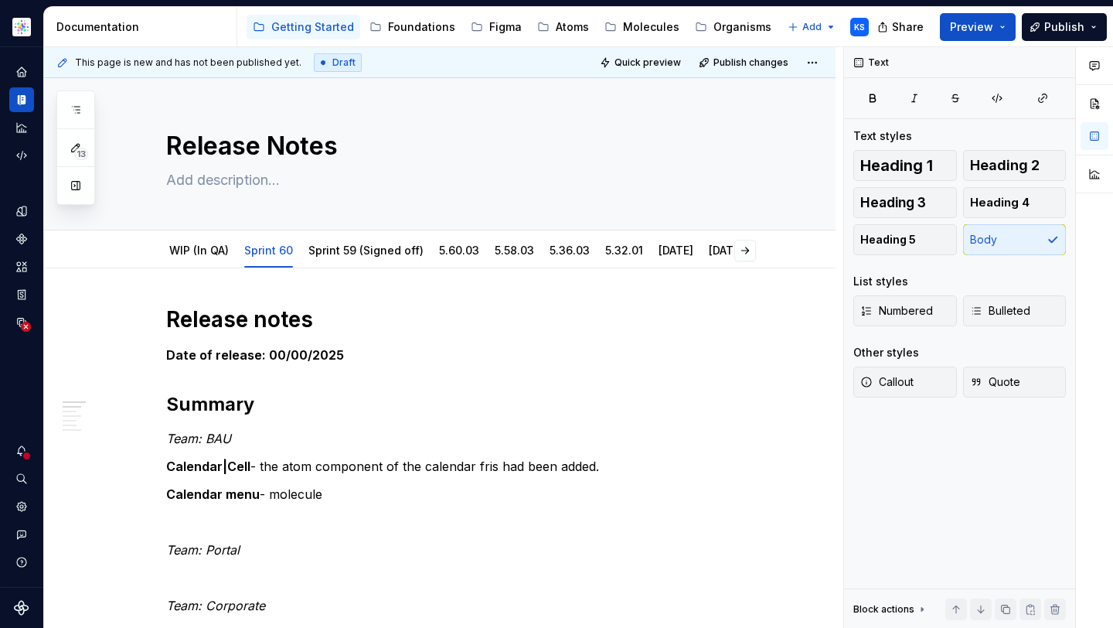
type textarea "*"
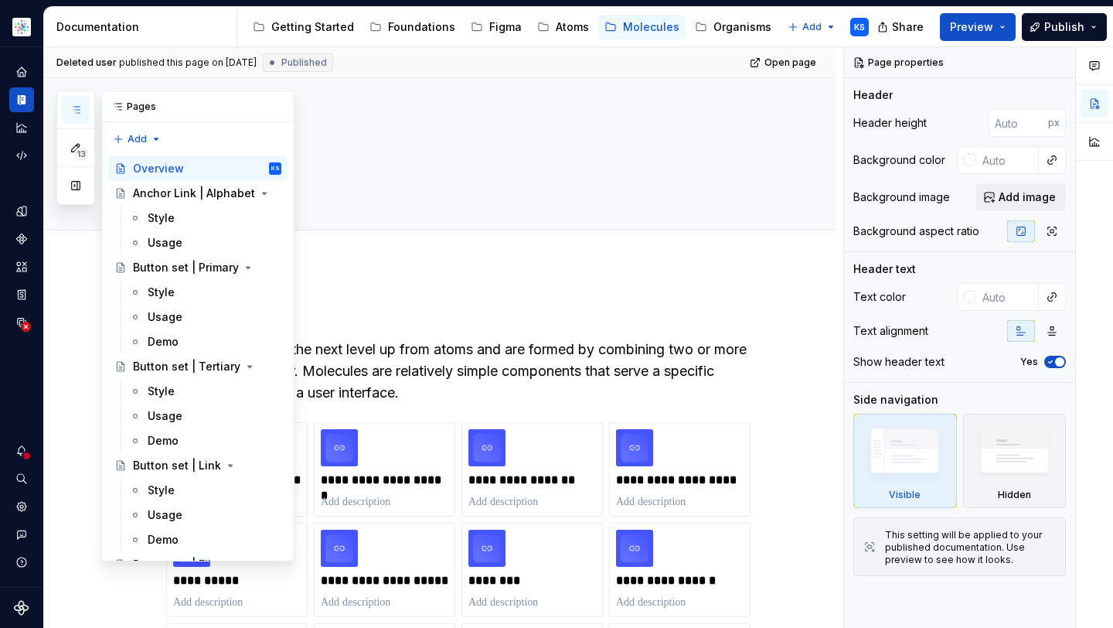
click at [80, 111] on icon "button" at bounding box center [76, 110] width 12 height 12
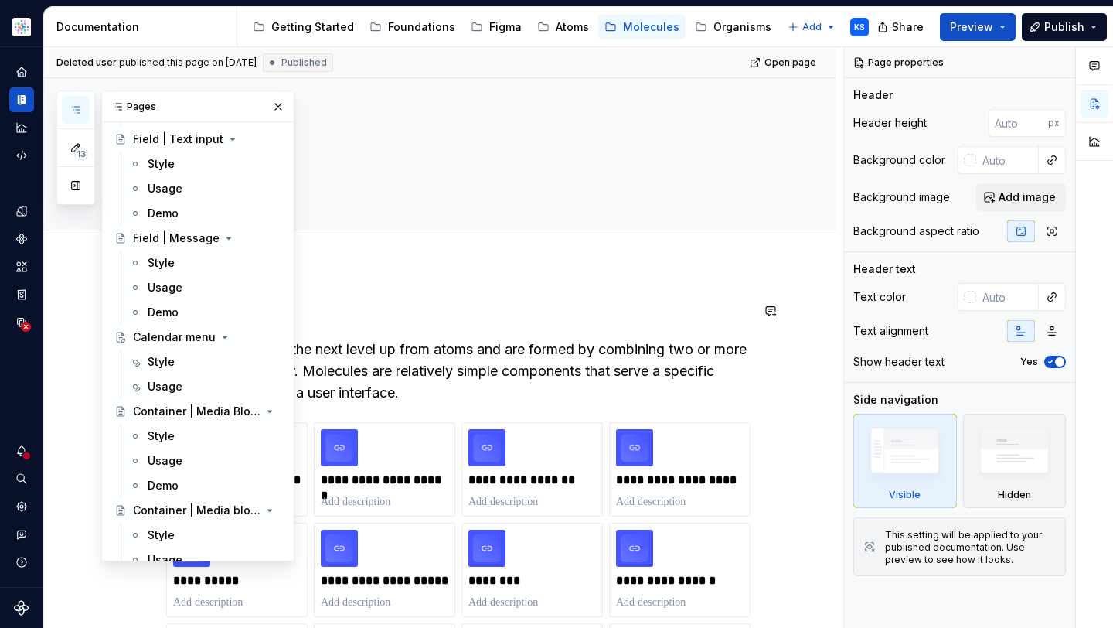
scroll to position [2127, 0]
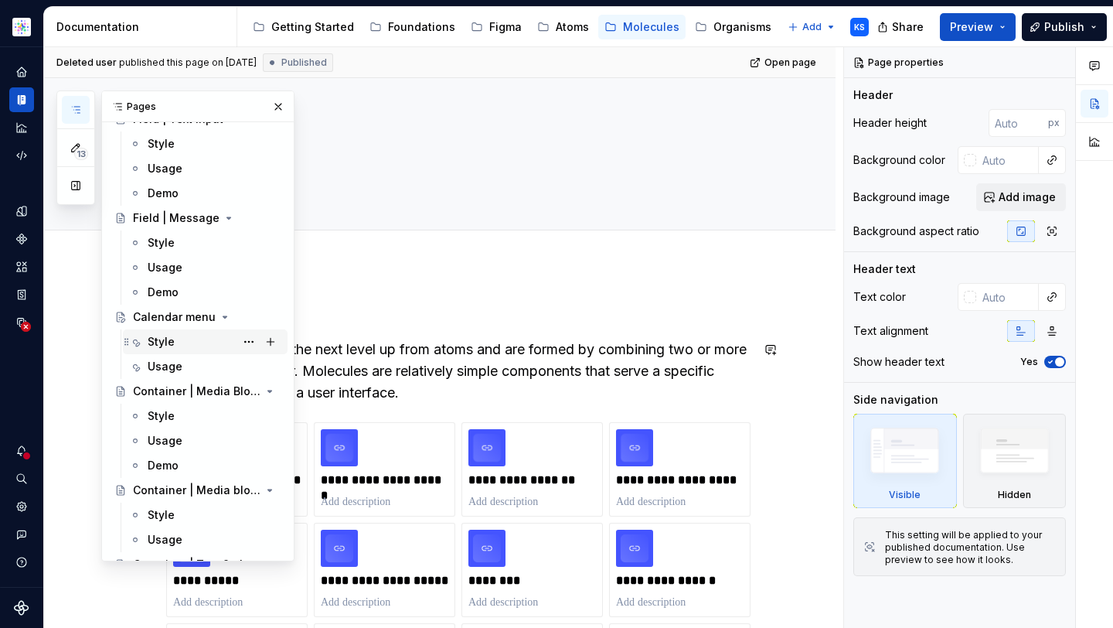
click at [183, 339] on div "Style" at bounding box center [215, 342] width 134 height 22
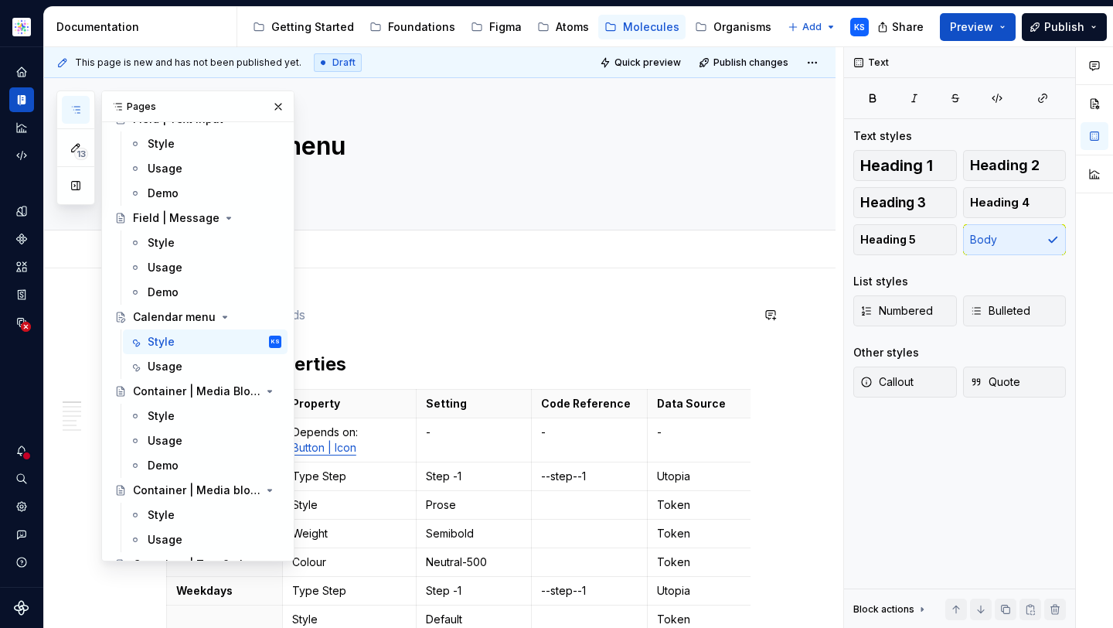
click at [373, 315] on p at bounding box center [458, 314] width 584 height 19
click at [267, 98] on button "button" at bounding box center [278, 107] width 22 height 22
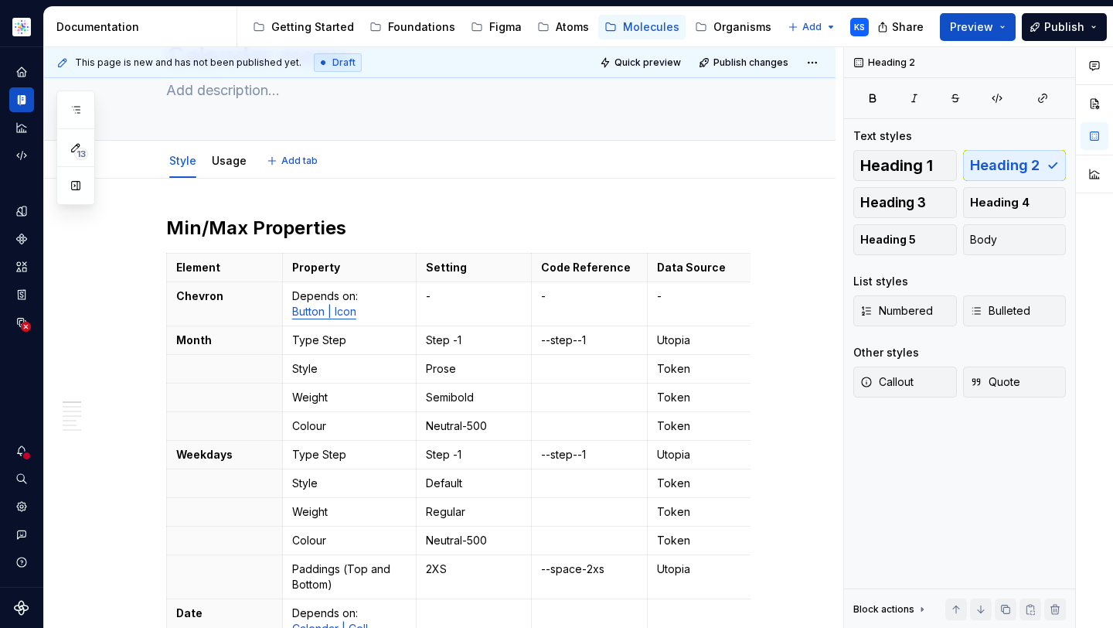
type textarea "*"
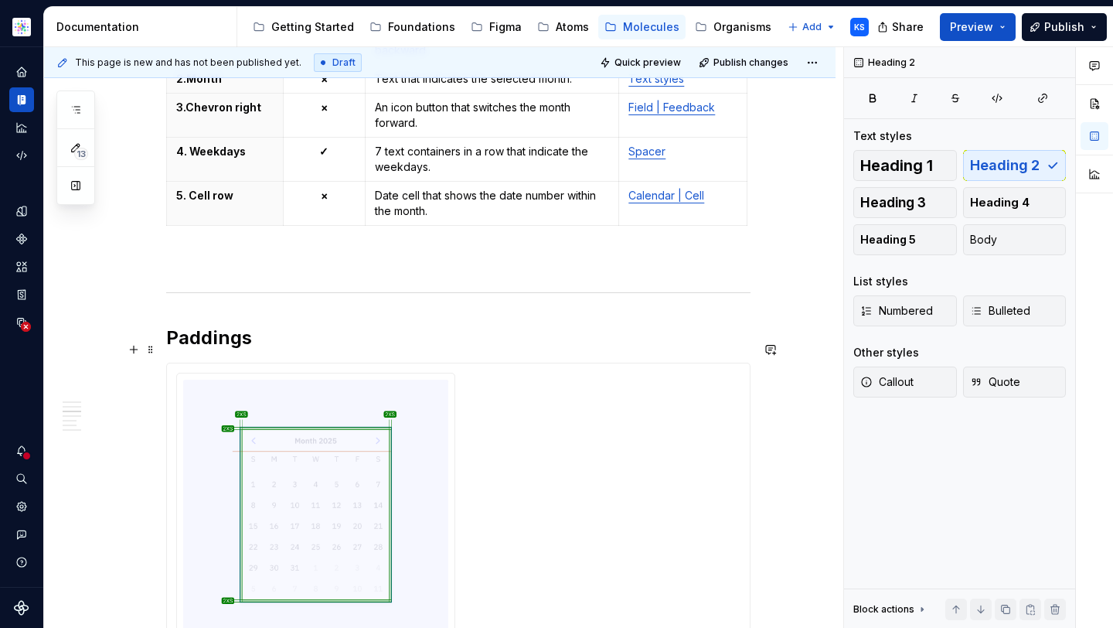
click at [161, 345] on div "**********" at bounding box center [439, 548] width 791 height 3459
click at [176, 256] on div "**********" at bounding box center [458, 464] width 584 height 3216
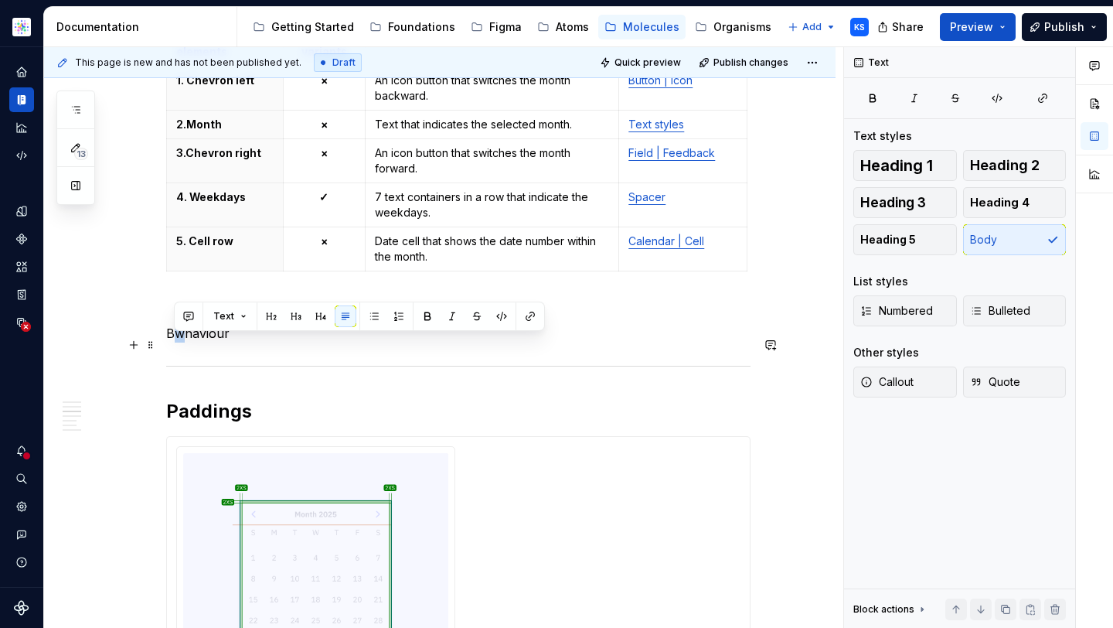
click at [177, 342] on p "Bwhaviour" at bounding box center [458, 333] width 584 height 19
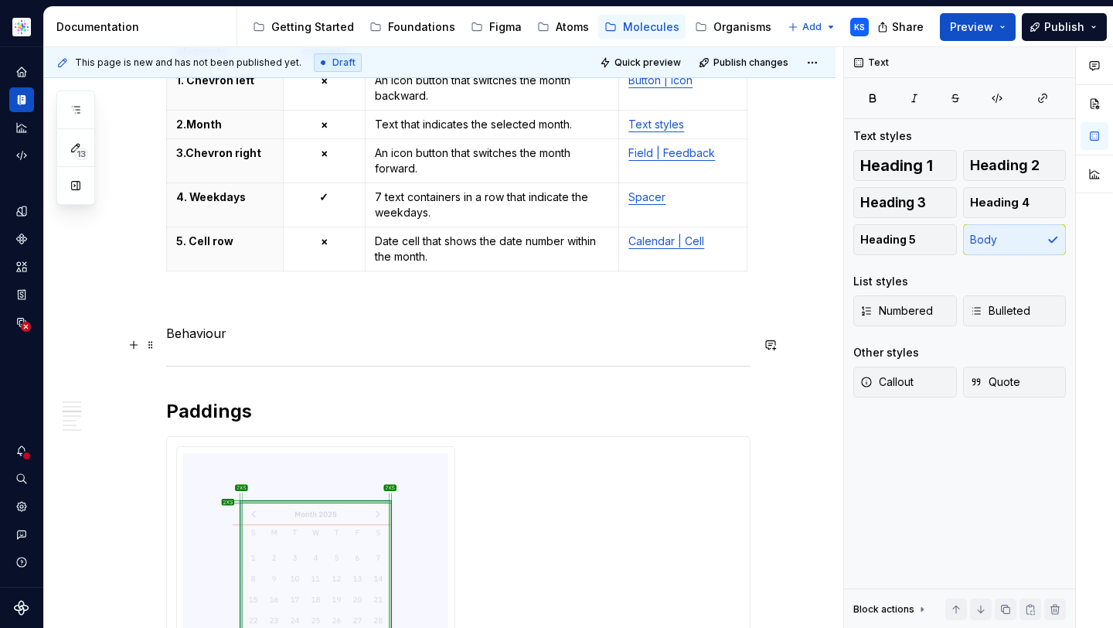
click at [233, 342] on p "Behaviour" at bounding box center [458, 333] width 584 height 19
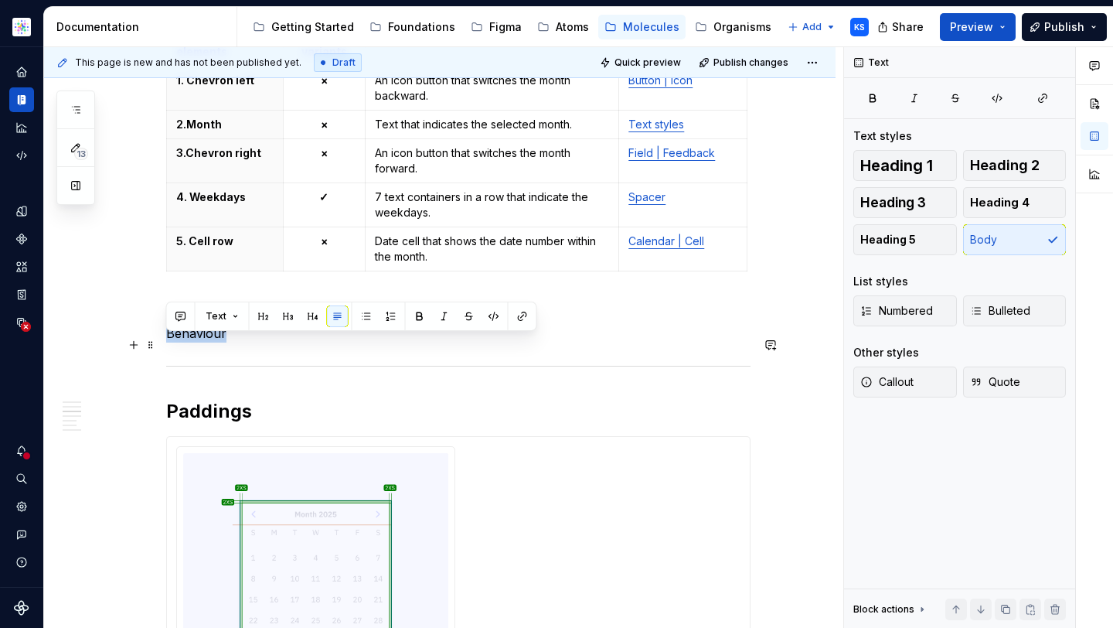
drag, startPoint x: 250, startPoint y: 341, endPoint x: 164, endPoint y: 344, distance: 86.6
click at [164, 344] on div "**********" at bounding box center [439, 608] width 791 height 3487
click at [260, 314] on button "button" at bounding box center [264, 316] width 22 height 22
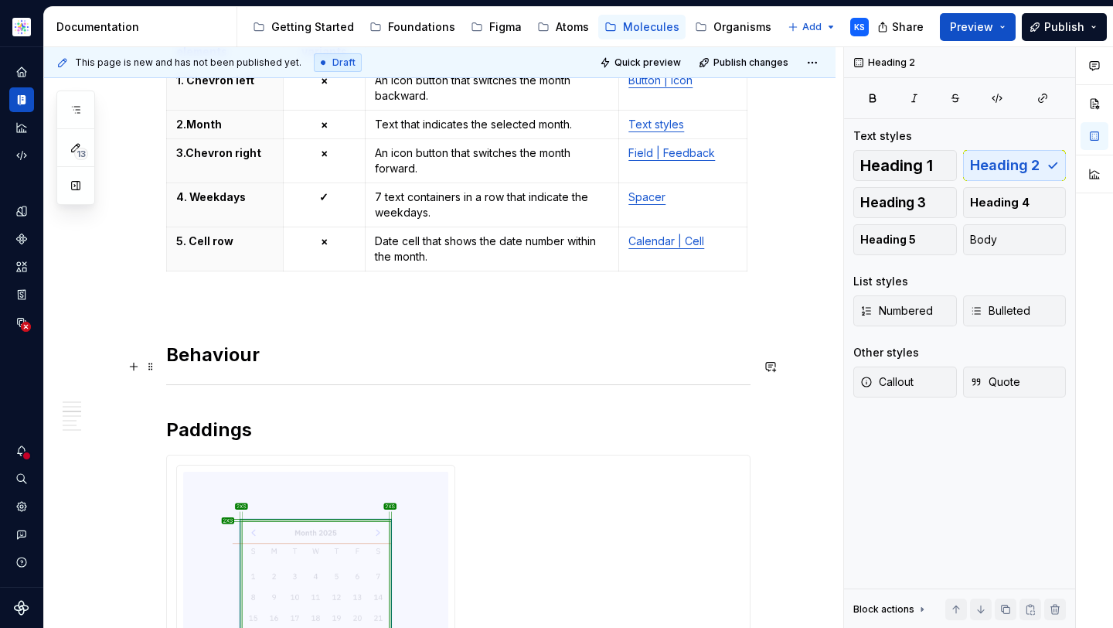
click at [265, 367] on h2 "Behaviour" at bounding box center [458, 354] width 584 height 25
click at [243, 315] on p "To enrich screen reader interactions, please activate Accessibility in Grammarl…" at bounding box center [458, 305] width 584 height 19
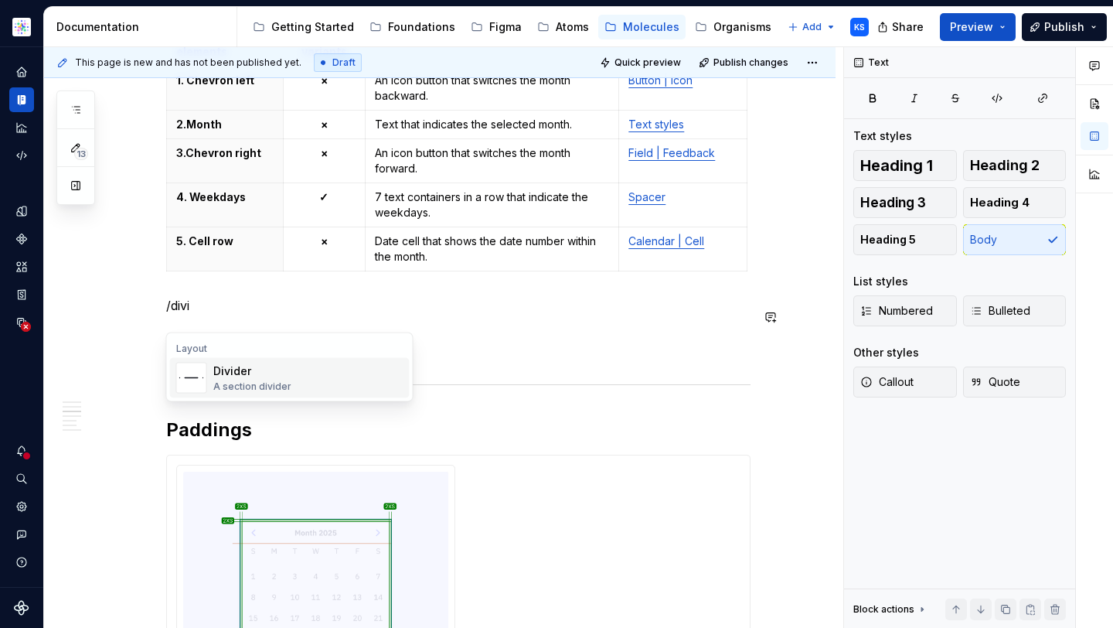
click at [270, 372] on div "Divider" at bounding box center [252, 370] width 78 height 15
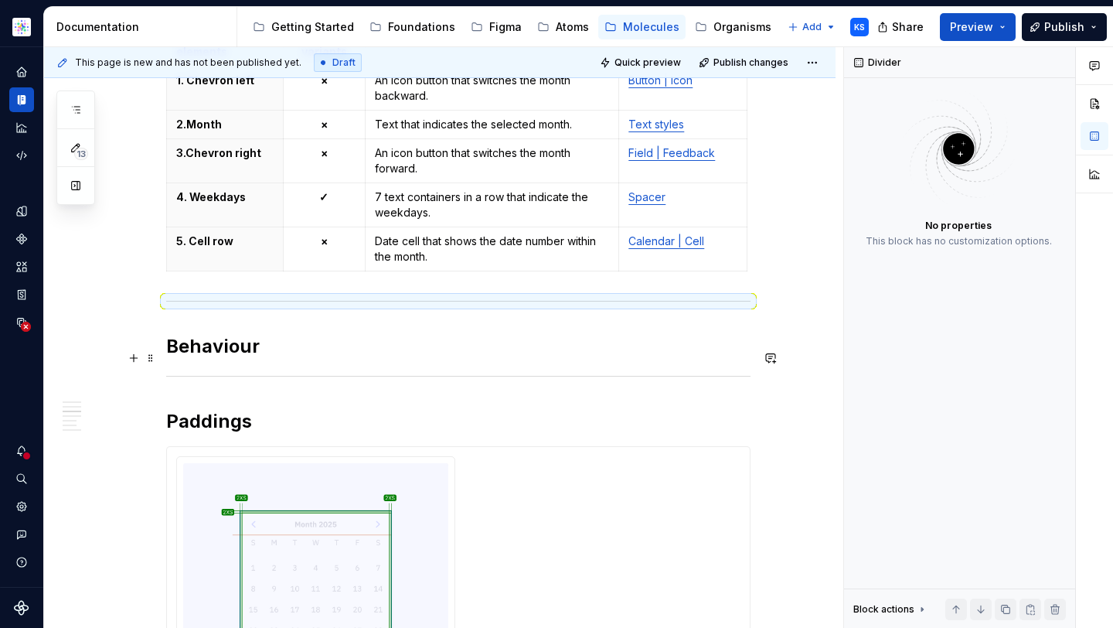
click at [276, 356] on h2 "Behaviour" at bounding box center [458, 346] width 584 height 25
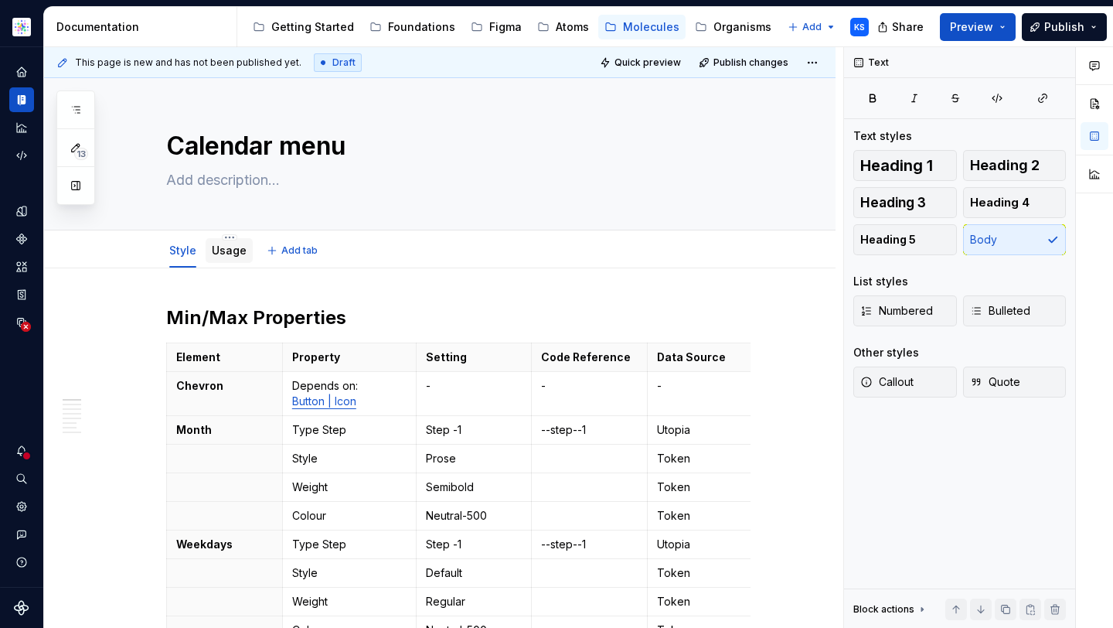
click at [224, 251] on link "Usage" at bounding box center [229, 249] width 35 height 13
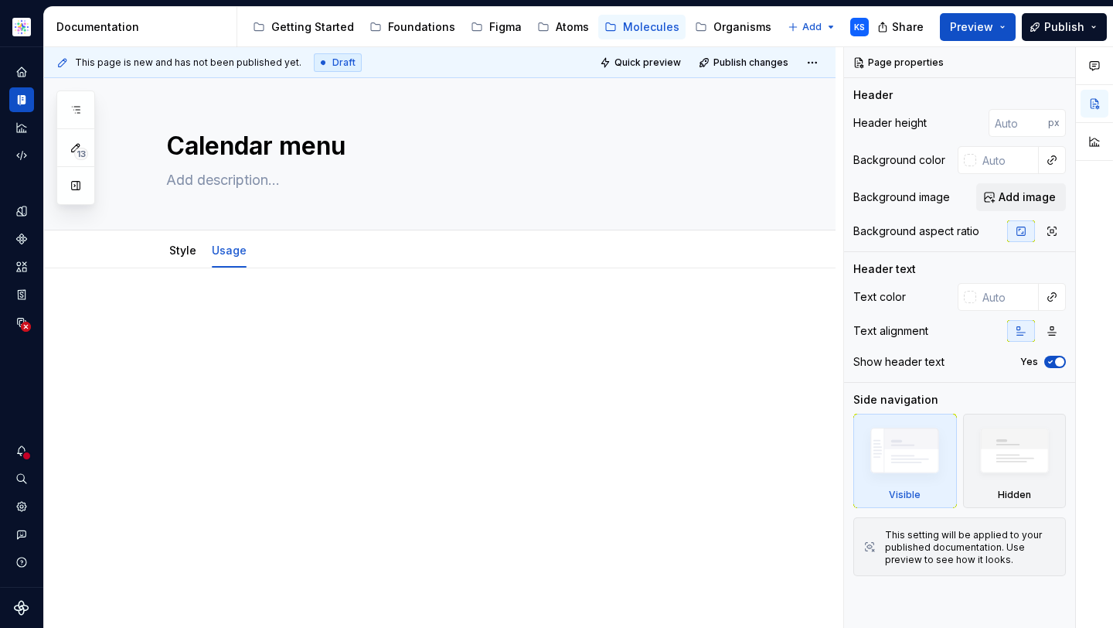
click at [304, 325] on div at bounding box center [458, 334] width 584 height 59
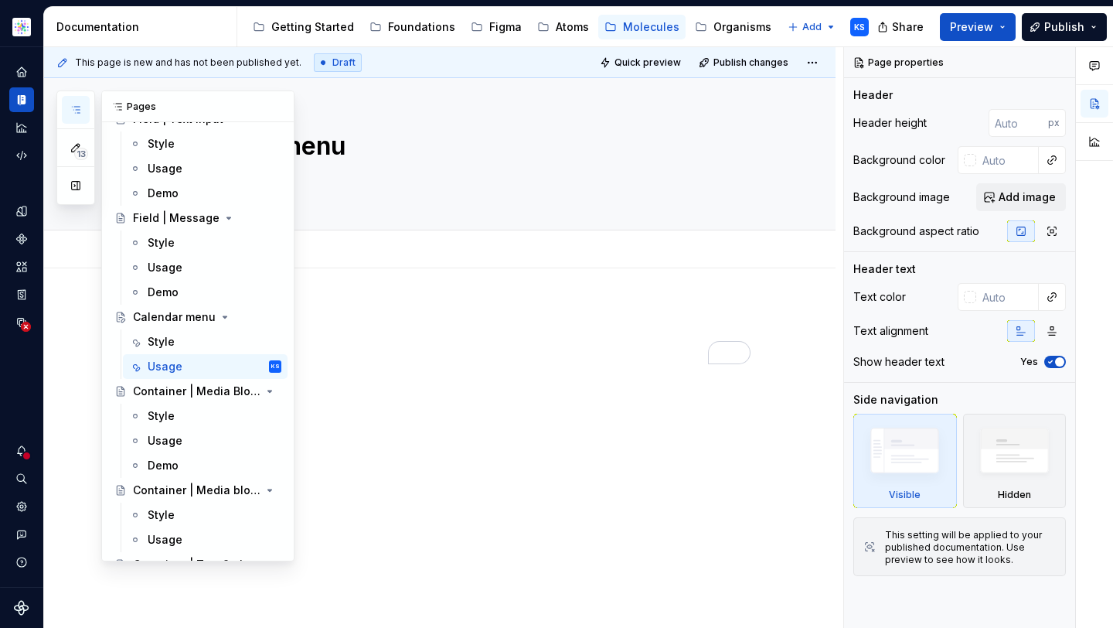
click at [82, 104] on button "button" at bounding box center [76, 110] width 28 height 28
type textarea "*"
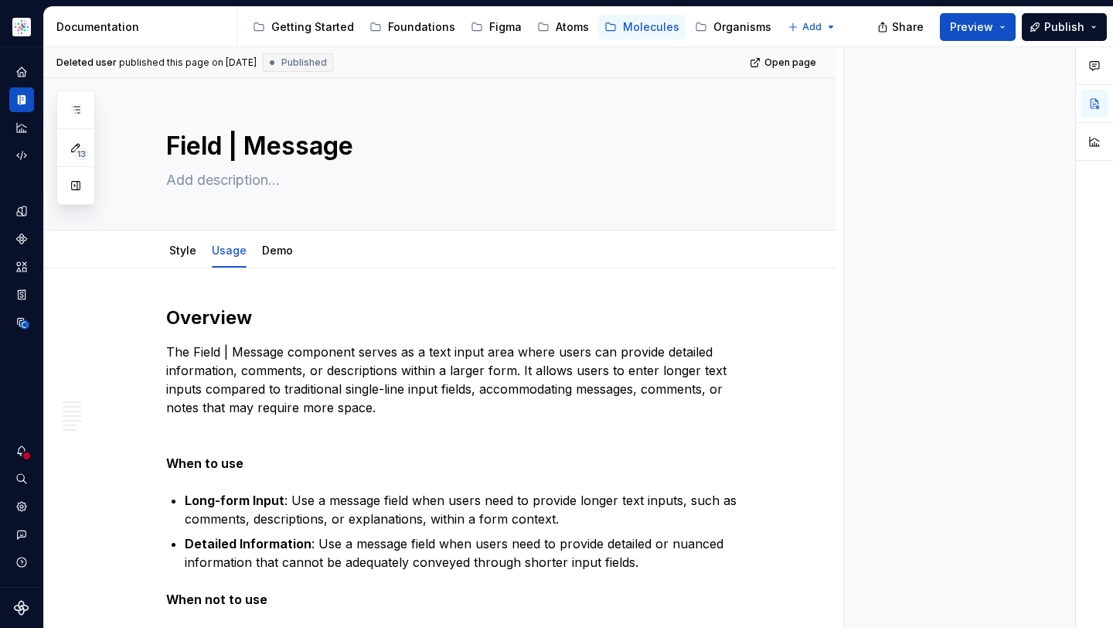
type textarea "*"
